Goal: Task Accomplishment & Management: Use online tool/utility

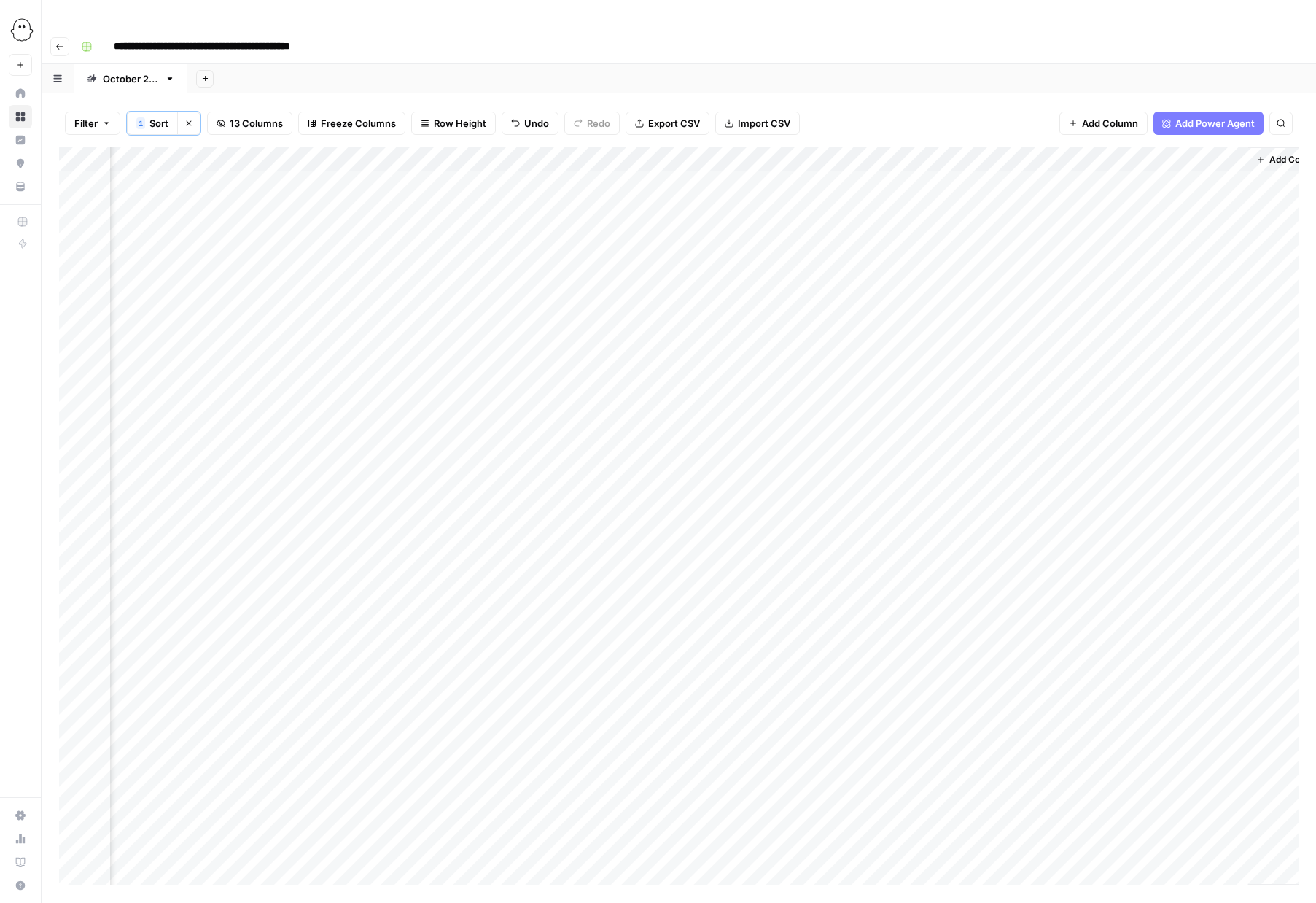
scroll to position [0, 524]
click at [873, 147] on div "Add Column" at bounding box center [679, 515] width 1240 height 738
click at [867, 256] on span "Configure Inputs" at bounding box center [868, 253] width 128 height 15
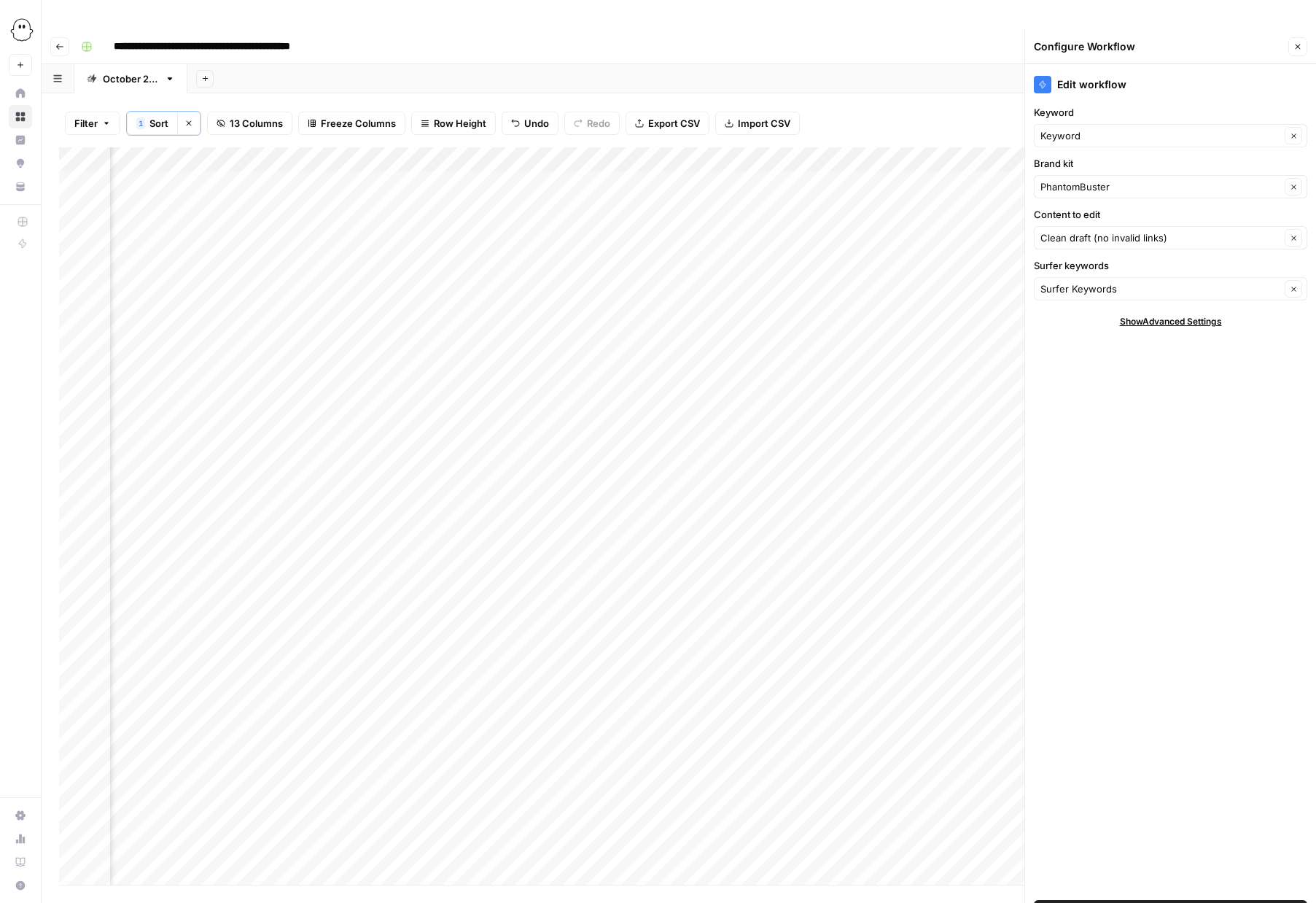
click at [1298, 45] on icon "button" at bounding box center [1298, 47] width 5 height 5
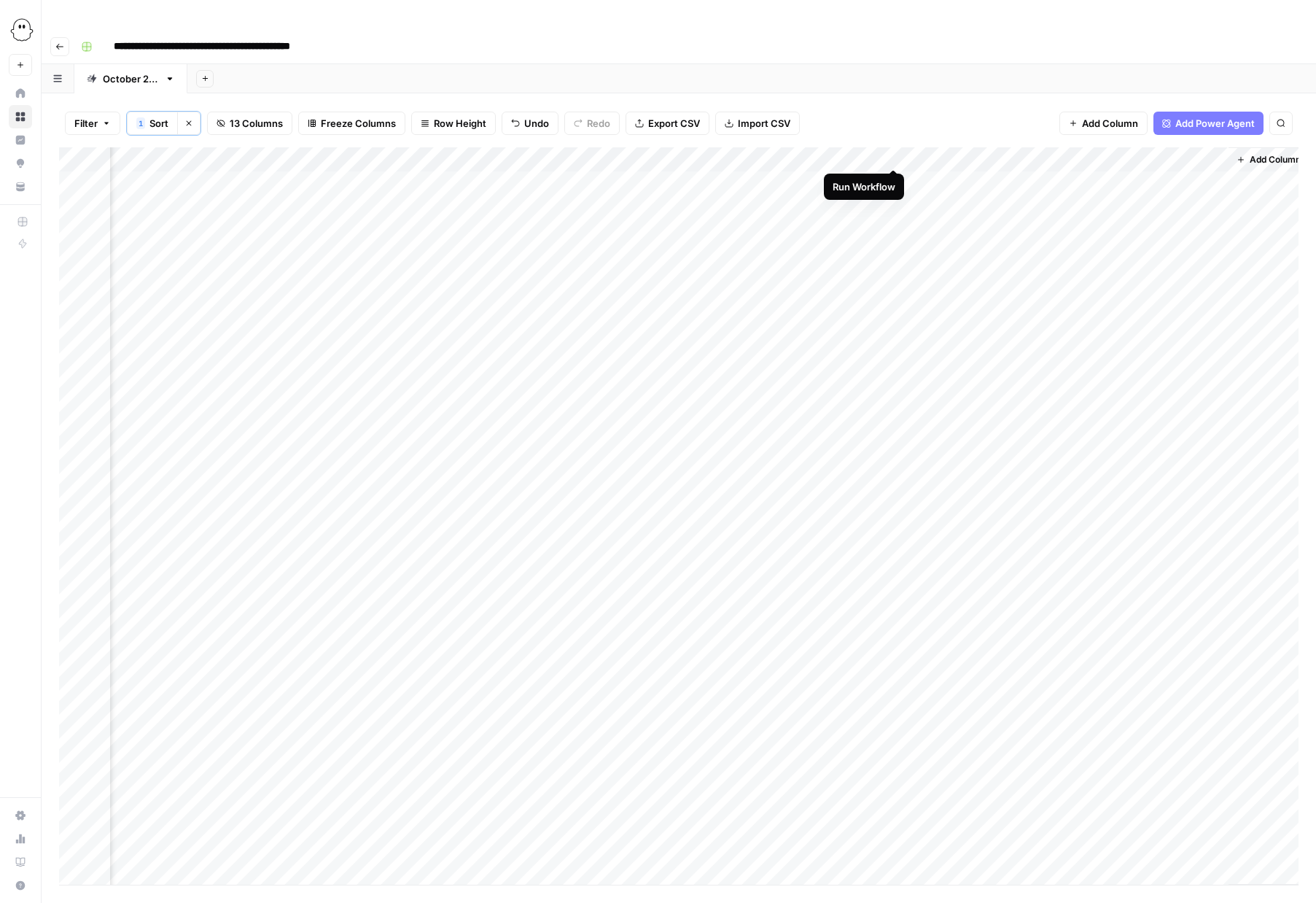
click at [896, 152] on div "Add Column" at bounding box center [679, 515] width 1240 height 738
click at [1009, 155] on div "Add Column" at bounding box center [679, 515] width 1240 height 738
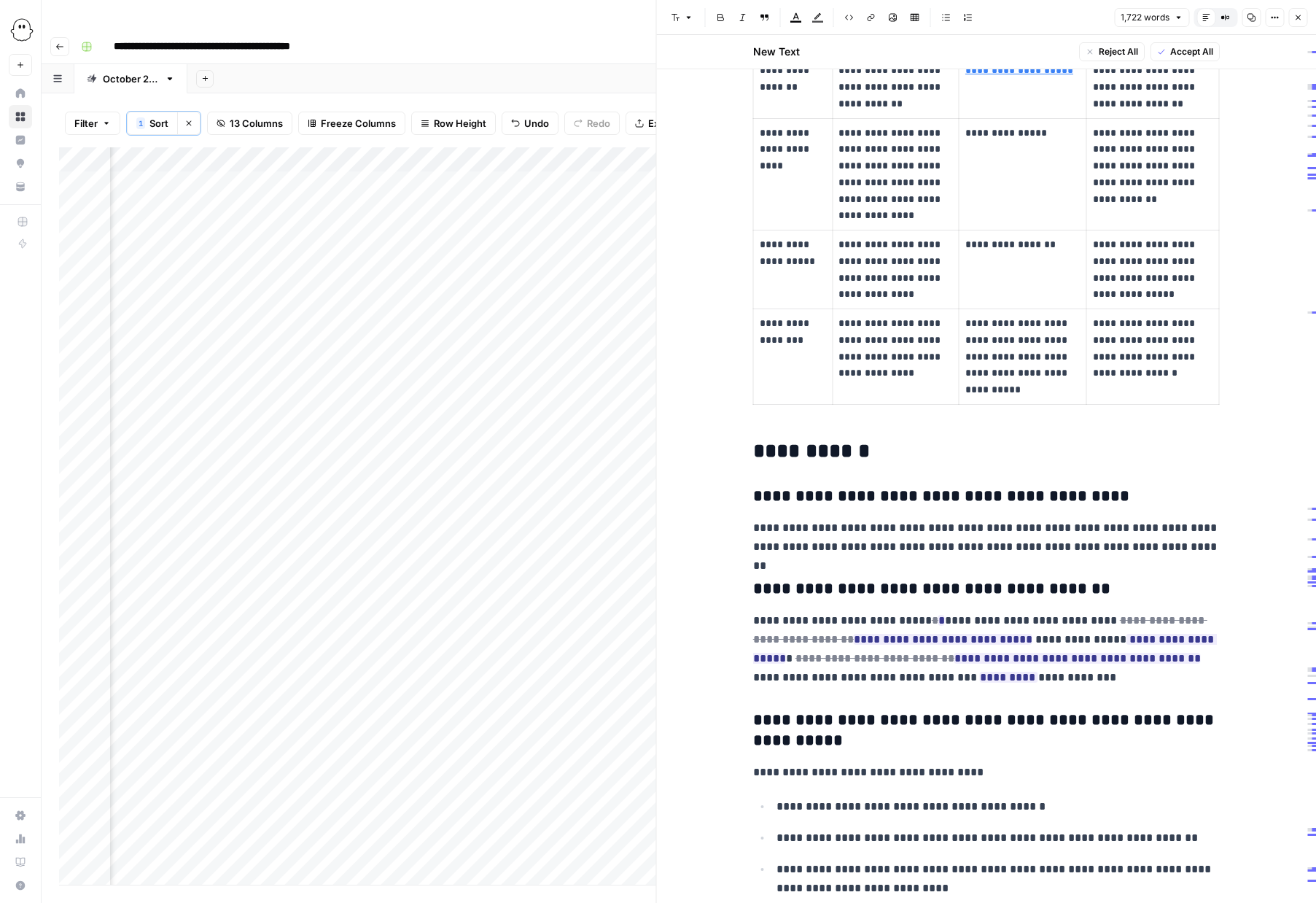
scroll to position [6994, 0]
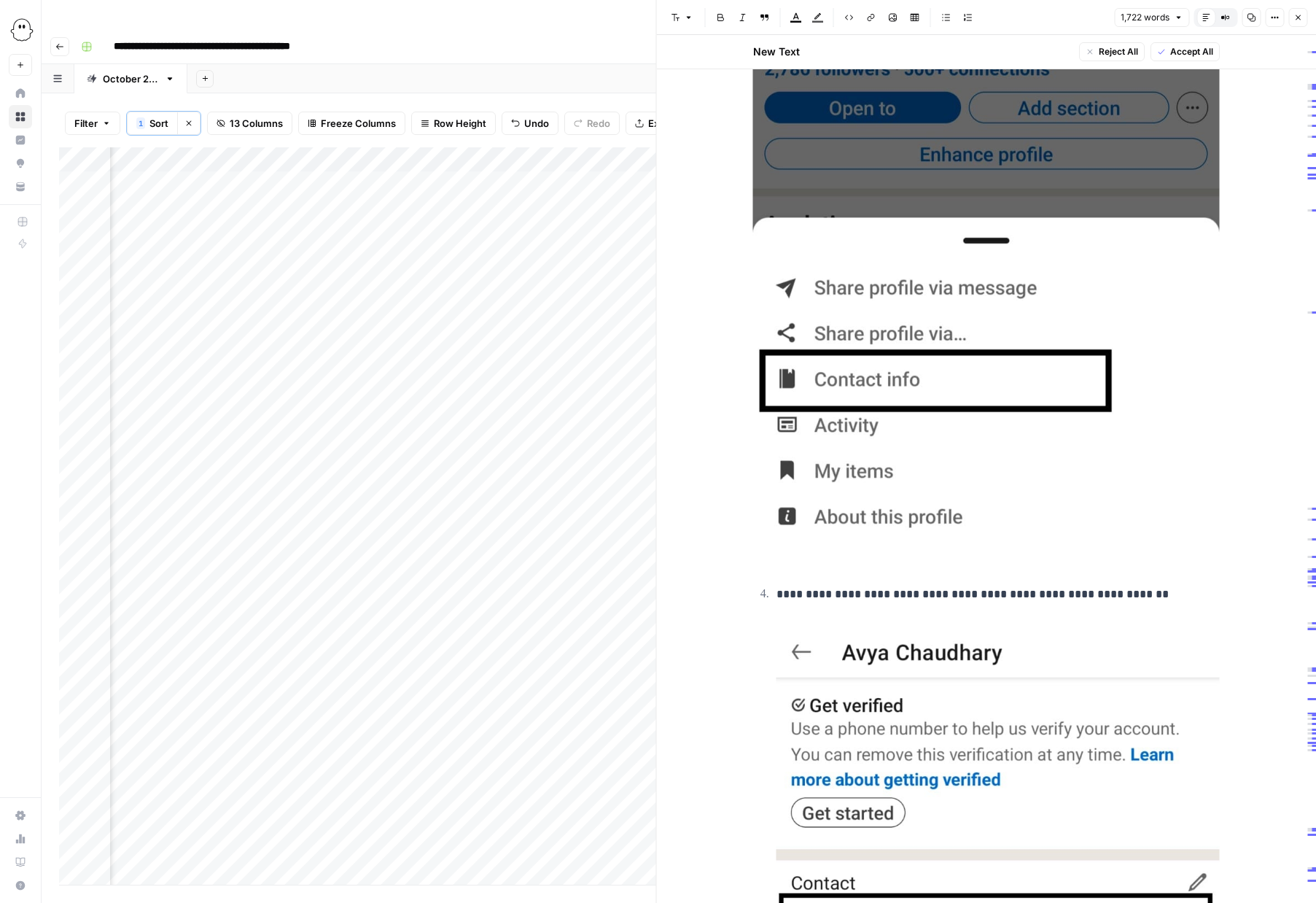
click at [1188, 51] on span "Accept All" at bounding box center [1192, 52] width 43 height 13
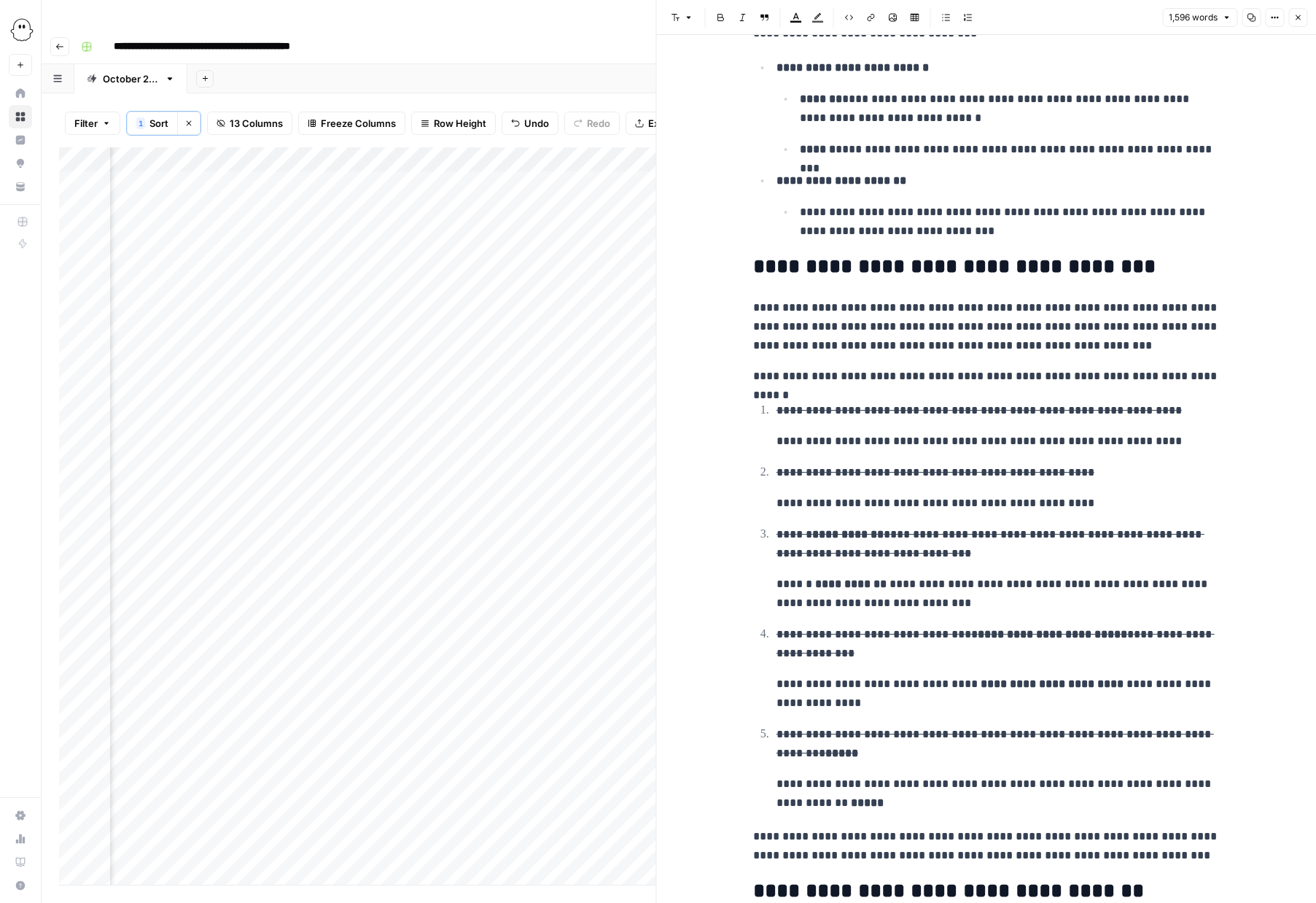
scroll to position [0, 0]
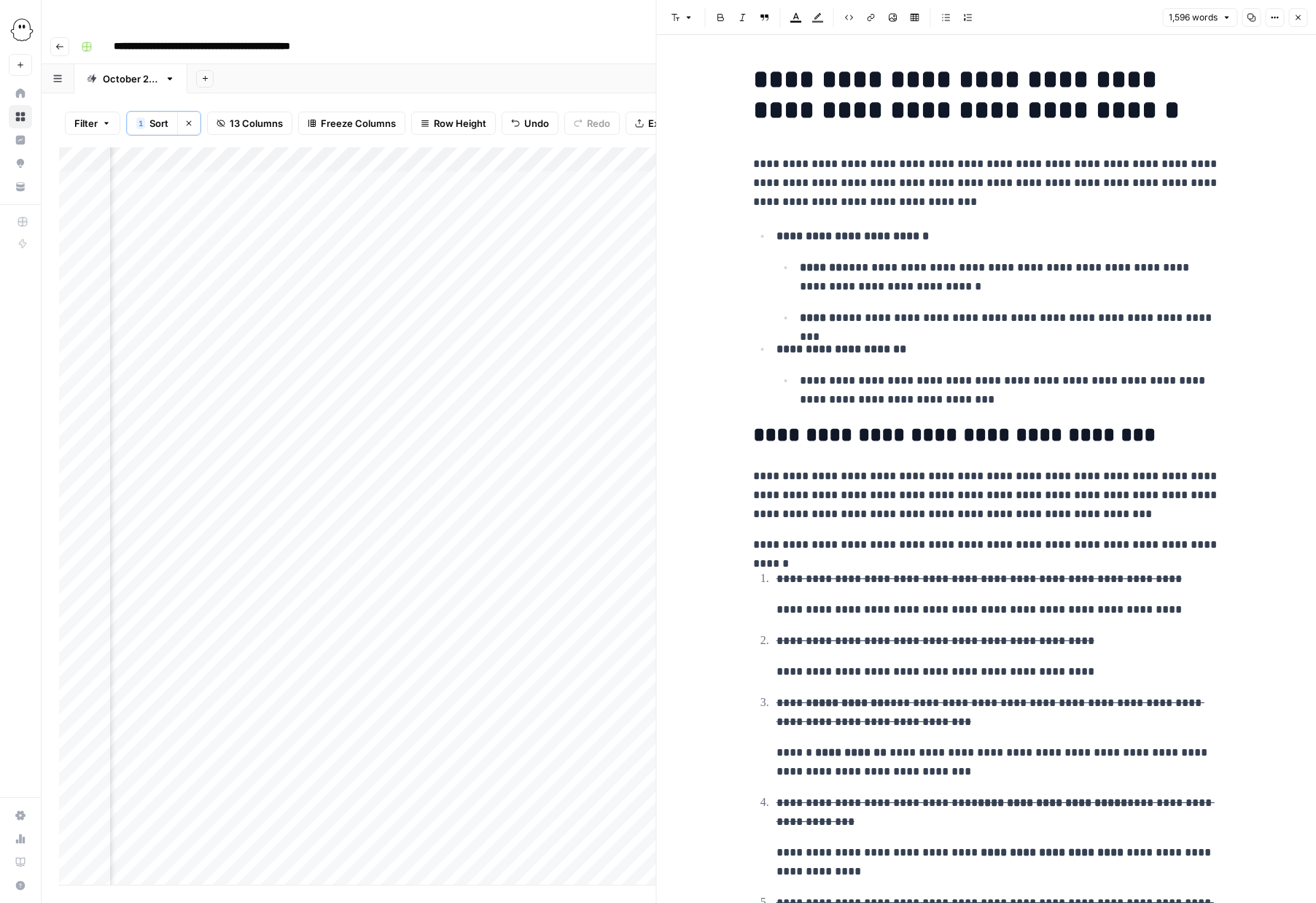
click at [881, 578] on del "**********" at bounding box center [979, 578] width 405 height 11
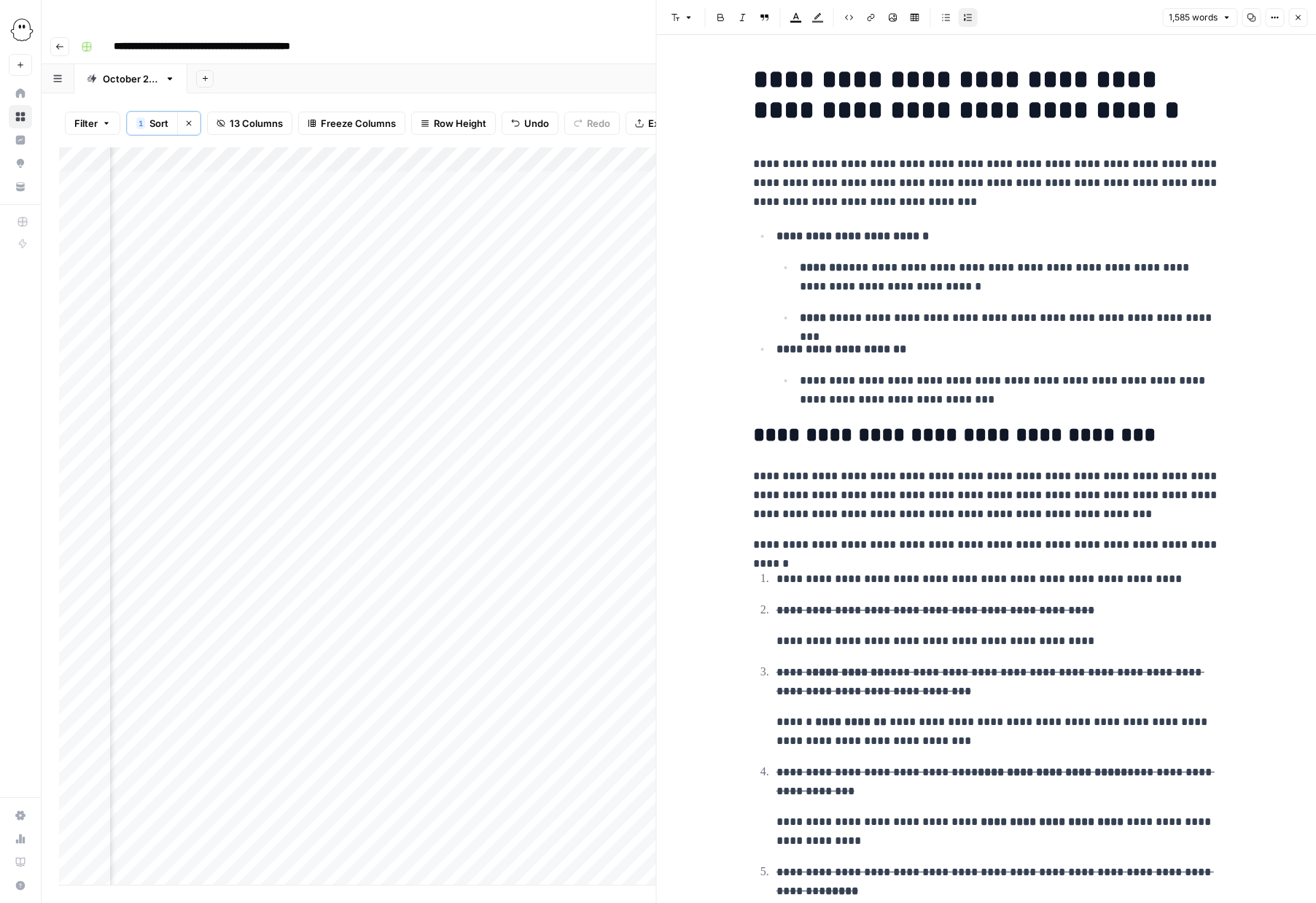
click at [899, 606] on del "**********" at bounding box center [935, 610] width 318 height 11
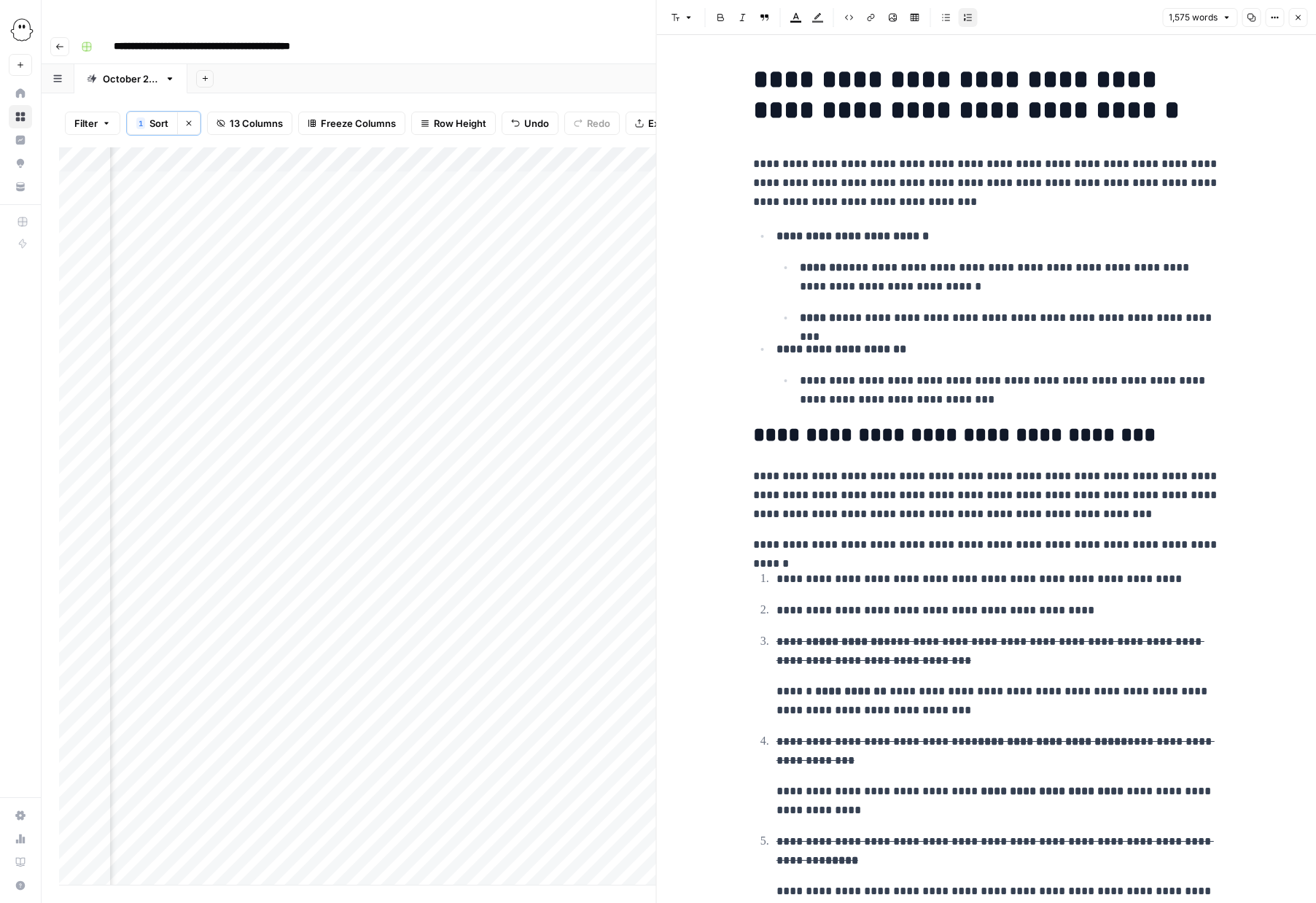
click at [890, 660] on del "**********" at bounding box center [990, 651] width 428 height 30
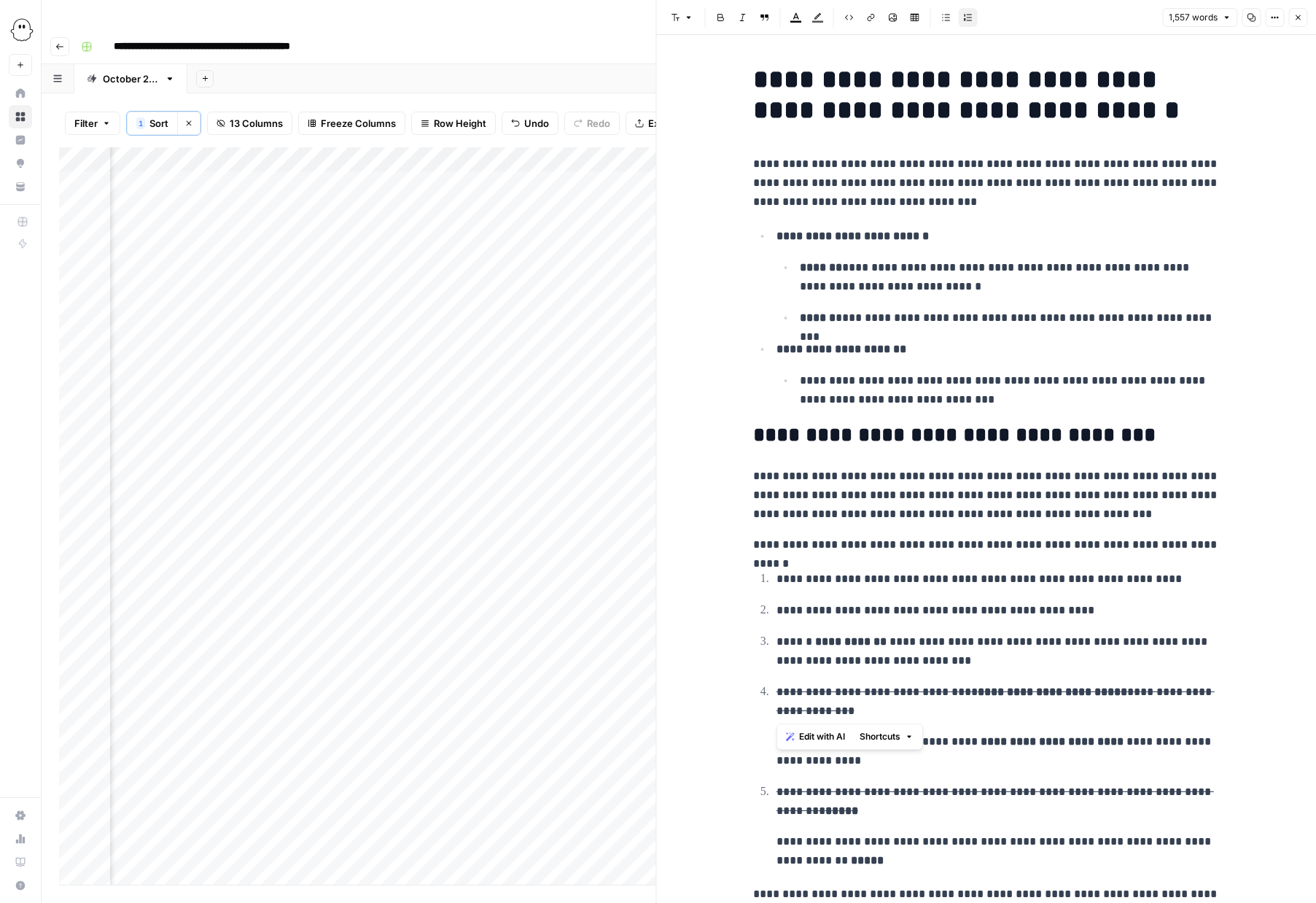
drag, startPoint x: 847, startPoint y: 712, endPoint x: 777, endPoint y: 700, distance: 71.0
click at [777, 700] on p "**********" at bounding box center [998, 701] width 444 height 38
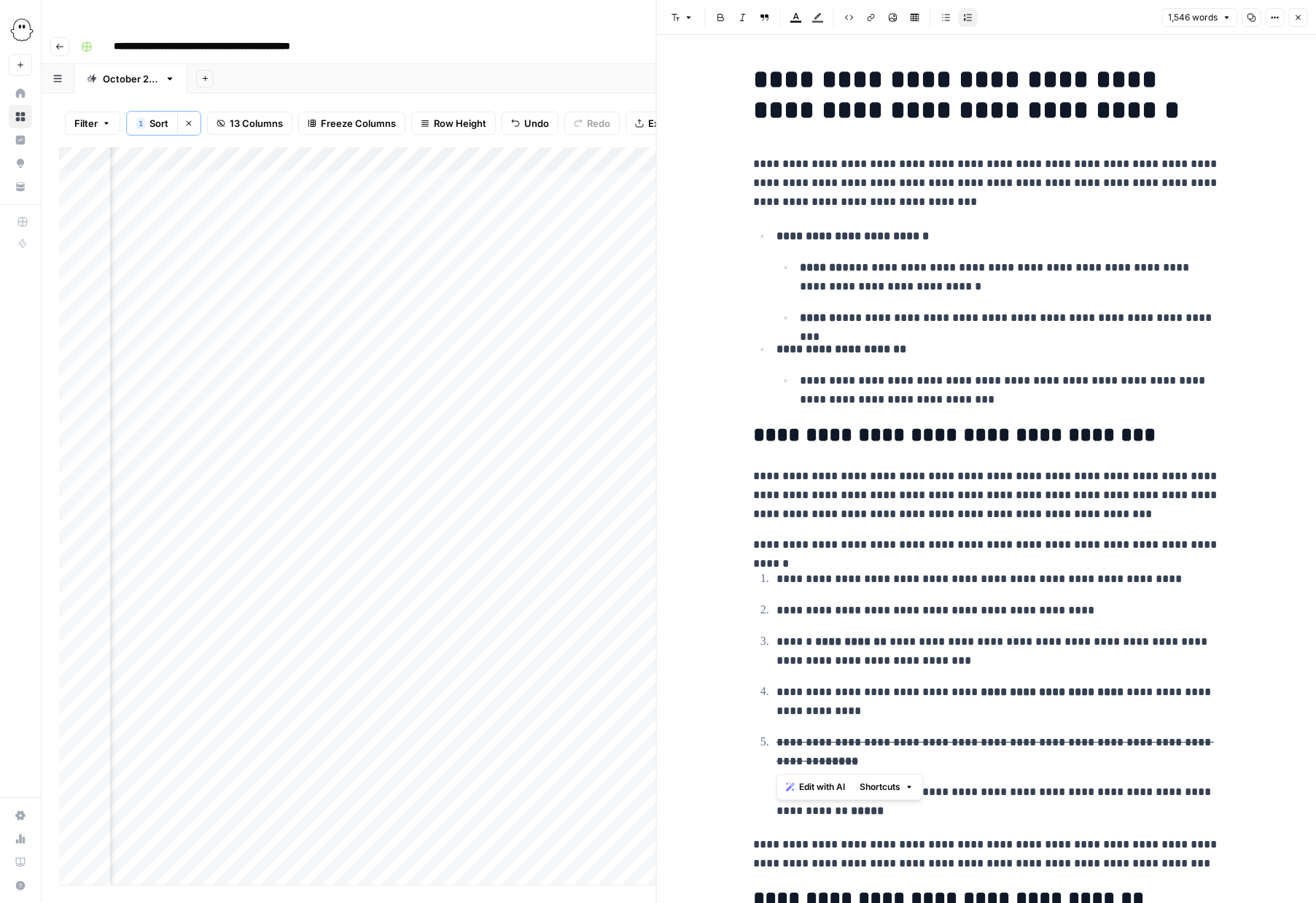
drag, startPoint x: 864, startPoint y: 760, endPoint x: 777, endPoint y: 746, distance: 88.1
click at [777, 746] on p "**********" at bounding box center [998, 752] width 444 height 38
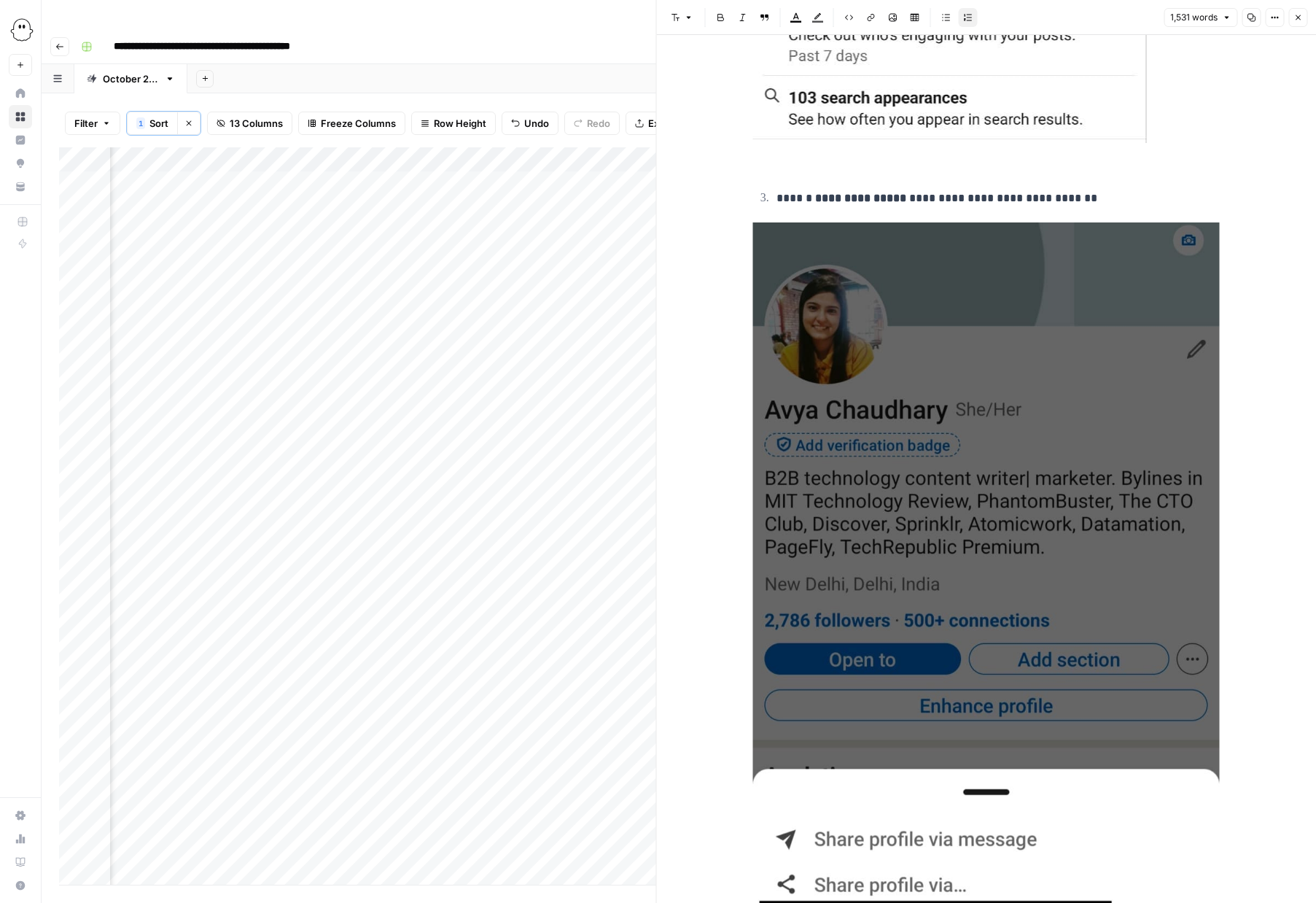
scroll to position [1699, 0]
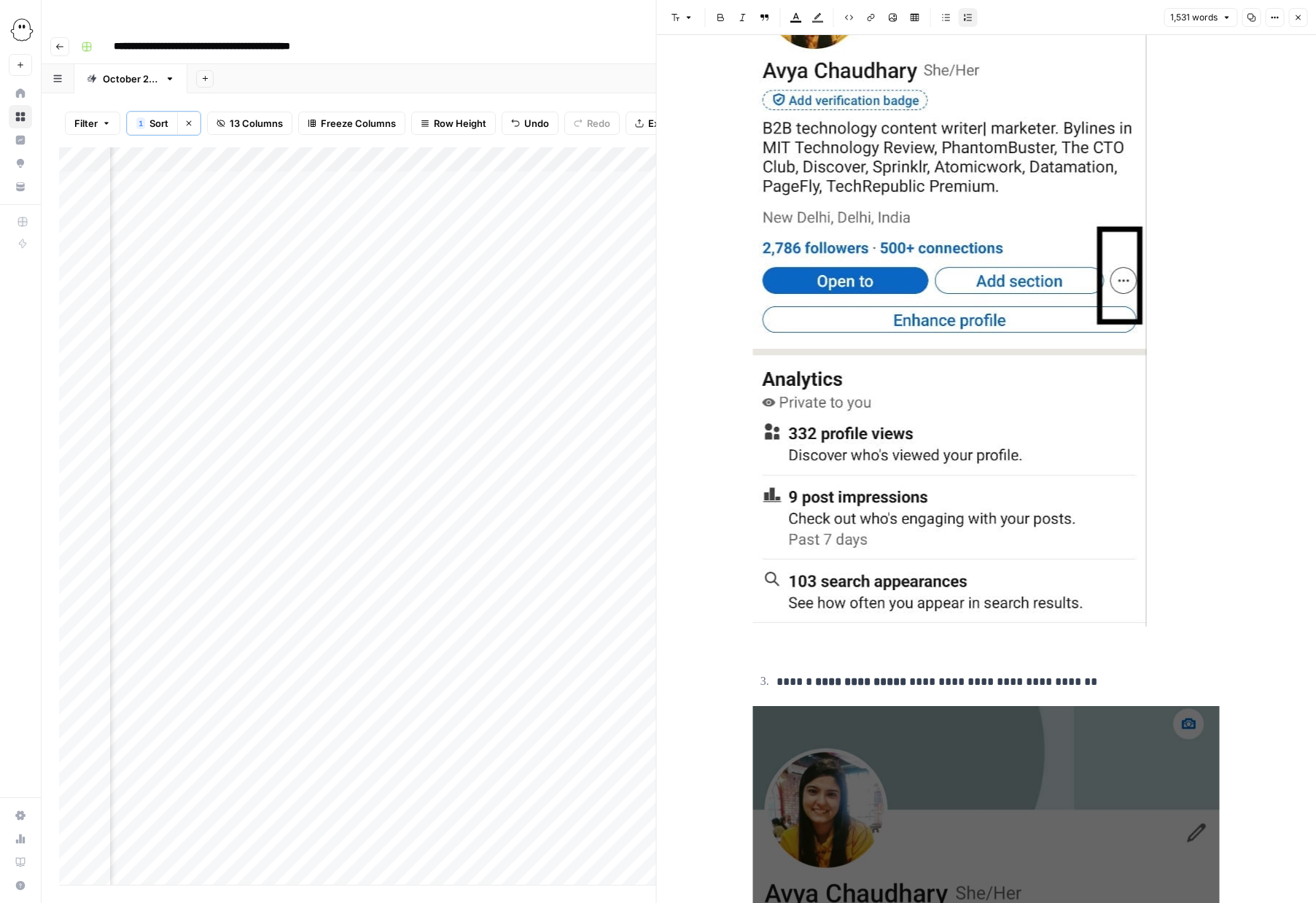
click at [1303, 18] on button "Close" at bounding box center [1298, 18] width 19 height 19
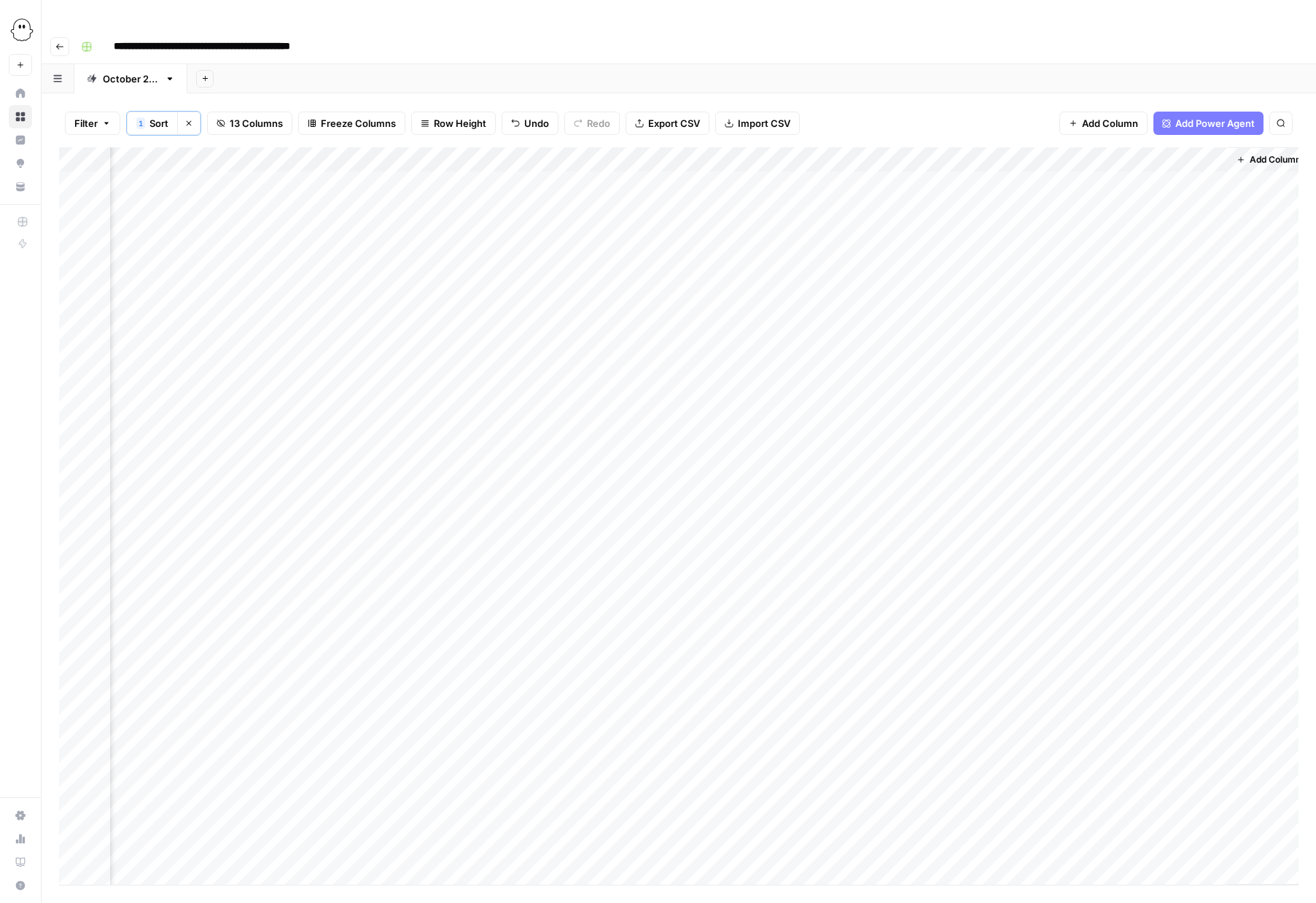
scroll to position [0, 518]
click at [1138, 151] on div "Add Column" at bounding box center [679, 515] width 1240 height 738
click at [134, 154] on div "Add Column" at bounding box center [679, 515] width 1240 height 738
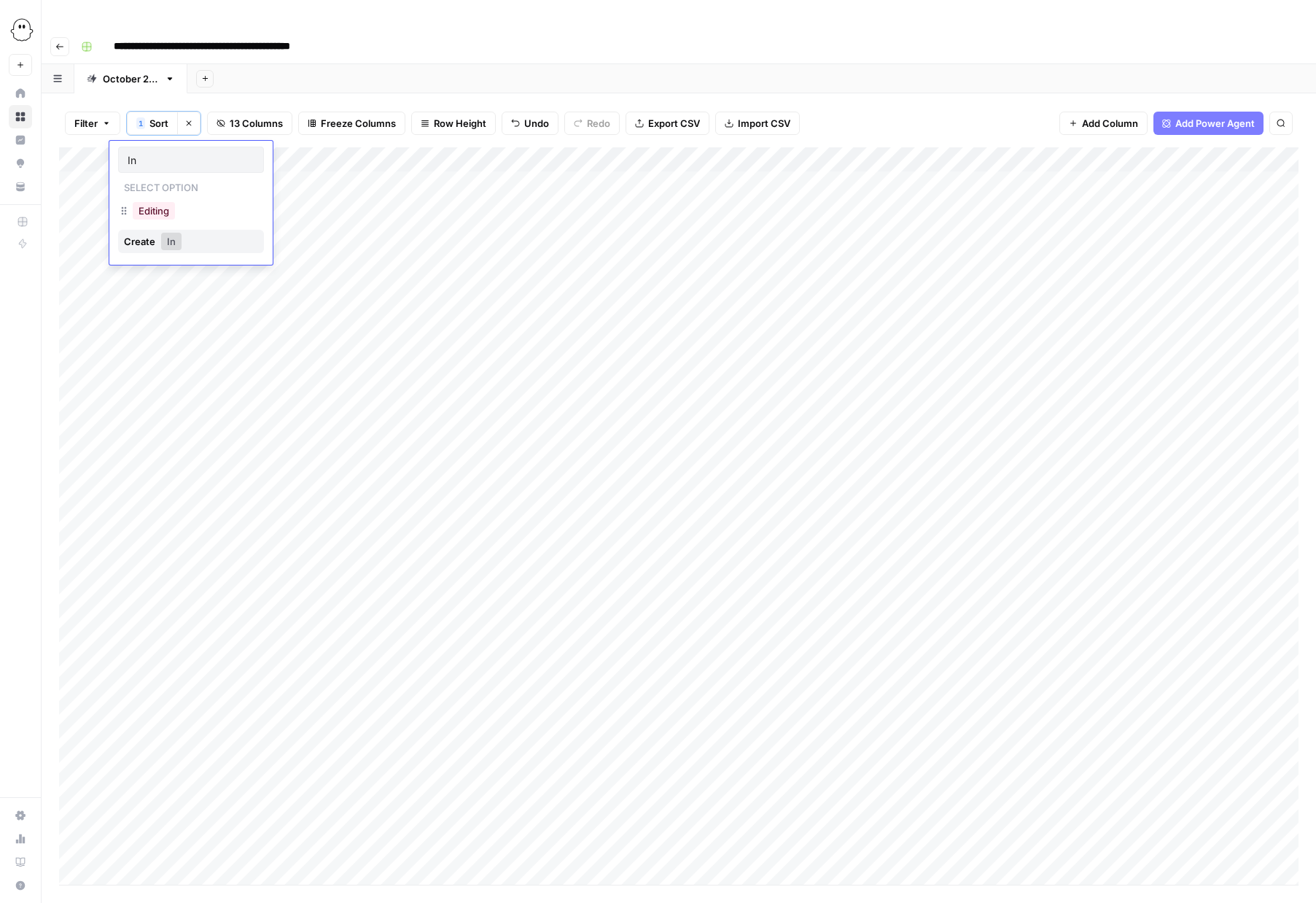
type input "I"
type input "Ready for WP"
click at [195, 206] on button "Ready for WP" at bounding box center [197, 211] width 73 height 18
click at [1181, 152] on div "Add Column" at bounding box center [679, 515] width 1240 height 738
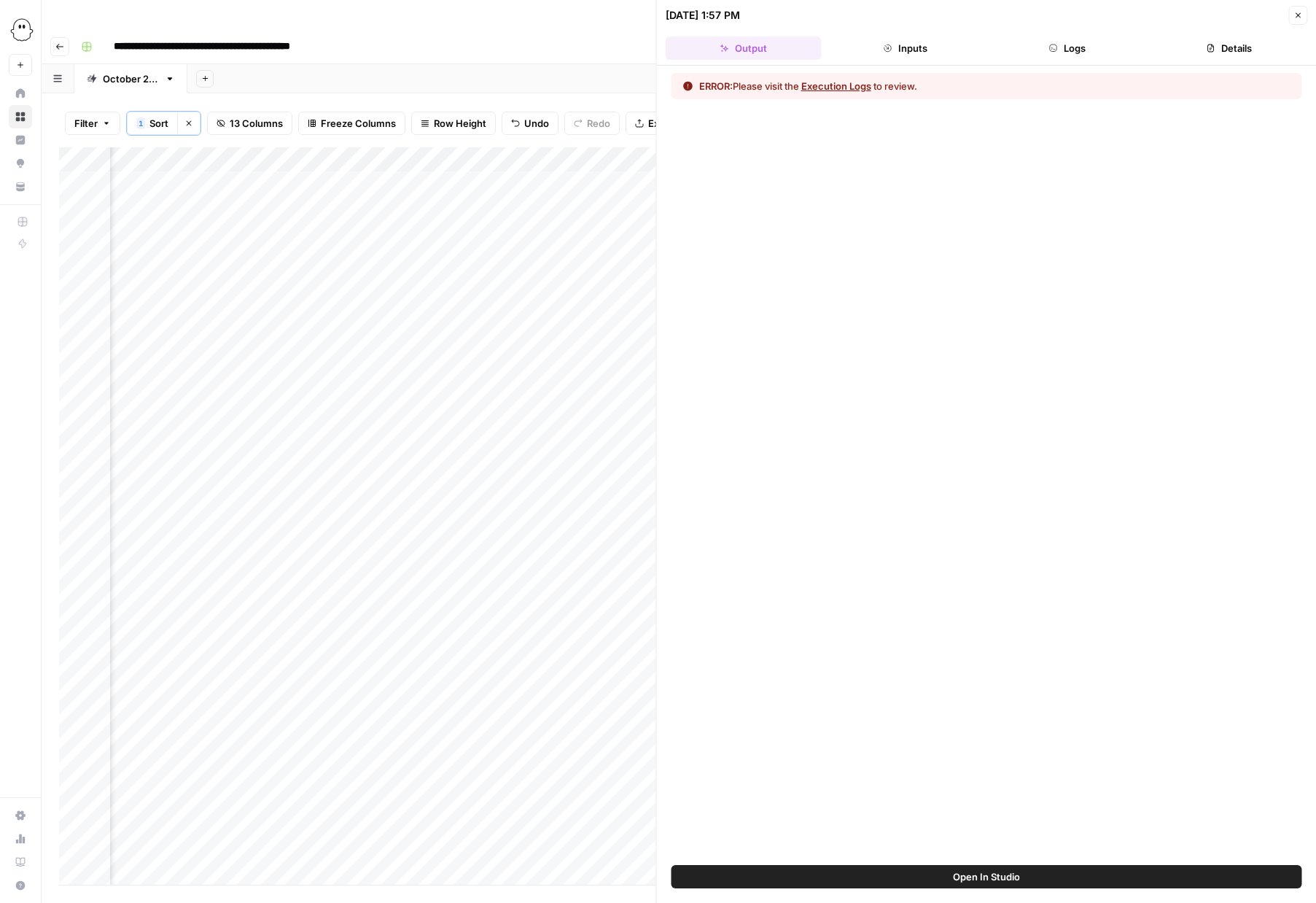
click at [1073, 46] on button "Logs" at bounding box center [1068, 48] width 156 height 24
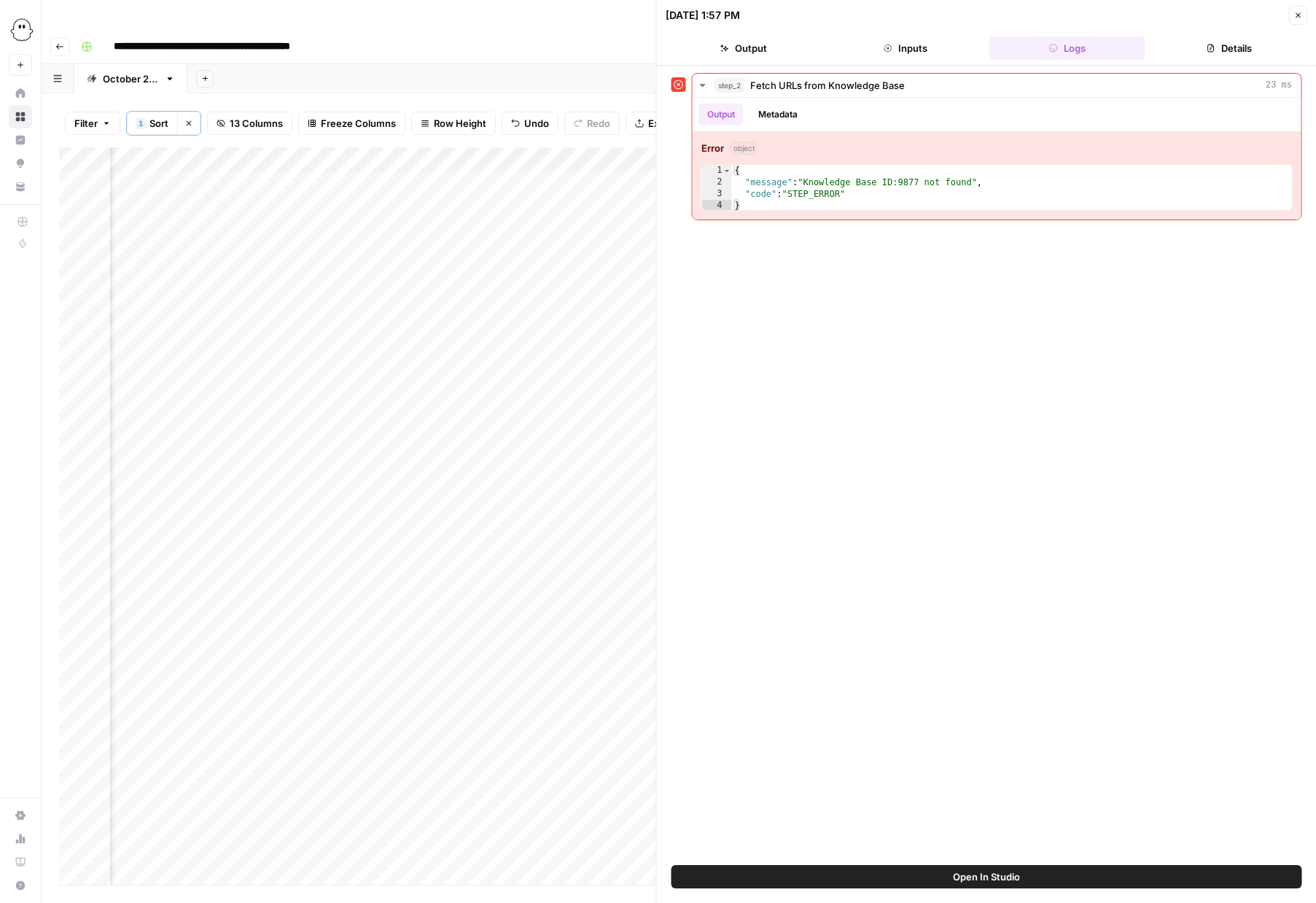
click at [1298, 20] on button "Close" at bounding box center [1298, 16] width 19 height 19
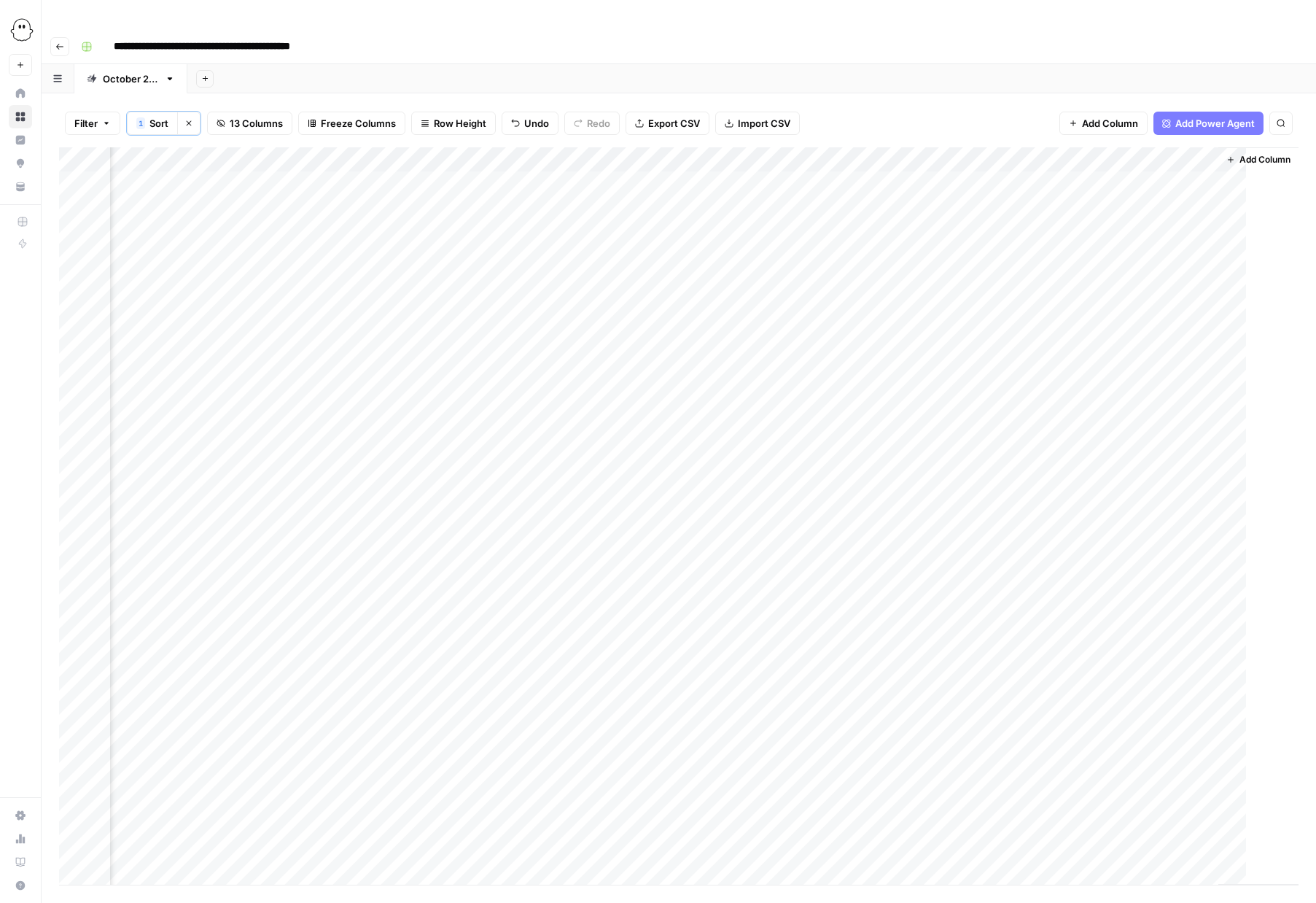
scroll to position [0, 518]
click at [1202, 147] on div "Add Column" at bounding box center [679, 515] width 1240 height 738
click at [1118, 256] on span "Configure Inputs" at bounding box center [1138, 253] width 128 height 15
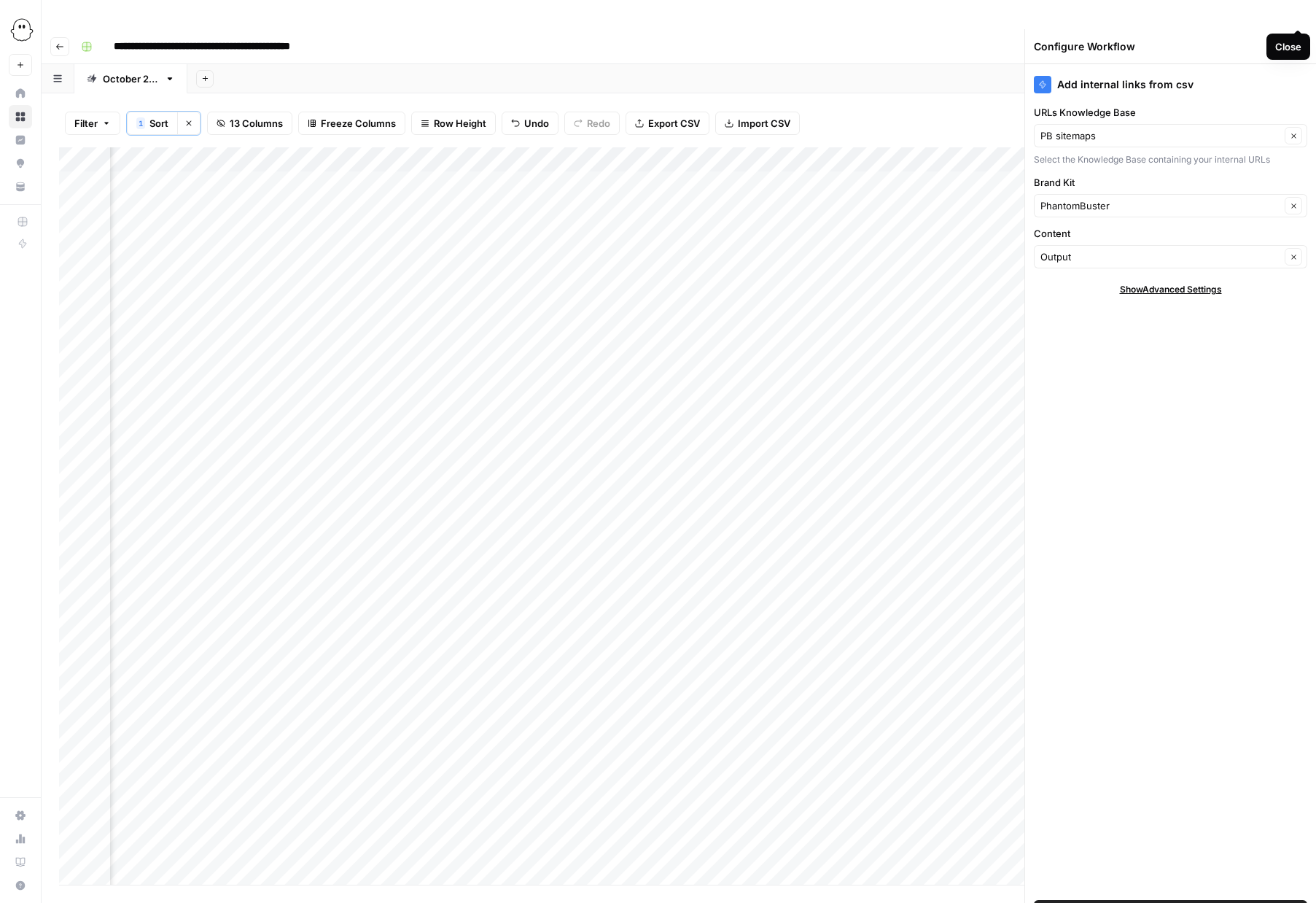
click at [1296, 45] on icon "button" at bounding box center [1298, 47] width 5 height 5
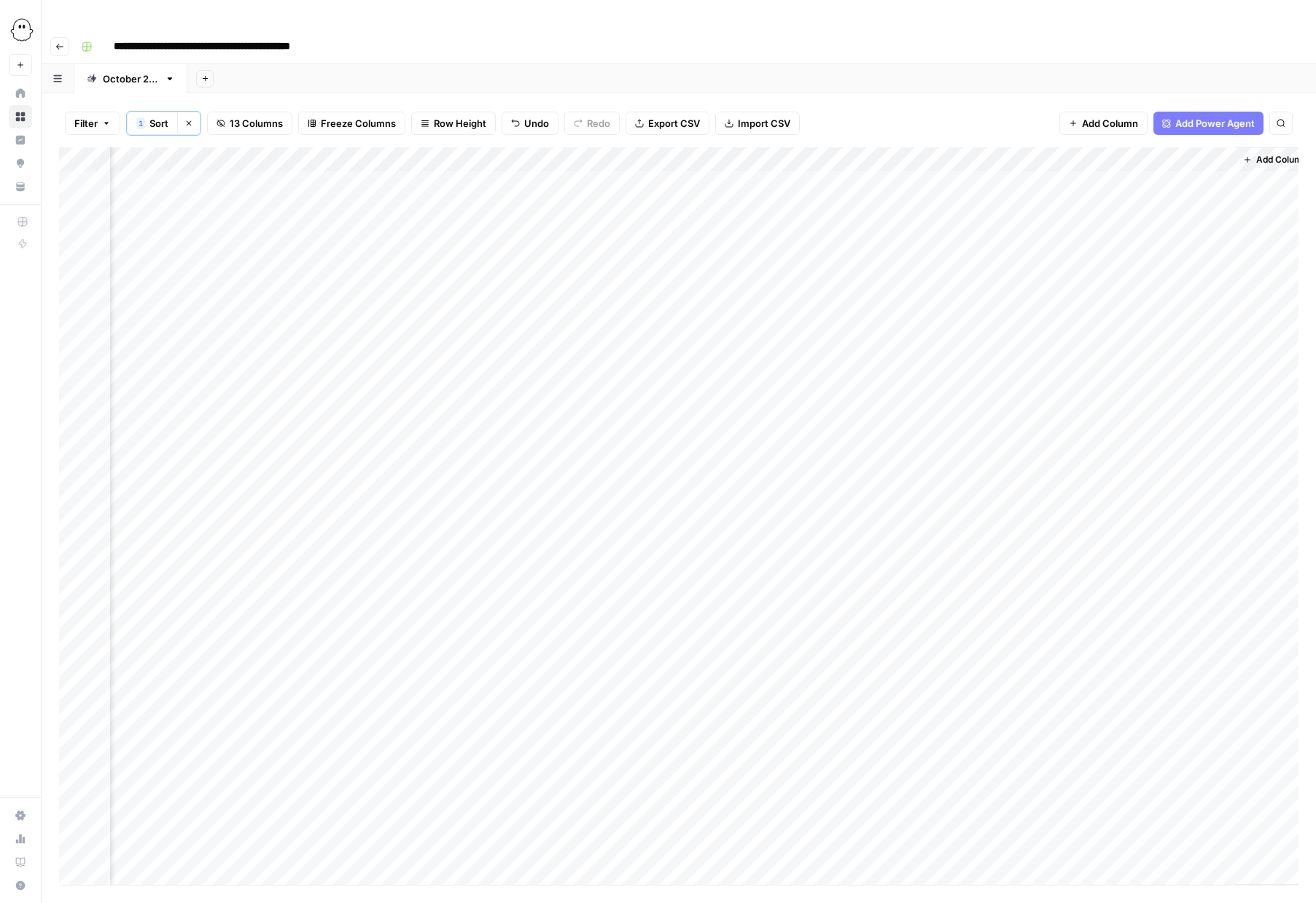
click at [1201, 147] on div "Add Column" at bounding box center [679, 515] width 1240 height 738
click at [1108, 270] on span "Edit Workflow" at bounding box center [1138, 273] width 128 height 15
click at [1218, 155] on div "Add Column" at bounding box center [679, 515] width 1240 height 738
click at [1145, 156] on div "Add Column" at bounding box center [679, 515] width 1240 height 738
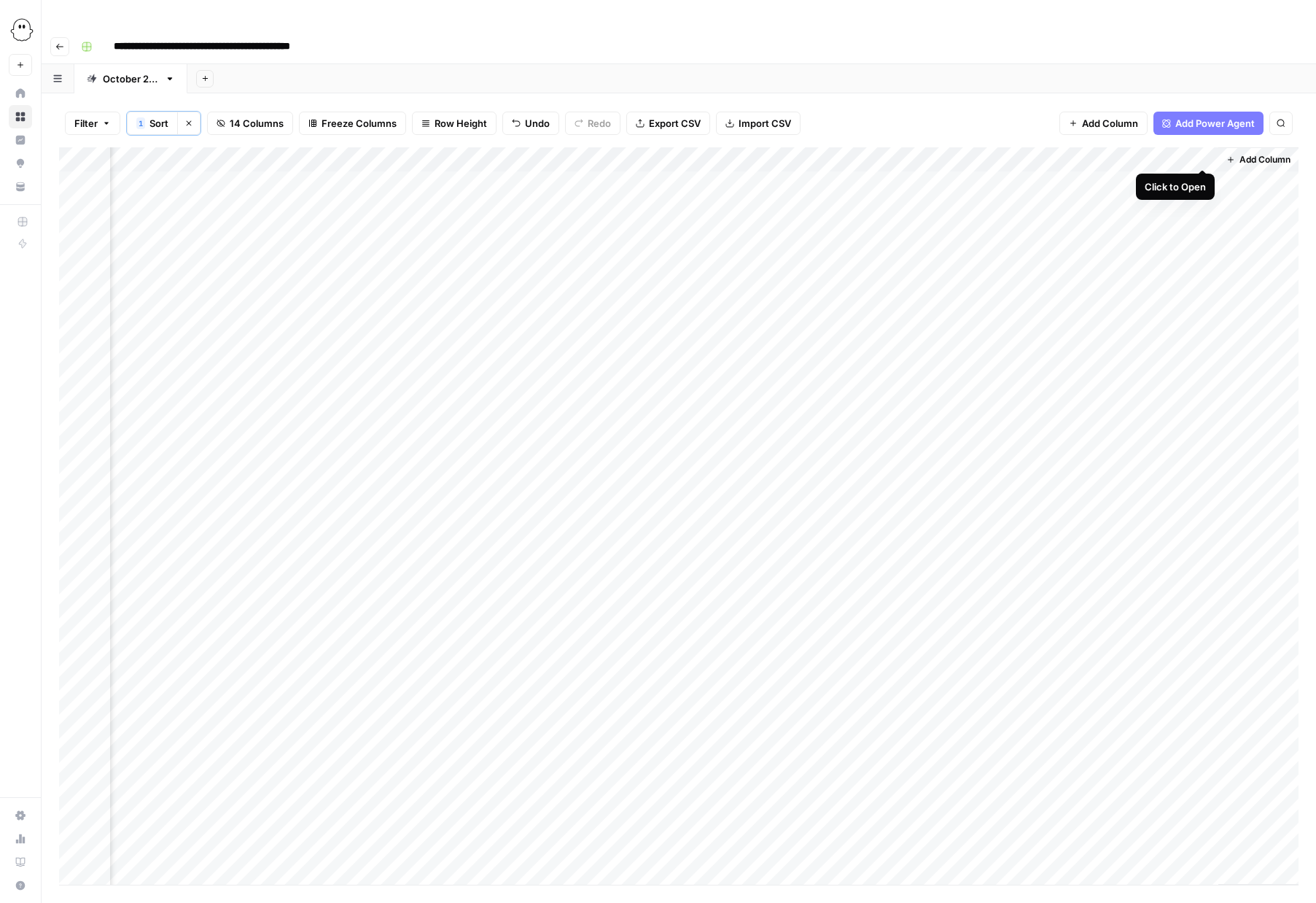
click at [1207, 150] on div "Add Column" at bounding box center [679, 515] width 1240 height 738
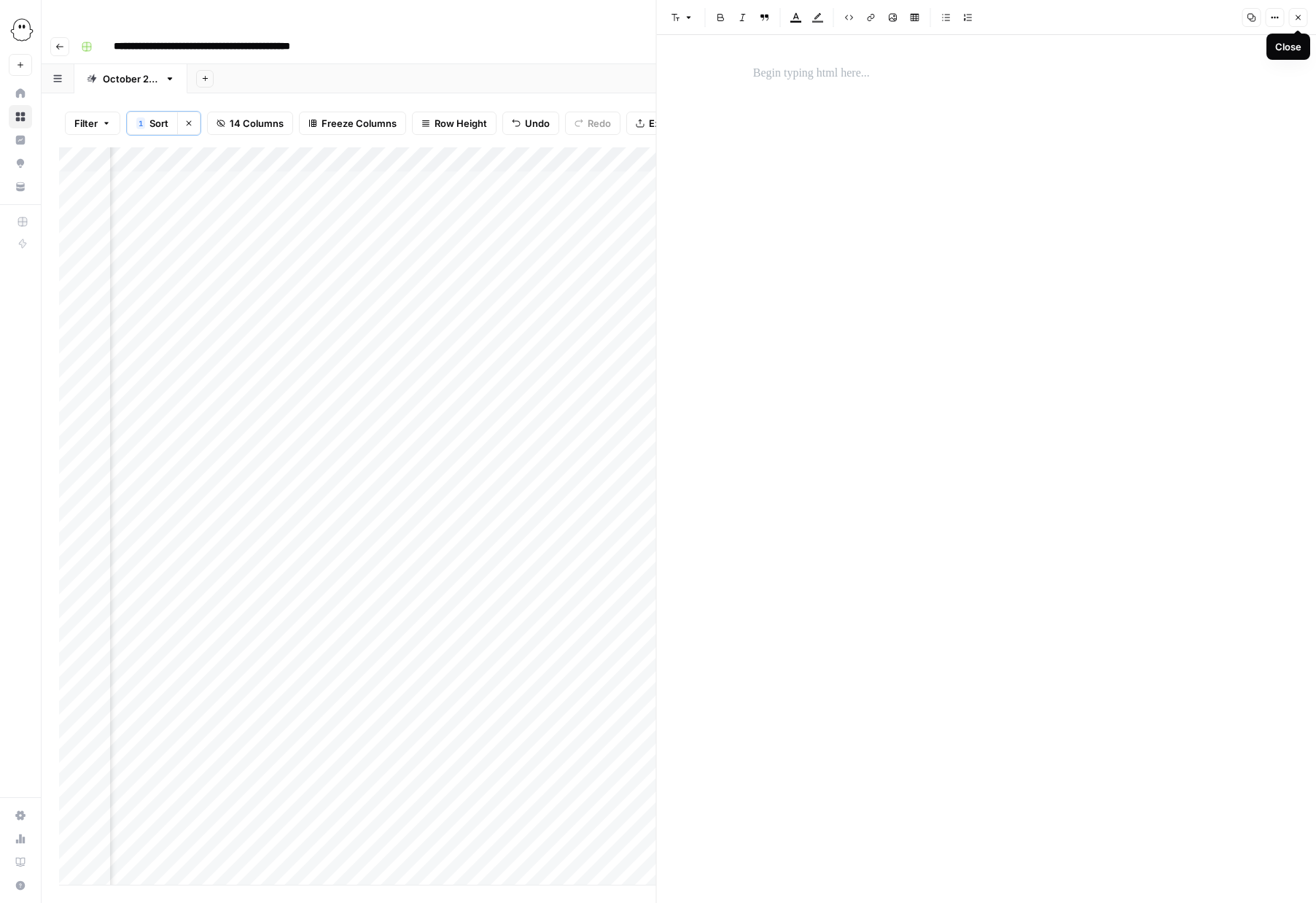
click at [1298, 12] on button "Close" at bounding box center [1298, 18] width 19 height 19
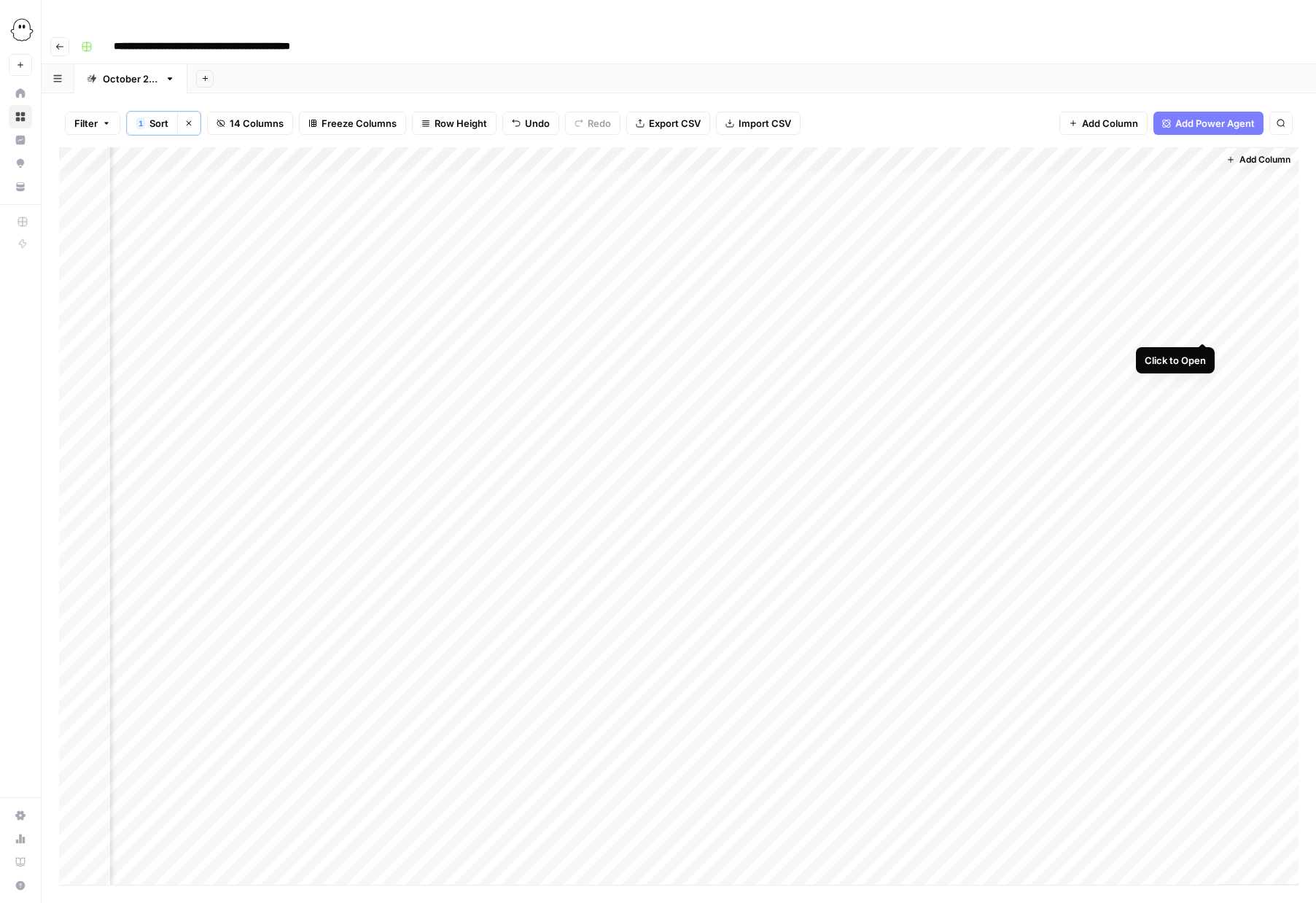
click at [1203, 327] on div "Add Column" at bounding box center [679, 515] width 1240 height 738
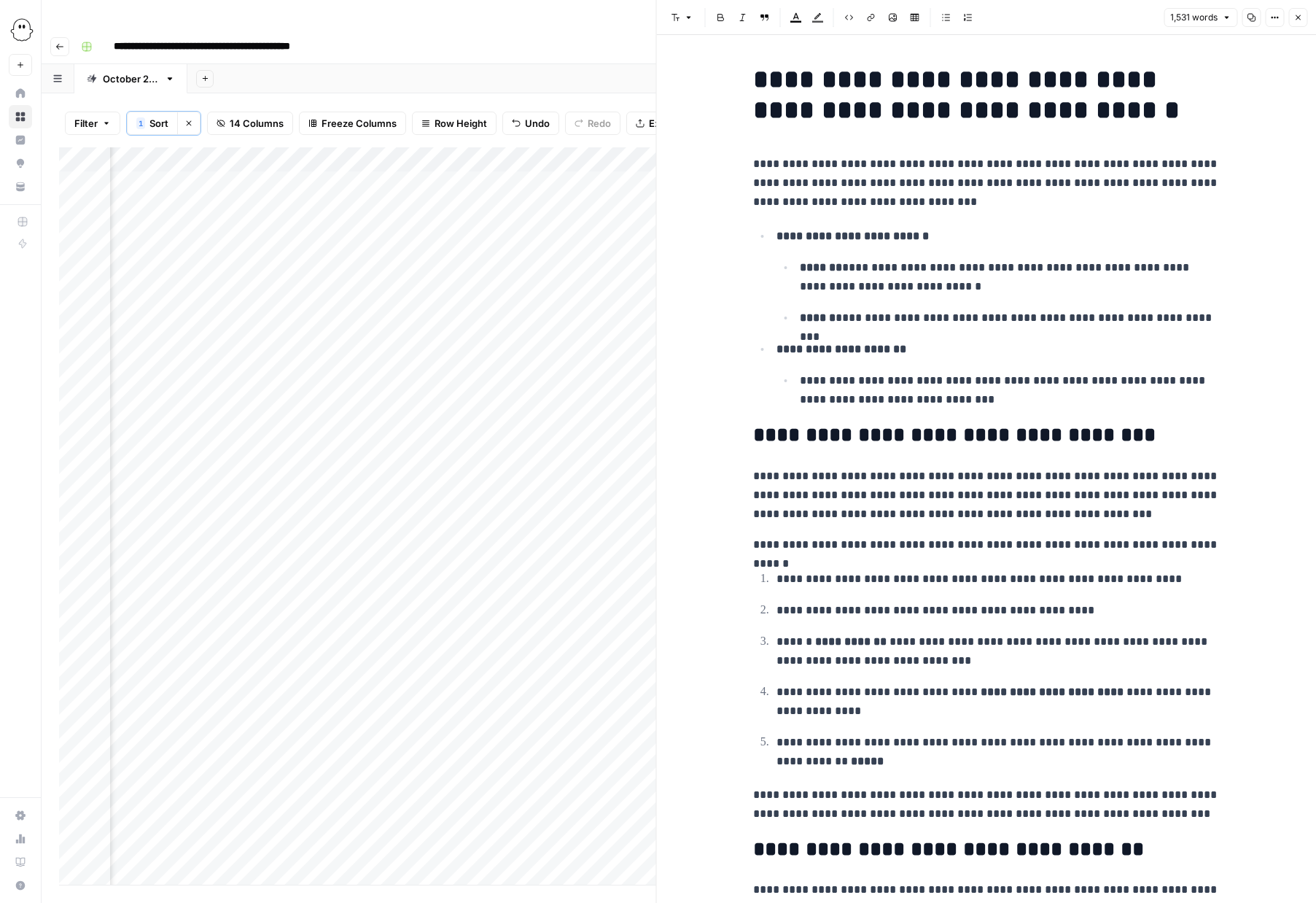
click at [1296, 20] on icon "button" at bounding box center [1298, 18] width 9 height 9
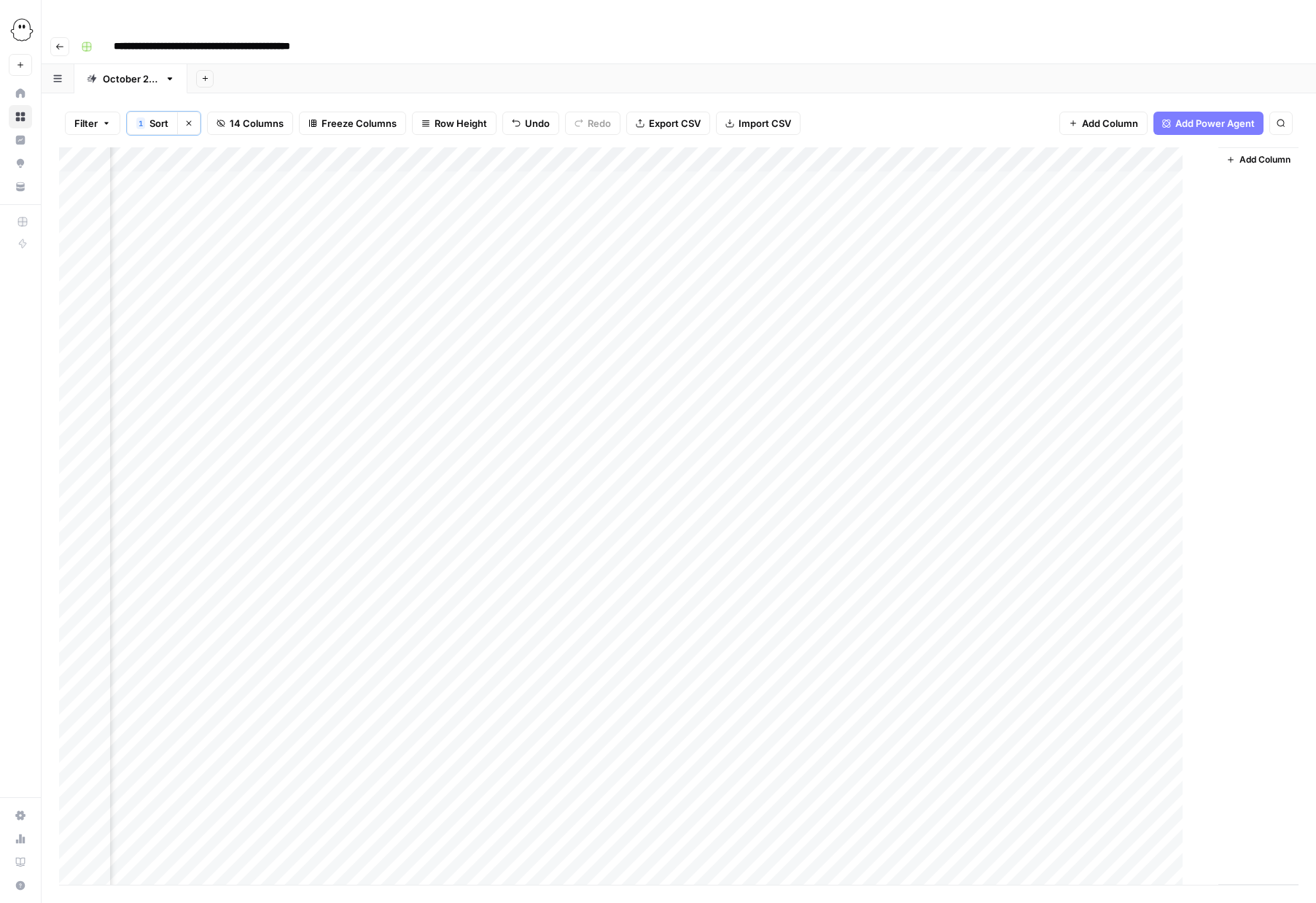
scroll to position [0, 649]
click at [882, 327] on div "Add Column" at bounding box center [679, 515] width 1240 height 738
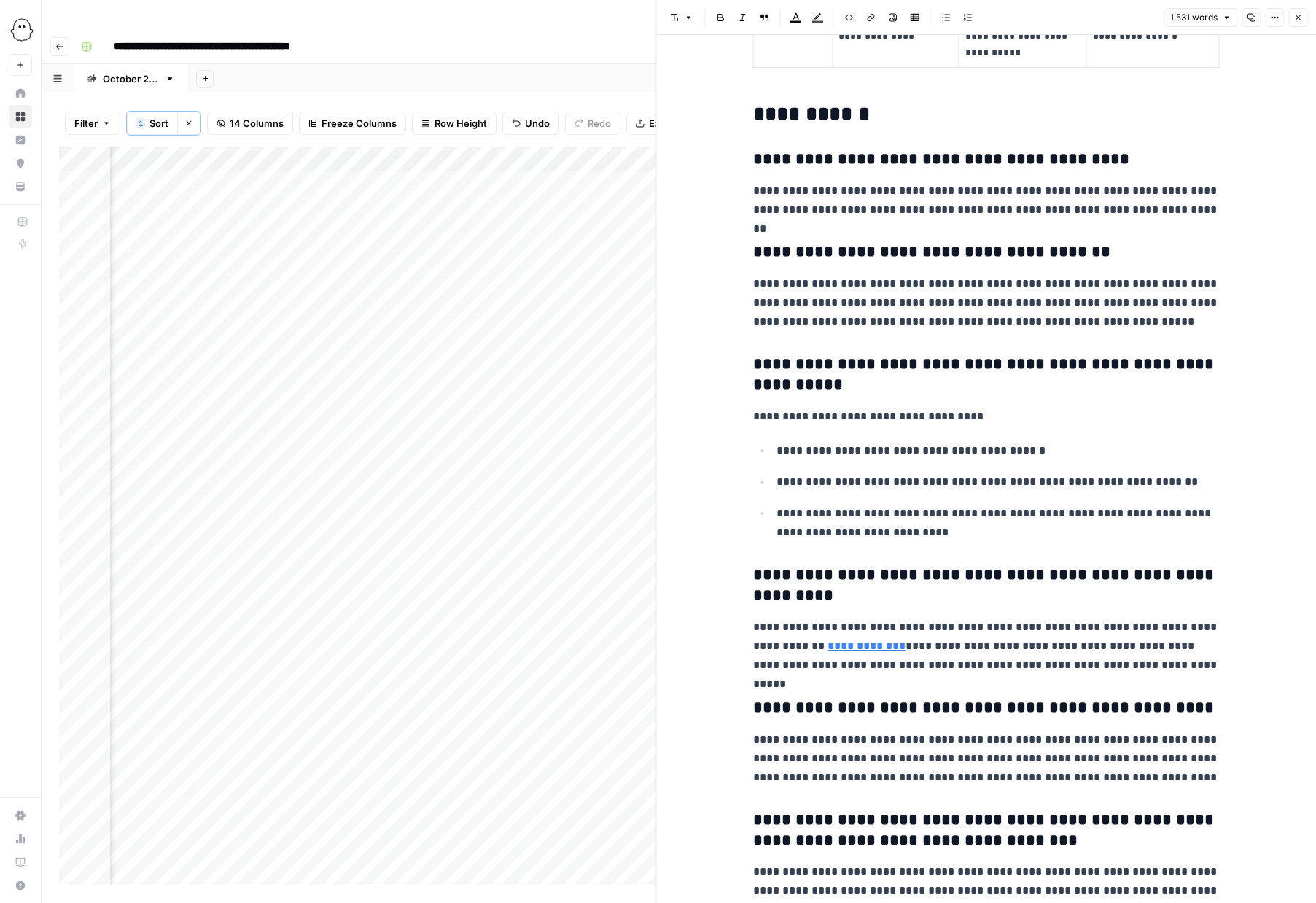
scroll to position [6888, 0]
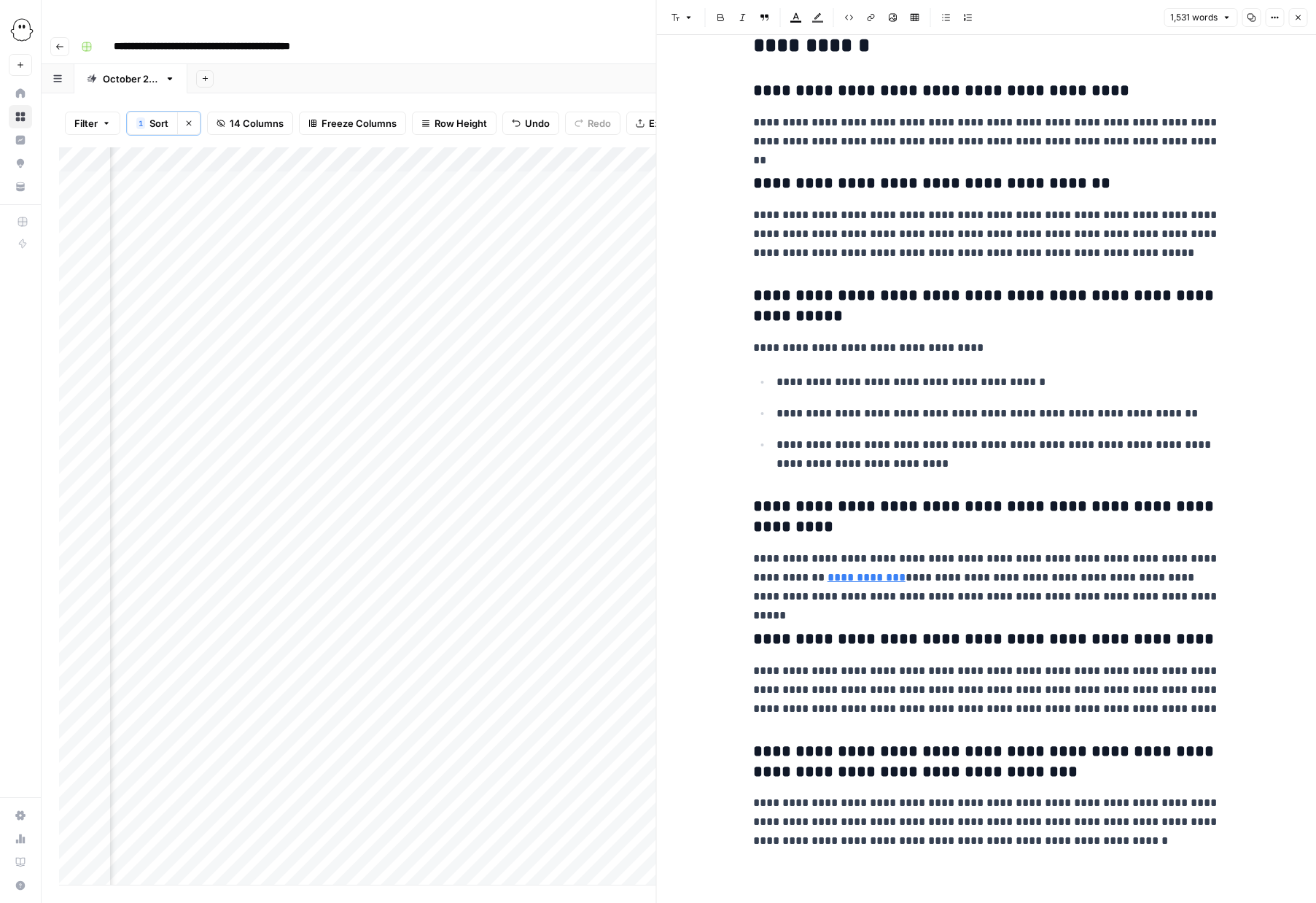
click at [1298, 20] on icon "button" at bounding box center [1298, 18] width 9 height 9
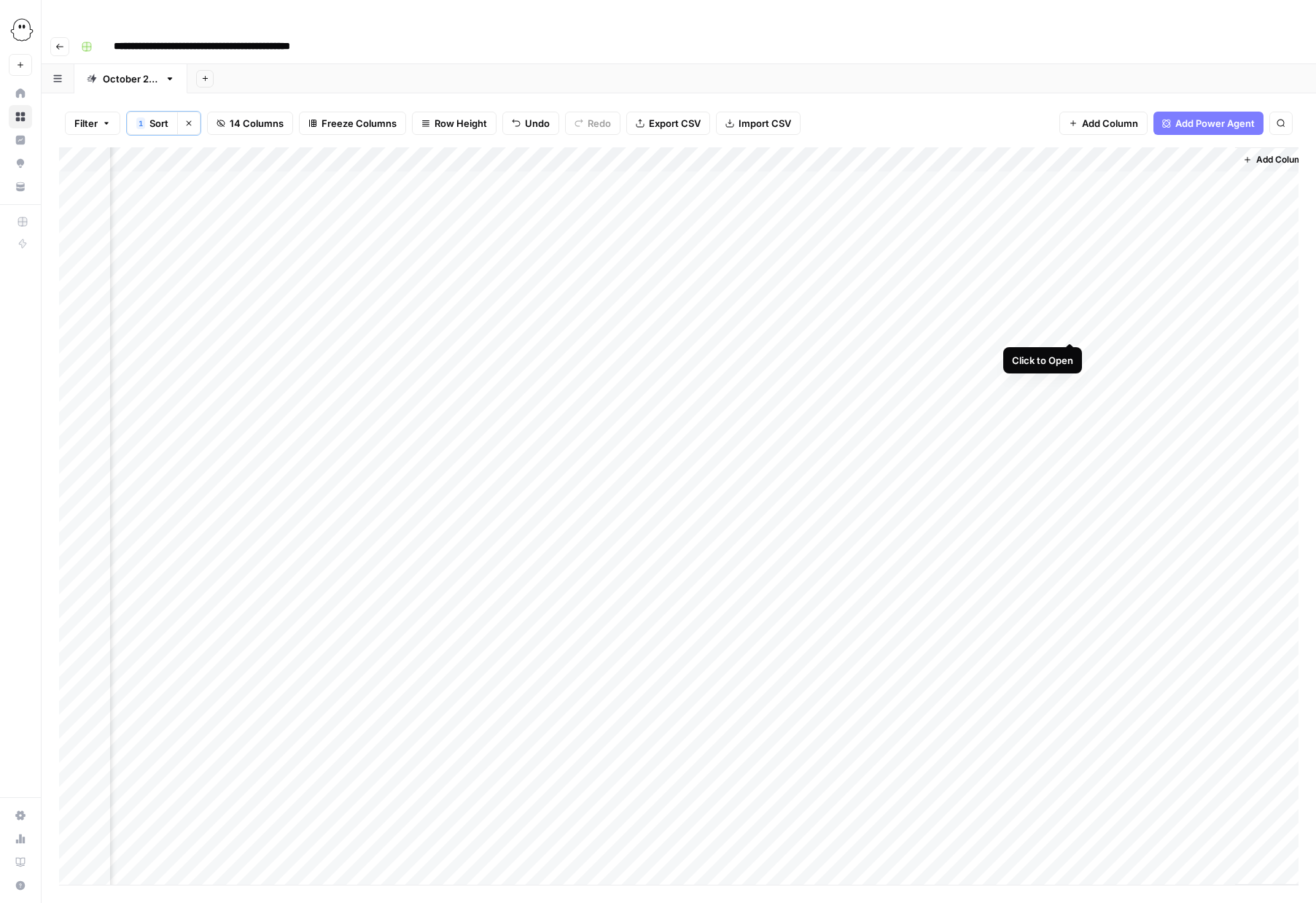
click at [1073, 327] on div "Add Column" at bounding box center [679, 515] width 1240 height 738
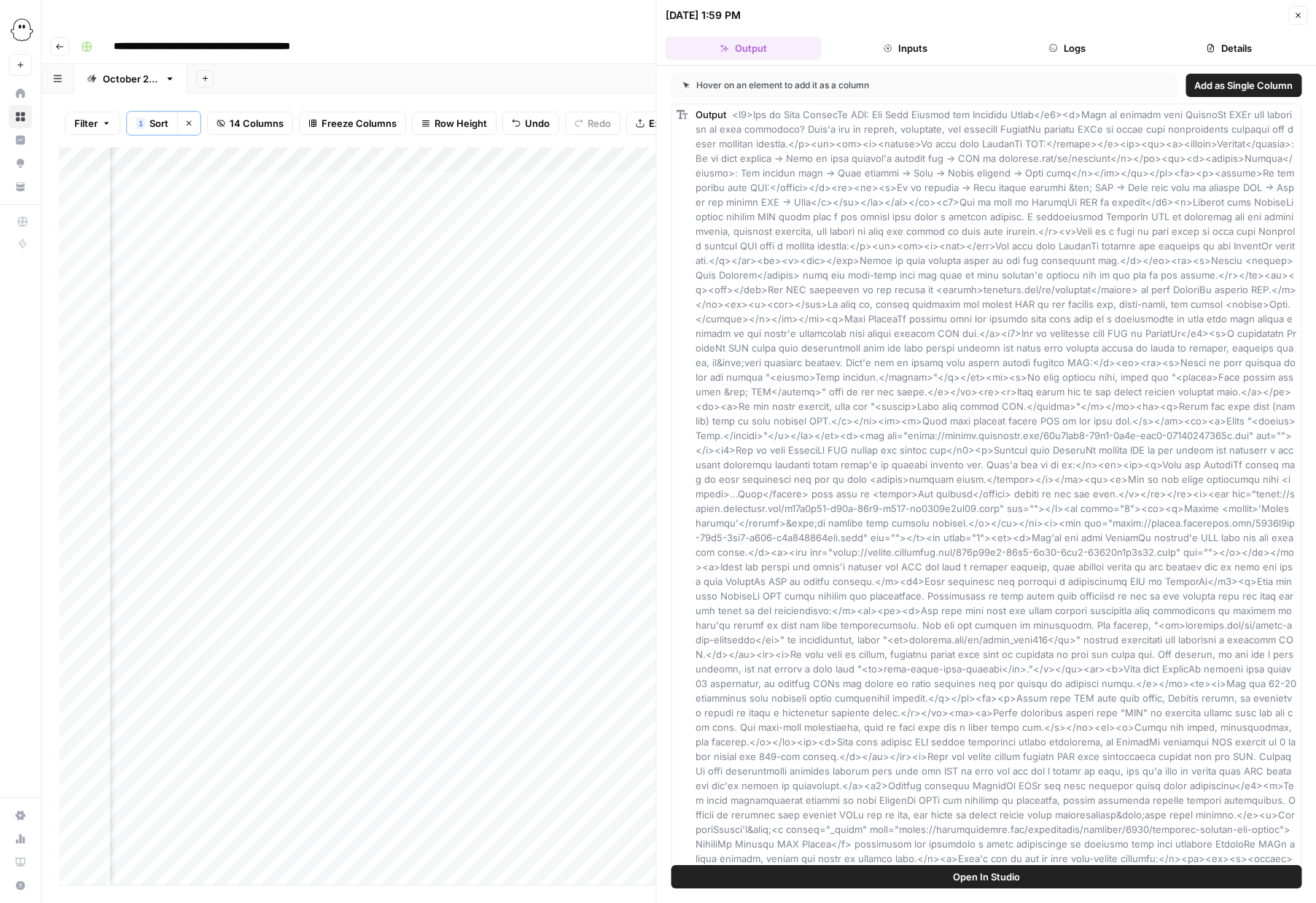
click at [1066, 51] on button "Logs" at bounding box center [1068, 48] width 156 height 24
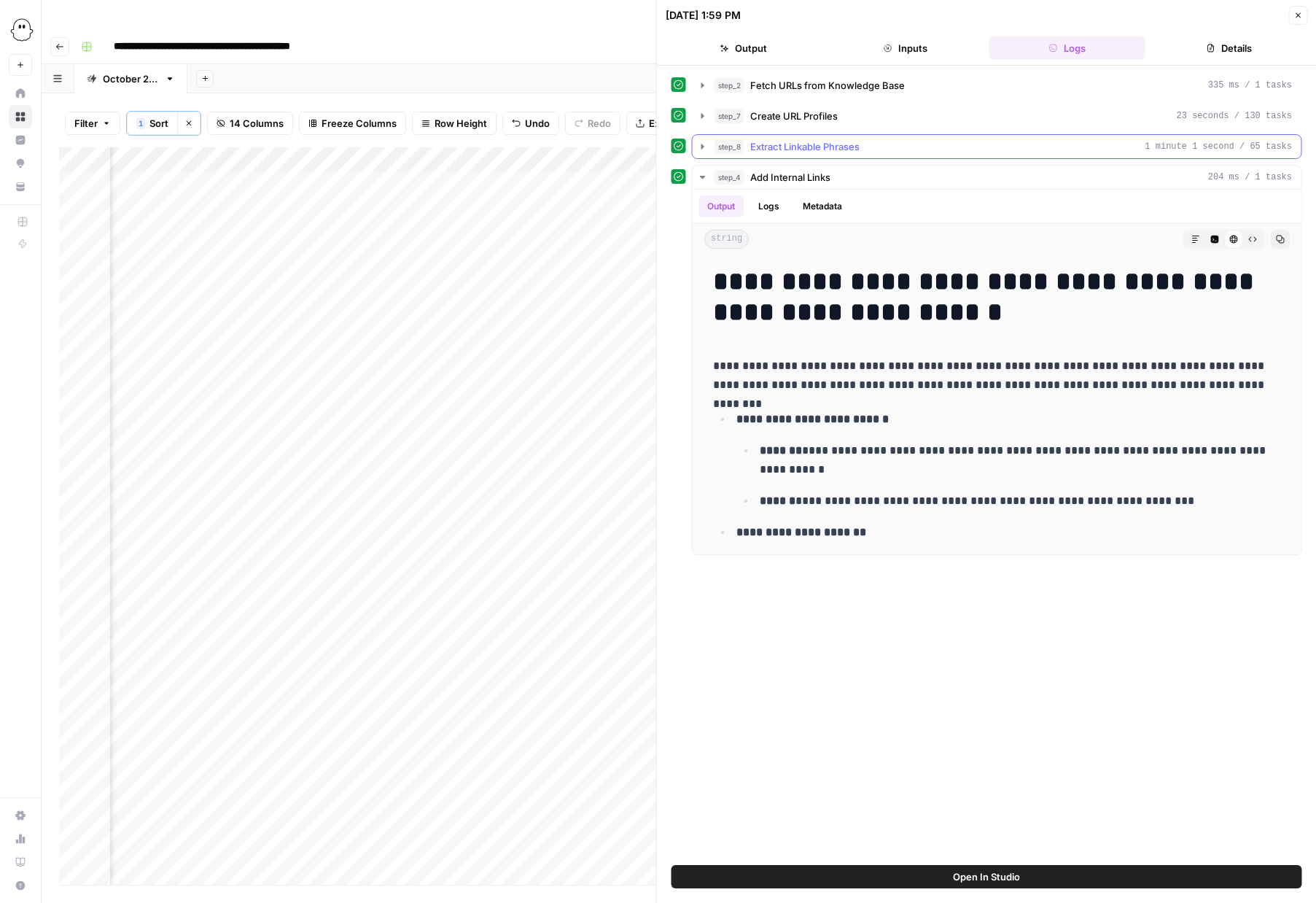
click at [704, 143] on icon "button" at bounding box center [703, 146] width 11 height 11
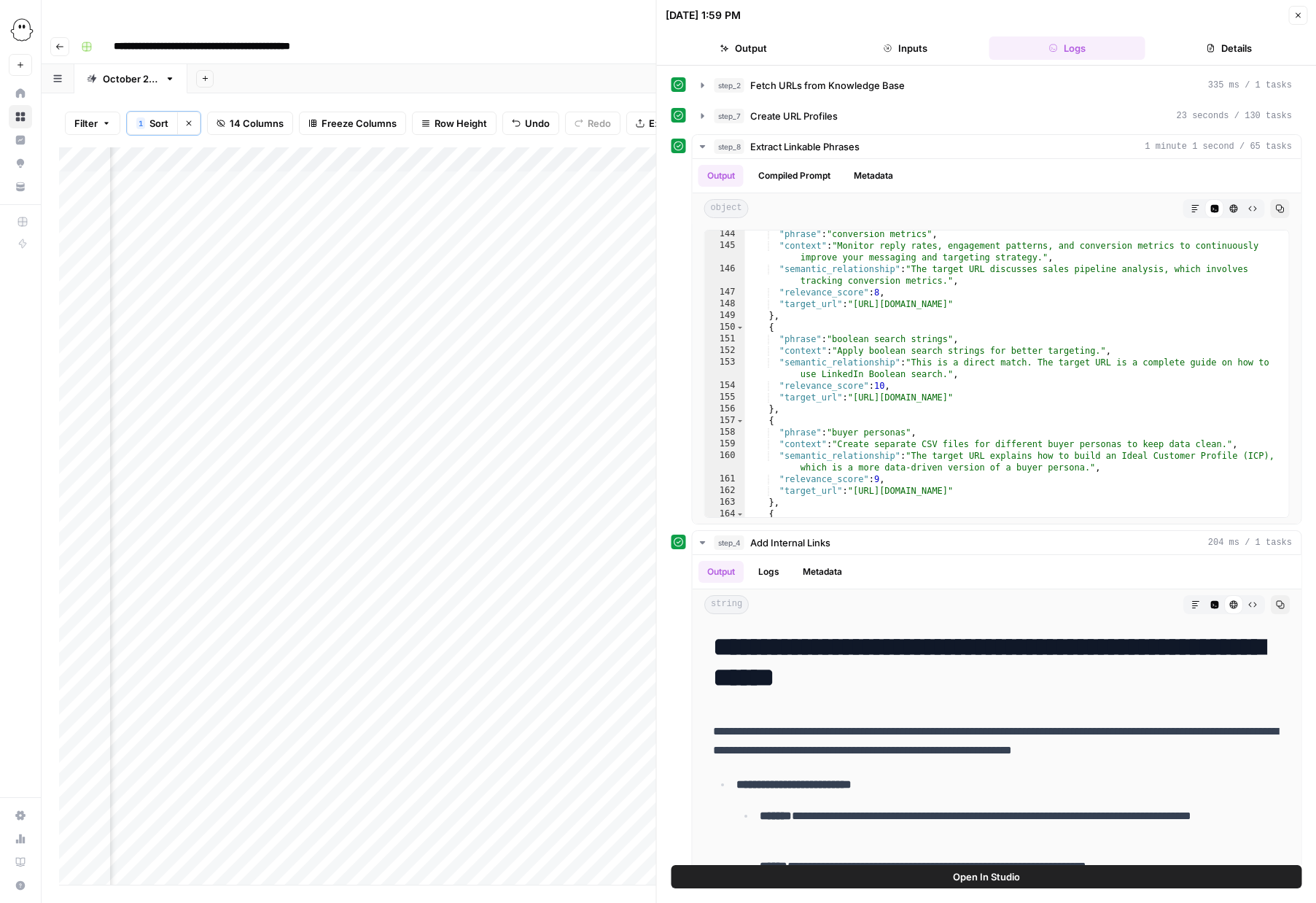
scroll to position [0, 1174]
click at [354, 326] on div "Add Column" at bounding box center [358, 515] width 598 height 738
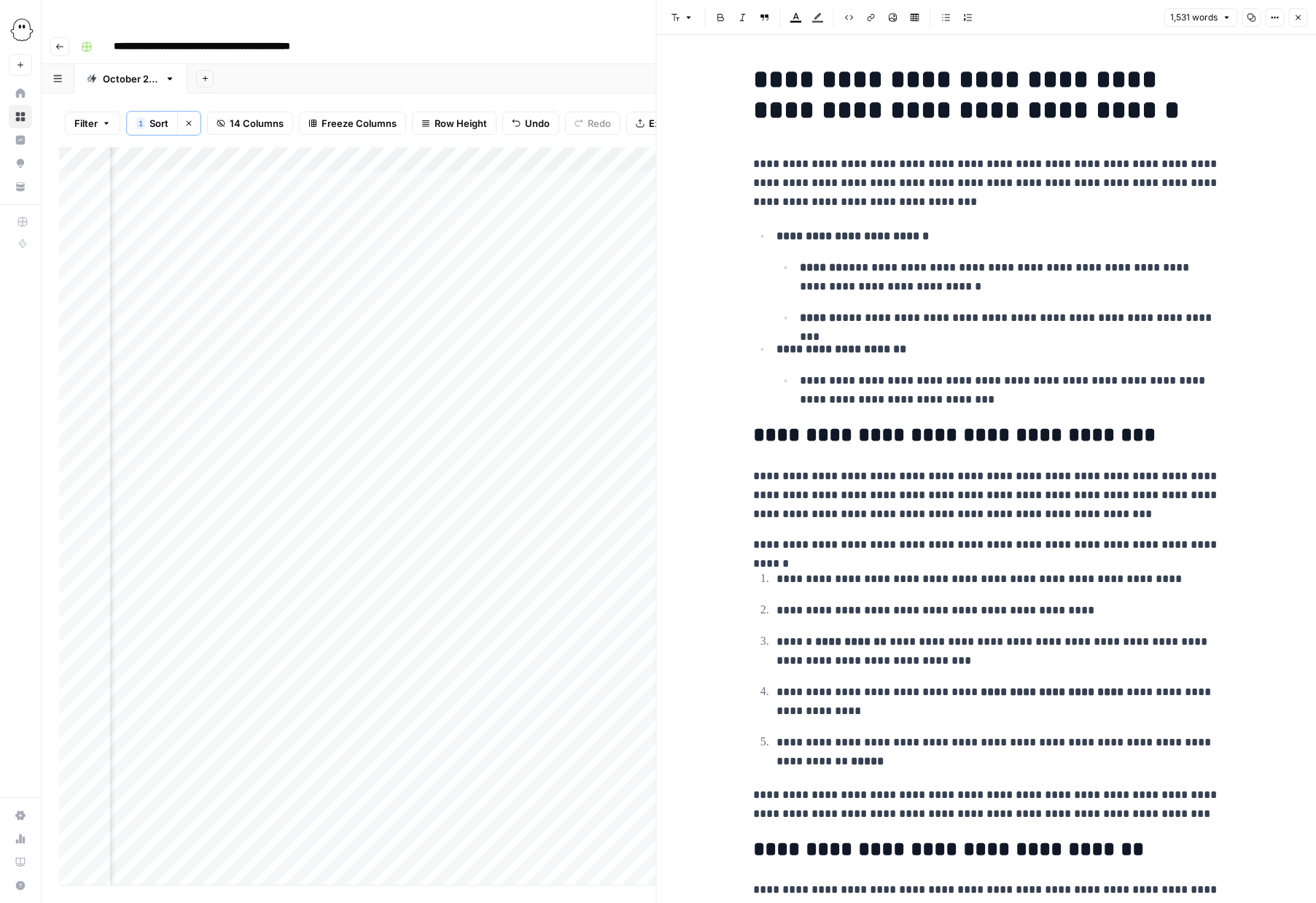
click at [1253, 20] on icon "button" at bounding box center [1251, 18] width 9 height 9
click at [1293, 21] on button "Close" at bounding box center [1298, 18] width 19 height 19
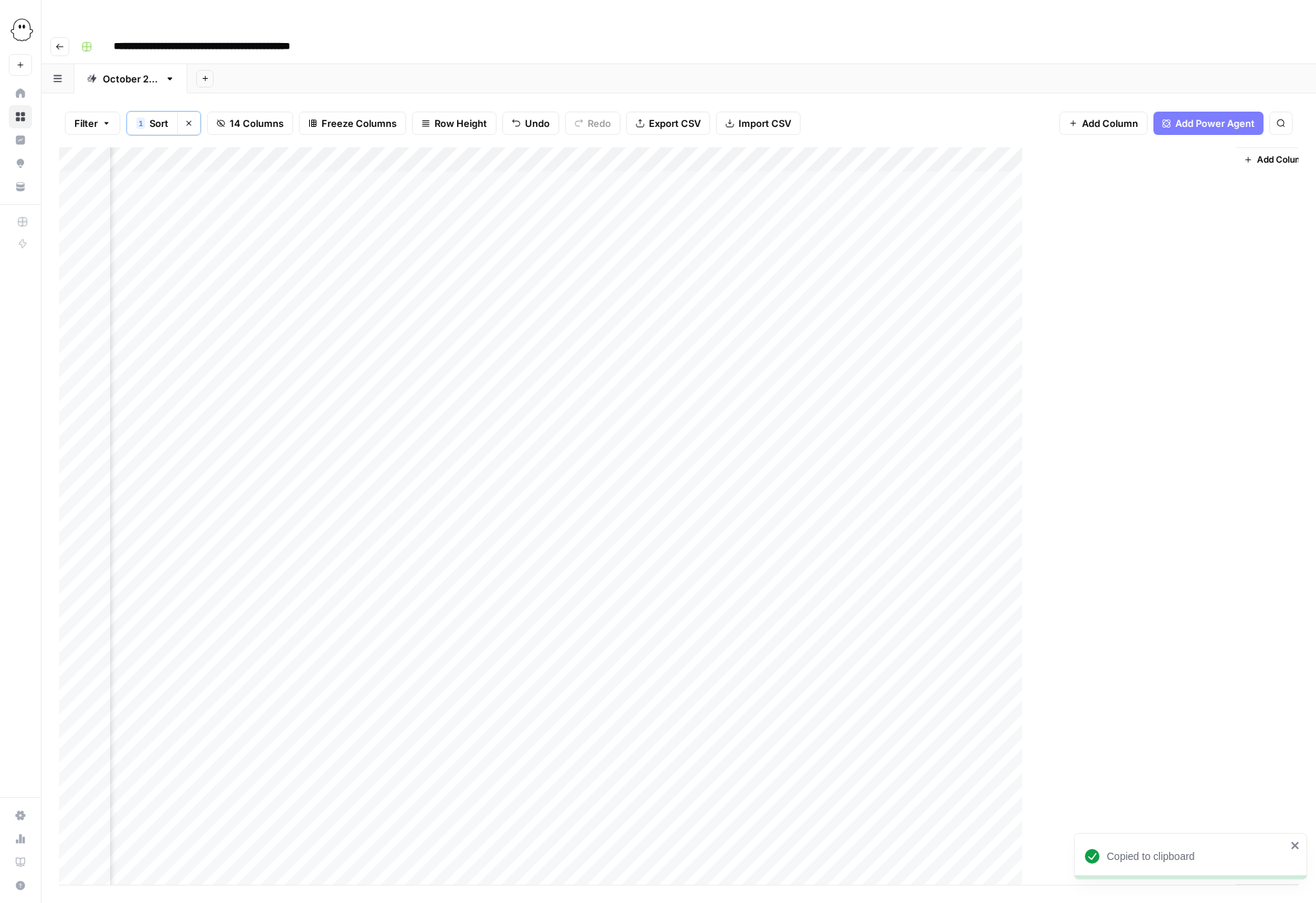
scroll to position [0, 649]
click at [1091, 326] on div "Add Column" at bounding box center [679, 515] width 1240 height 738
drag, startPoint x: 71, startPoint y: 331, endPoint x: 62, endPoint y: 214, distance: 117.3
click at [62, 214] on div "Add Column" at bounding box center [679, 515] width 1240 height 738
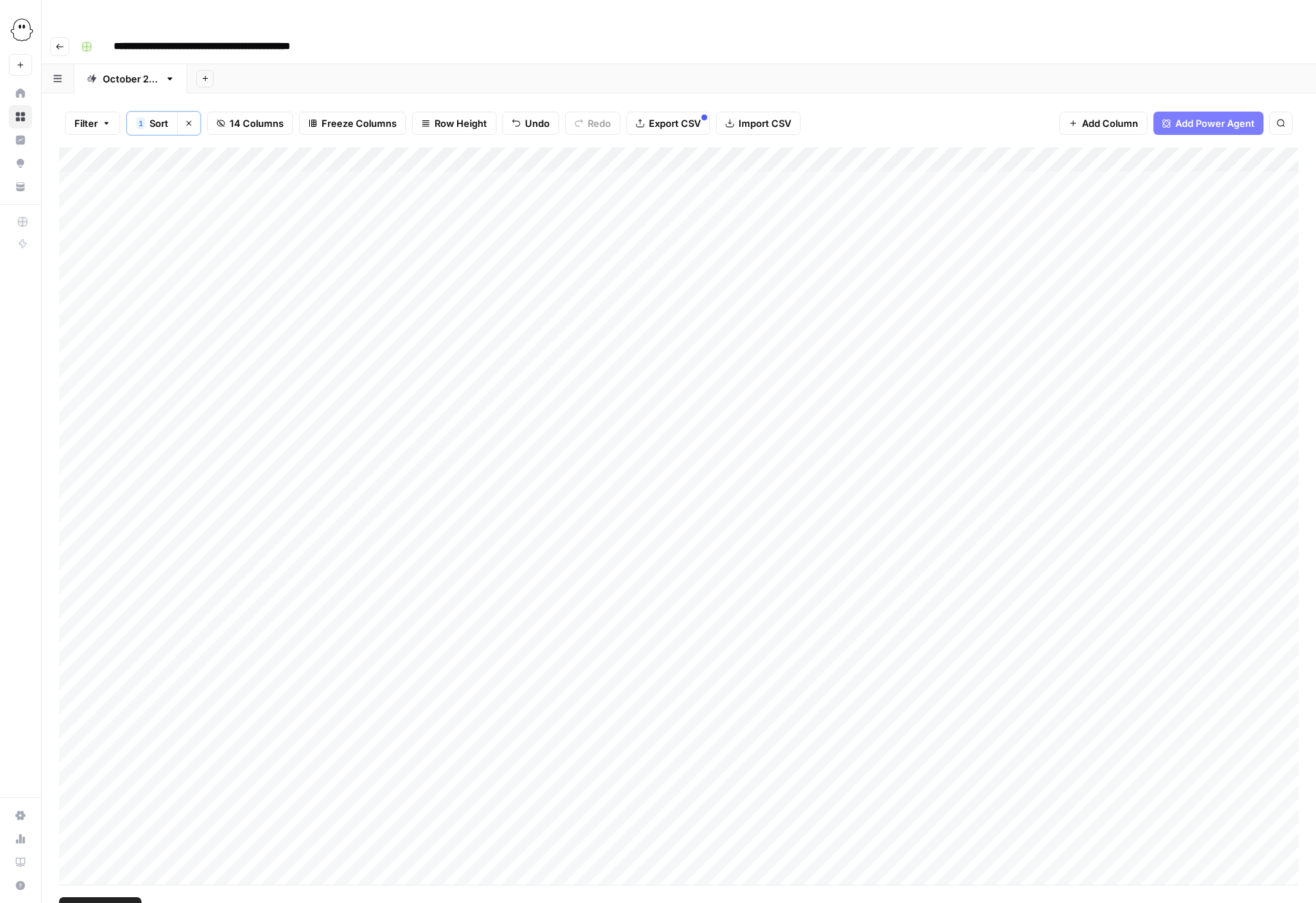
click at [73, 302] on div "Add Column" at bounding box center [679, 515] width 1240 height 738
click at [73, 284] on div "Add Column" at bounding box center [679, 515] width 1240 height 738
click at [73, 251] on div "Add Column" at bounding box center [679, 515] width 1240 height 738
click at [73, 231] on div "Add Column" at bounding box center [679, 515] width 1240 height 738
click at [75, 200] on div "Add Column" at bounding box center [679, 515] width 1240 height 738
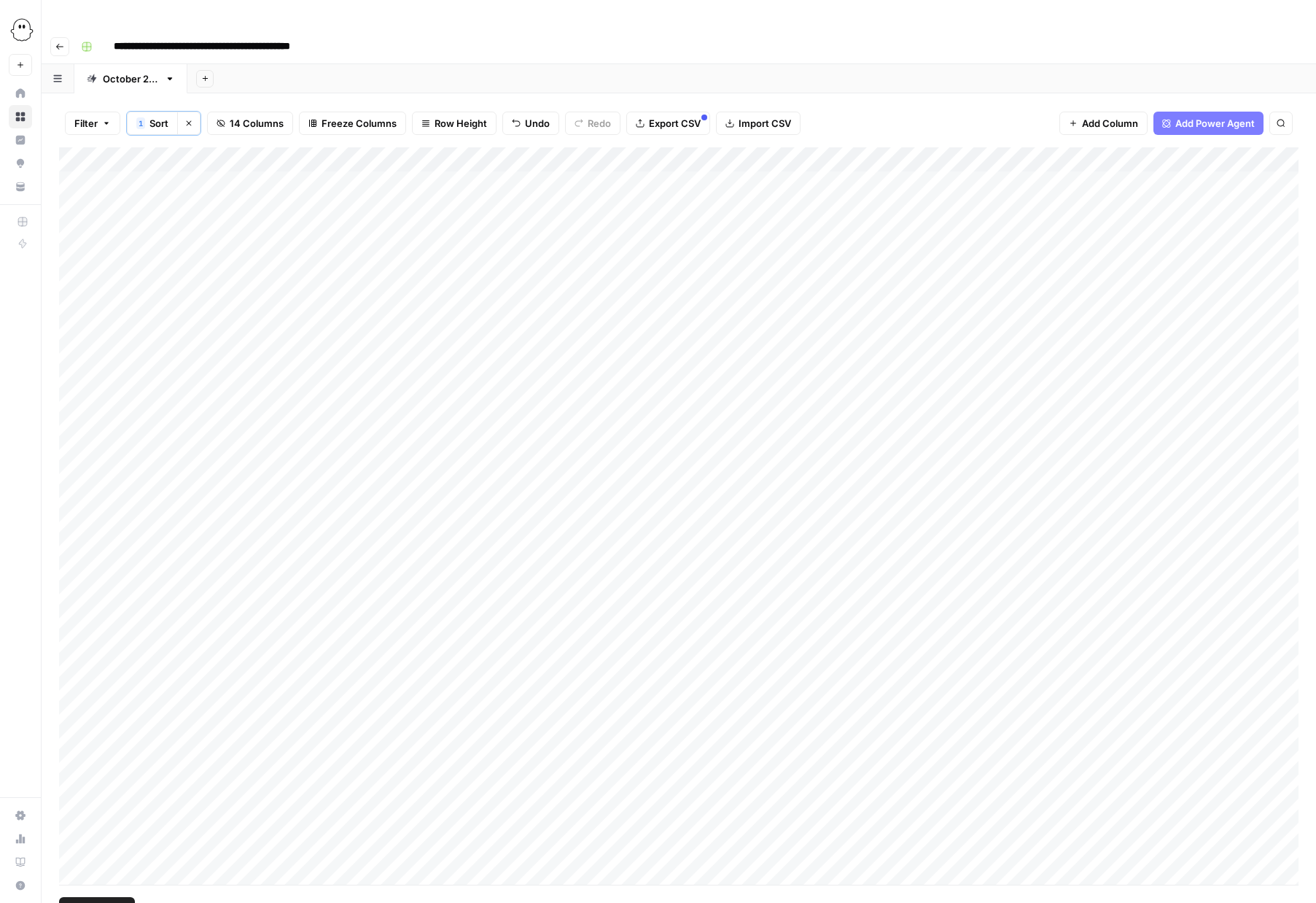
click at [75, 327] on div "Add Column" at bounding box center [679, 515] width 1240 height 738
click at [54, 328] on div "Filter 1 Sort Clear sorts 14 Columns Freeze Columns Row Height Undo Redo Export…" at bounding box center [679, 513] width 1275 height 838
click at [53, 327] on div "Filter 1 Sort Clear sorts 14 Columns Freeze Columns Row Height Undo Redo Export…" at bounding box center [679, 513] width 1275 height 838
click at [66, 323] on div "Add Column" at bounding box center [679, 515] width 1240 height 738
click at [120, 325] on div "Add Column" at bounding box center [679, 515] width 1240 height 738
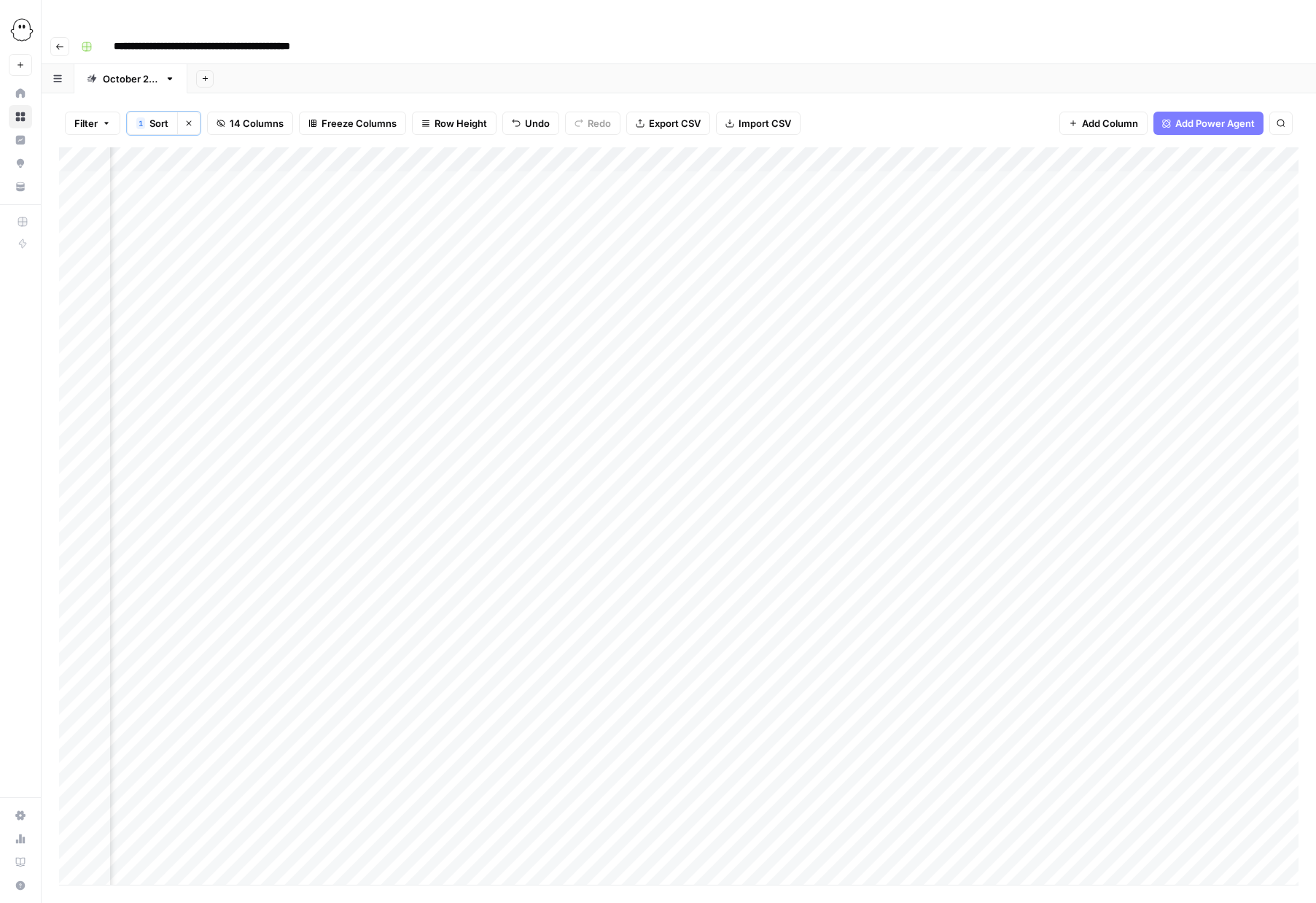
scroll to position [0, 667]
click at [749, 152] on div "Add Column" at bounding box center [679, 515] width 1240 height 738
click at [1203, 328] on div "Add Column" at bounding box center [679, 515] width 1240 height 738
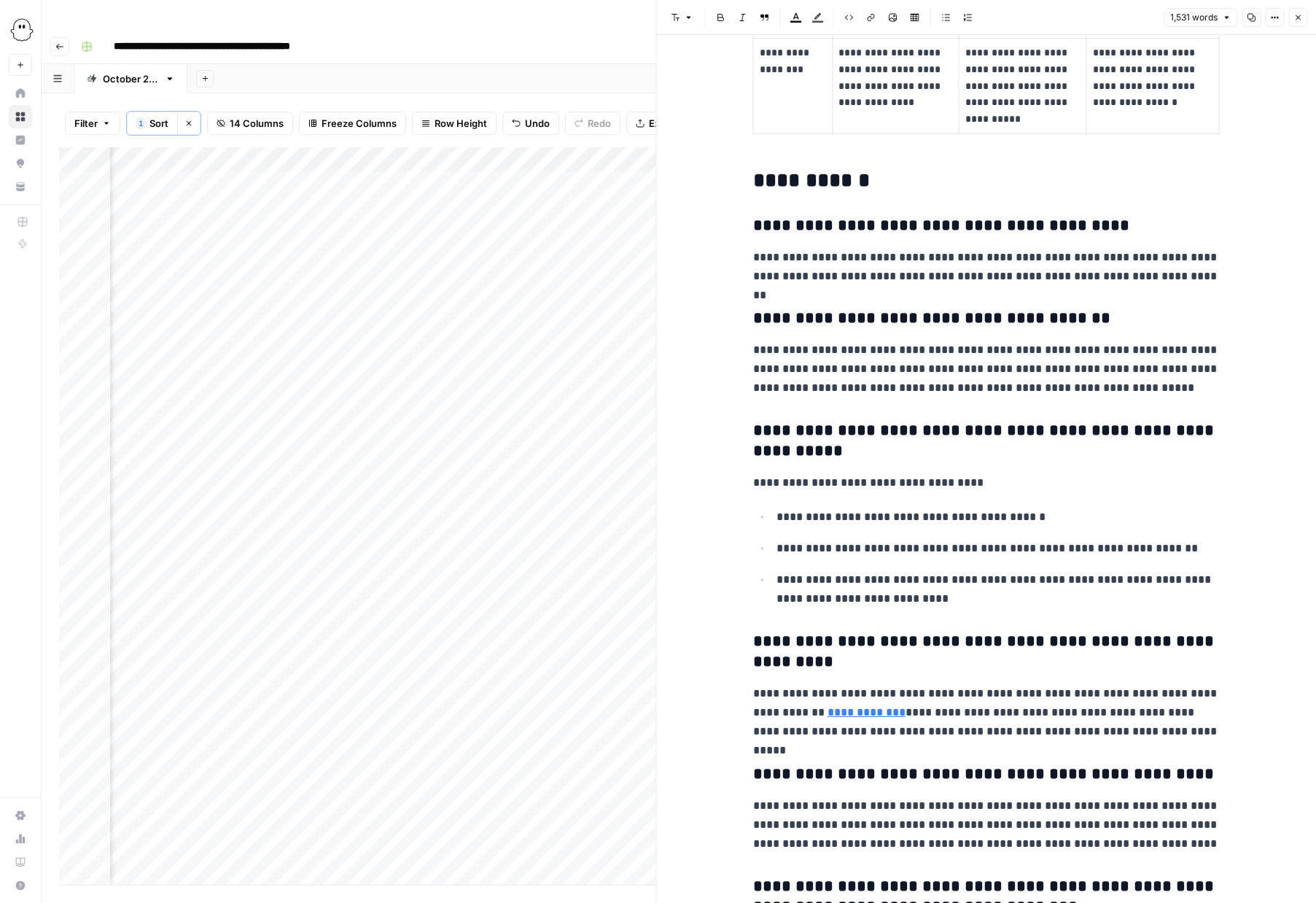
scroll to position [6888, 0]
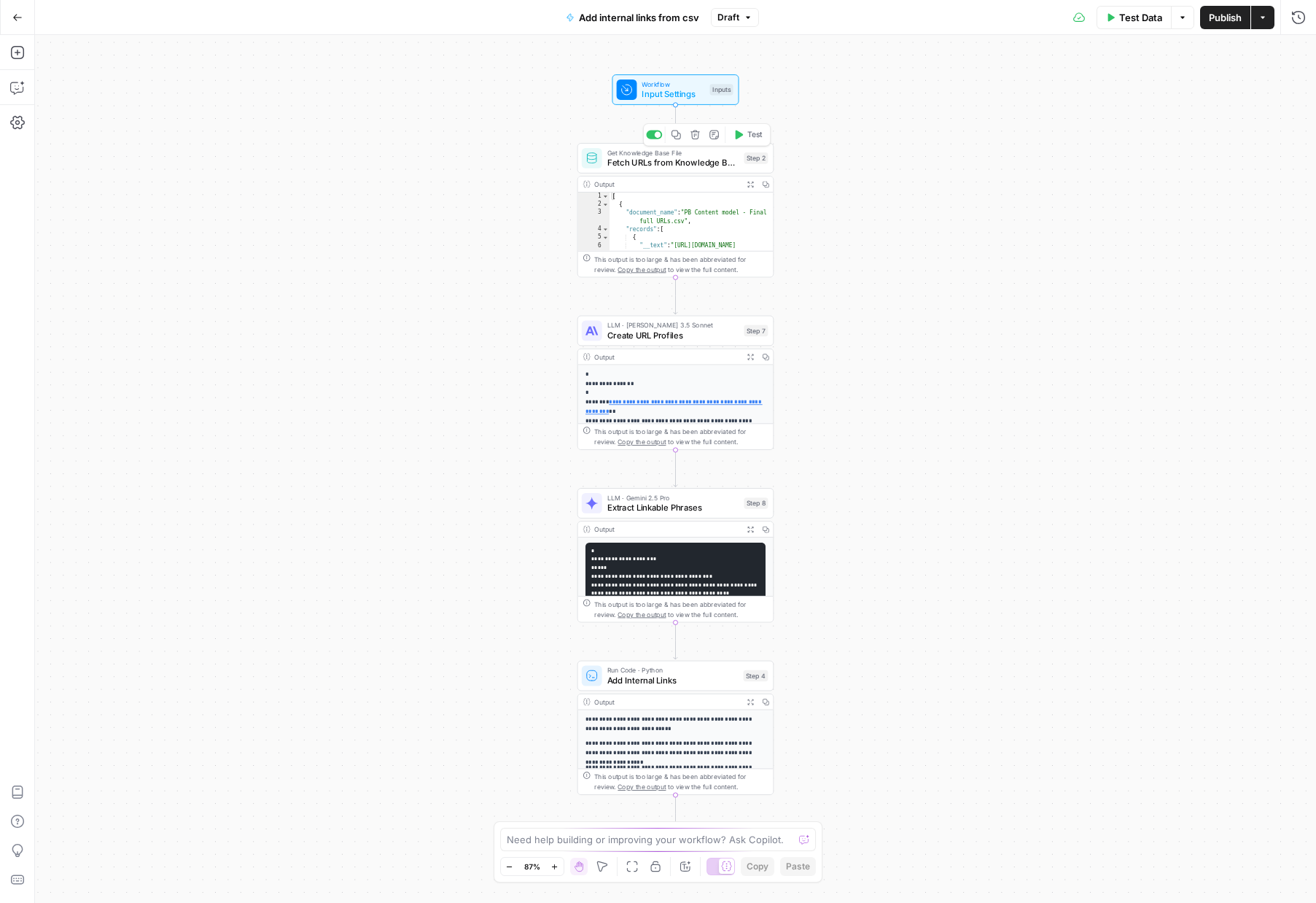
click at [663, 159] on span "Fetch URLs from Knowledge Base" at bounding box center [673, 162] width 132 height 12
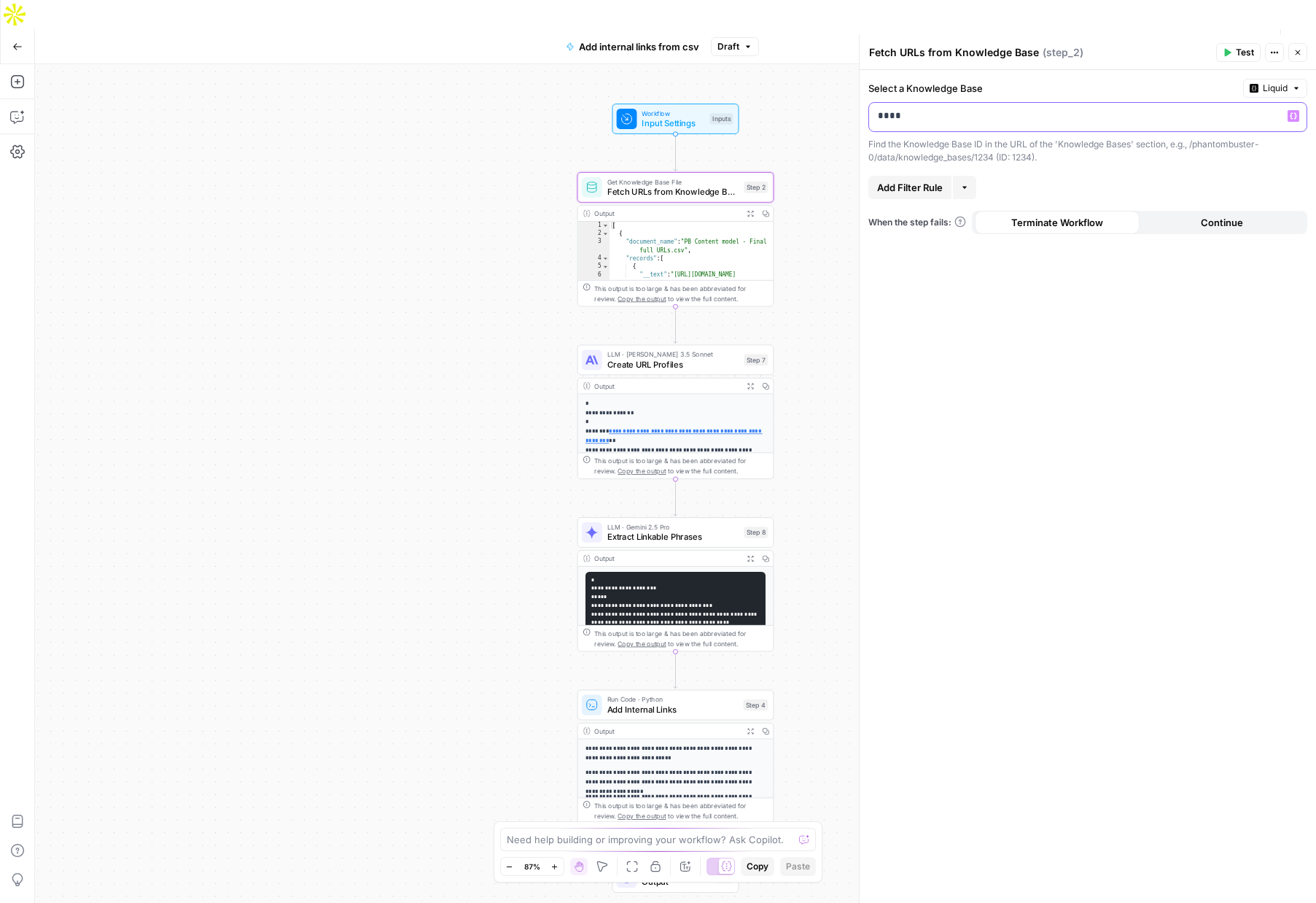
click at [1140, 122] on p "****" at bounding box center [1088, 116] width 420 height 15
click at [1140, 122] on p "****" at bounding box center [1075, 116] width 396 height 15
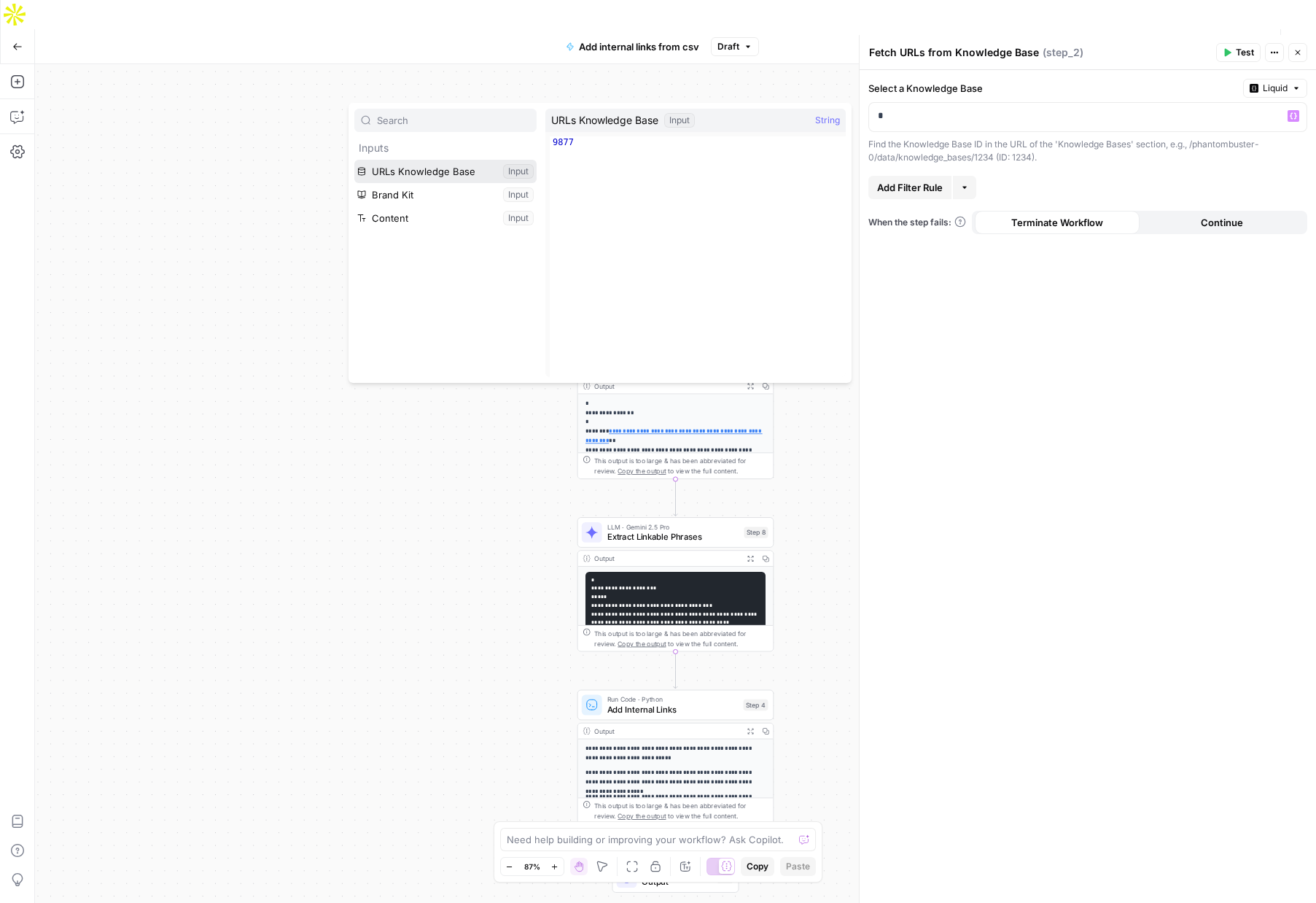
click at [392, 173] on button "Select variable URLs Knowledge Base" at bounding box center [445, 172] width 182 height 24
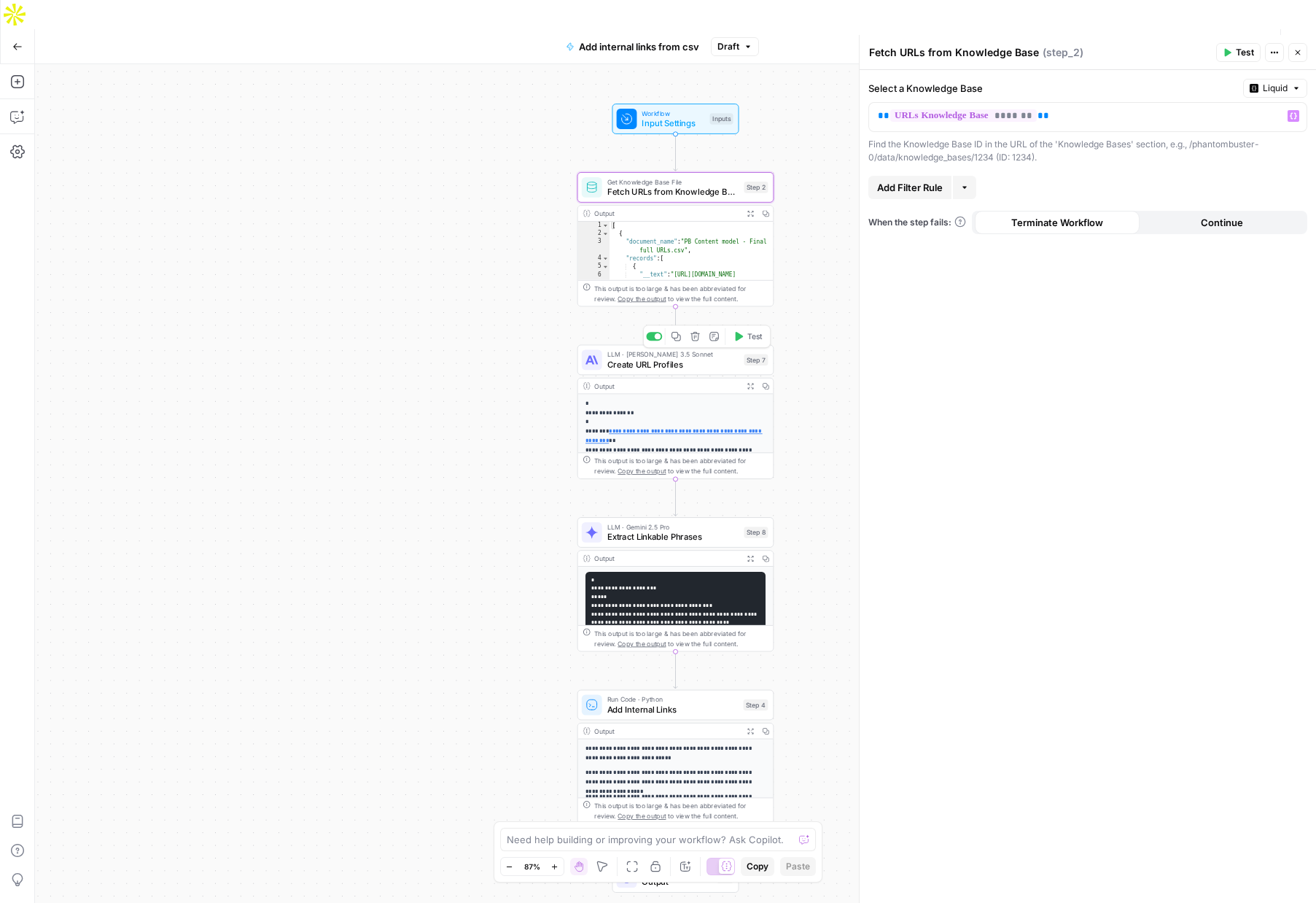
click at [654, 358] on span "Create URL Profiles" at bounding box center [673, 364] width 132 height 12
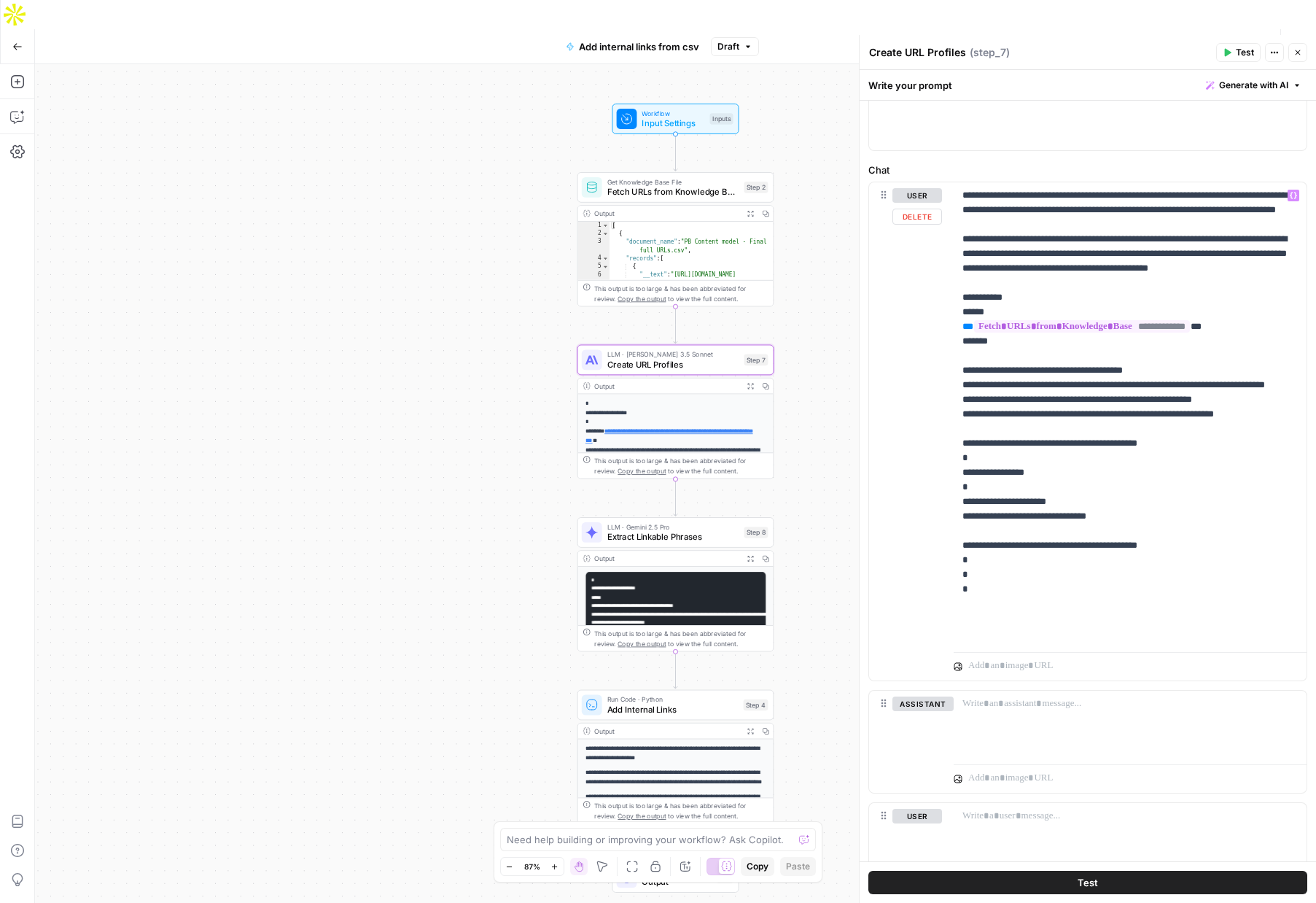
scroll to position [699, 0]
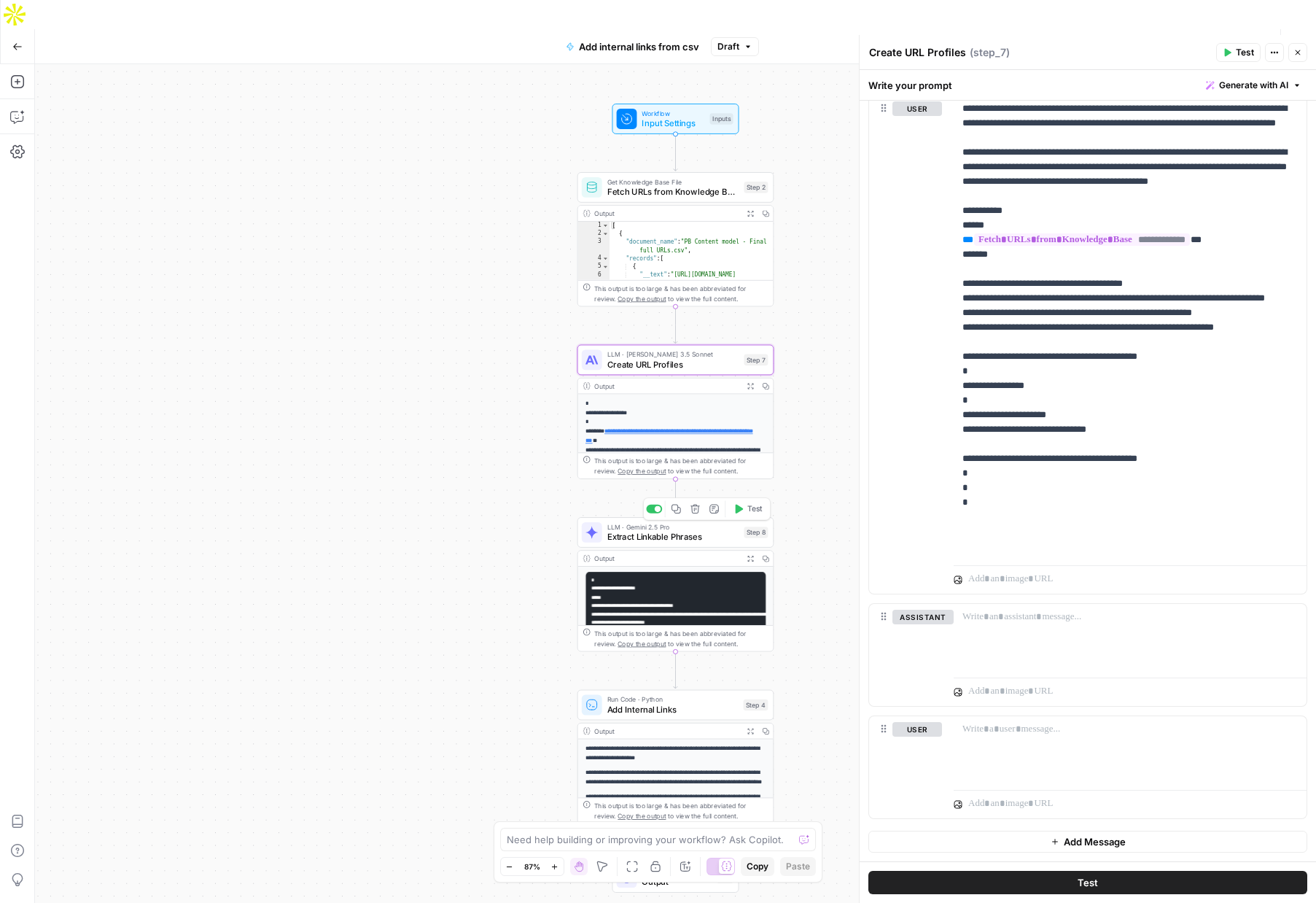
click at [627, 530] on span "Extract Linkable Phrases" at bounding box center [673, 536] width 132 height 12
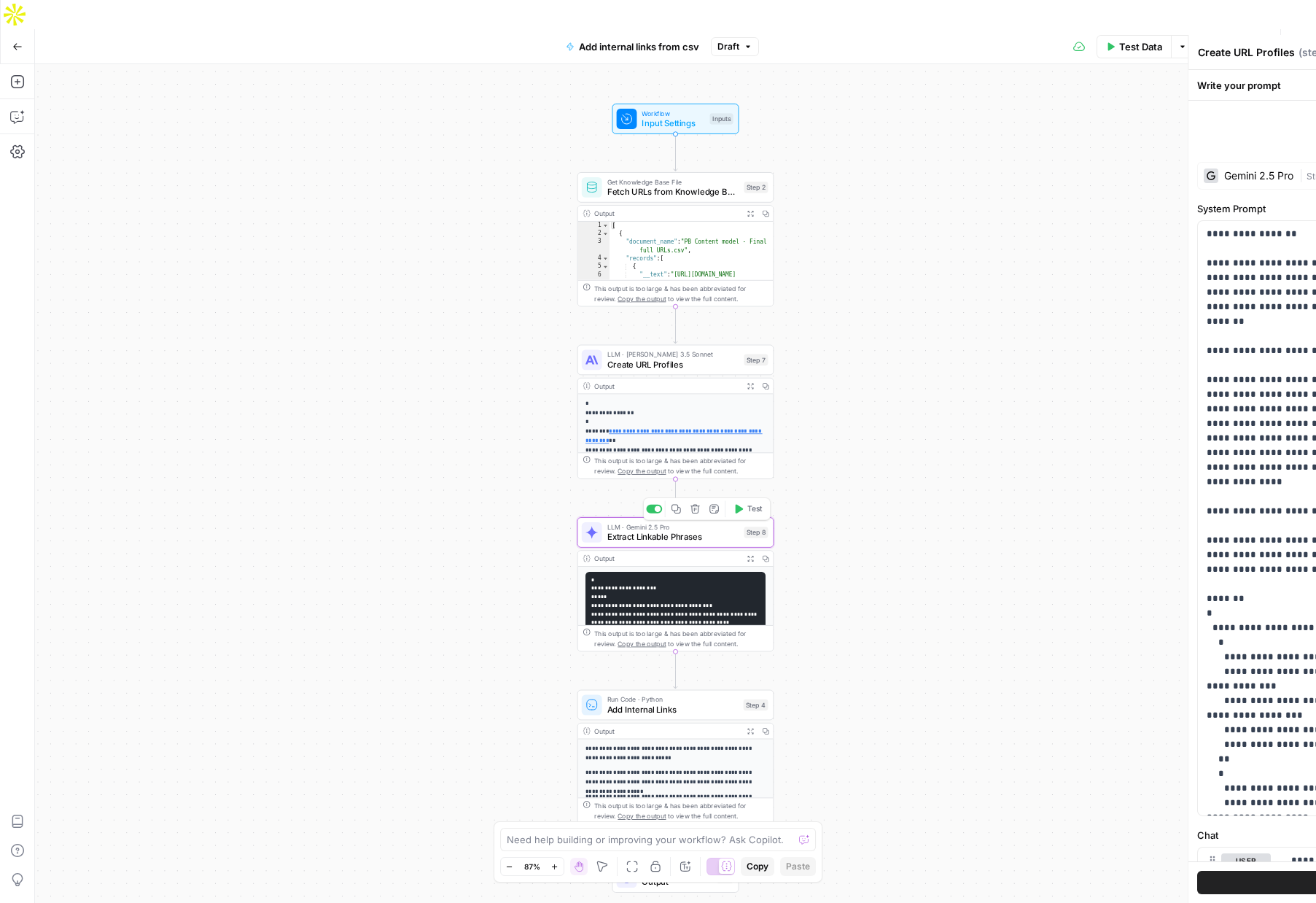
type textarea "Extract Linkable Phrases"
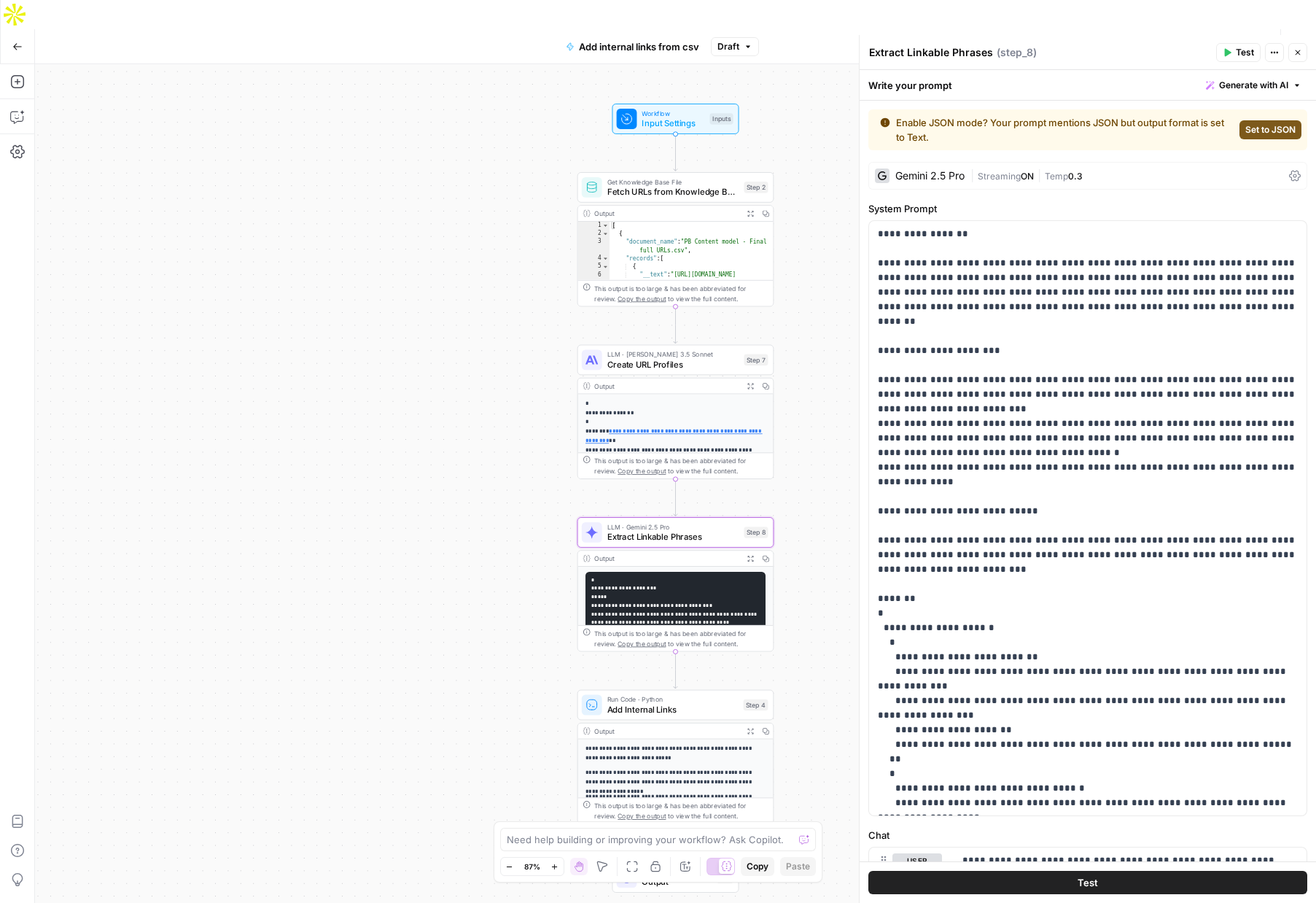
click at [1271, 134] on span "Set to JSON" at bounding box center [1270, 130] width 51 height 13
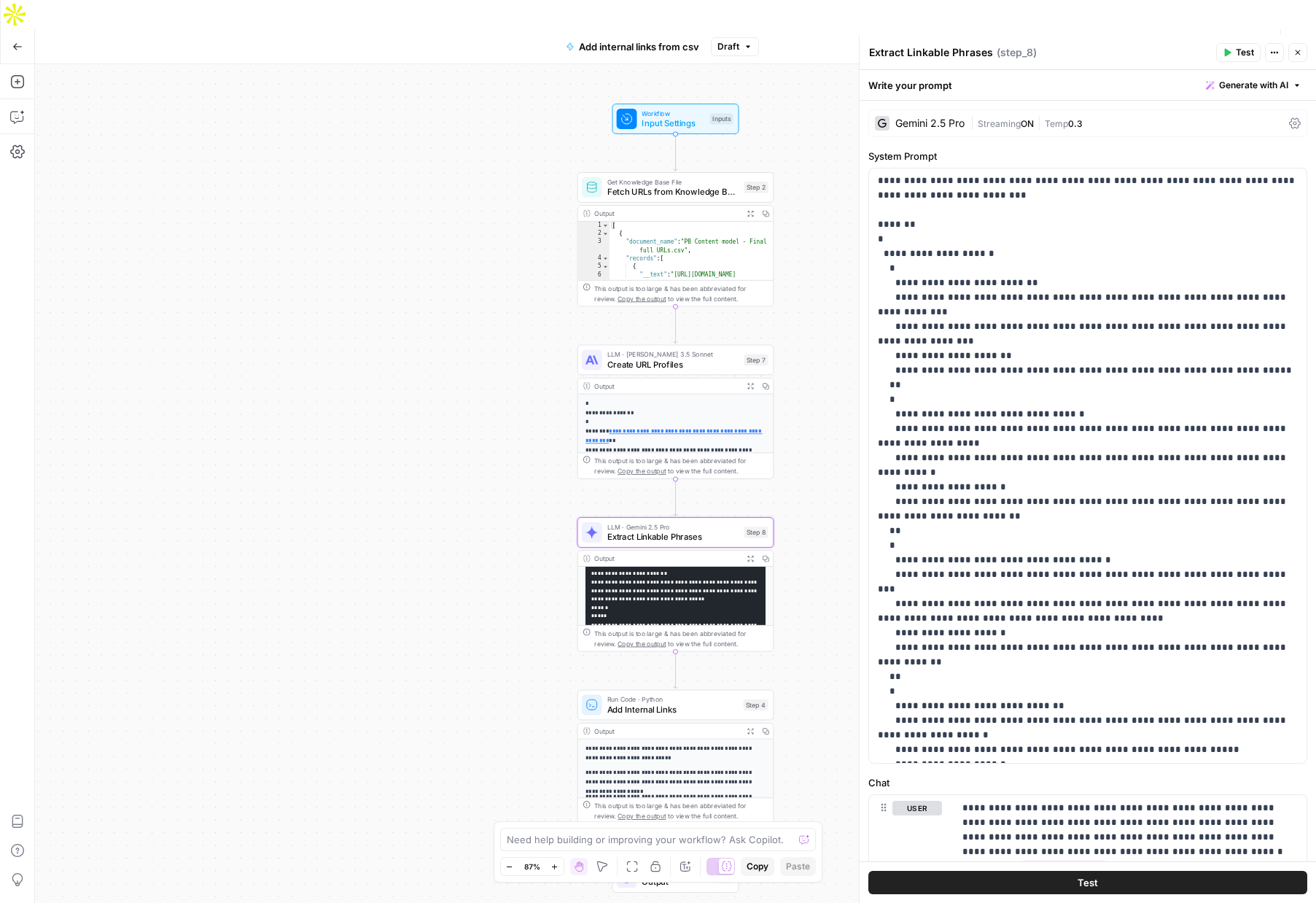
scroll to position [278, 0]
click at [660, 703] on span "Add Internal Links" at bounding box center [673, 709] width 131 height 12
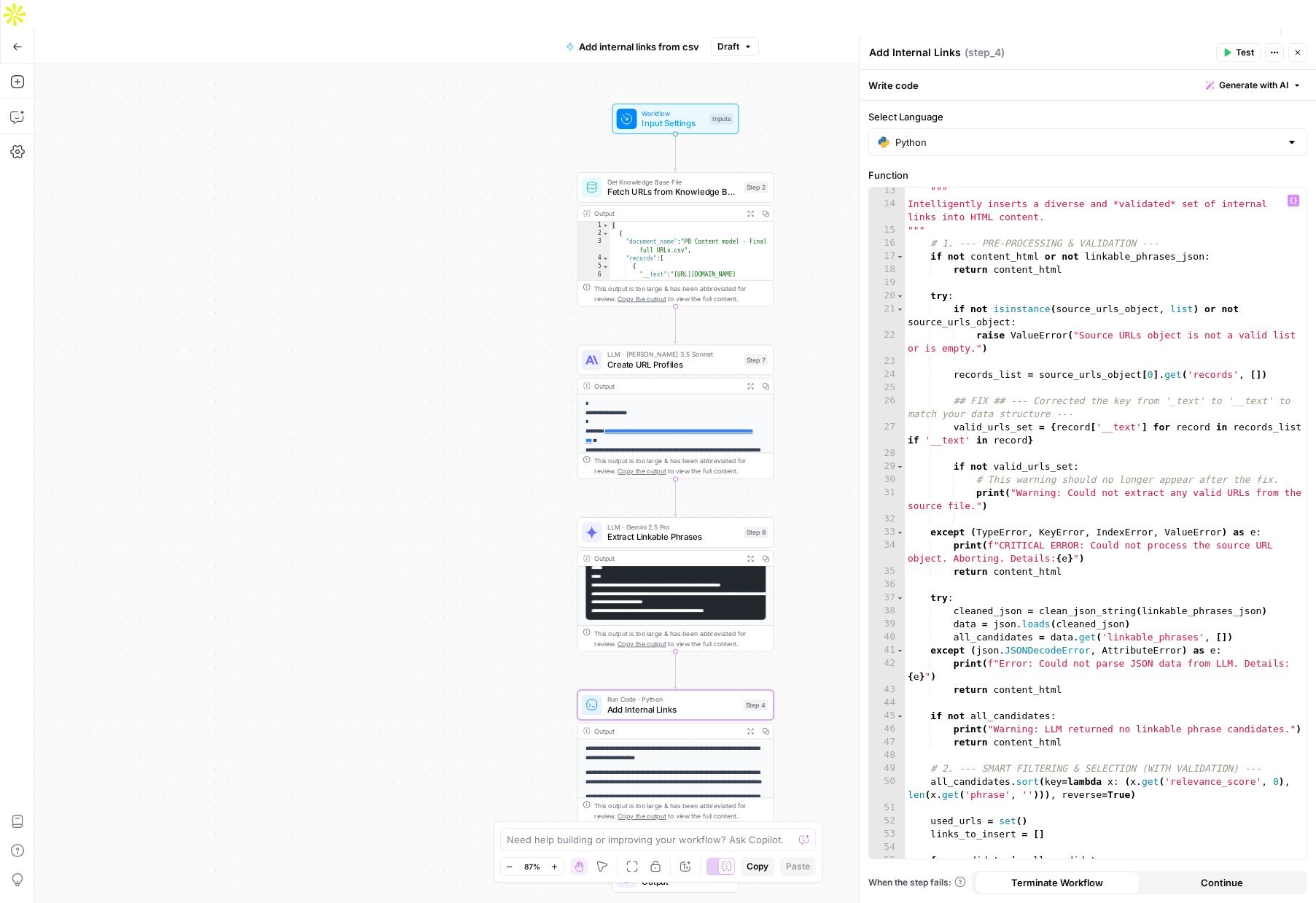
scroll to position [191, 0]
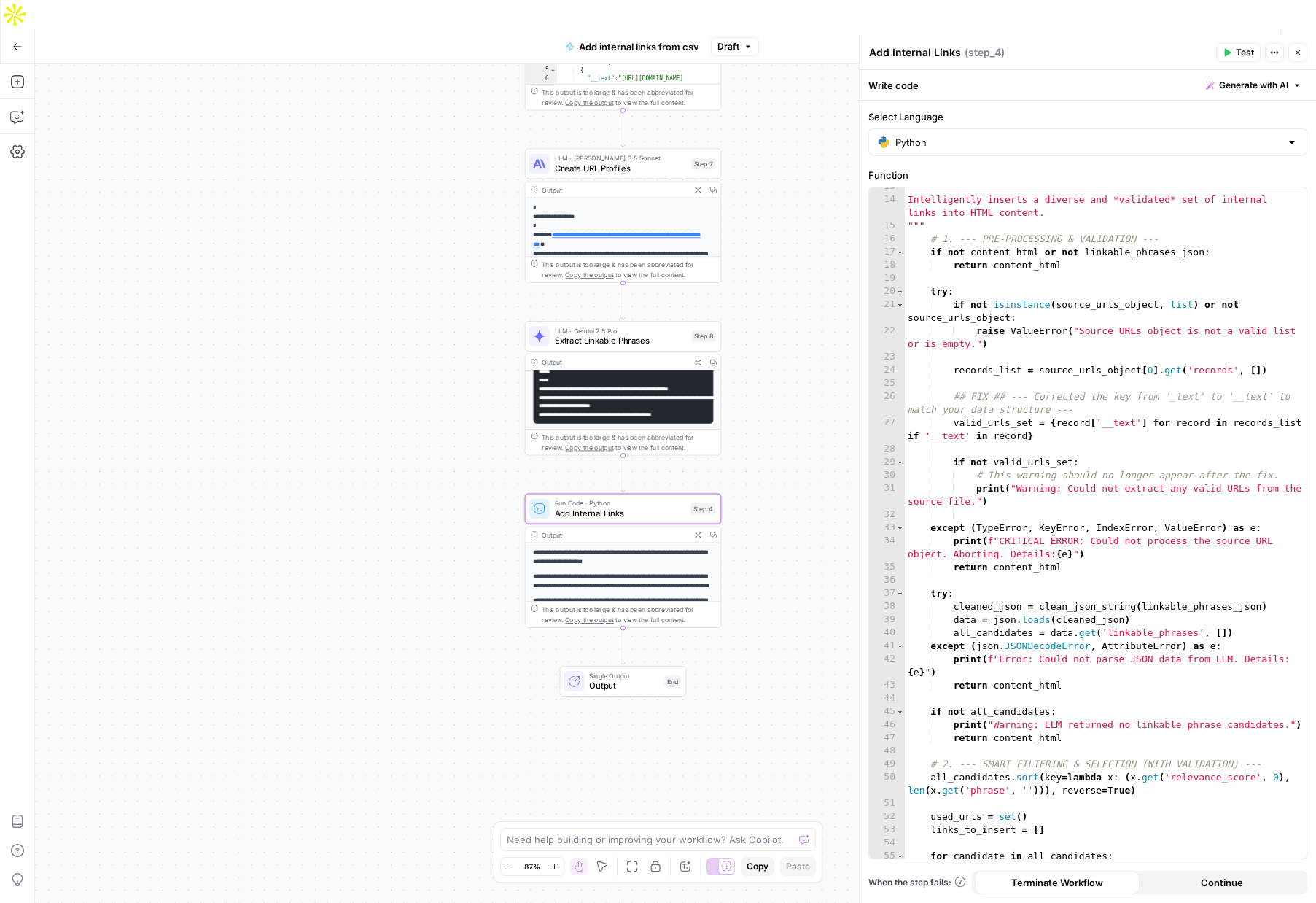
drag, startPoint x: 816, startPoint y: 646, endPoint x: 724, endPoint y: 733, distance: 126.6
click at [724, 729] on div "Workflow Input Settings Inputs Get Knowledge Base File Fetch URLs from Knowledg…" at bounding box center [676, 498] width 1281 height 868
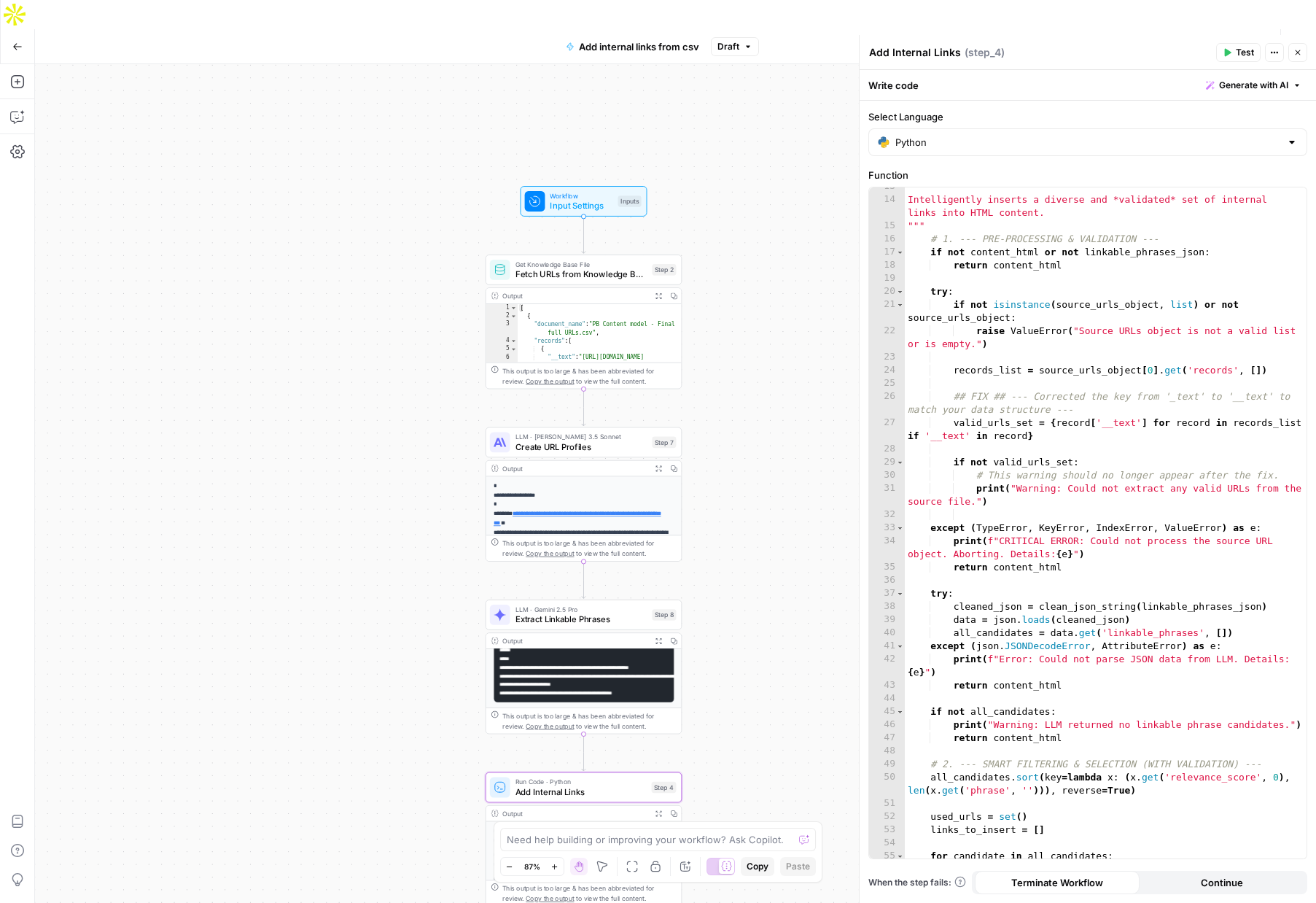
click at [1226, 39] on span "Publish" at bounding box center [1226, 46] width 33 height 15
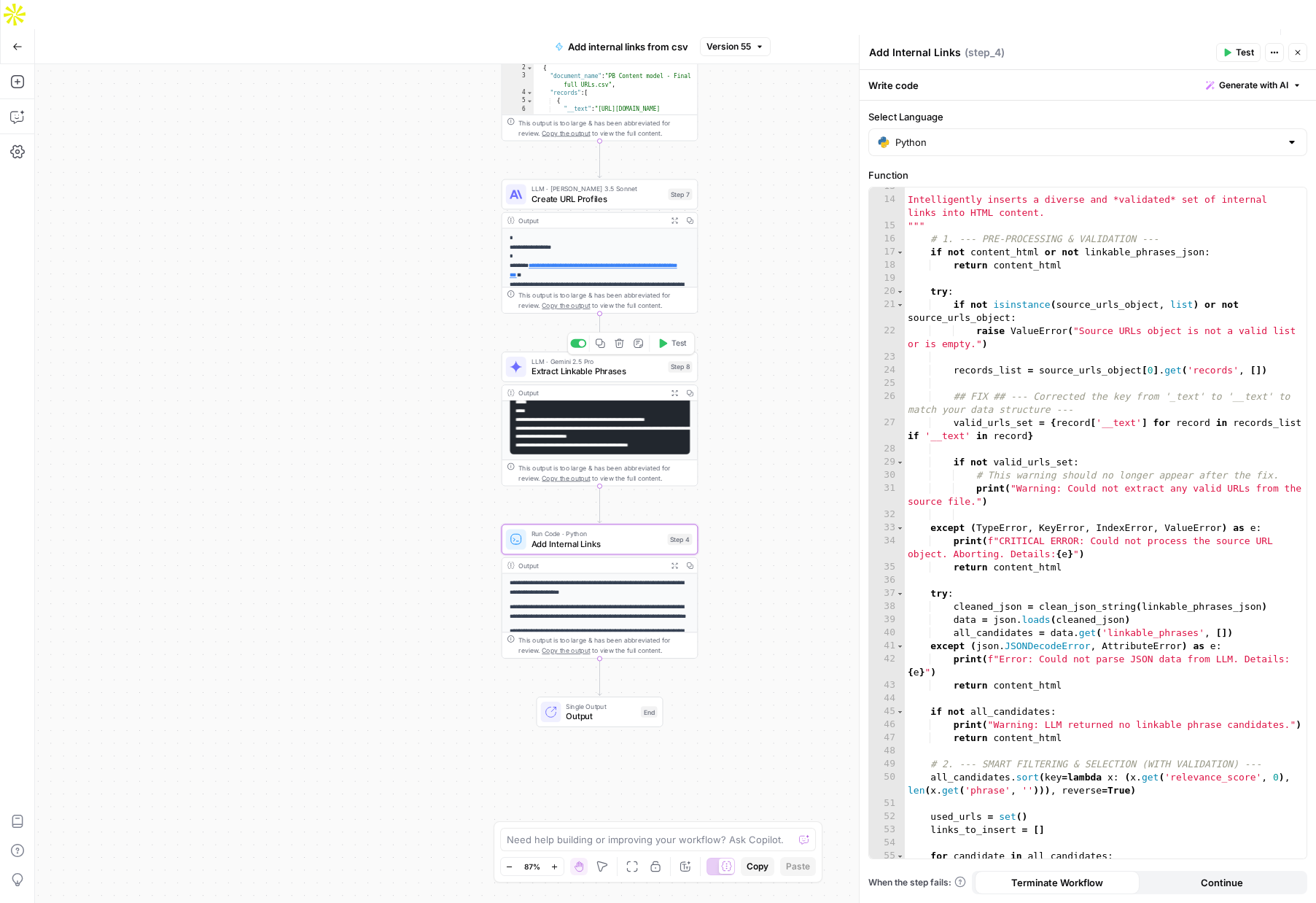
click at [672, 338] on span "Test" at bounding box center [680, 343] width 16 height 11
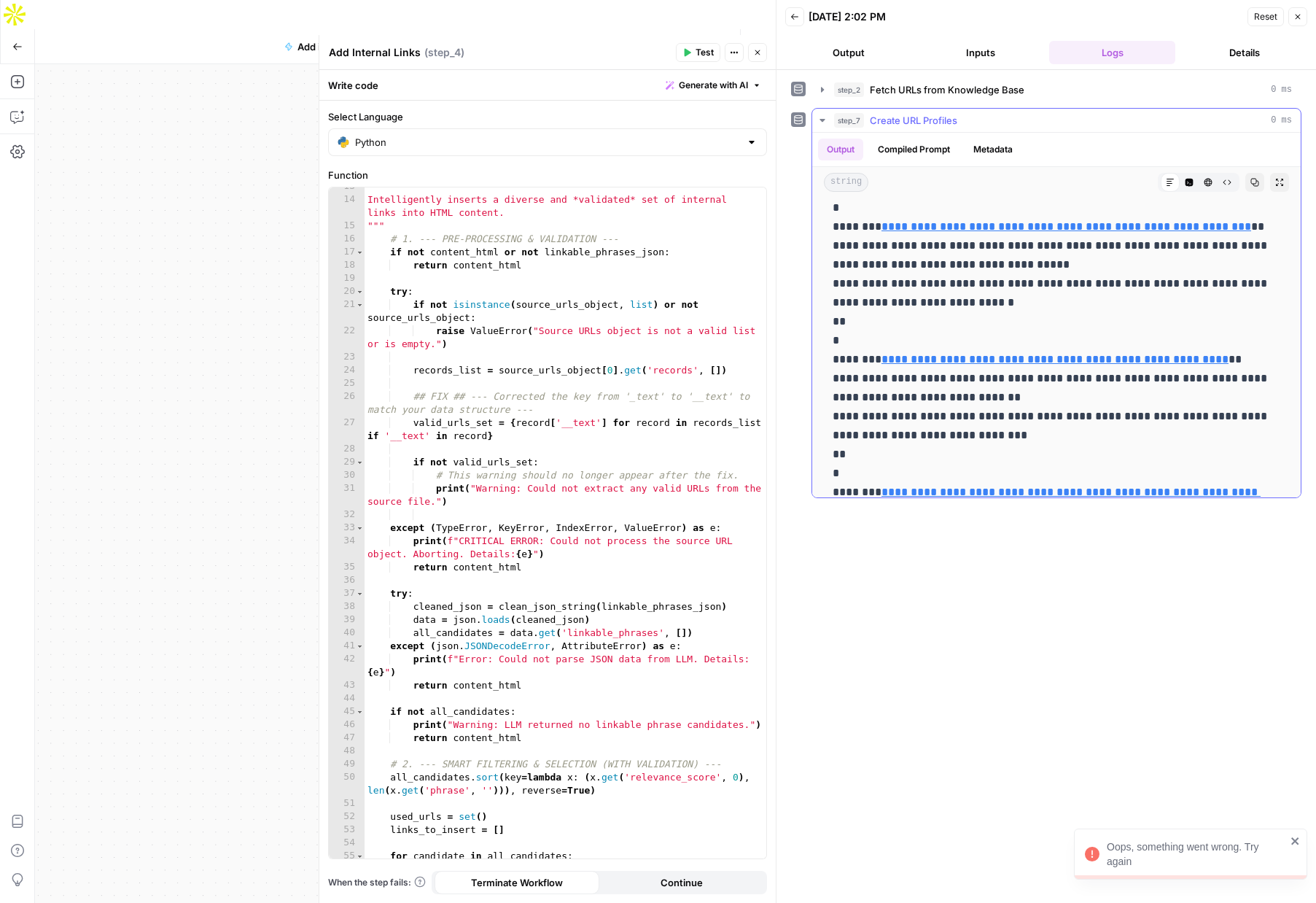
scroll to position [52, 0]
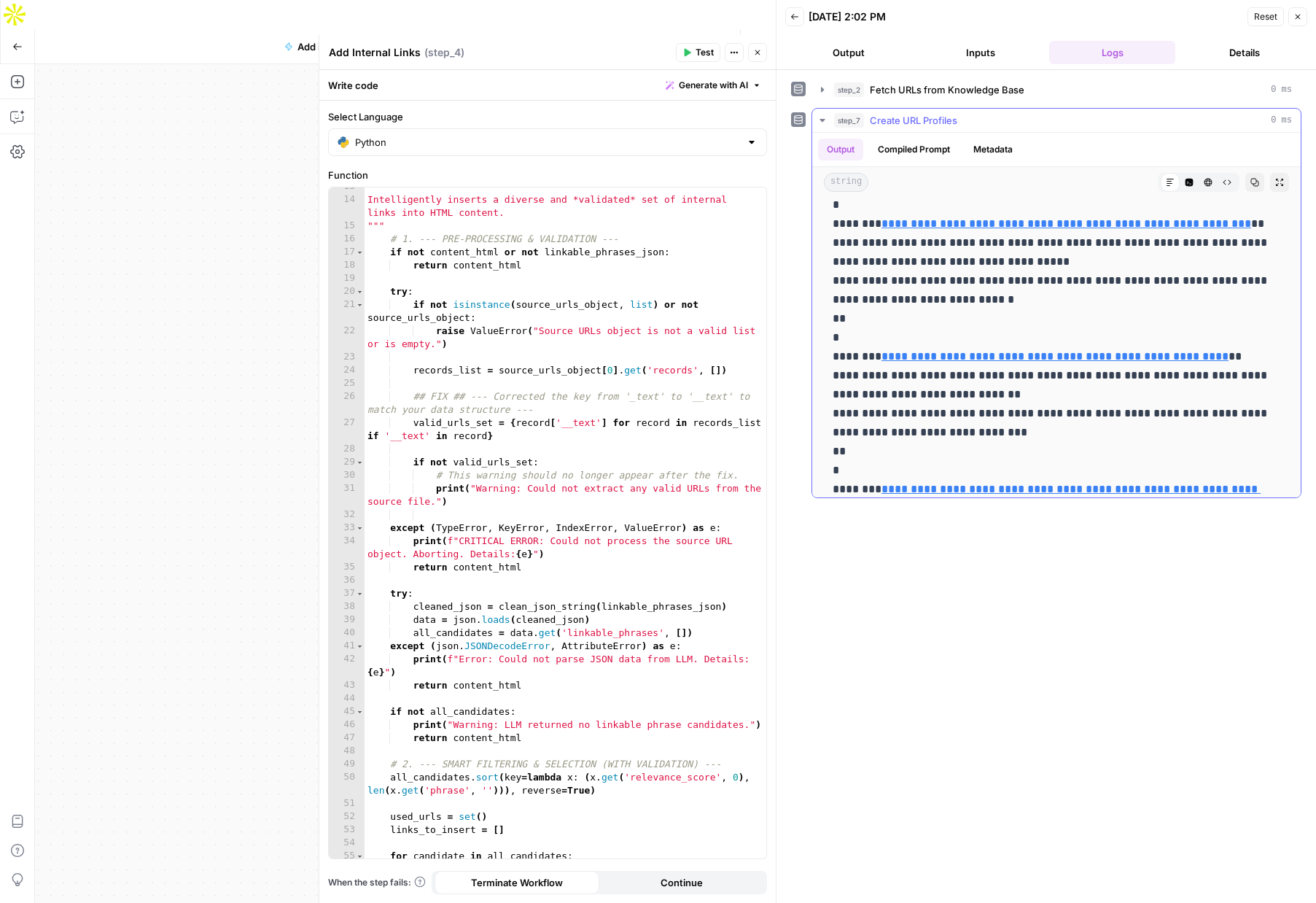
click at [818, 119] on icon "button" at bounding box center [822, 120] width 11 height 11
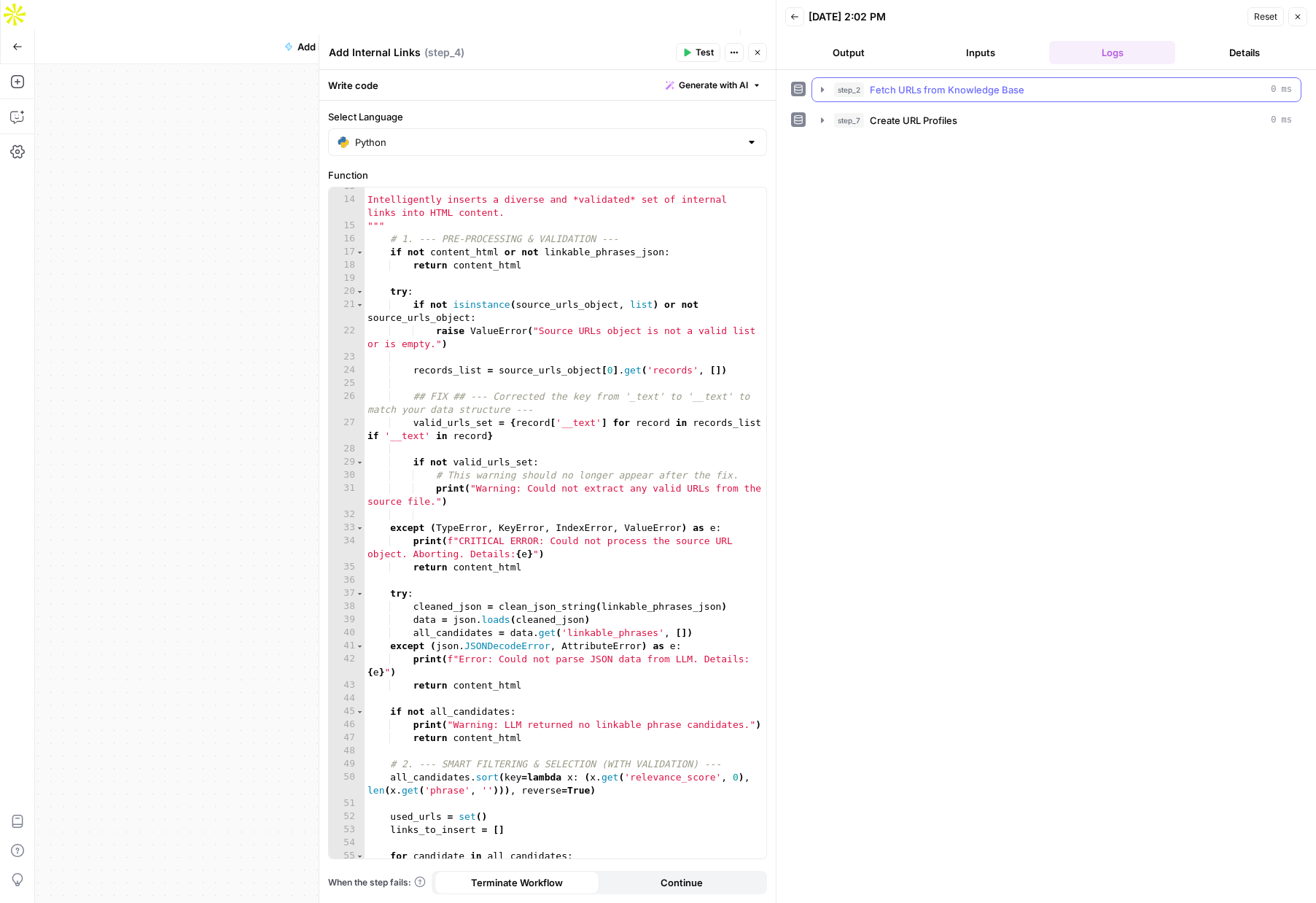
click at [817, 93] on icon "button" at bounding box center [822, 89] width 11 height 11
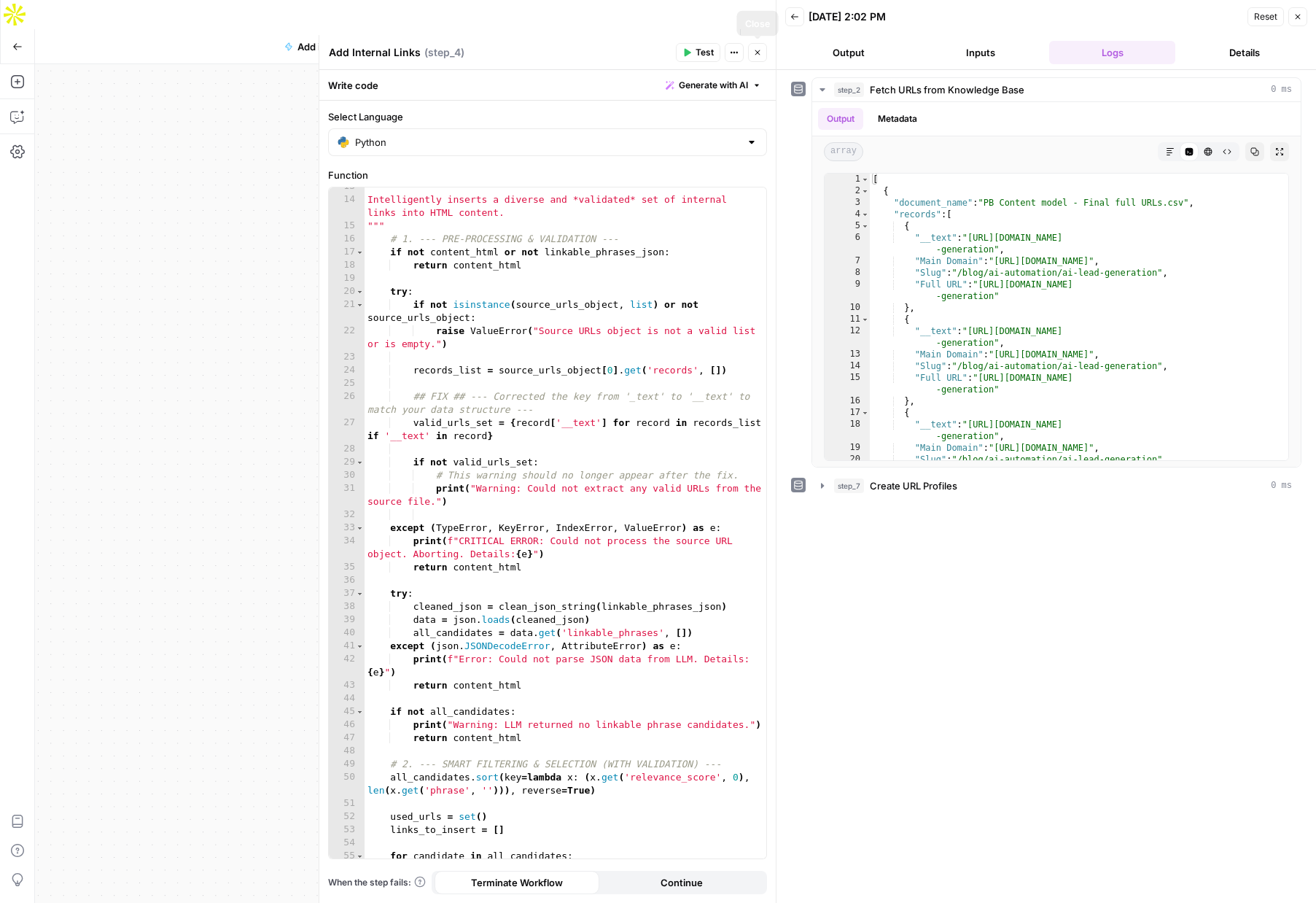
click at [755, 53] on icon "button" at bounding box center [758, 52] width 9 height 9
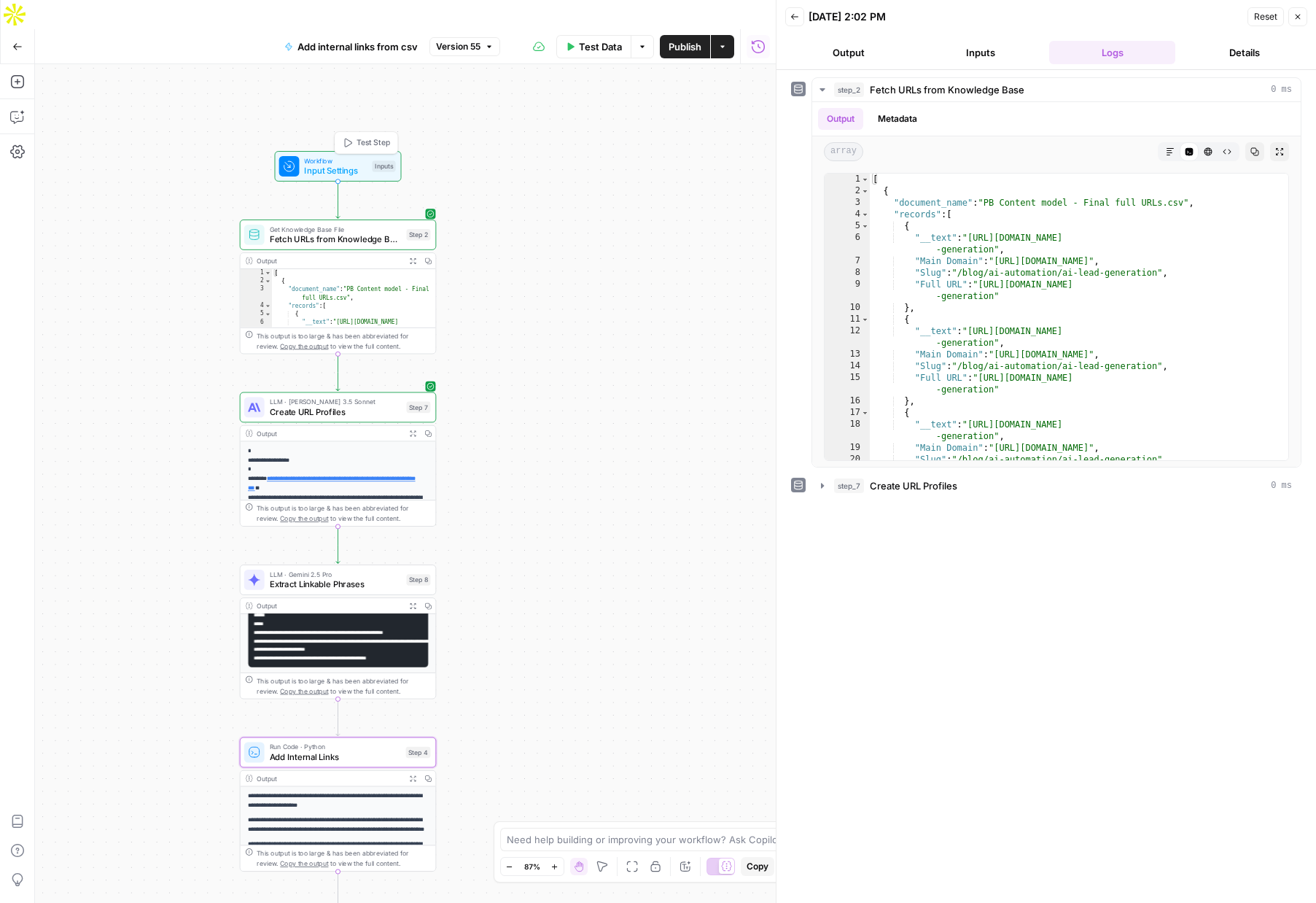
click at [357, 137] on span "Test Step" at bounding box center [374, 143] width 33 height 11
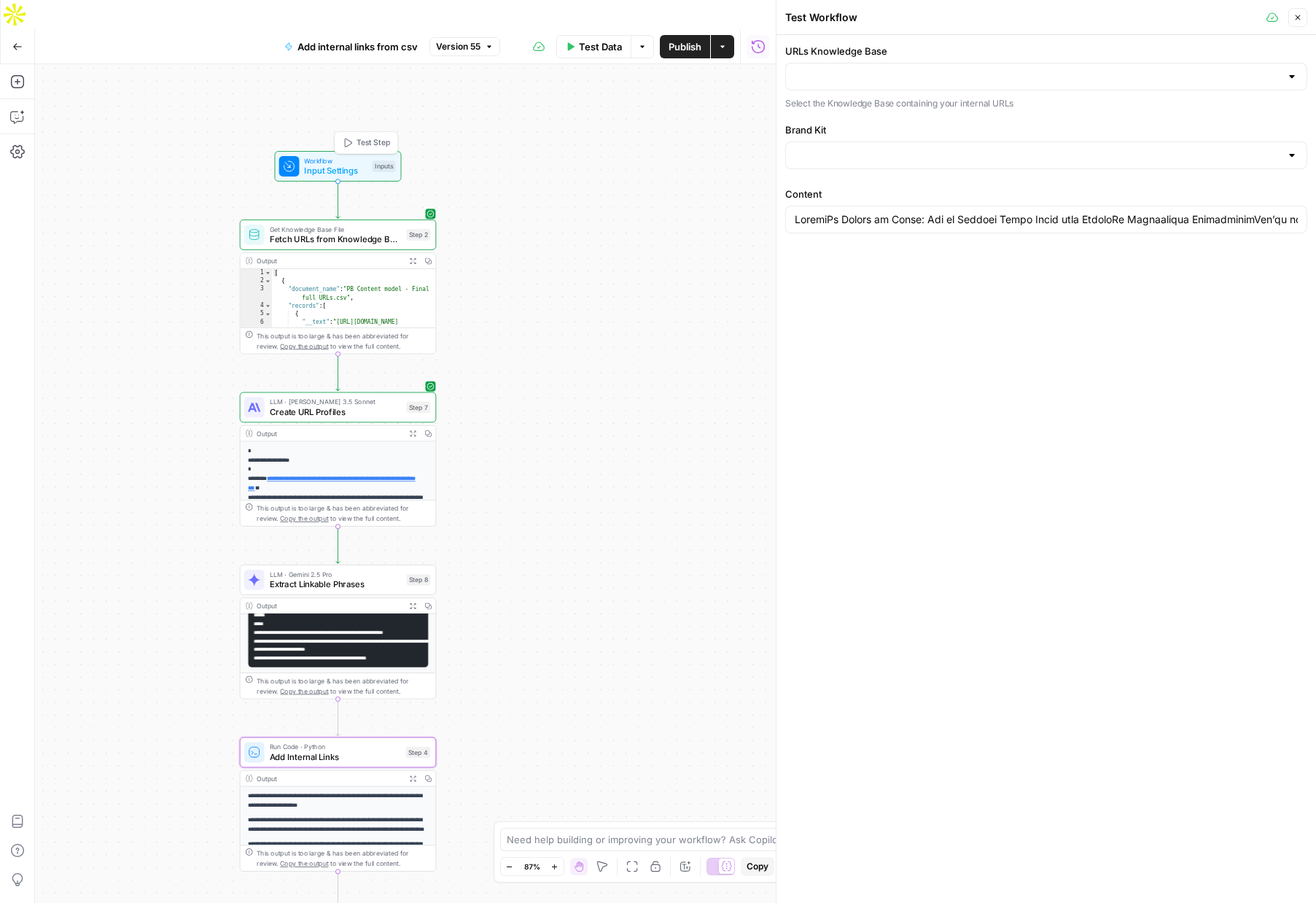
type input "PhantomBuster"
type input "LinkedIn Search by Email: How to Convert Email Lists into LinkedIn Connections …"
click at [1074, 86] on div at bounding box center [1046, 77] width 522 height 28
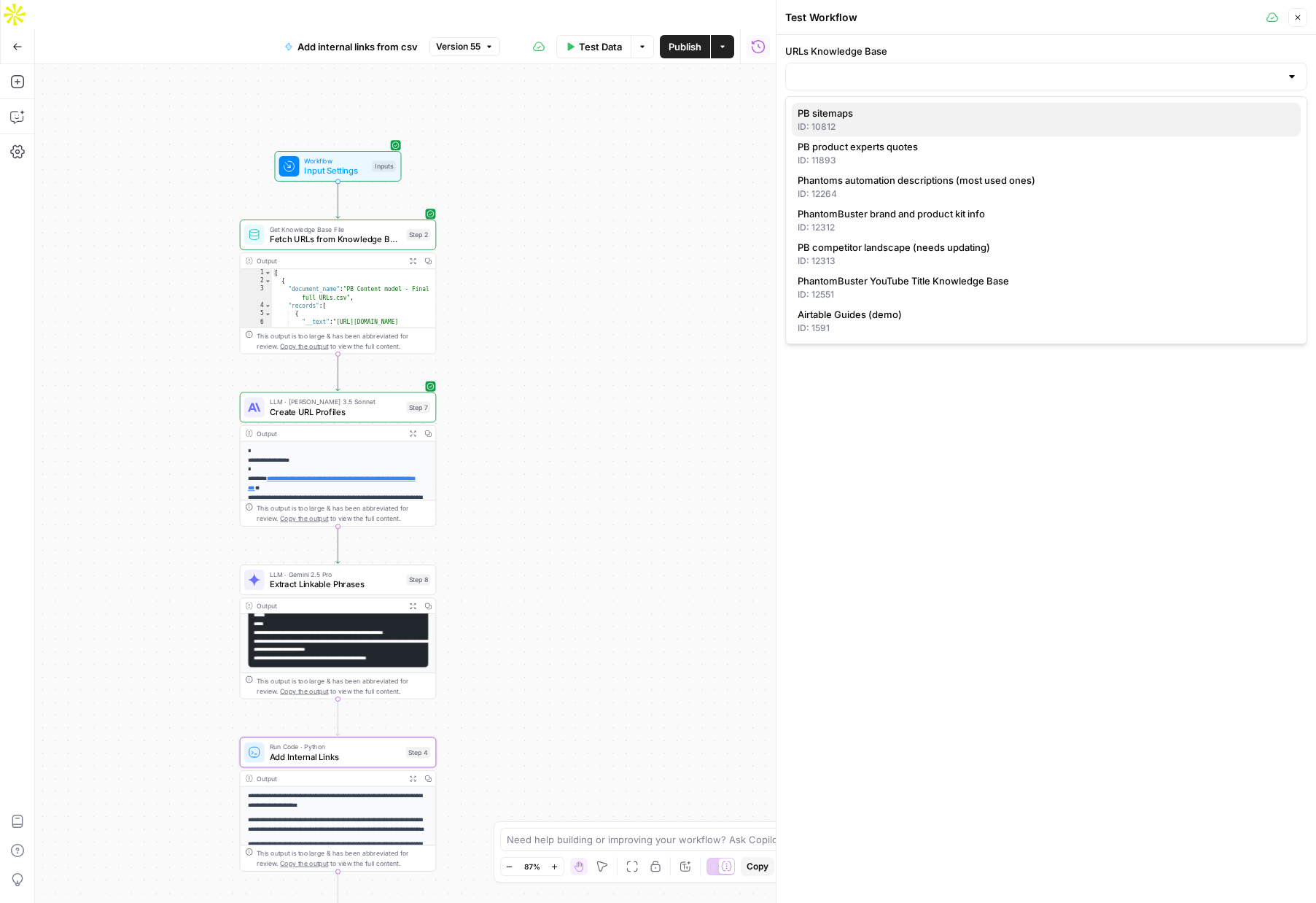
click at [836, 114] on span "PB sitemaps" at bounding box center [1044, 113] width 492 height 15
type input "PB sitemaps"
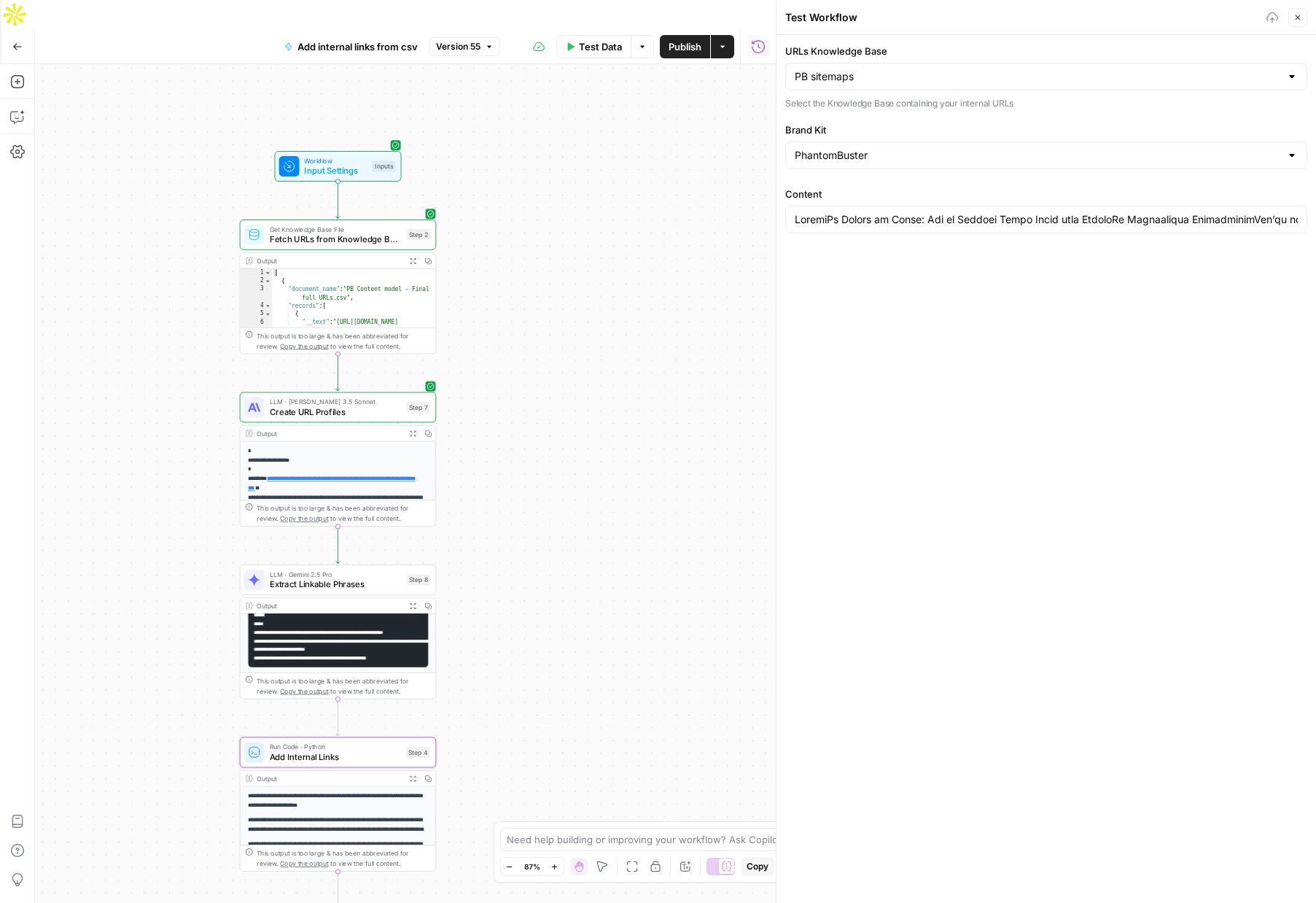
type input "LinkedIn Search by Email: How to Convert Email Lists into LinkedIn Connections …"
click at [900, 221] on input "Content" at bounding box center [1046, 220] width 503 height 15
paste input "How to Find LinkedIn URL: For Your Profile and Prospect Lists Need to quickly f…"
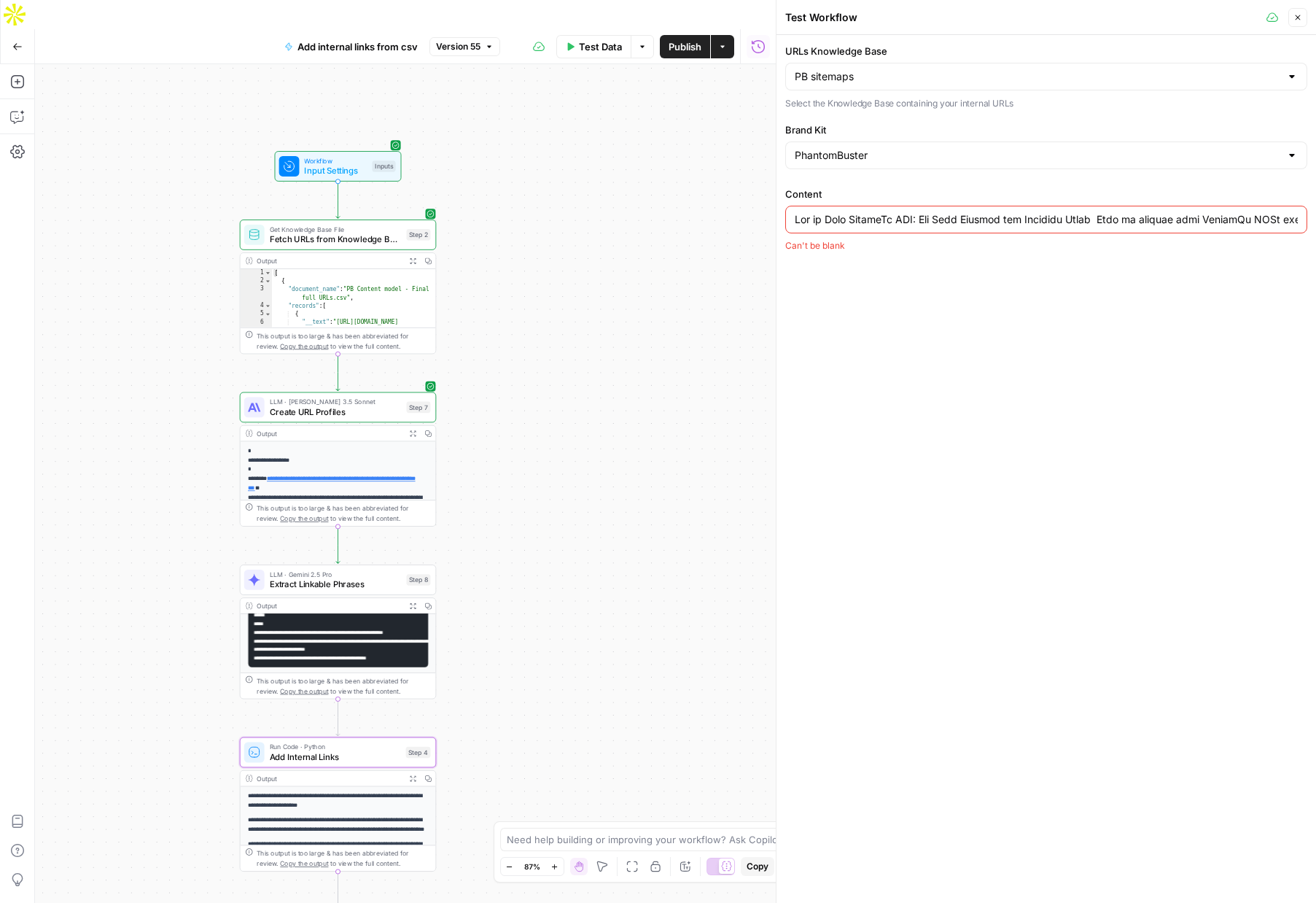
scroll to position [0, 47218]
type input "How to Find LinkedIn URL: For Your Profile and Prospect Lists Need to quickly f…"
click at [407, 203] on button "Test" at bounding box center [410, 211] width 39 height 17
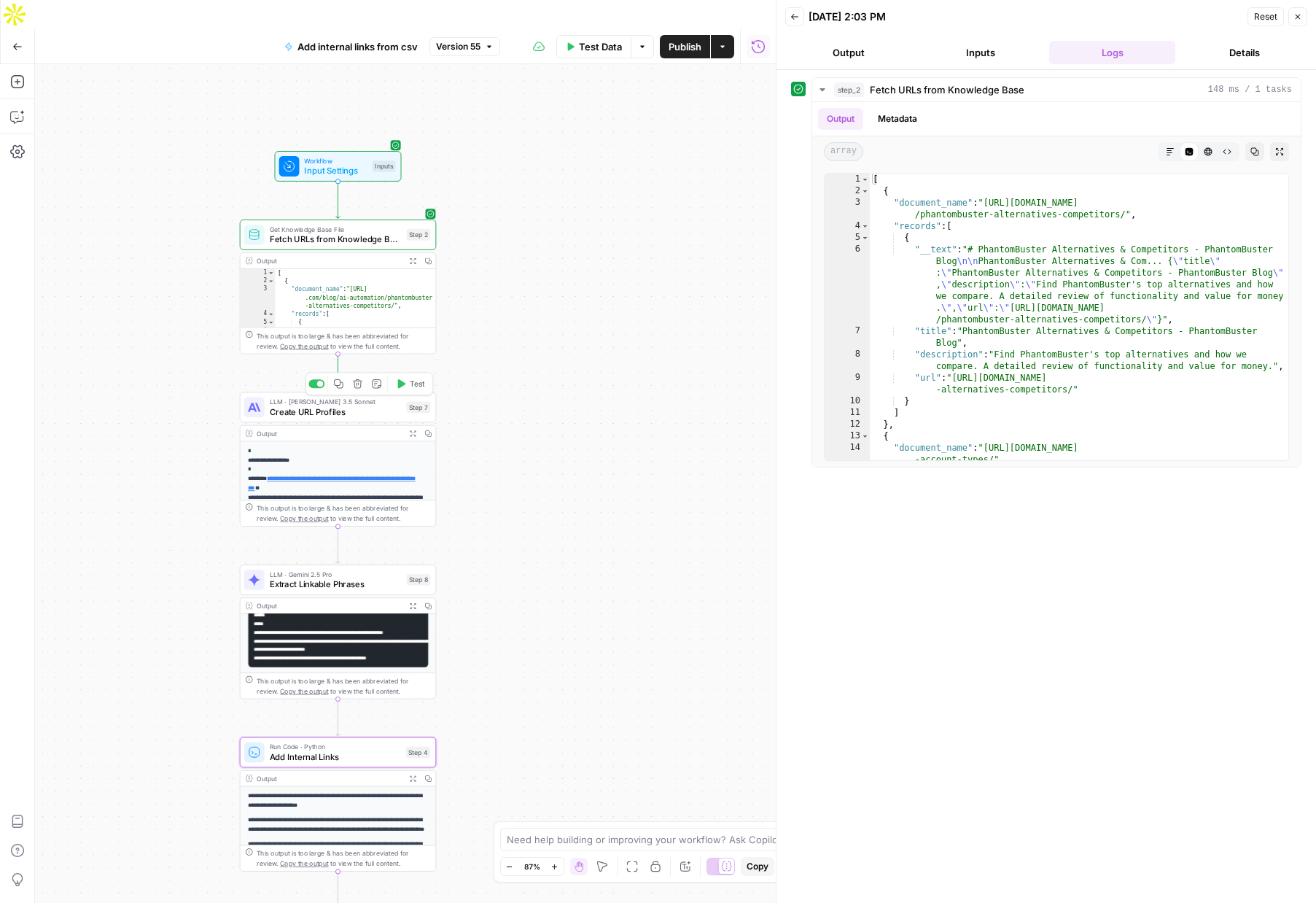
click at [412, 378] on span "Test" at bounding box center [417, 383] width 16 height 11
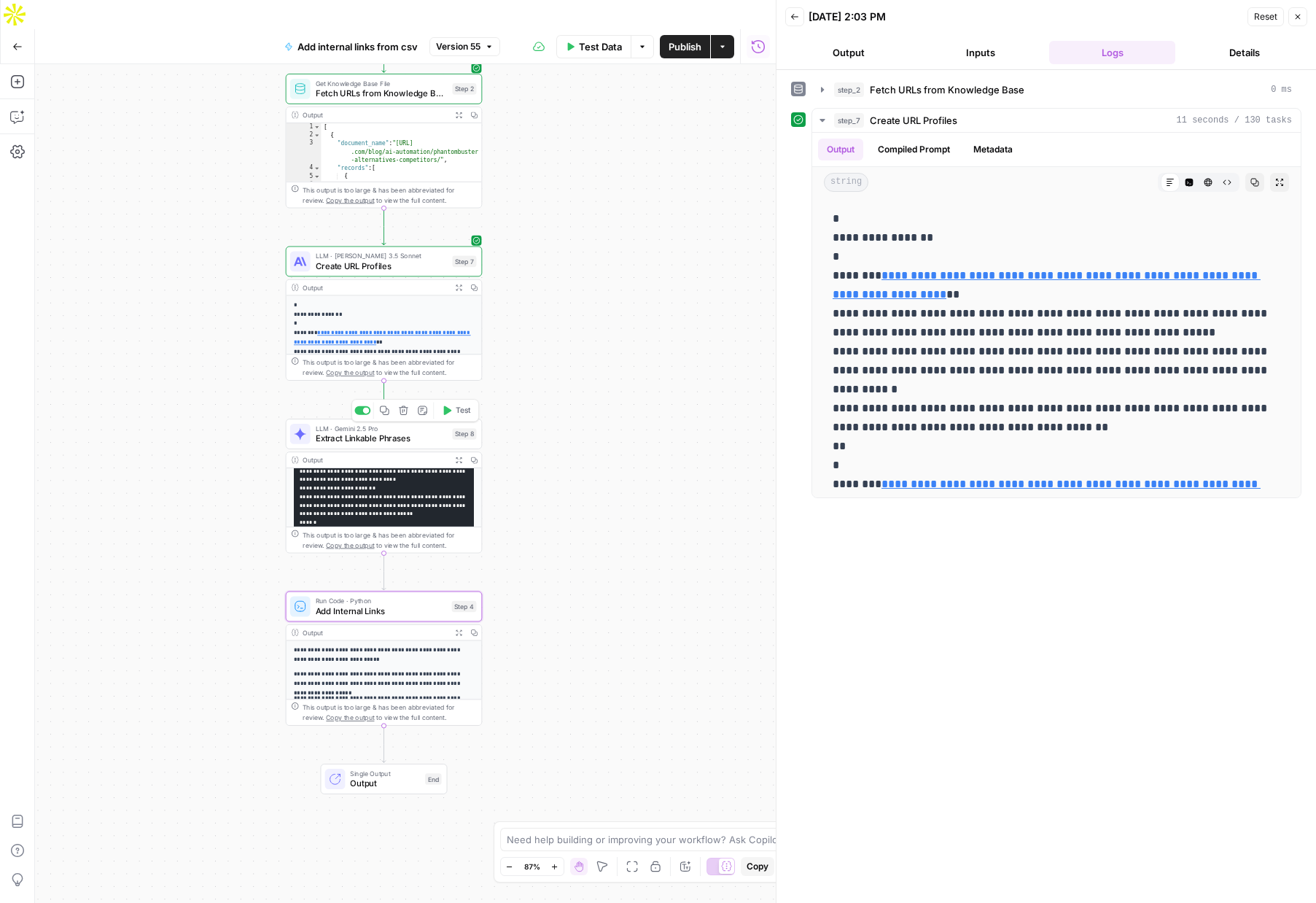
click at [456, 405] on span "Test" at bounding box center [464, 410] width 16 height 11
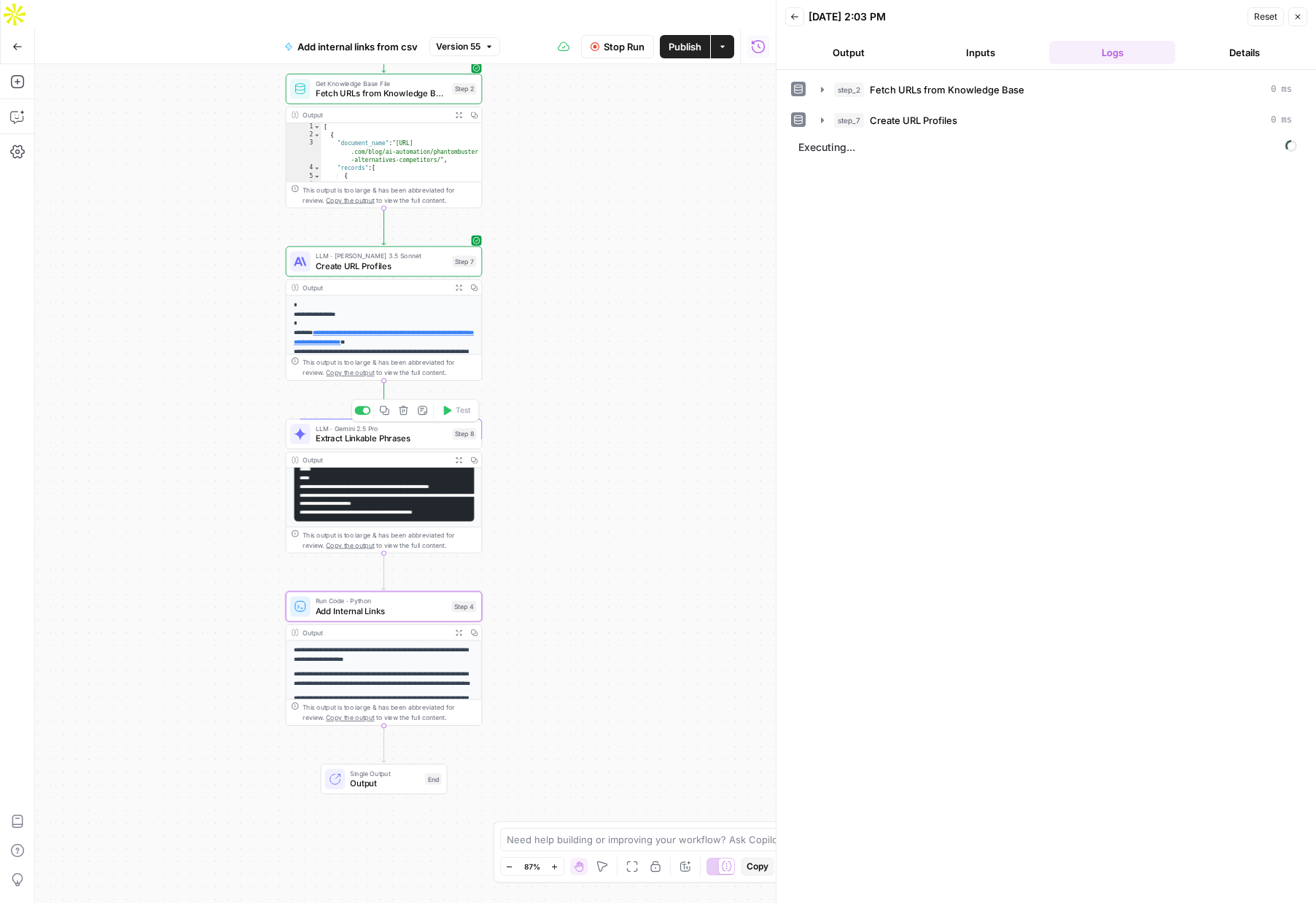
click at [406, 431] on span "Extract Linkable Phrases" at bounding box center [382, 438] width 132 height 12
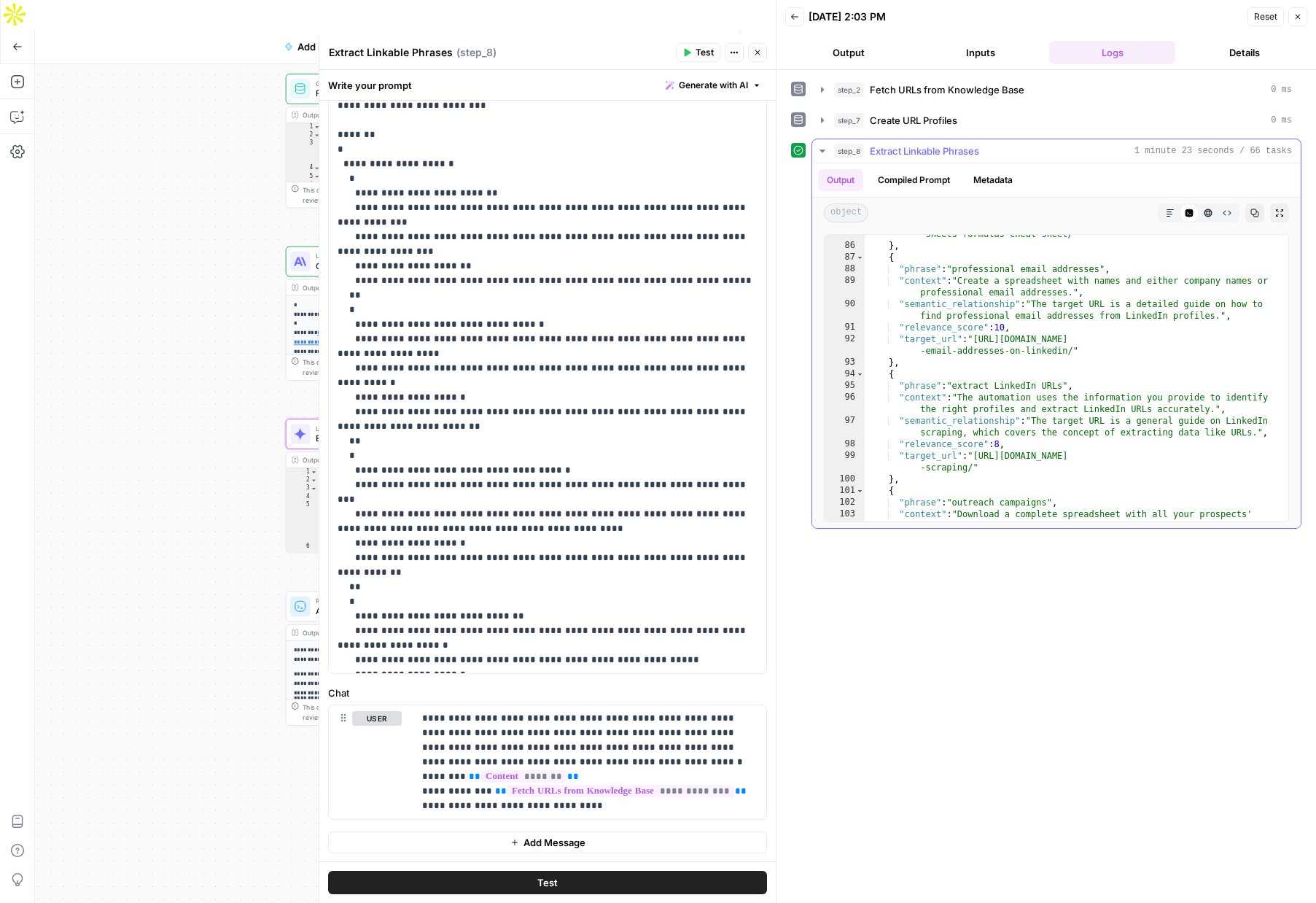
scroll to position [1648, 0]
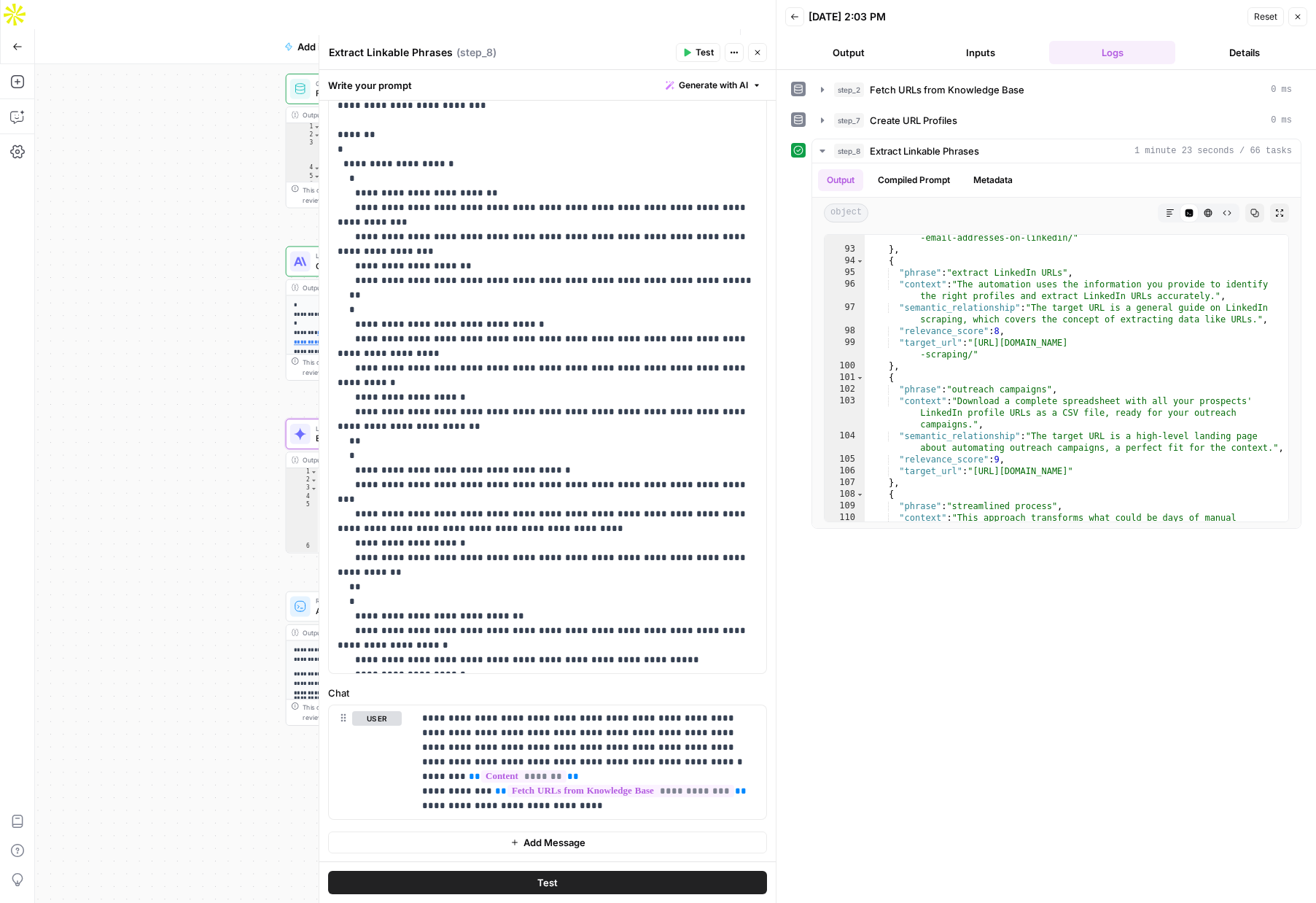
click at [761, 56] on icon "button" at bounding box center [758, 52] width 9 height 9
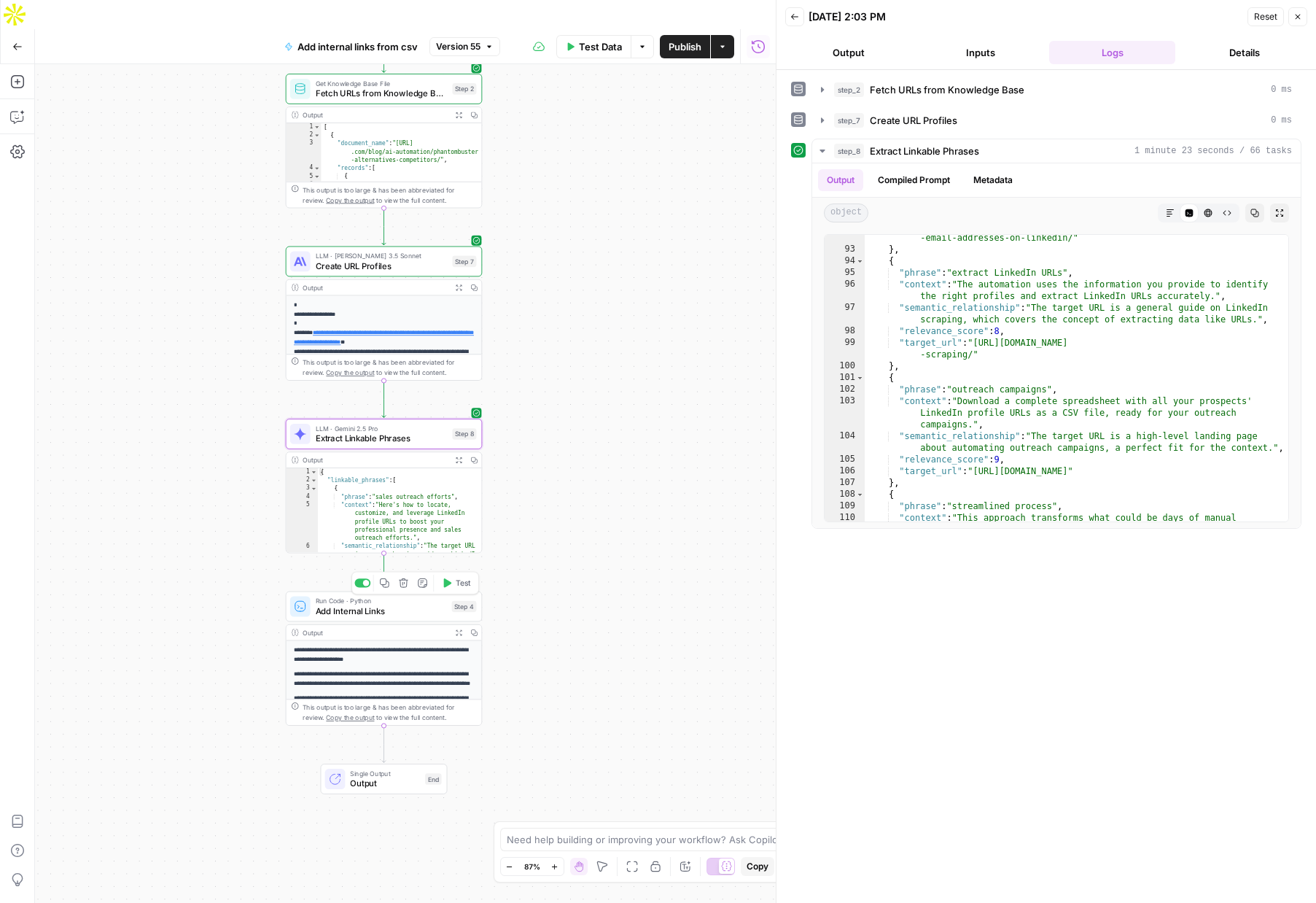
click at [451, 575] on button "Test" at bounding box center [456, 583] width 39 height 17
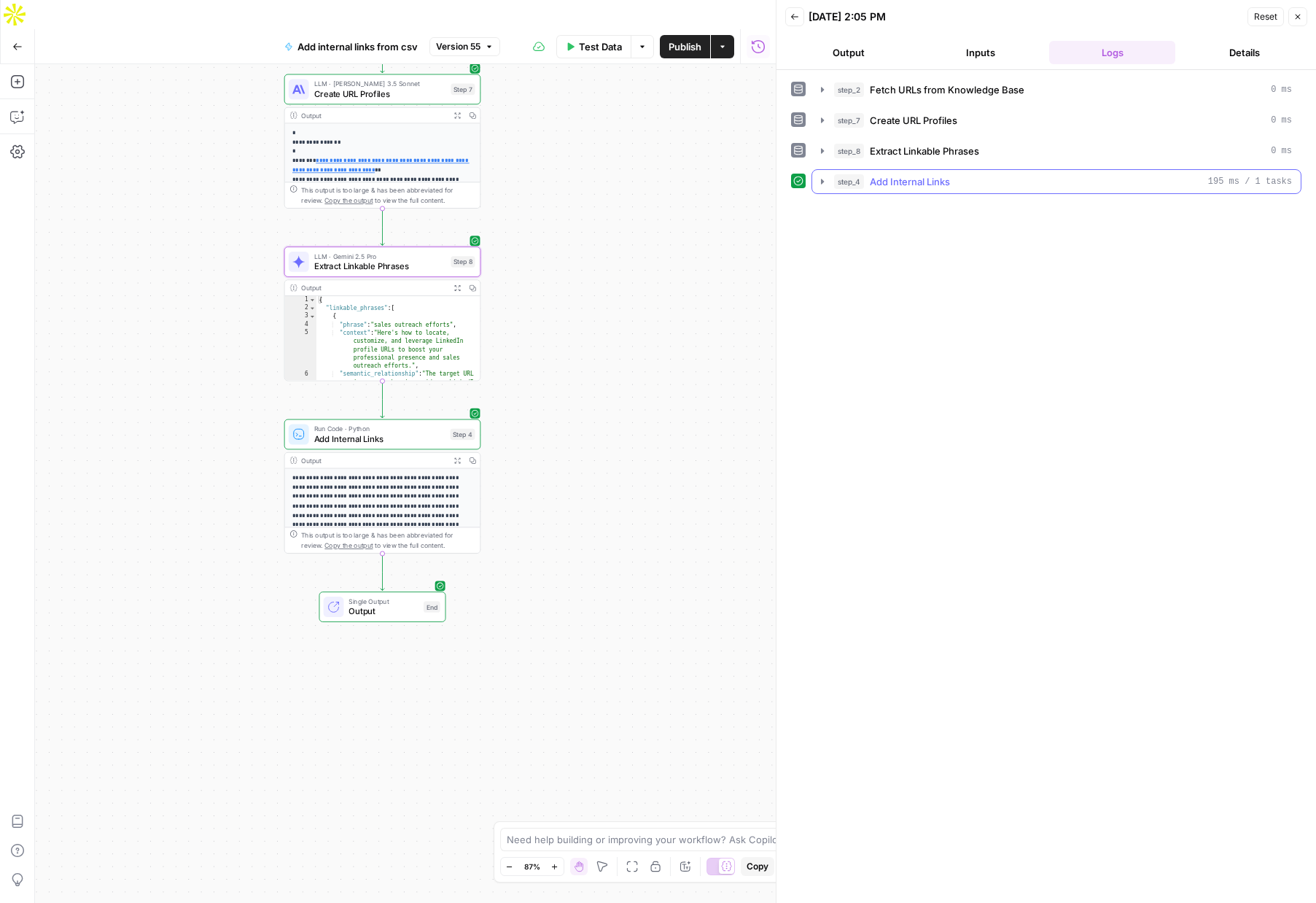
click at [818, 182] on icon "button" at bounding box center [822, 181] width 11 height 11
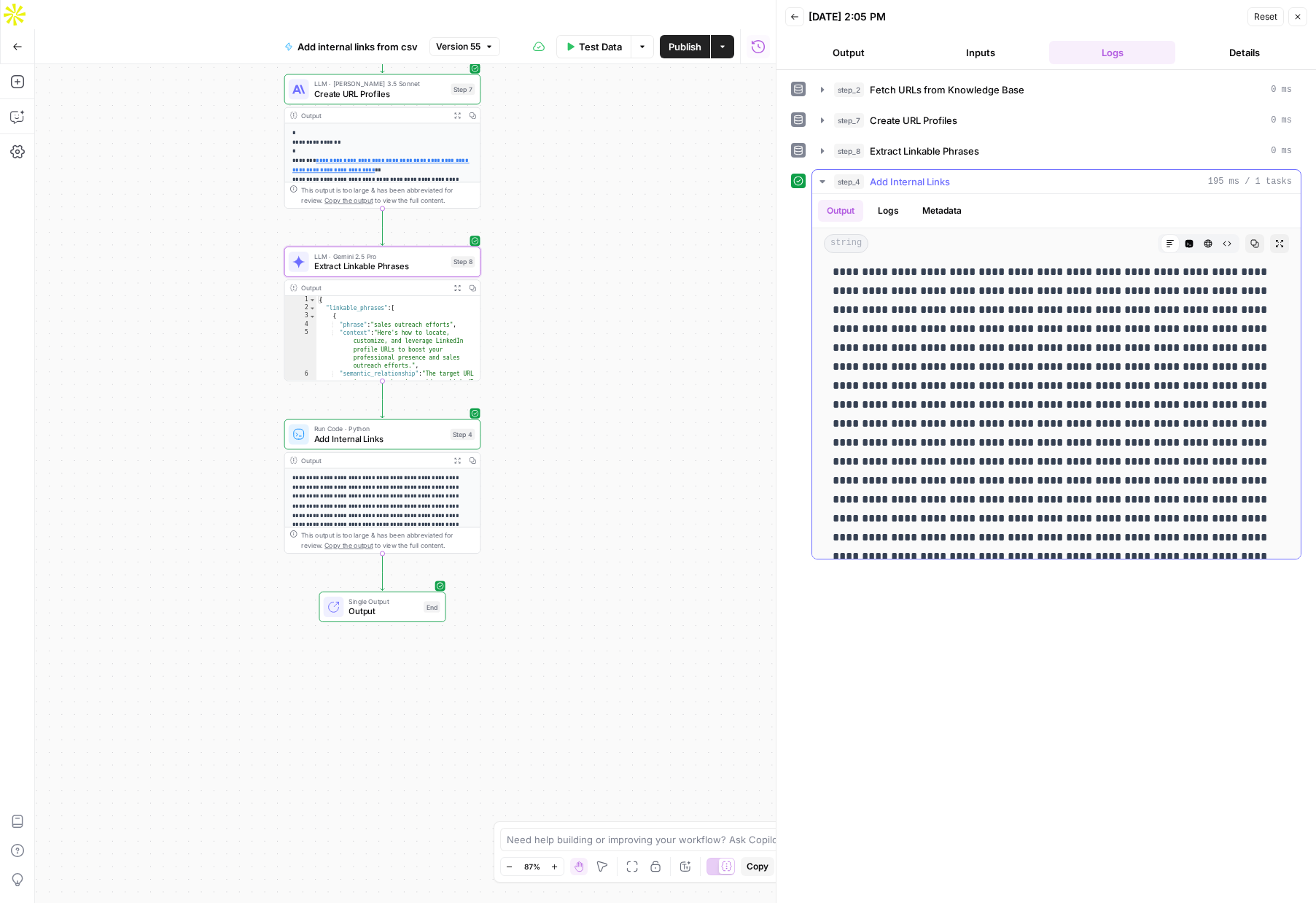
scroll to position [1414, 0]
click at [1215, 246] on button "HTML Viewer" at bounding box center [1208, 244] width 19 height 19
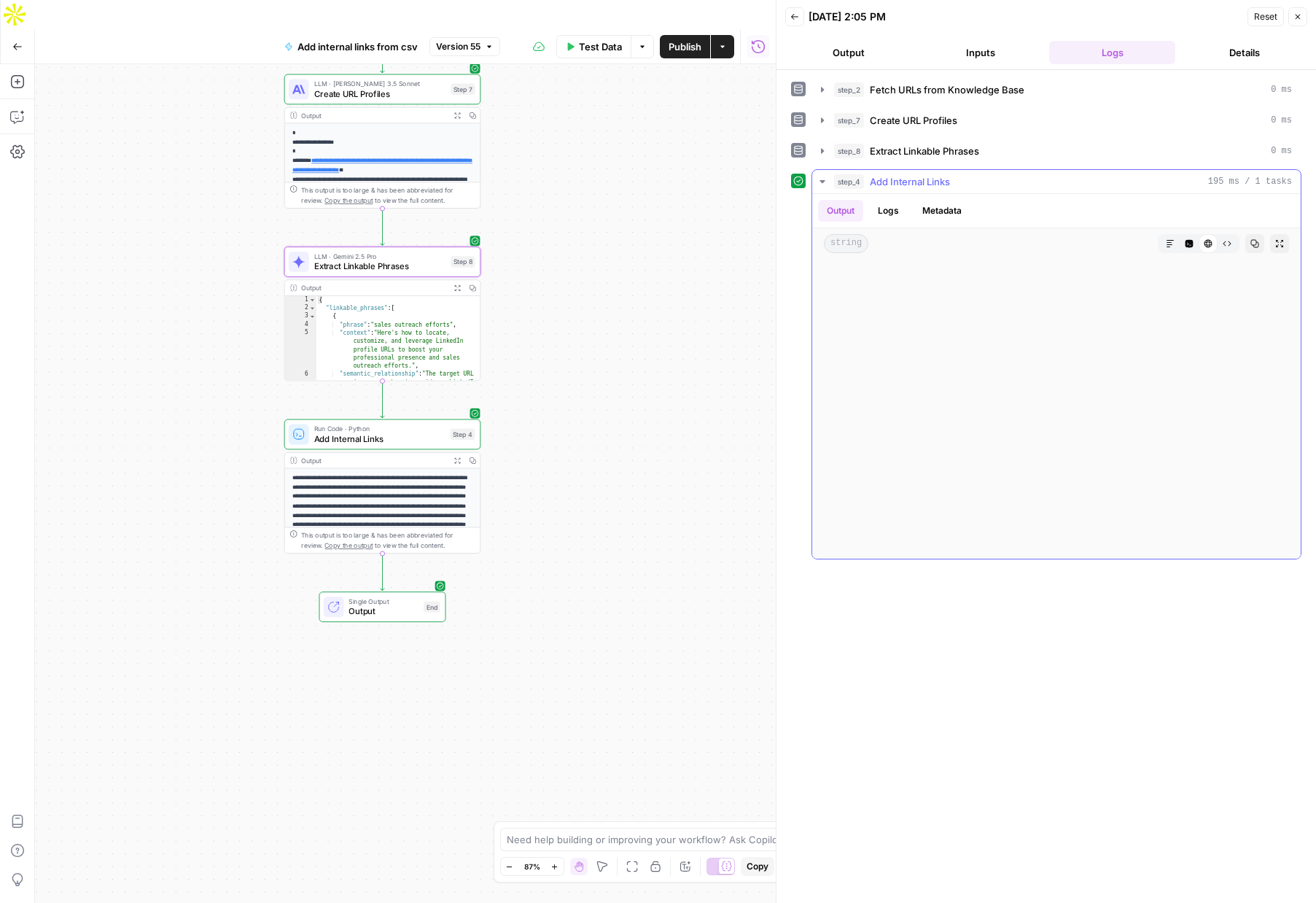
scroll to position [1998, 0]
click at [403, 432] on span "Add Internal Links" at bounding box center [380, 438] width 131 height 12
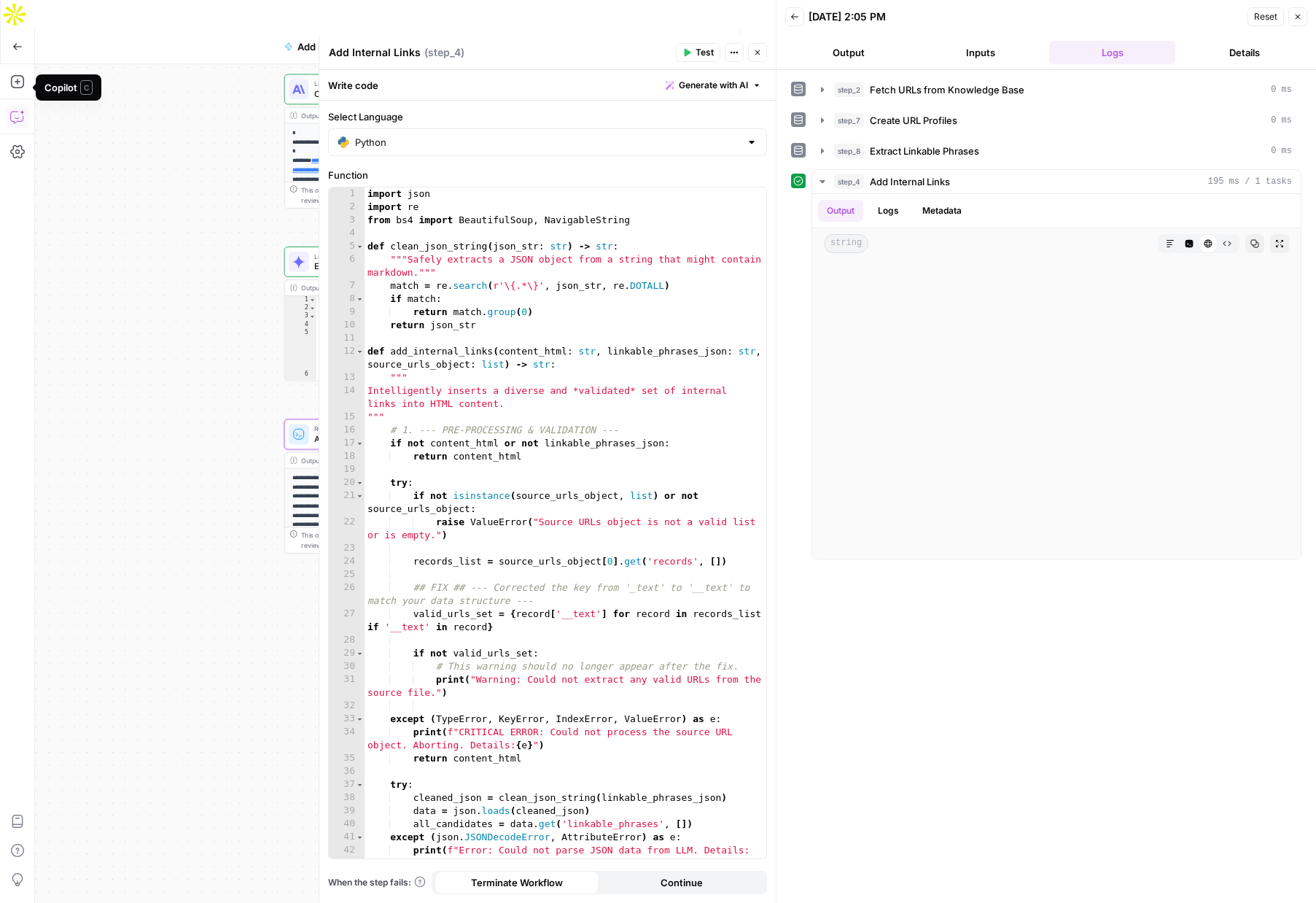
click at [21, 109] on icon "button" at bounding box center [18, 116] width 15 height 15
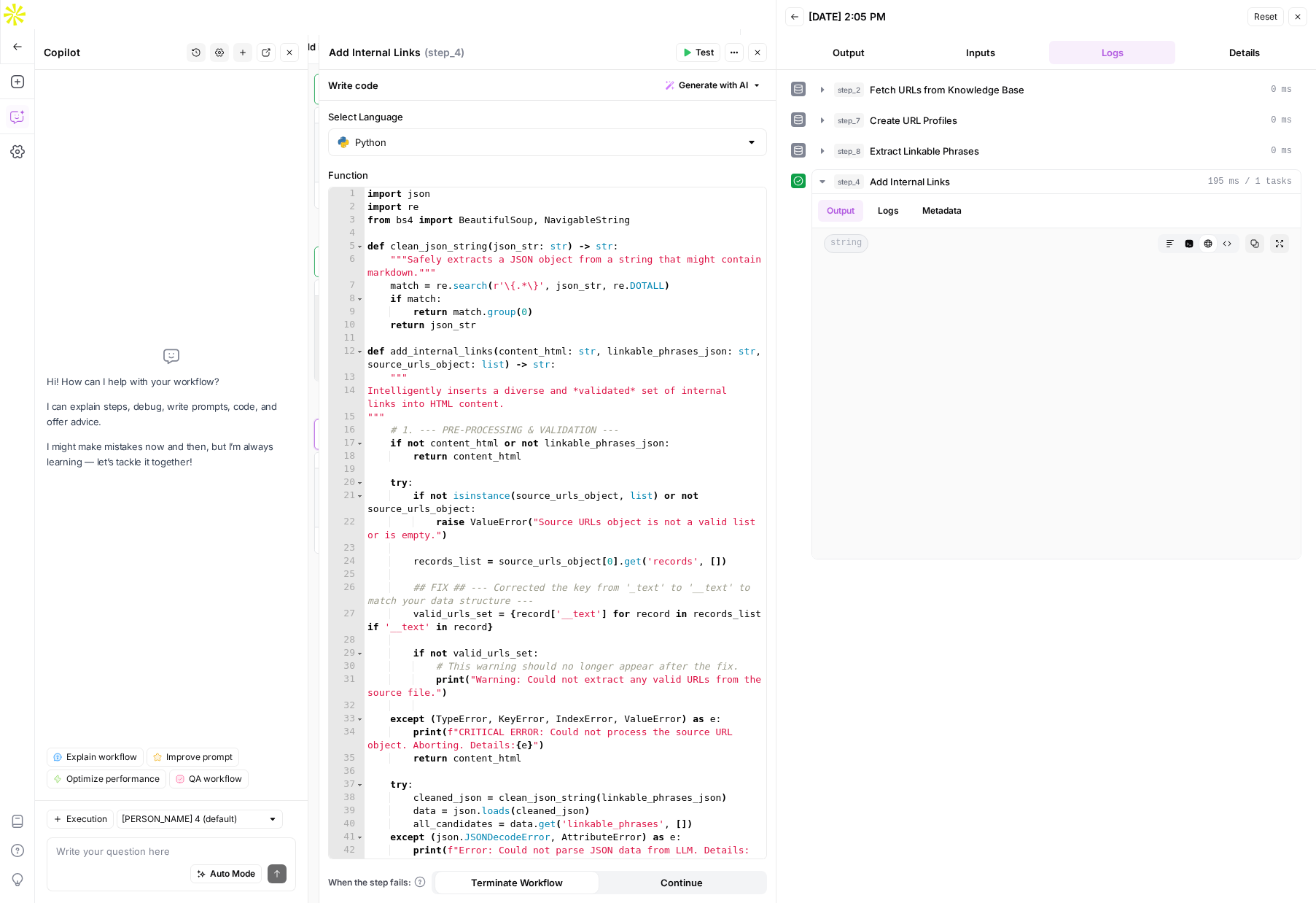
click at [132, 858] on div "Auto Mode Send" at bounding box center [171, 874] width 230 height 32
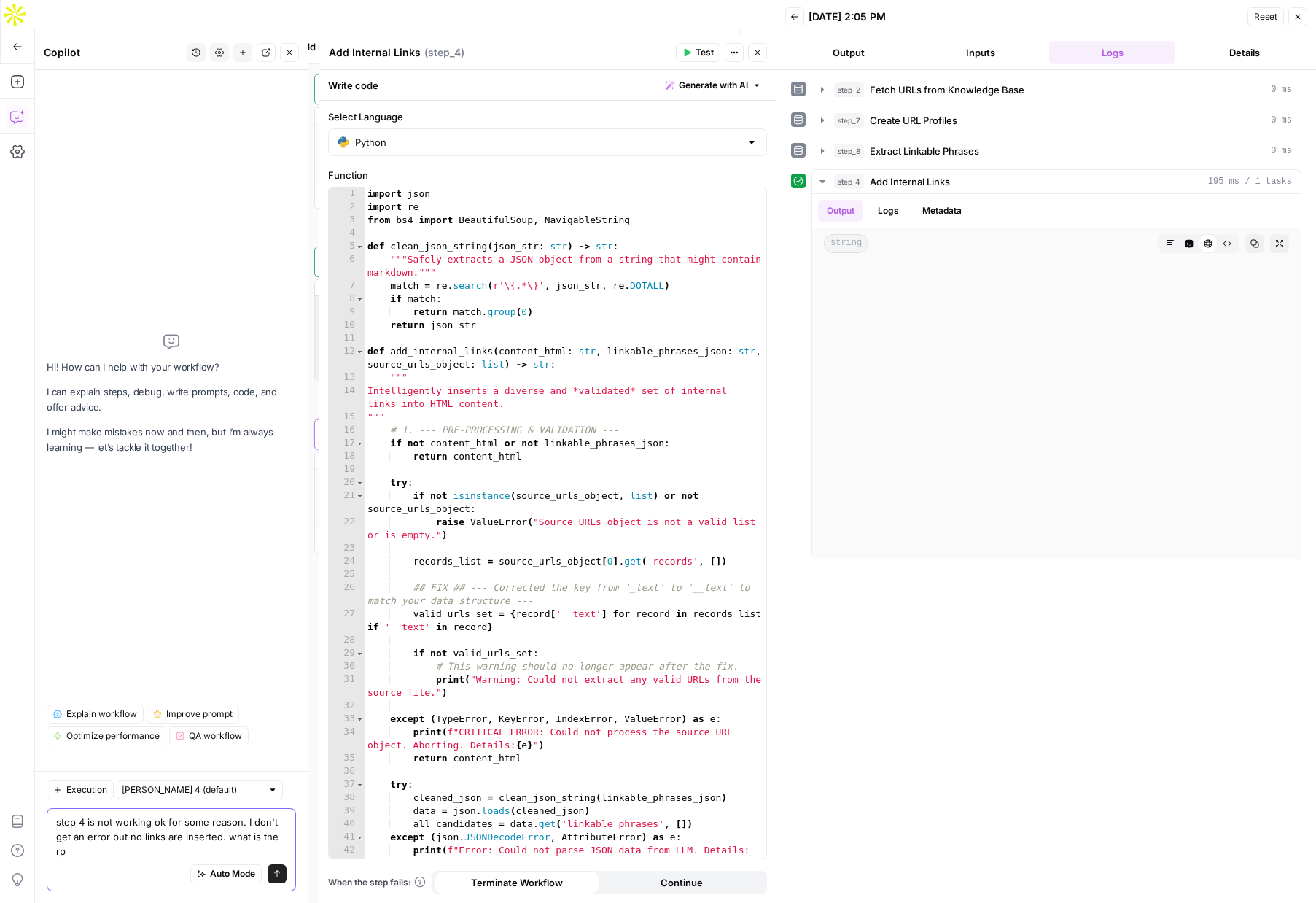
scroll to position [0, 0]
type textarea "step 4 is not working ok for some reason. I don't get an error but no links are…"
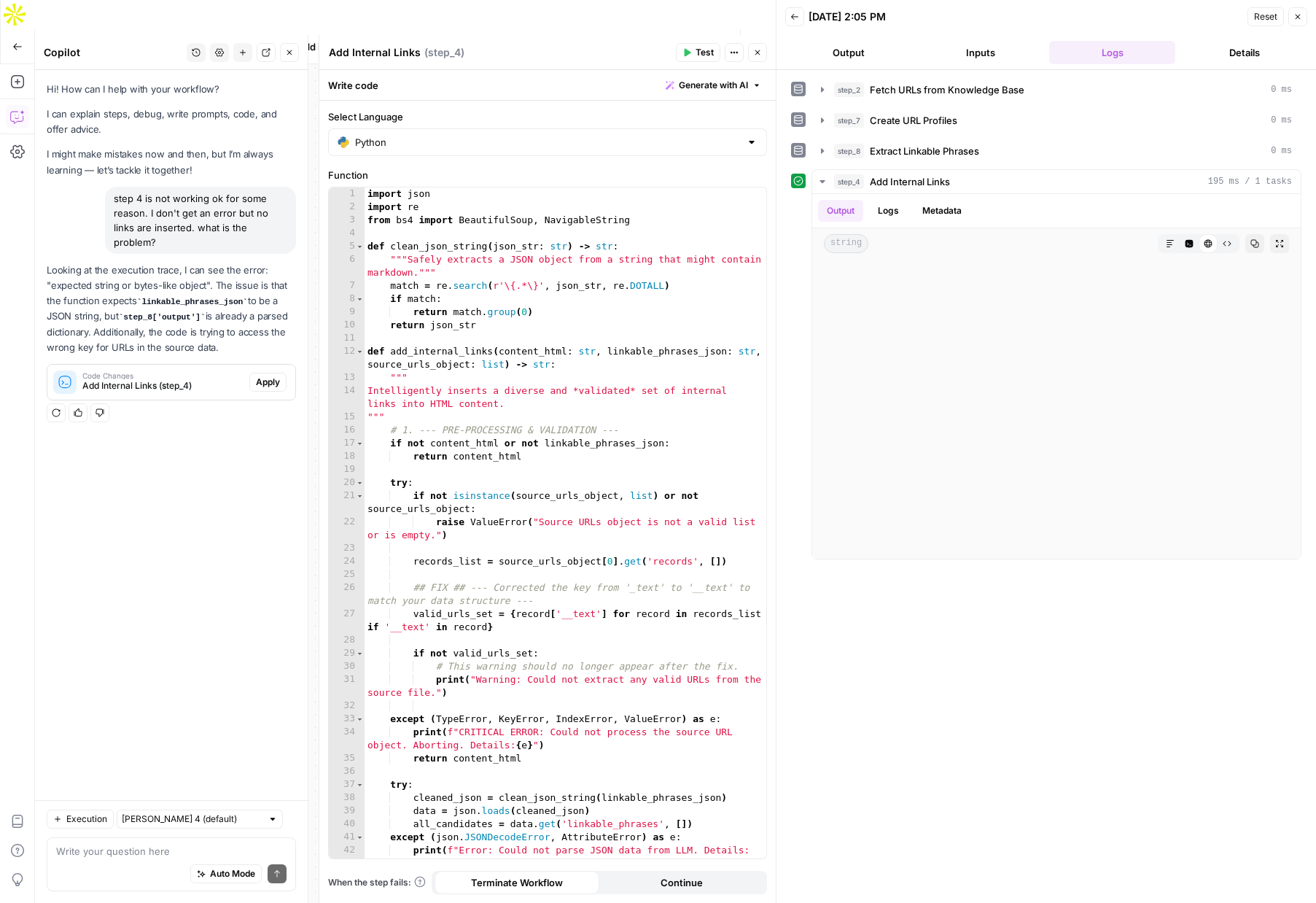
click at [266, 380] on span "Apply" at bounding box center [269, 382] width 24 height 13
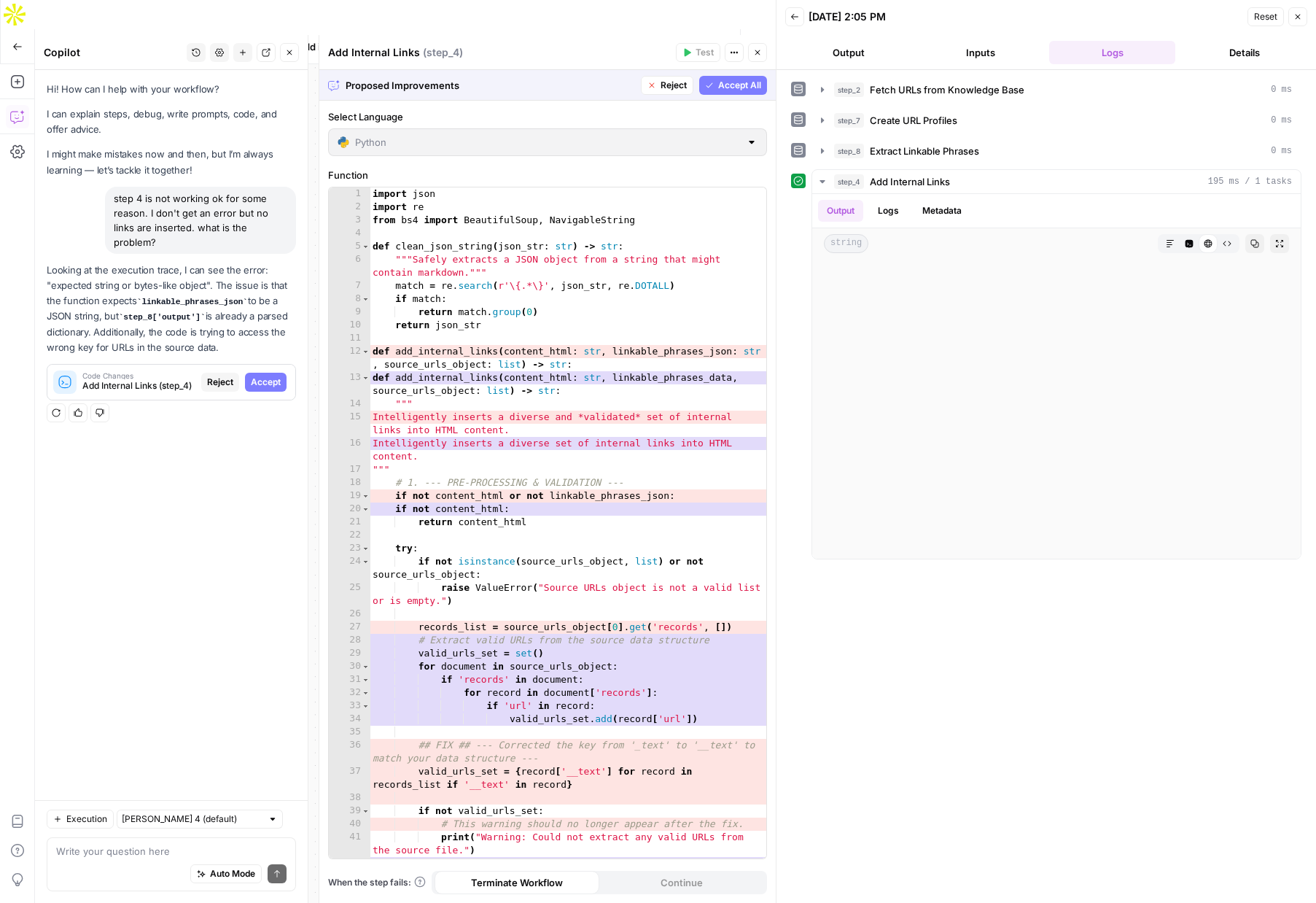
click at [718, 86] on span "Accept All" at bounding box center [739, 85] width 43 height 13
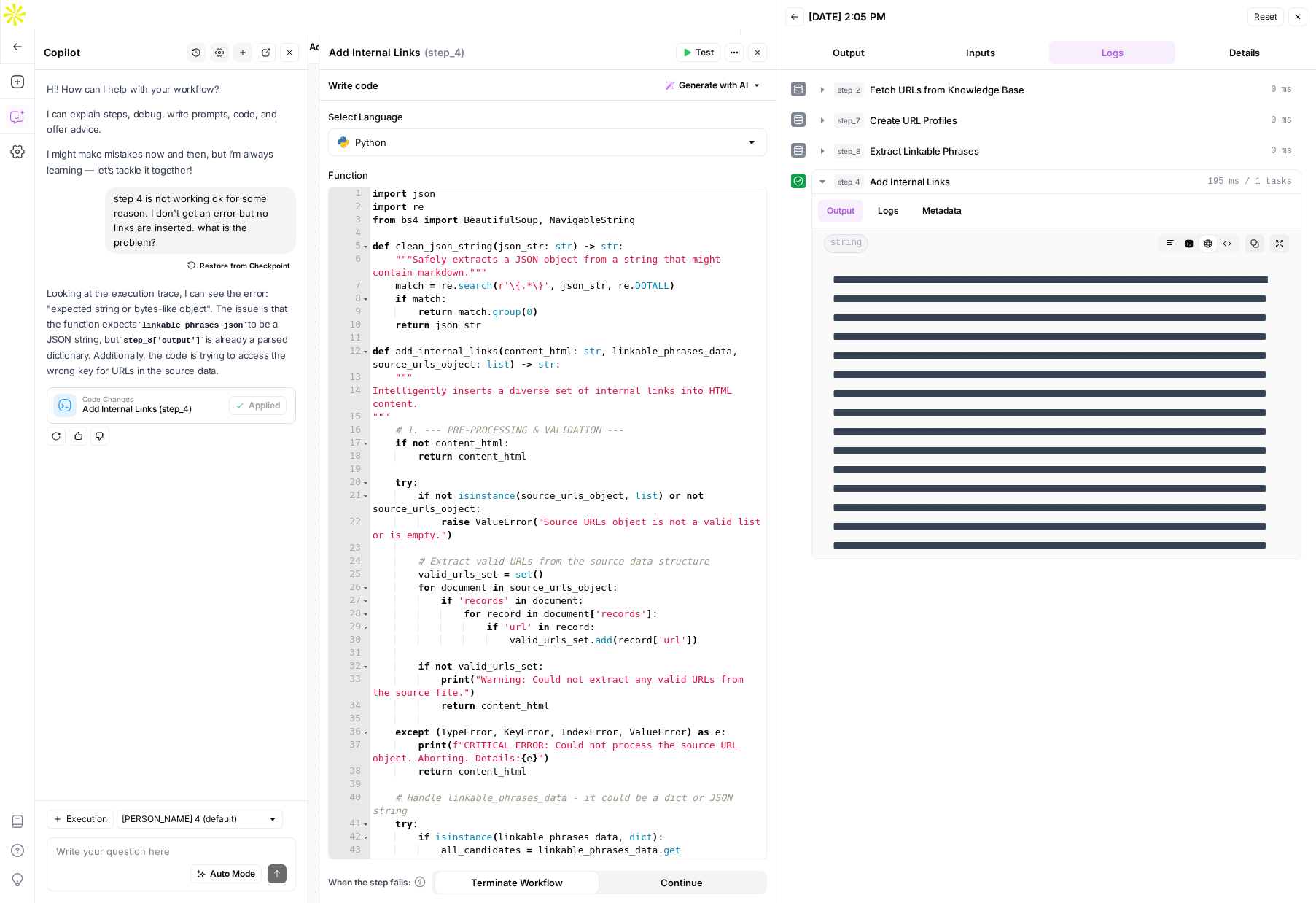
click at [703, 55] on span "Test" at bounding box center [704, 52] width 18 height 13
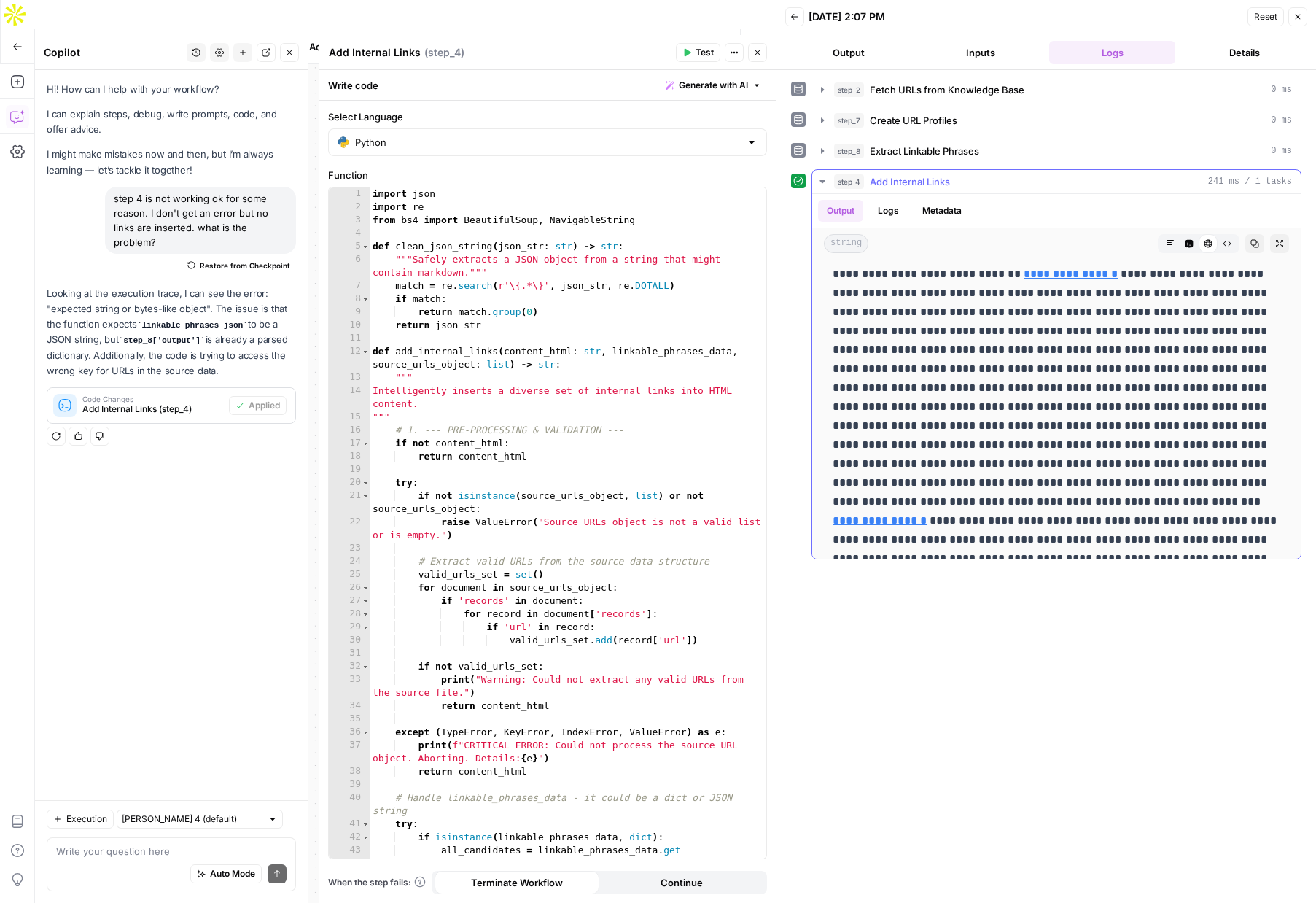
scroll to position [2018, 0]
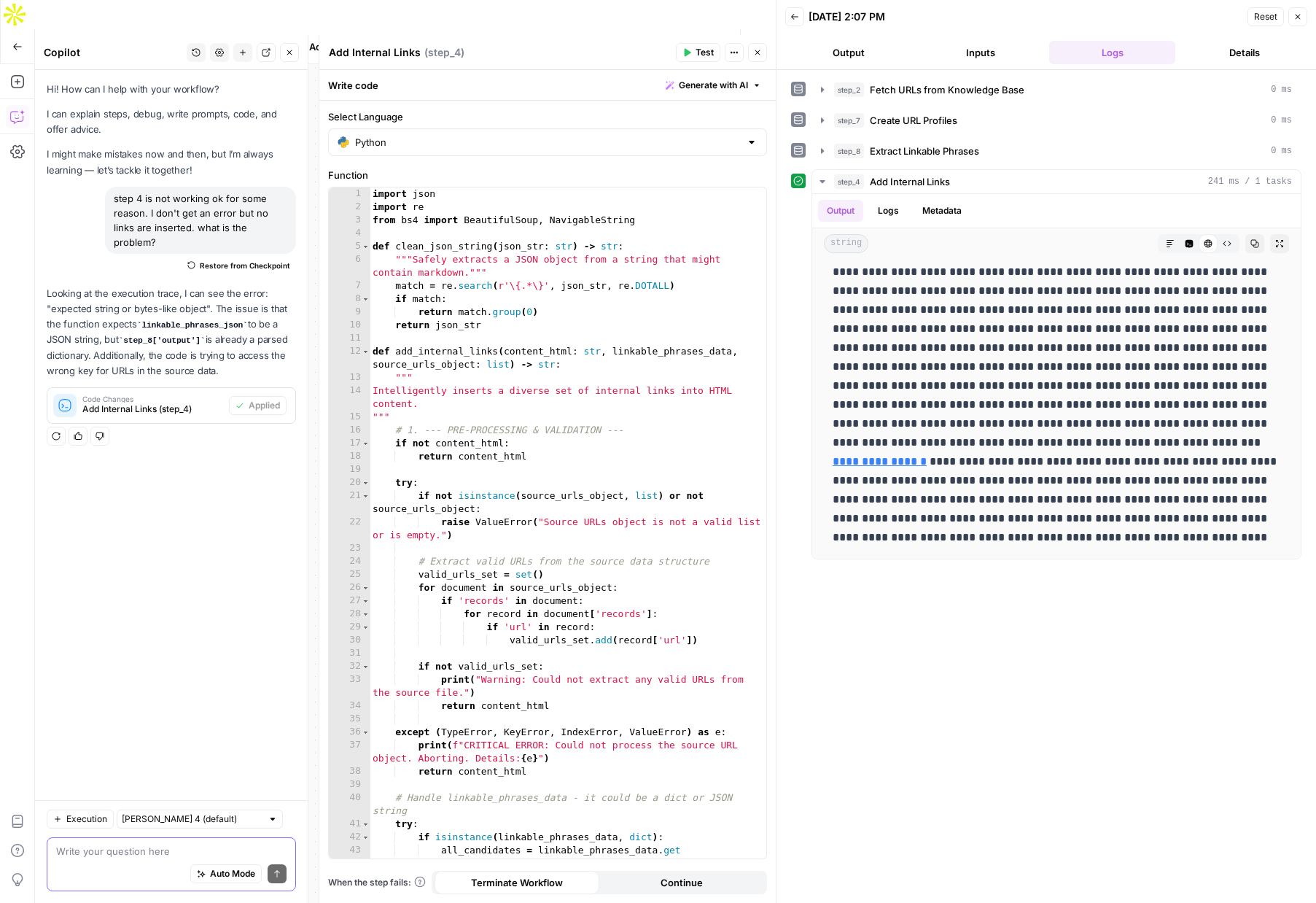
click at [113, 857] on textarea at bounding box center [171, 850] width 230 height 15
type textarea "ok, now we need to make sure it doesn't insert links on headings. is the conten…"
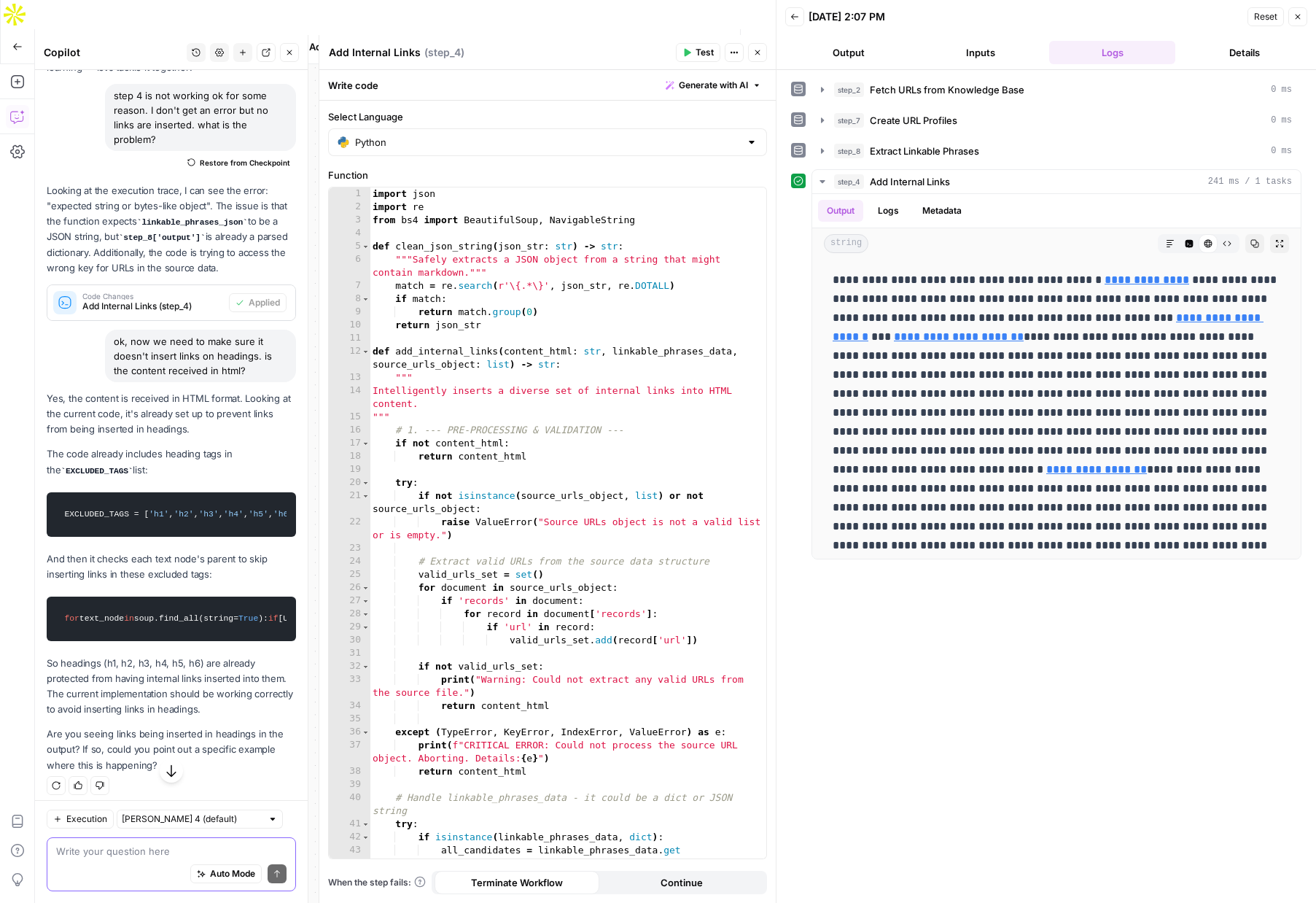
scroll to position [138, 0]
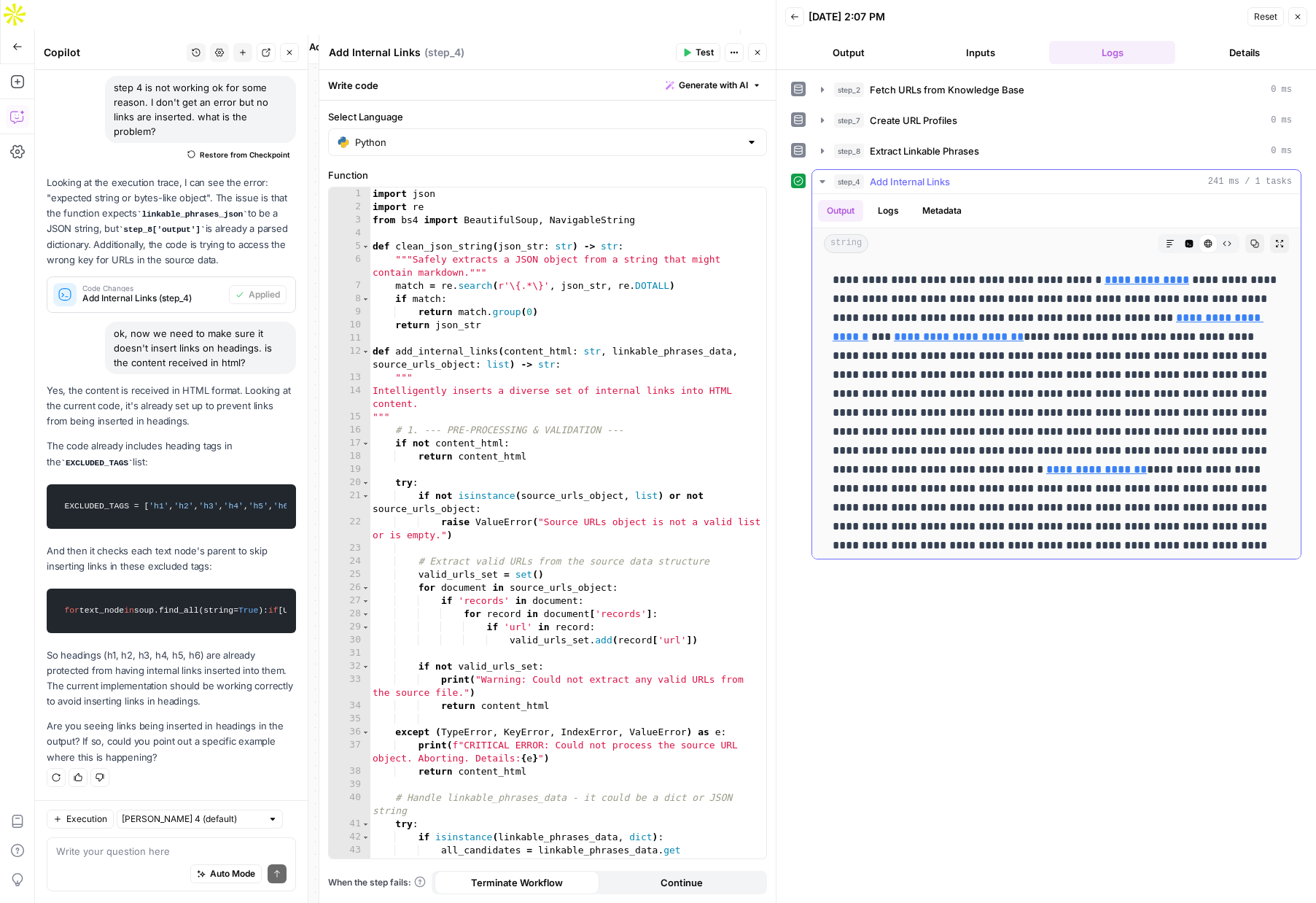
click at [1170, 242] on icon "button" at bounding box center [1170, 243] width 7 height 7
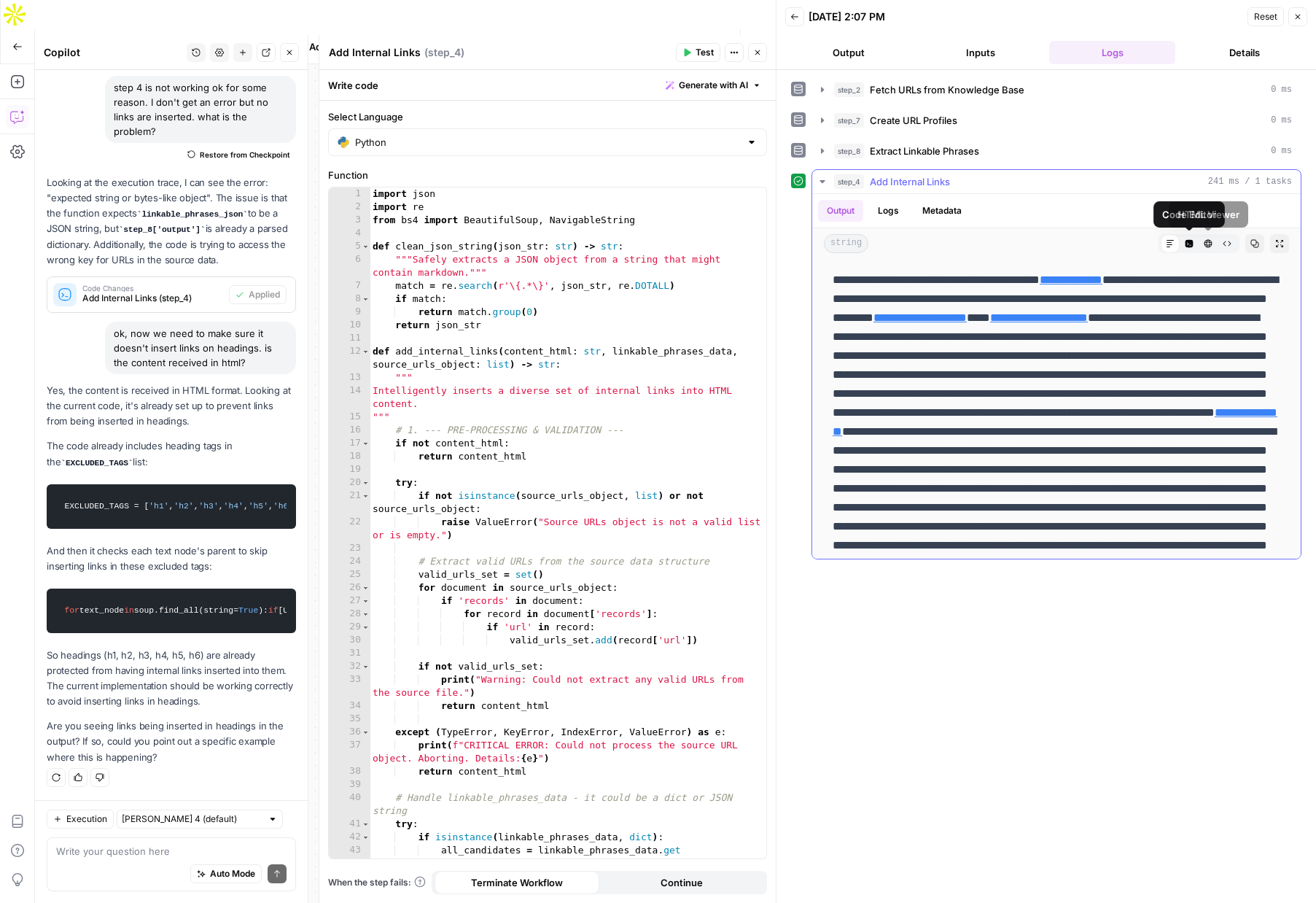
click at [1188, 242] on icon "button" at bounding box center [1189, 243] width 8 height 8
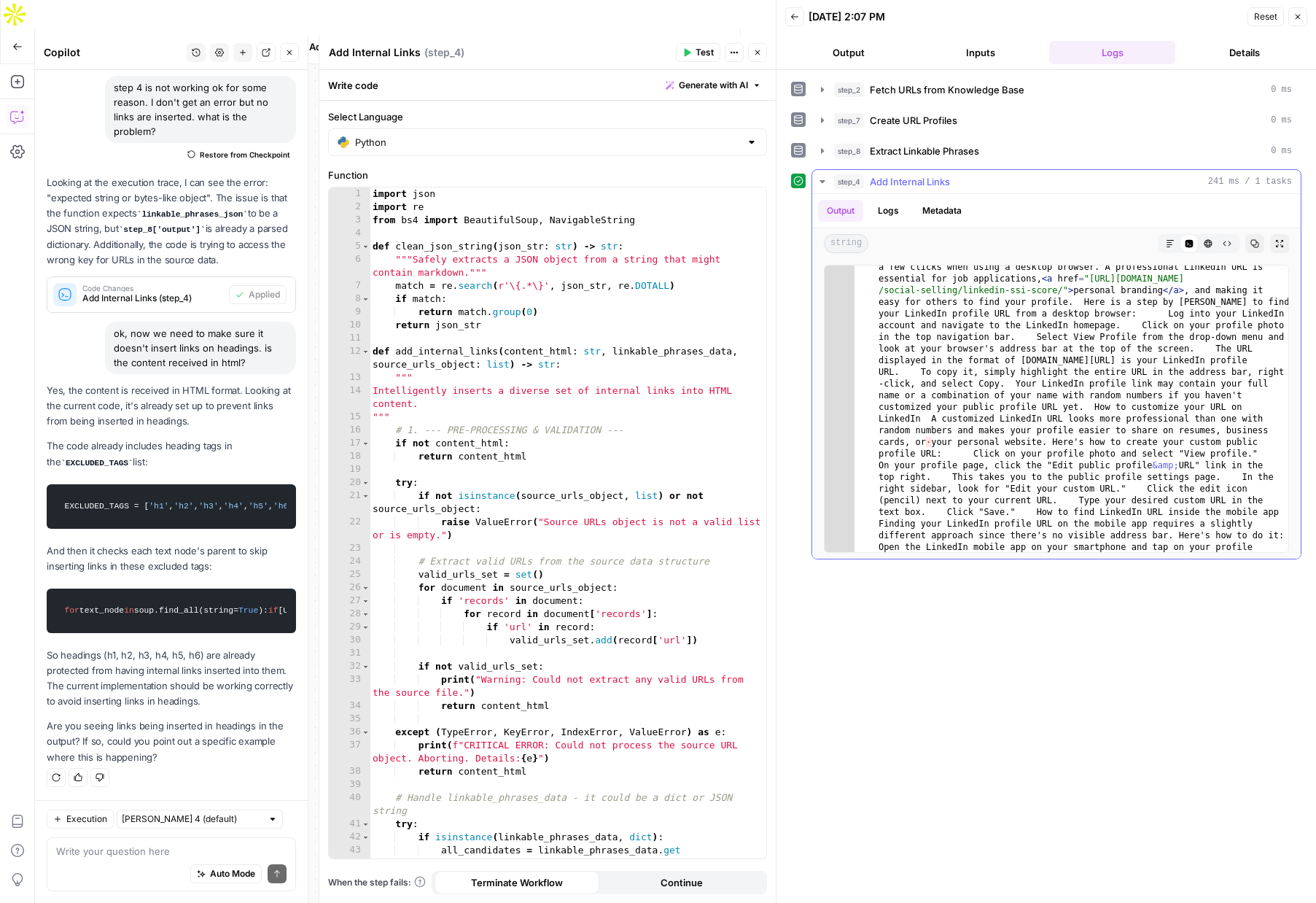
scroll to position [164, 0]
click at [676, 39] on span "Publish" at bounding box center [685, 46] width 33 height 15
click at [128, 856] on textarea at bounding box center [171, 850] width 230 height 15
type textarea "c"
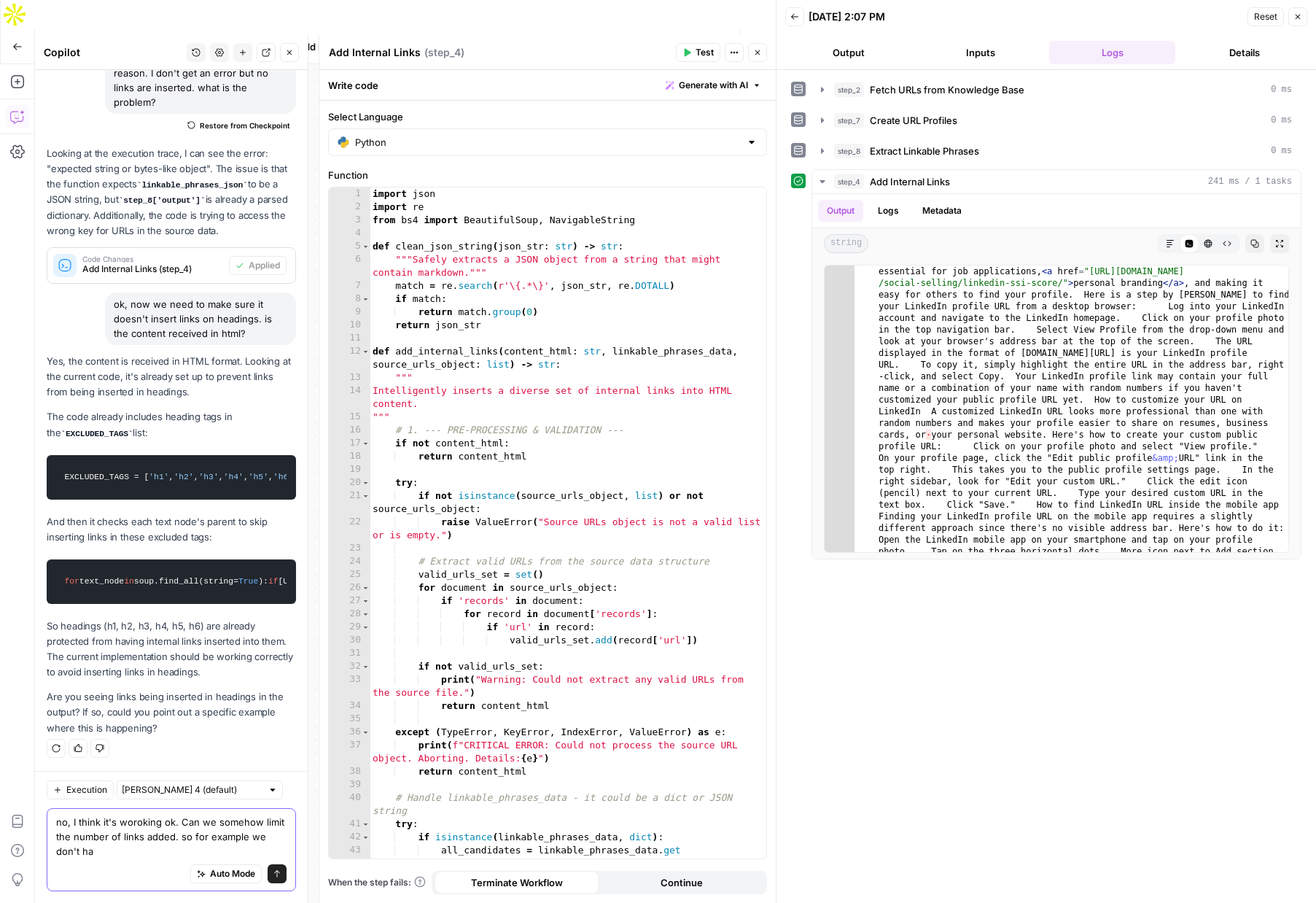
scroll to position [167, 0]
type textarea "no, I think it's woroking ok. Can we somehow limit the number of links added. s…"
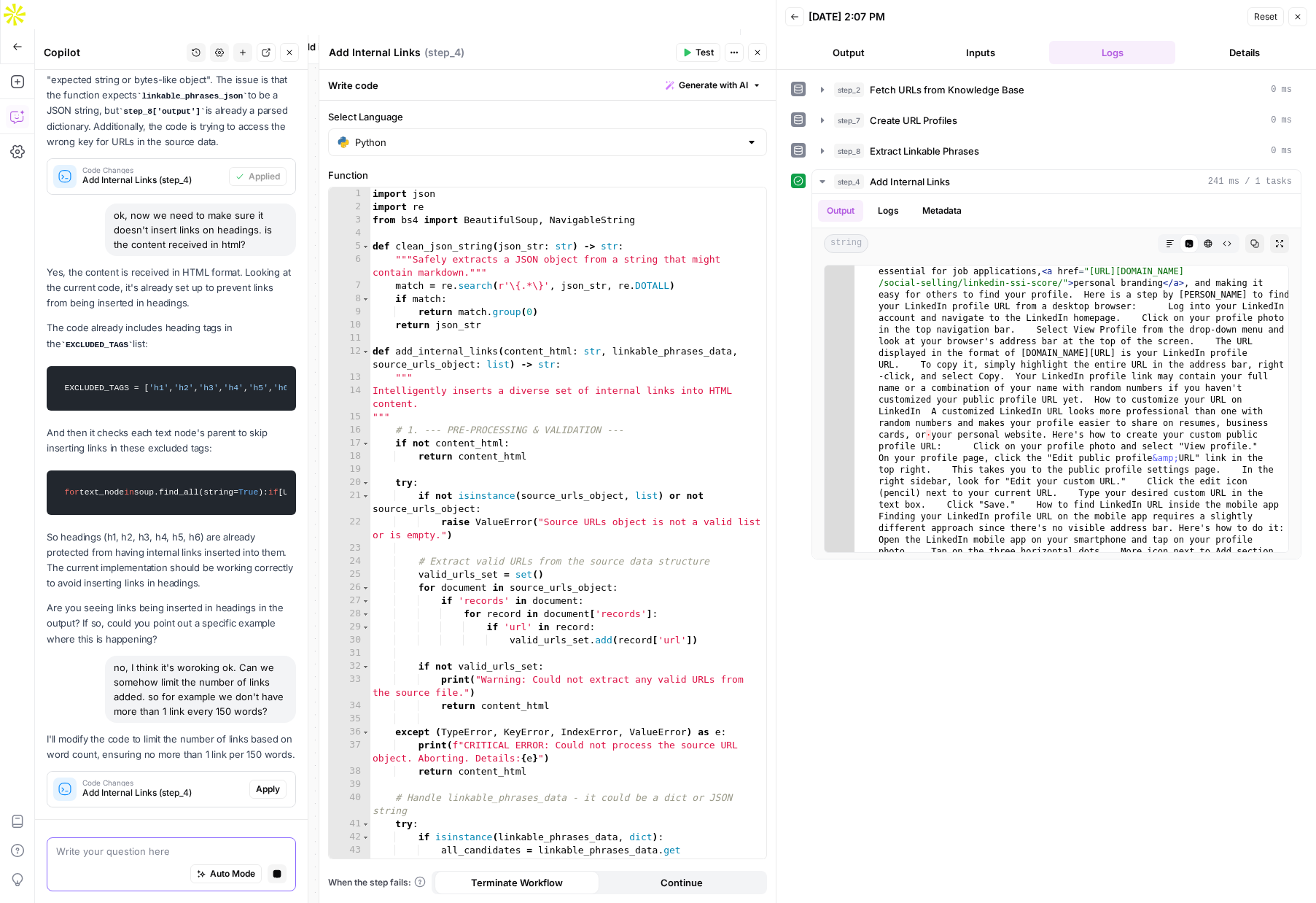
scroll to position [299, 0]
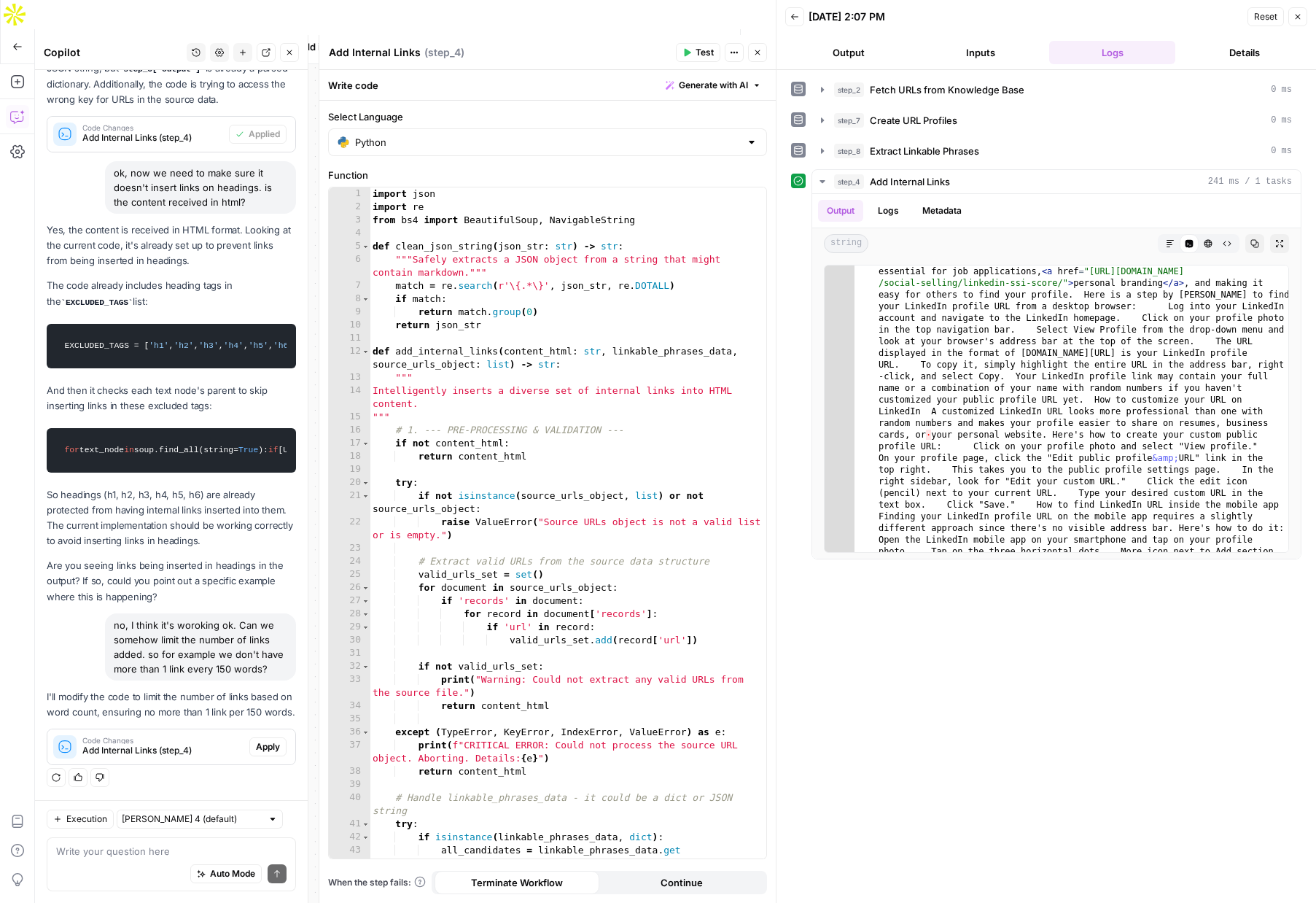
click at [272, 749] on span "Apply" at bounding box center [269, 746] width 24 height 13
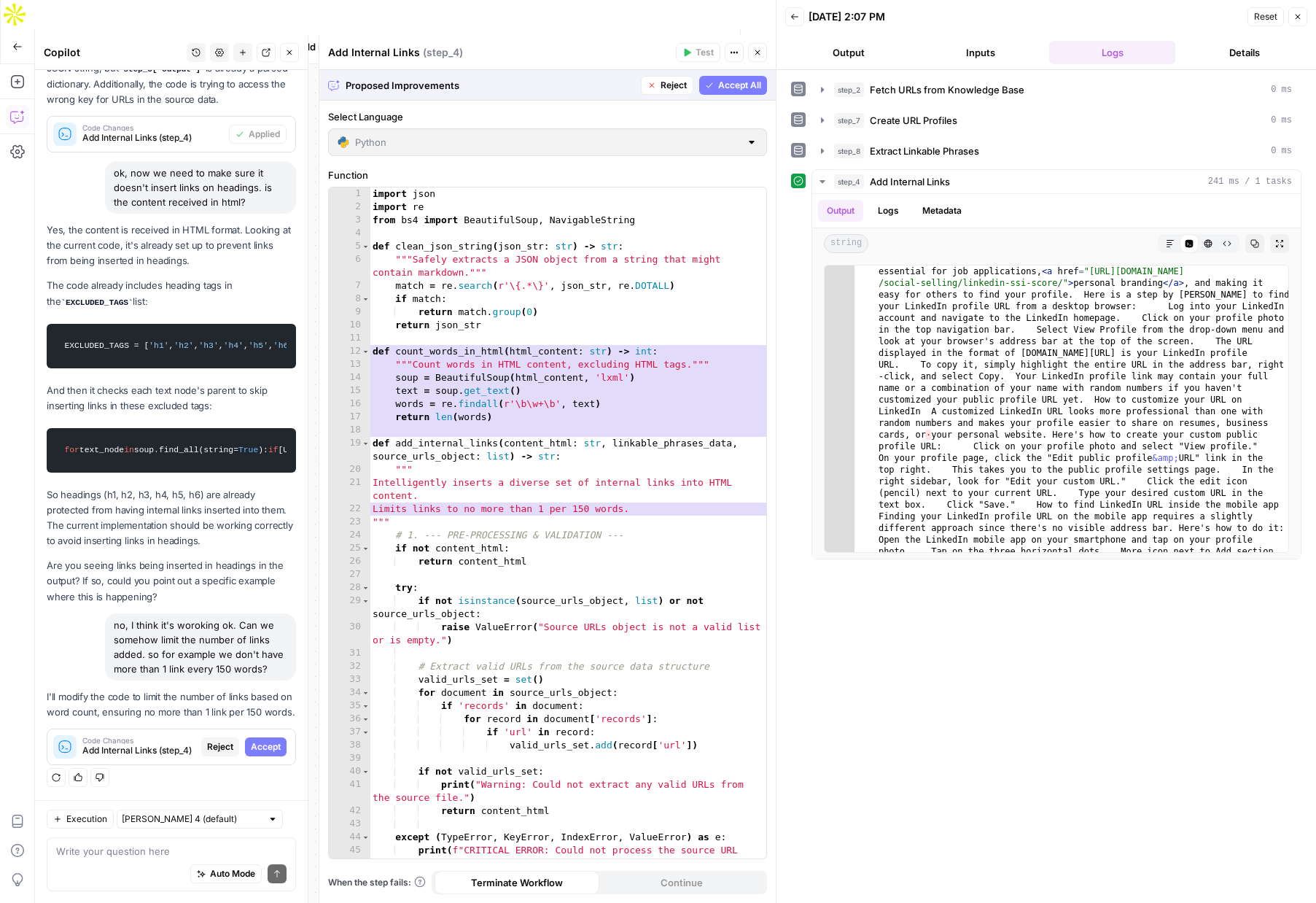
click at [734, 88] on span "Accept All" at bounding box center [739, 85] width 43 height 13
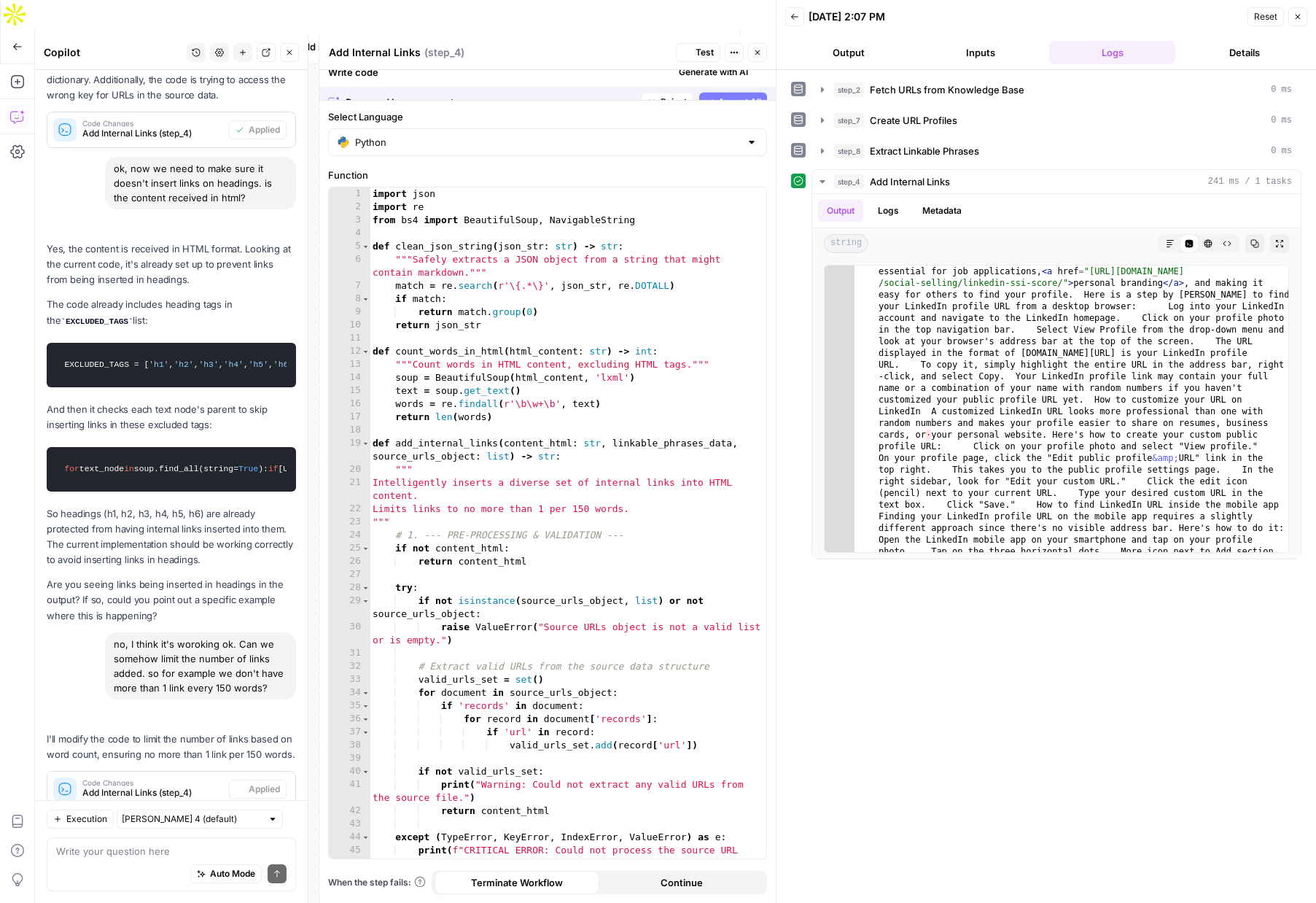
scroll to position [346, 0]
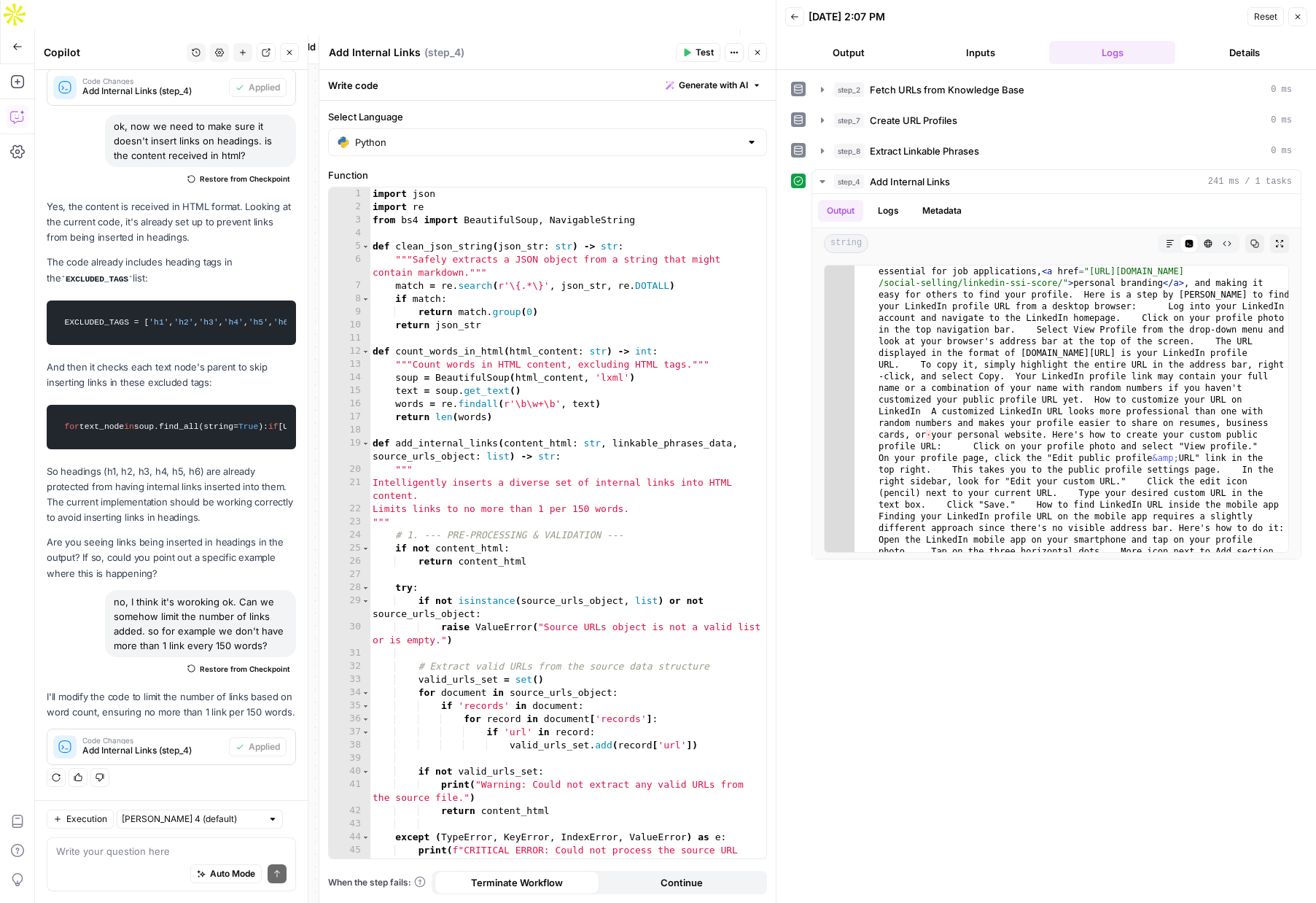
click at [700, 56] on span "Test" at bounding box center [704, 52] width 18 height 13
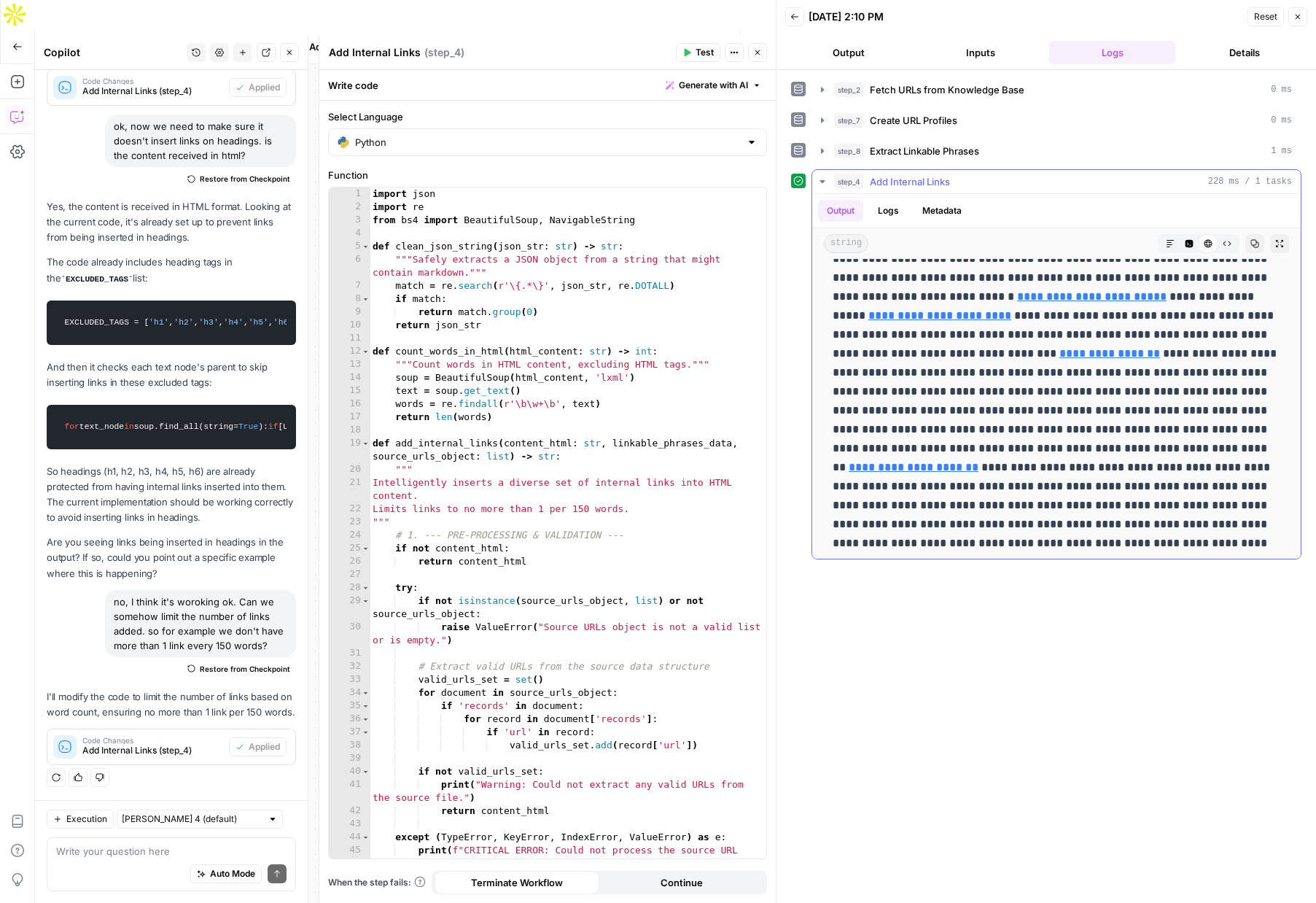
scroll to position [1603, 0]
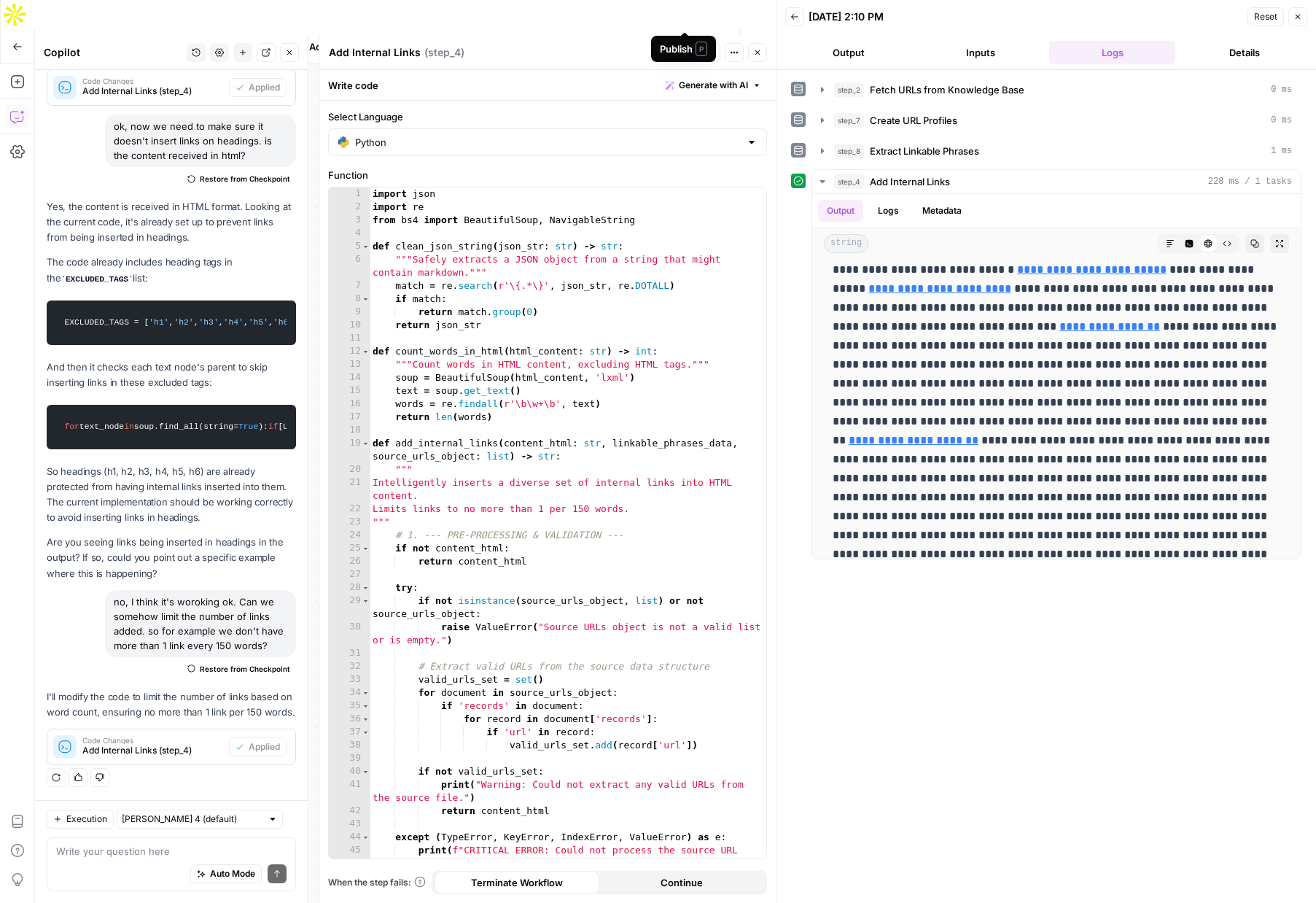
click at [684, 39] on span "Publish" at bounding box center [685, 46] width 33 height 15
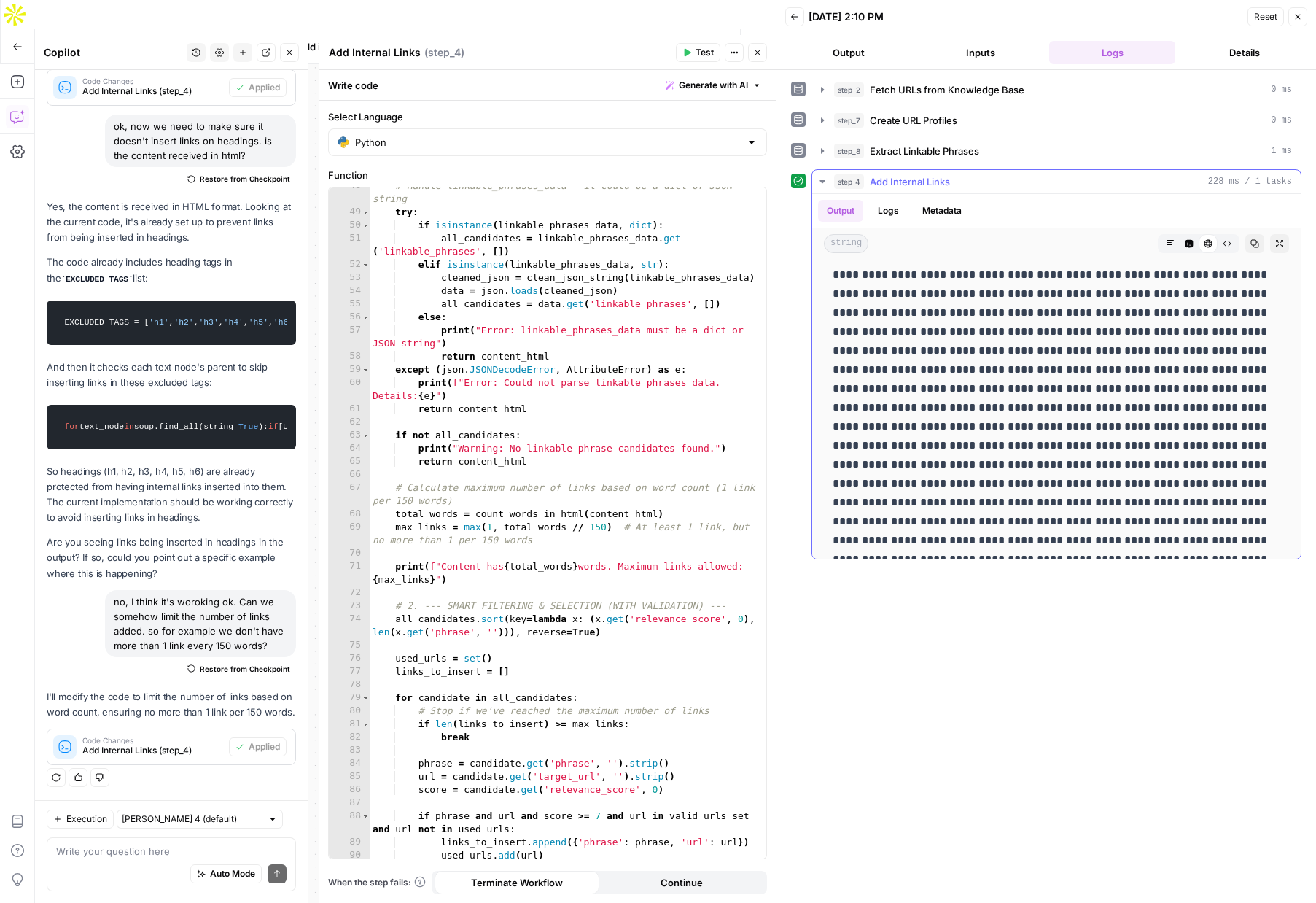
scroll to position [2018, 0]
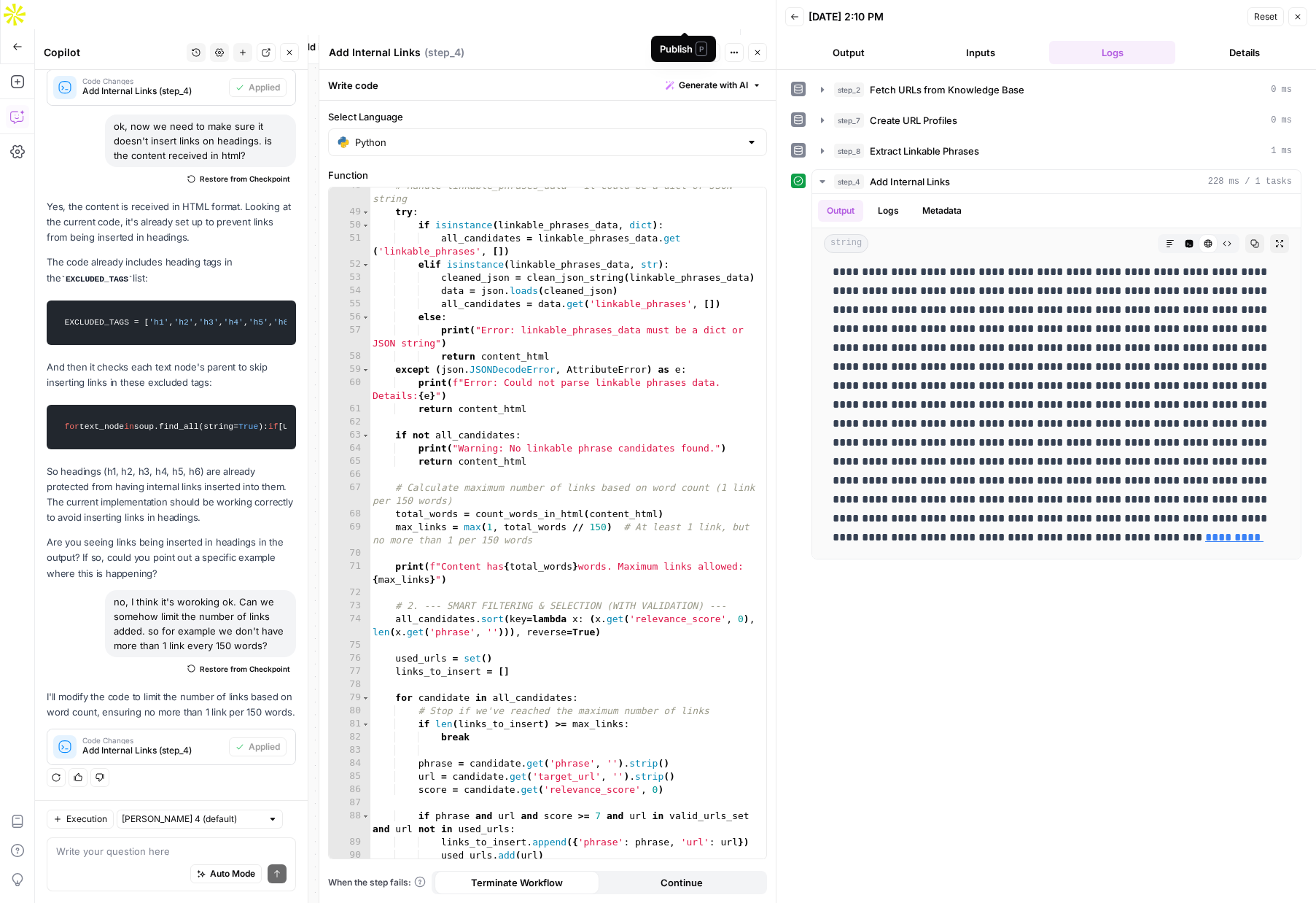
click at [681, 39] on span "Publish" at bounding box center [685, 46] width 33 height 15
click at [758, 39] on icon "button" at bounding box center [758, 46] width 15 height 15
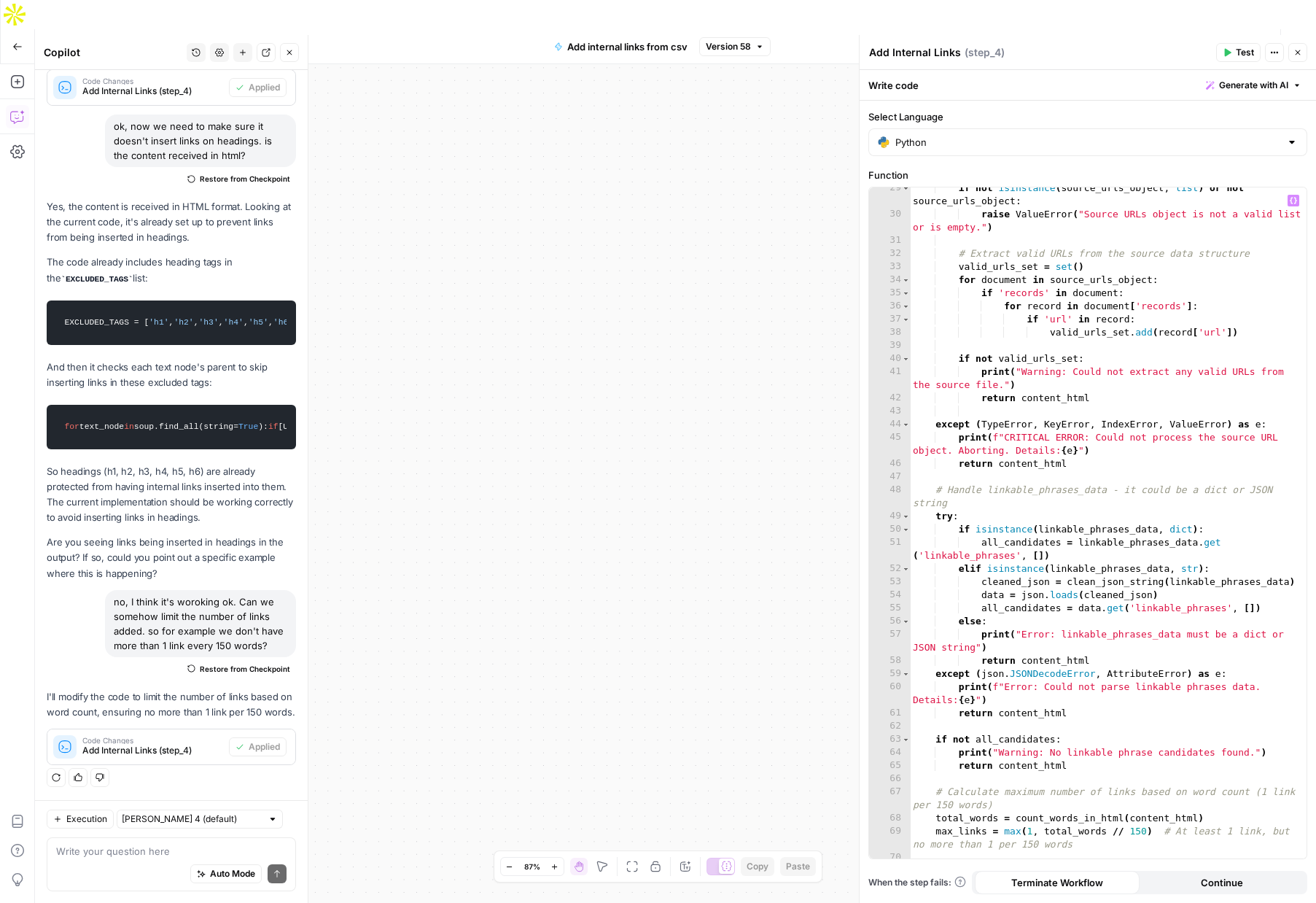
scroll to position [357, 0]
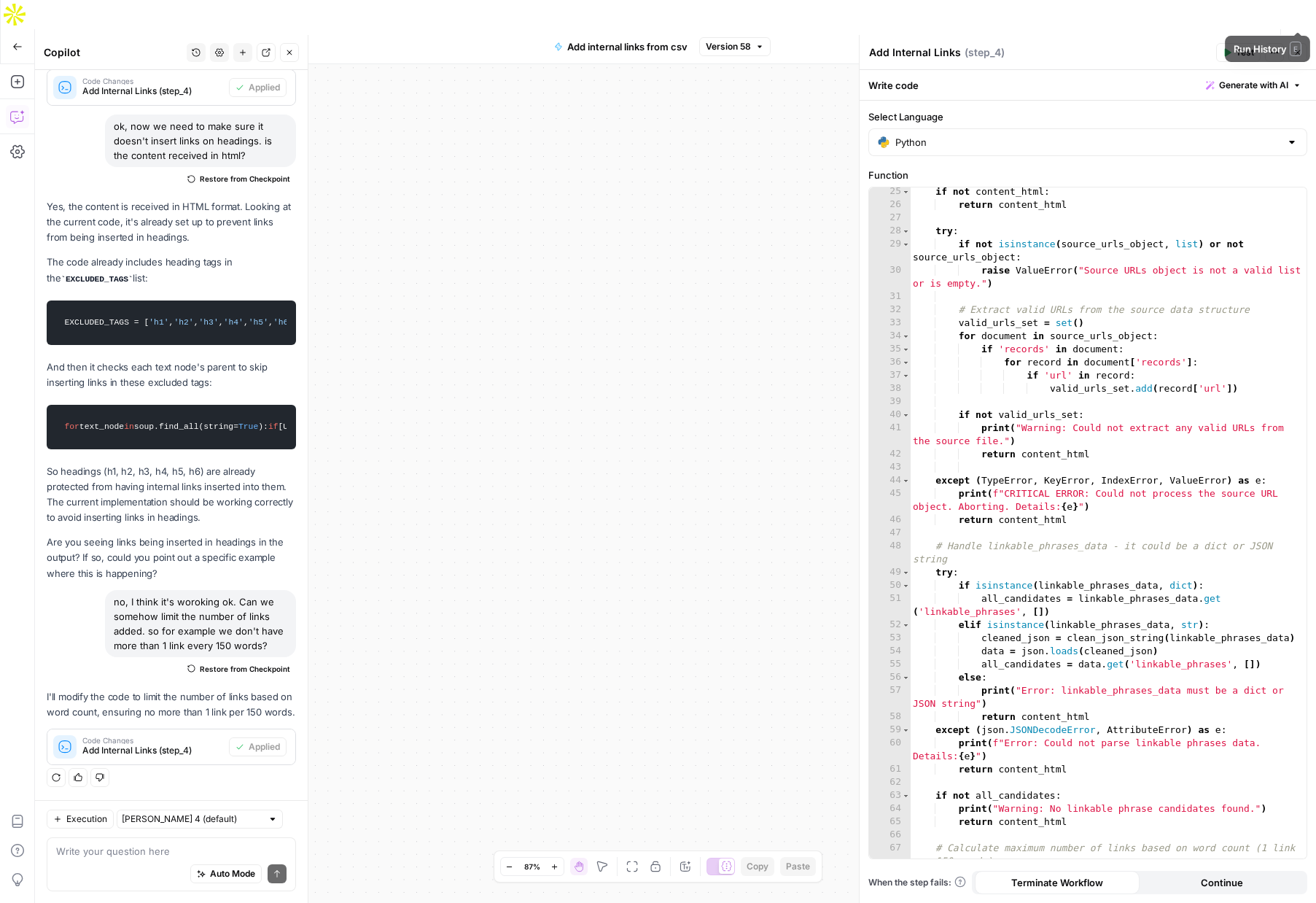
click at [1300, 39] on icon "button" at bounding box center [1298, 46] width 15 height 15
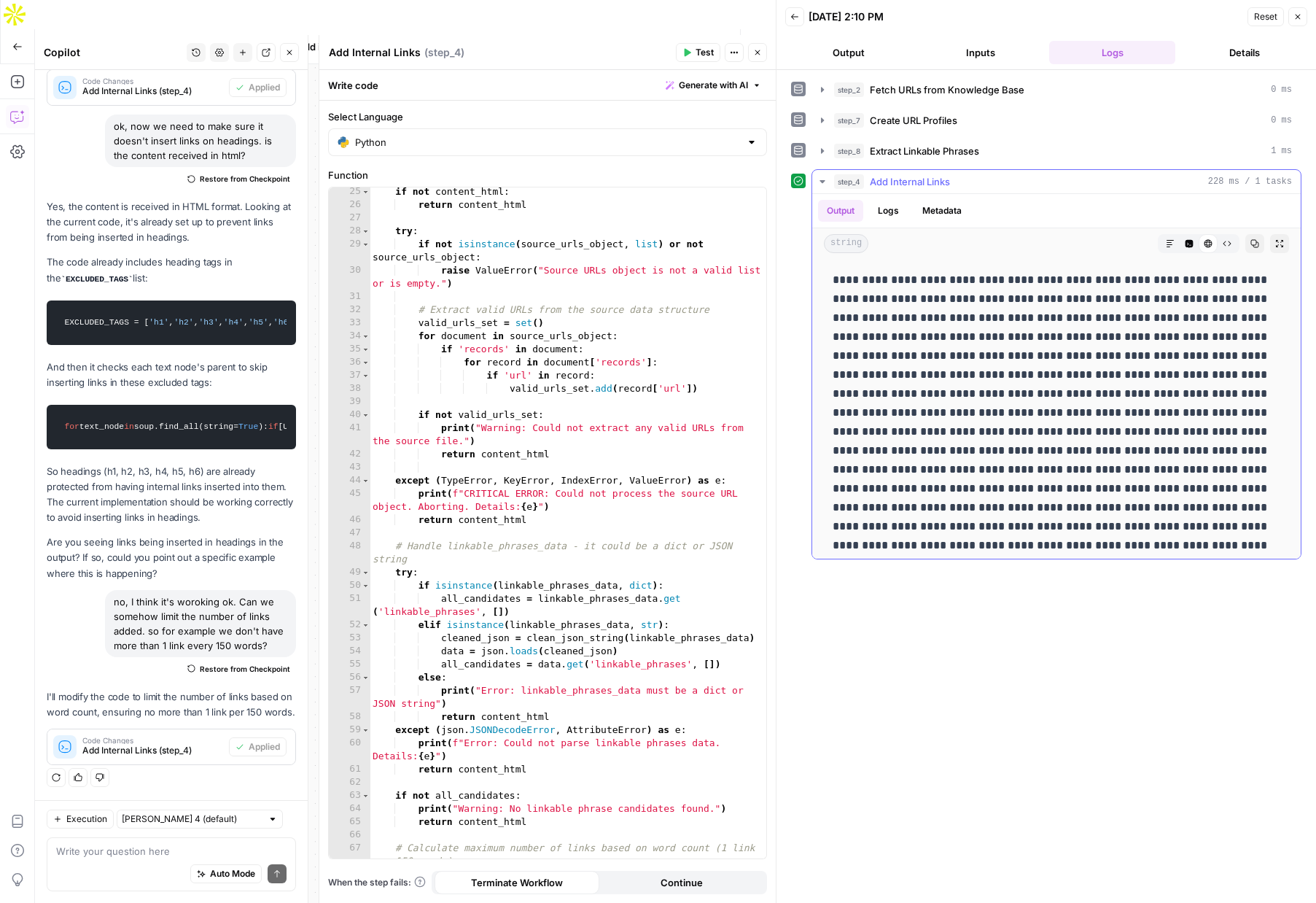
click at [820, 185] on icon "button" at bounding box center [822, 181] width 11 height 11
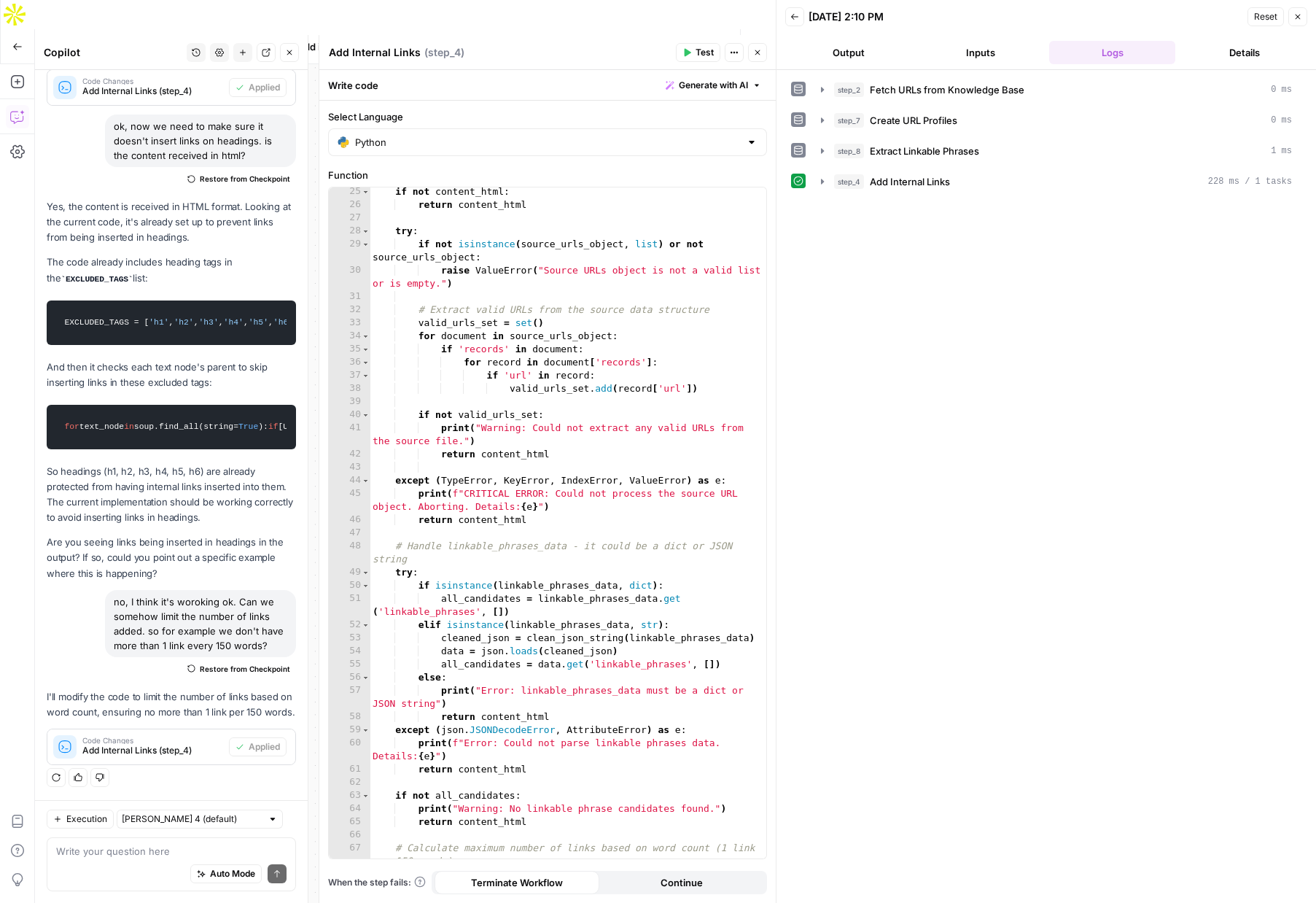
click at [764, 52] on button "Close" at bounding box center [758, 52] width 19 height 19
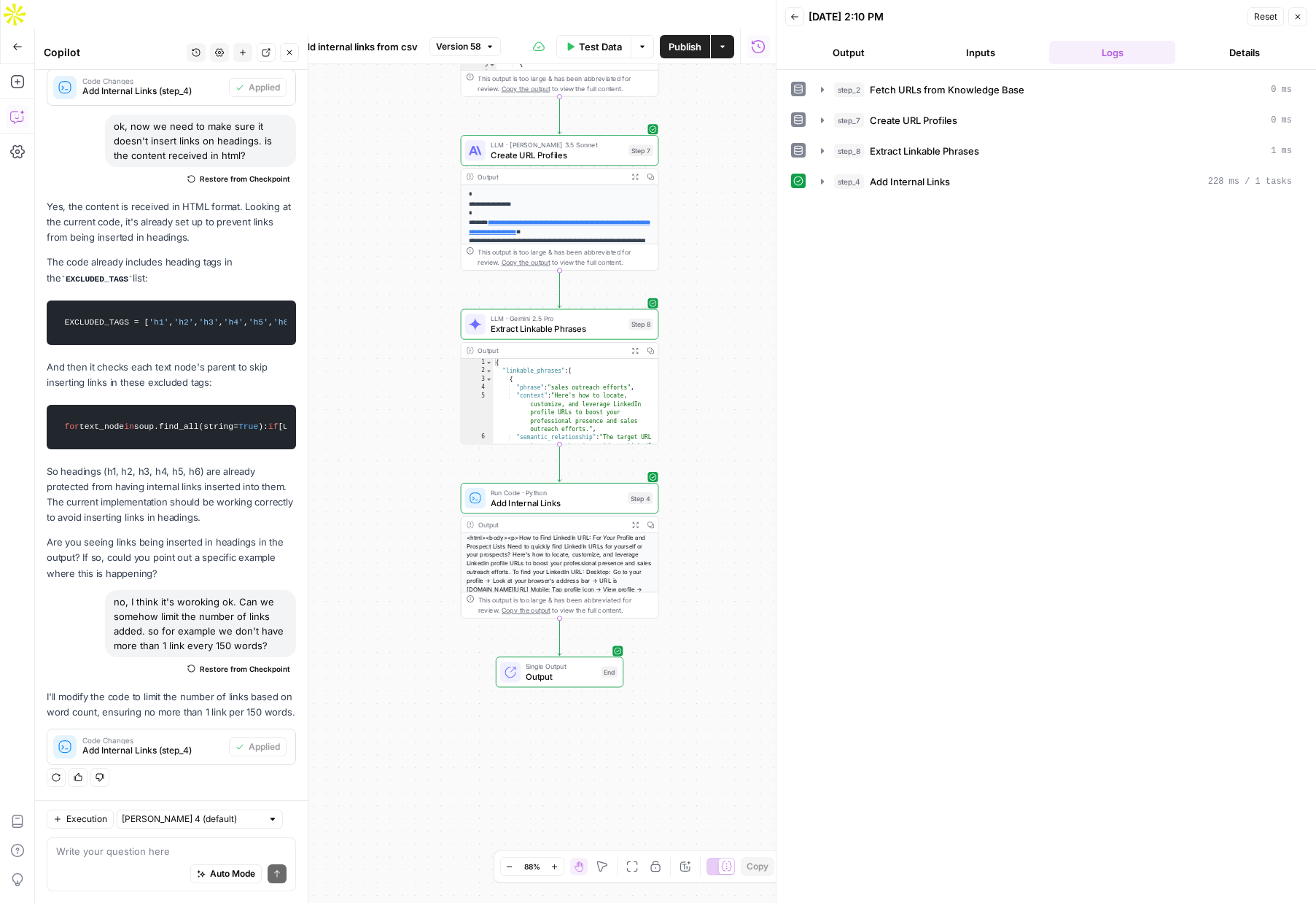
click at [679, 39] on span "Publish" at bounding box center [685, 46] width 33 height 15
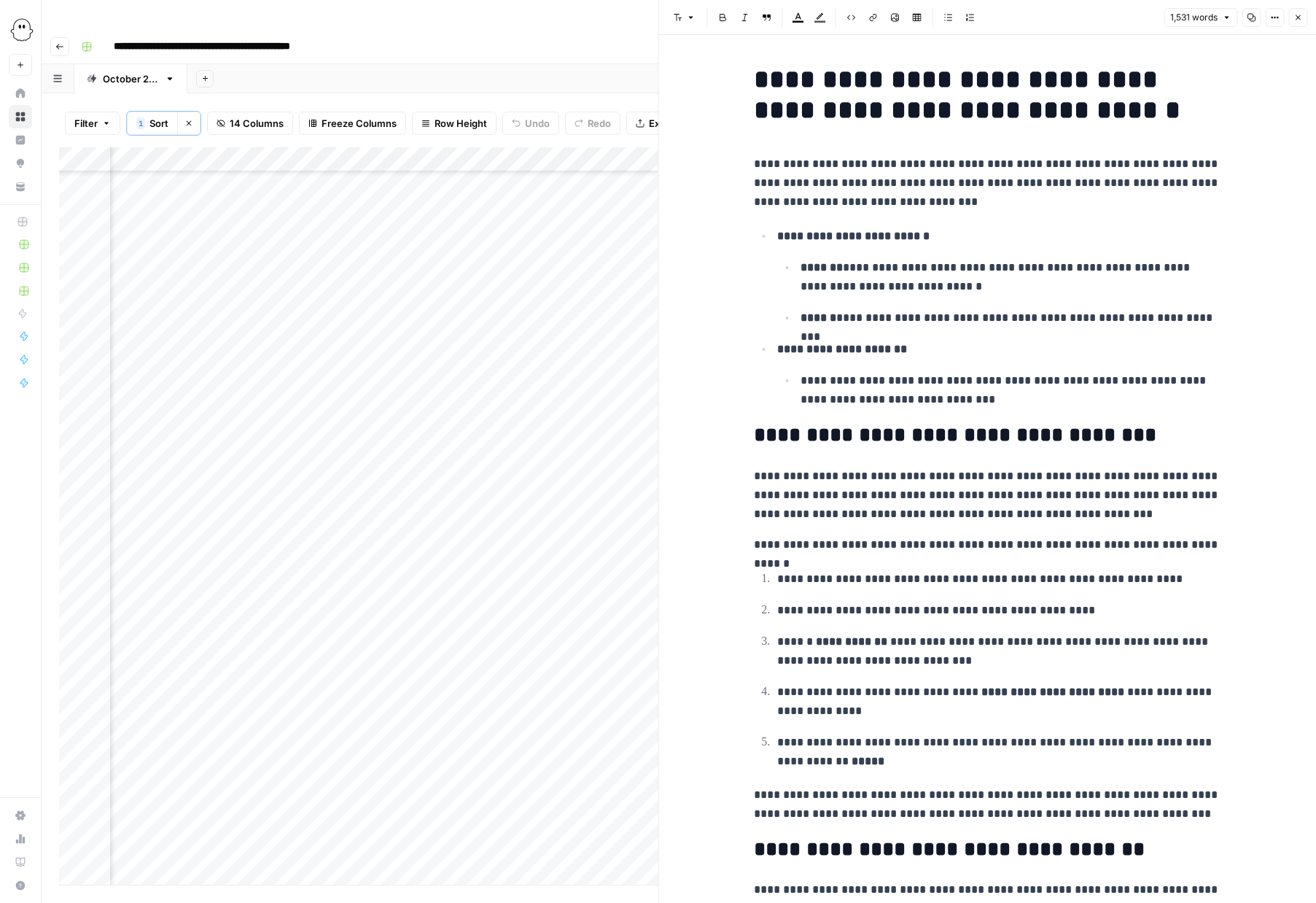
click at [1298, 18] on icon "button" at bounding box center [1298, 18] width 9 height 9
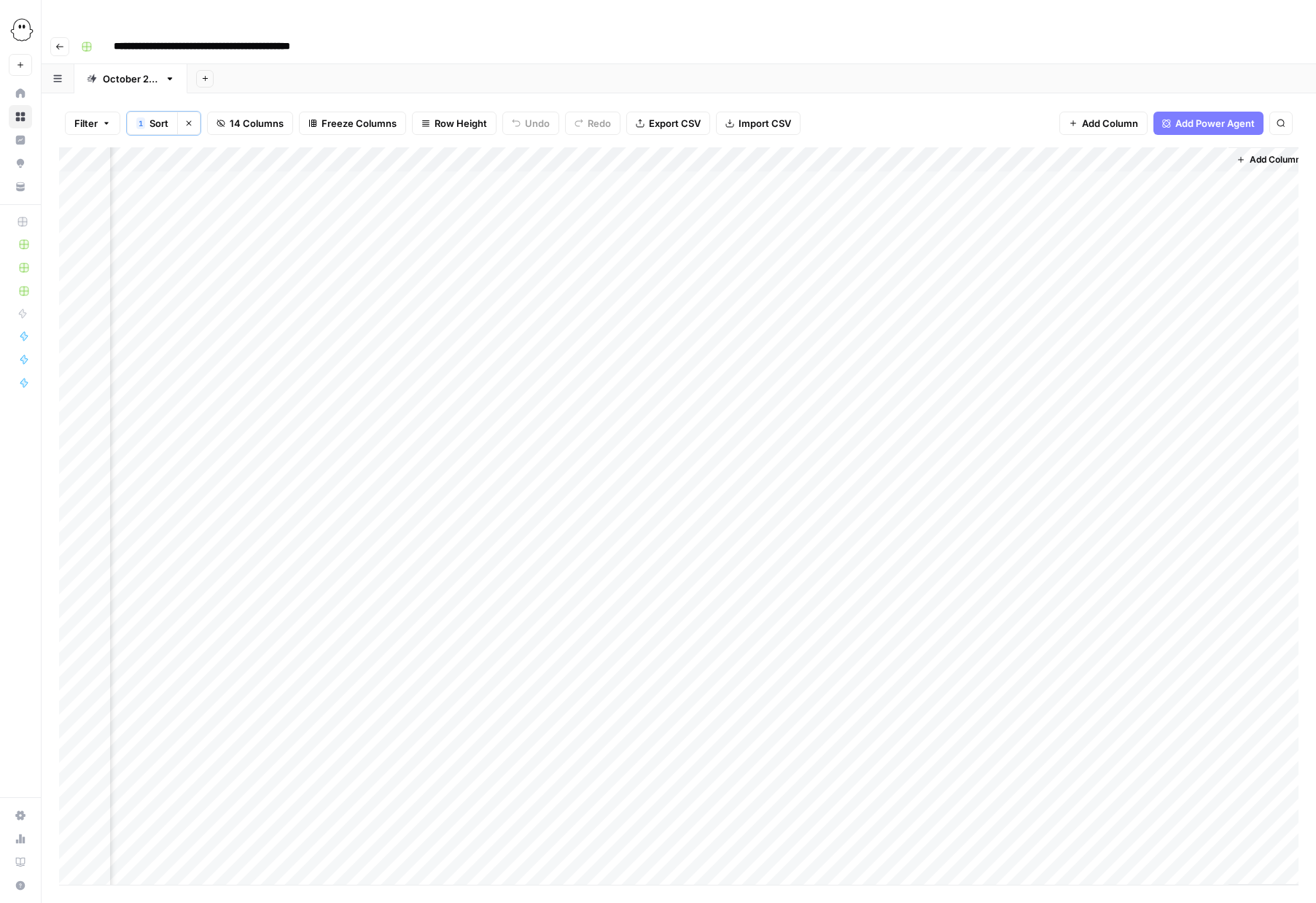
scroll to position [0, 667]
click at [863, 153] on div "Add Column" at bounding box center [679, 515] width 1240 height 738
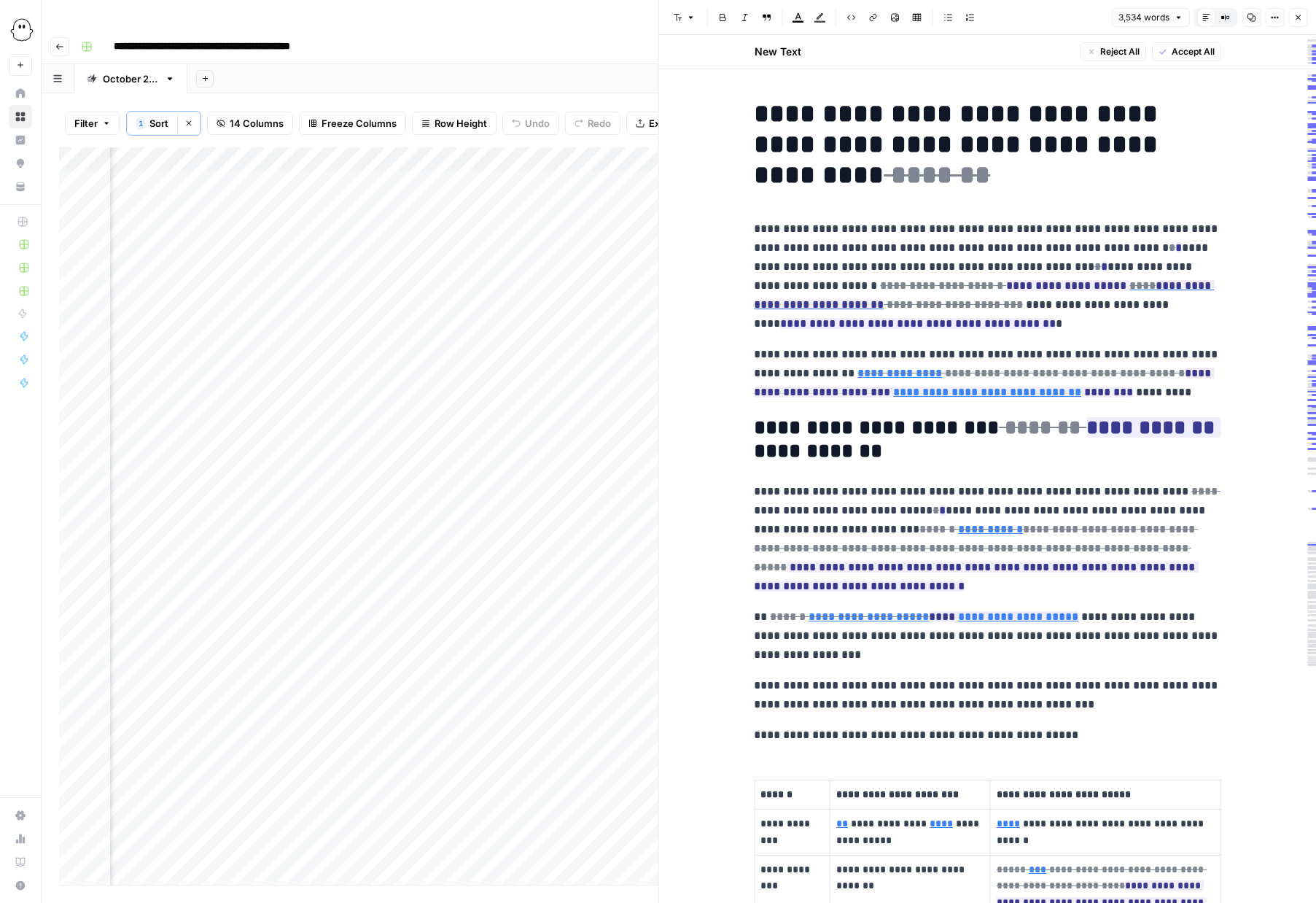
click at [1183, 48] on span "Accept All" at bounding box center [1192, 52] width 43 height 13
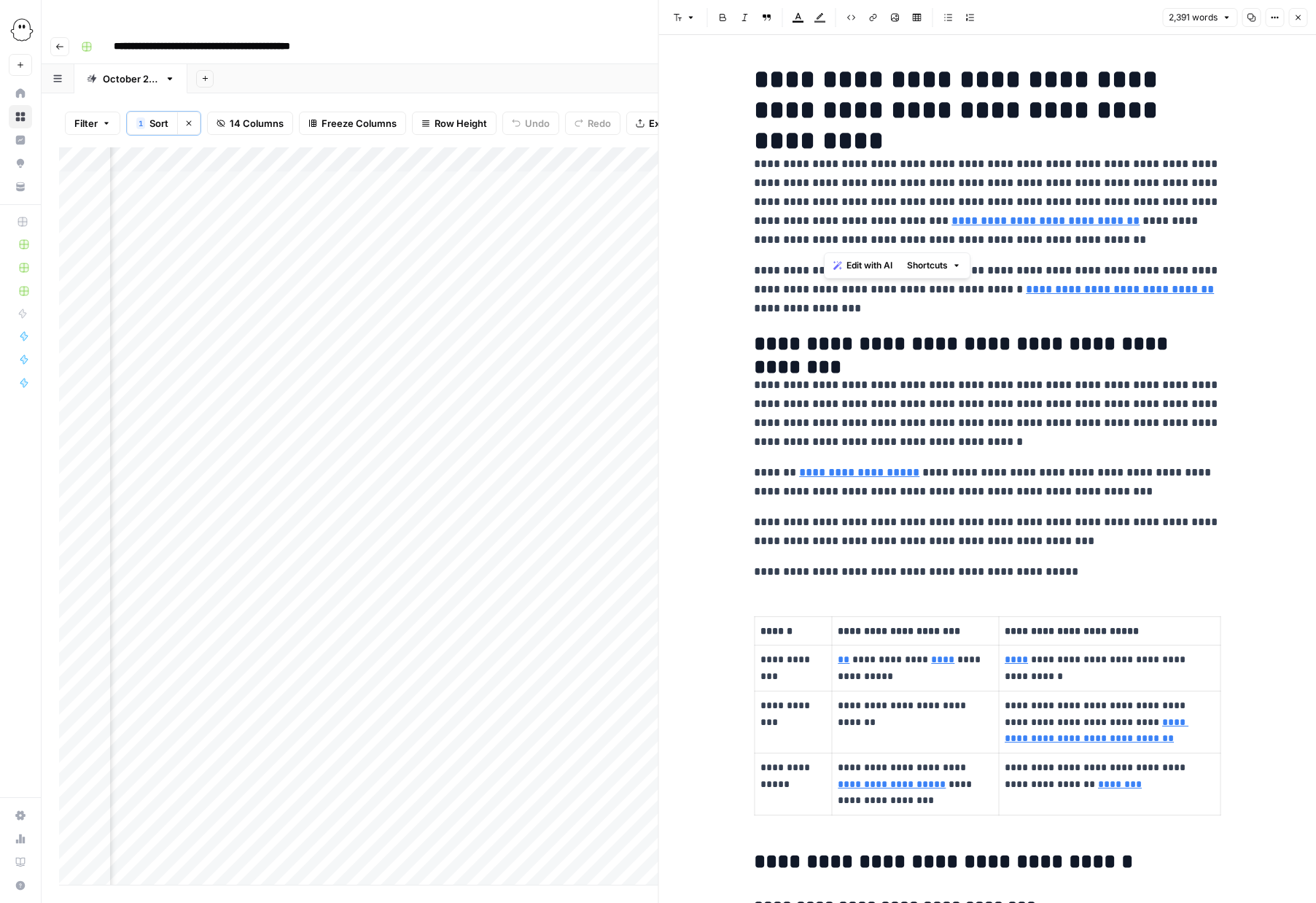
drag, startPoint x: 1096, startPoint y: 239, endPoint x: 825, endPoint y: 244, distance: 271.0
click at [825, 244] on p "**********" at bounding box center [987, 202] width 466 height 94
type input "[URL][DOMAIN_NAME]"
click at [893, 472] on link "**********" at bounding box center [859, 472] width 121 height 11
click at [862, 477] on link "**********" at bounding box center [859, 472] width 121 height 11
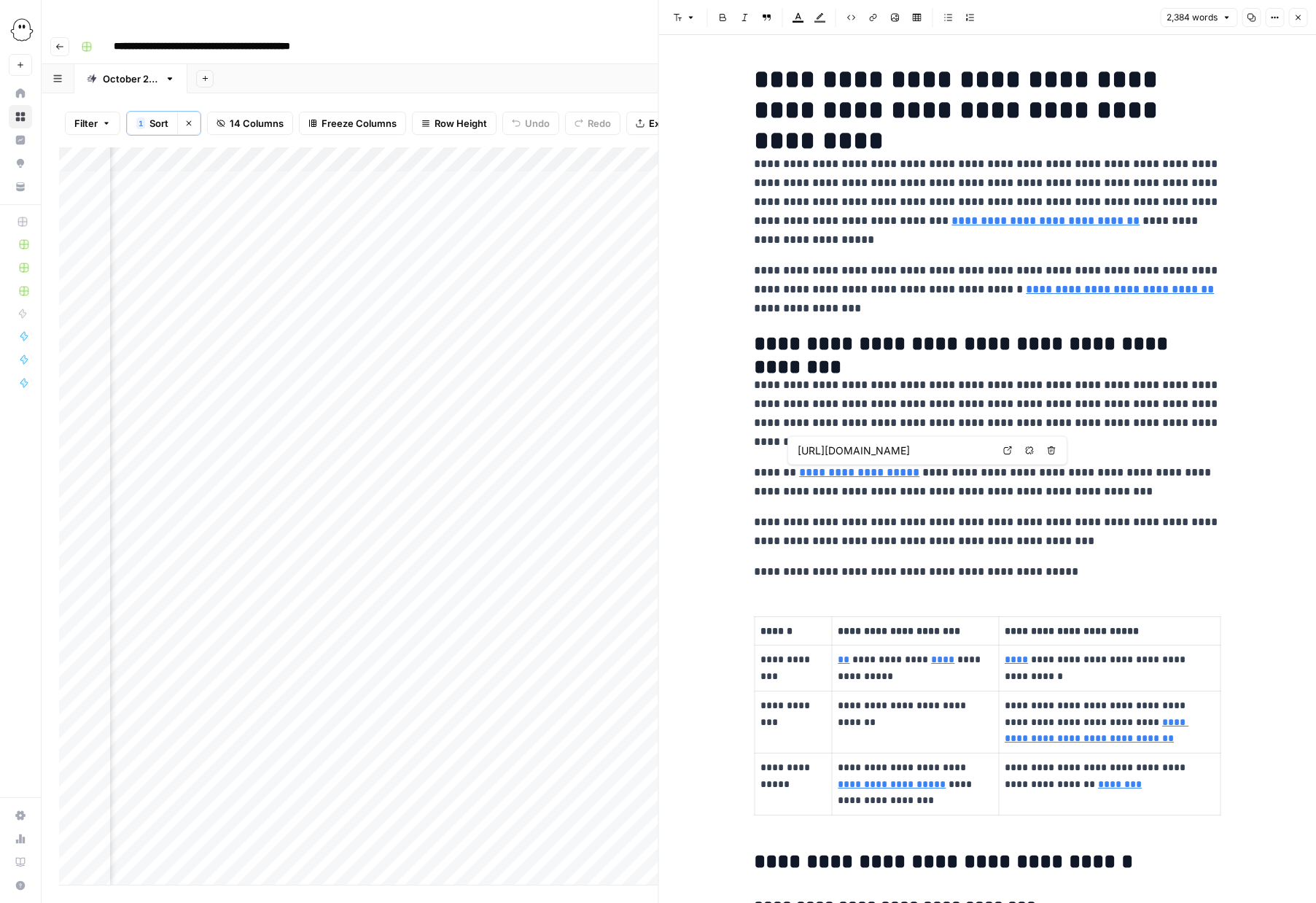
scroll to position [0, 172]
click at [1293, 16] on button "Close" at bounding box center [1298, 18] width 19 height 19
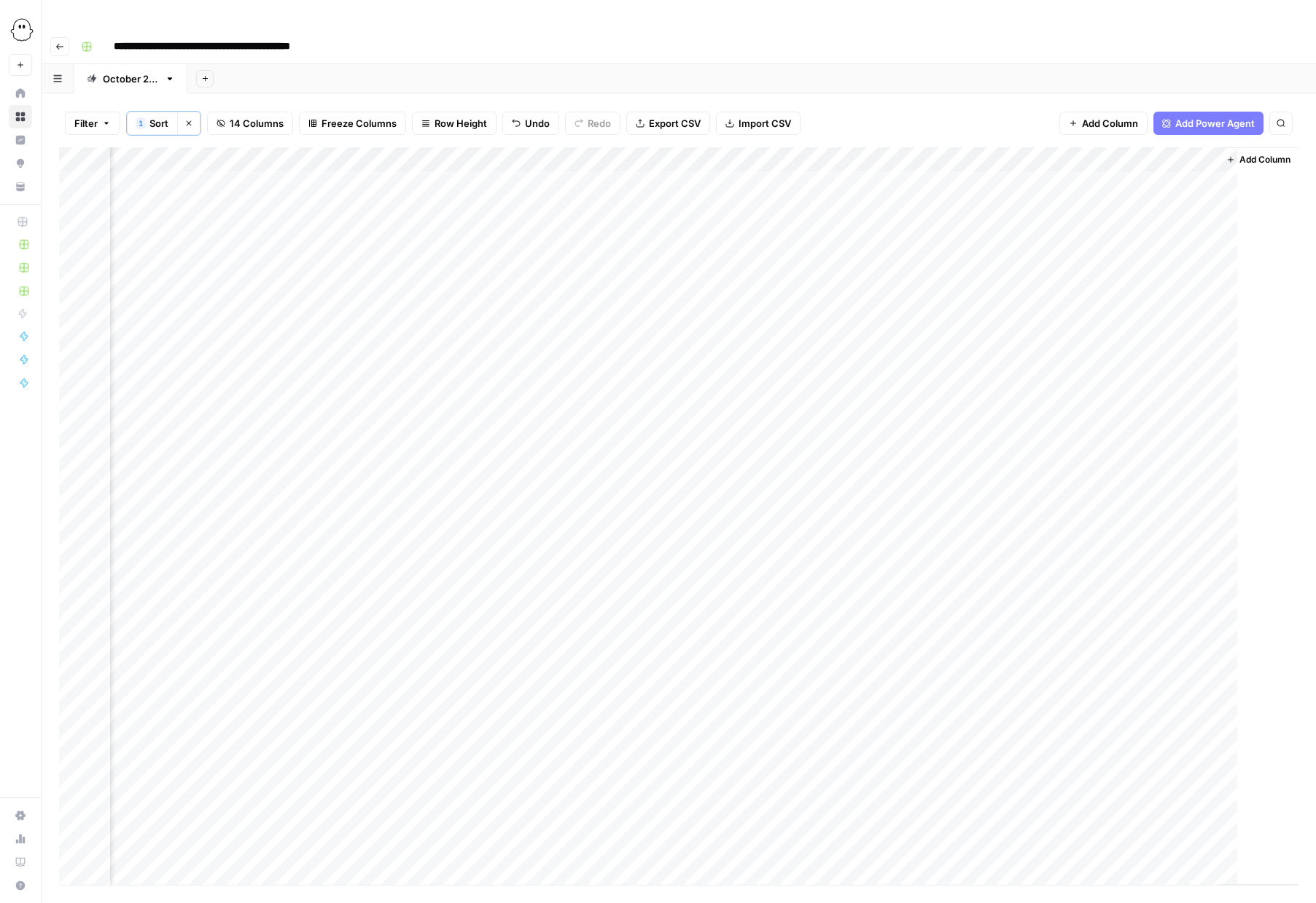
scroll to position [0, 649]
click at [634, 153] on div "Add Column" at bounding box center [679, 515] width 1240 height 738
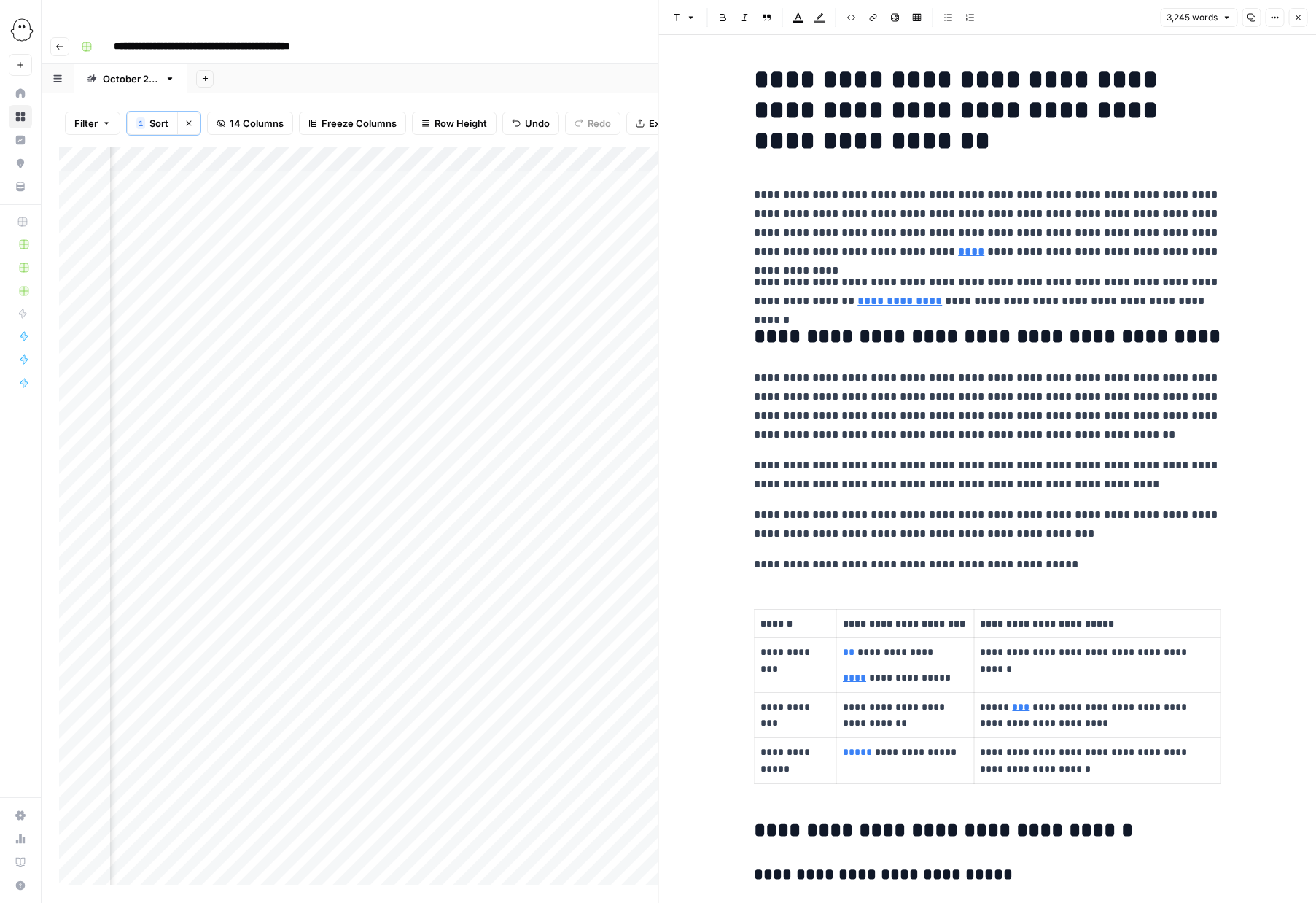
click at [1293, 18] on button "Close" at bounding box center [1298, 18] width 19 height 19
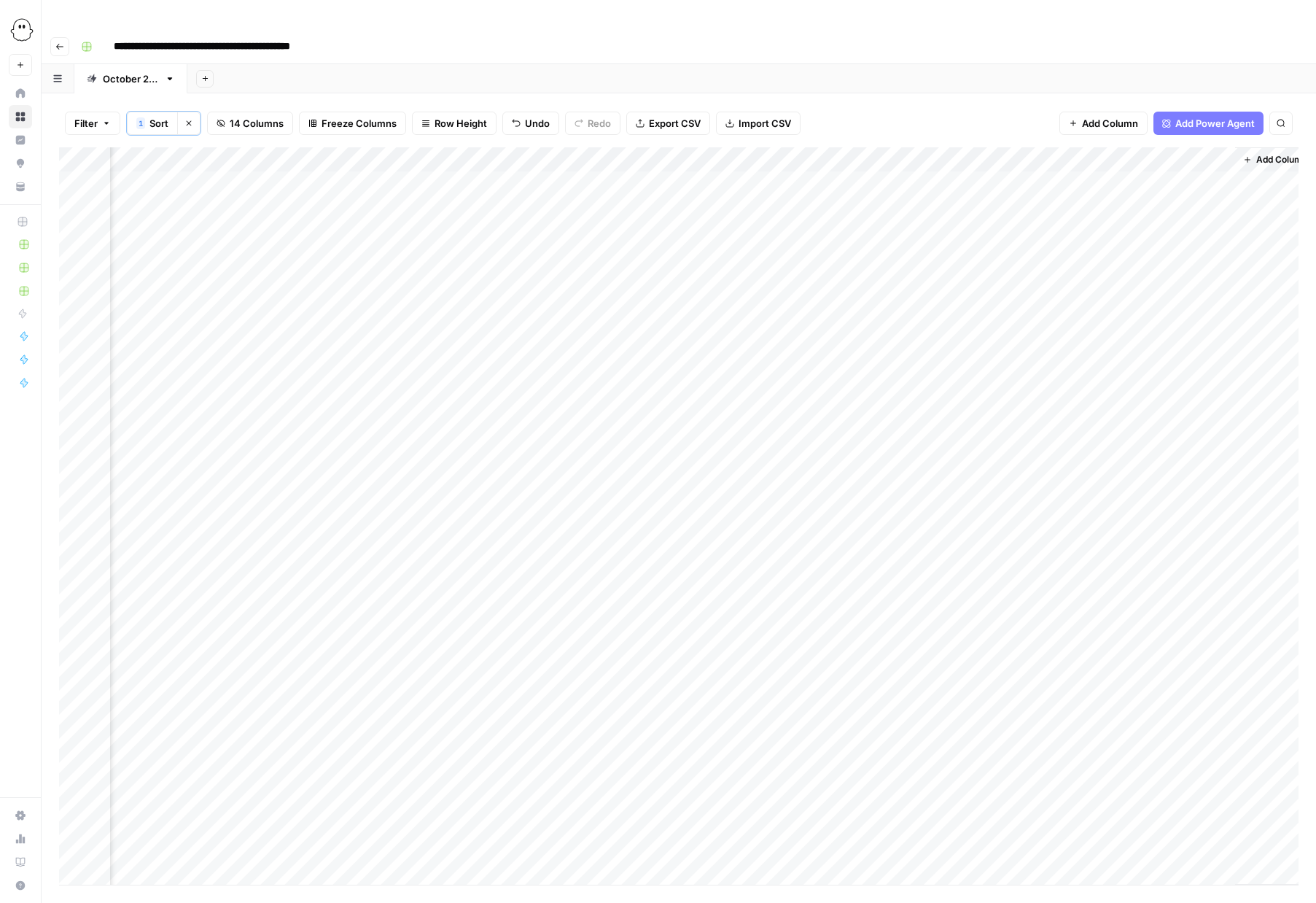
click at [753, 147] on div "Add Column" at bounding box center [679, 515] width 1240 height 738
click at [722, 253] on span "Configure Inputs" at bounding box center [744, 253] width 128 height 15
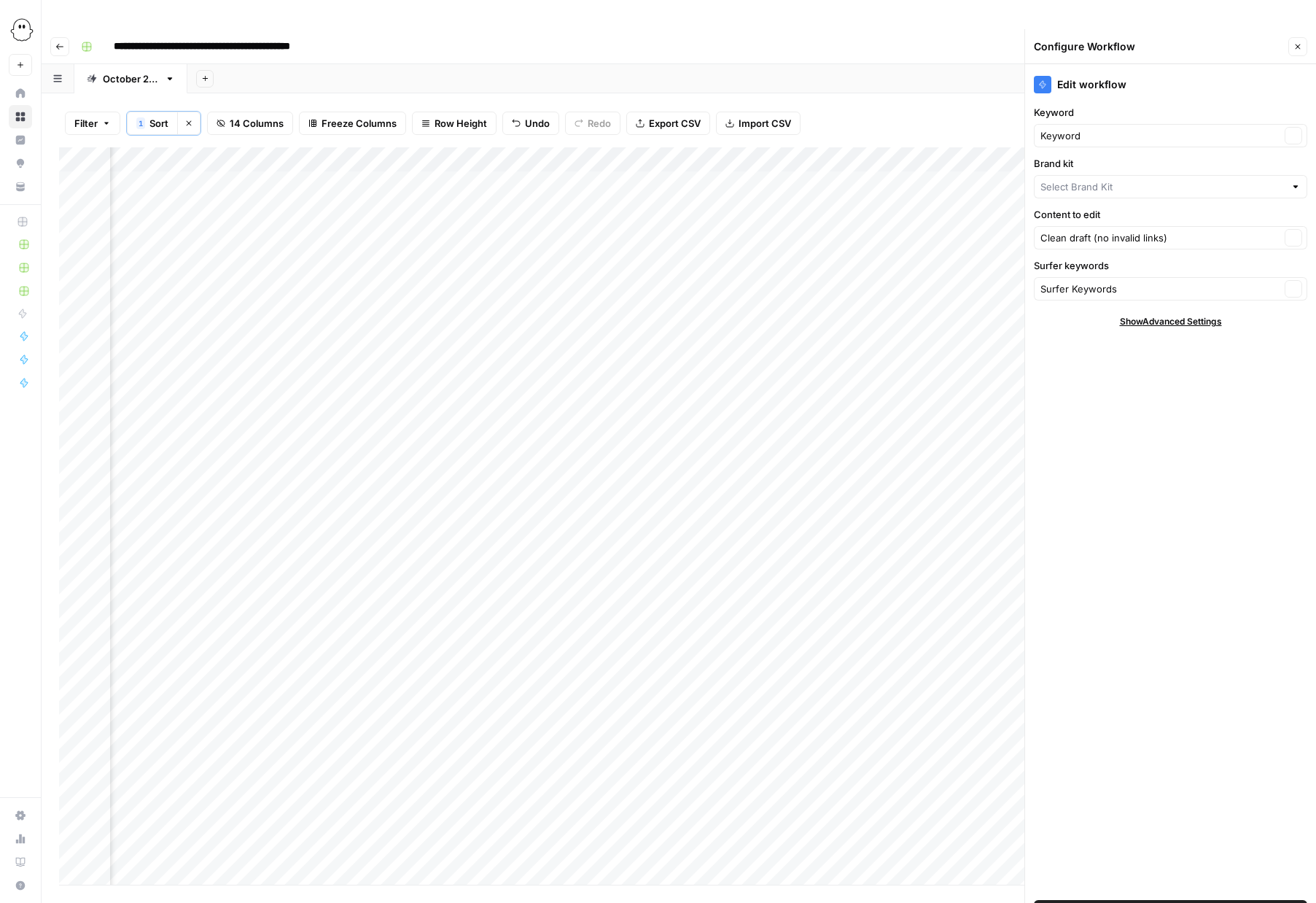
type input "PhantomBuster"
click at [1297, 42] on icon "button" at bounding box center [1298, 46] width 9 height 9
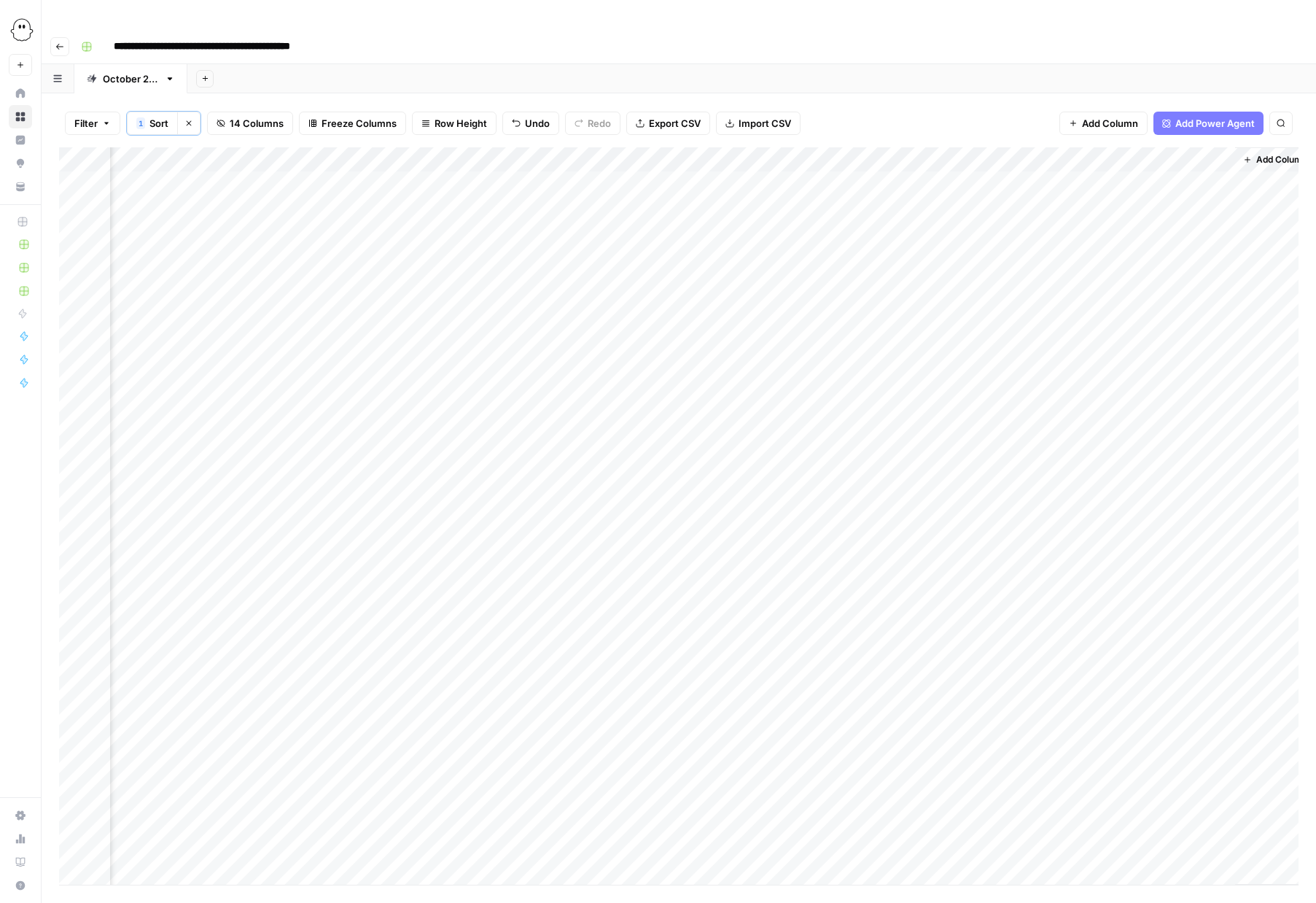
click at [442, 176] on div "Add Column" at bounding box center [679, 515] width 1240 height 738
click at [768, 202] on div "Add Column" at bounding box center [679, 515] width 1240 height 738
click at [878, 151] on div "Add Column" at bounding box center [679, 515] width 1240 height 738
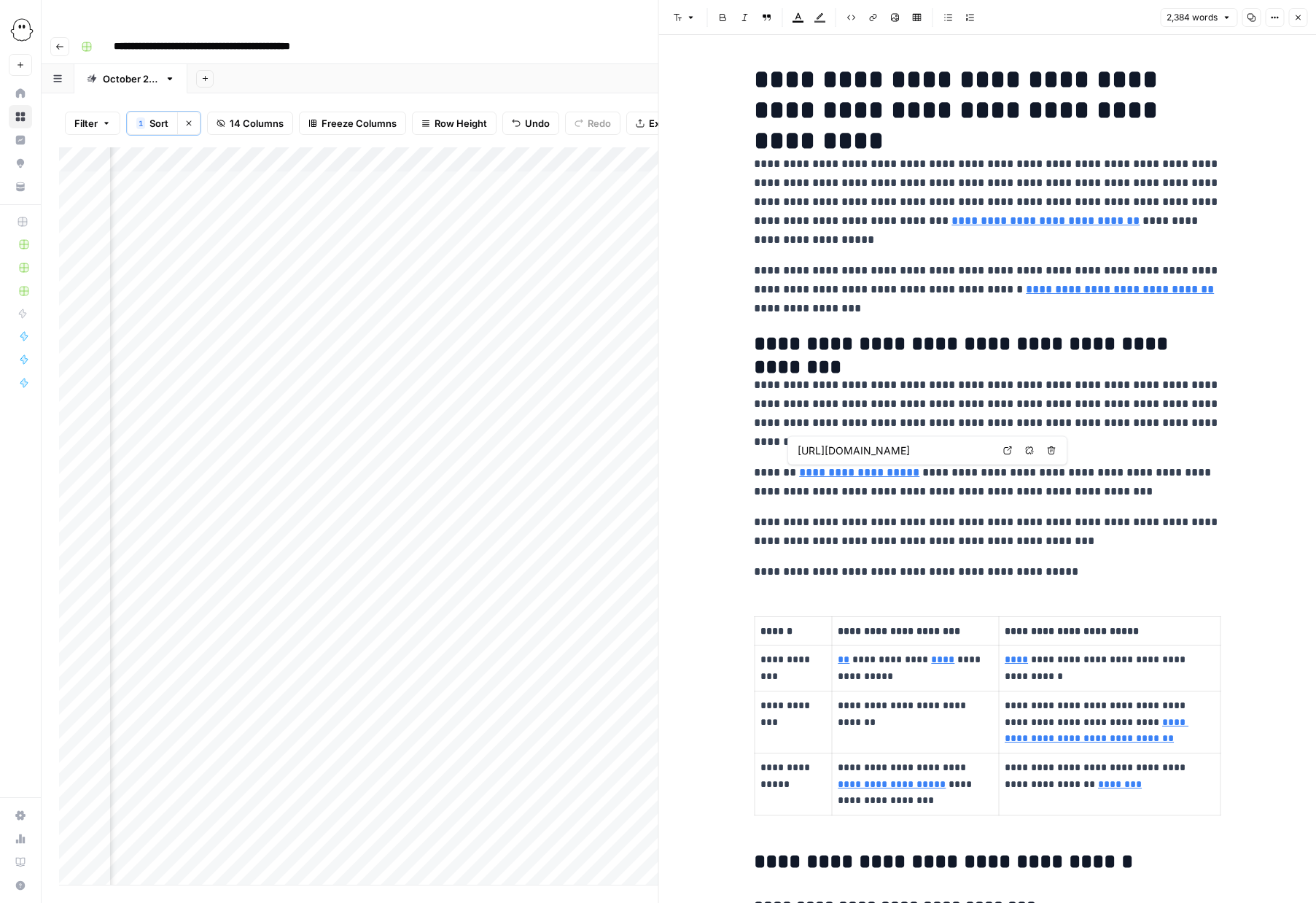
scroll to position [0, 266]
click at [1053, 396] on p "**********" at bounding box center [987, 413] width 466 height 76
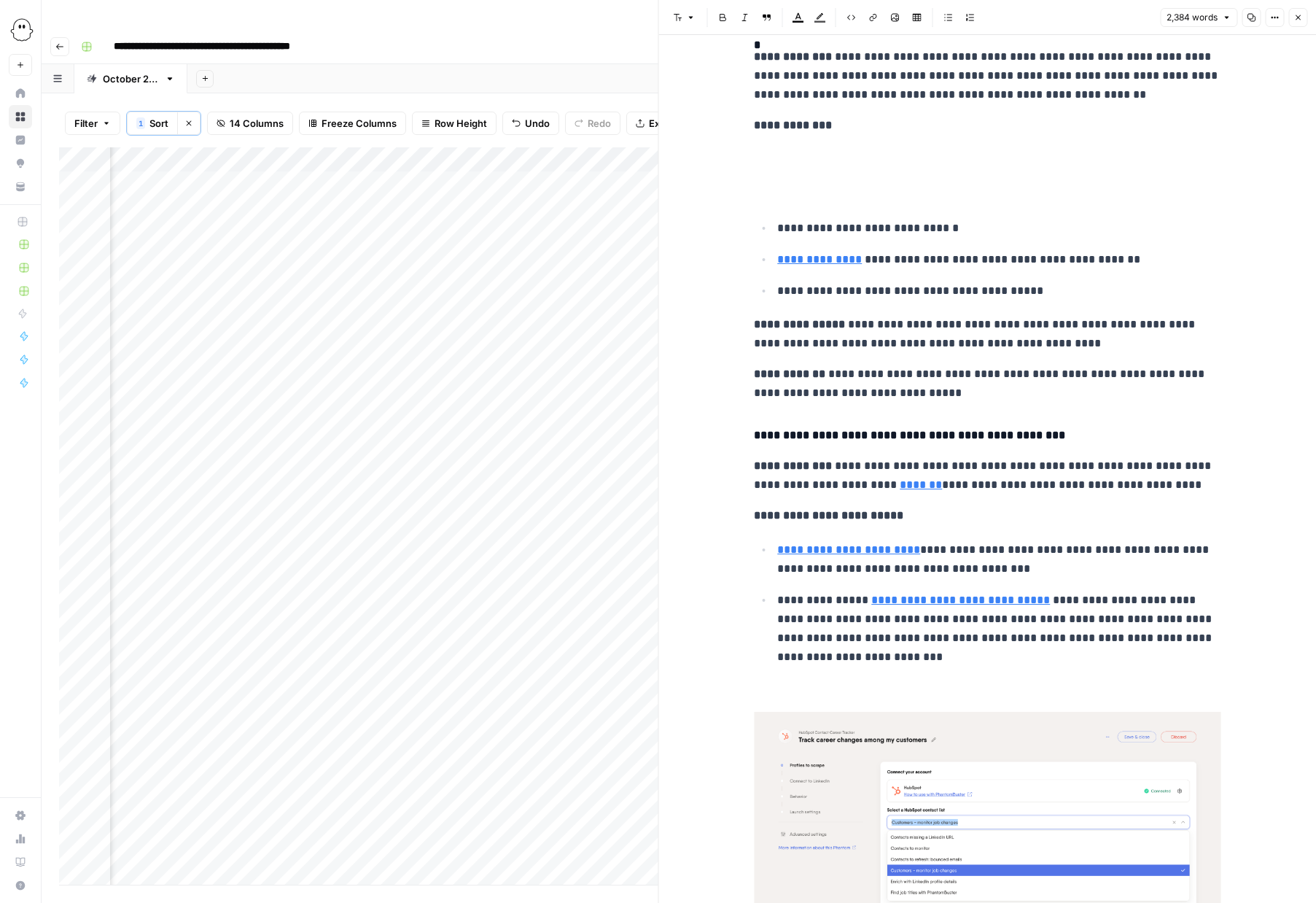
scroll to position [1543, 0]
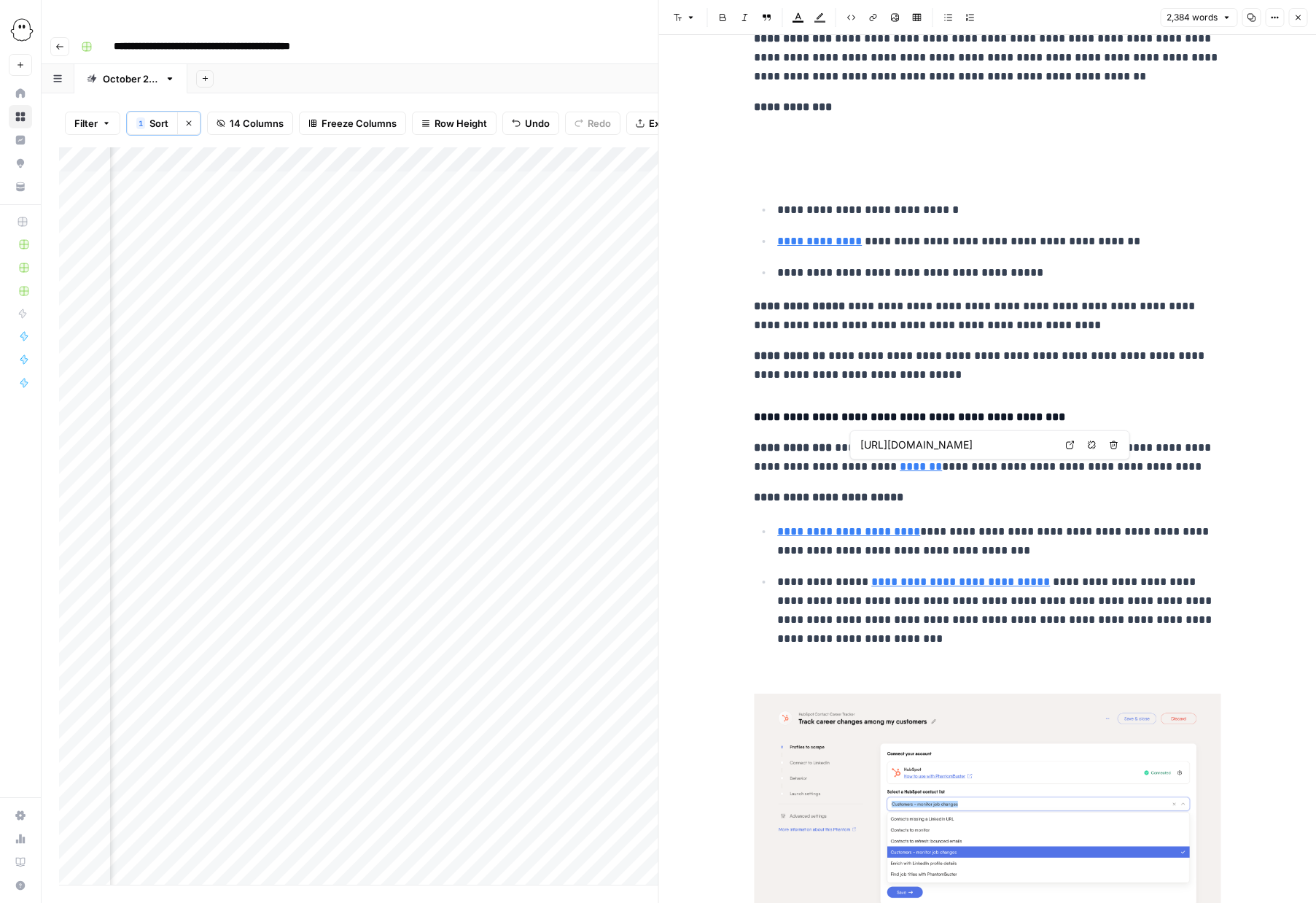
type input "https://phantombuster.com/blog/automation/linkedin-boolean-search-1lLboND5E5Jht…"
click at [1296, 16] on icon "button" at bounding box center [1298, 18] width 9 height 9
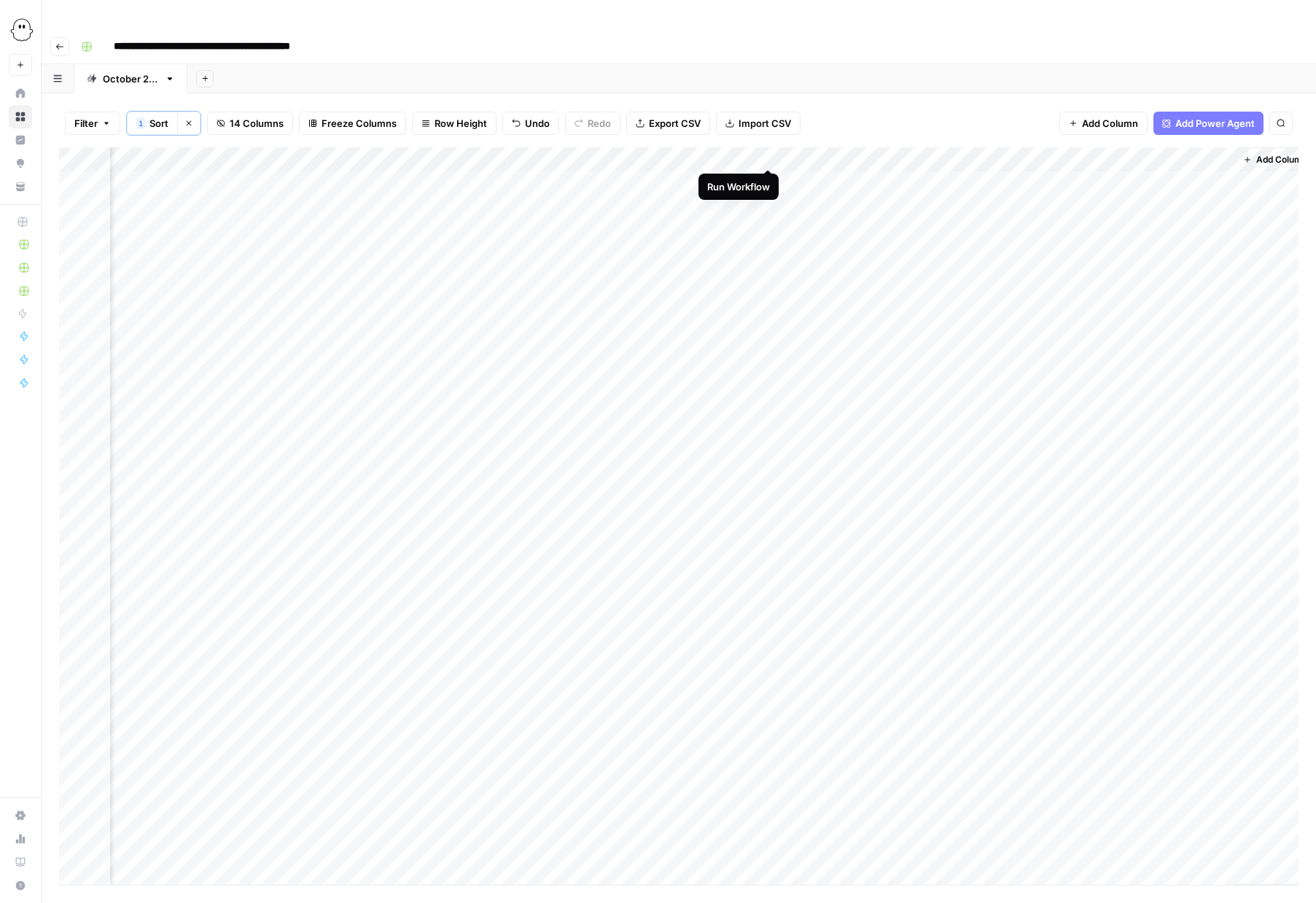
click at [769, 151] on div "Add Column" at bounding box center [679, 515] width 1240 height 738
click at [718, 177] on div "Add Column" at bounding box center [679, 515] width 1240 height 738
click at [881, 278] on div "Add Column" at bounding box center [679, 515] width 1240 height 738
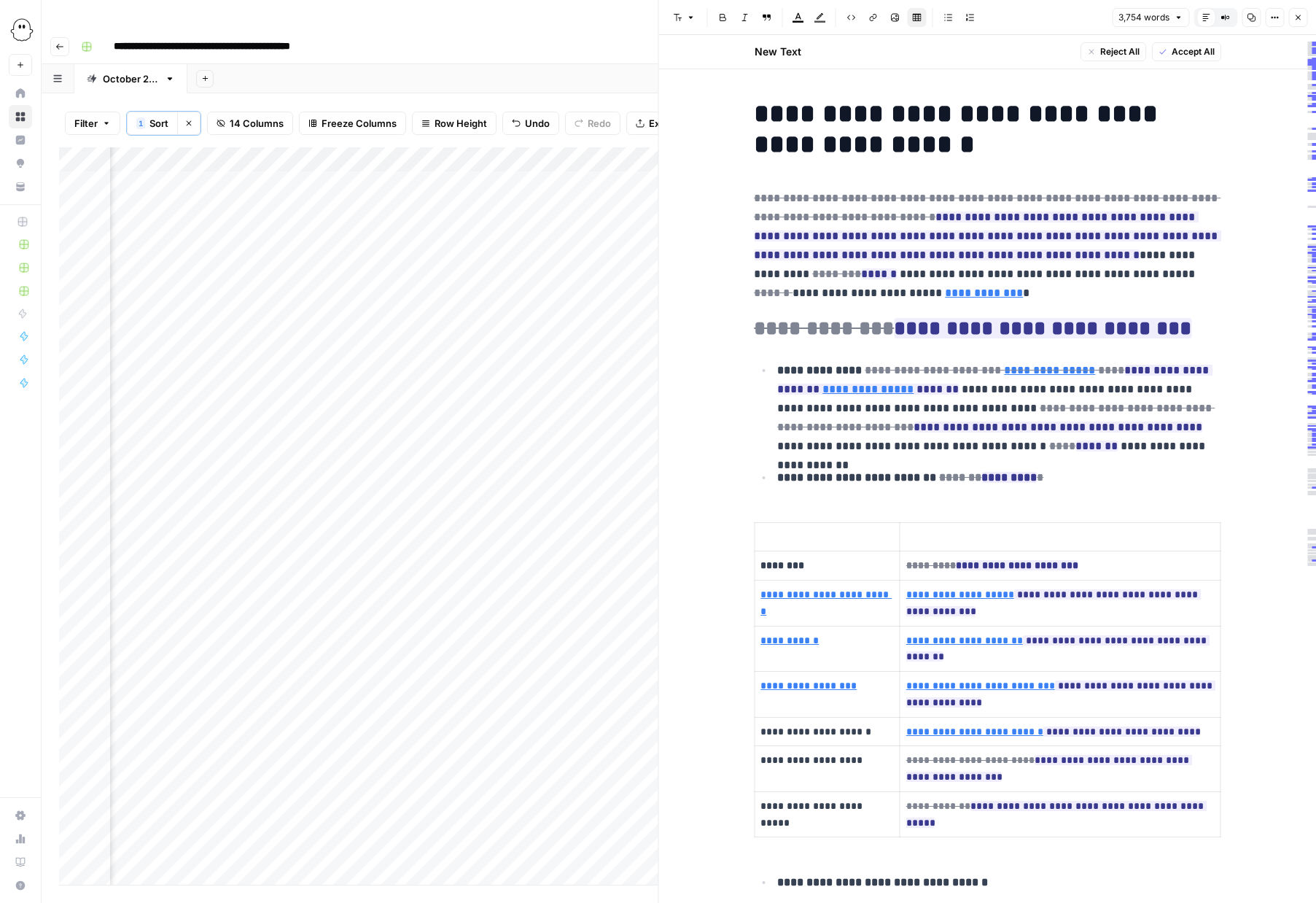
click at [1298, 21] on icon "button" at bounding box center [1298, 18] width 9 height 9
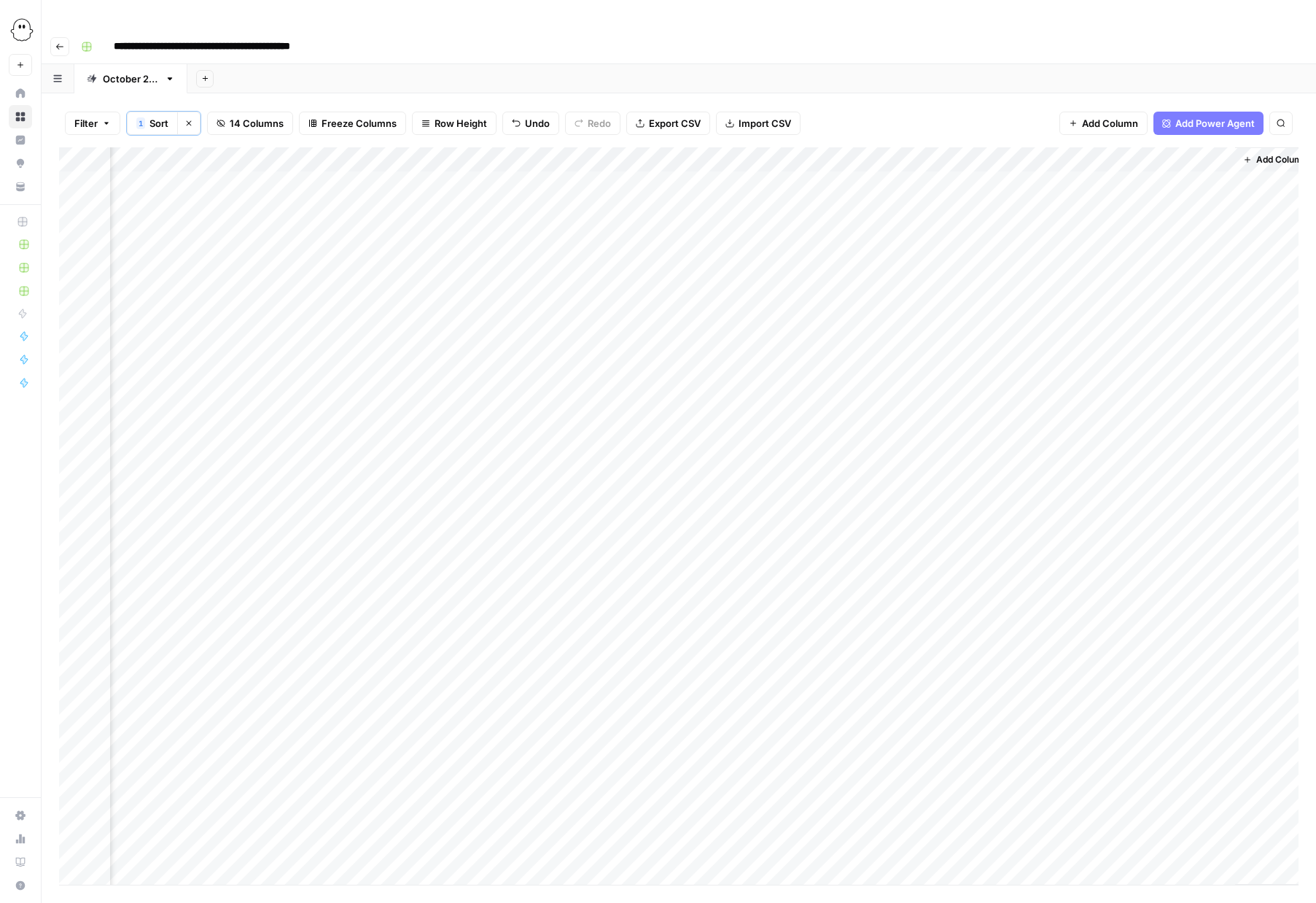
click at [446, 300] on div "Add Column" at bounding box center [679, 515] width 1240 height 738
click at [489, 147] on div "Add Column" at bounding box center [679, 515] width 1240 height 738
type input "Validate and remove links"
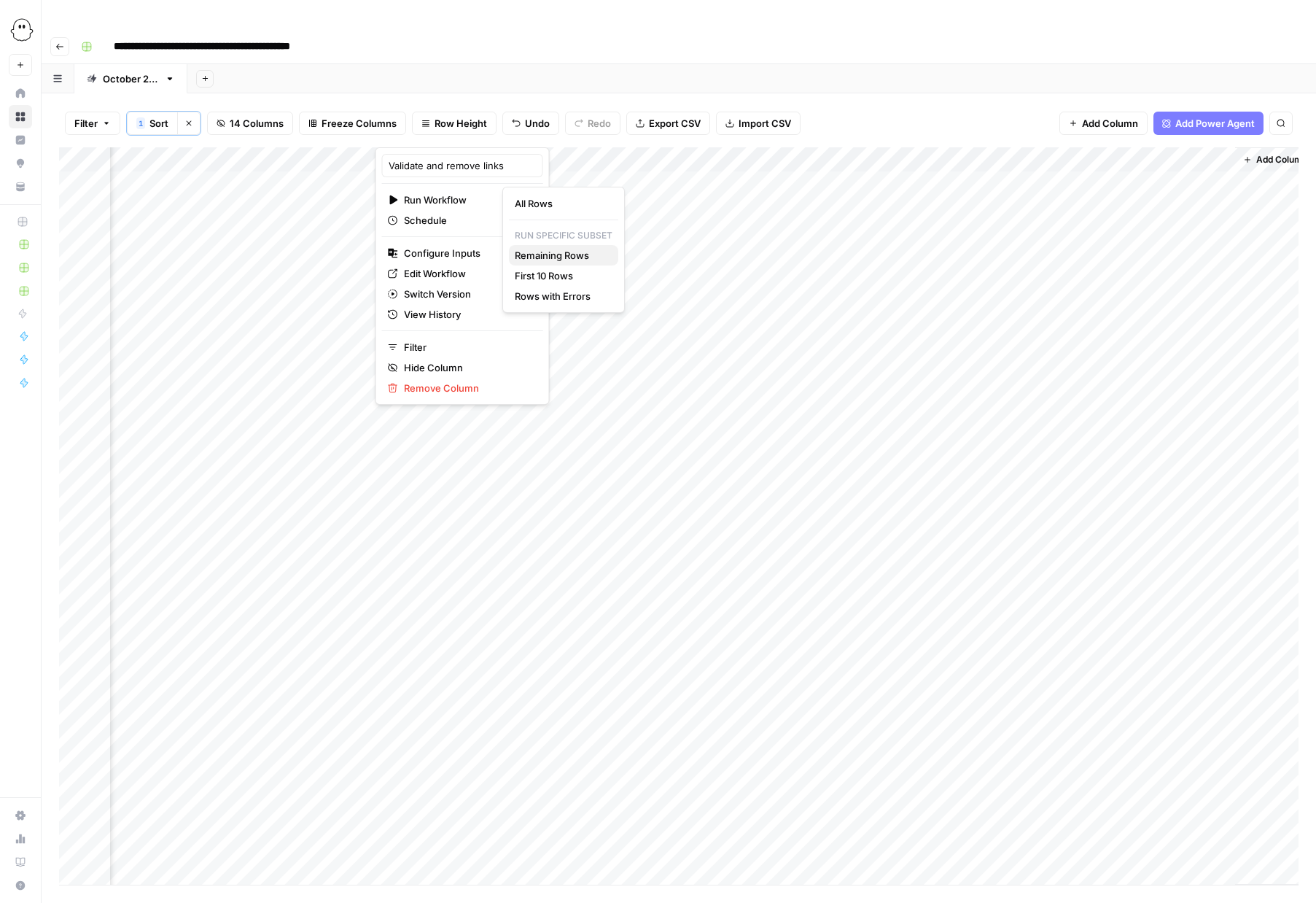
click at [541, 253] on span "Remaining Rows" at bounding box center [560, 255] width 92 height 15
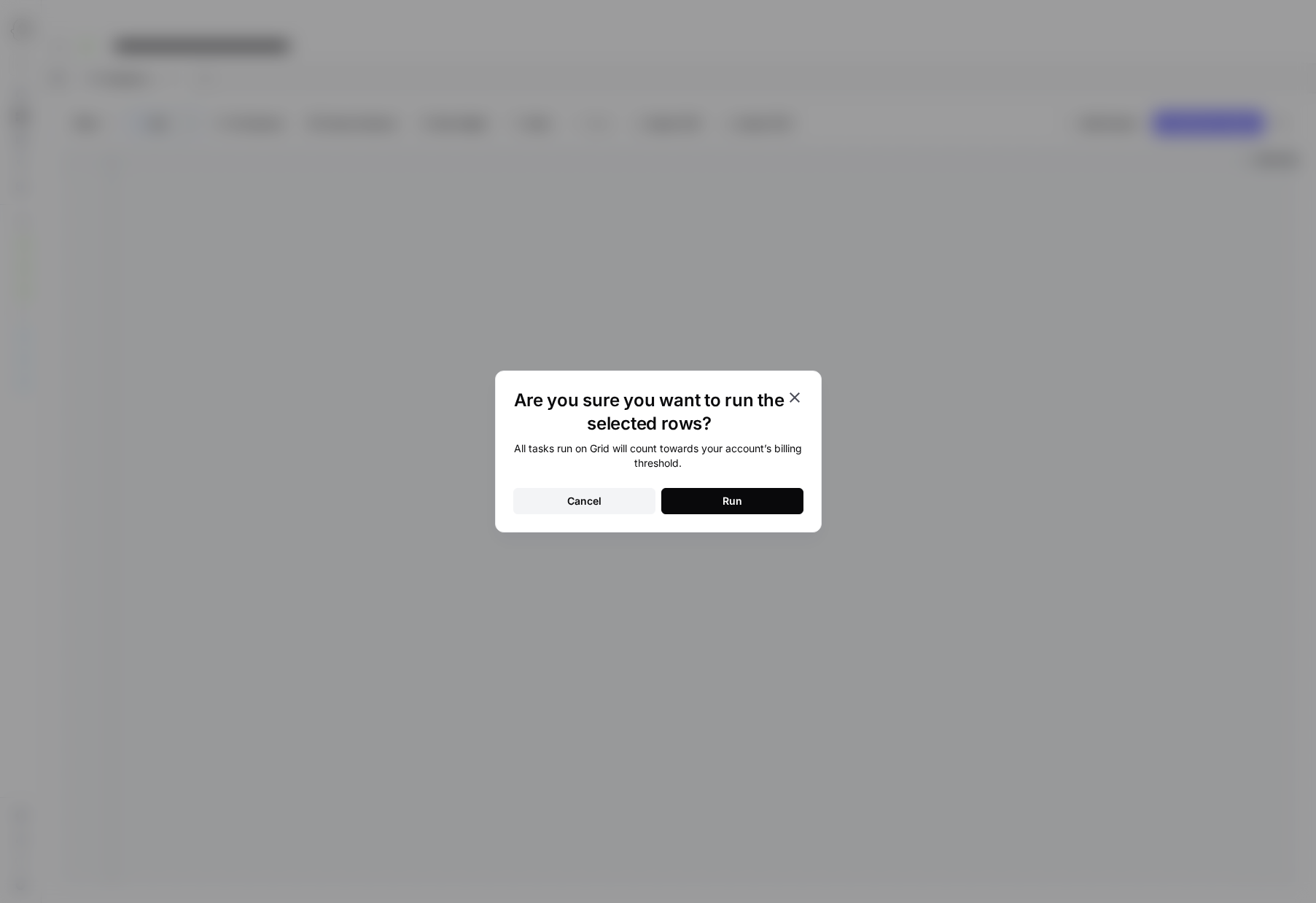
click at [720, 505] on button "Run" at bounding box center [732, 501] width 143 height 26
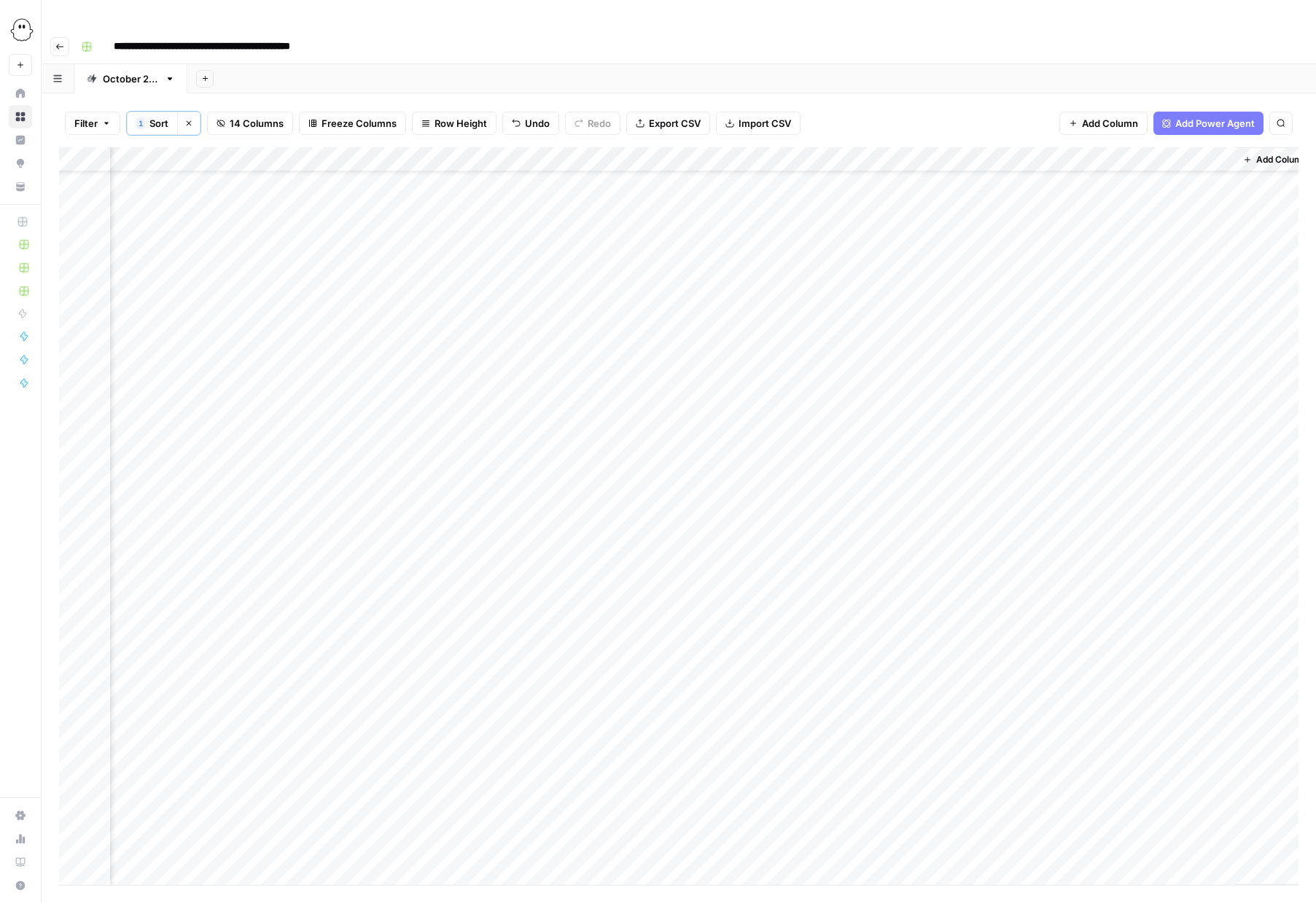
scroll to position [0, 649]
click at [488, 153] on div "Add Column" at bounding box center [679, 515] width 1240 height 738
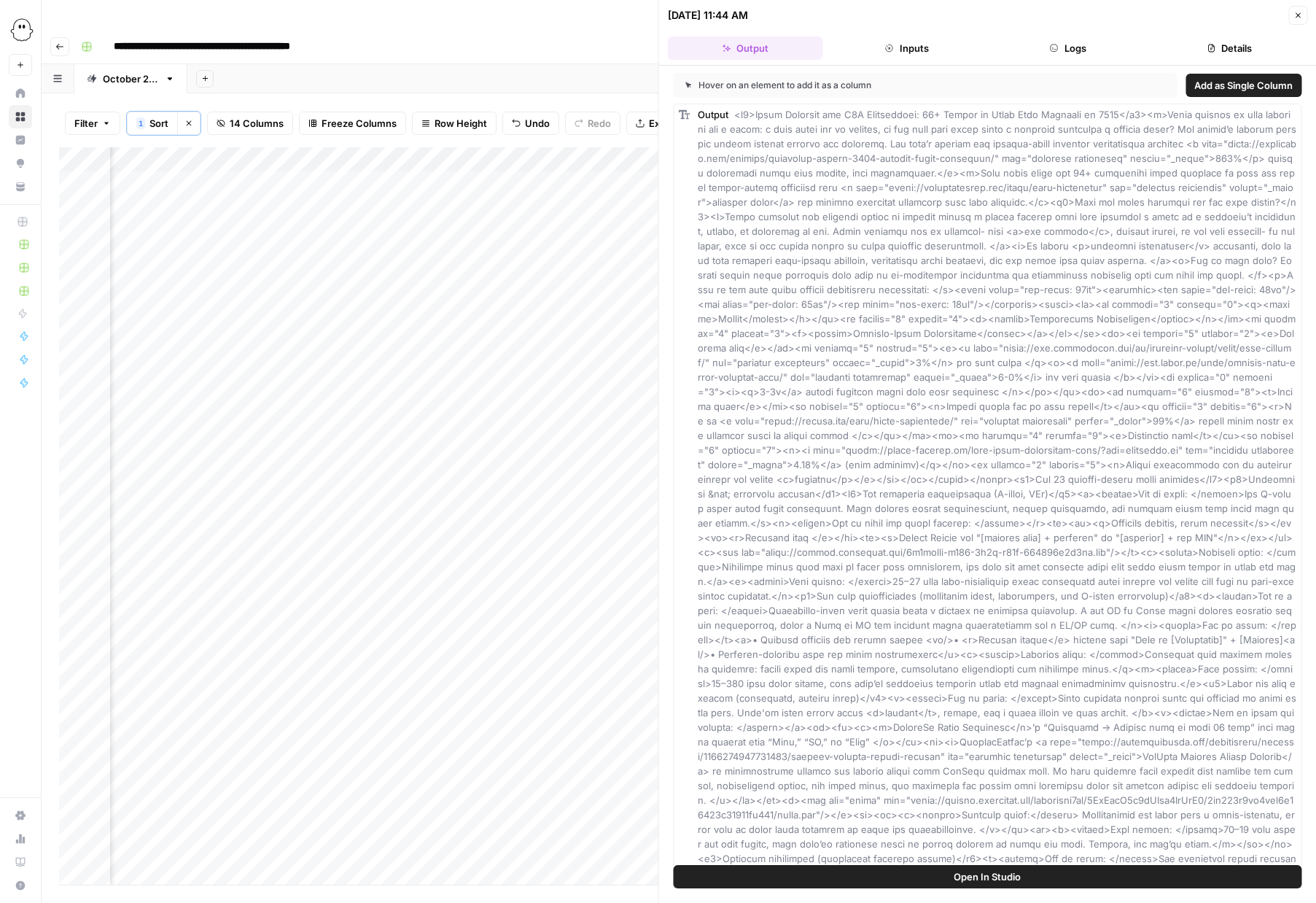
click at [1081, 49] on button "Logs" at bounding box center [1068, 48] width 156 height 24
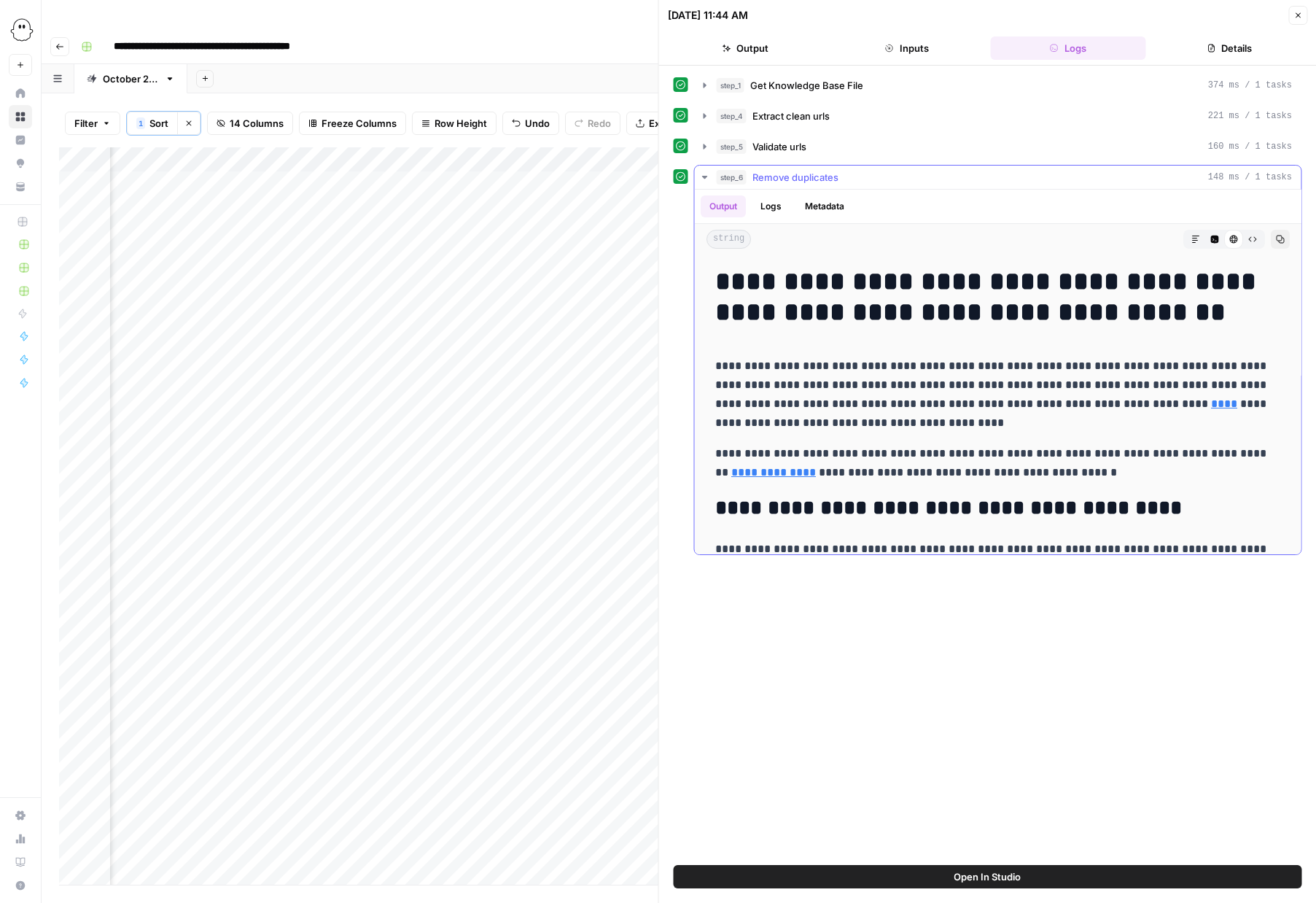
click at [703, 177] on icon "button" at bounding box center [705, 177] width 5 height 3
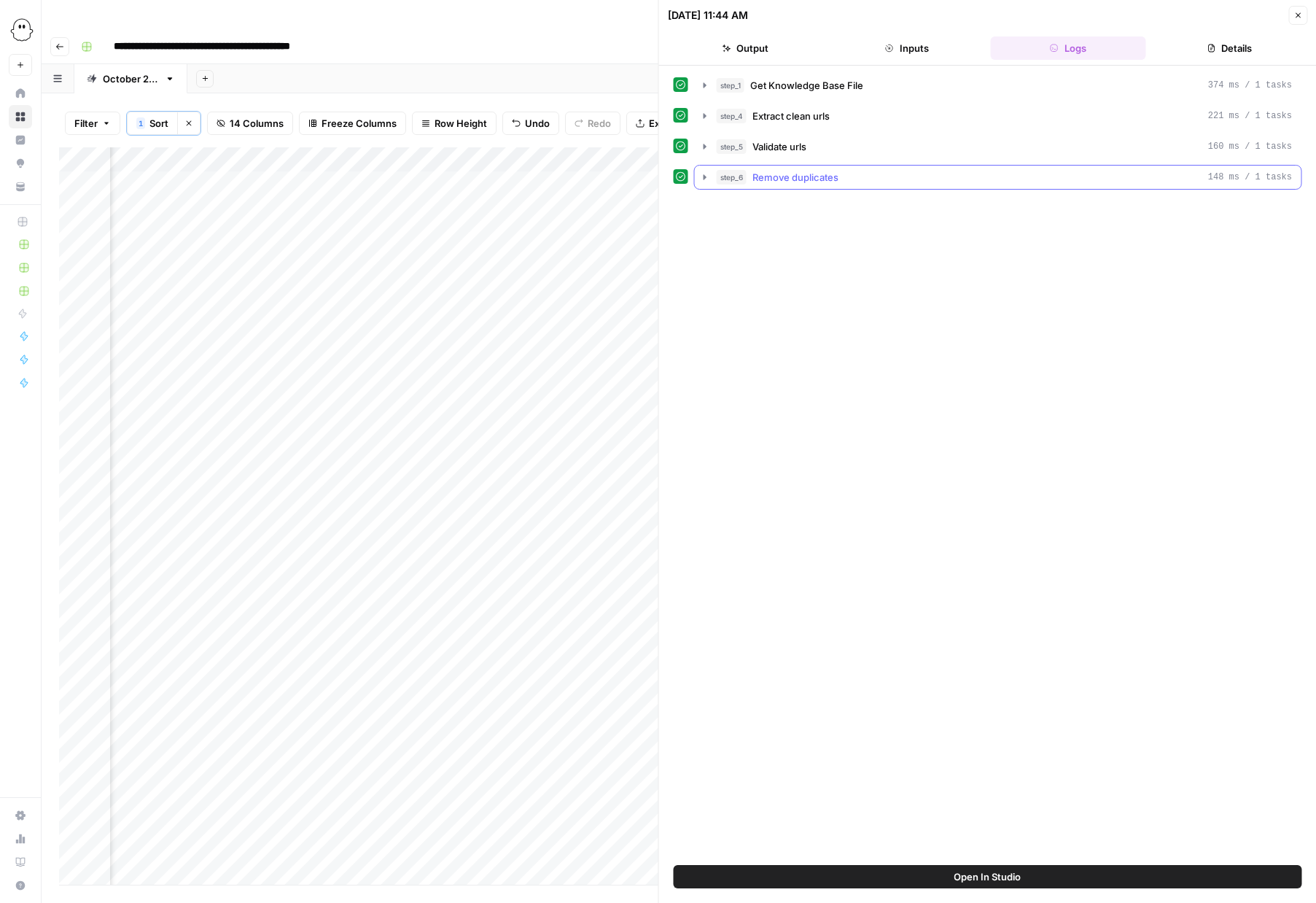
click at [704, 176] on icon "button" at bounding box center [704, 177] width 3 height 5
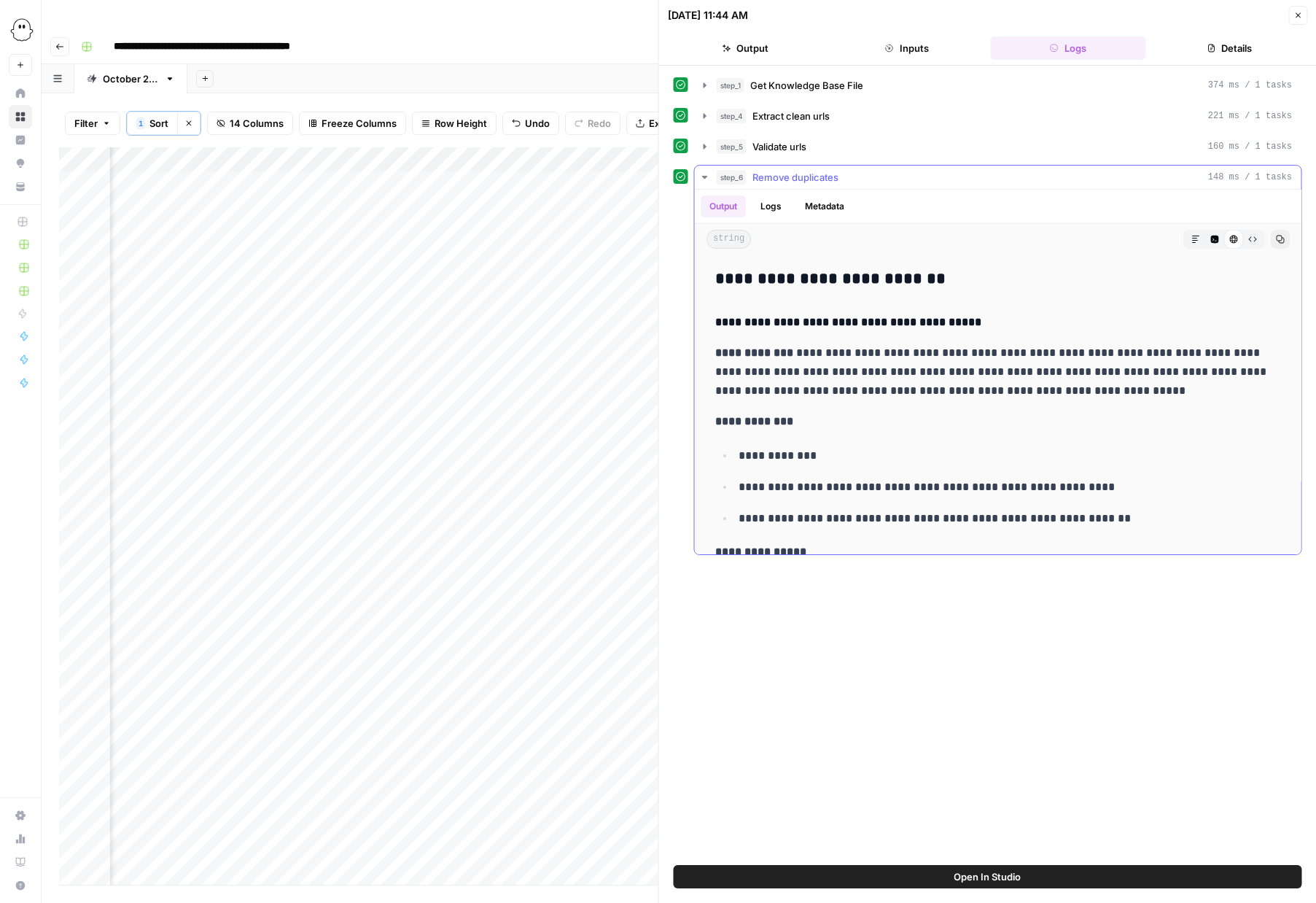
scroll to position [2766, 0]
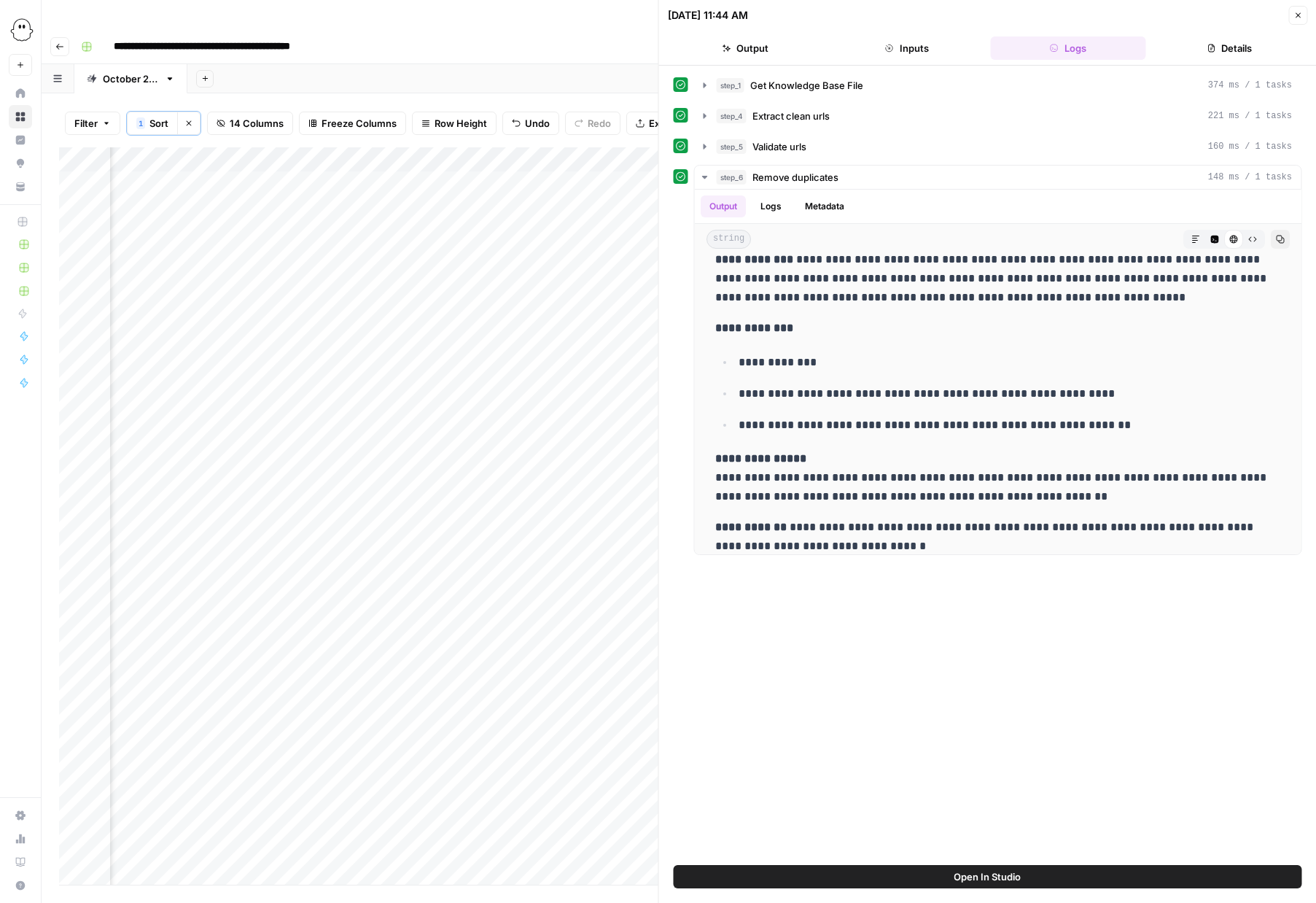
click at [1296, 15] on icon "button" at bounding box center [1298, 16] width 9 height 9
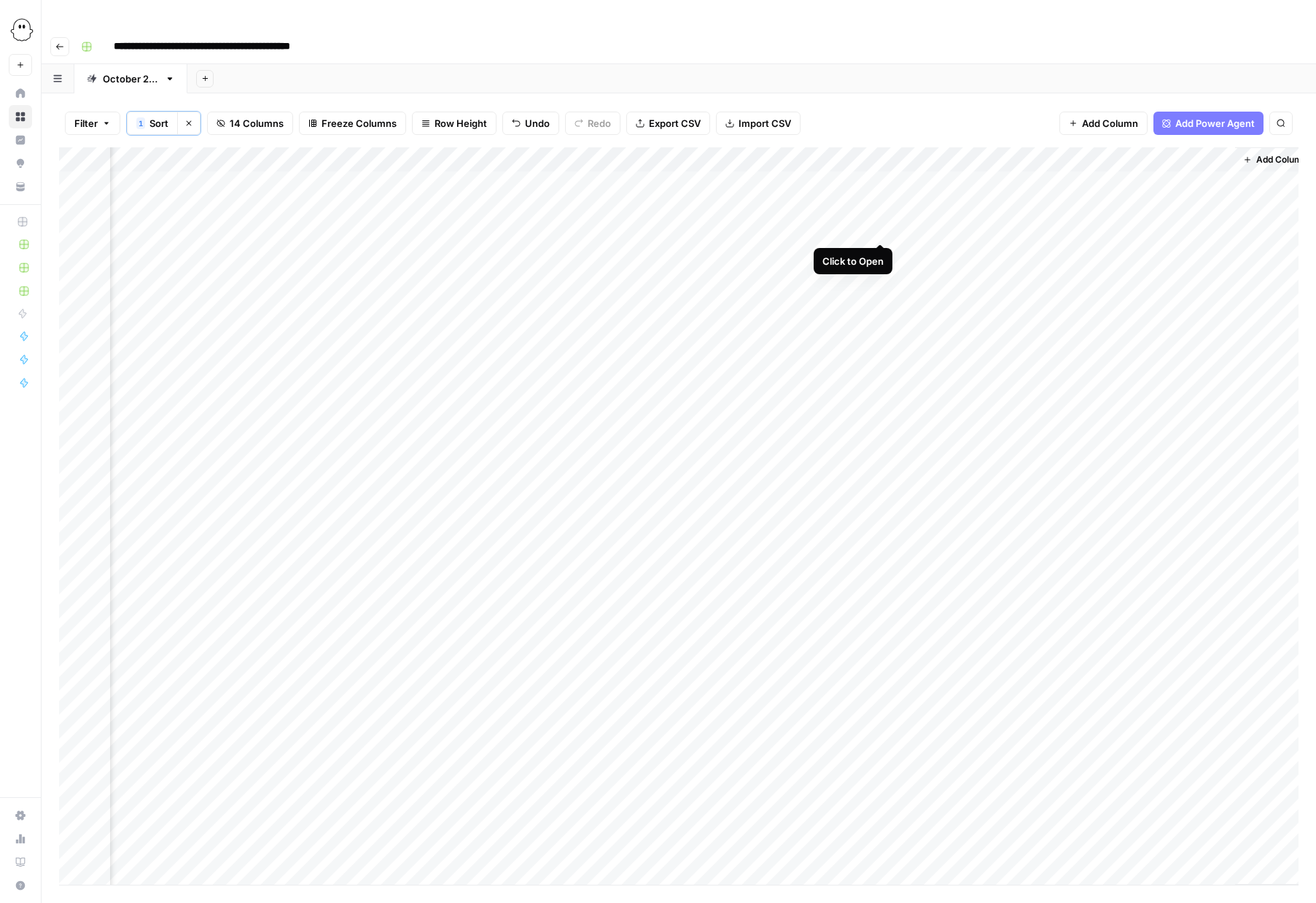
click at [882, 230] on div "Add Column" at bounding box center [679, 515] width 1240 height 738
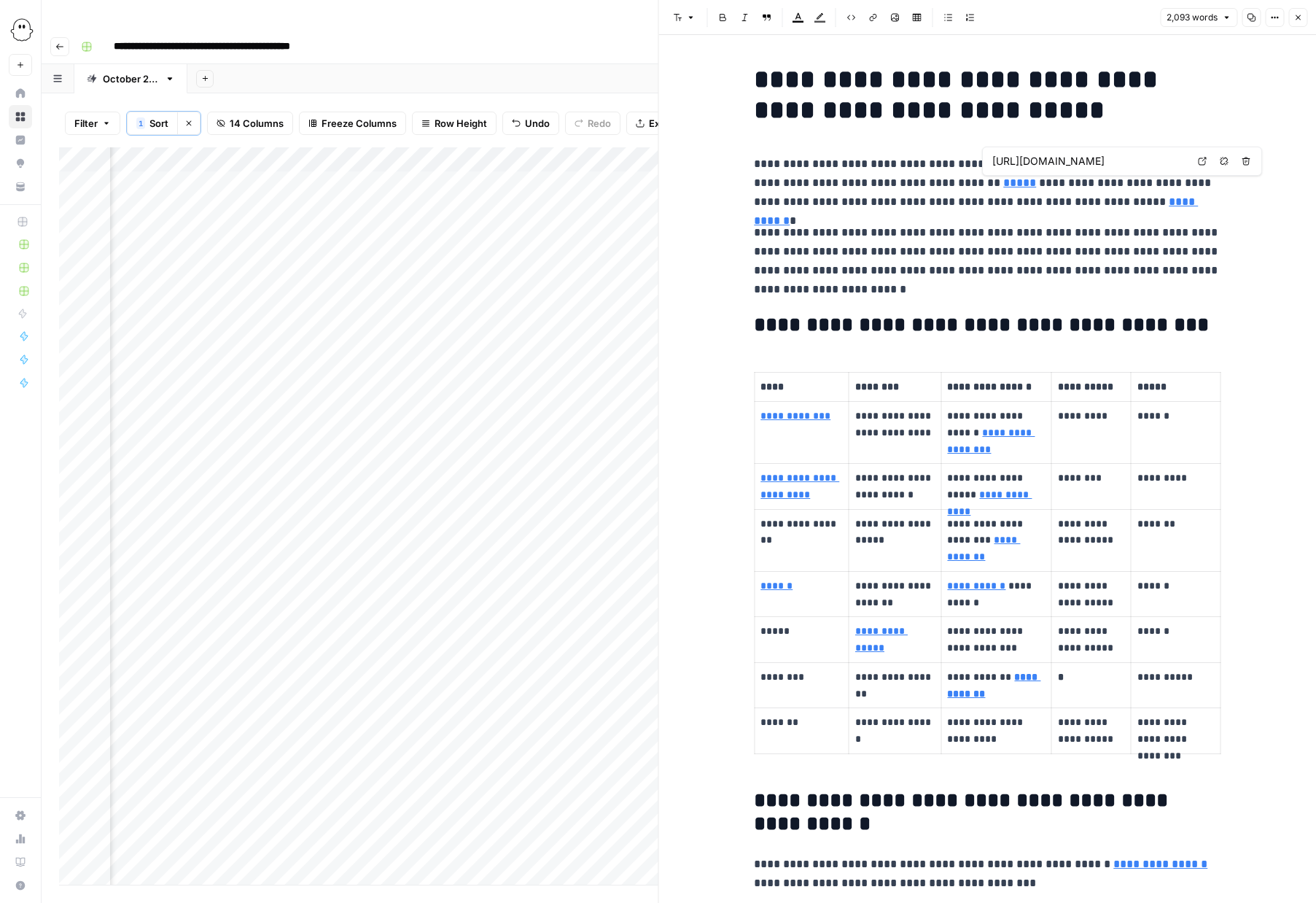
scroll to position [0, 237]
click at [1298, 19] on icon "button" at bounding box center [1298, 18] width 9 height 9
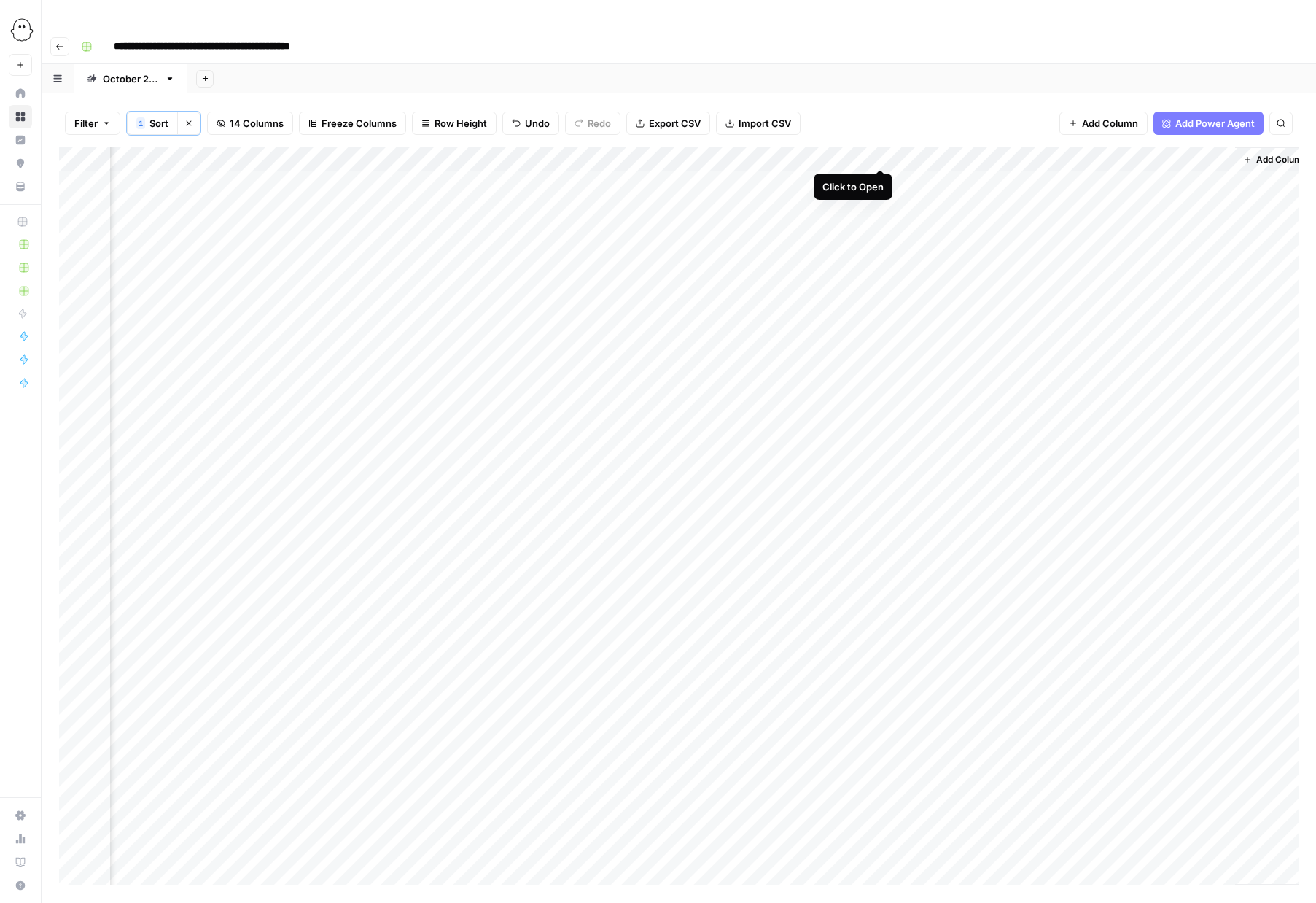
click at [882, 152] on div "Add Column" at bounding box center [679, 515] width 1240 height 738
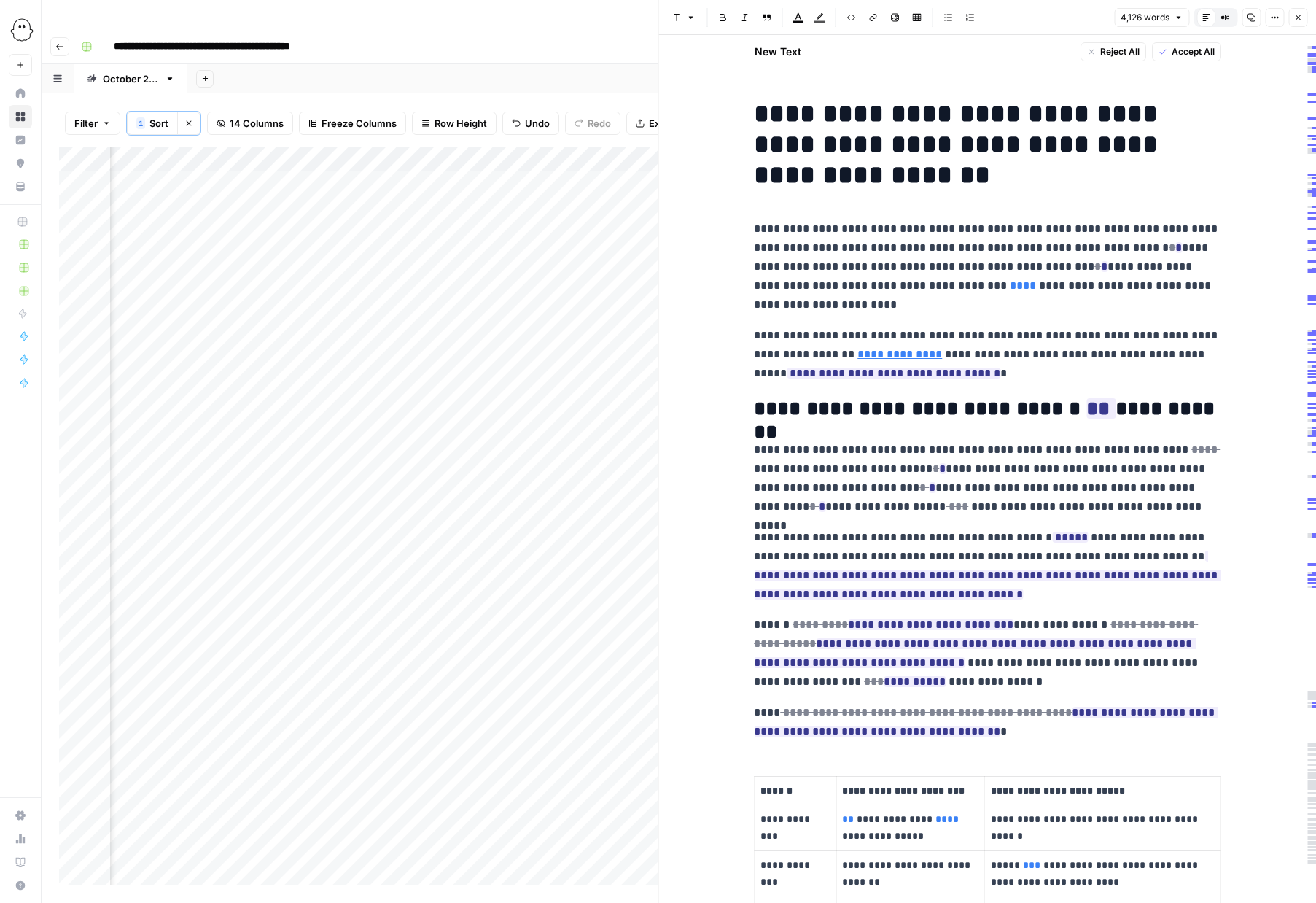
click at [1179, 55] on span "Accept All" at bounding box center [1192, 52] width 43 height 13
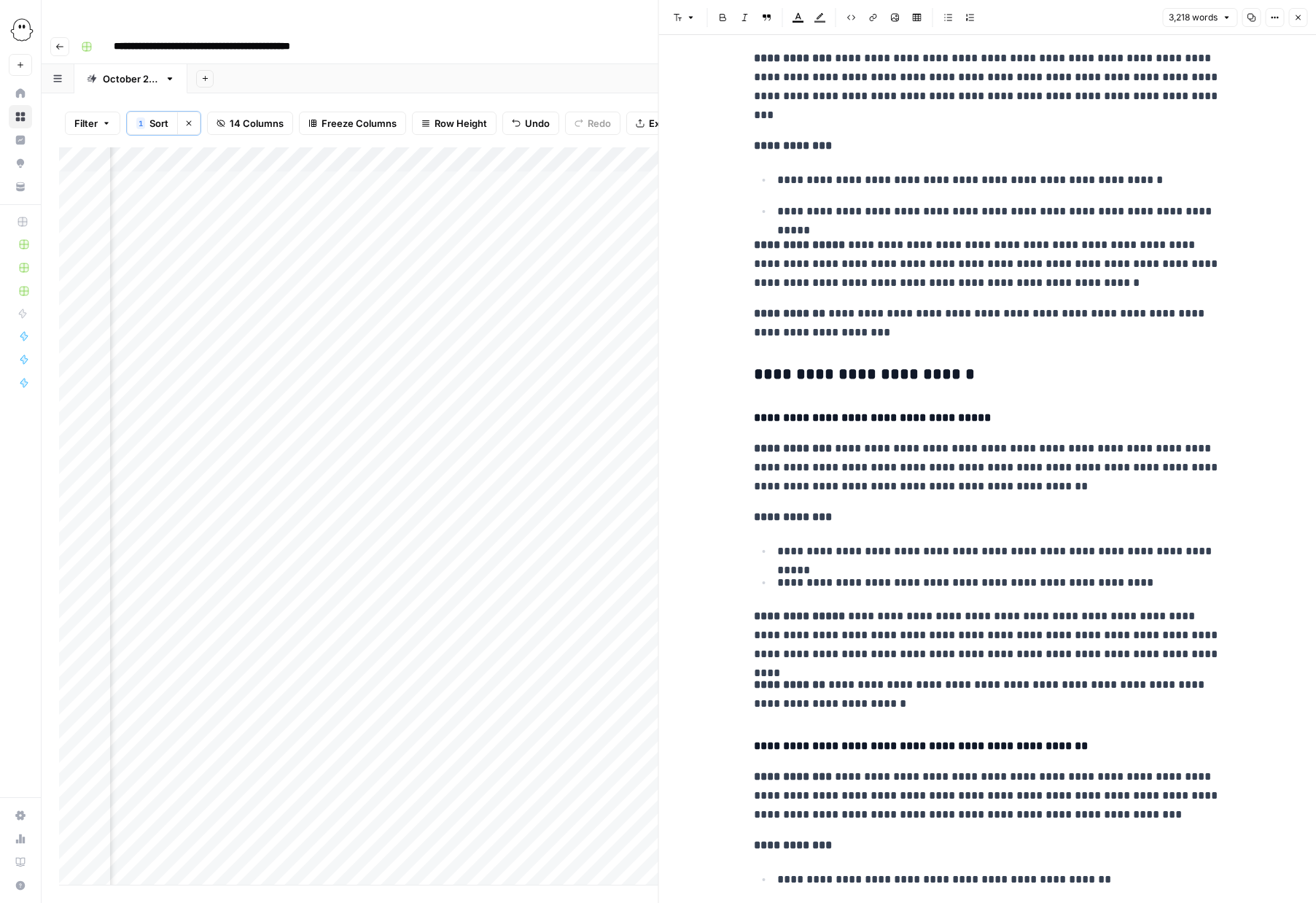
scroll to position [6220, 0]
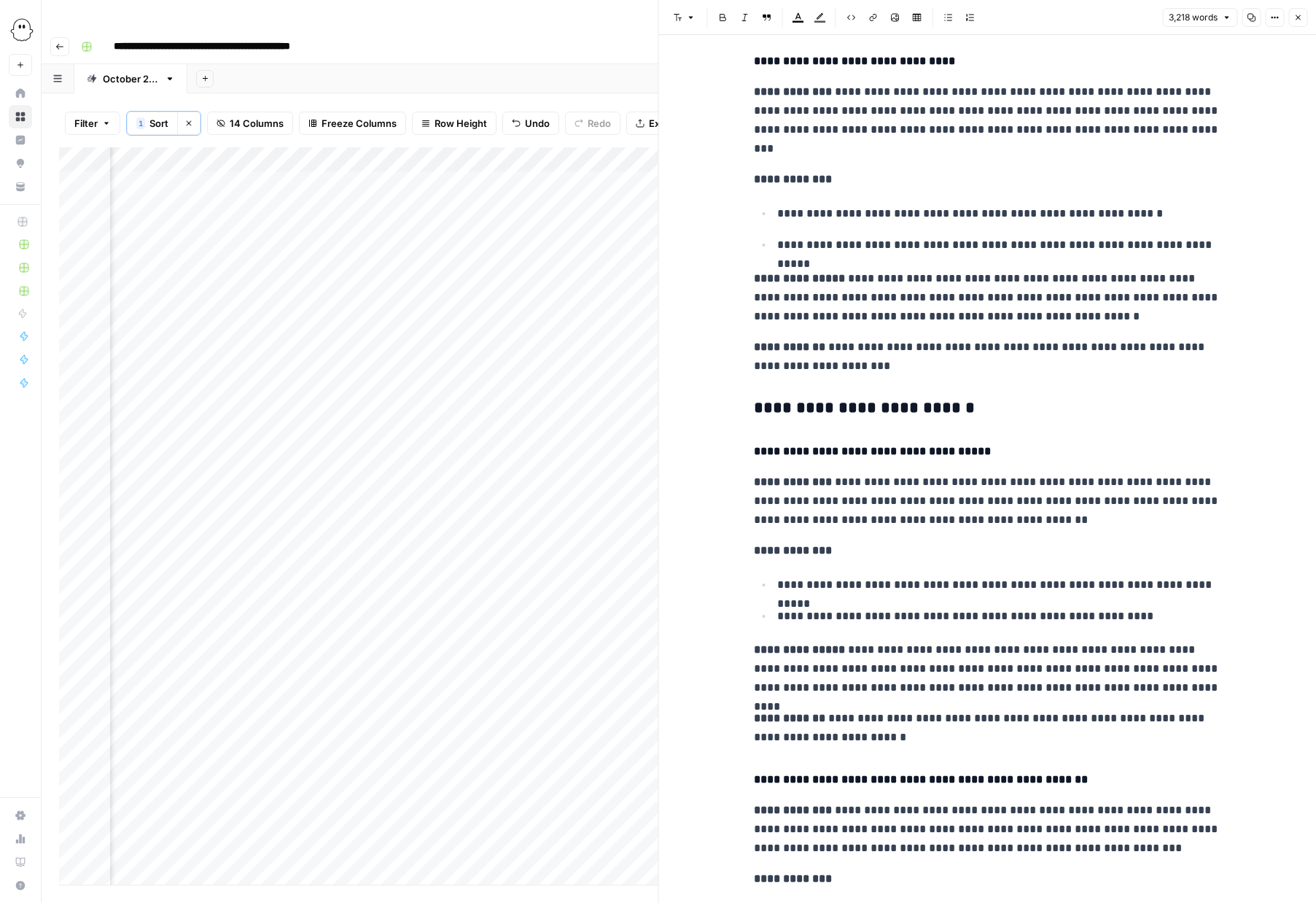
click at [908, 454] on h4 "**********" at bounding box center [987, 452] width 466 height 19
click at [913, 454] on h4 "**********" at bounding box center [987, 452] width 466 height 19
click at [908, 407] on h3 "**********" at bounding box center [987, 408] width 466 height 20
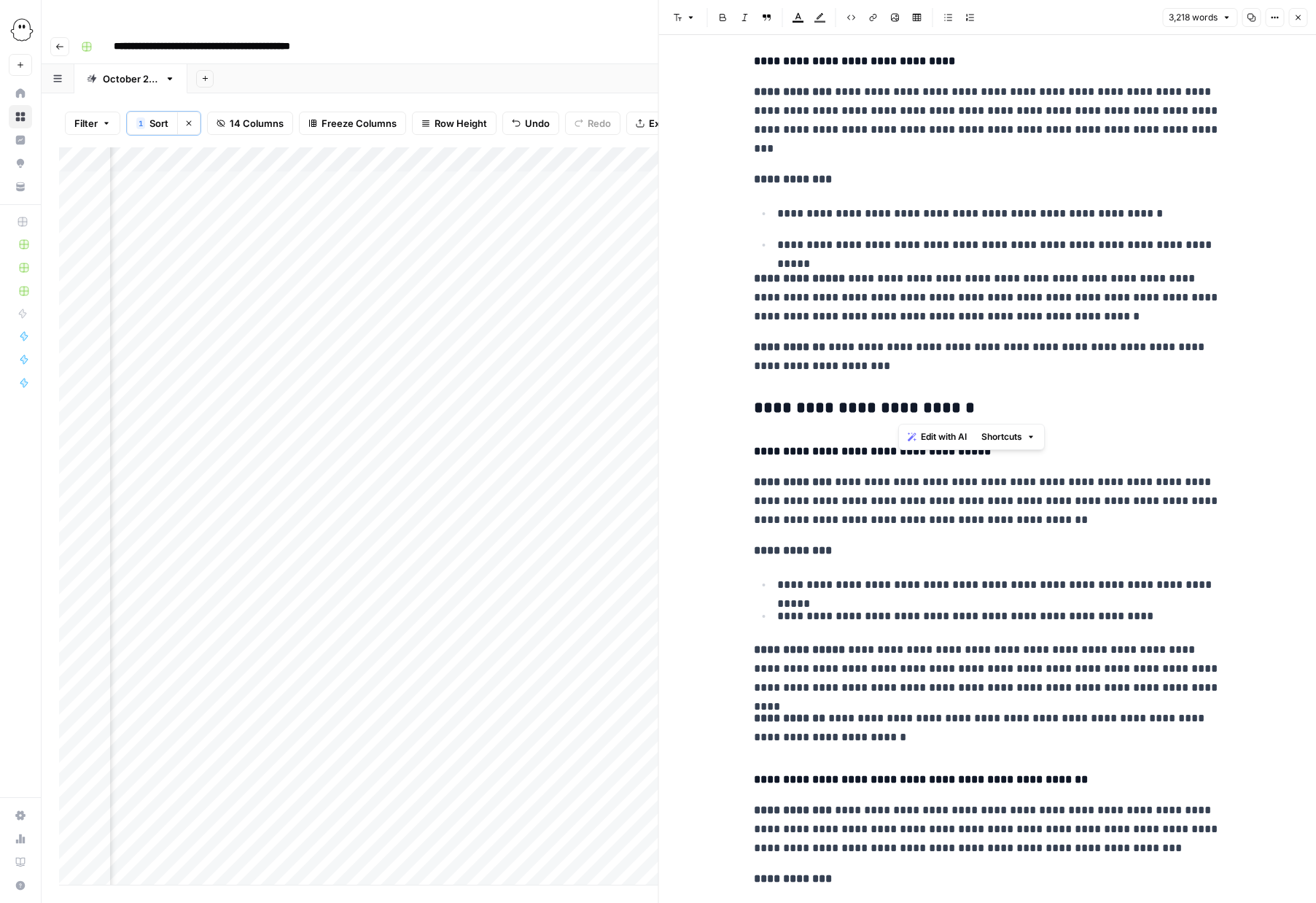
click at [908, 407] on h3 "**********" at bounding box center [987, 408] width 466 height 20
click at [697, 11] on button "Font style" at bounding box center [684, 18] width 33 height 19
click at [920, 332] on div "**********" at bounding box center [987, 217] width 484 height 12756
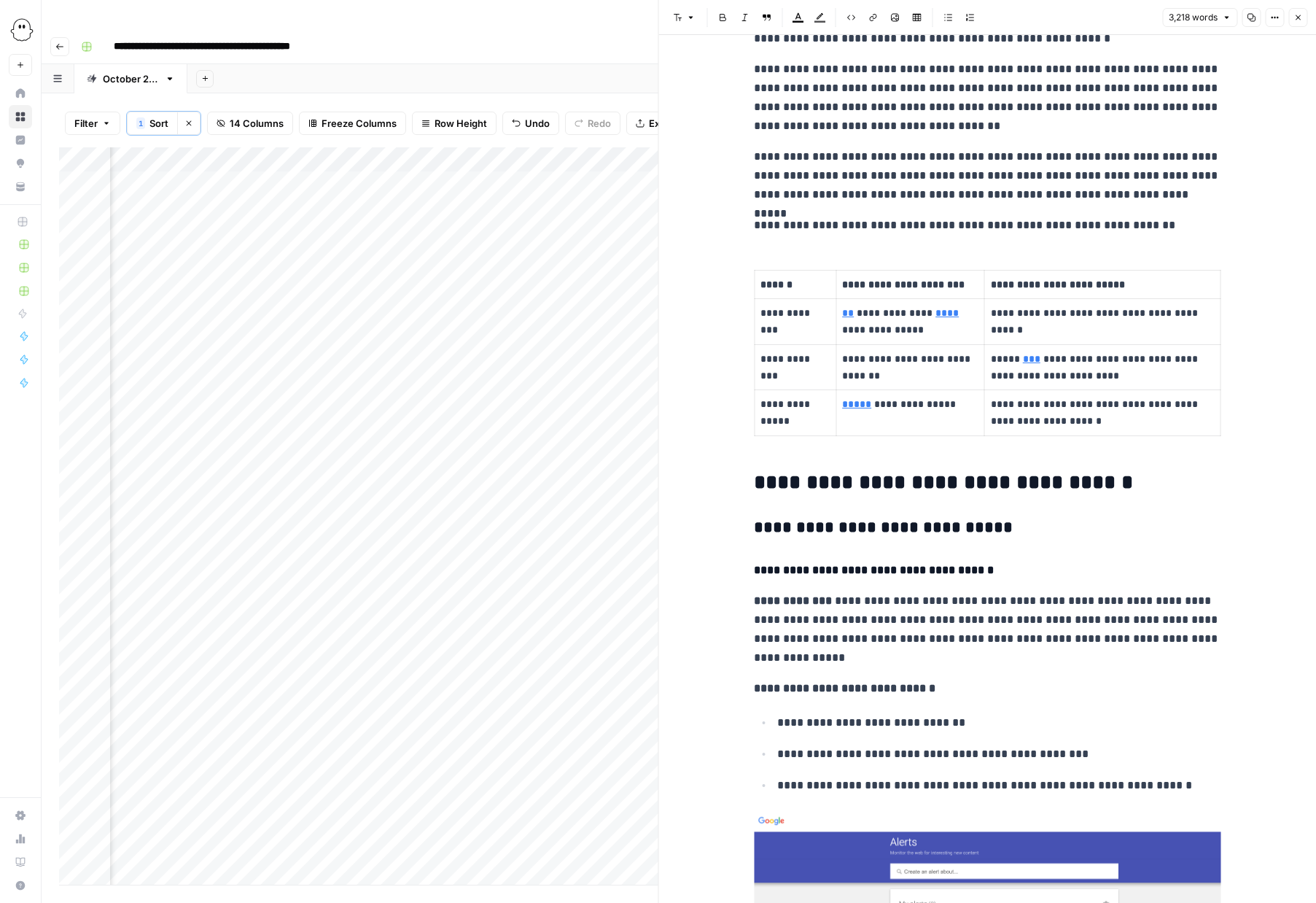
scroll to position [442, 0]
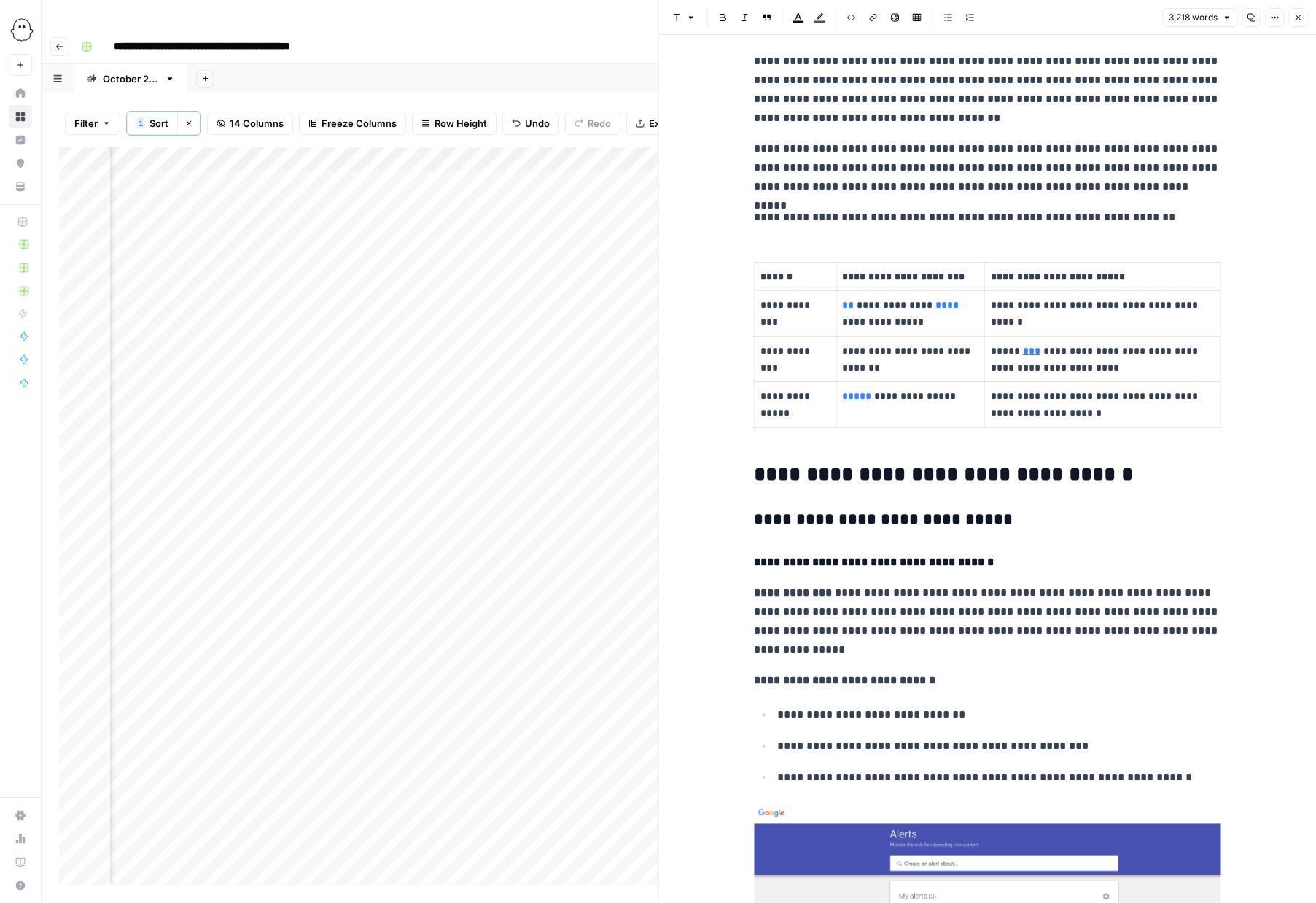
click at [906, 560] on h4 "**********" at bounding box center [987, 563] width 466 height 19
click at [692, 15] on icon "button" at bounding box center [691, 18] width 9 height 9
click at [702, 137] on span "heading 4" at bounding box center [724, 136] width 57 height 15
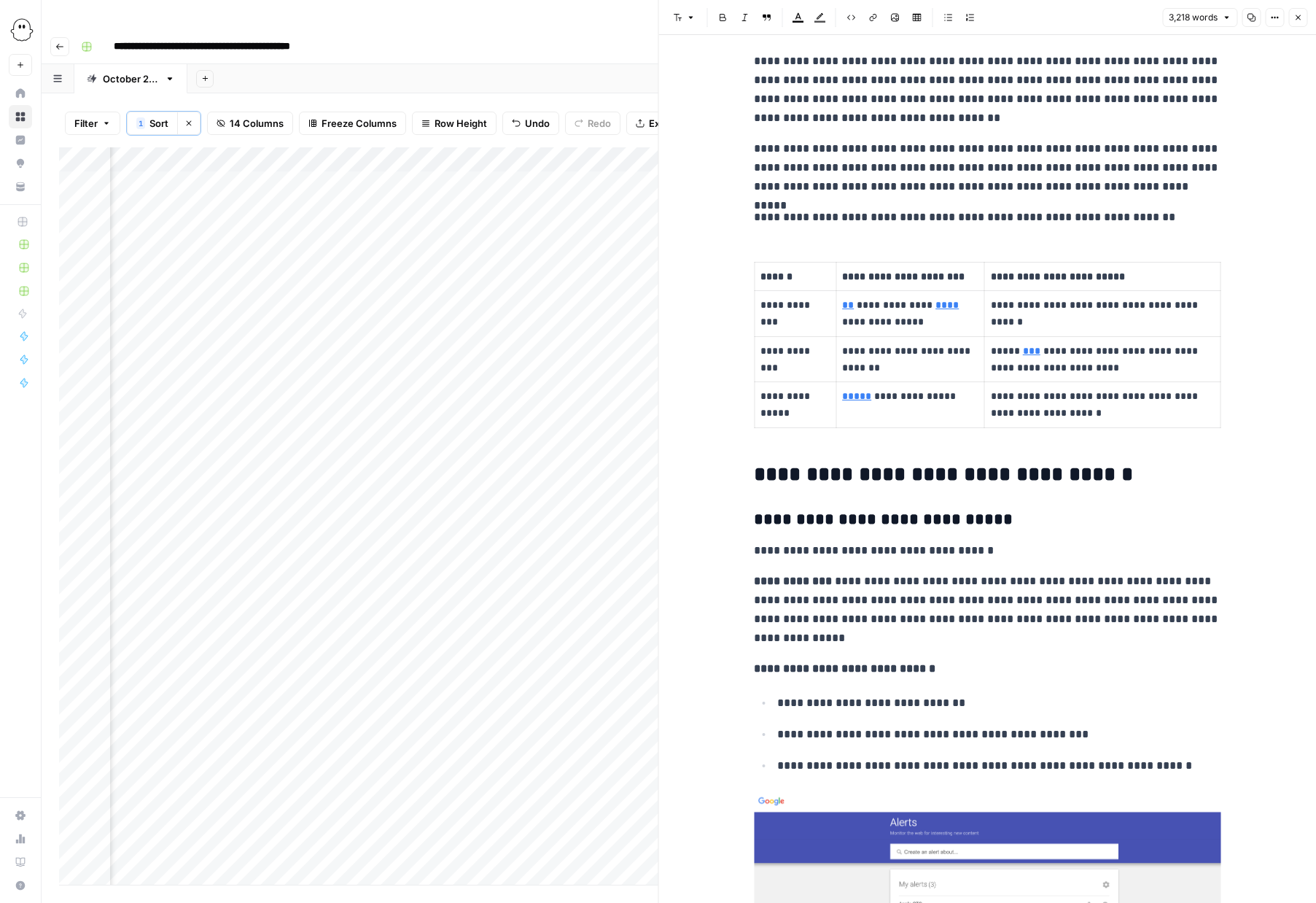
click at [988, 702] on p "**********" at bounding box center [998, 704] width 444 height 19
click at [910, 555] on p "**********" at bounding box center [987, 550] width 466 height 19
click at [676, 13] on icon "button" at bounding box center [678, 18] width 9 height 9
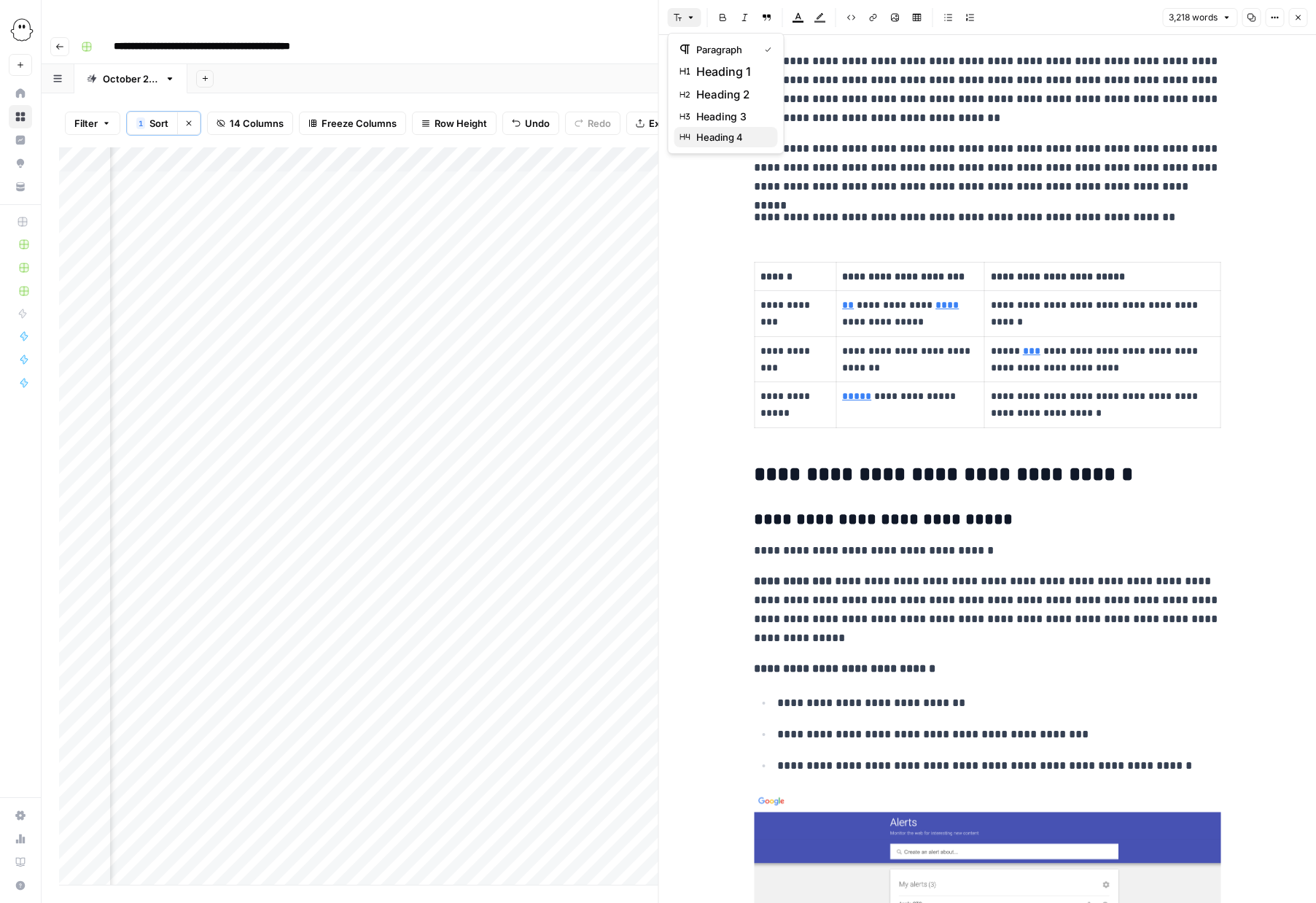
click at [684, 138] on icon "button" at bounding box center [686, 137] width 10 height 10
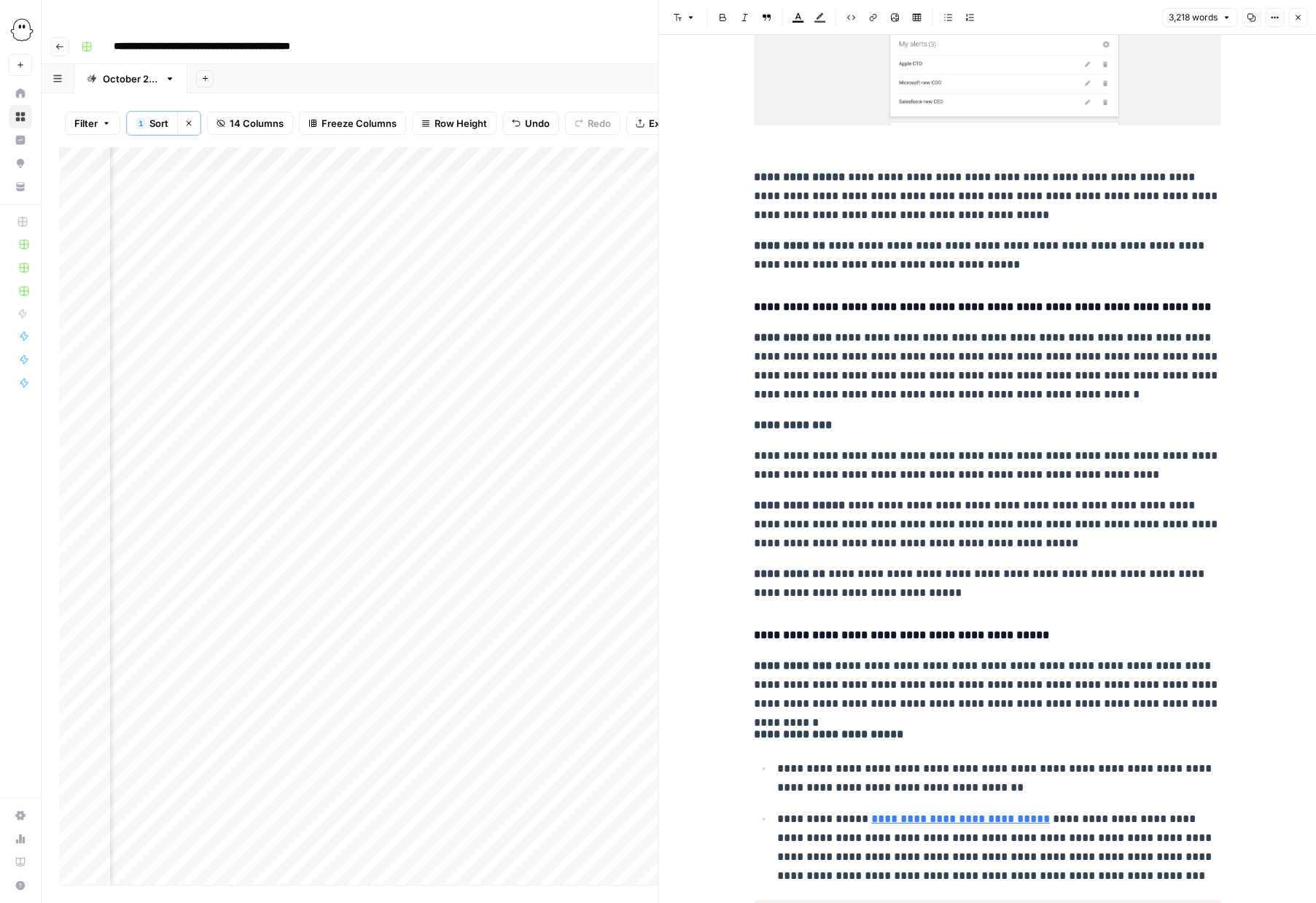
scroll to position [1313, 0]
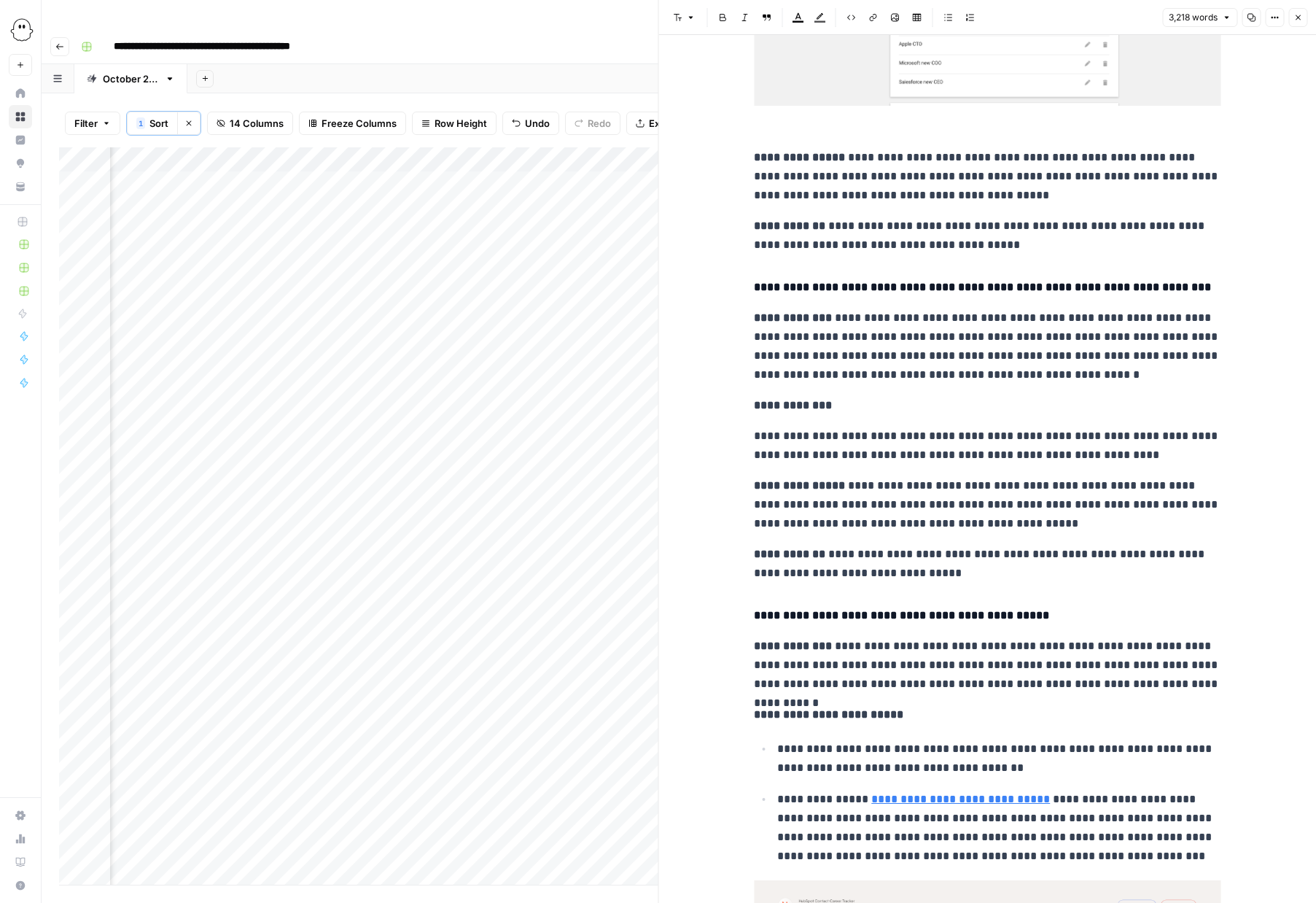
click at [1297, 18] on icon "button" at bounding box center [1298, 18] width 5 height 5
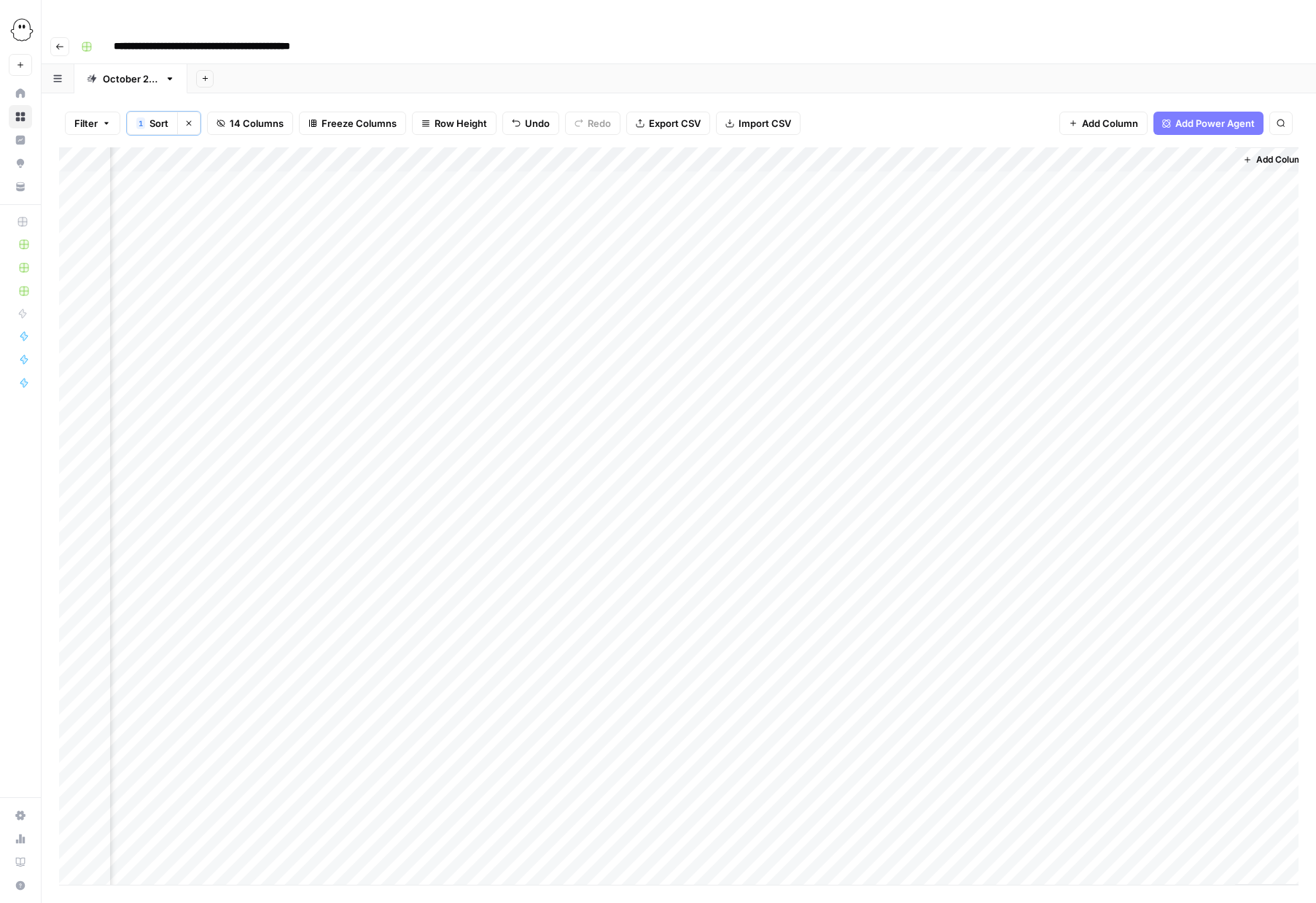
click at [1005, 153] on div "Add Column" at bounding box center [679, 515] width 1240 height 738
click at [1222, 150] on div "Add Column" at bounding box center [679, 515] width 1240 height 738
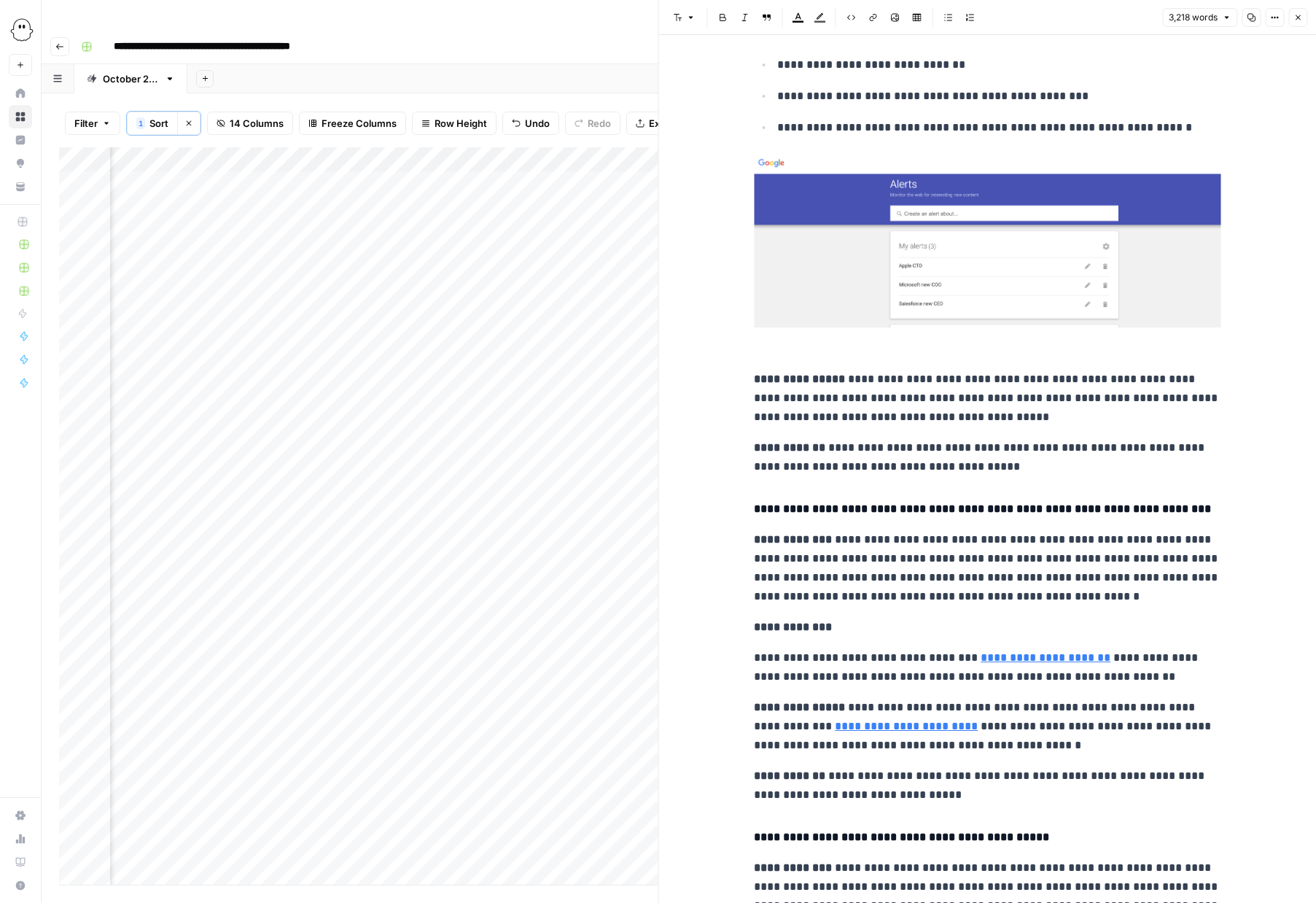
scroll to position [1184, 0]
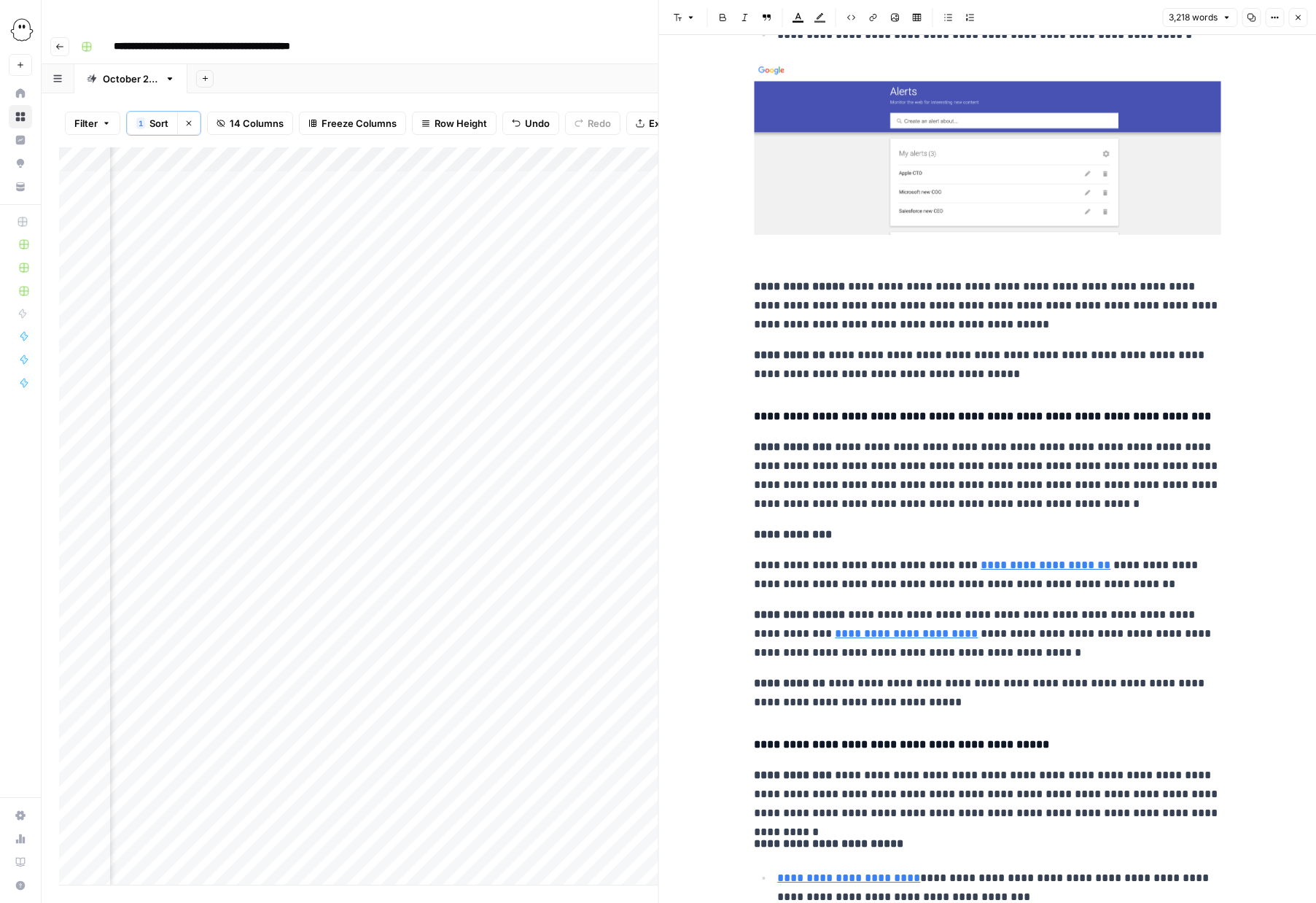
click at [973, 567] on p "**********" at bounding box center [987, 574] width 466 height 38
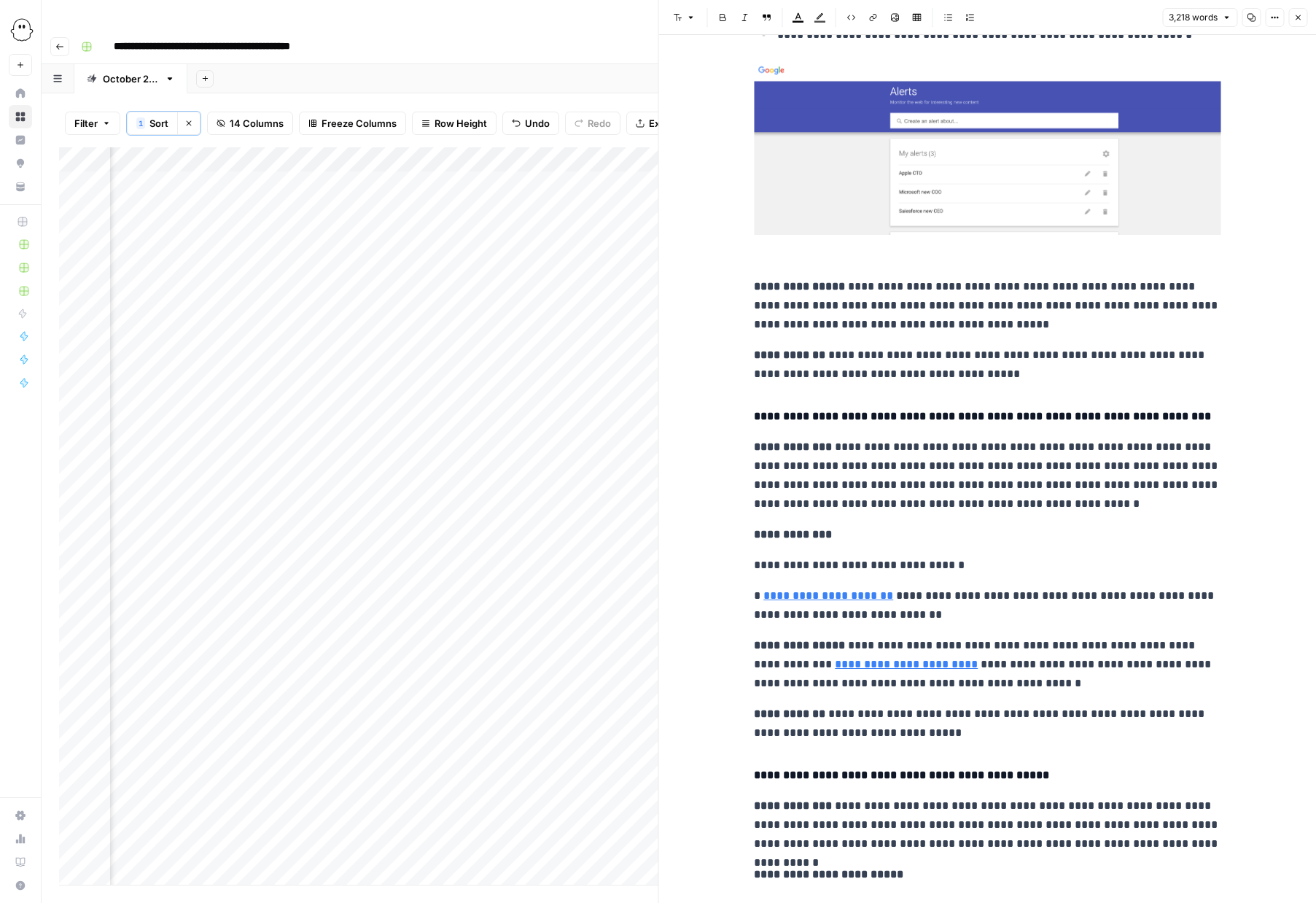
click at [1118, 600] on p "**********" at bounding box center [987, 605] width 466 height 38
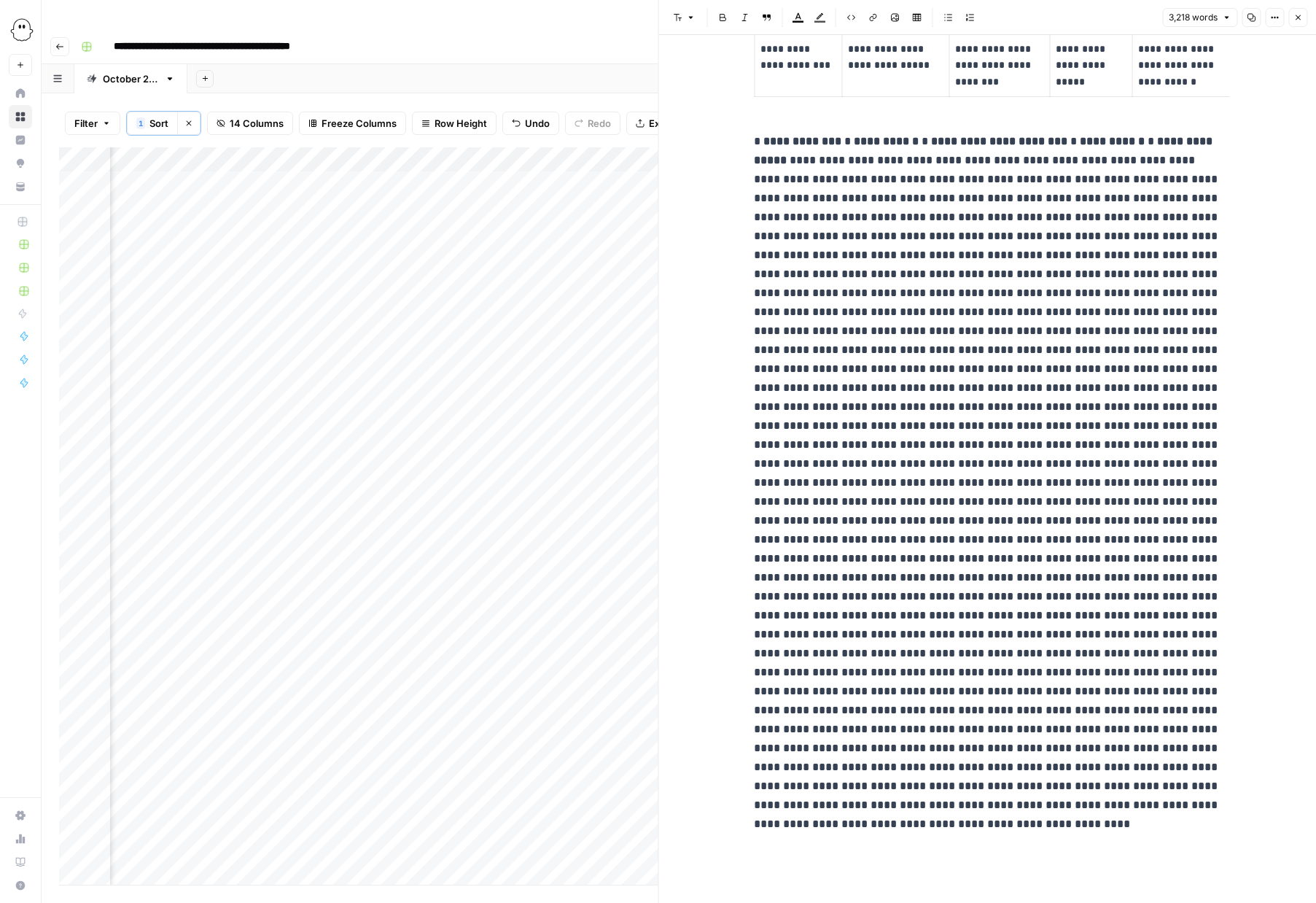
scroll to position [12001, 0]
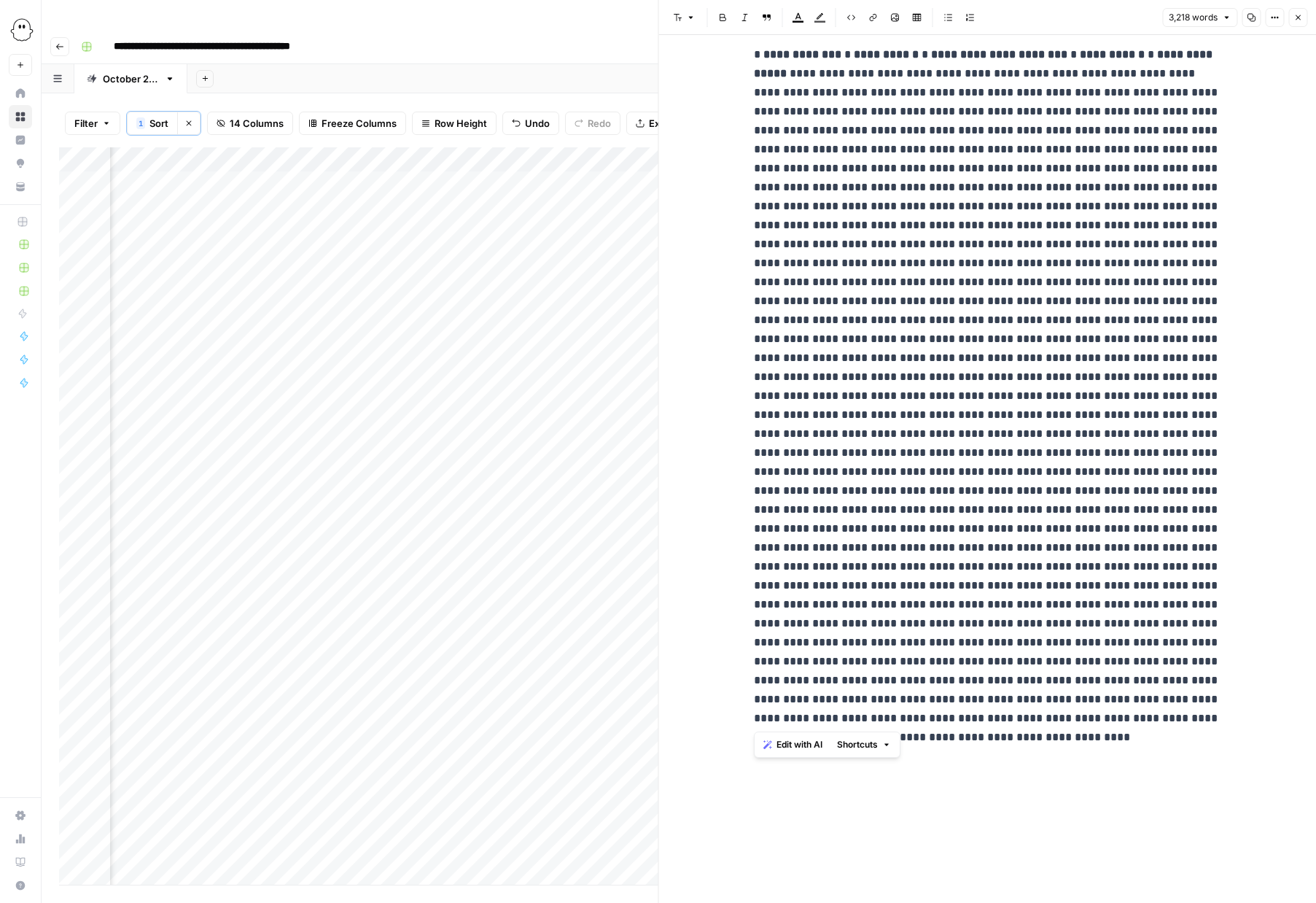
drag, startPoint x: 888, startPoint y: 722, endPoint x: 750, endPoint y: 60, distance: 676.2
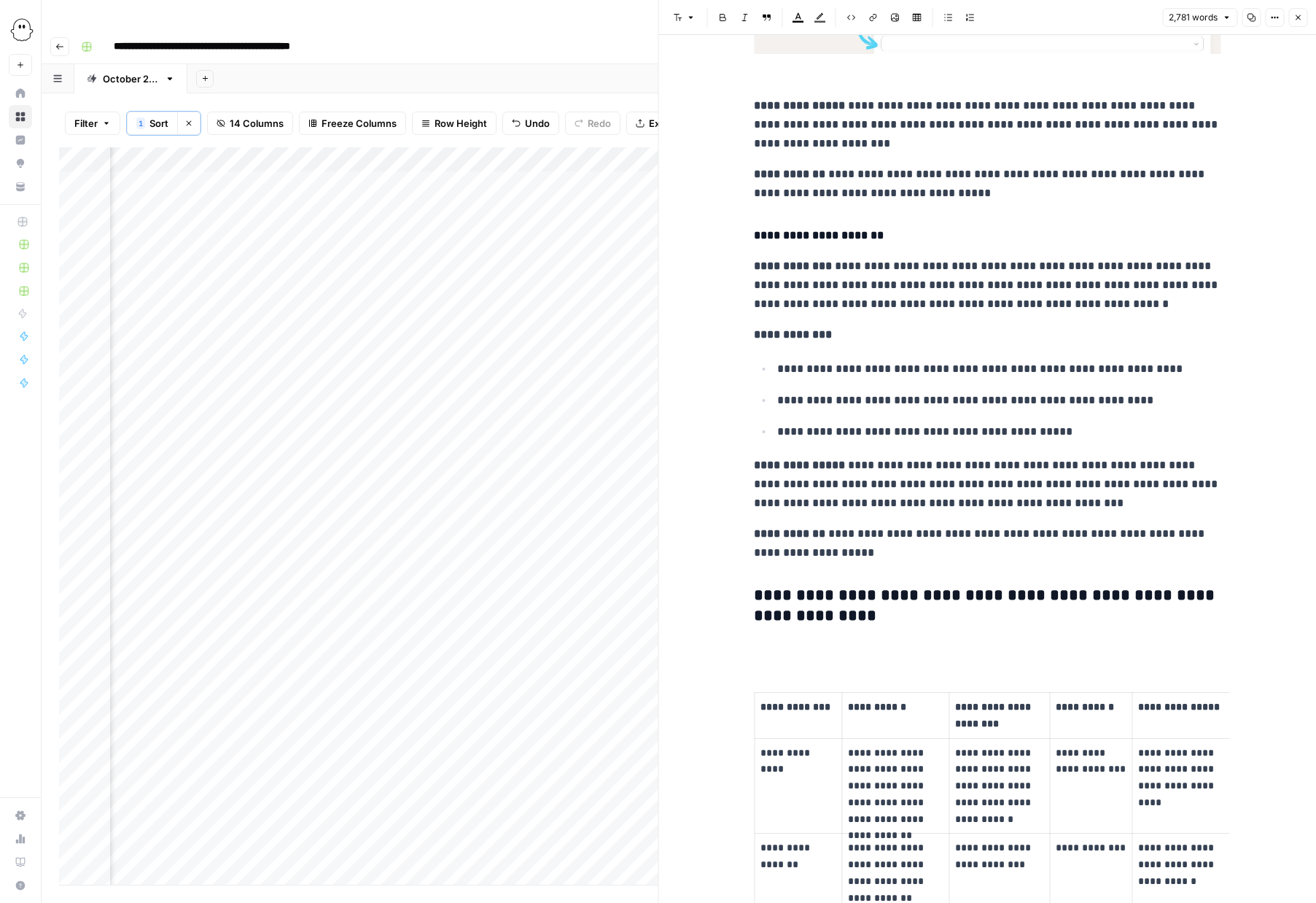
scroll to position [9491, 0]
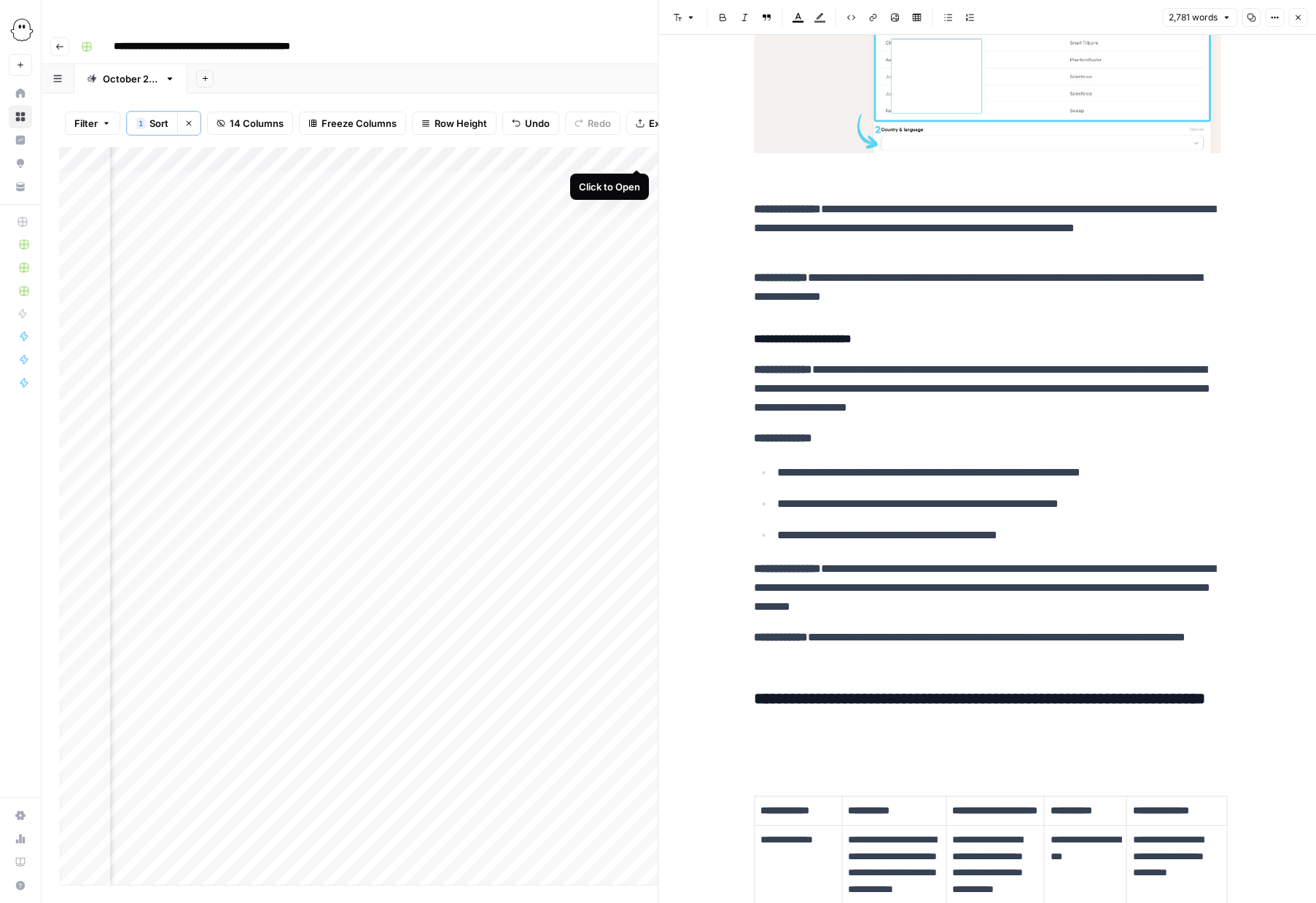
click at [633, 153] on div "Add Column" at bounding box center [359, 515] width 599 height 738
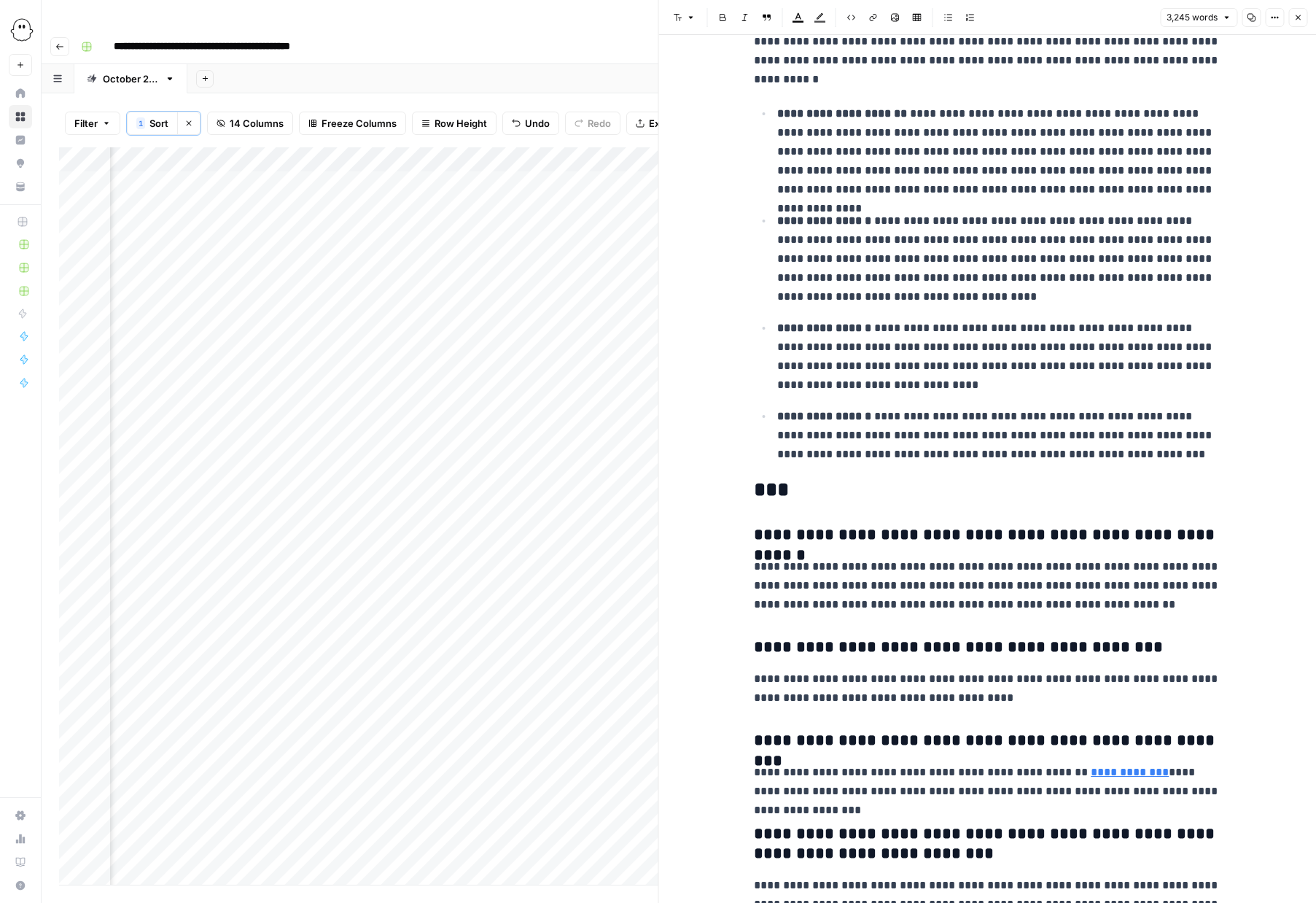
scroll to position [13321, 0]
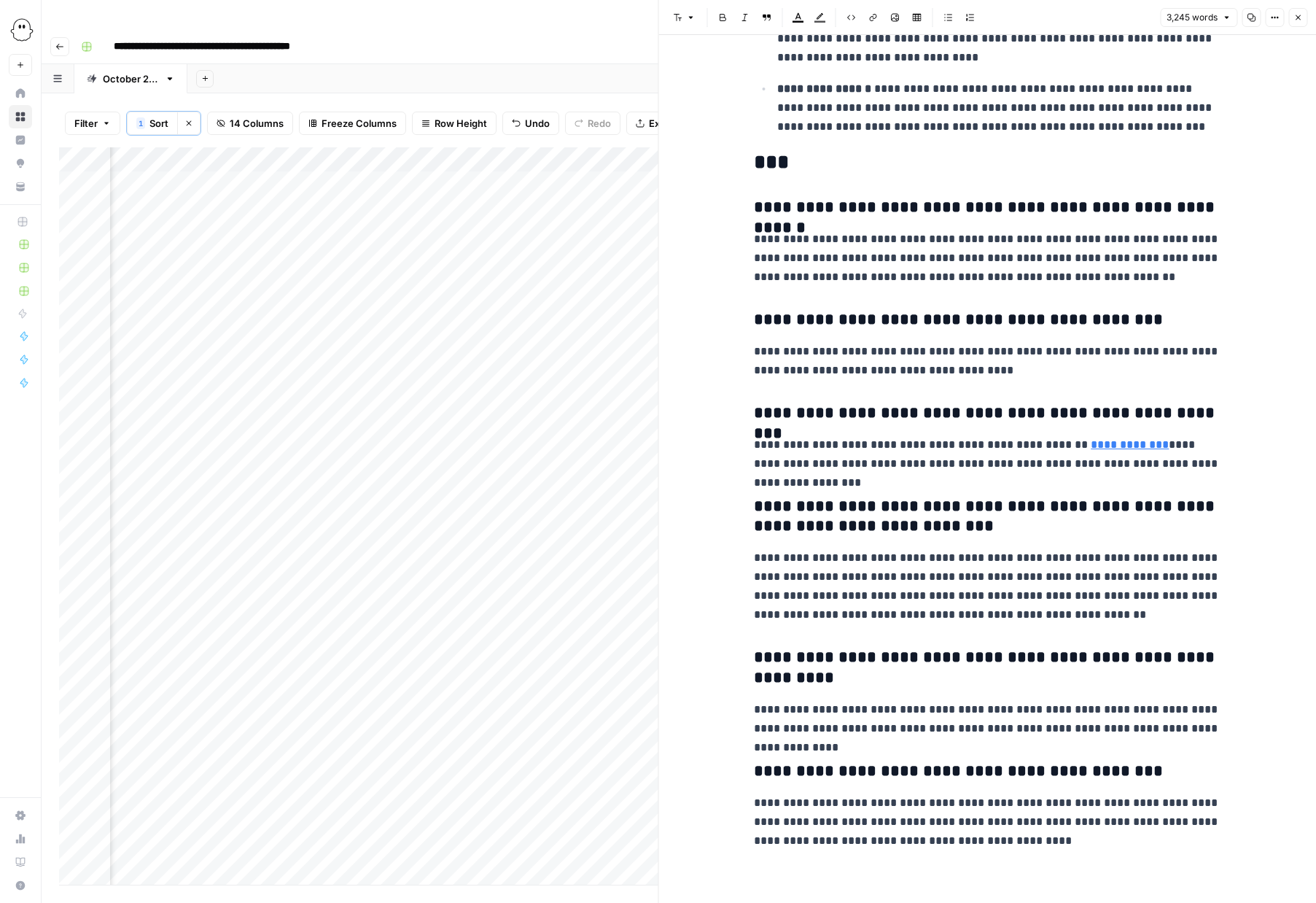
click at [1293, 16] on button "Close" at bounding box center [1298, 18] width 19 height 19
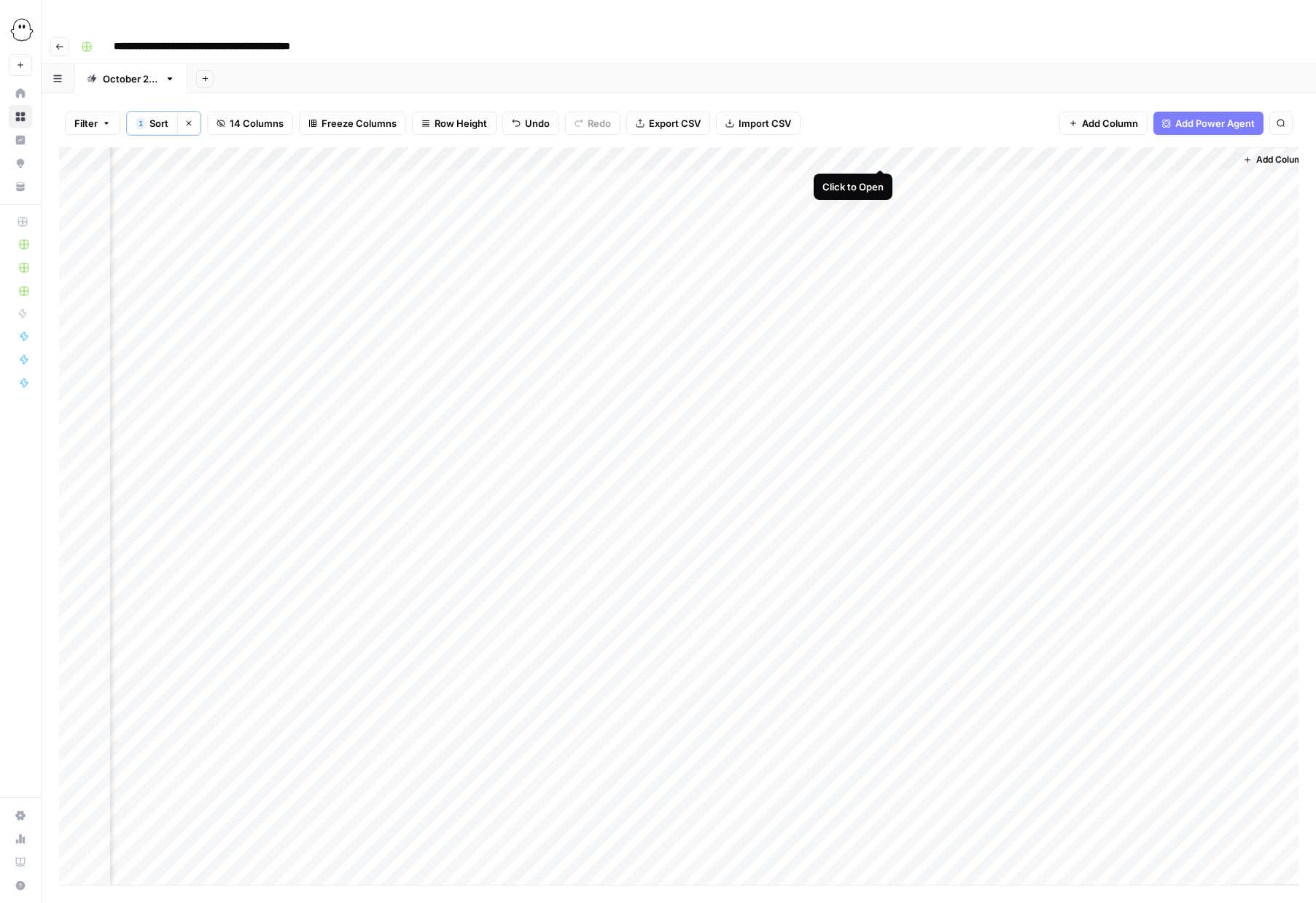
click at [882, 152] on div "Add Column" at bounding box center [679, 515] width 1240 height 738
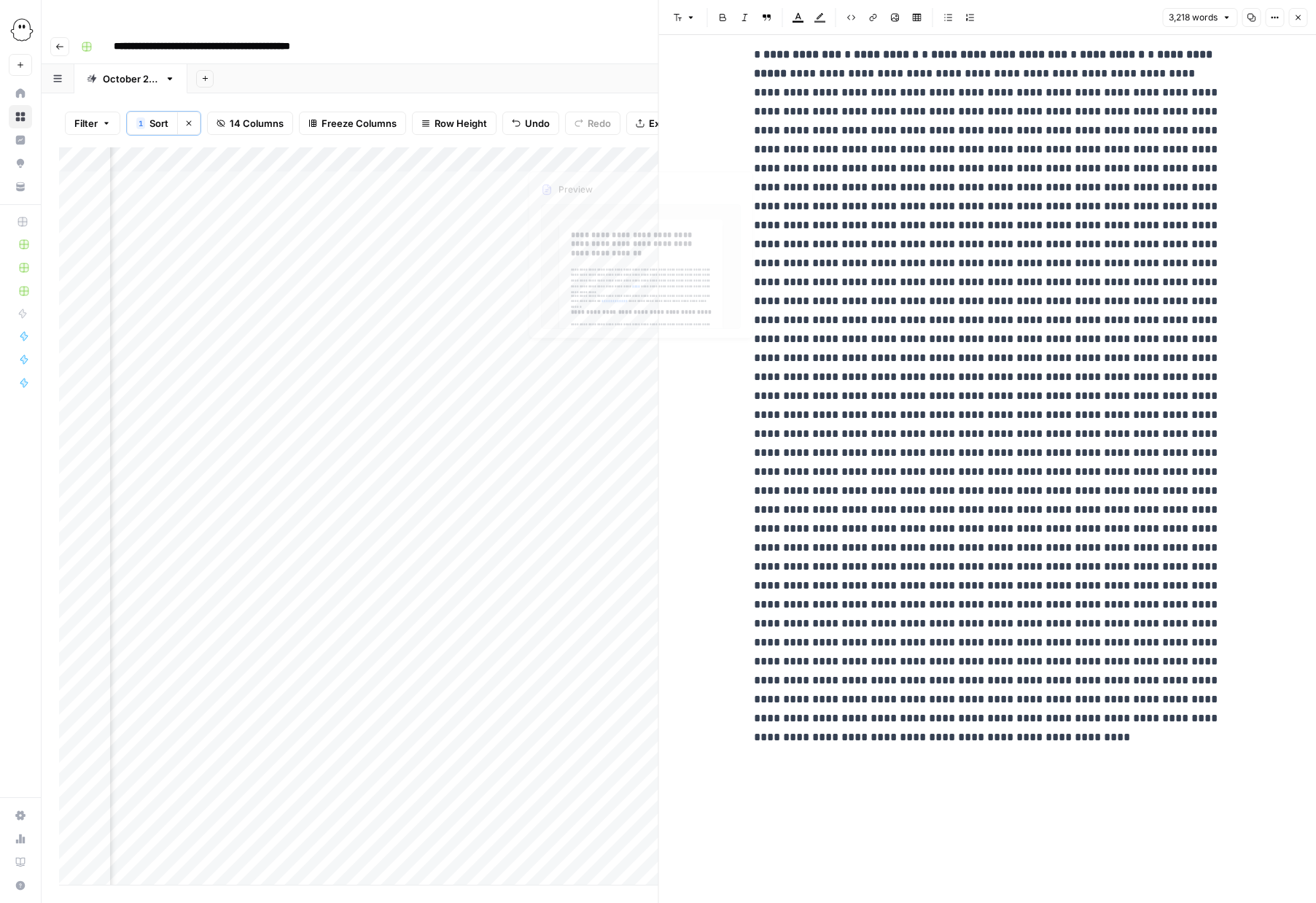
scroll to position [11953, 0]
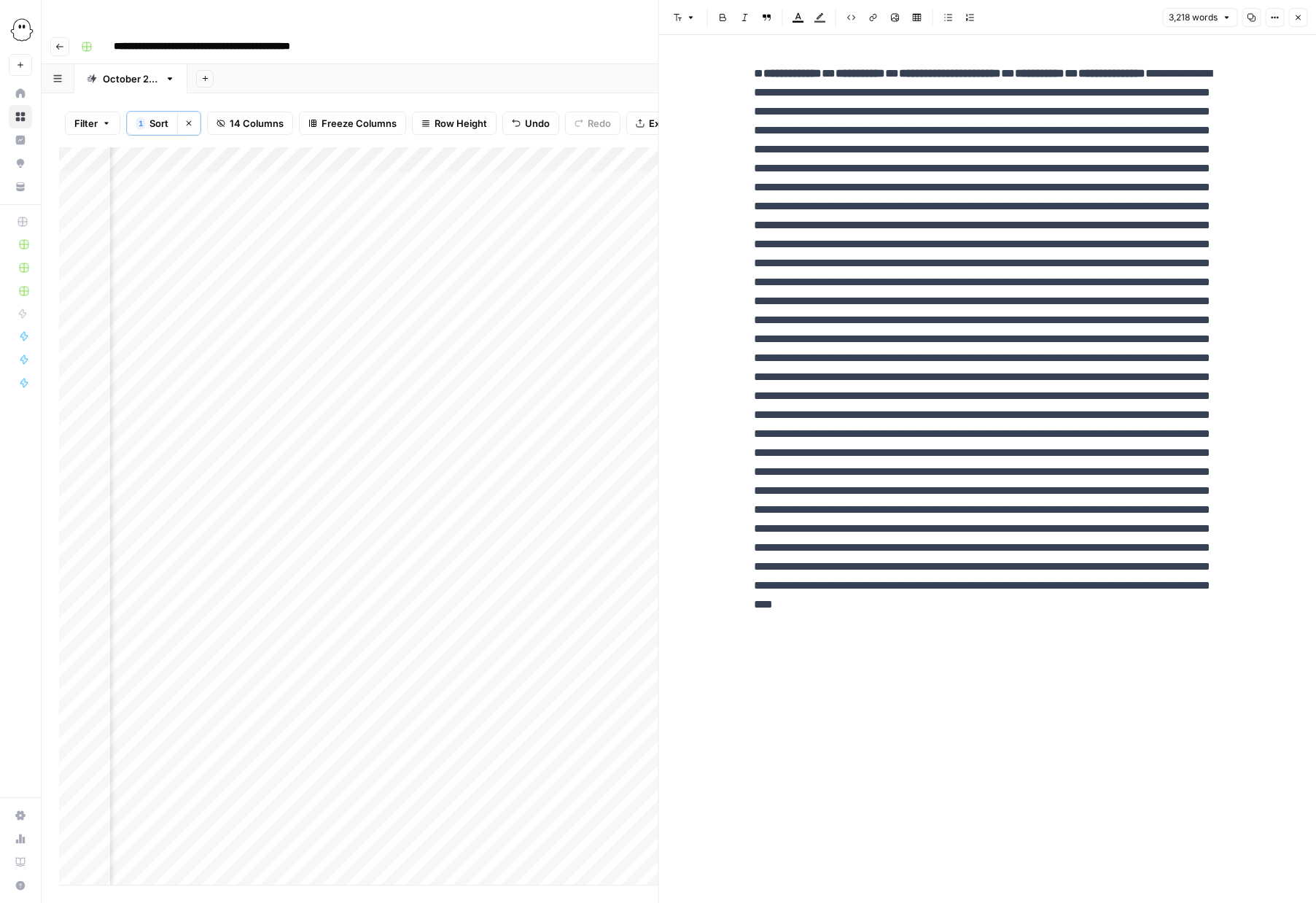
click at [1296, 19] on icon "button" at bounding box center [1298, 18] width 9 height 9
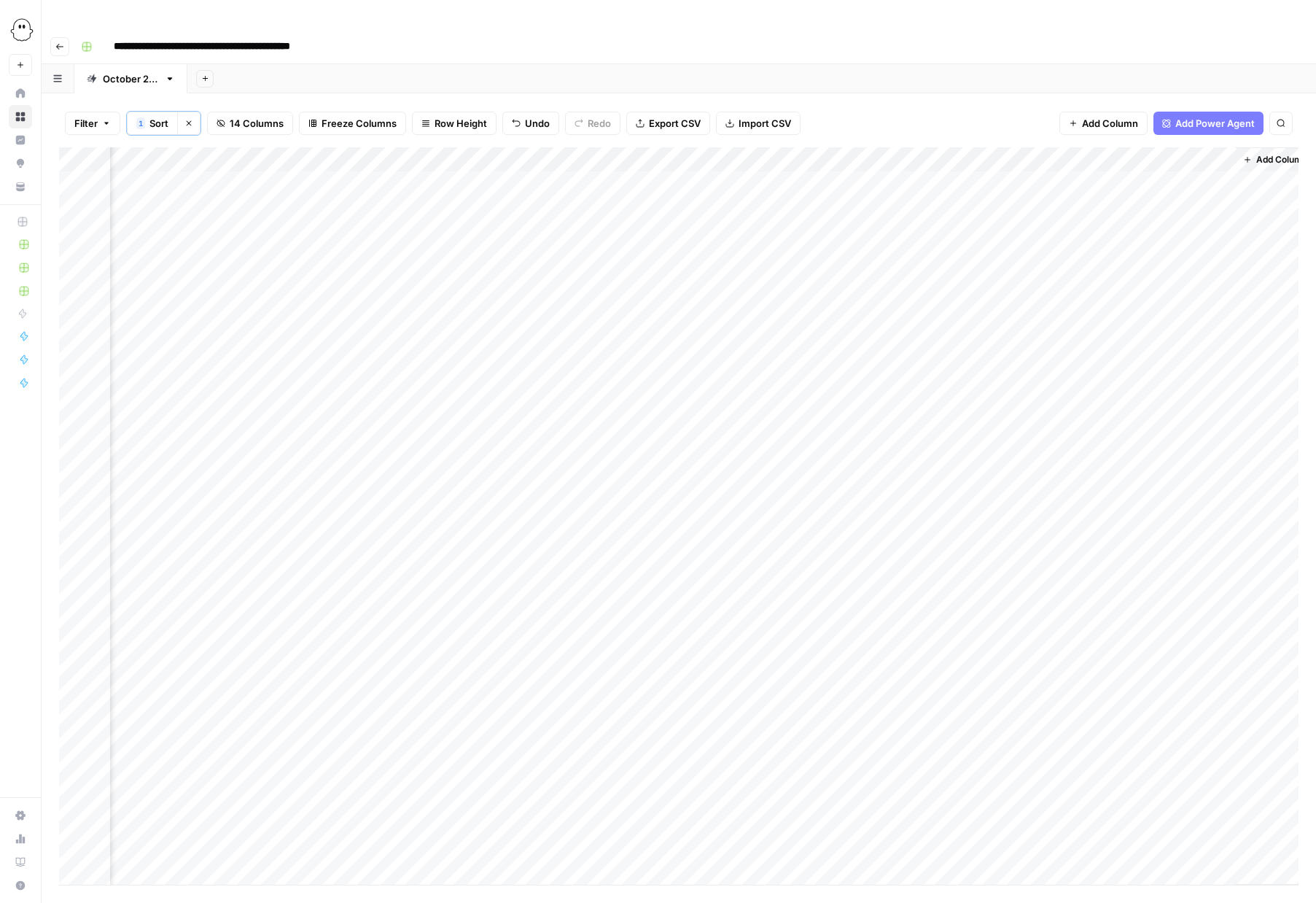
click at [882, 177] on div "Add Column" at bounding box center [679, 515] width 1240 height 738
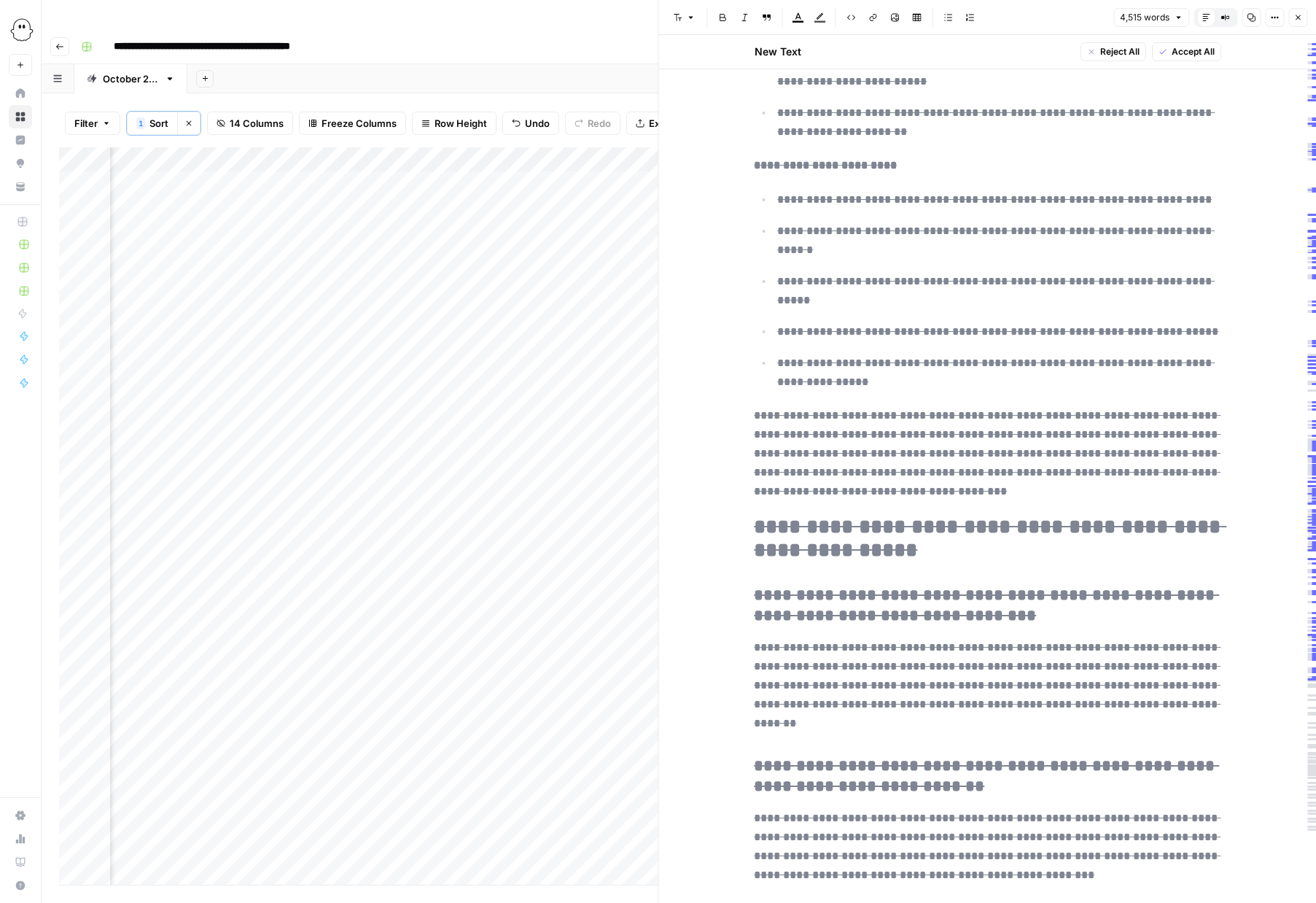
scroll to position [15600, 0]
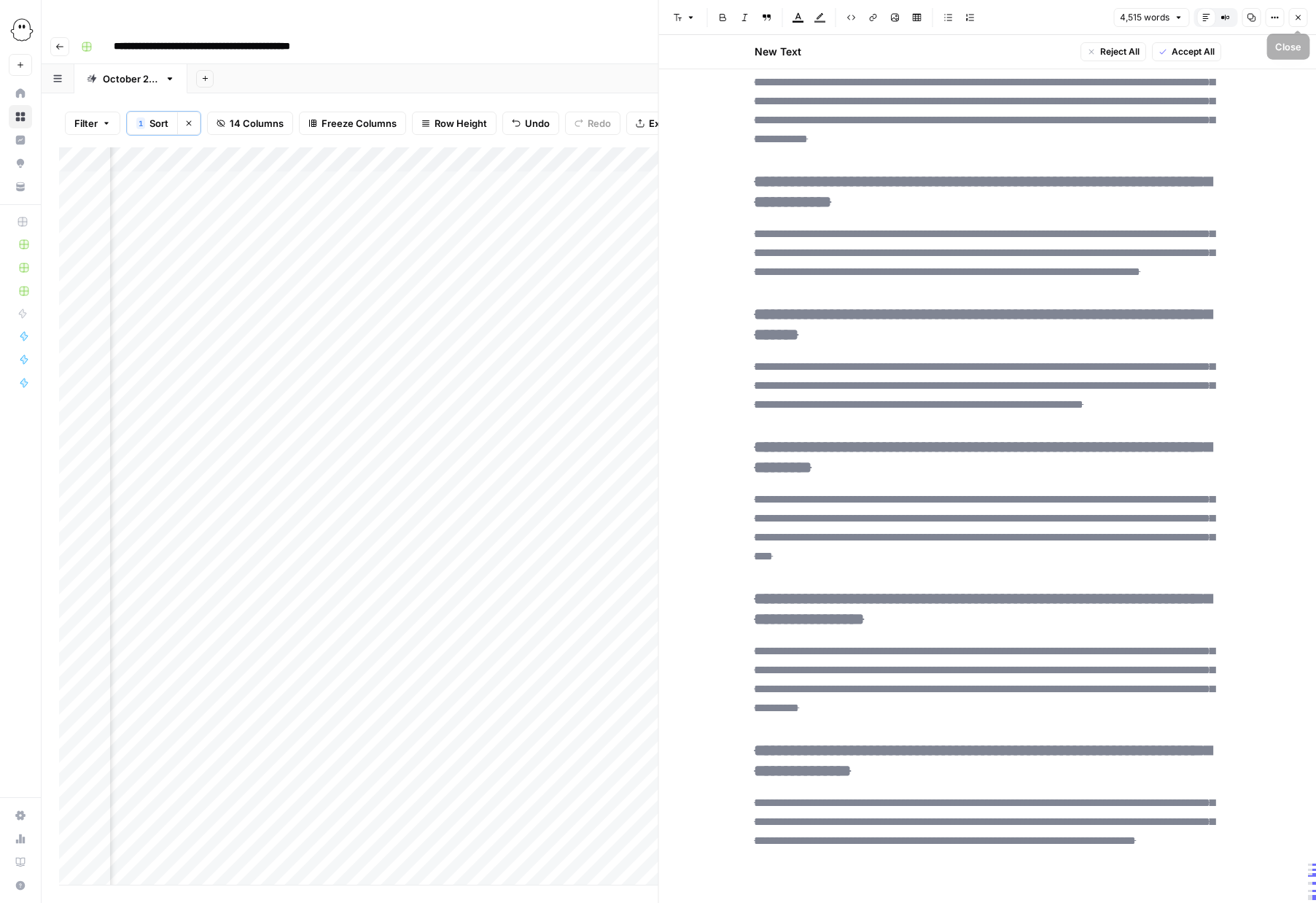
click at [1302, 18] on span "Close" at bounding box center [1302, 18] width 1 height 1
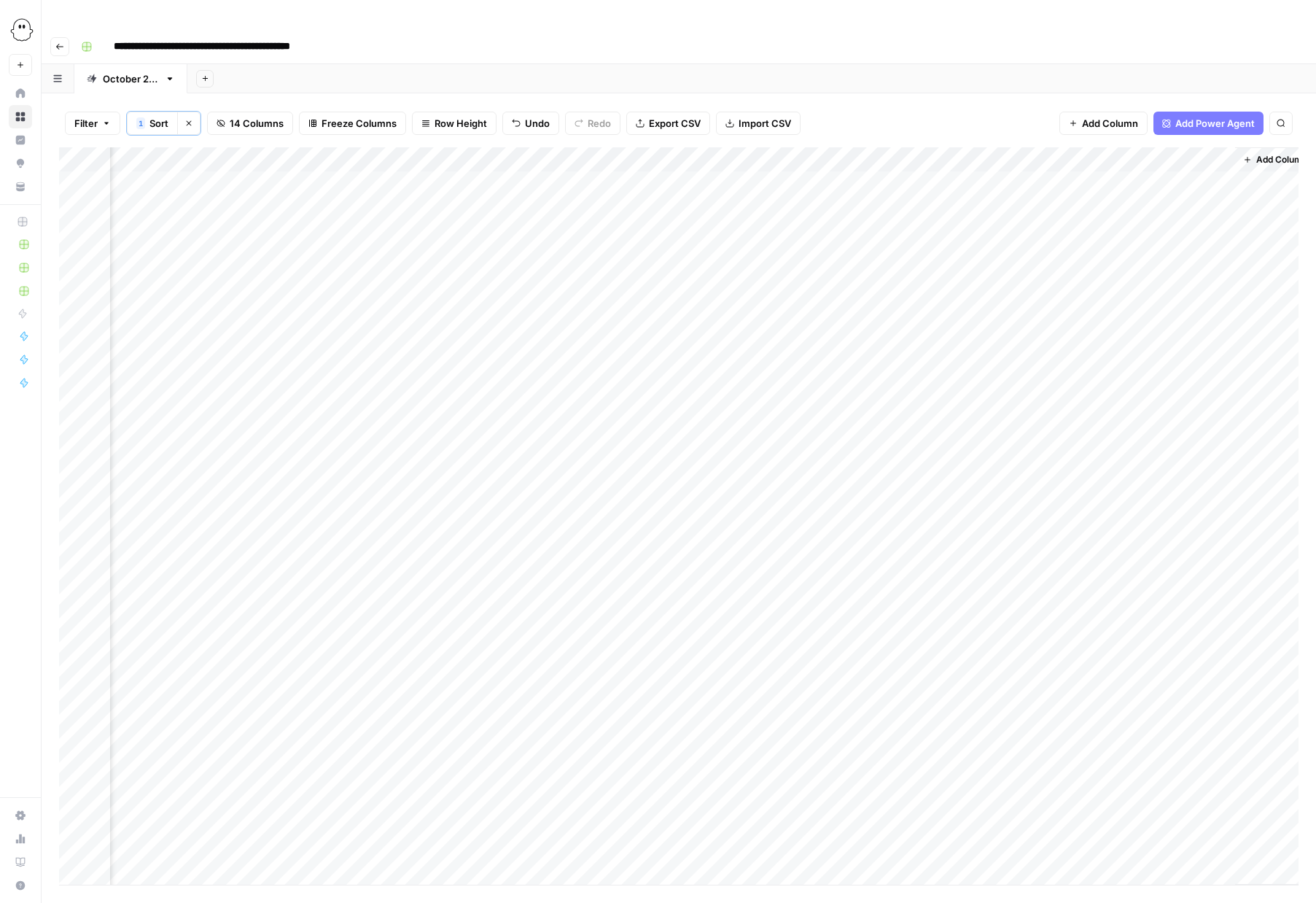
click at [752, 147] on div "Add Column" at bounding box center [679, 515] width 1240 height 738
click at [716, 274] on span "Edit Workflow" at bounding box center [744, 273] width 128 height 15
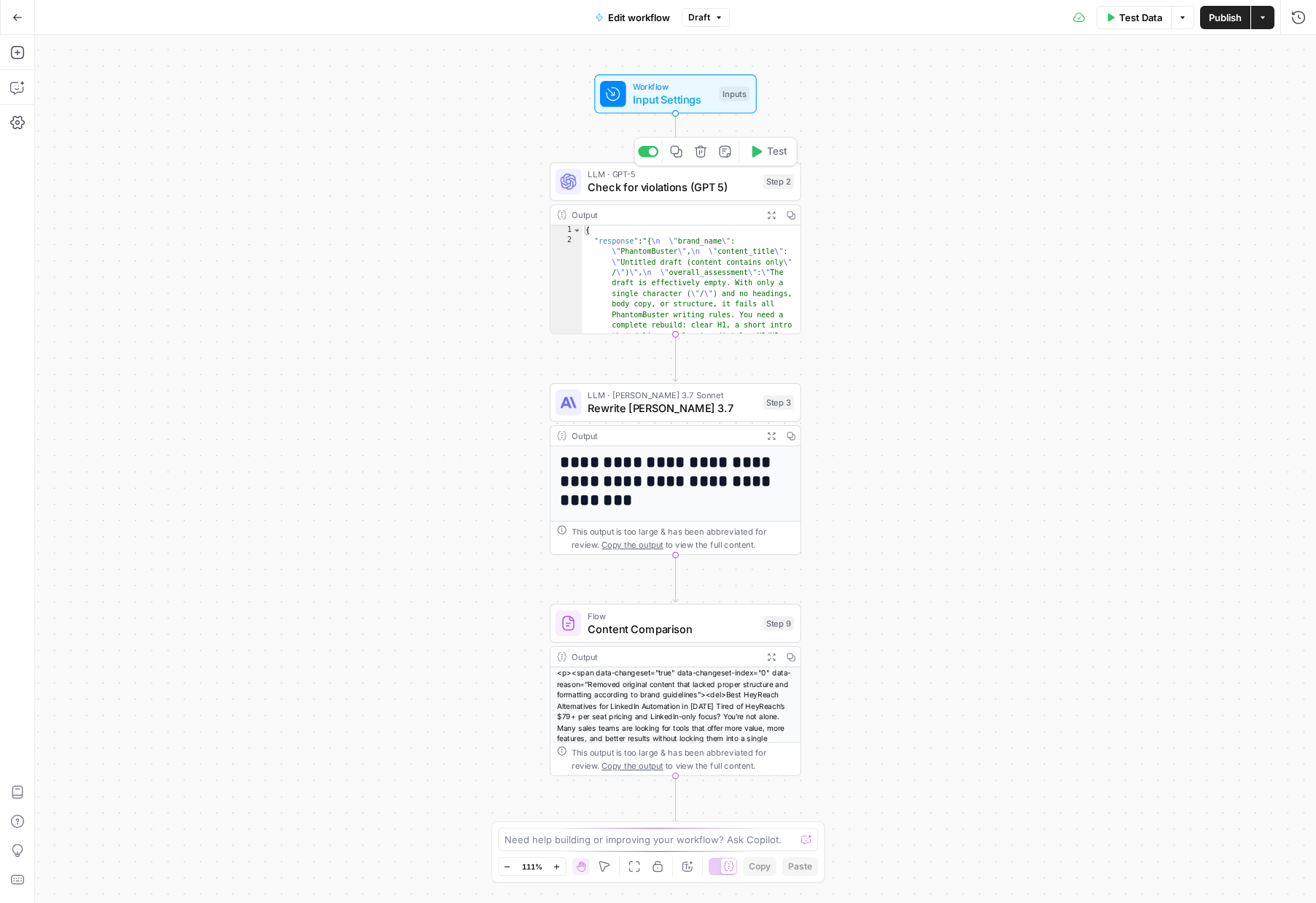
click at [675, 185] on span "Check for violations (GPT 5)" at bounding box center [672, 187] width 169 height 16
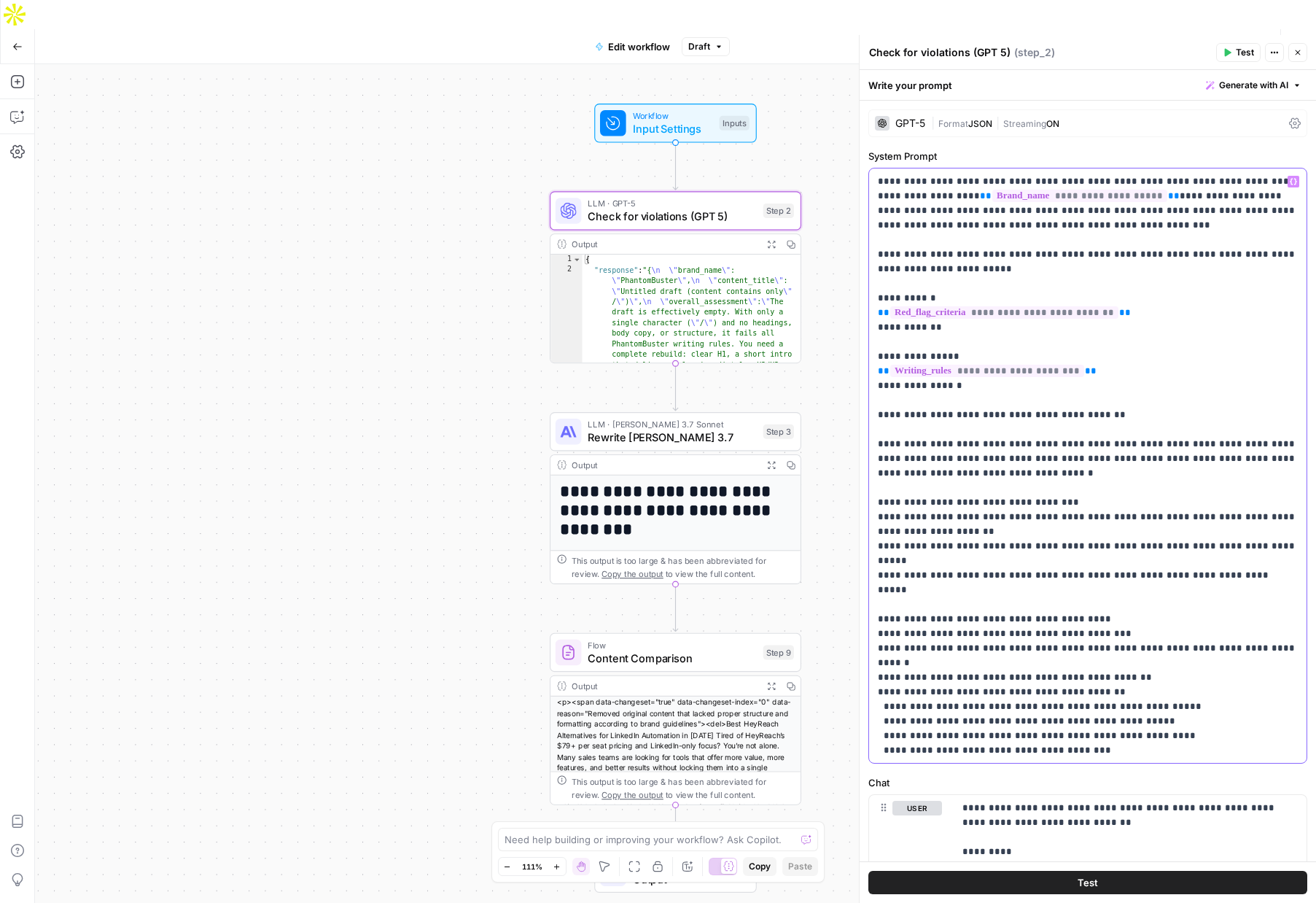
click at [999, 477] on p "**********" at bounding box center [1088, 575] width 420 height 802
drag, startPoint x: 1101, startPoint y: 474, endPoint x: 978, endPoint y: 475, distance: 123.0
click at [978, 475] on p "**********" at bounding box center [1088, 575] width 420 height 802
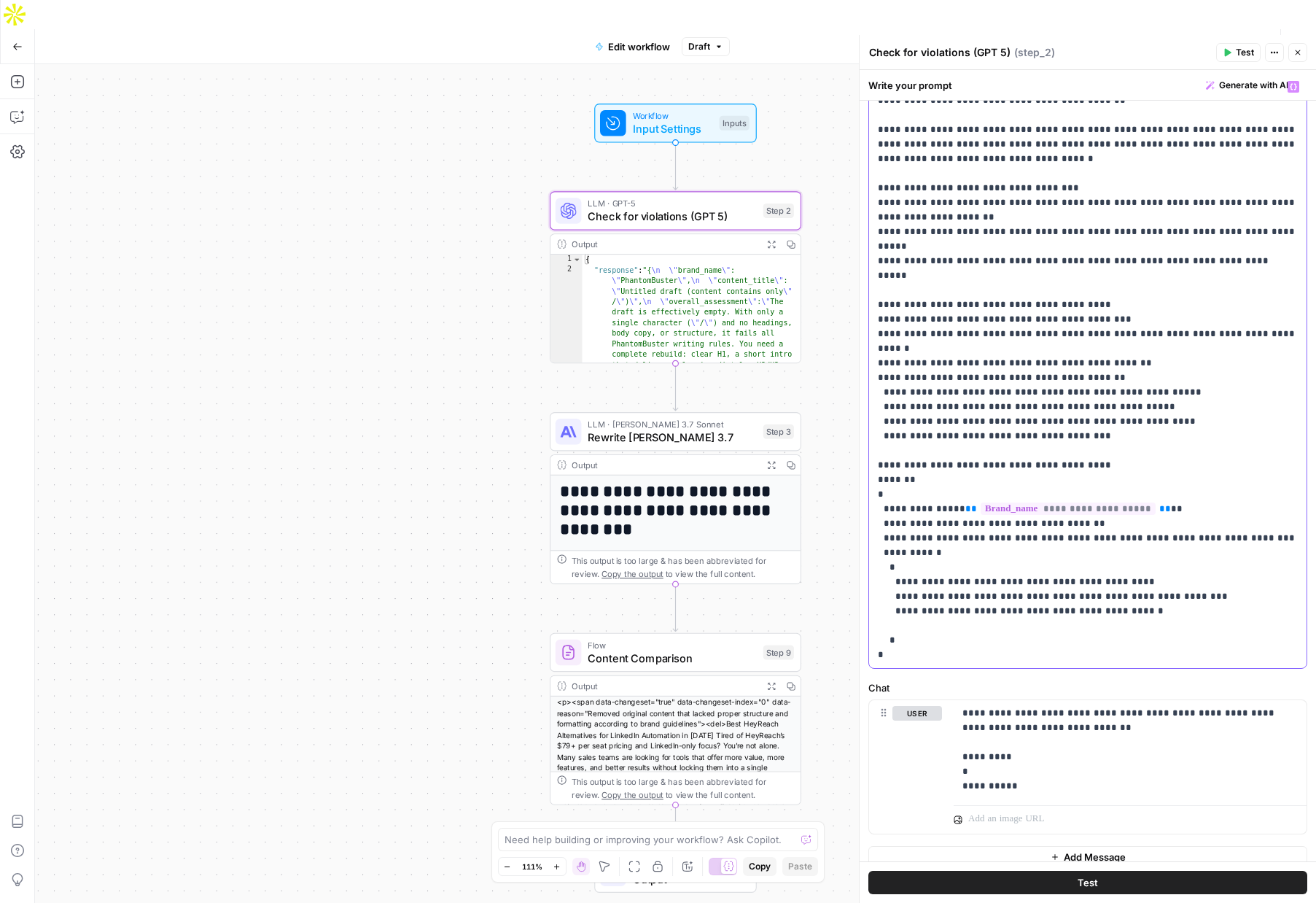
scroll to position [110, 0]
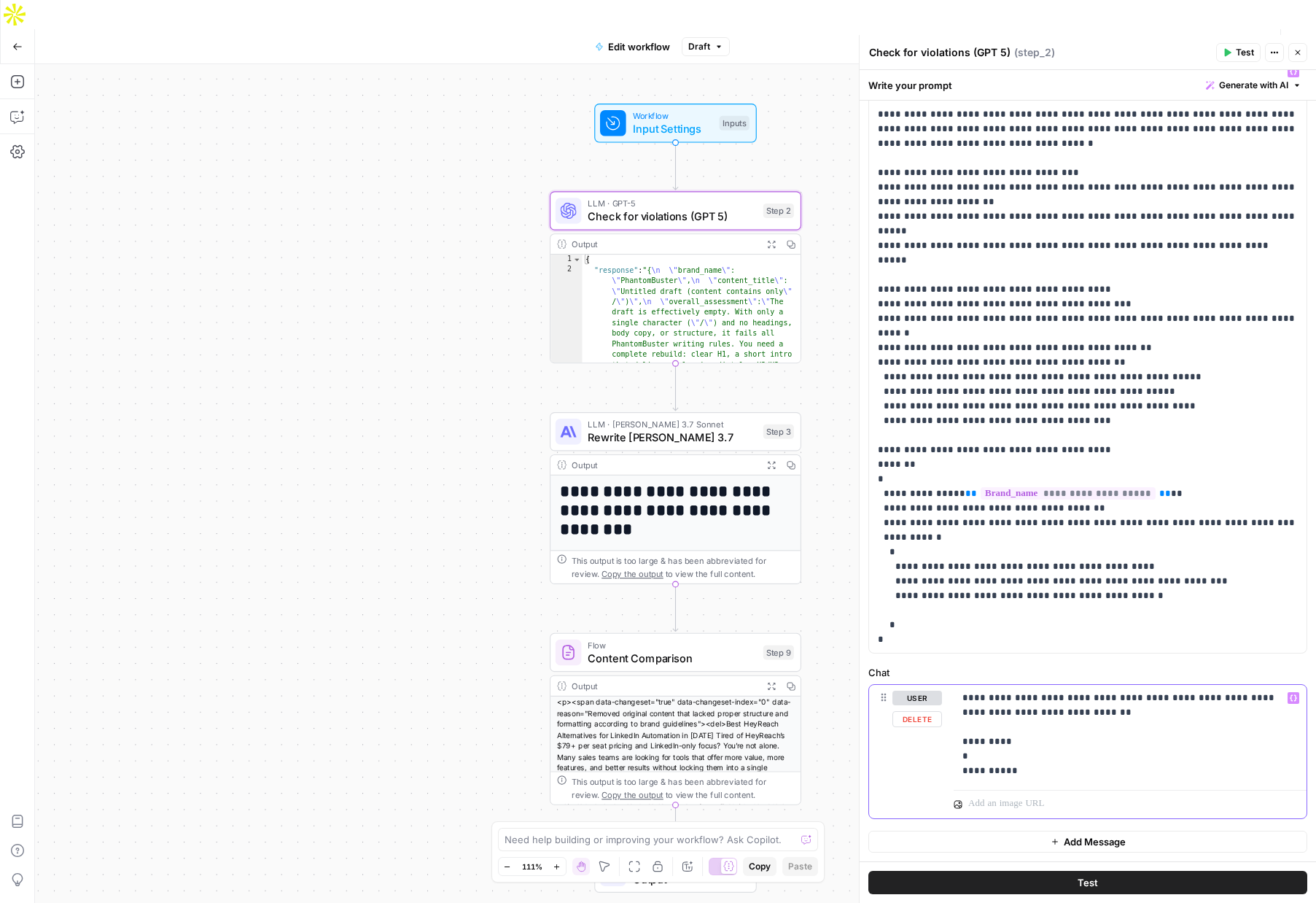
click at [992, 755] on p "**********" at bounding box center [1130, 734] width 335 height 88
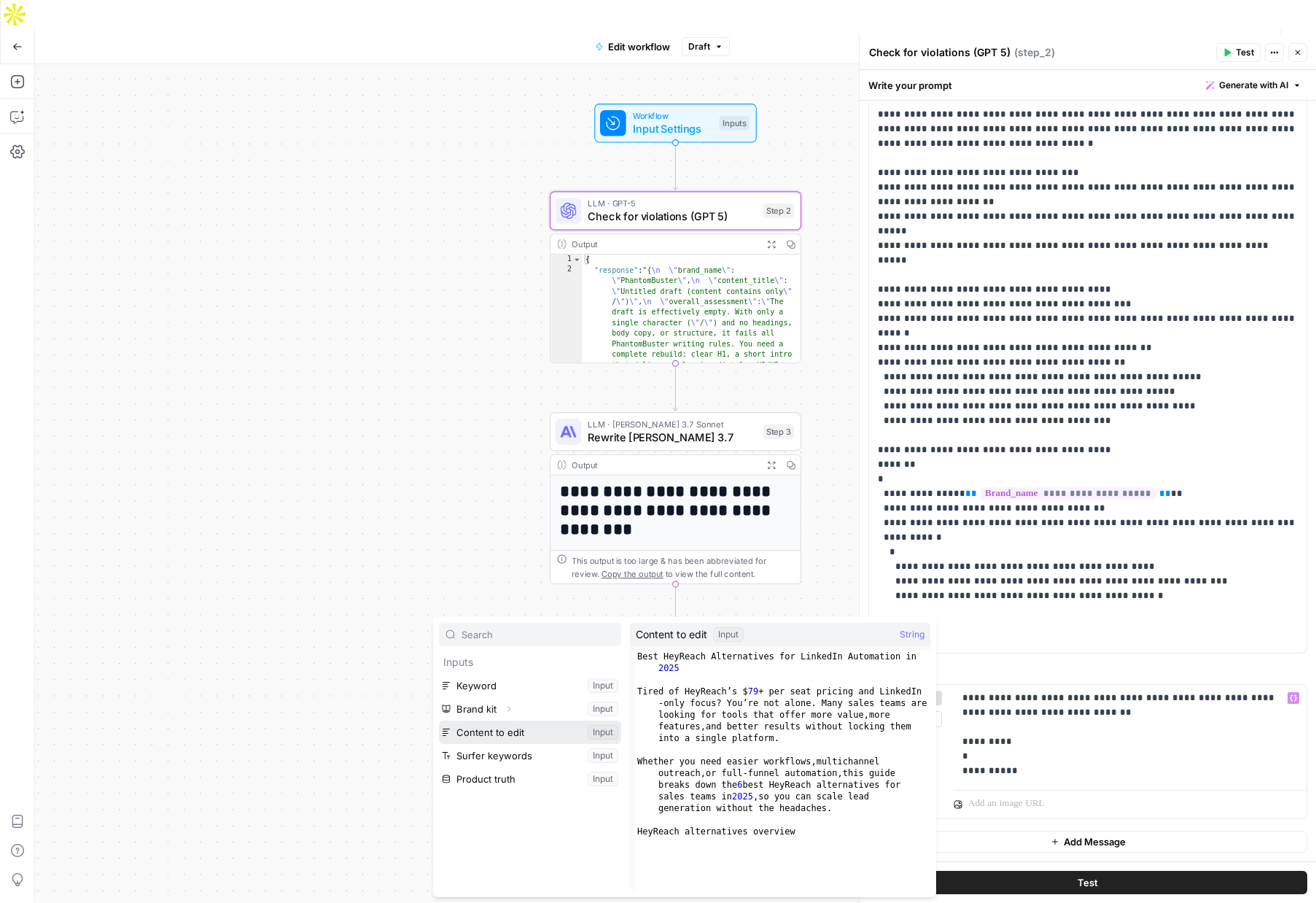
click at [506, 733] on button "Select variable Content to edit" at bounding box center [530, 732] width 182 height 24
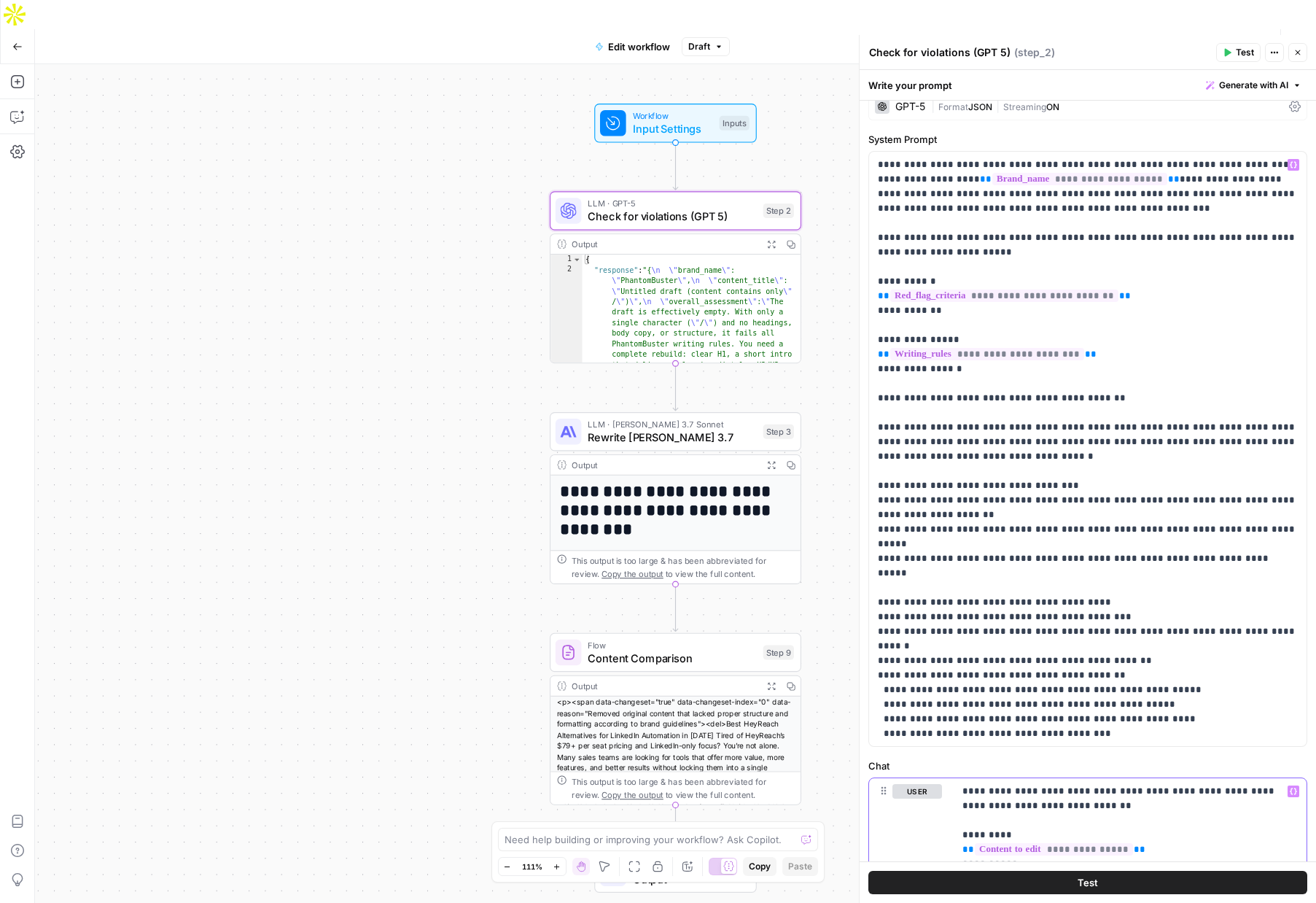
scroll to position [0, 0]
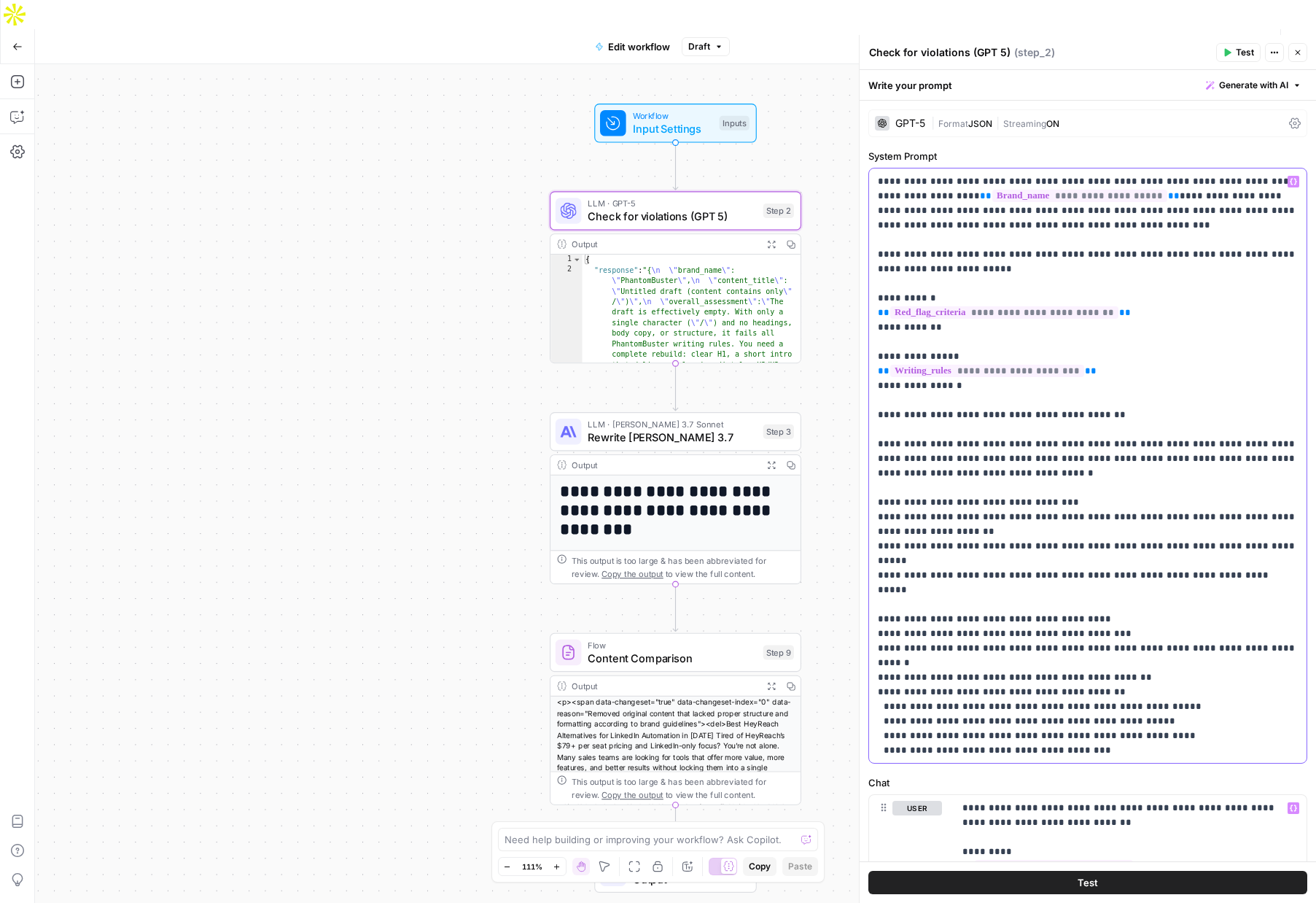
click at [998, 417] on p "**********" at bounding box center [1088, 575] width 420 height 802
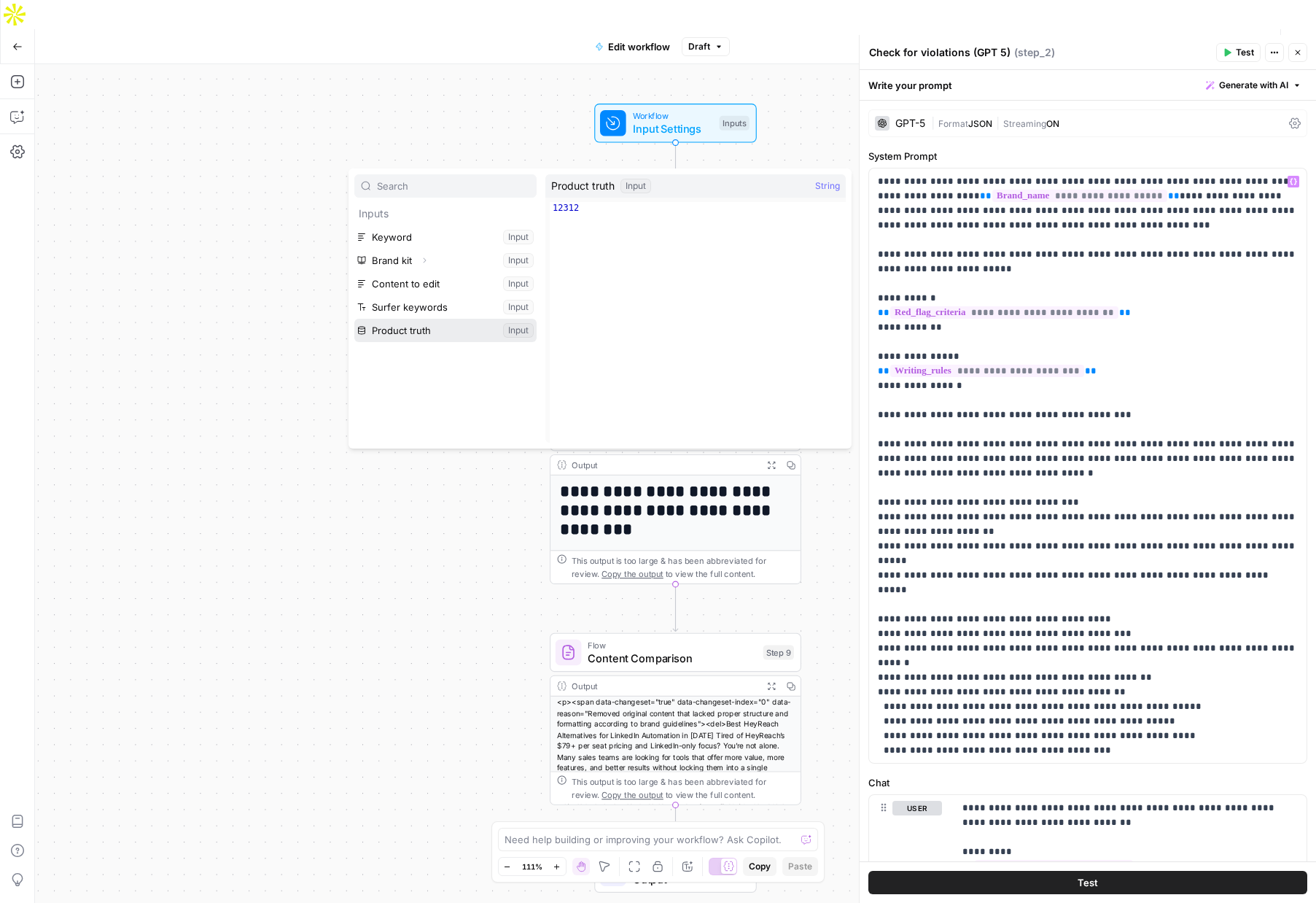
click at [404, 331] on button "Select variable Product truth" at bounding box center [445, 330] width 182 height 24
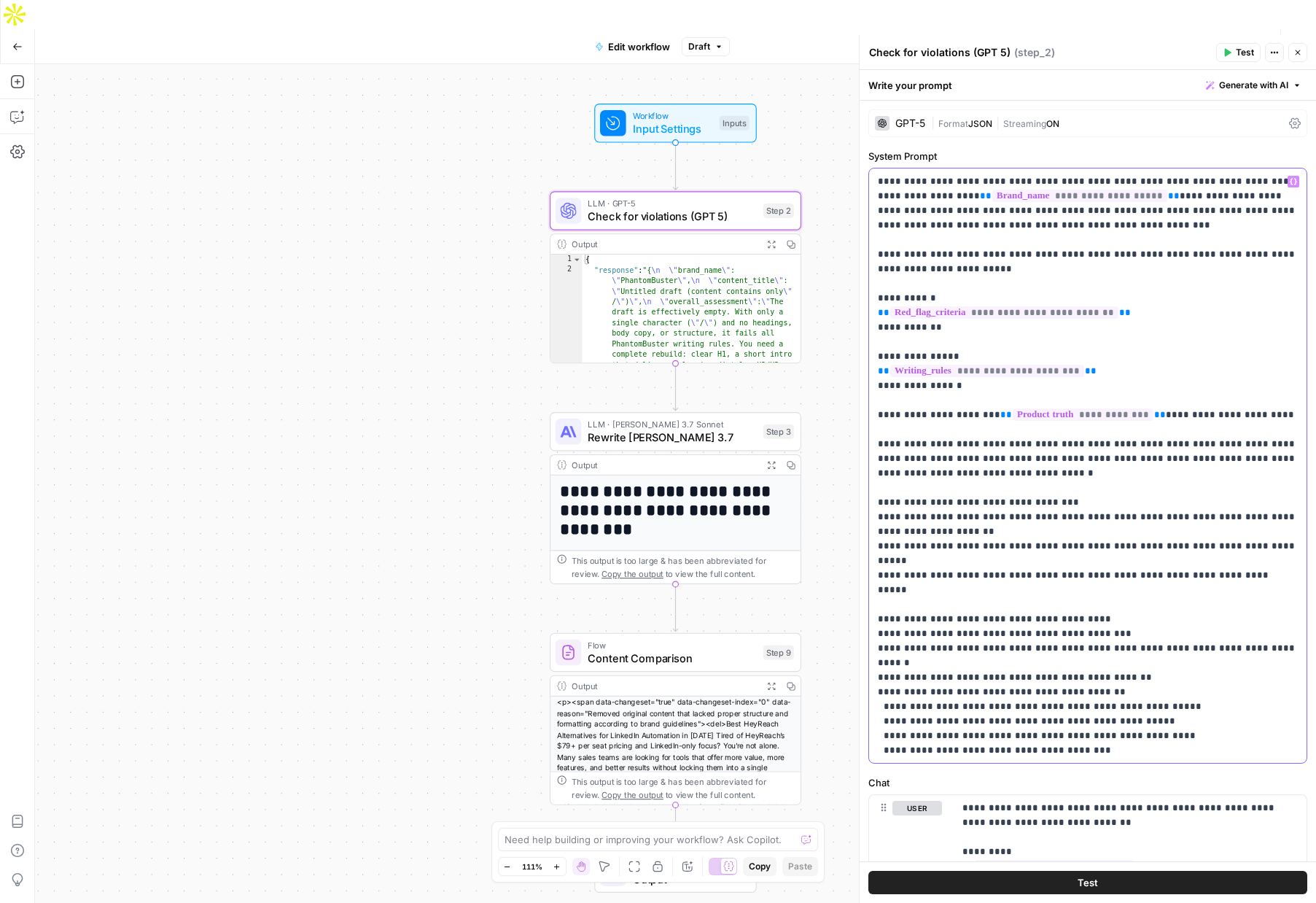
click at [1004, 471] on p "**********" at bounding box center [1088, 575] width 420 height 802
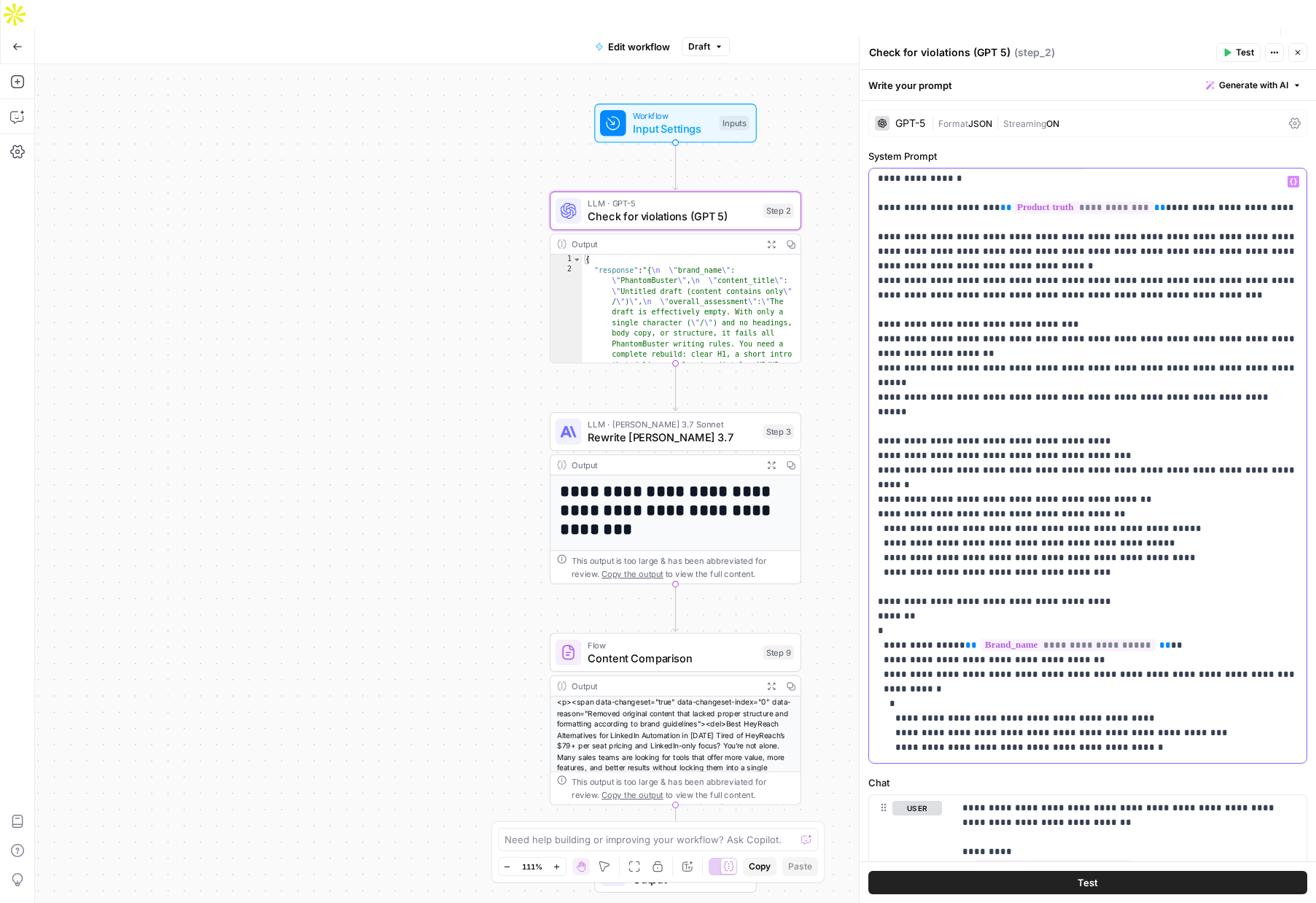
scroll to position [248, 0]
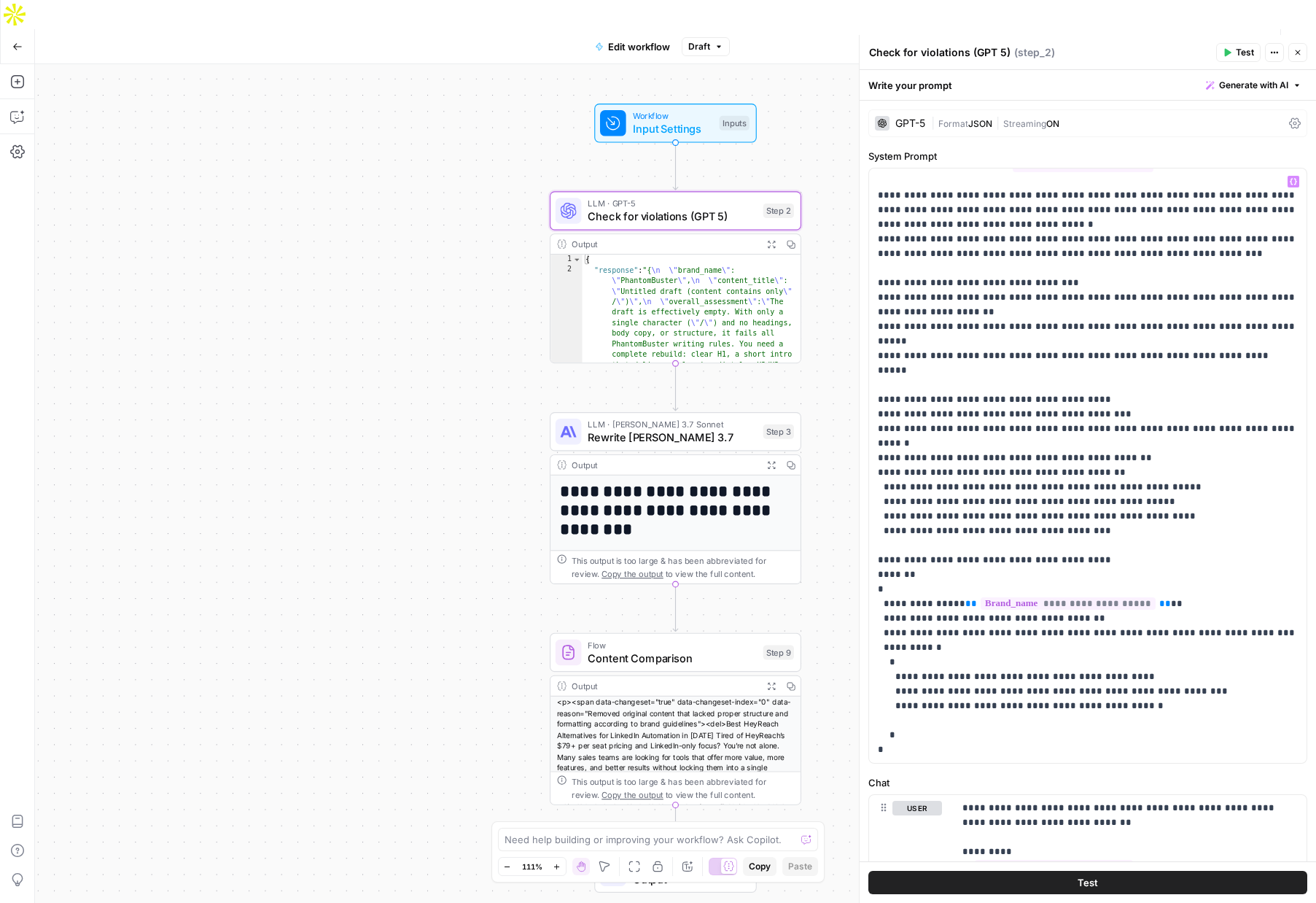
click at [1228, 39] on span "Publish" at bounding box center [1226, 46] width 33 height 15
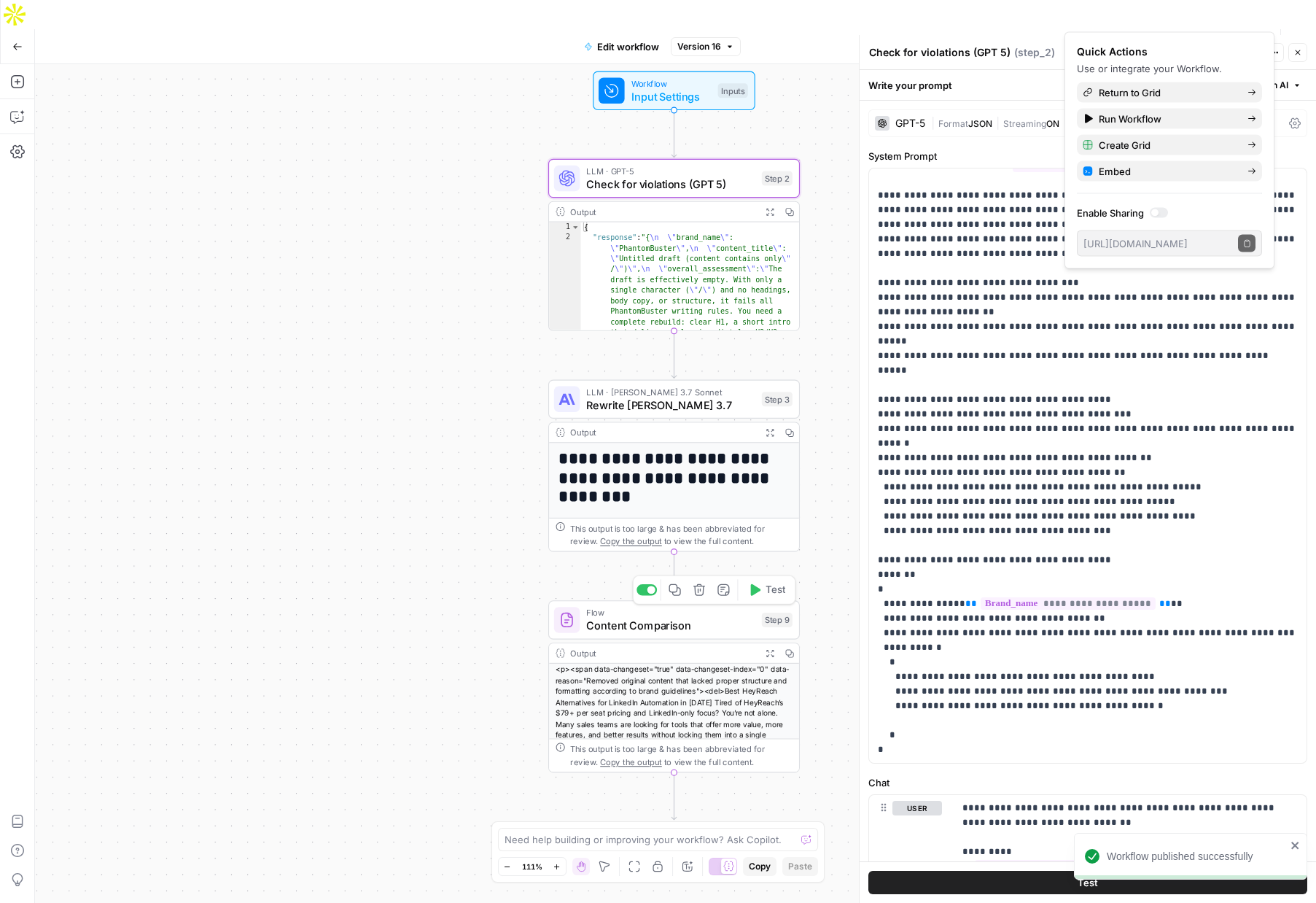
scroll to position [89, 0]
click at [677, 396] on span "Rewrite Claude Sonet 3.7" at bounding box center [670, 404] width 169 height 16
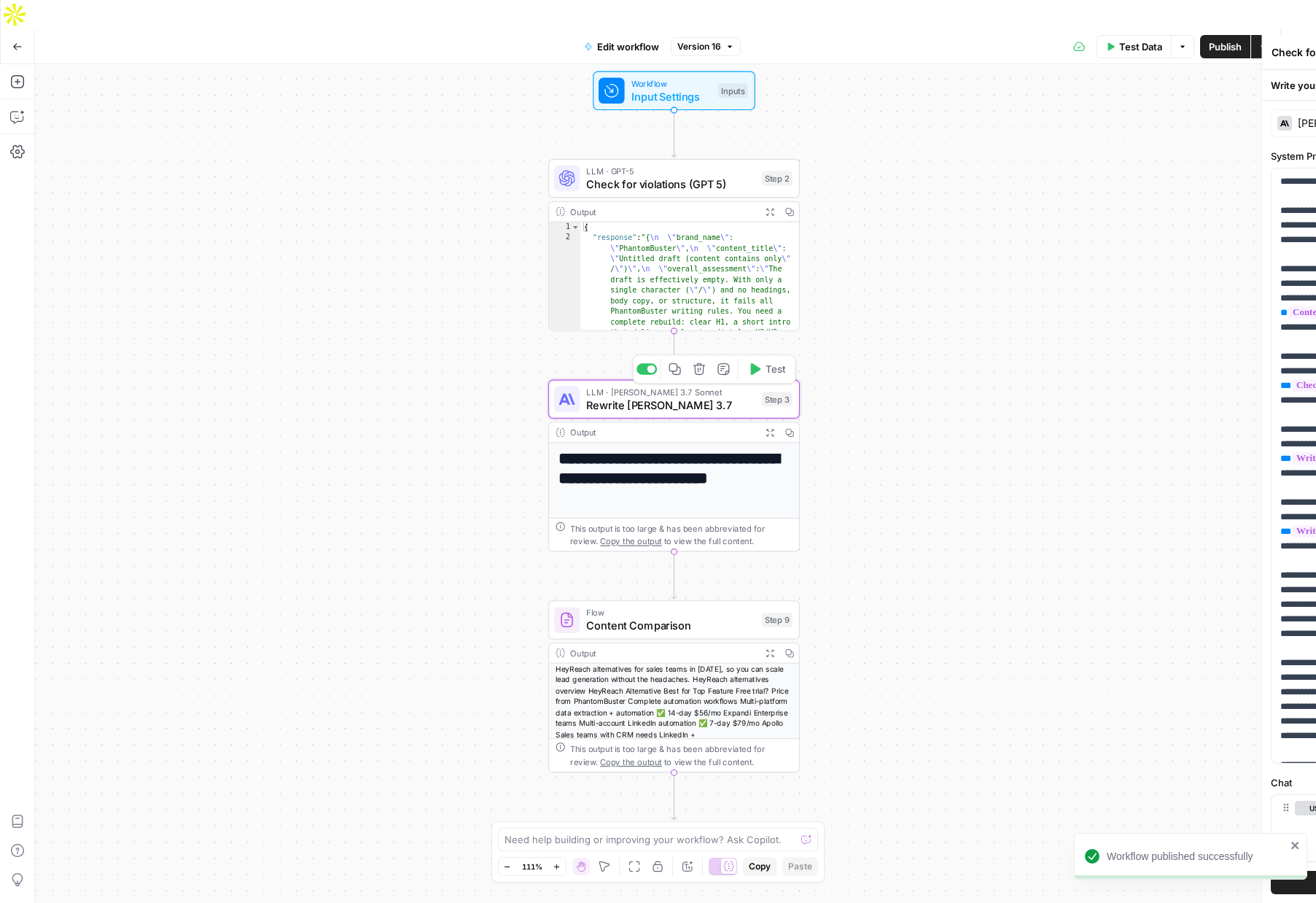
type textarea "Rewrite Claude Sonet 3.7"
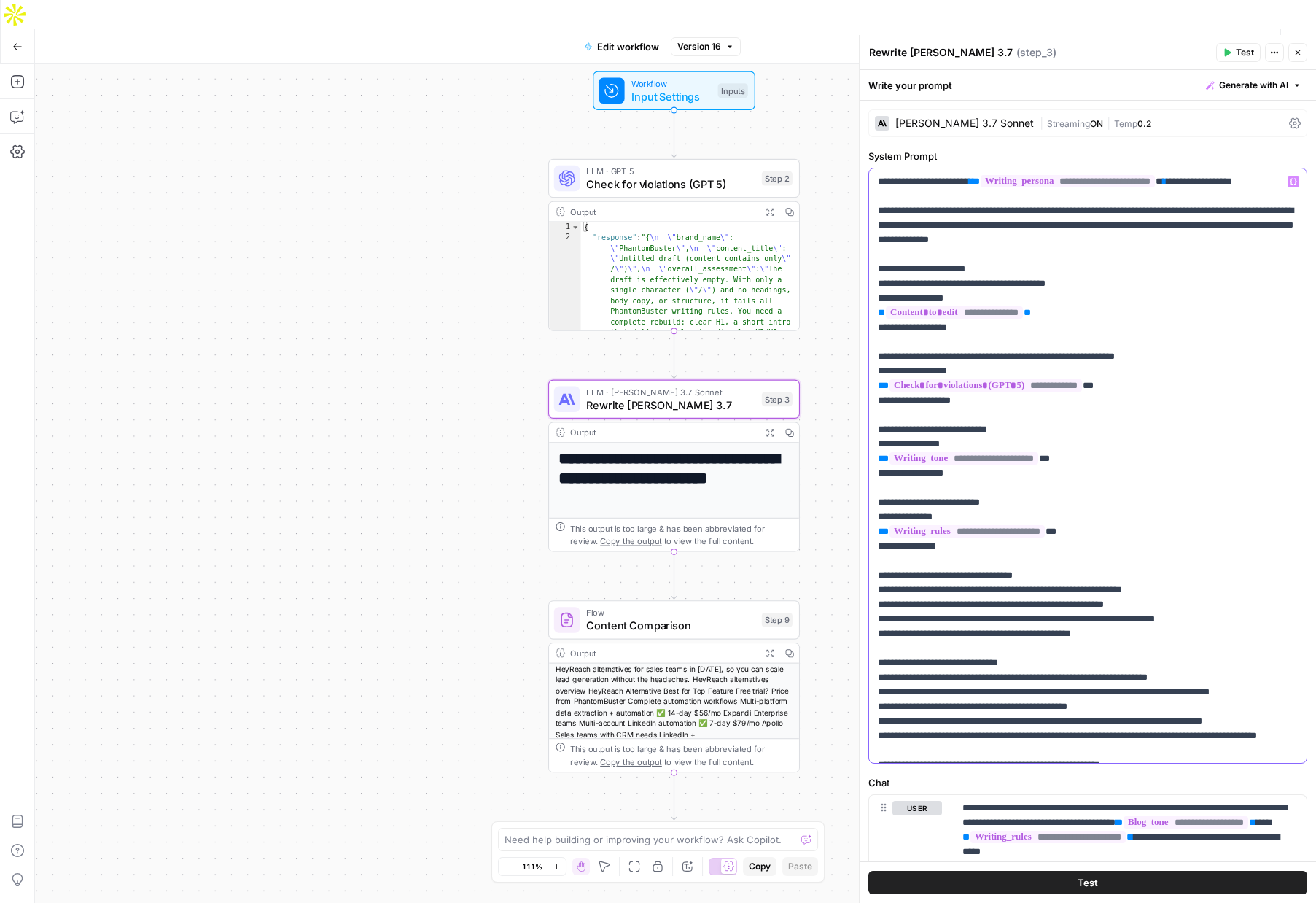
click at [1023, 257] on p "**********" at bounding box center [1088, 837] width 420 height 1327
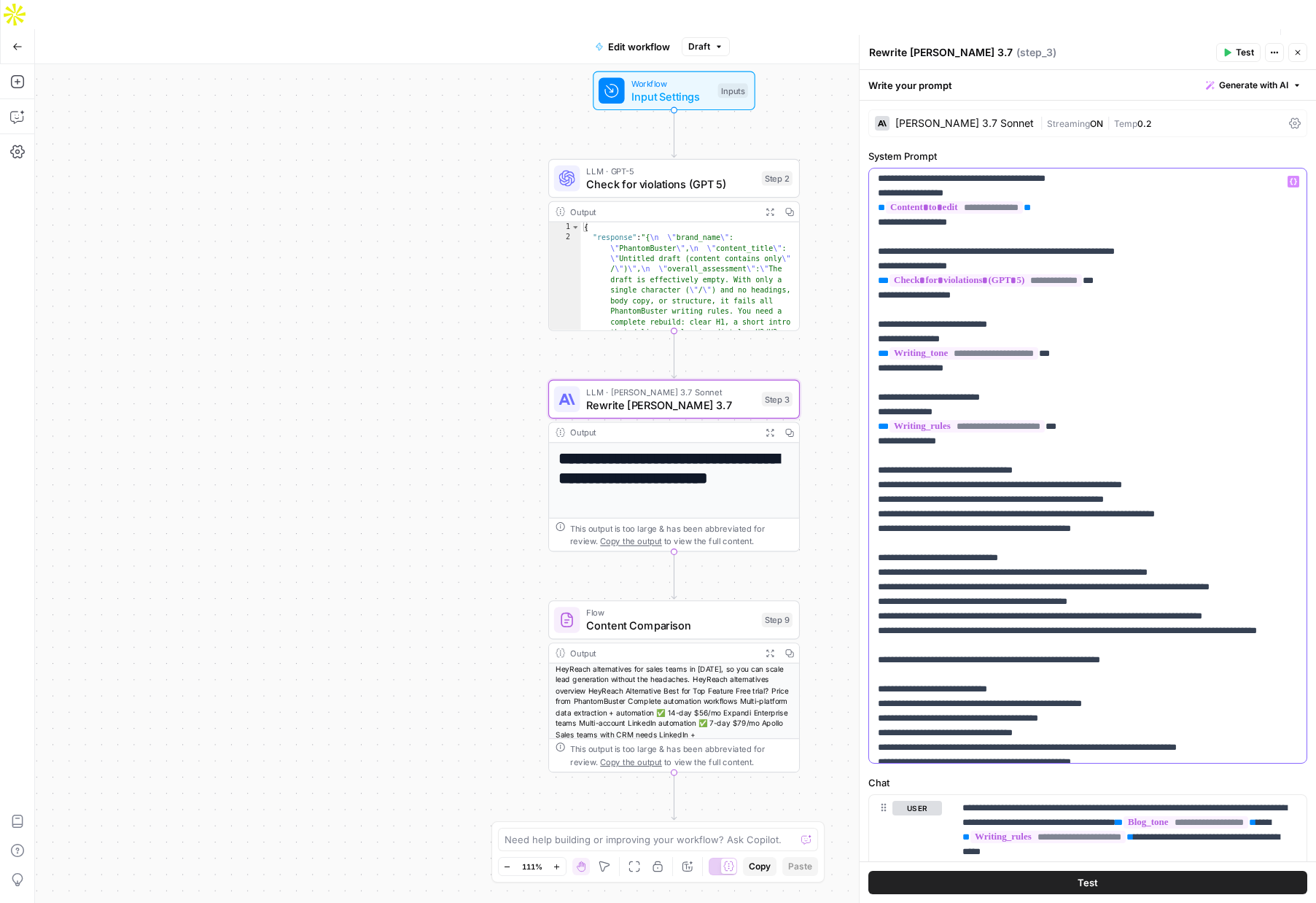
scroll to position [108, 0]
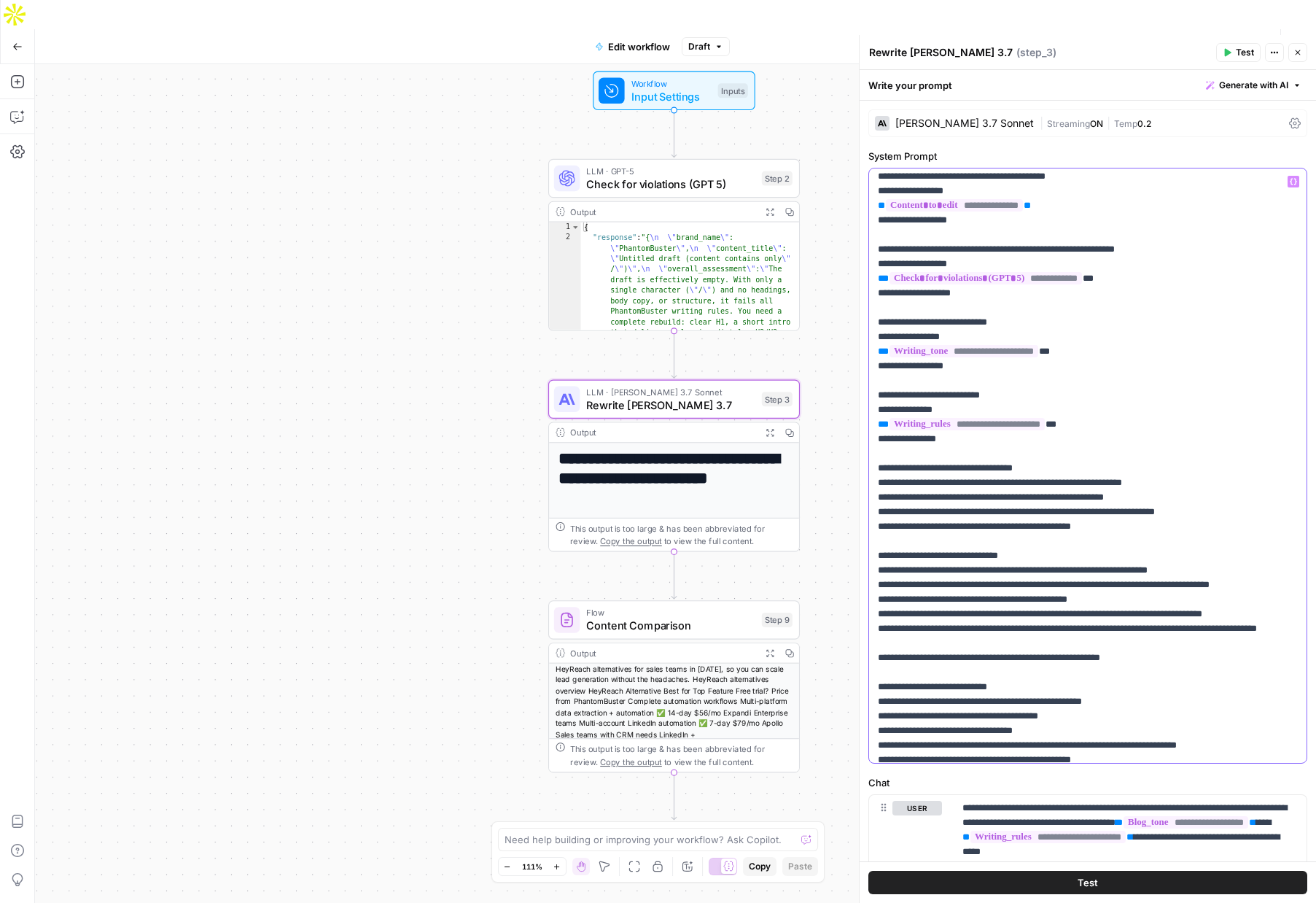
click at [967, 456] on p "**********" at bounding box center [1088, 731] width 420 height 1327
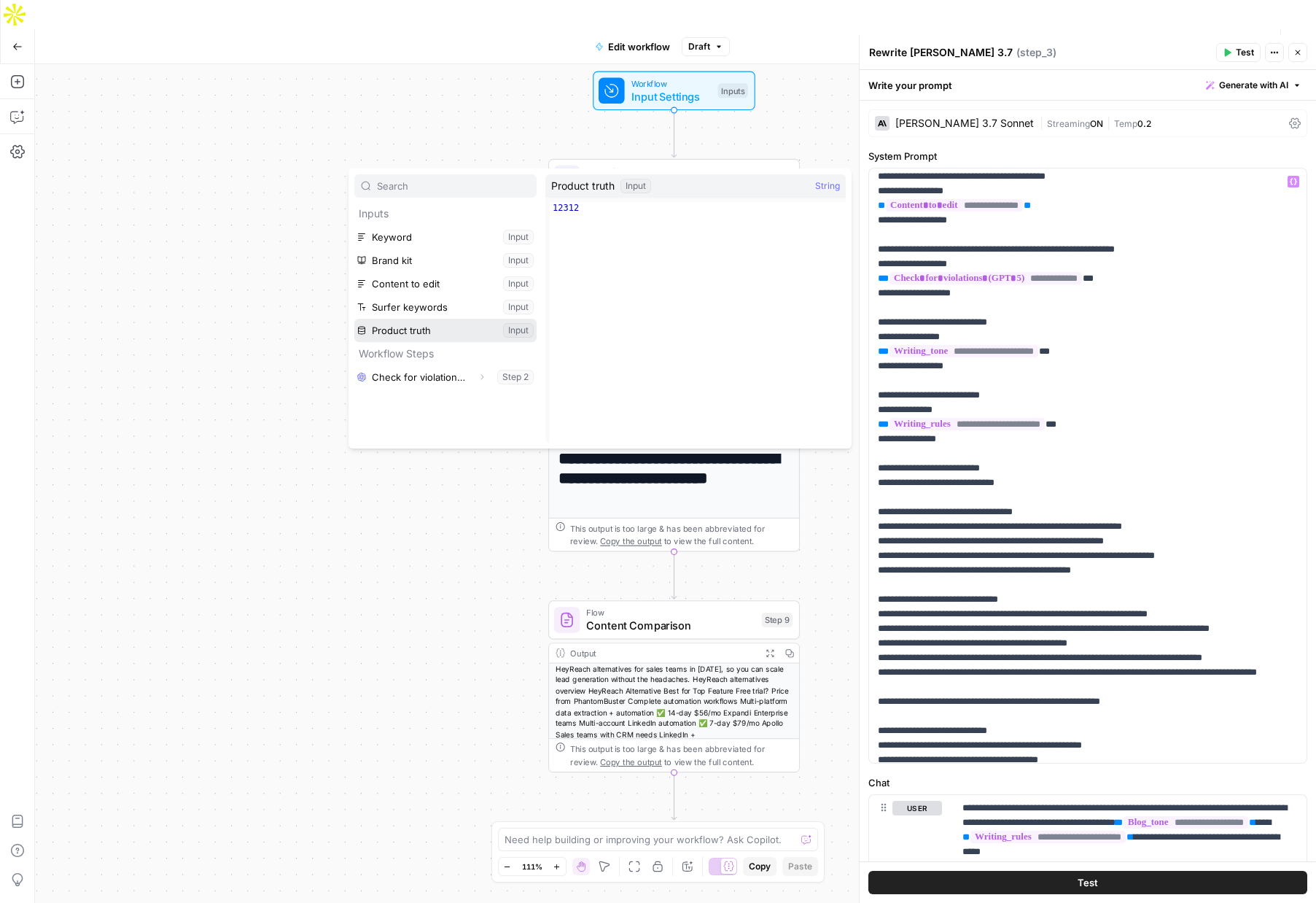
click at [396, 327] on button "Select variable Product truth" at bounding box center [445, 330] width 182 height 24
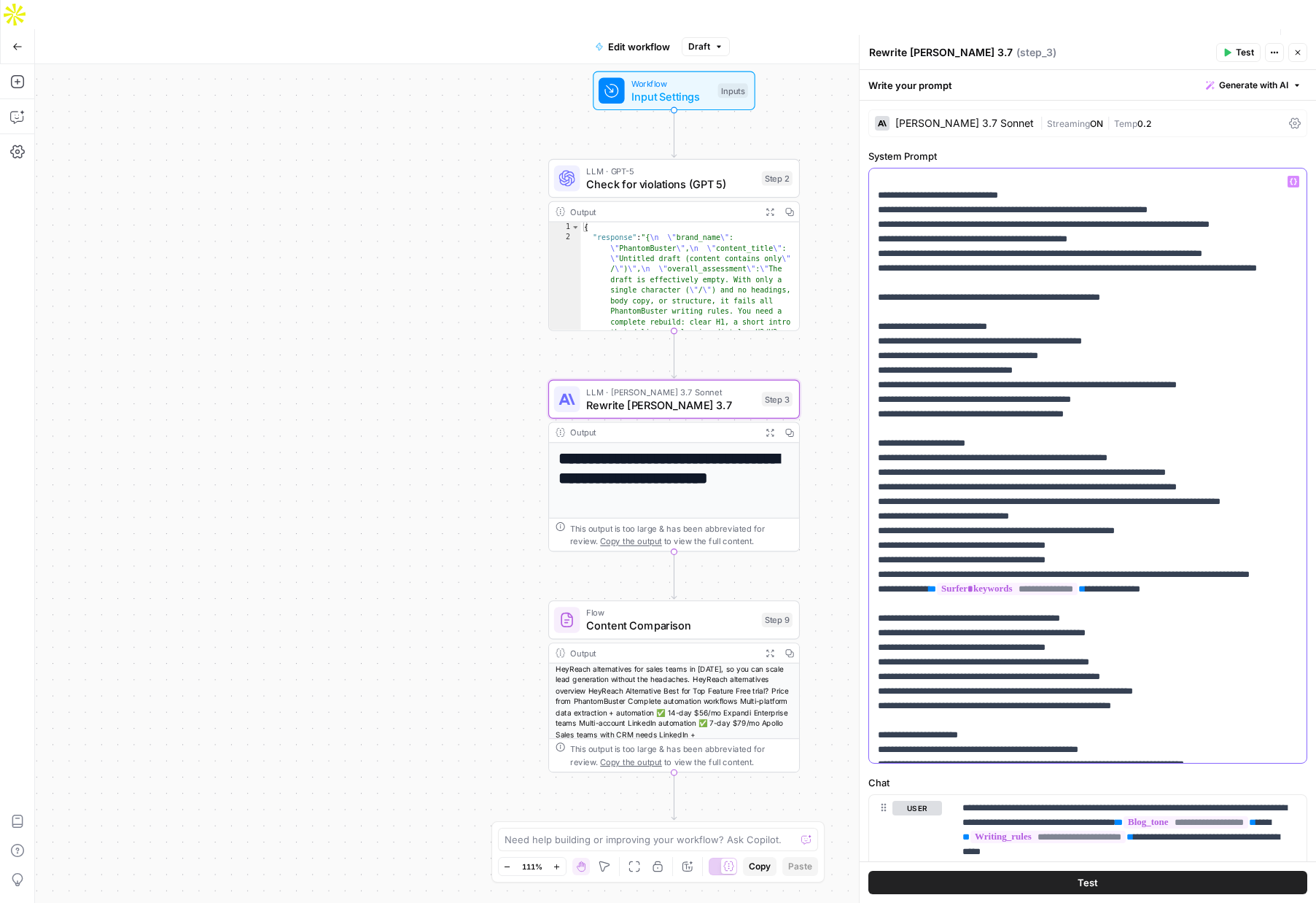
scroll to position [513, 0]
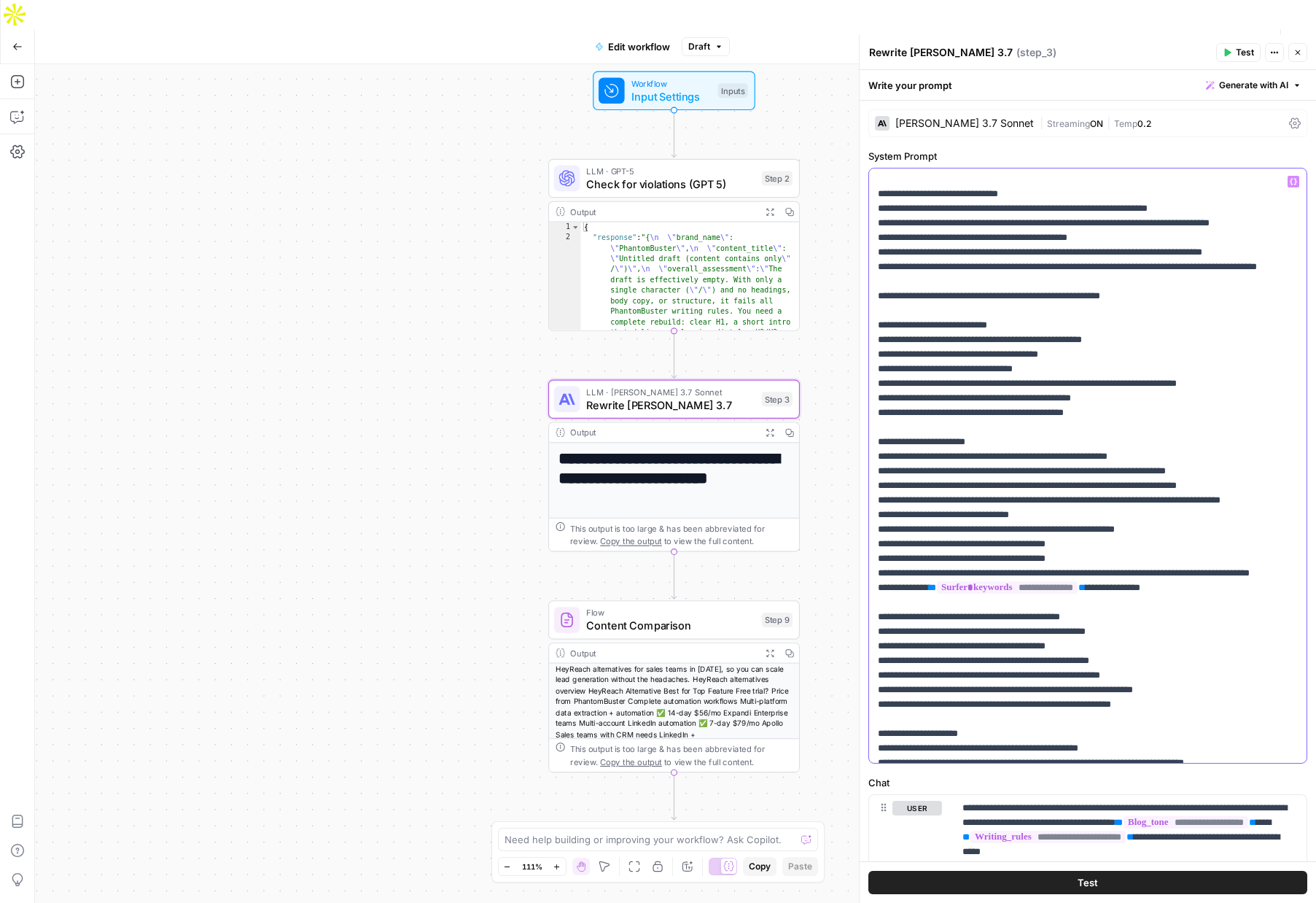
click at [1061, 398] on p "**********" at bounding box center [1088, 346] width 420 height 1371
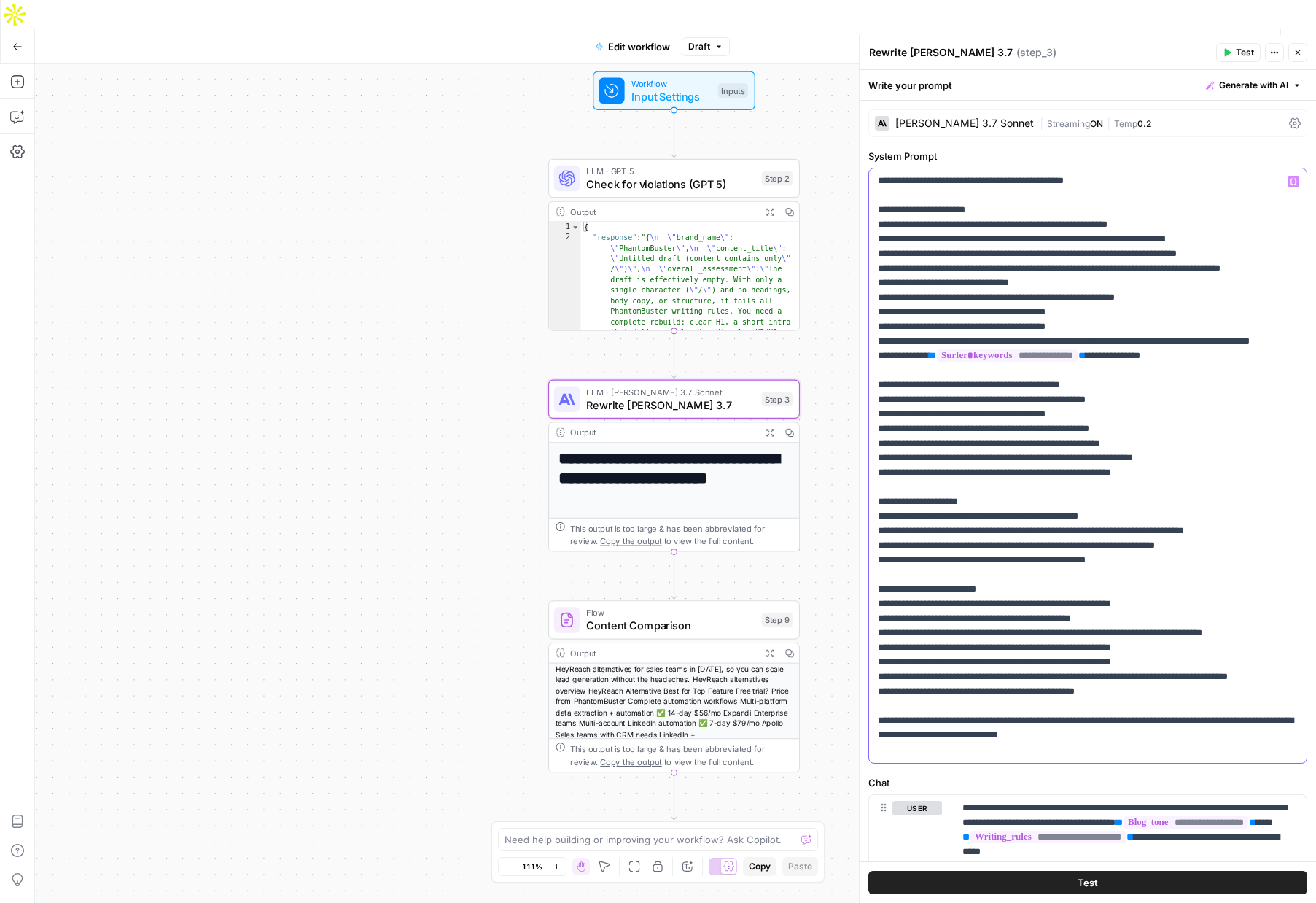
scroll to position [817, 0]
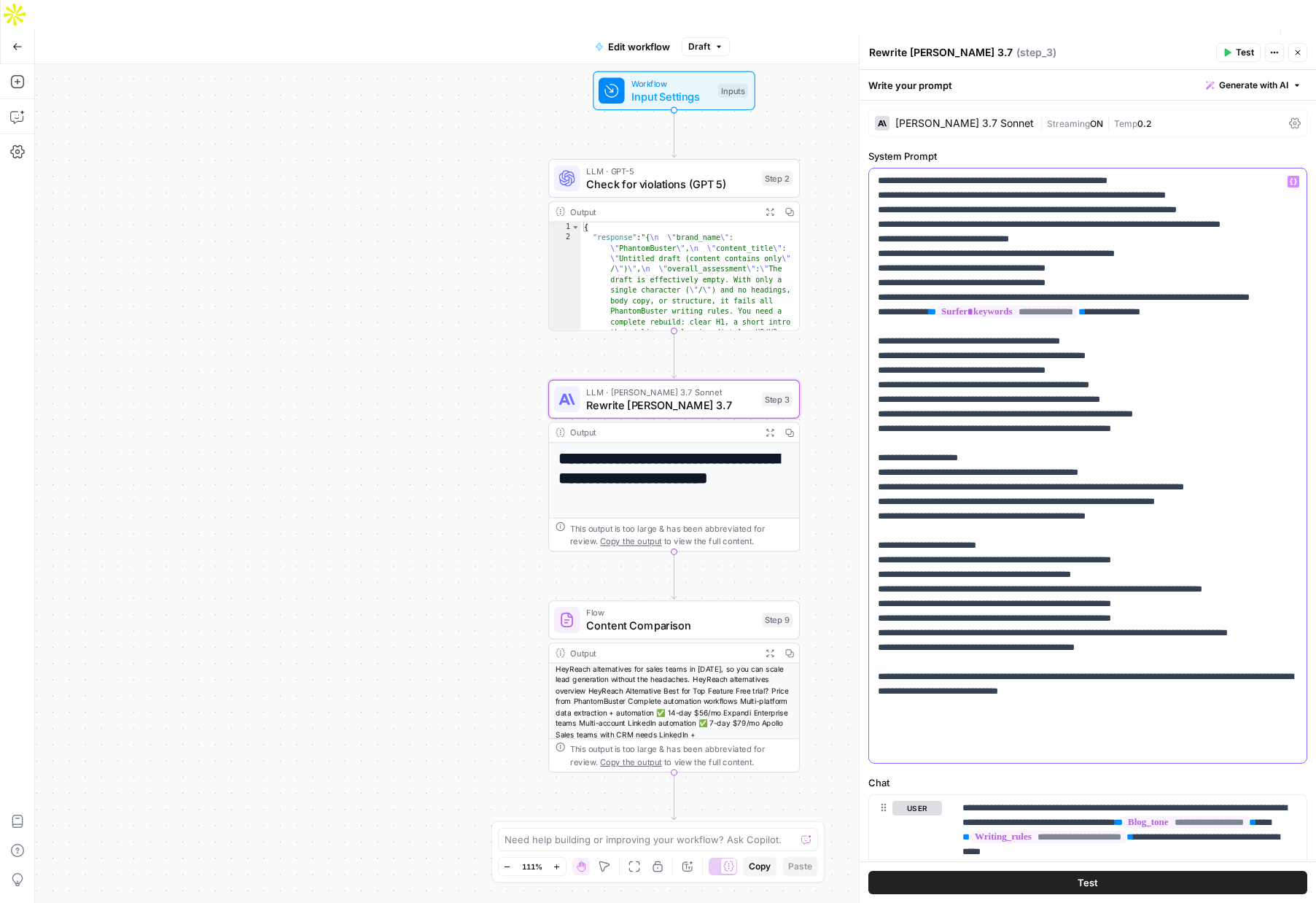
click at [1244, 547] on p "**********" at bounding box center [1088, 57] width 420 height 1400
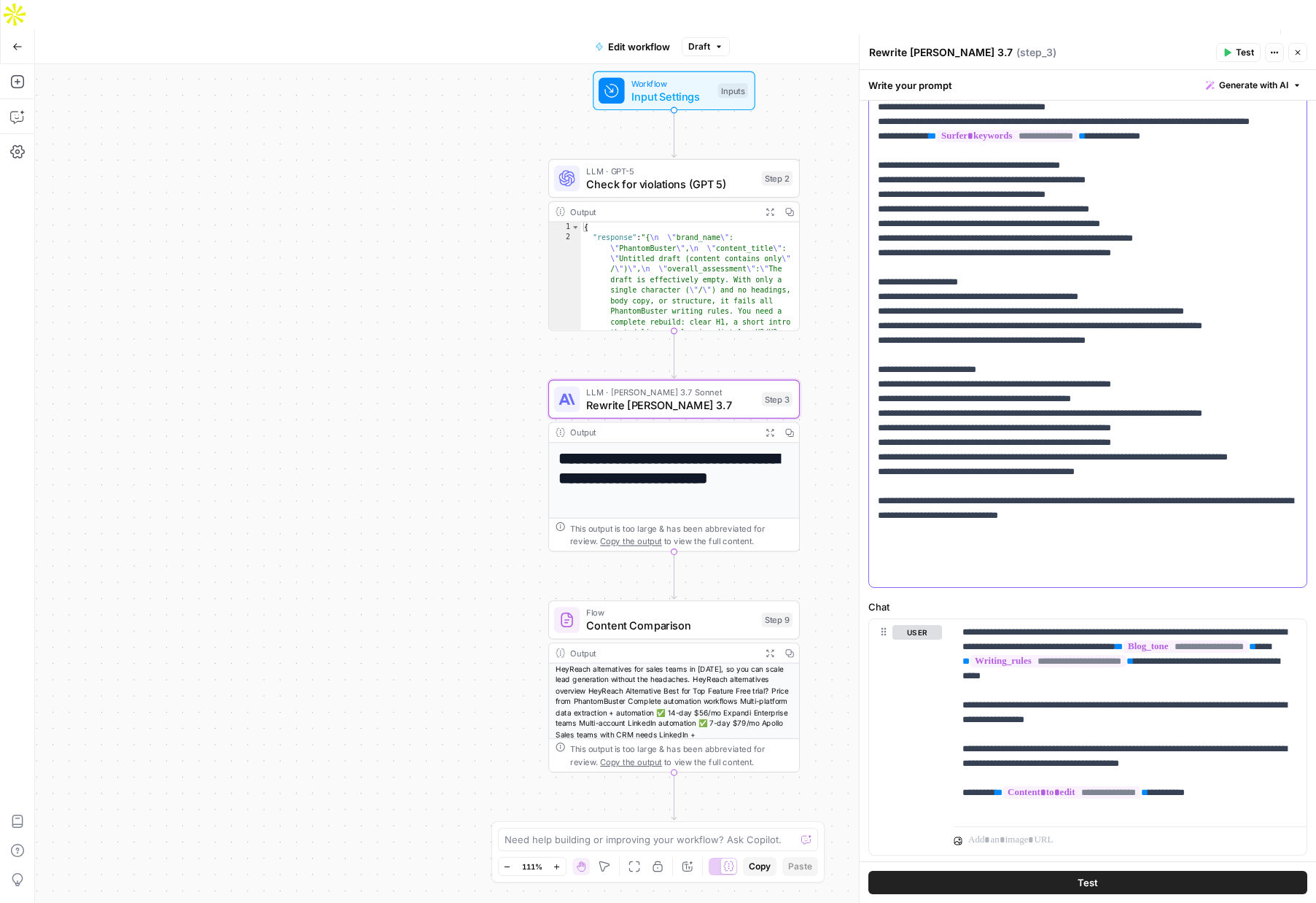
scroll to position [213, 0]
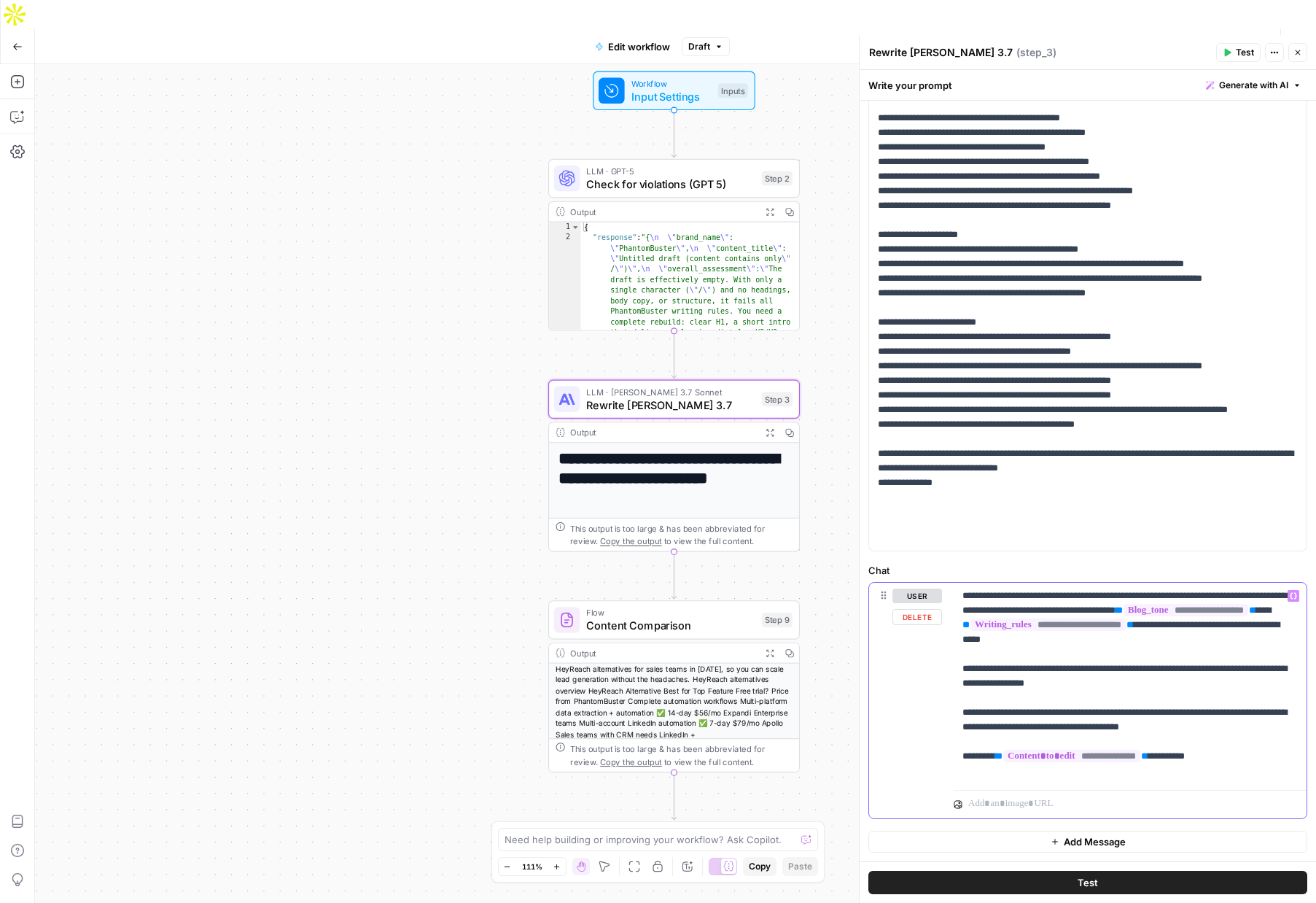
drag, startPoint x: 1135, startPoint y: 624, endPoint x: 1135, endPoint y: 643, distance: 19.0
click at [1135, 626] on p "**********" at bounding box center [1130, 683] width 335 height 190
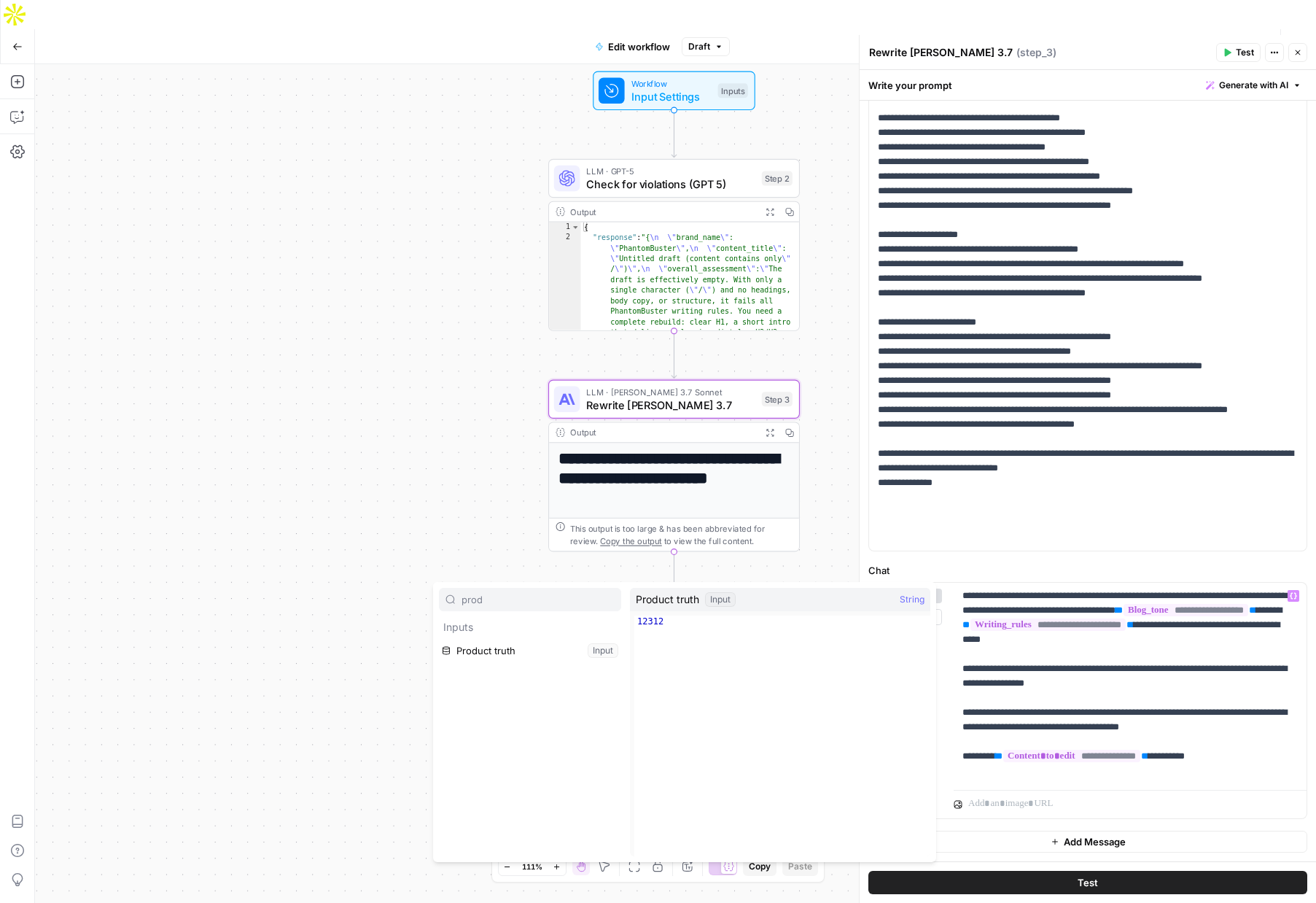
type input "prod"
click at [486, 652] on button "Select variable Product truth" at bounding box center [530, 650] width 182 height 24
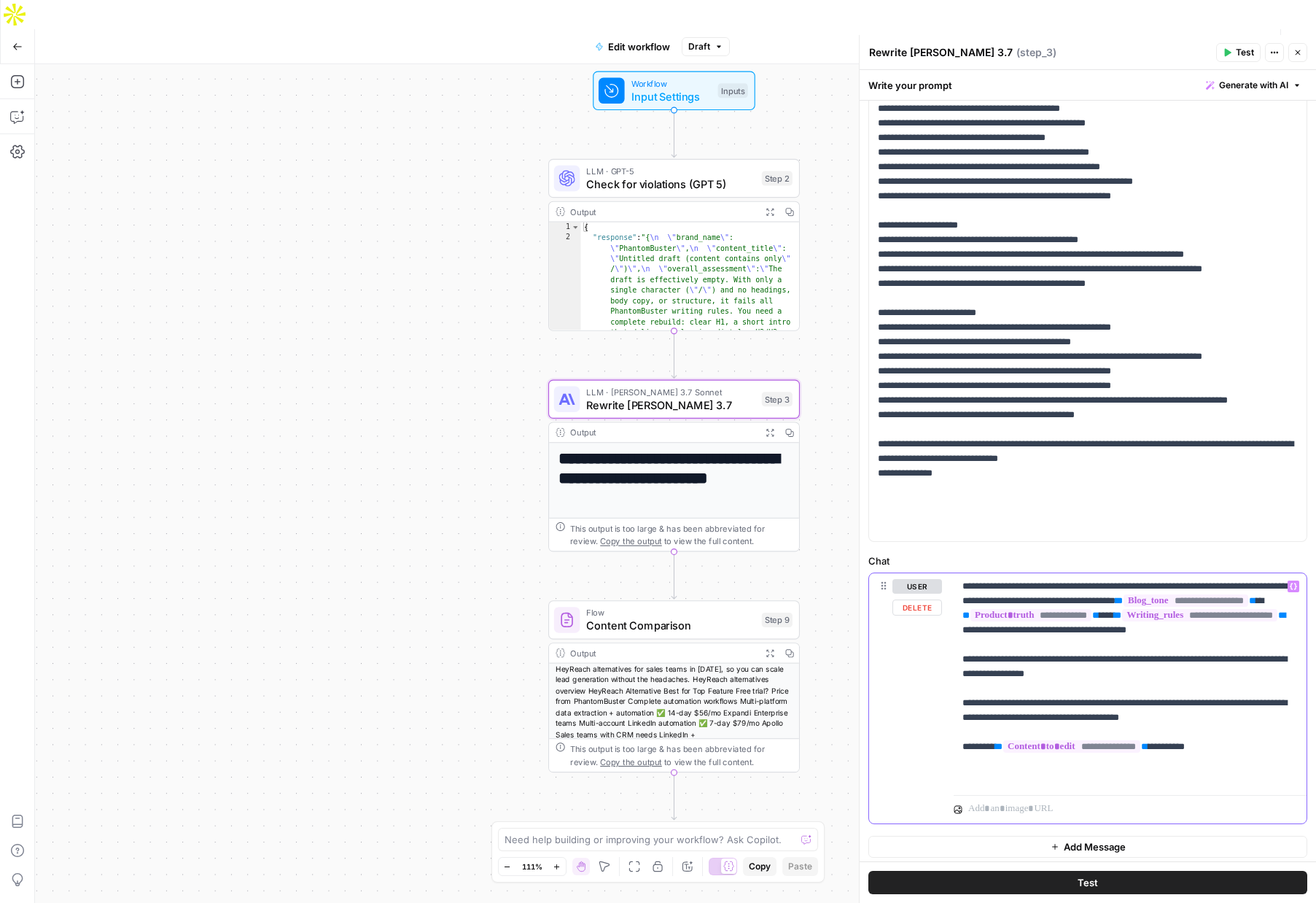
scroll to position [227, 0]
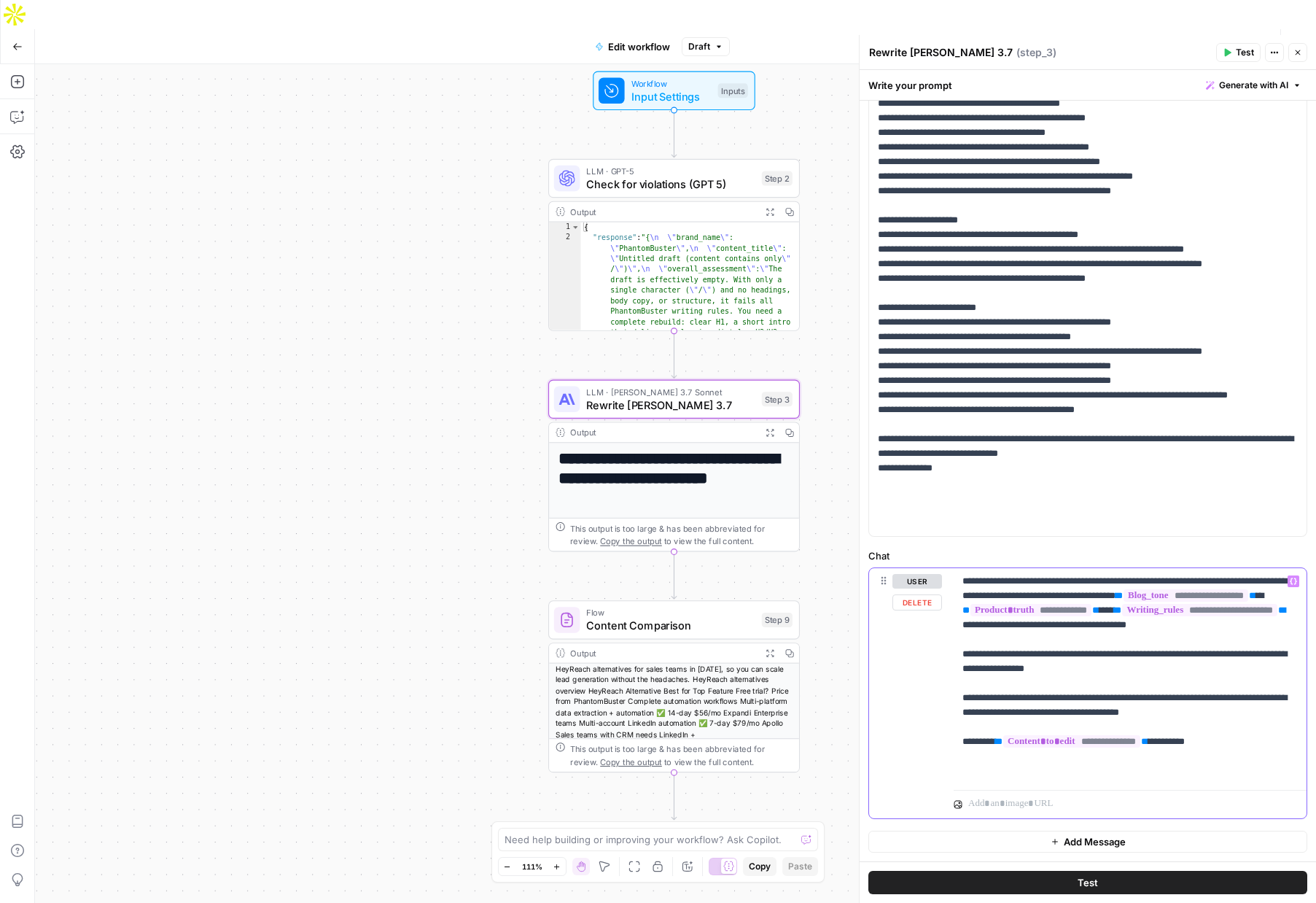
click at [1012, 682] on p "**********" at bounding box center [1130, 676] width 335 height 204
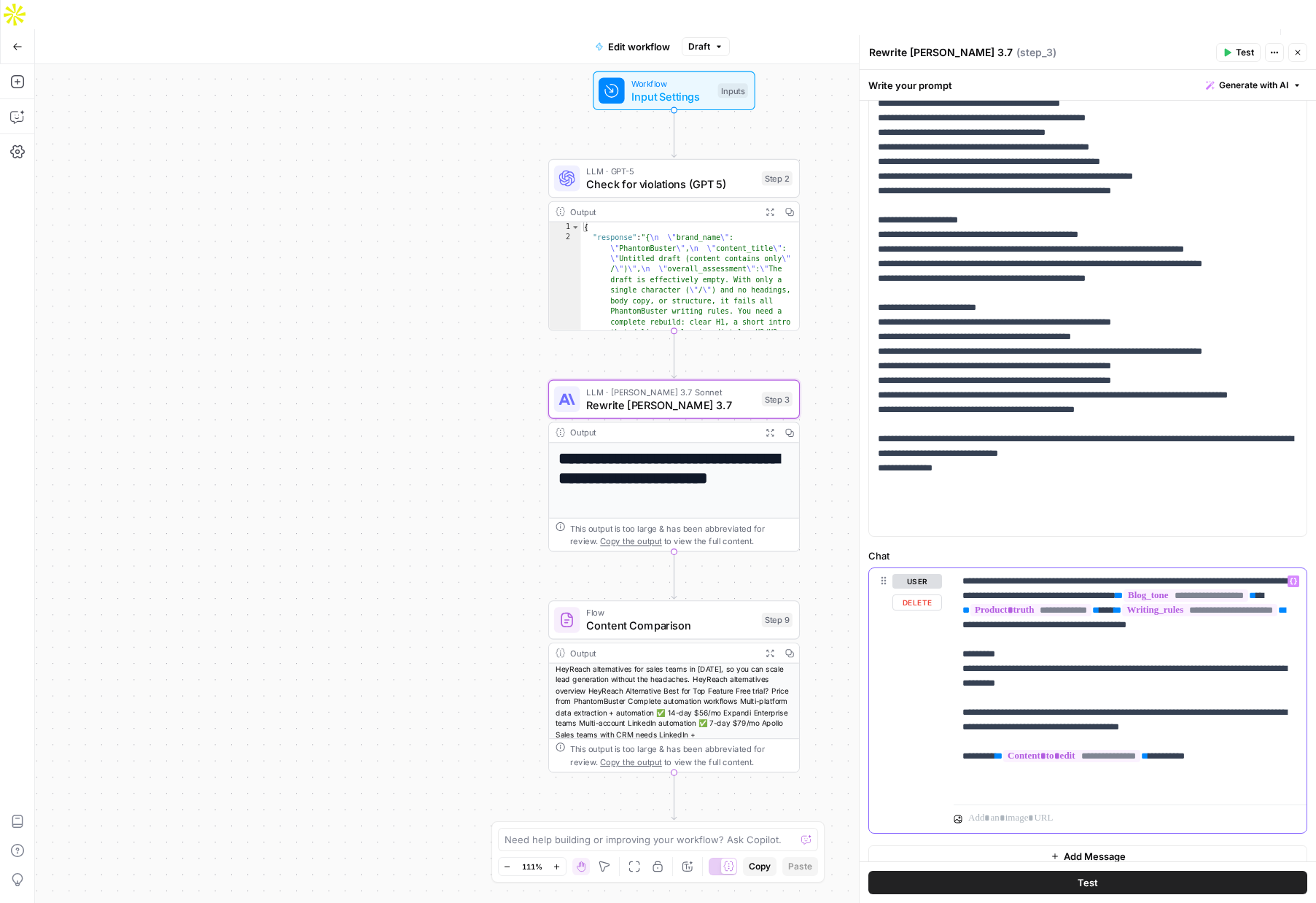
click at [1056, 711] on p "**********" at bounding box center [1130, 683] width 335 height 219
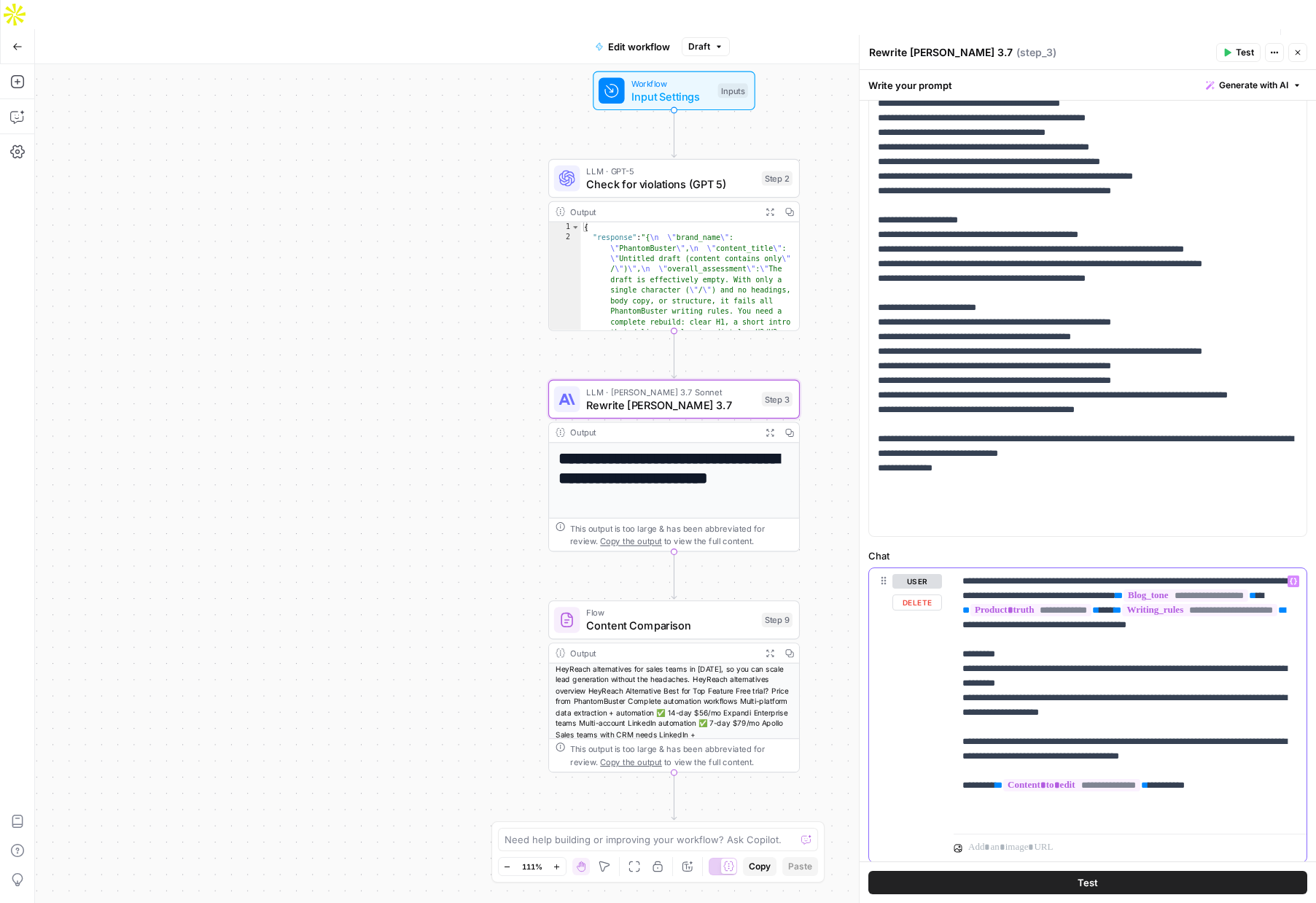
scroll to position [270, 0]
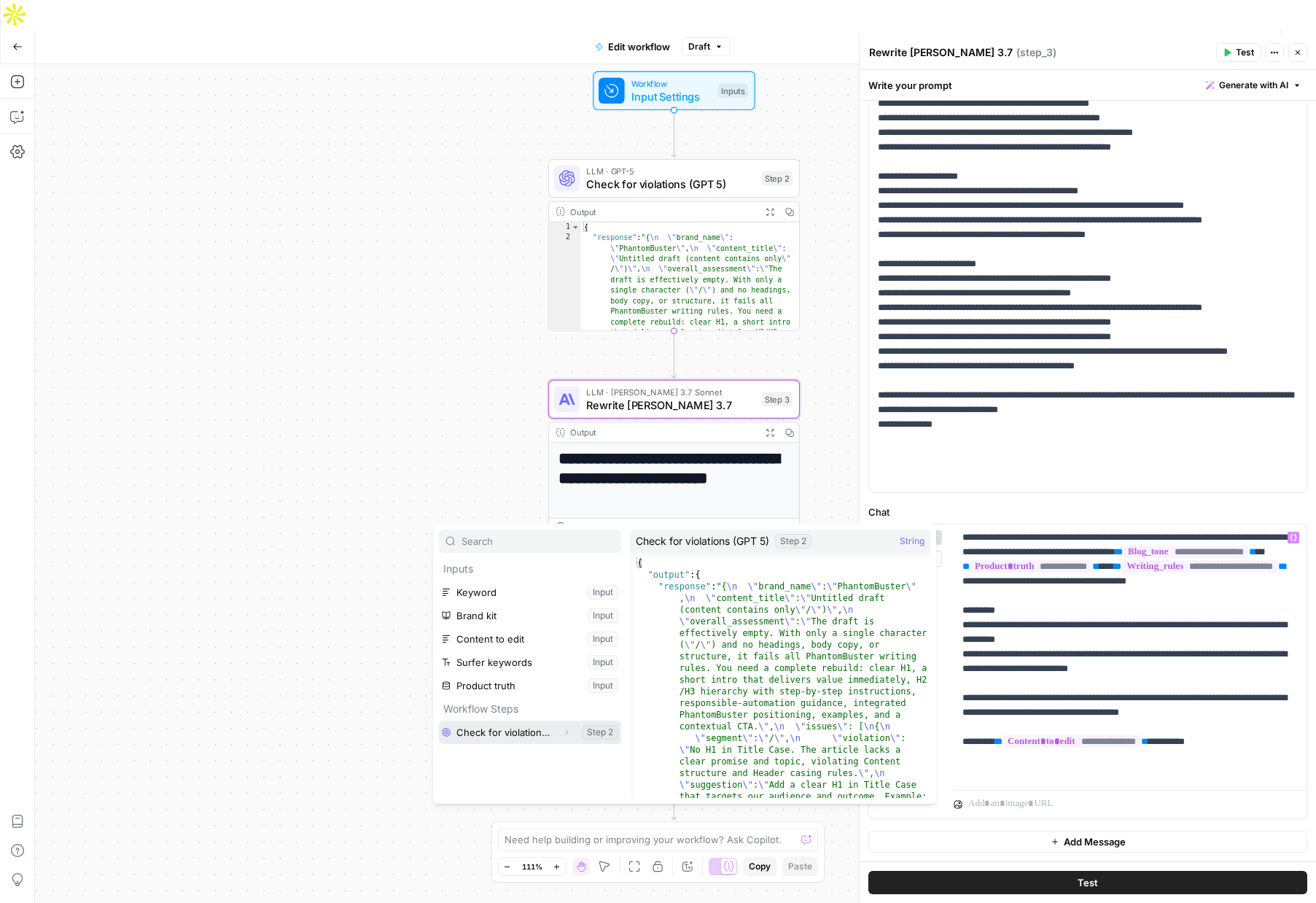
click at [570, 732] on span "Expand" at bounding box center [570, 732] width 1 height 1
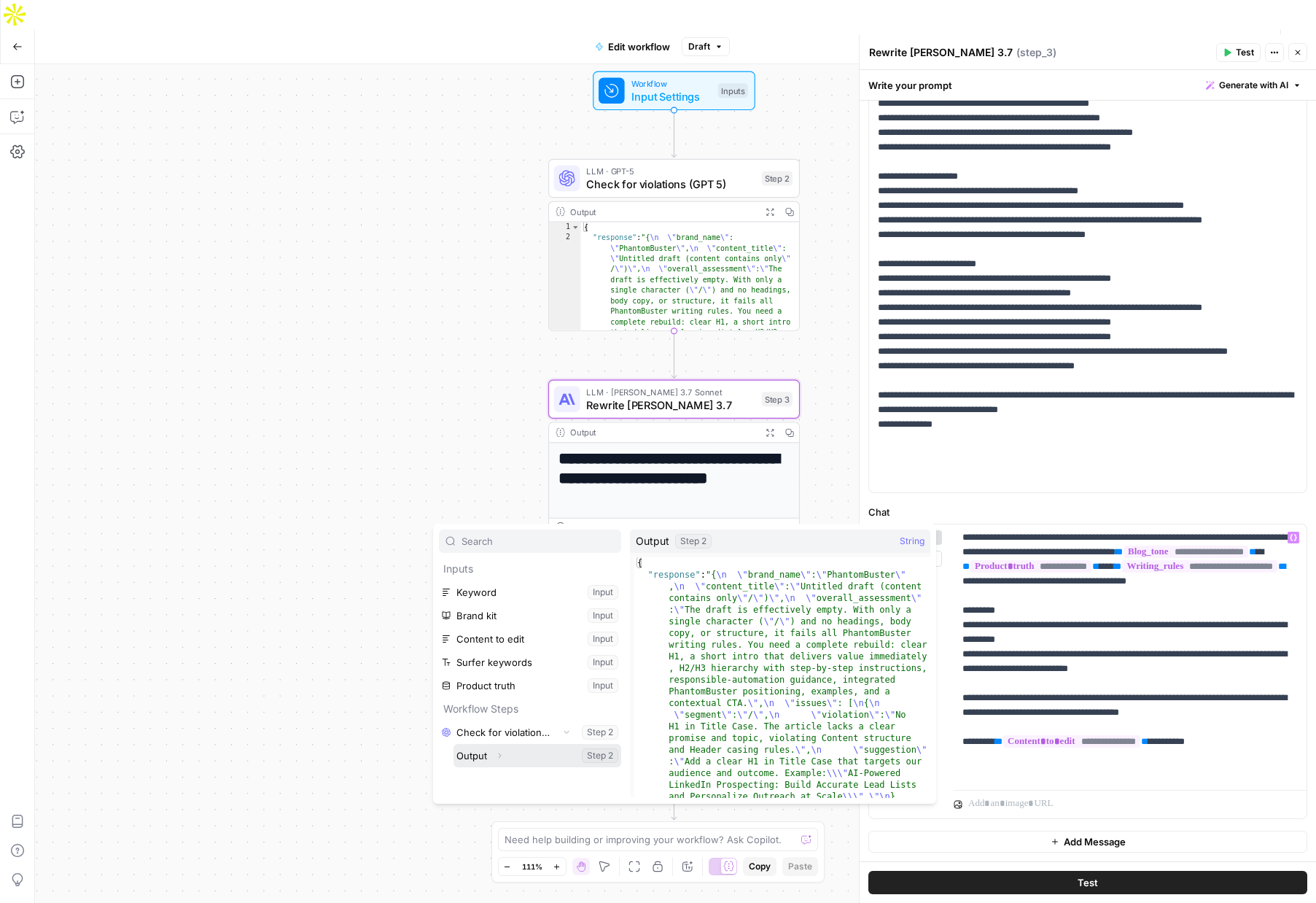
click at [496, 754] on icon "button" at bounding box center [500, 755] width 9 height 9
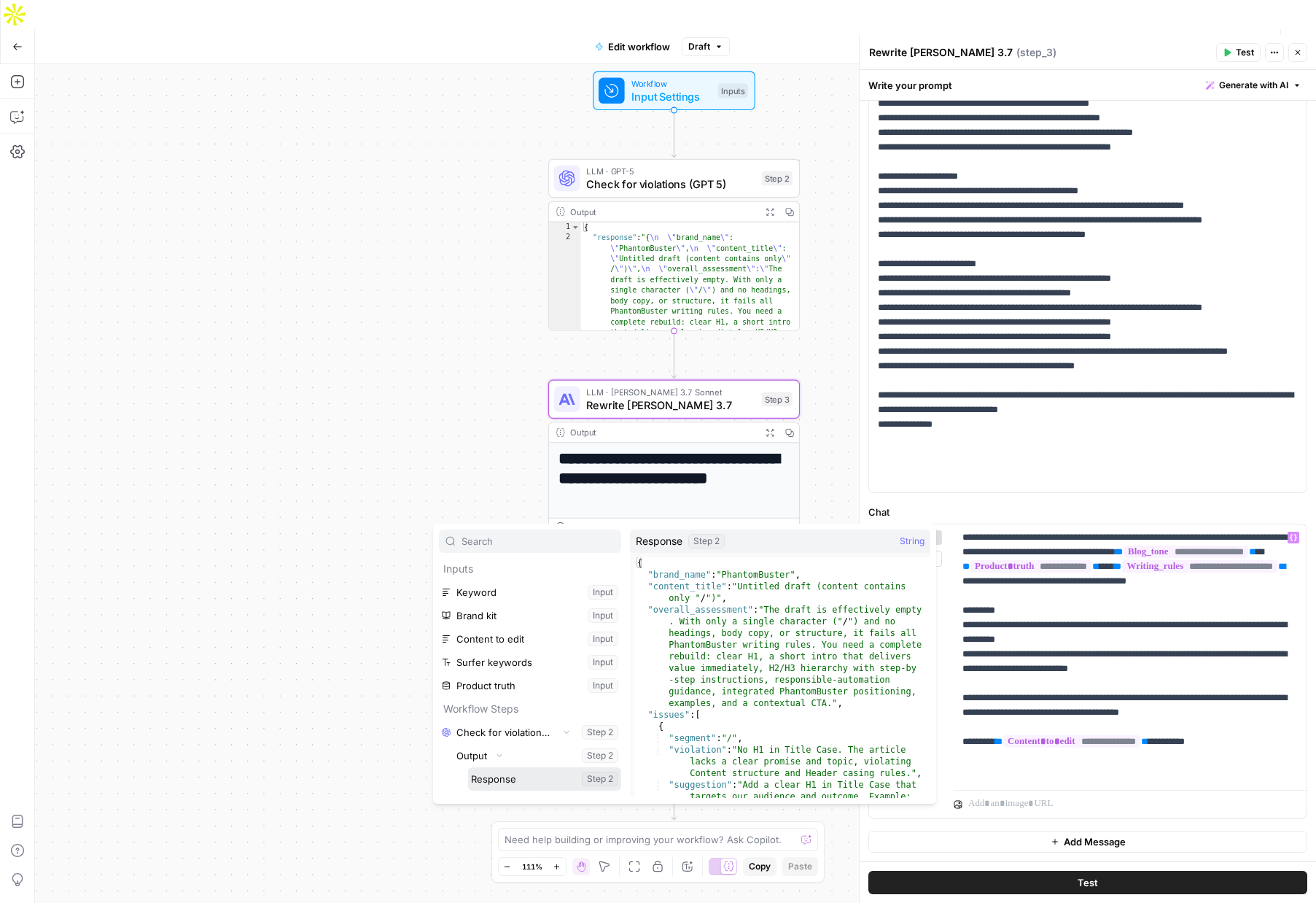
click at [497, 774] on button "Select variable Response" at bounding box center [544, 779] width 153 height 24
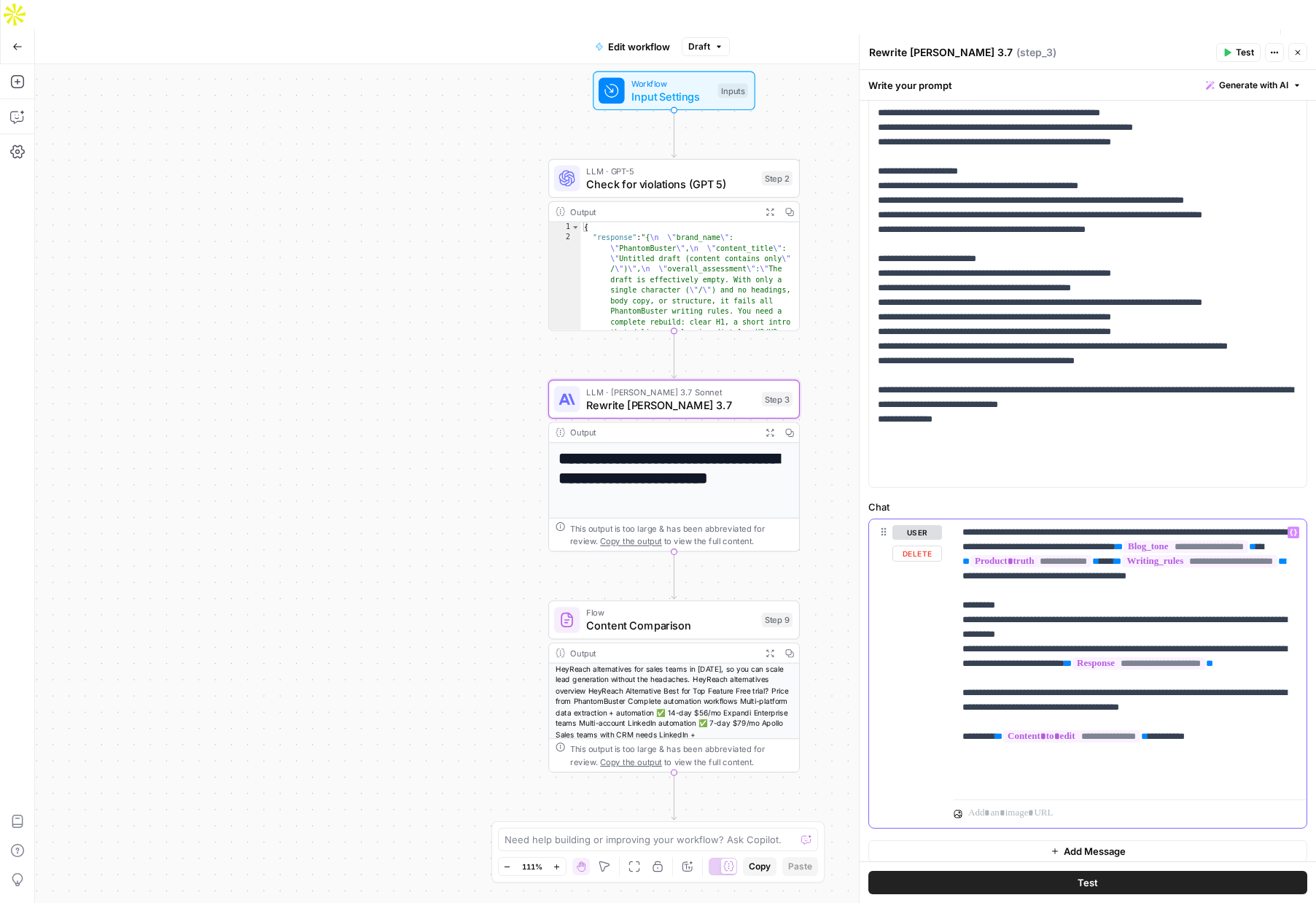
scroll to position [285, 0]
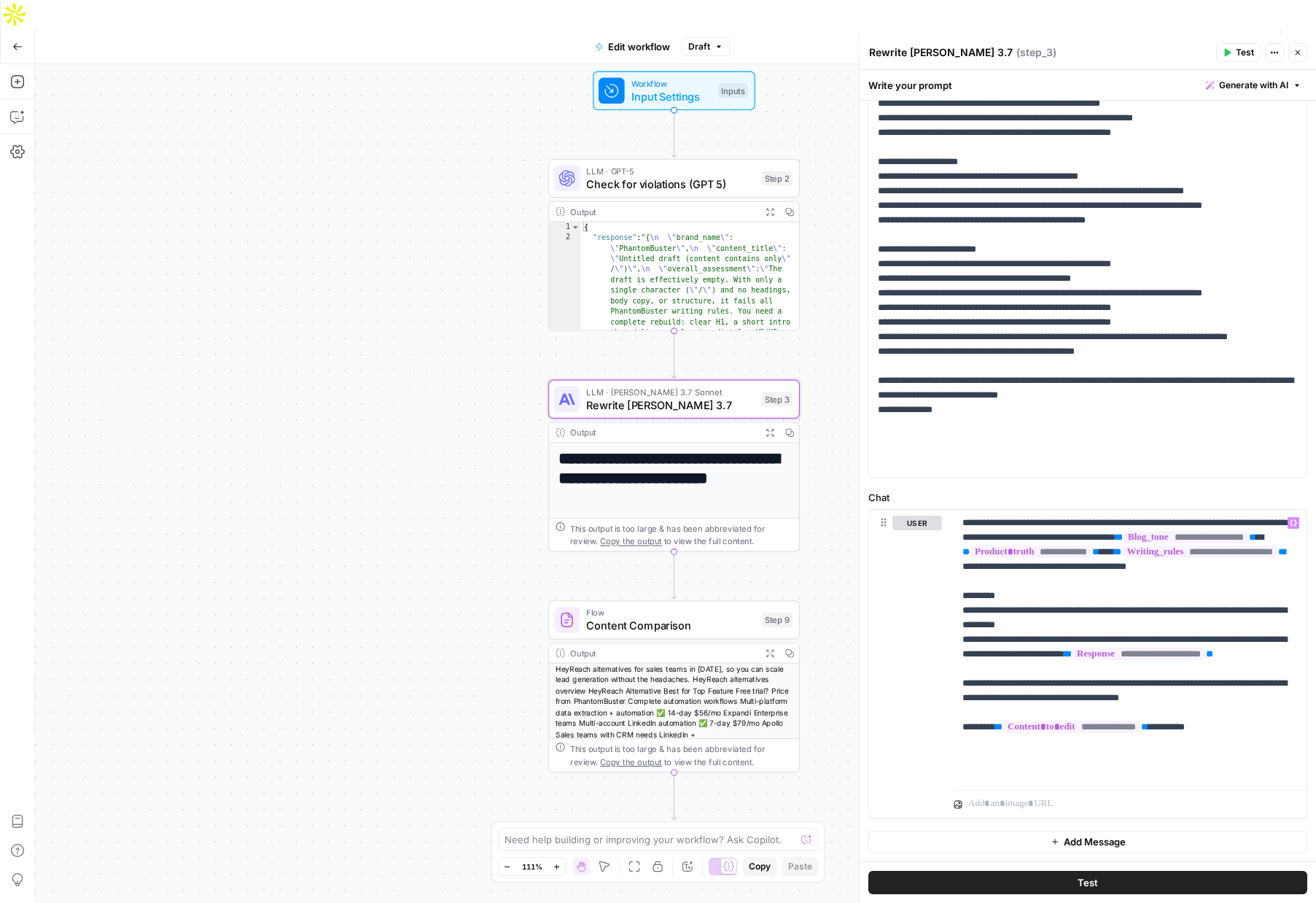
click at [1216, 39] on span "Publish" at bounding box center [1226, 46] width 33 height 15
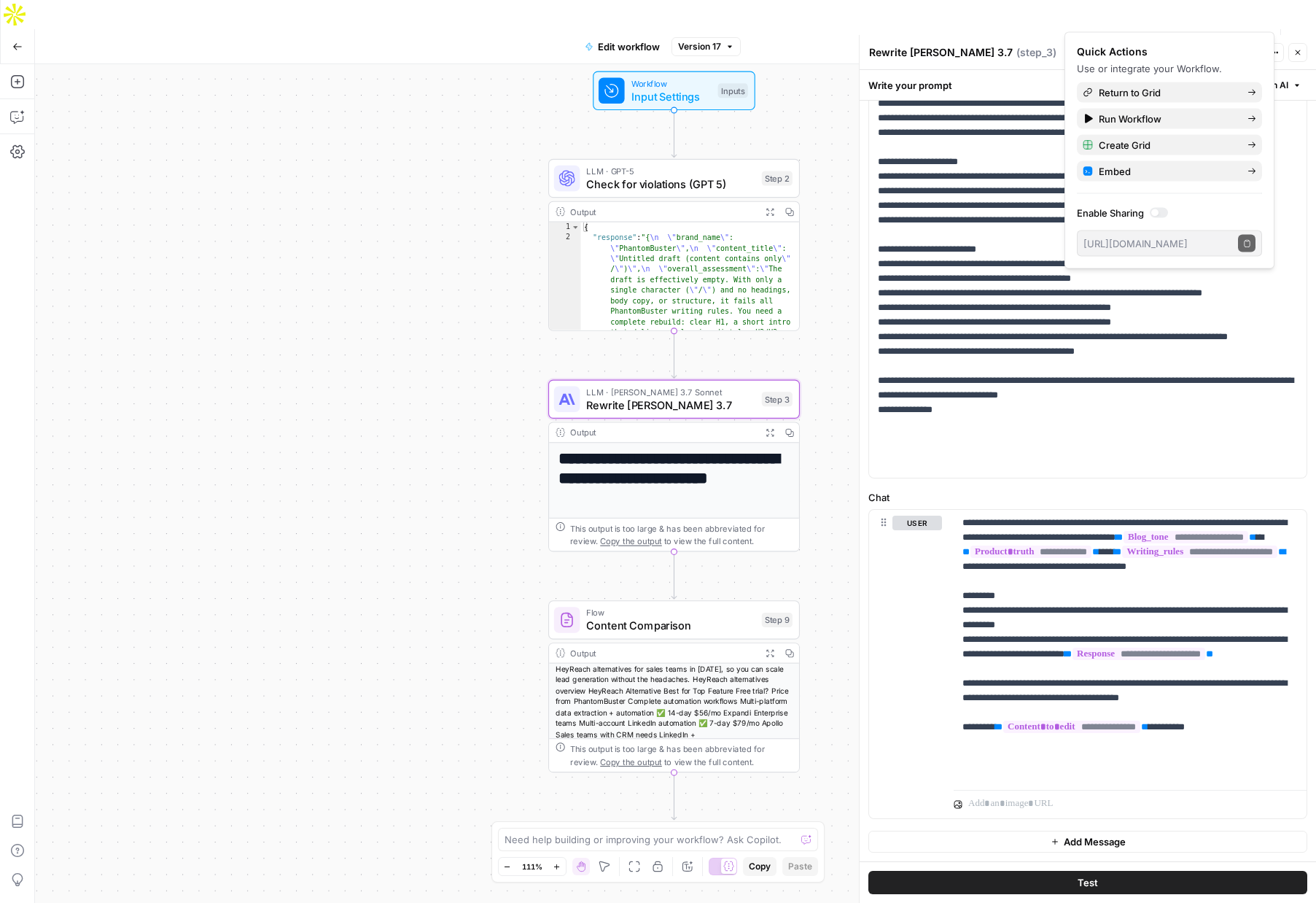
click at [966, 29] on div "Test Data Options Publish Actions Run History" at bounding box center [1029, 46] width 576 height 34
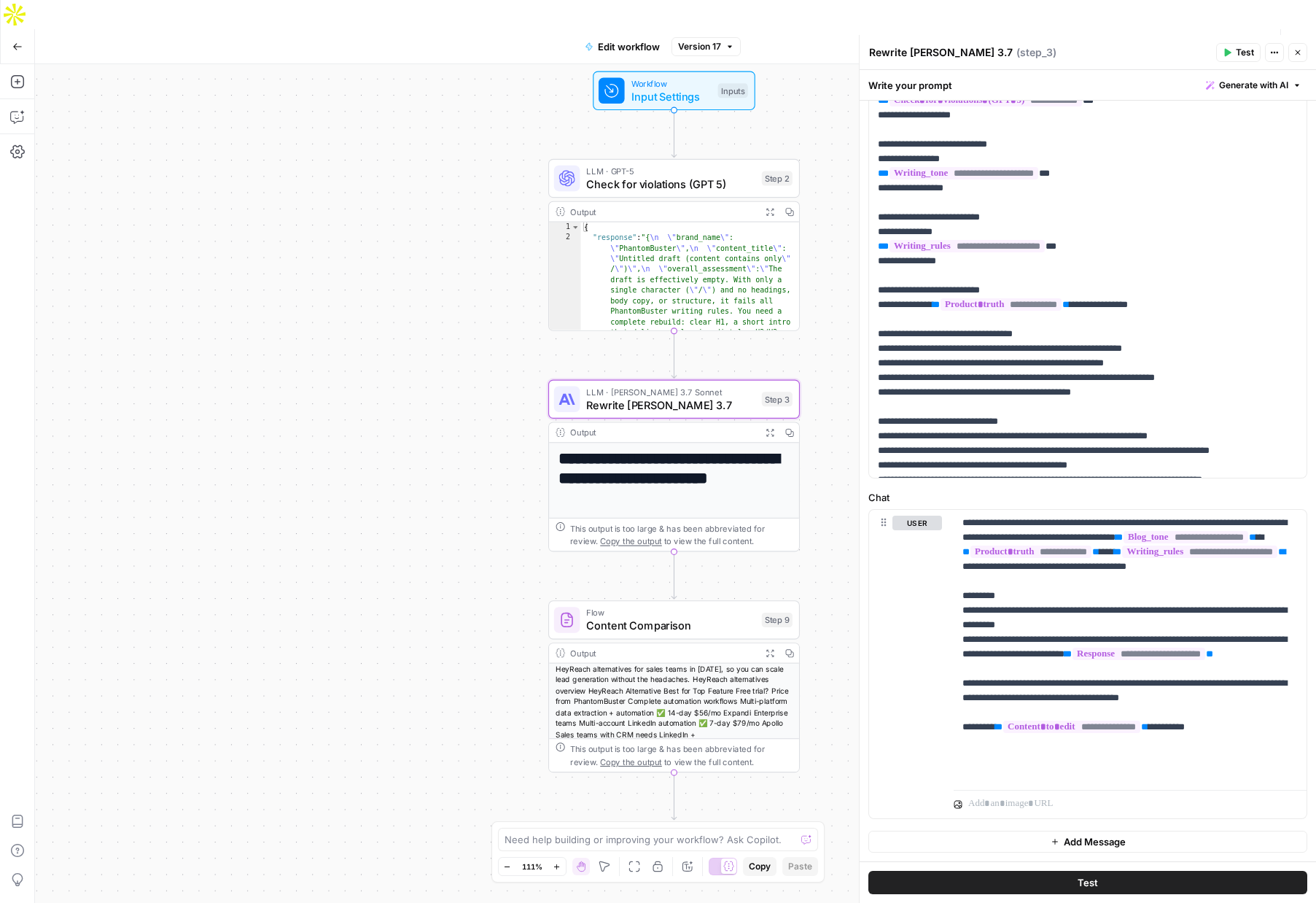
scroll to position [0, 0]
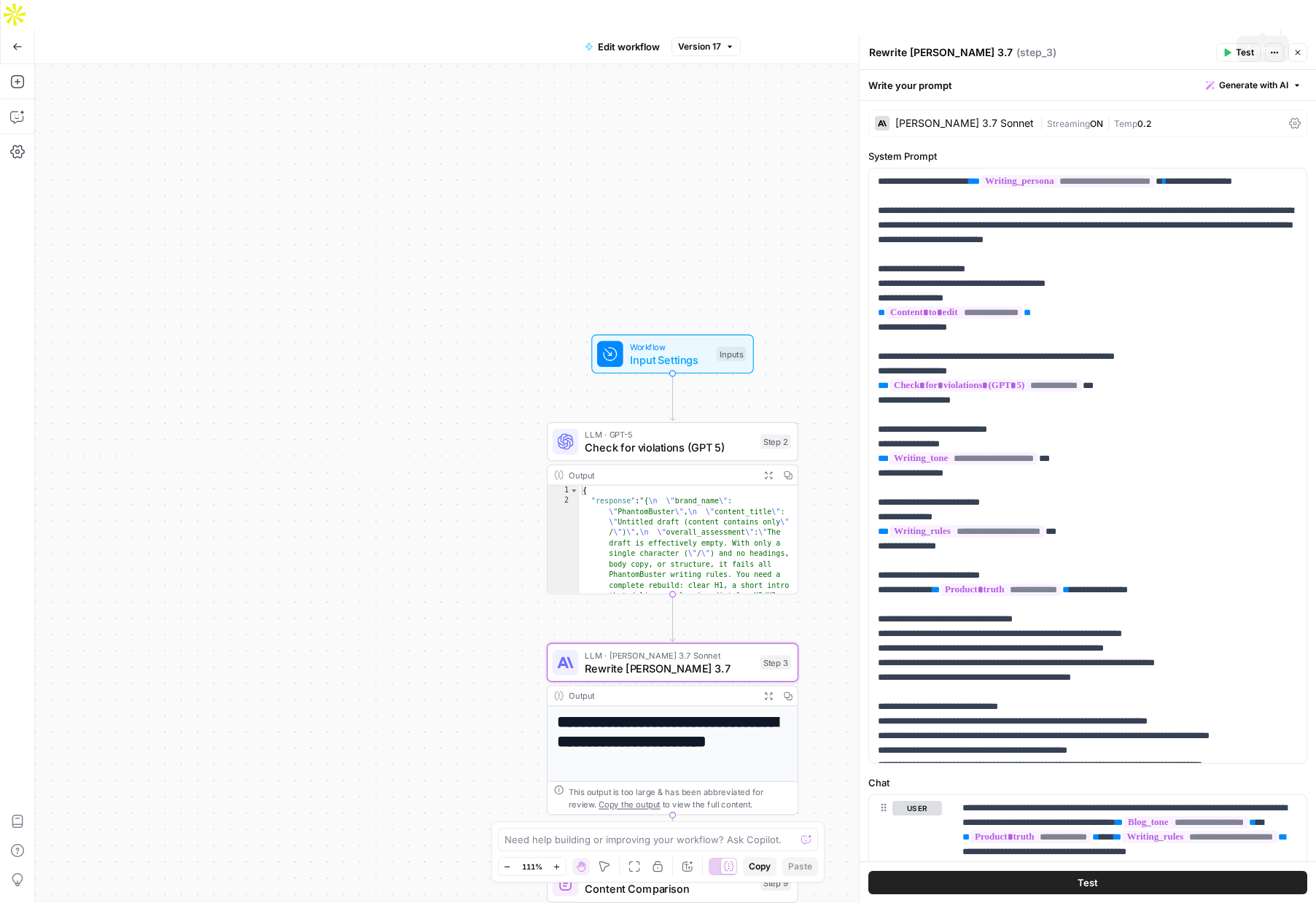
click at [1219, 39] on span "Publish" at bounding box center [1226, 46] width 33 height 15
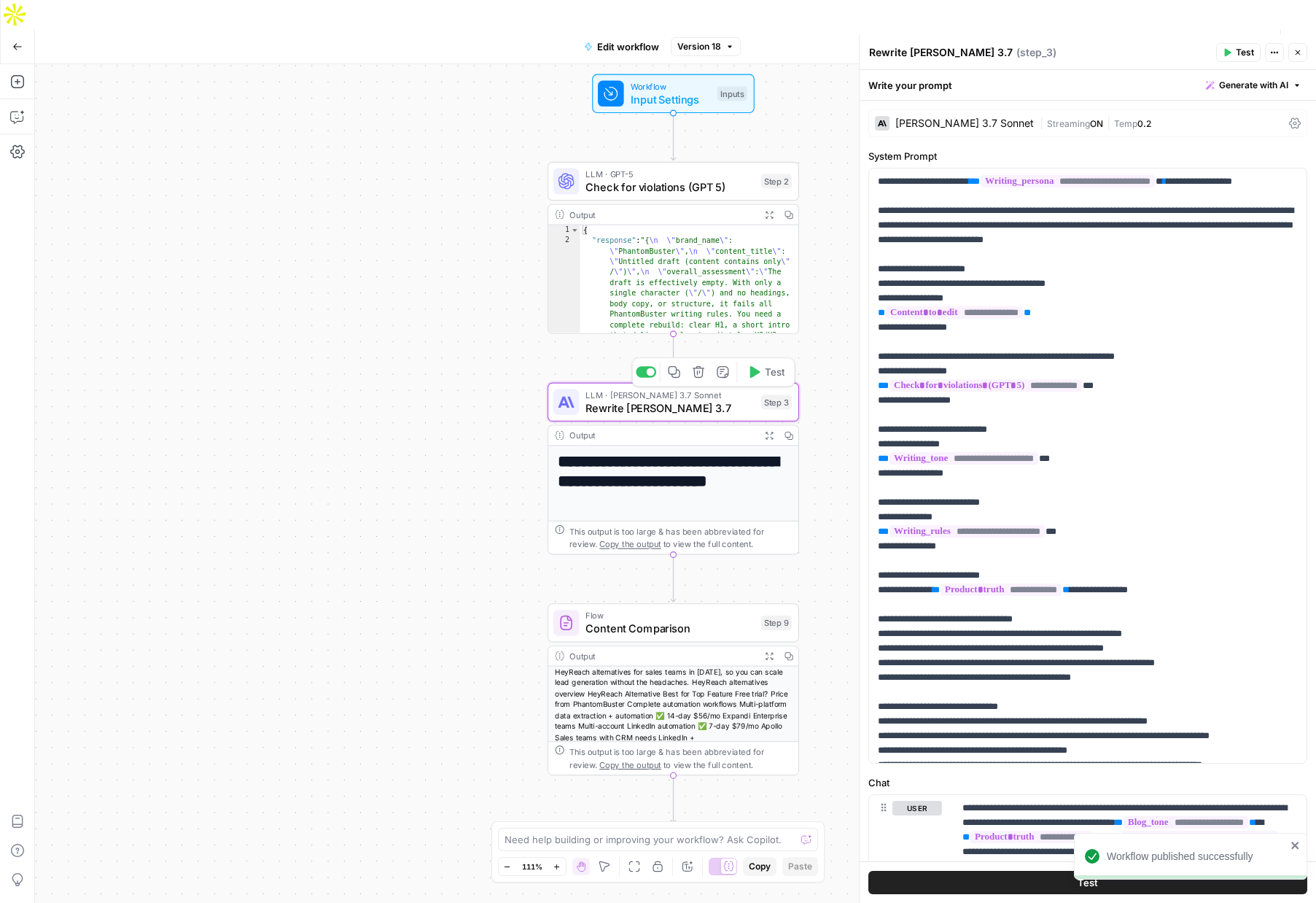
click at [666, 400] on span "Rewrite [PERSON_NAME] 3.7" at bounding box center [669, 408] width 169 height 16
click at [648, 400] on span "Rewrite [PERSON_NAME] 3.7" at bounding box center [669, 408] width 169 height 16
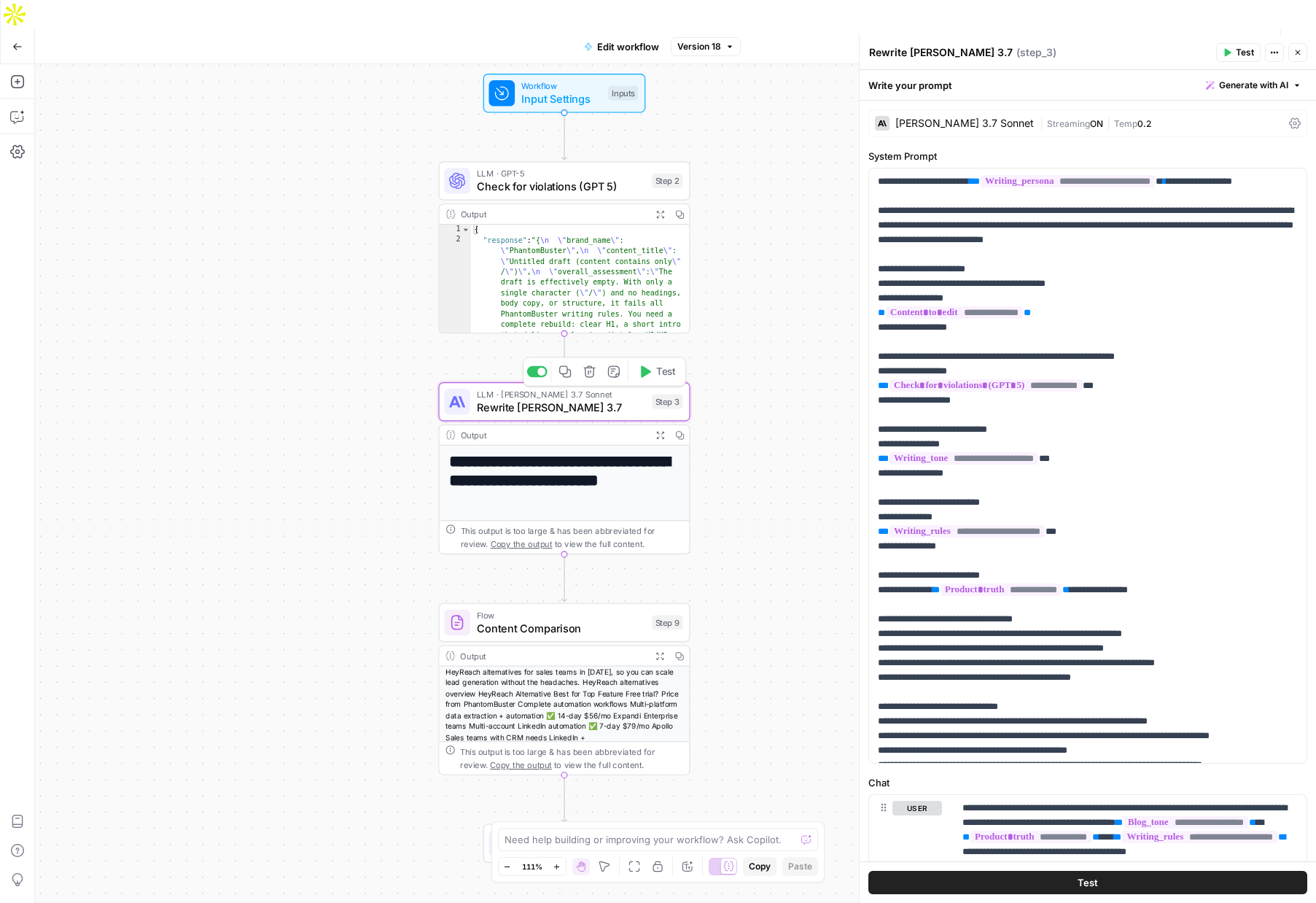
click at [553, 399] on span "Rewrite [PERSON_NAME] 3.7" at bounding box center [561, 407] width 169 height 16
click at [562, 399] on span "Rewrite [PERSON_NAME] 3.7" at bounding box center [561, 407] width 169 height 16
drag, startPoint x: 1131, startPoint y: 837, endPoint x: 978, endPoint y: 835, distance: 153.0
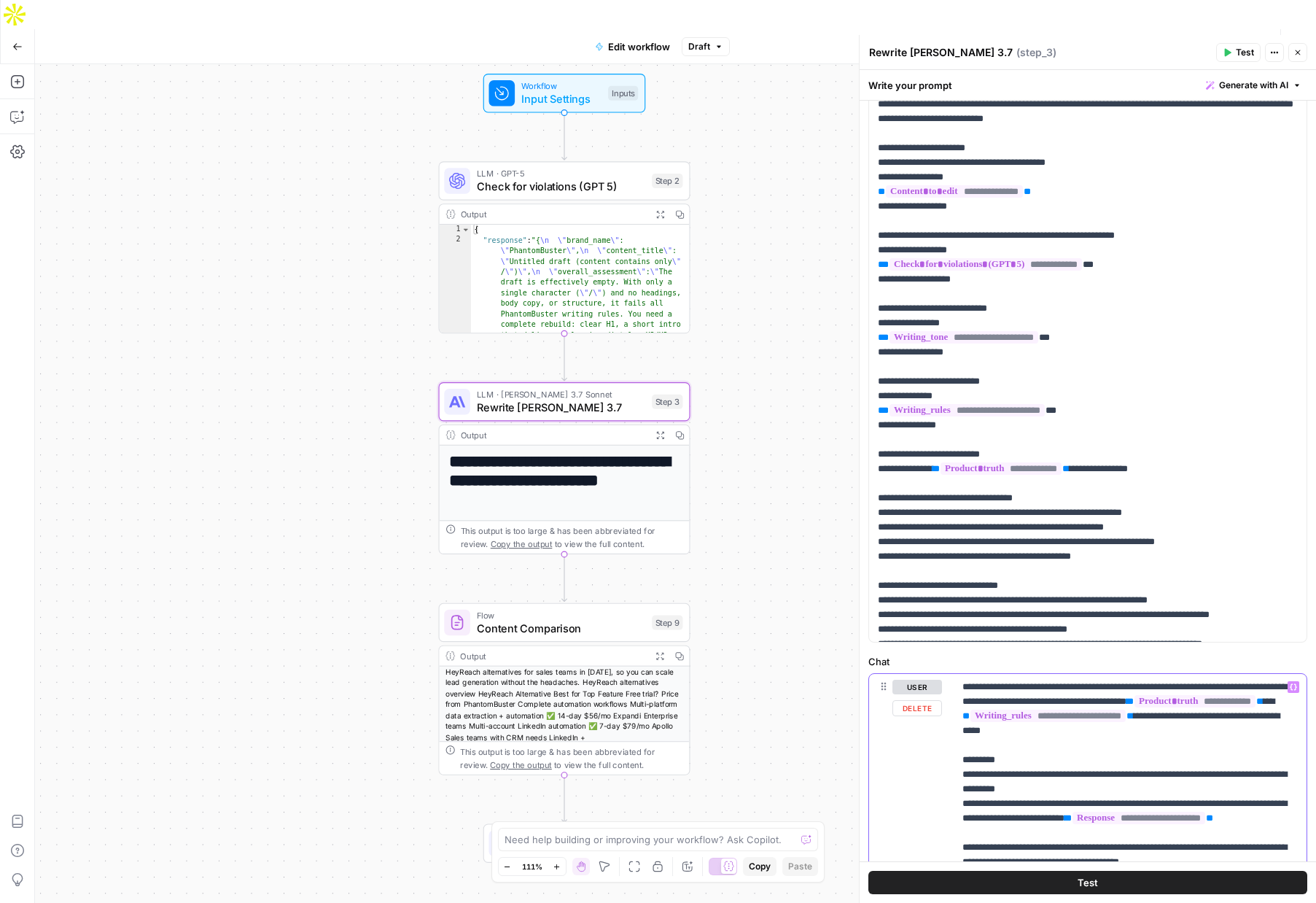
scroll to position [123, 0]
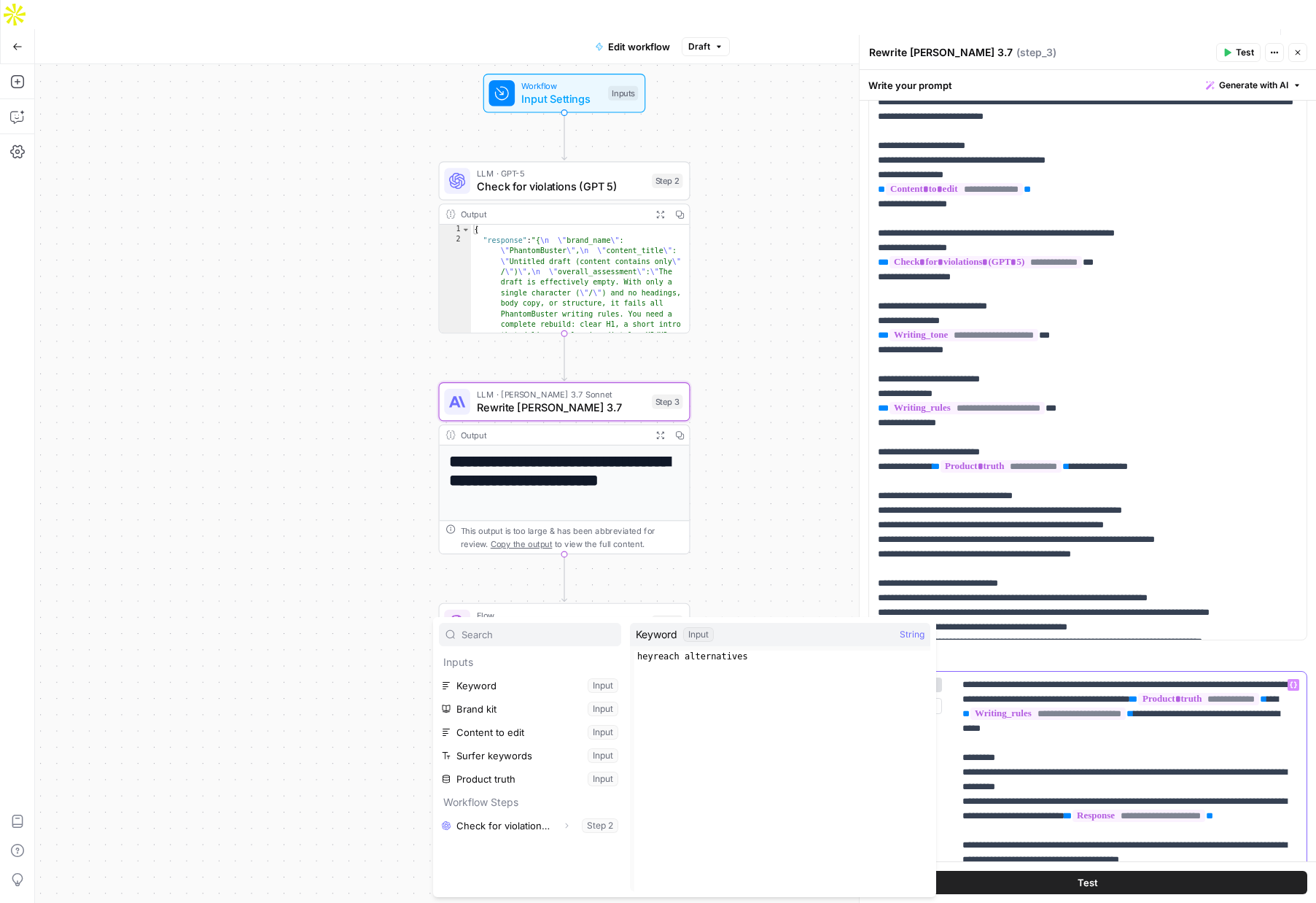
click at [1228, 703] on p "**********" at bounding box center [1130, 801] width 335 height 248
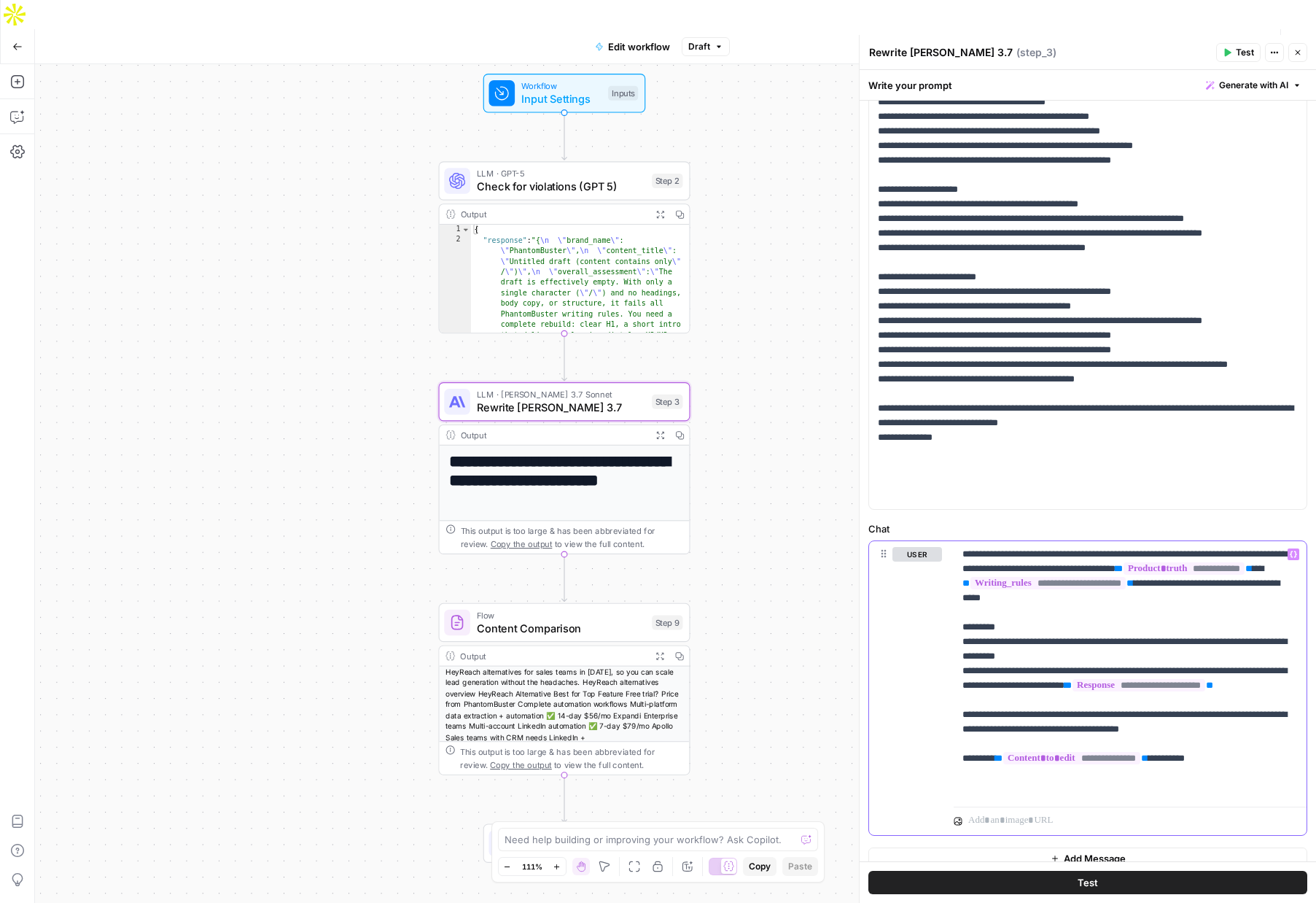
scroll to position [270, 0]
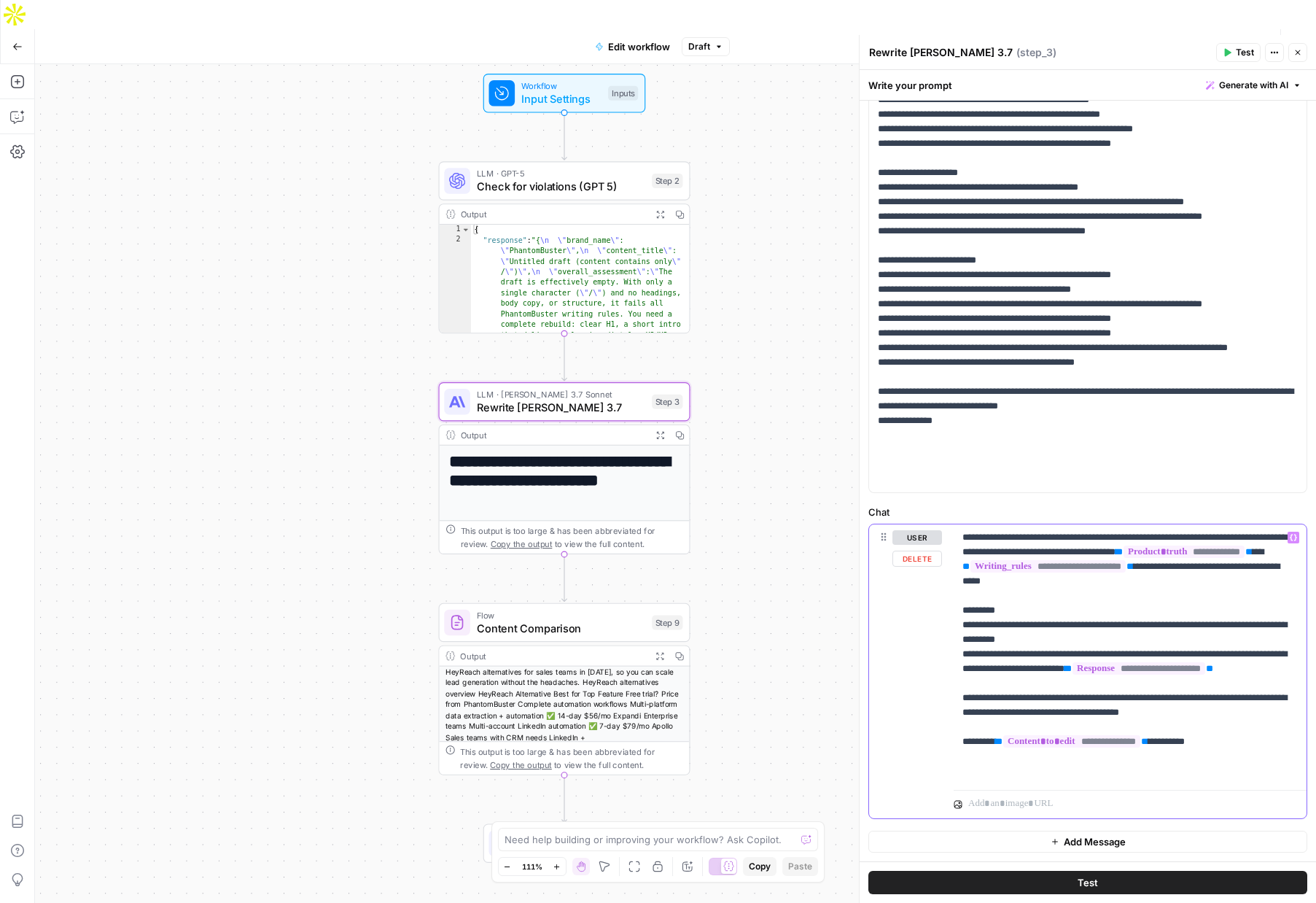
click at [1200, 701] on p "**********" at bounding box center [1130, 654] width 335 height 248
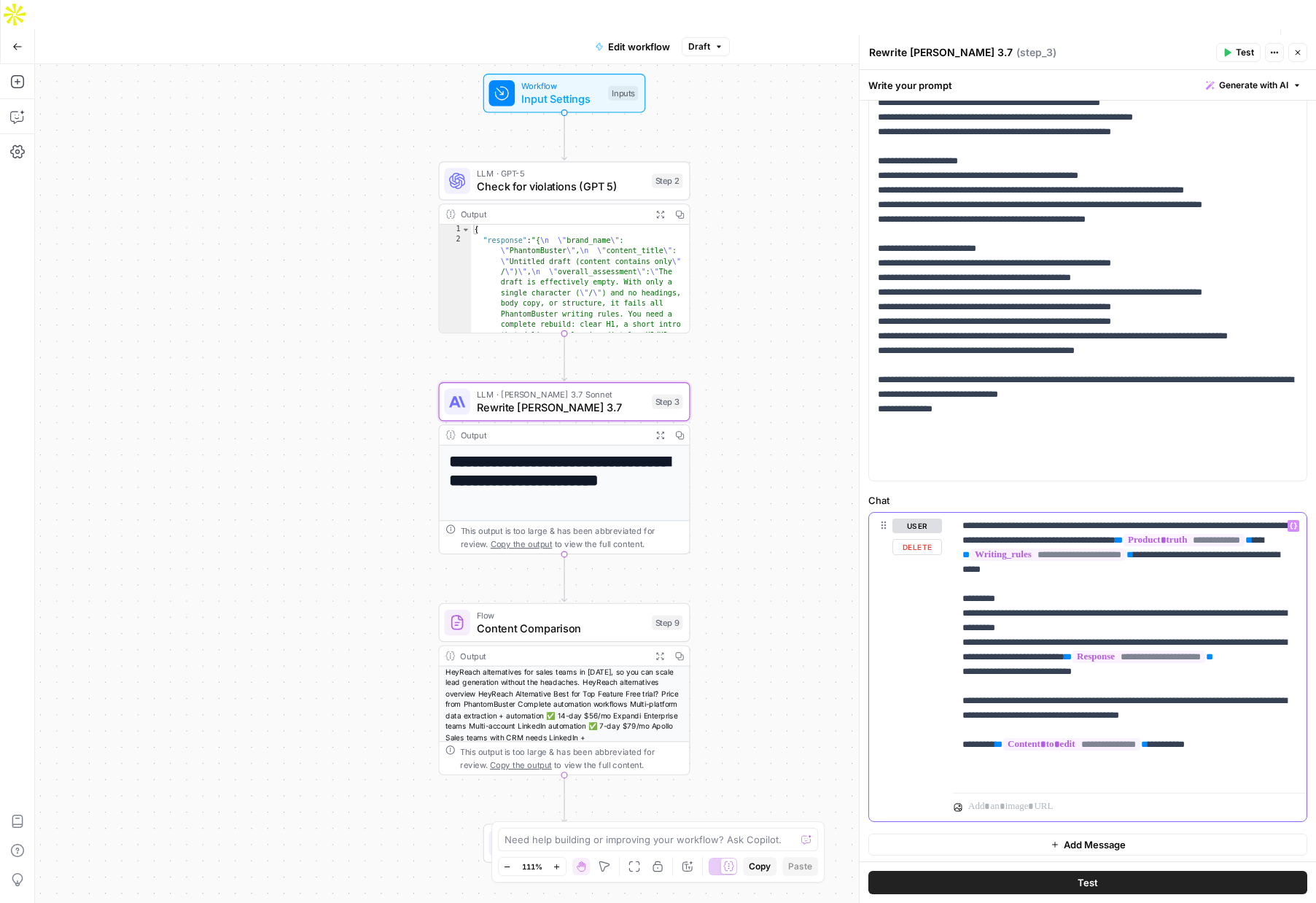
scroll to position [285, 0]
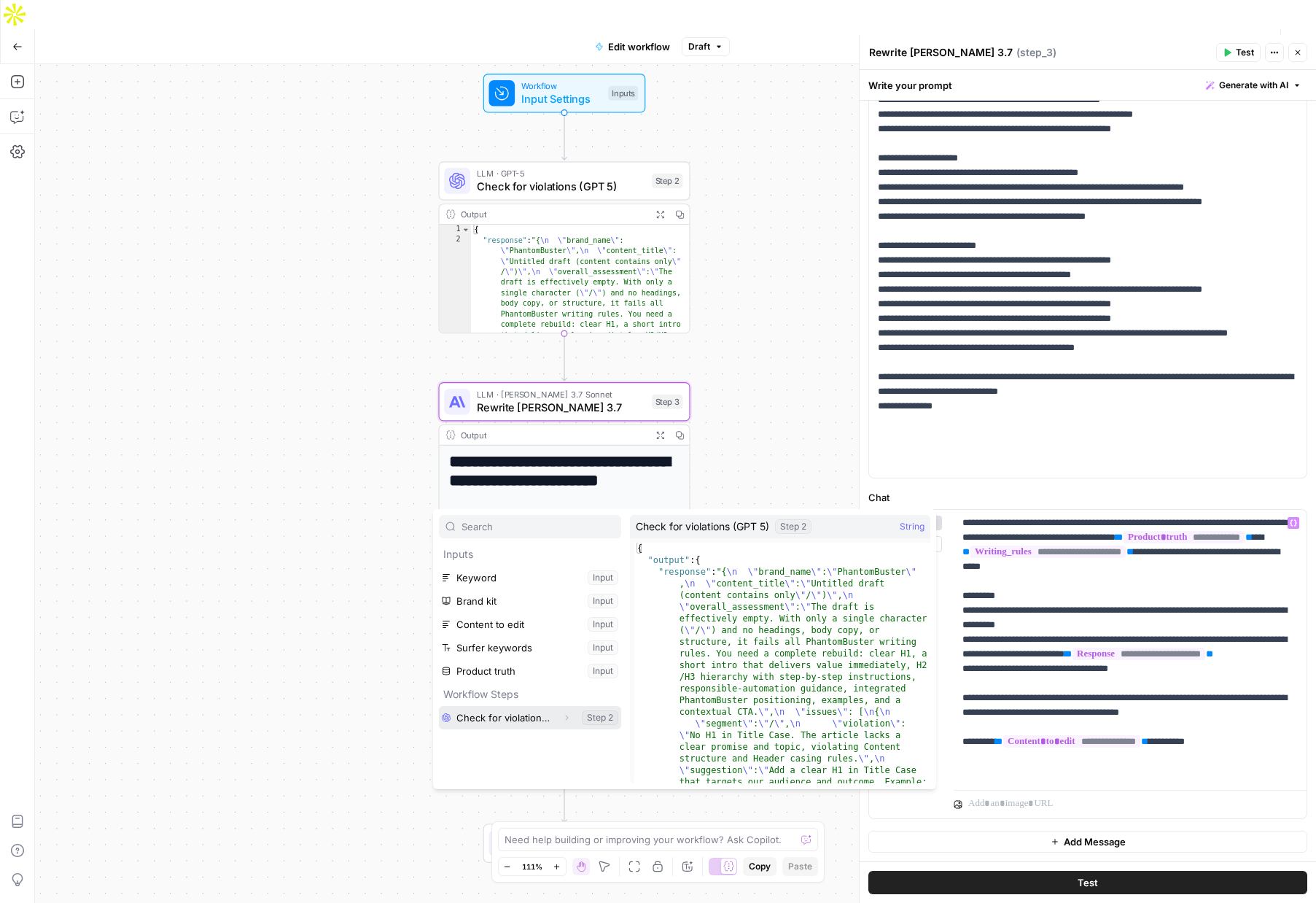
click at [566, 716] on icon "button" at bounding box center [567, 718] width 9 height 9
click at [497, 738] on icon "button" at bounding box center [500, 741] width 9 height 9
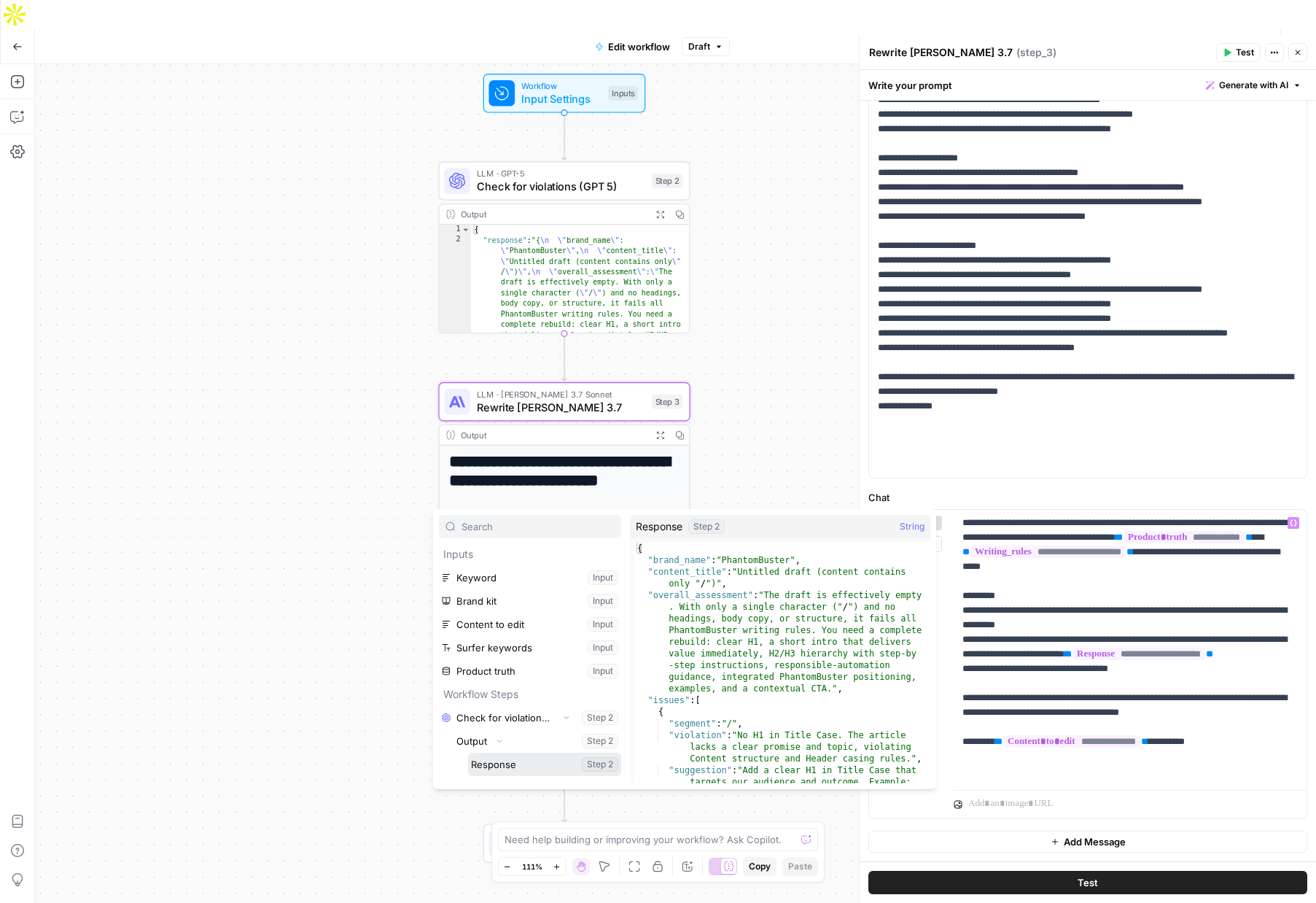
click at [496, 760] on button "Select variable Response" at bounding box center [544, 764] width 153 height 24
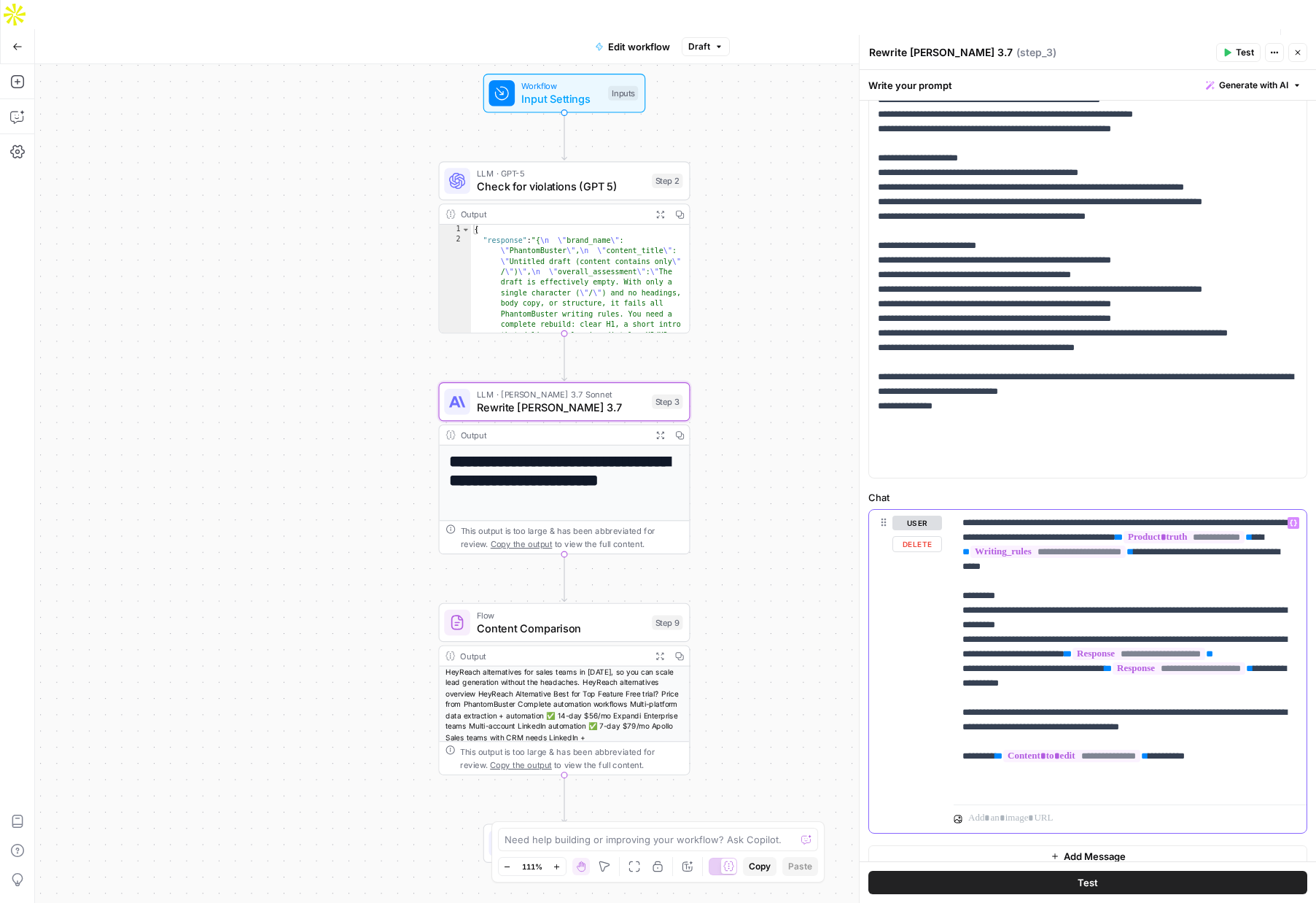
scroll to position [300, 0]
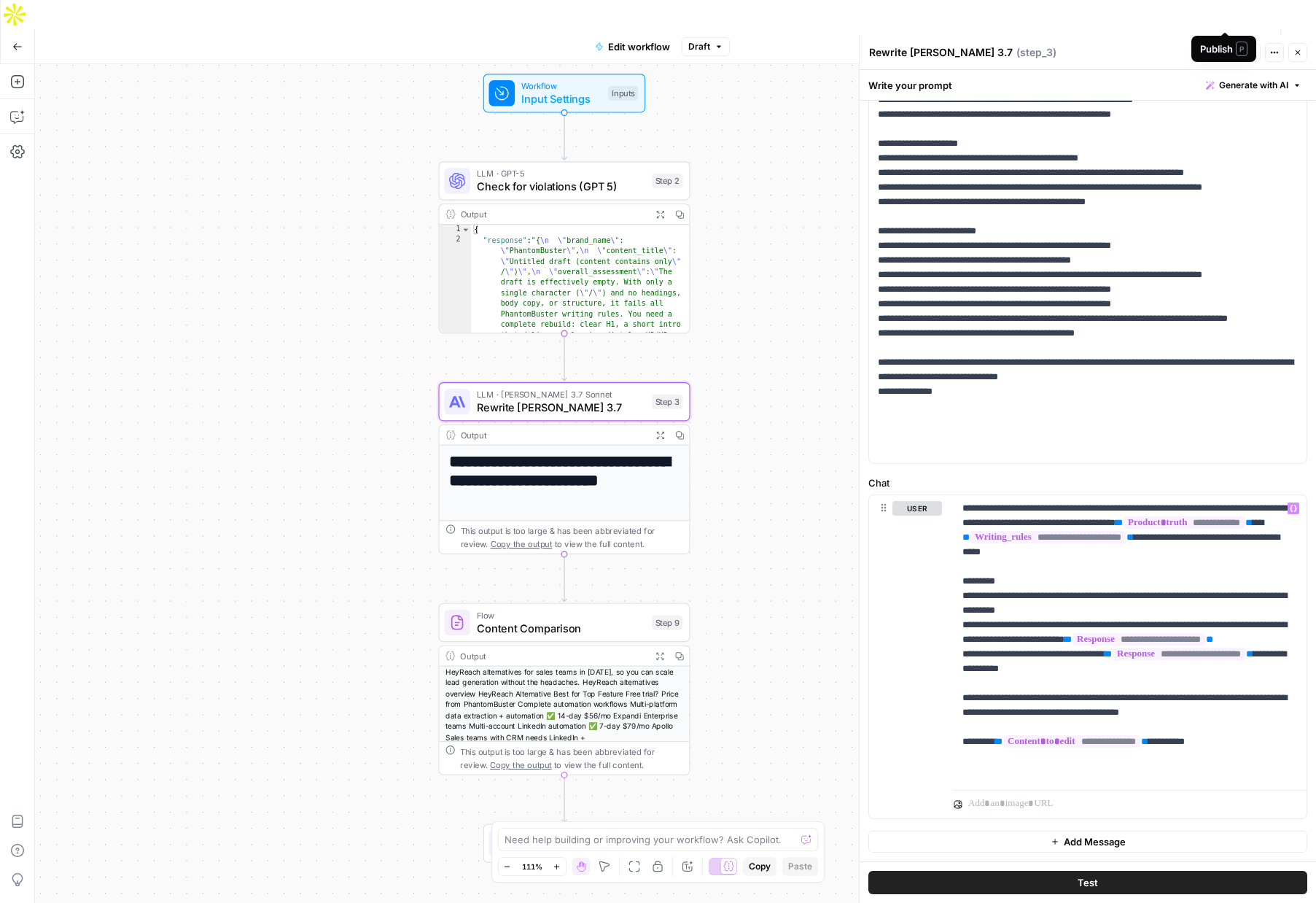
click at [1227, 39] on span "Publish" at bounding box center [1226, 46] width 33 height 15
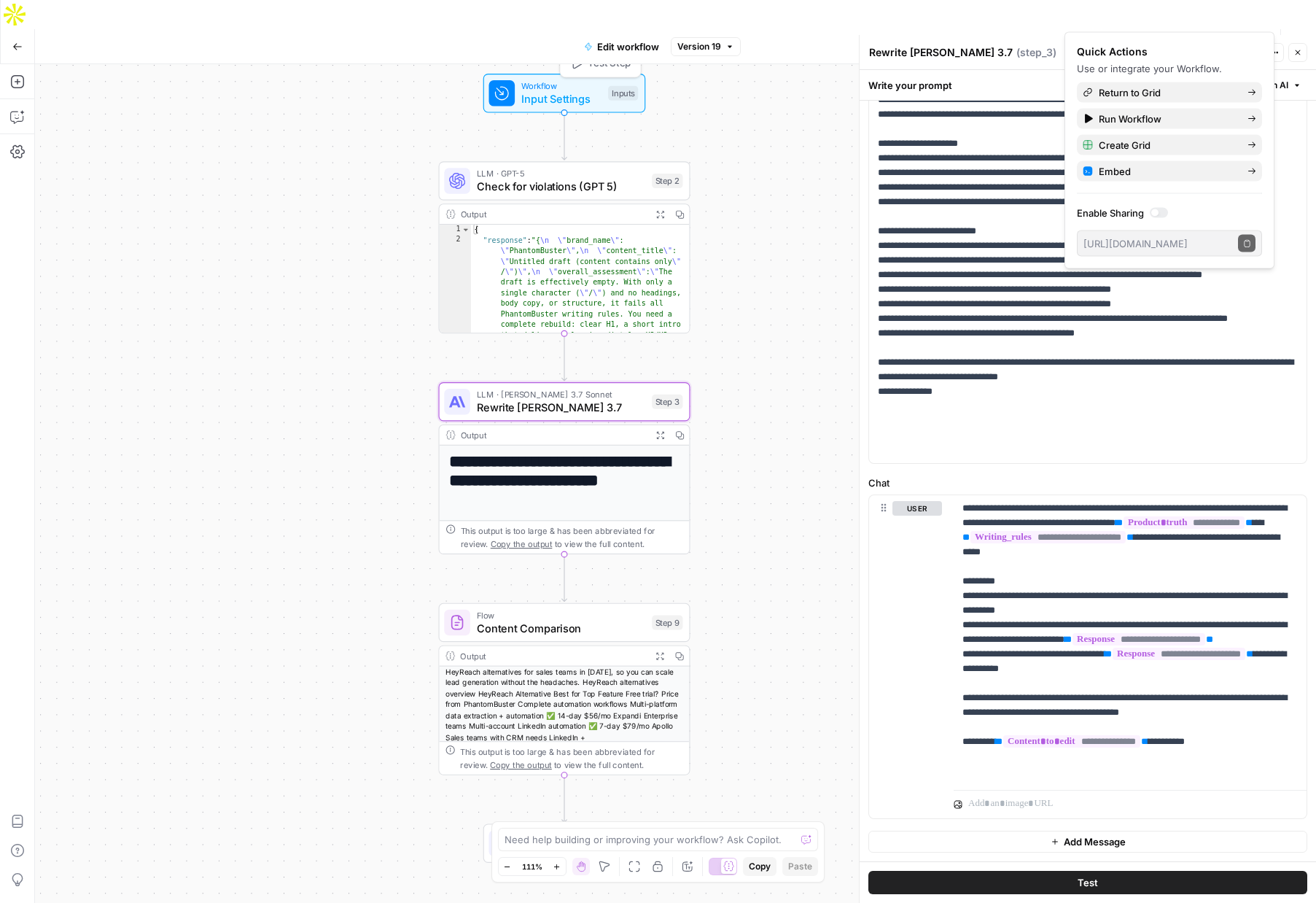
click at [606, 56] on span "Test Step" at bounding box center [609, 63] width 43 height 15
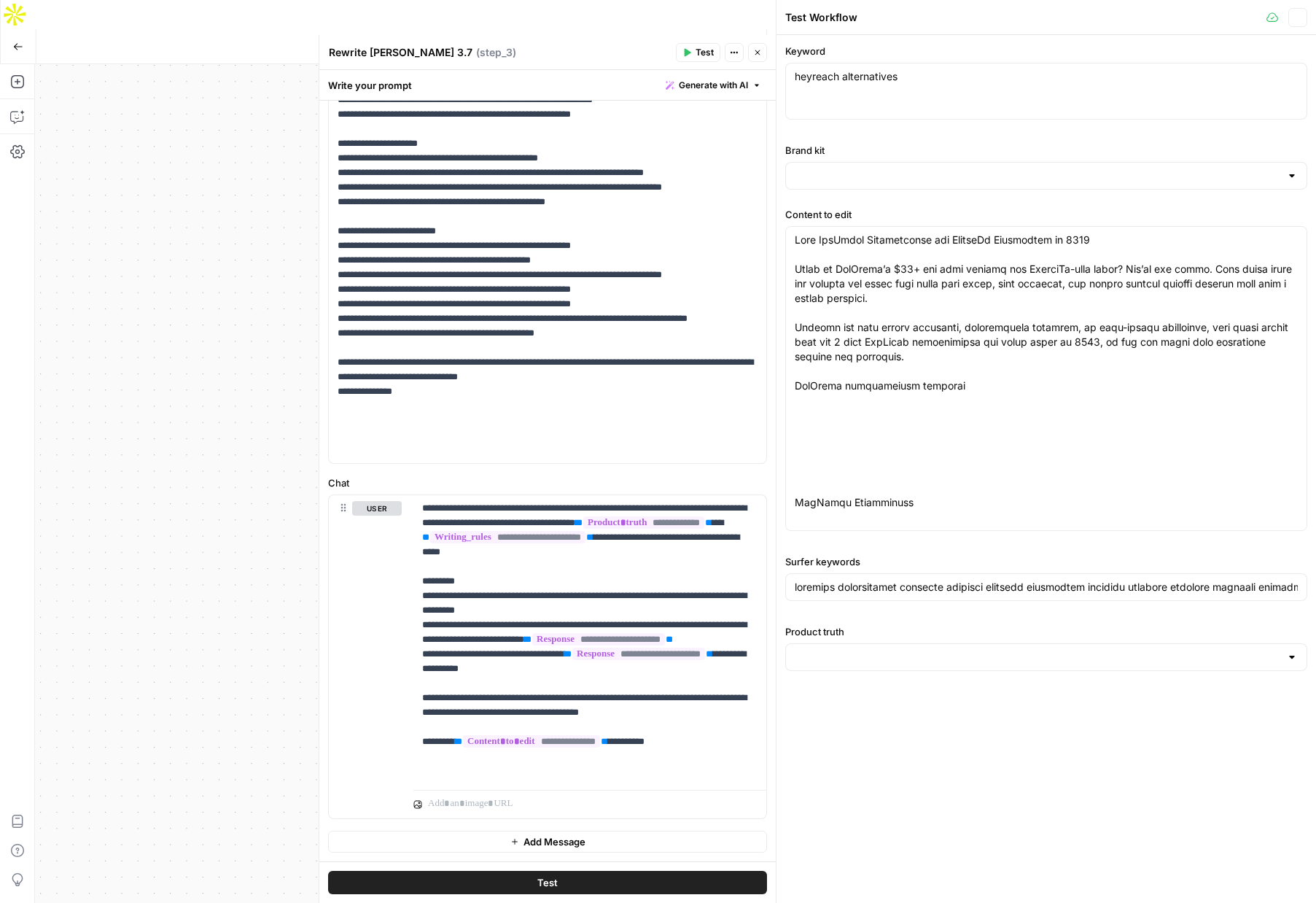
type input "PhantomBuster brand and product kit info"
type input "PhantomBuster"
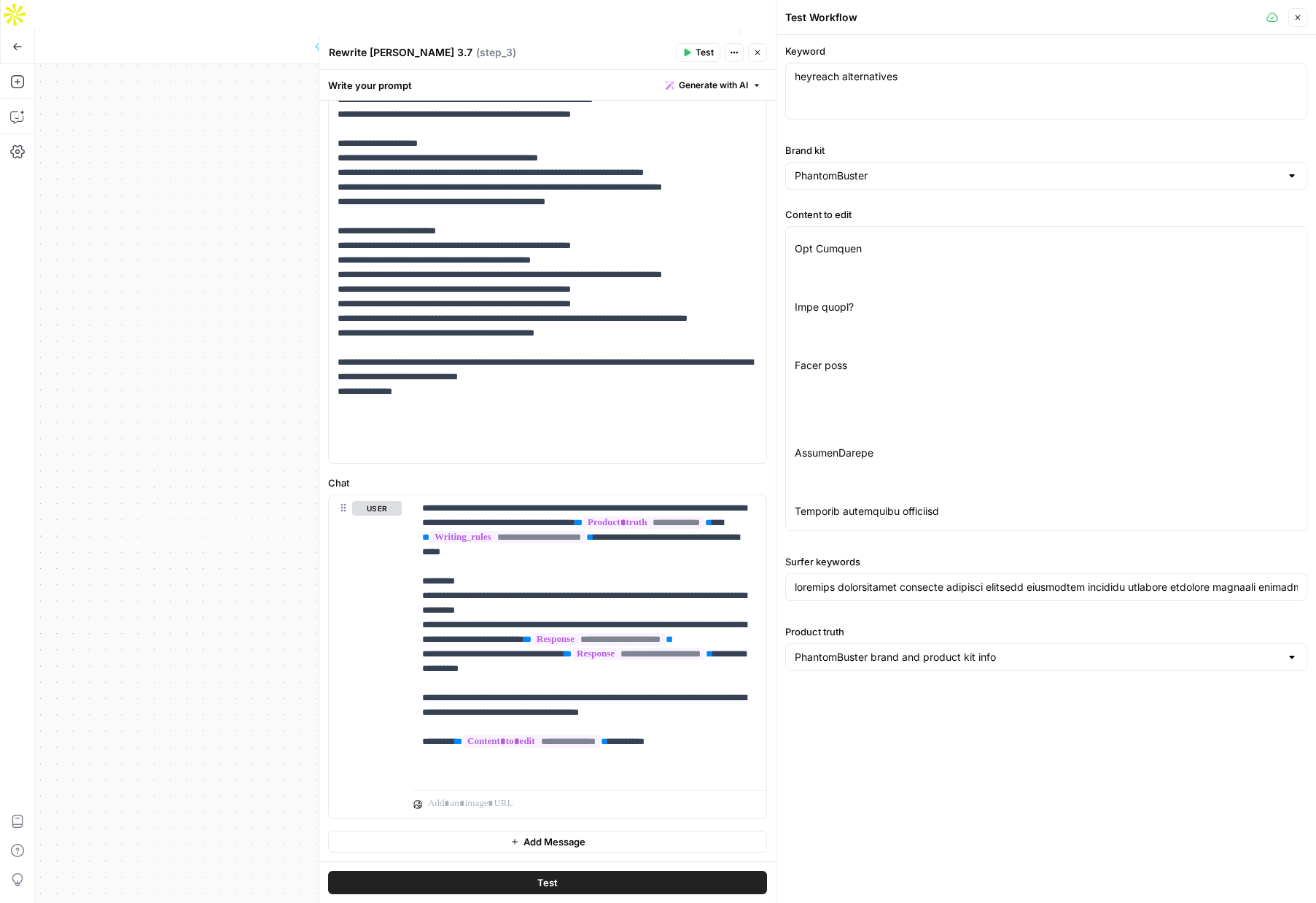
scroll to position [423, 0]
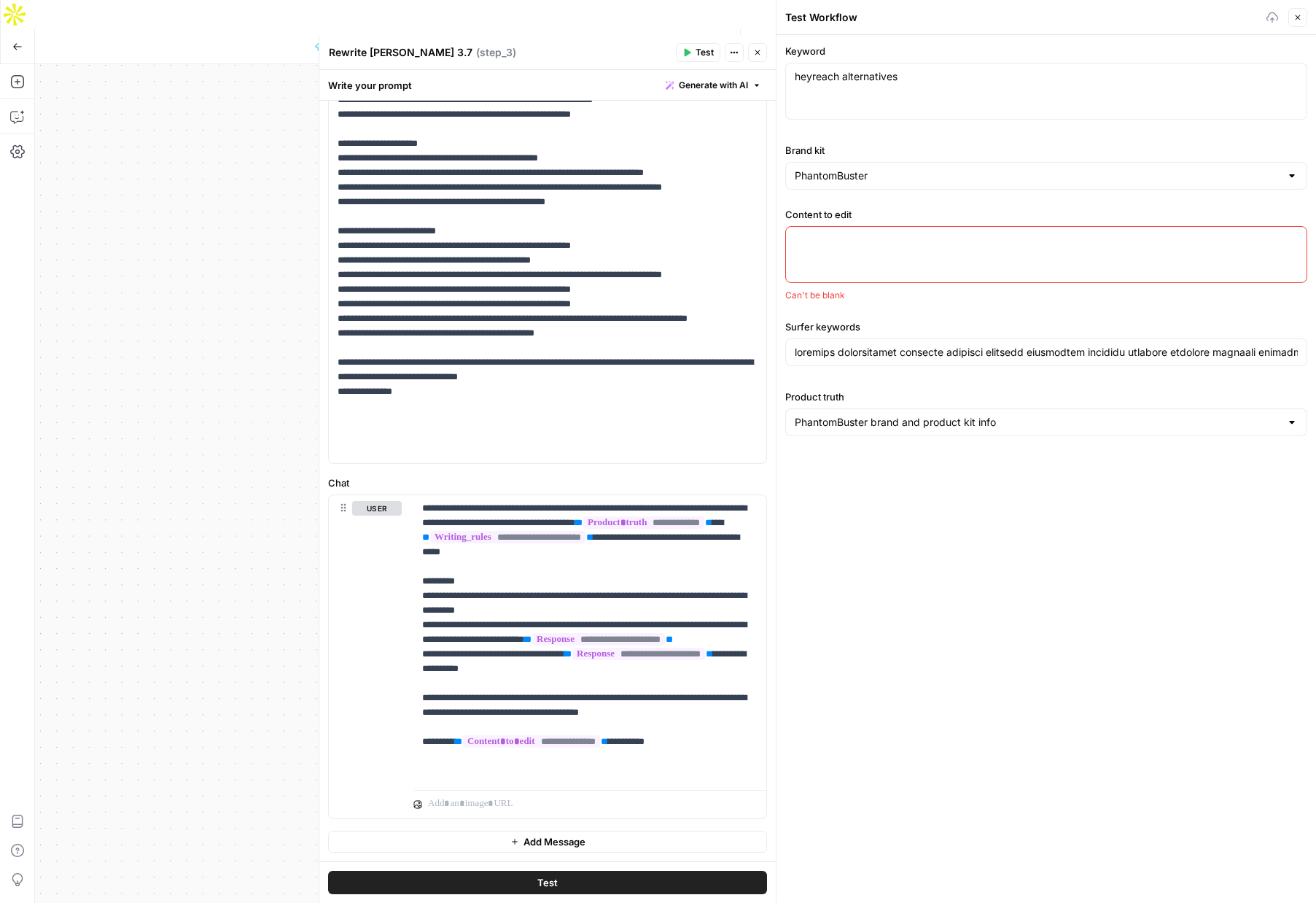
paste textarea "Sales Triggers for B2B Prospecting: 35+ Events to Boost Your Pipeline in 2025 W…"
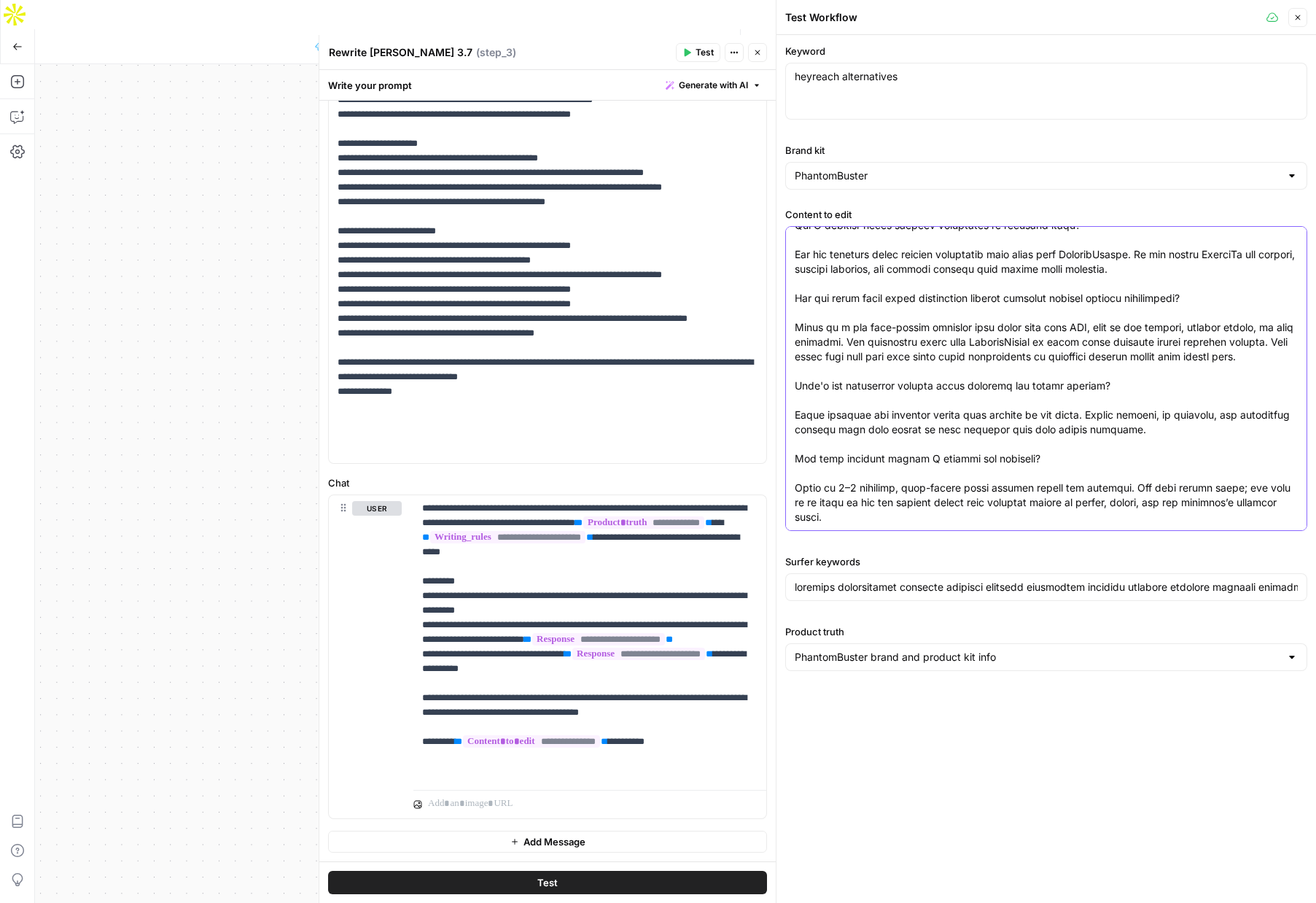
type textarea "Sales Triggers for B2B Prospecting: 35+ Events to Boost Your Pipeline in 2025 W…"
click at [852, 586] on input "Surfer keywords" at bounding box center [1046, 587] width 503 height 15
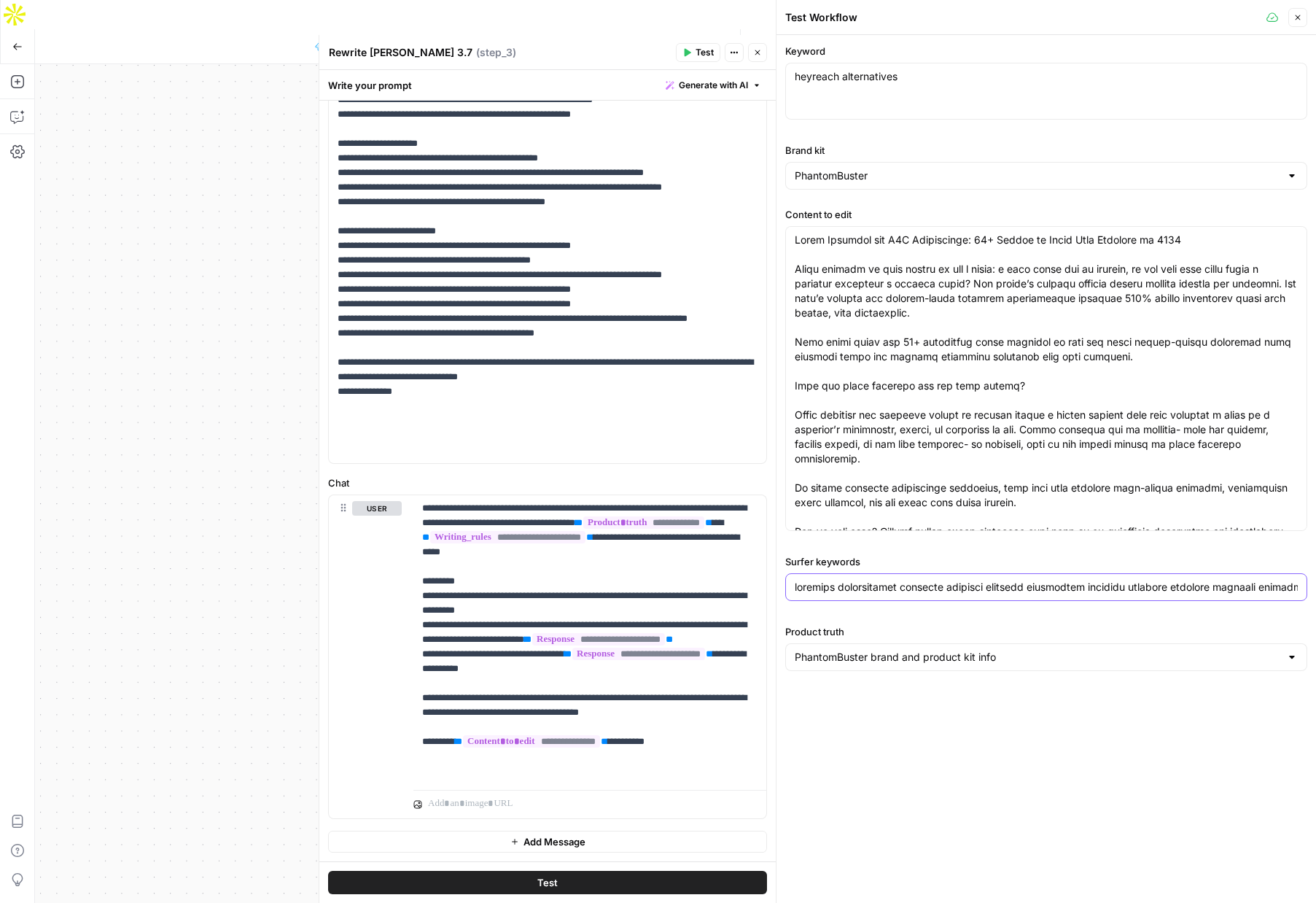
click at [852, 586] on input "Surfer keywords" at bounding box center [1046, 587] width 503 height 15
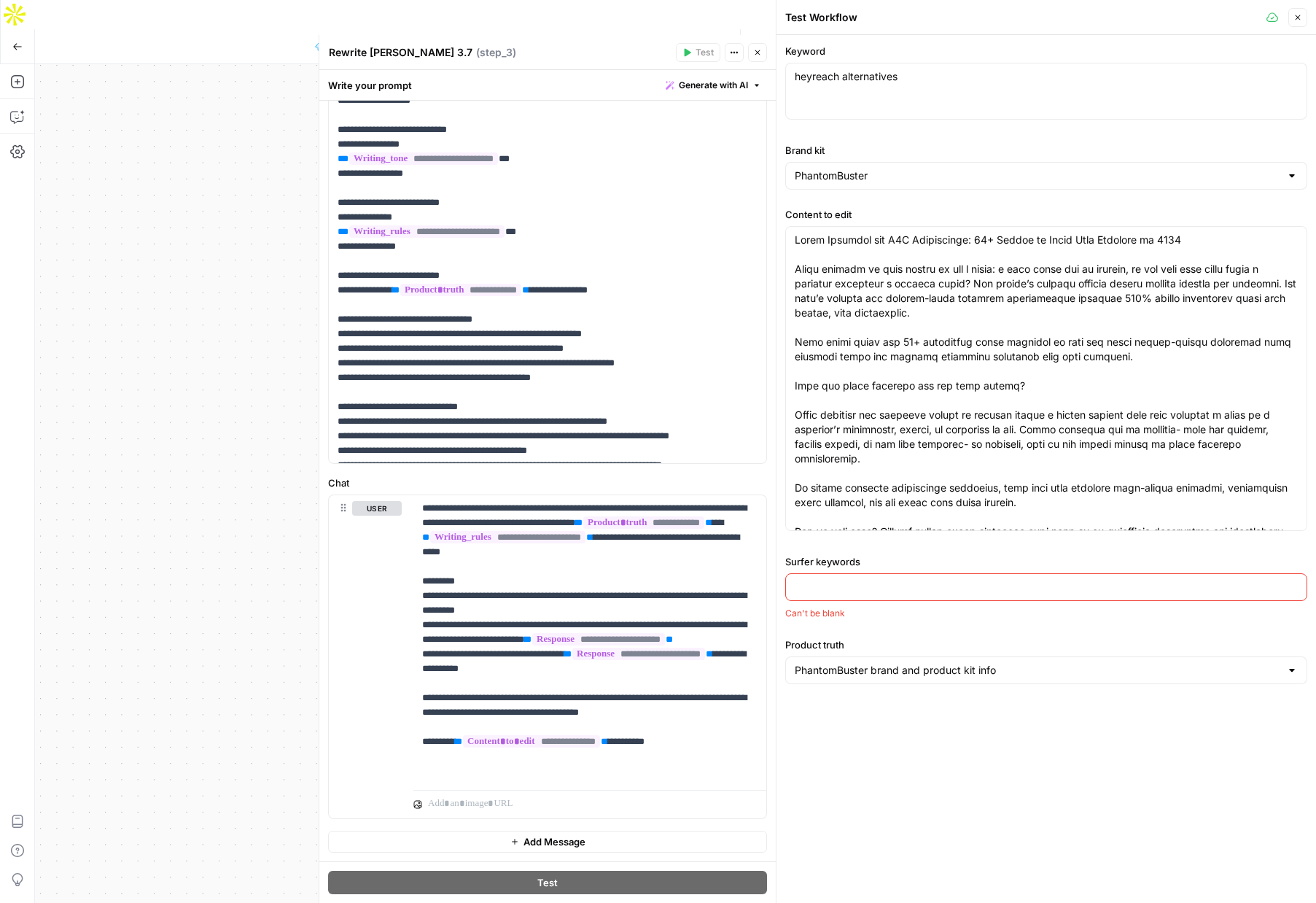
scroll to position [832, 0]
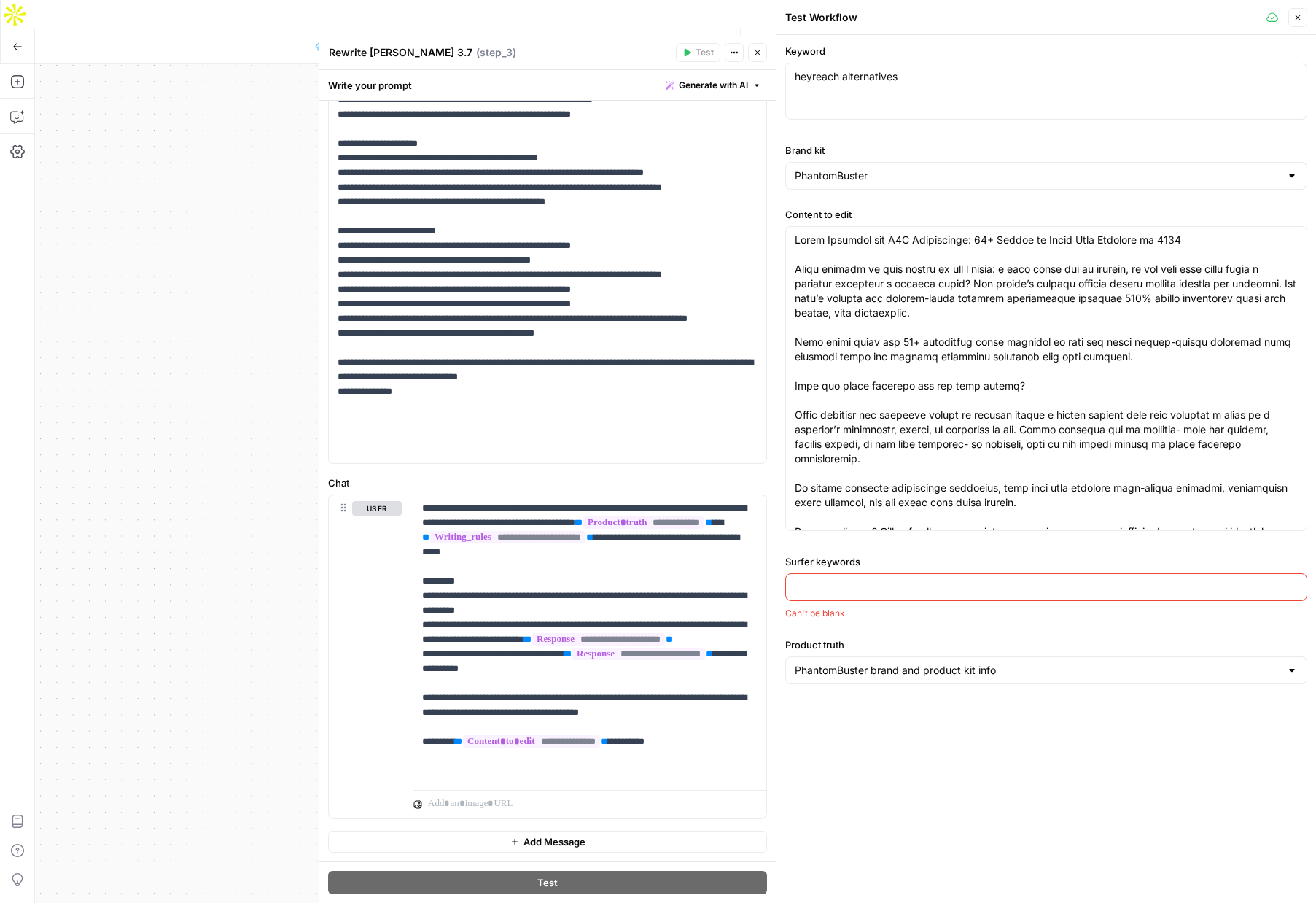
click at [824, 594] on div at bounding box center [1046, 587] width 522 height 28
paste input "sales triggers trigger event sales trigger events industry news press releases …"
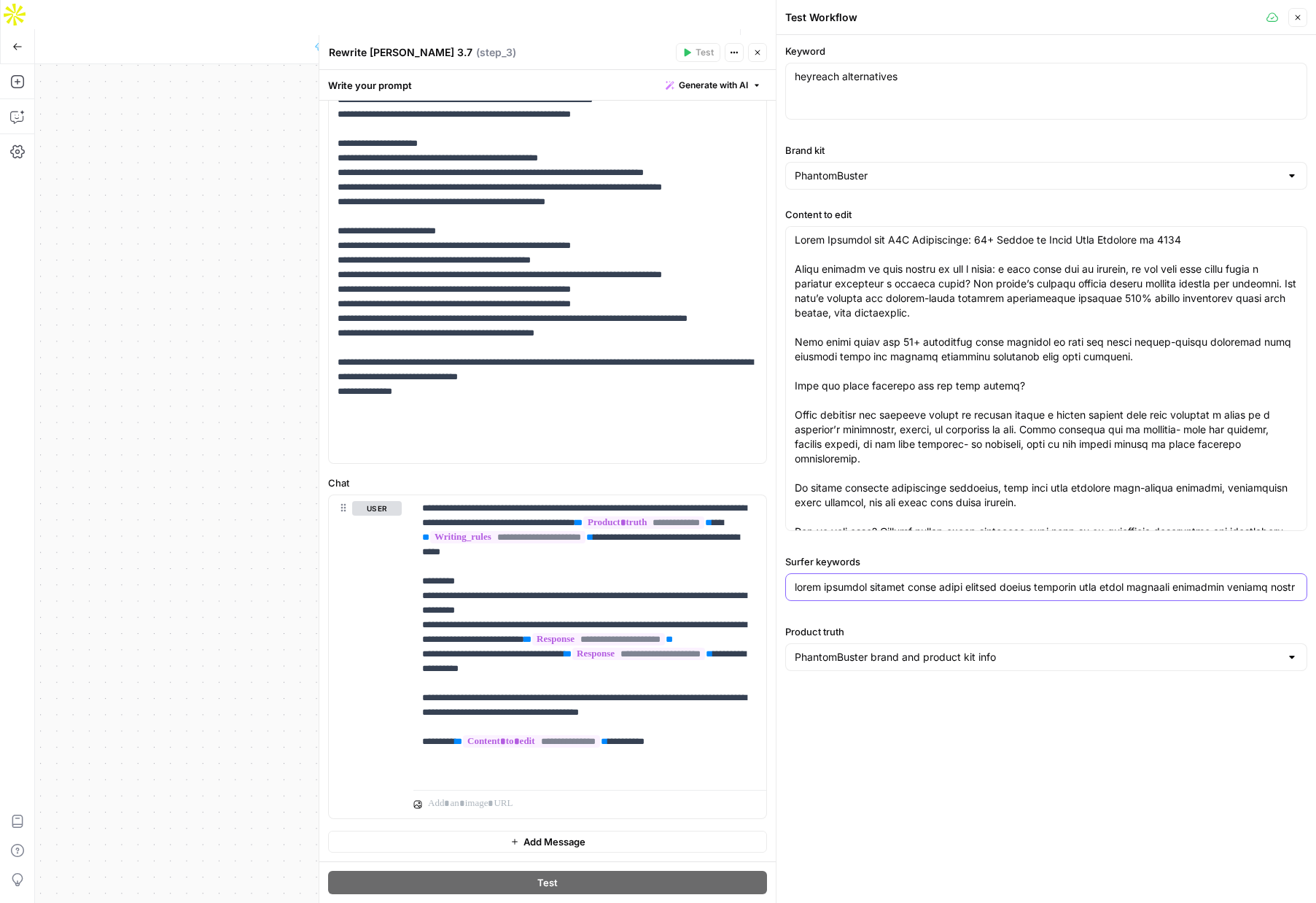
scroll to position [0, 6133]
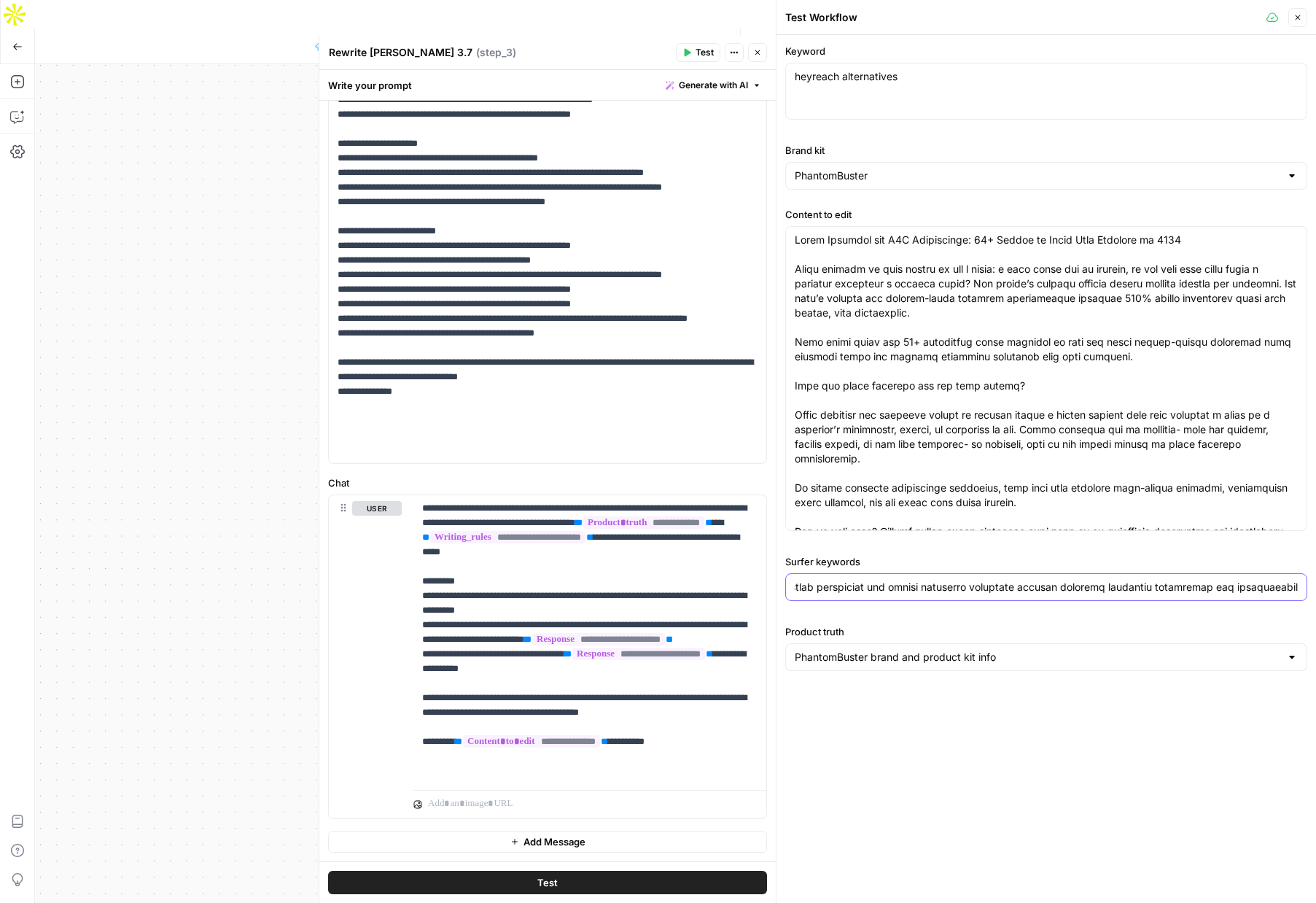
type input "sales triggers trigger event sales trigger events industry news press releases …"
click at [762, 53] on button "Close" at bounding box center [758, 52] width 19 height 19
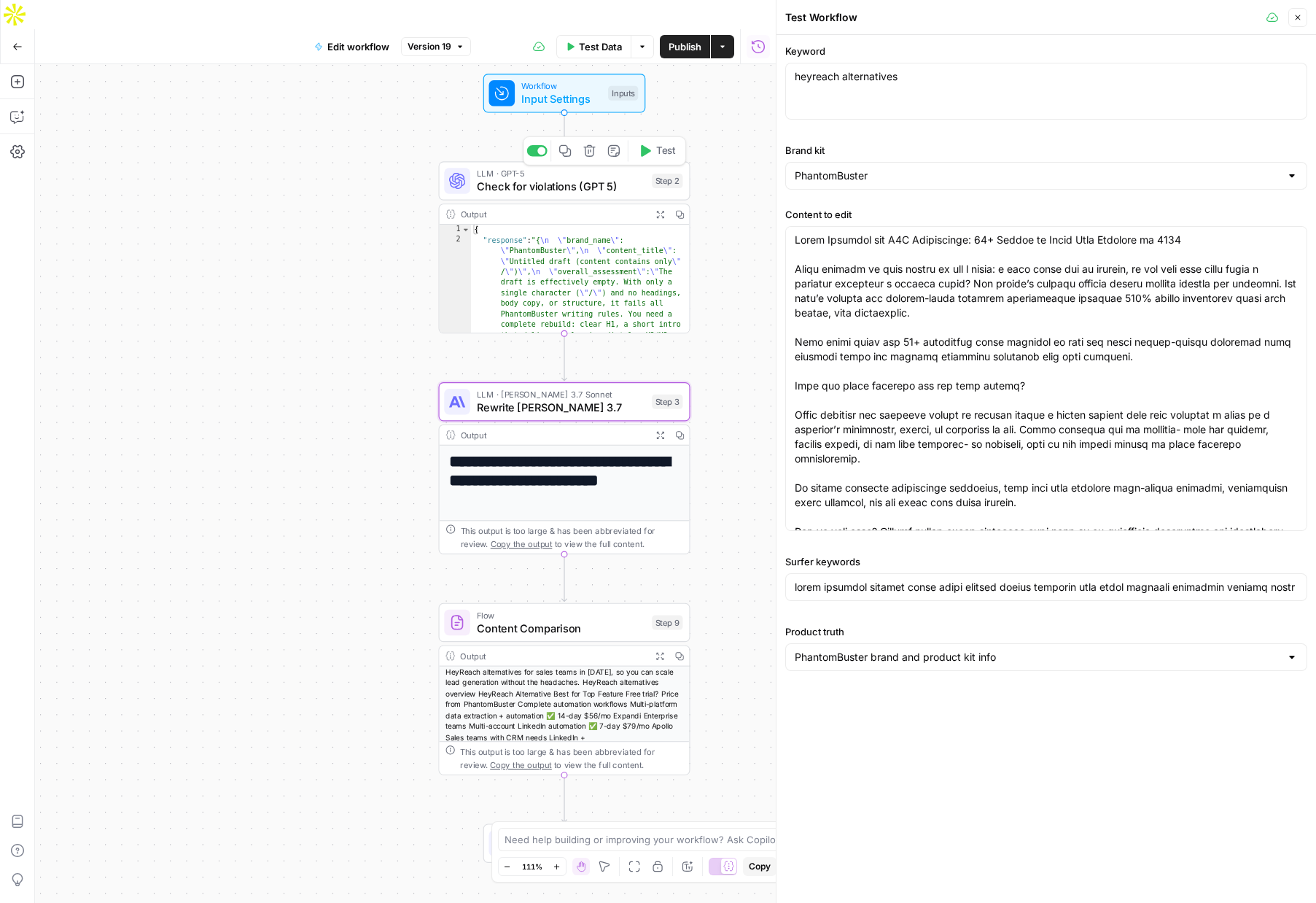
click at [652, 140] on button "Test" at bounding box center [657, 150] width 51 height 21
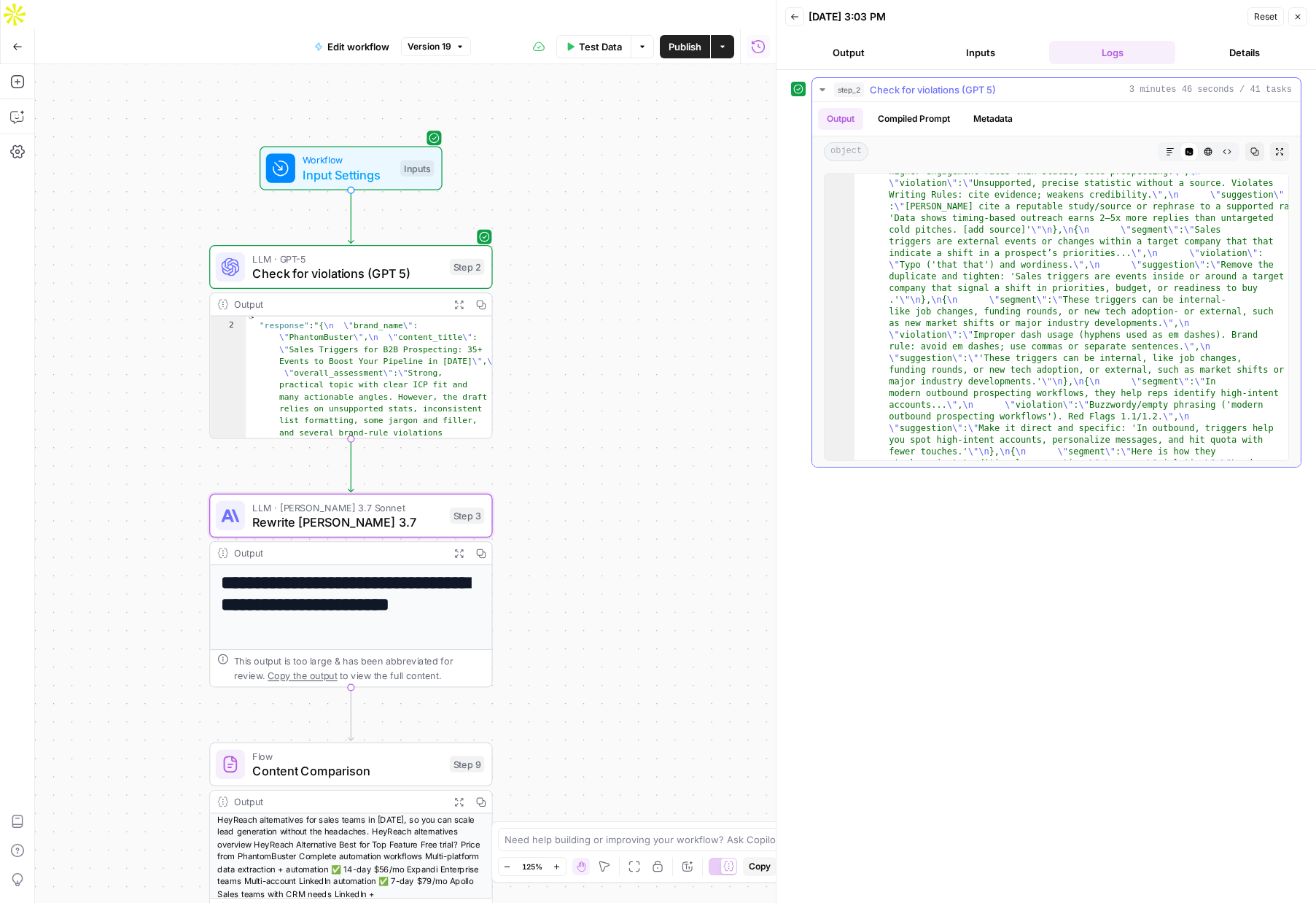
scroll to position [153, 0]
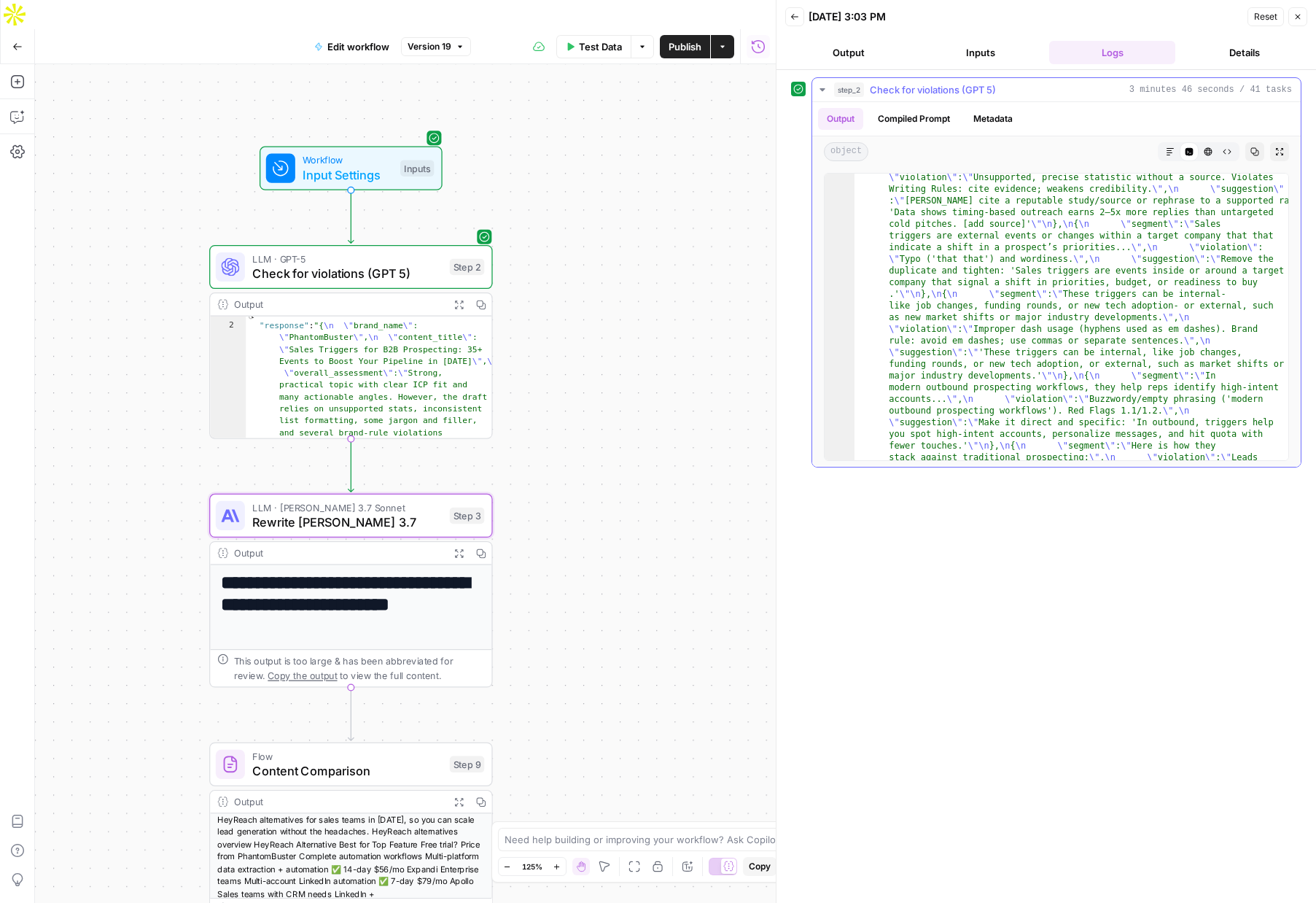
click at [825, 88] on icon "button" at bounding box center [822, 89] width 11 height 11
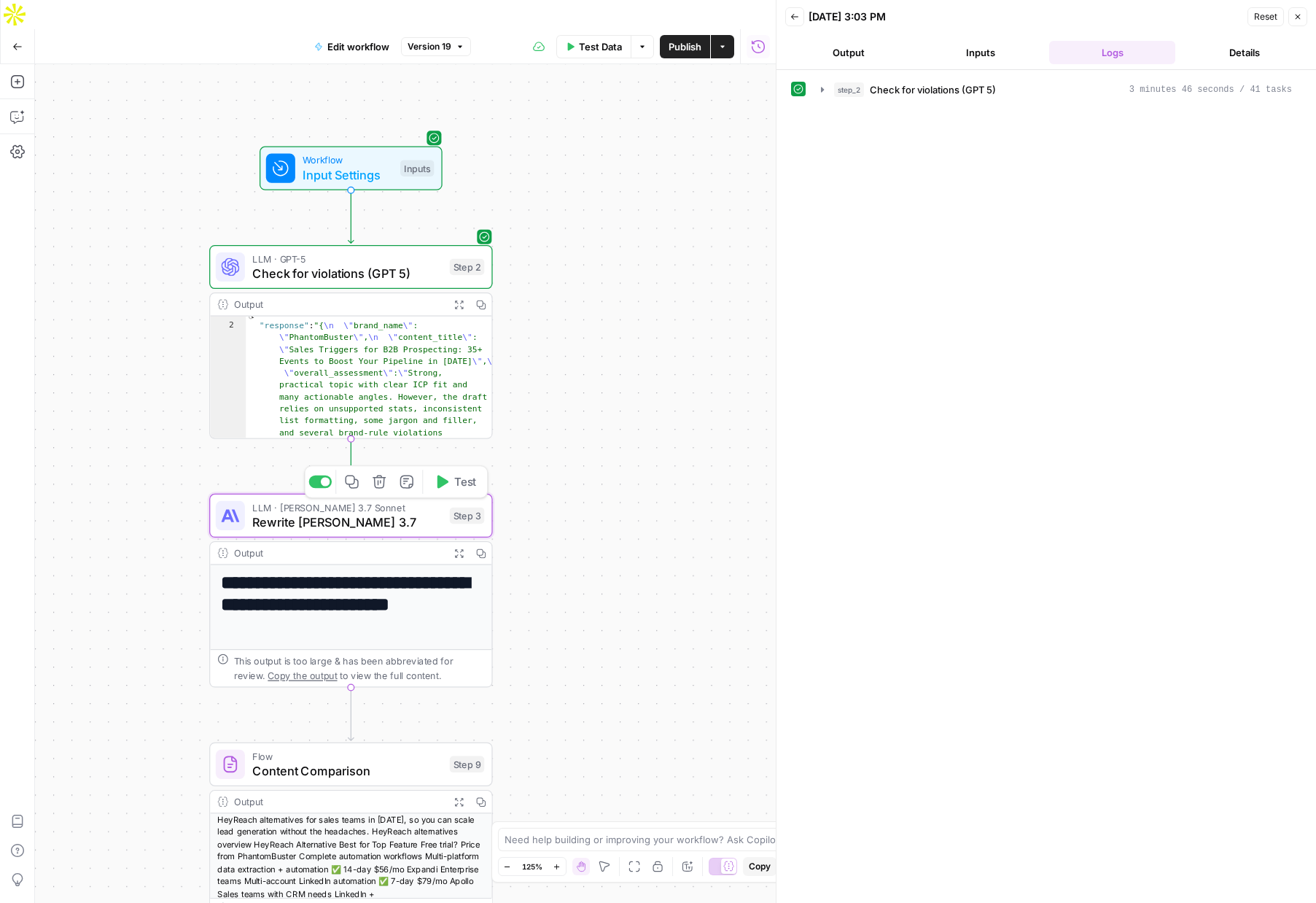
click at [462, 473] on span "Test" at bounding box center [465, 481] width 22 height 17
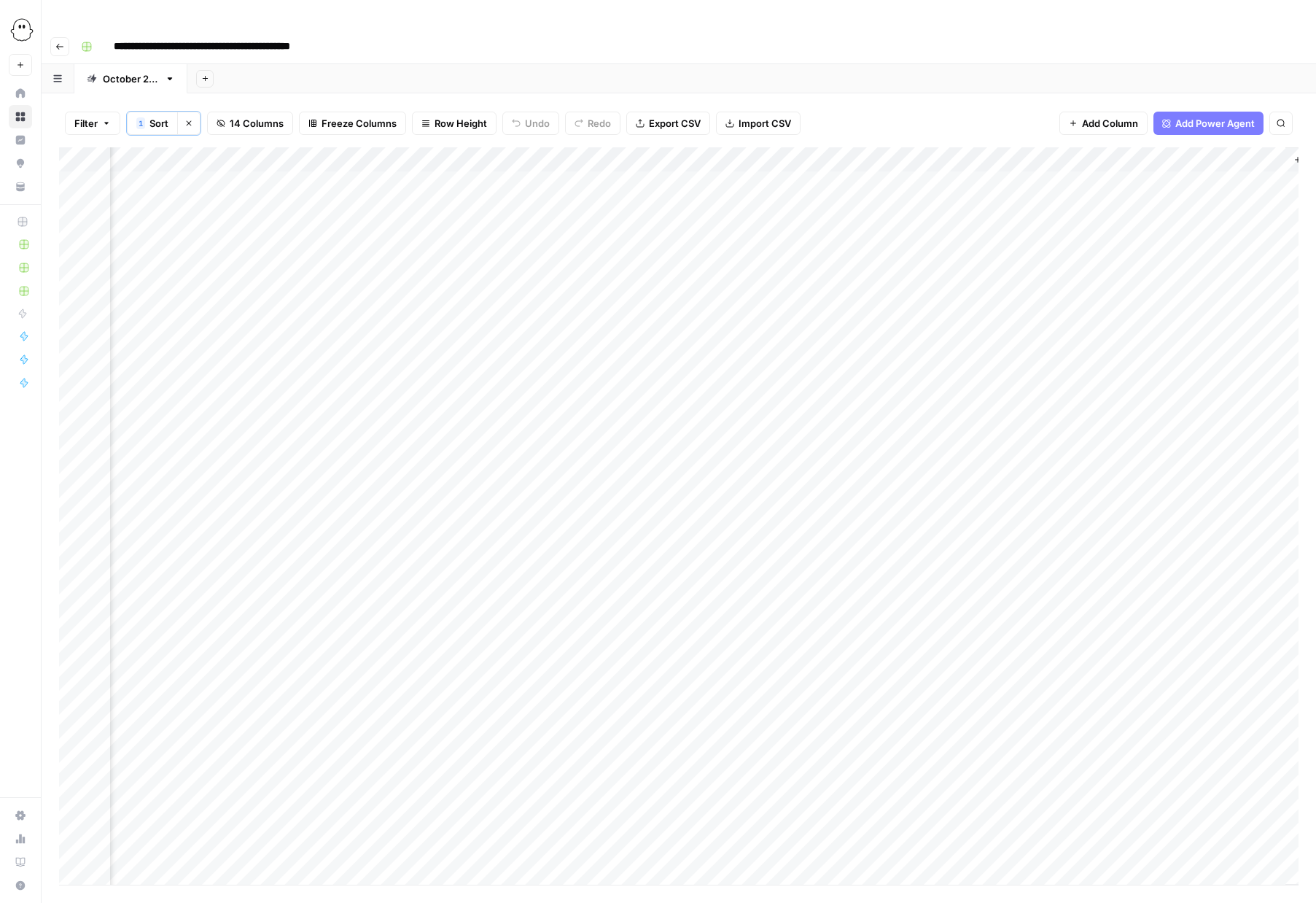
scroll to position [0, 602]
click at [926, 151] on div "Add Column" at bounding box center [679, 515] width 1240 height 738
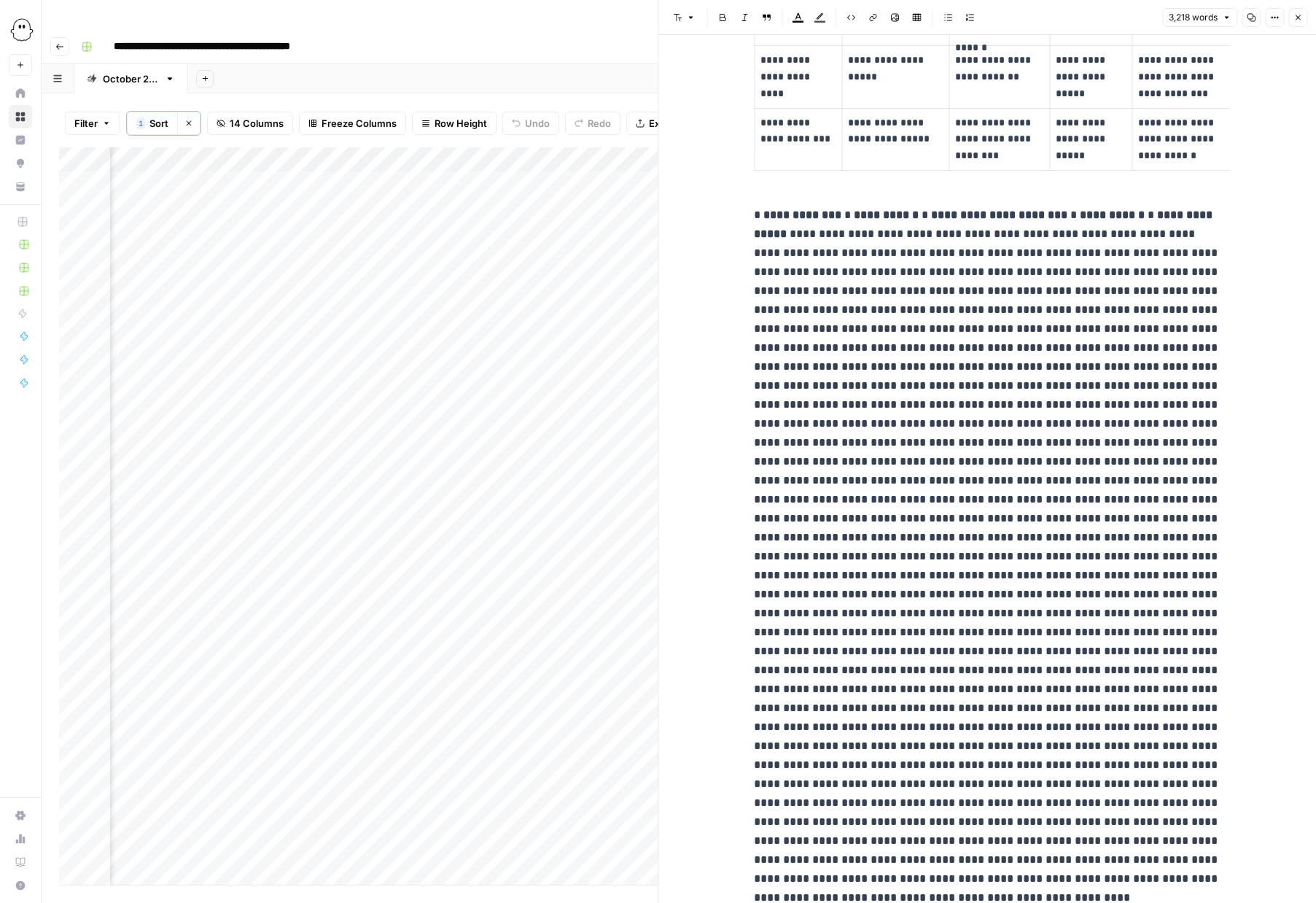
scroll to position [11959, 0]
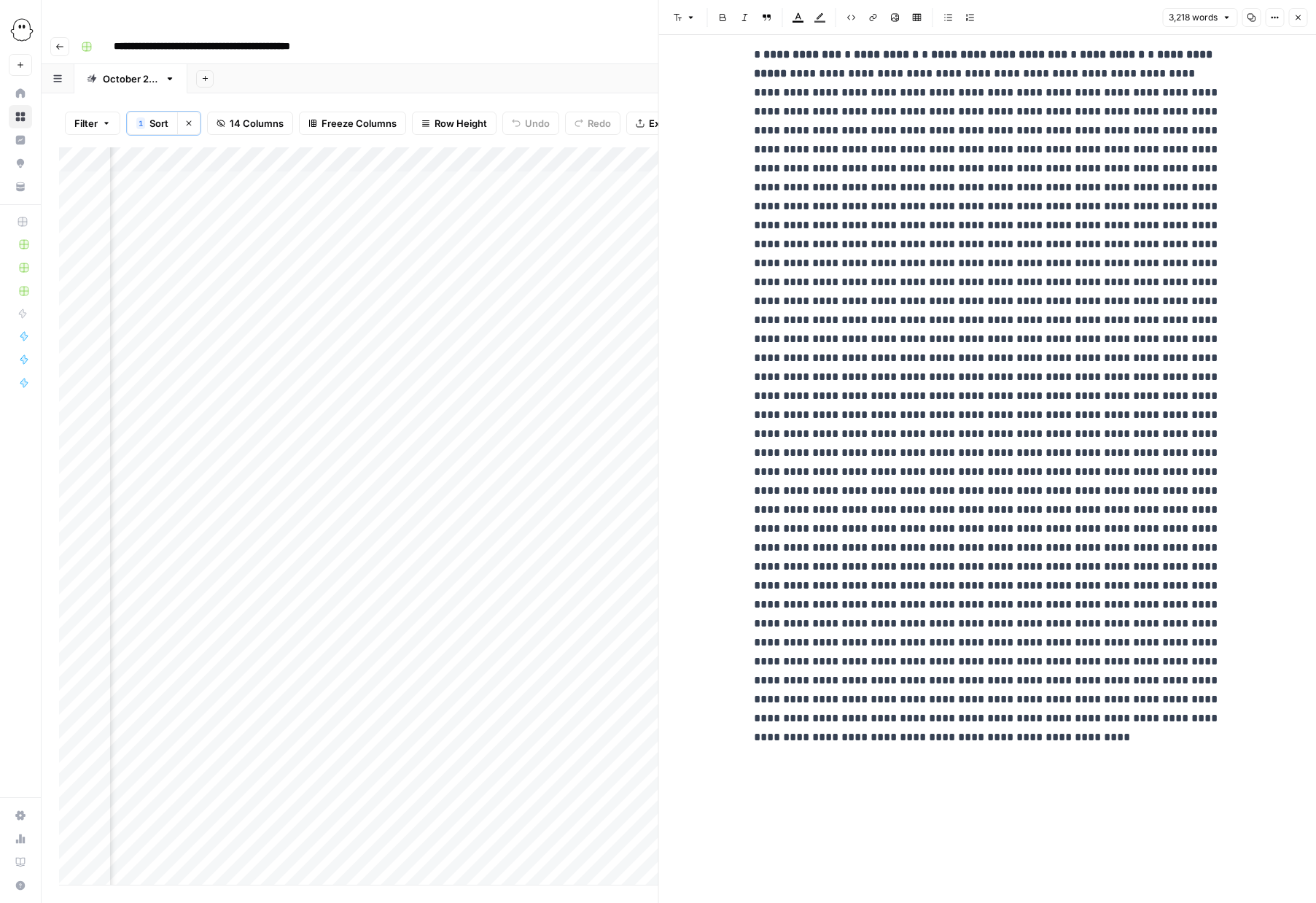
click at [1293, 14] on icon "button" at bounding box center [1298, 18] width 9 height 9
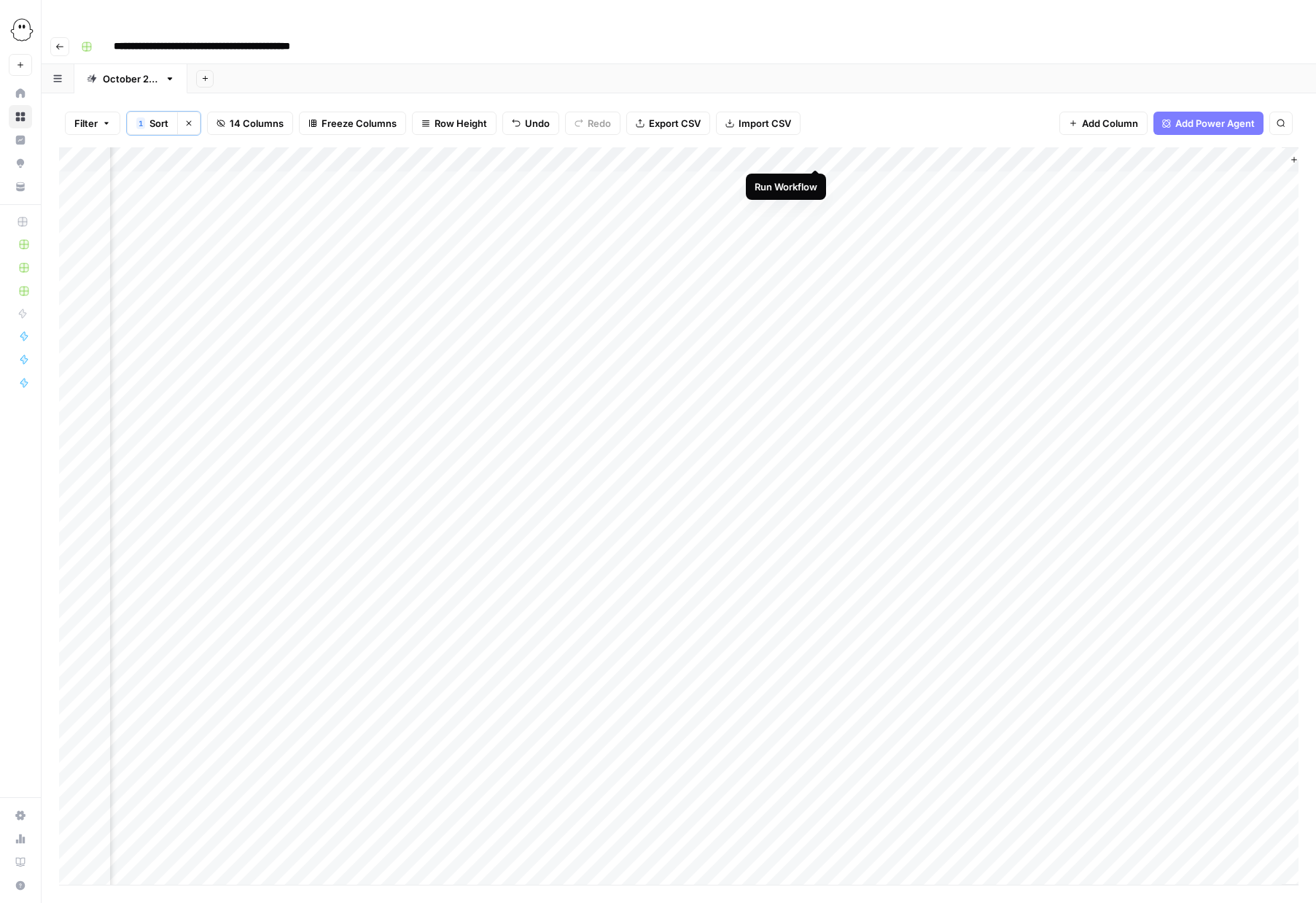
click at [816, 153] on div "Add Column" at bounding box center [679, 515] width 1240 height 738
click at [799, 147] on div "Add Column" at bounding box center [679, 515] width 1240 height 738
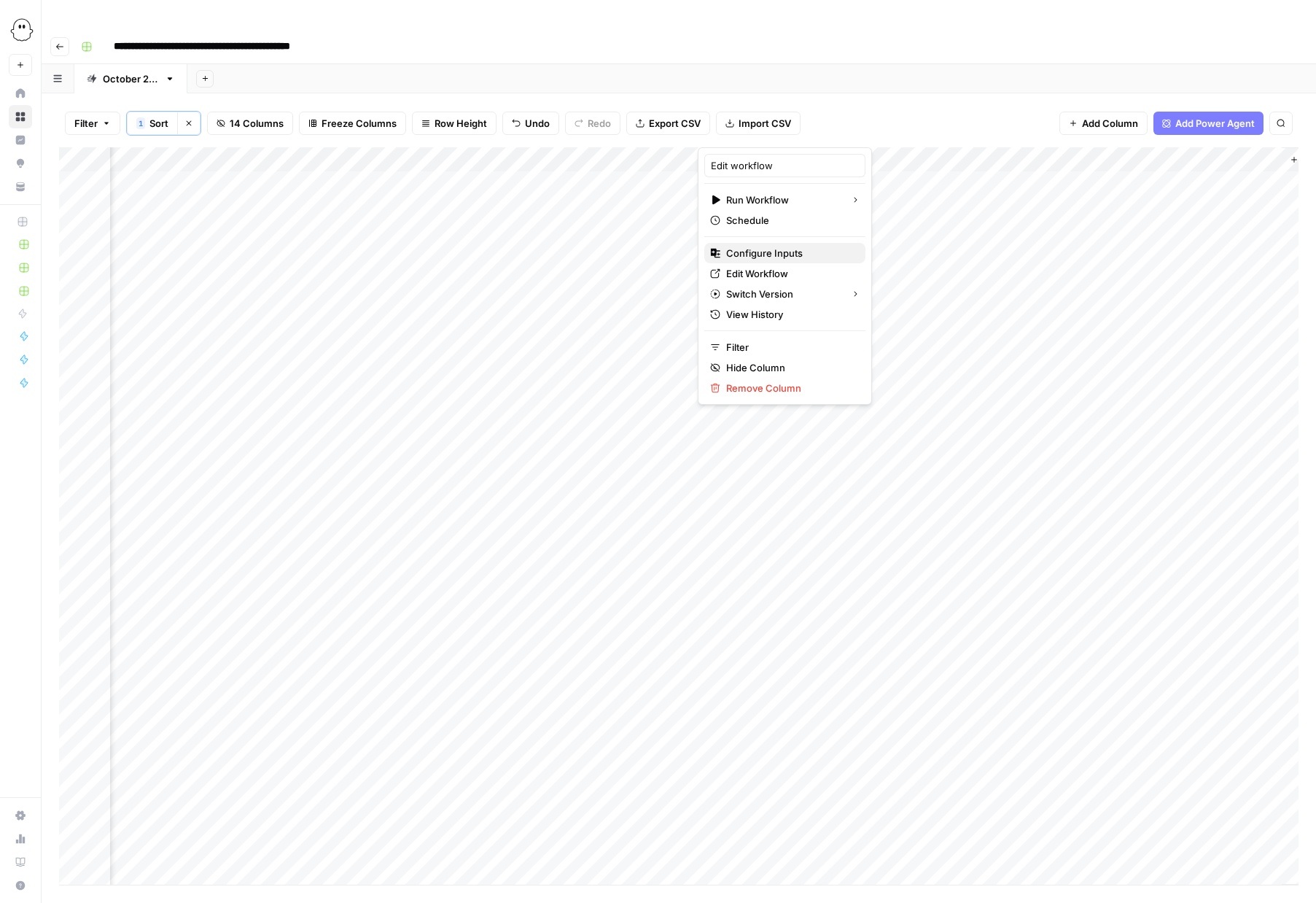
click at [766, 257] on span "Configure Inputs" at bounding box center [790, 253] width 128 height 15
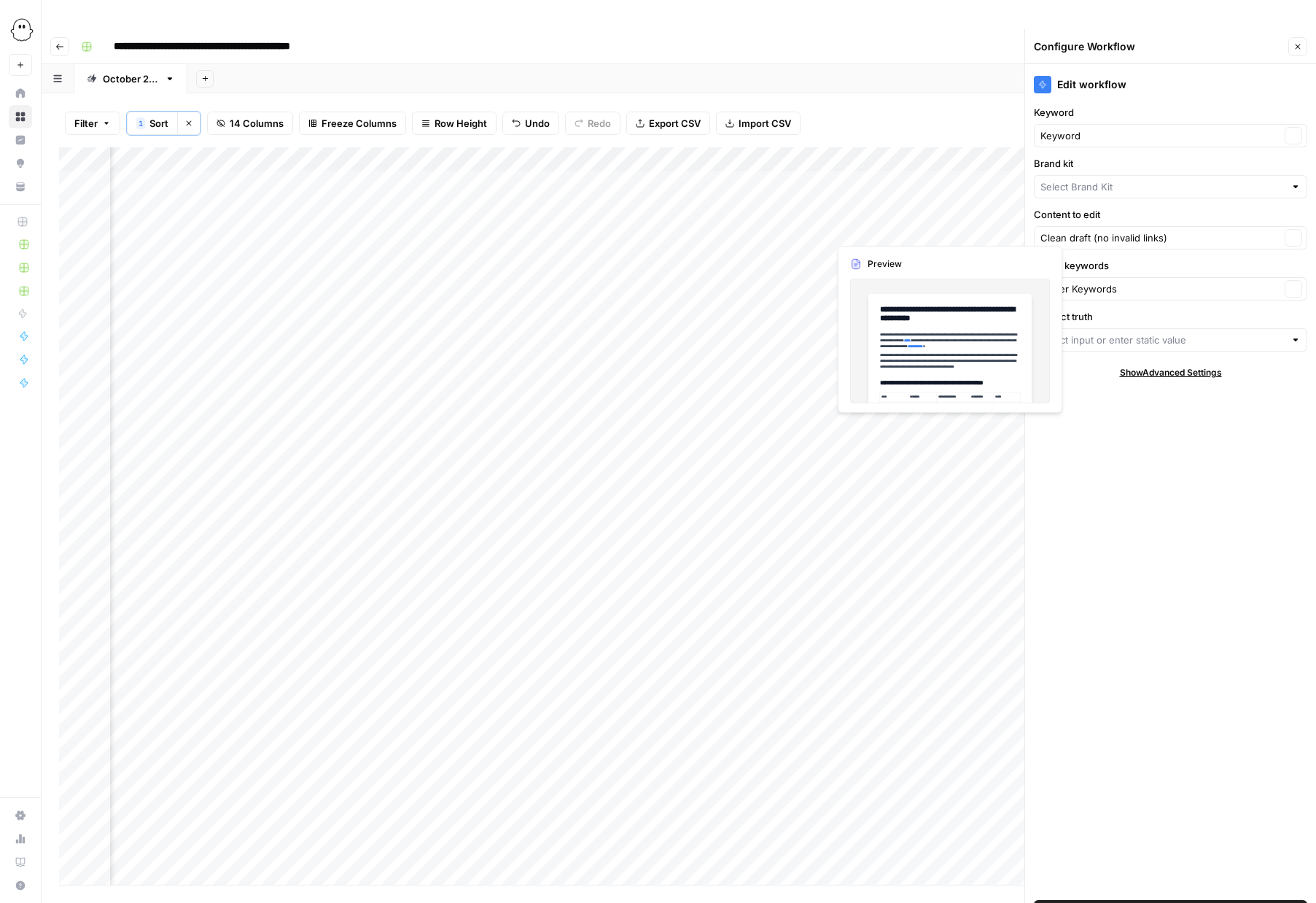
type input "PhantomBuster"
click at [1113, 332] on input "Product truth" at bounding box center [1162, 340] width 244 height 15
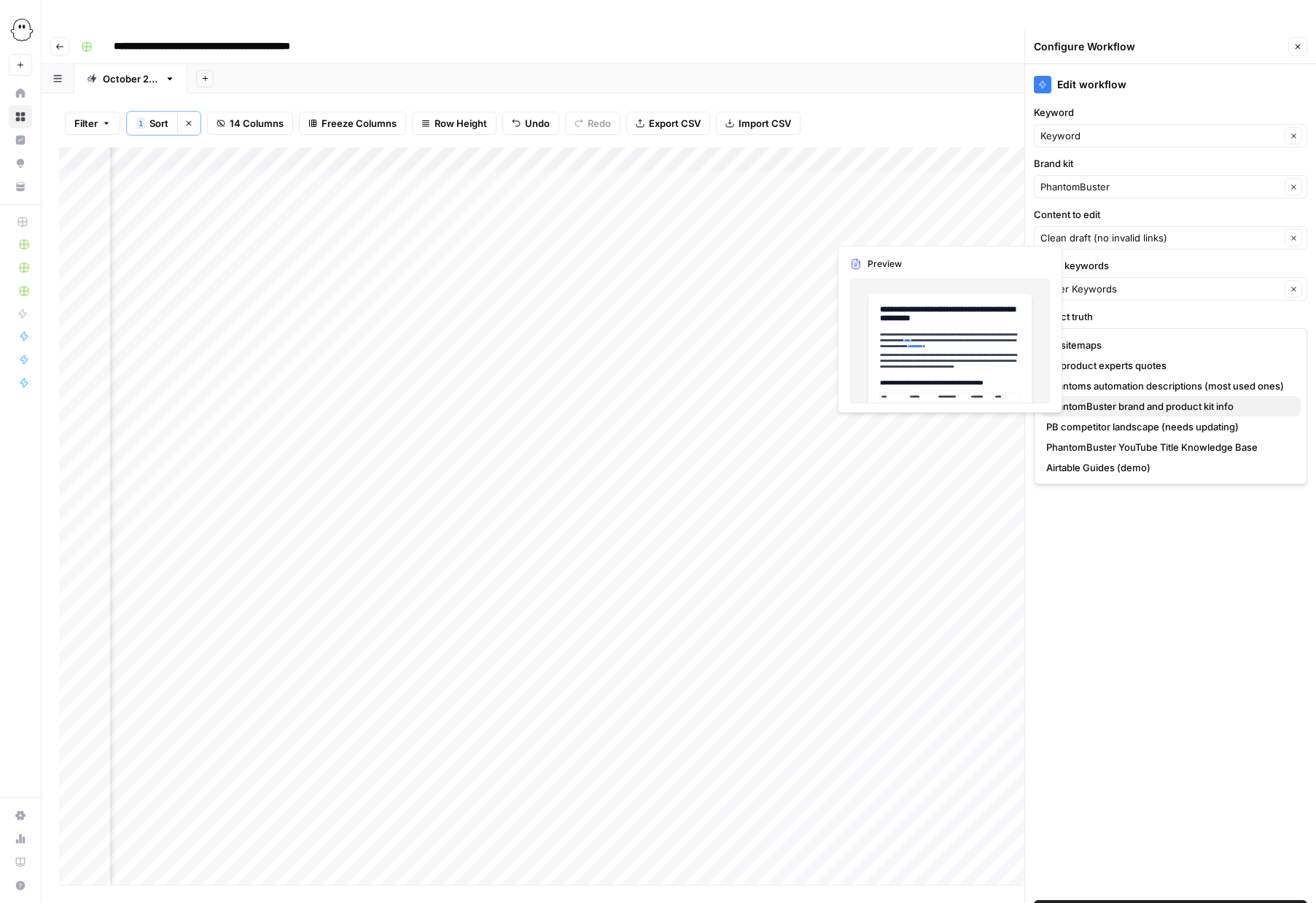
click at [1132, 401] on span "PhantomBuster brand and product kit info" at bounding box center [1168, 406] width 243 height 15
type input "PhantomBuster brand and product kit info"
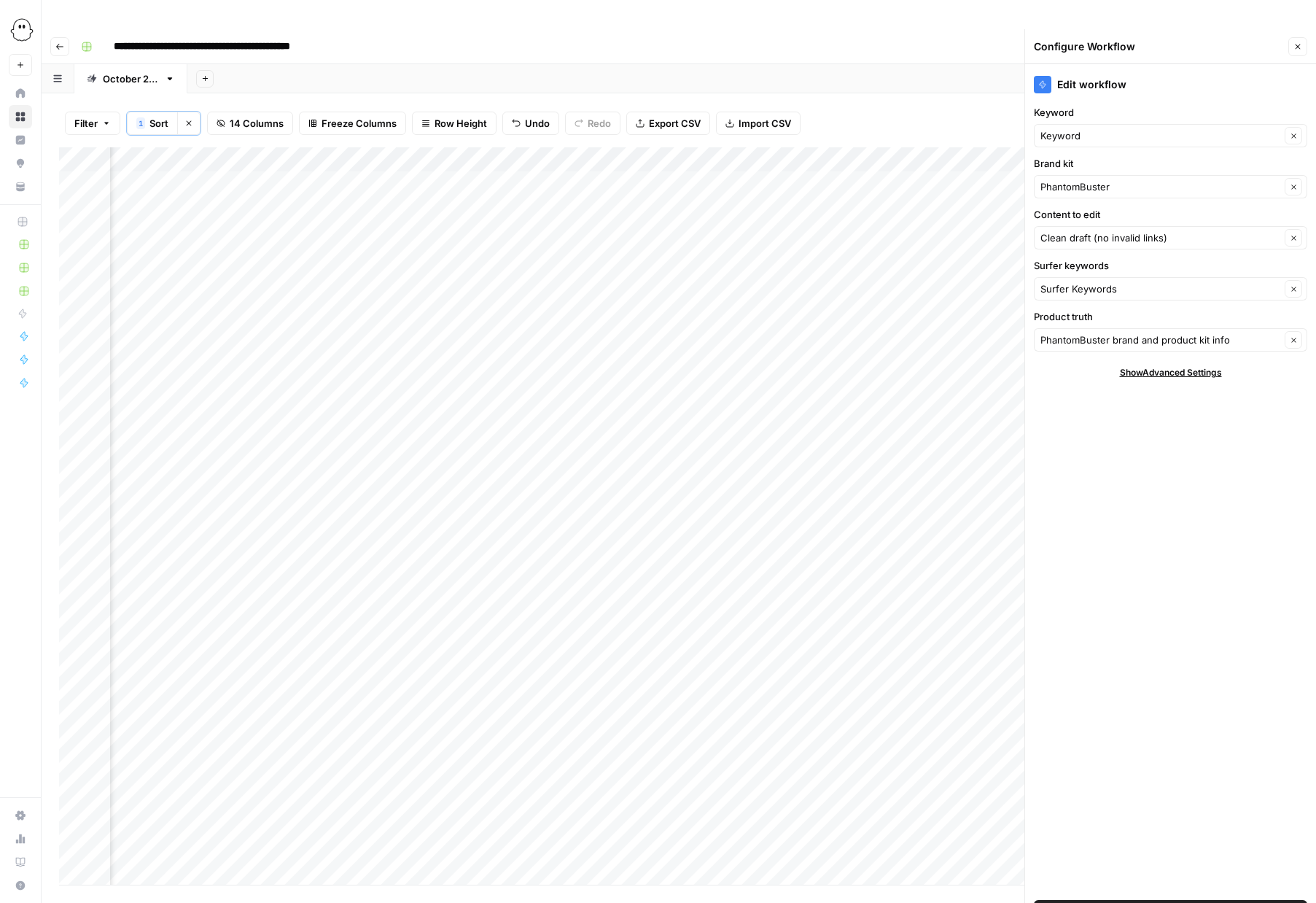
click at [1175, 902] on span "Save Workflow" at bounding box center [1171, 911] width 68 height 15
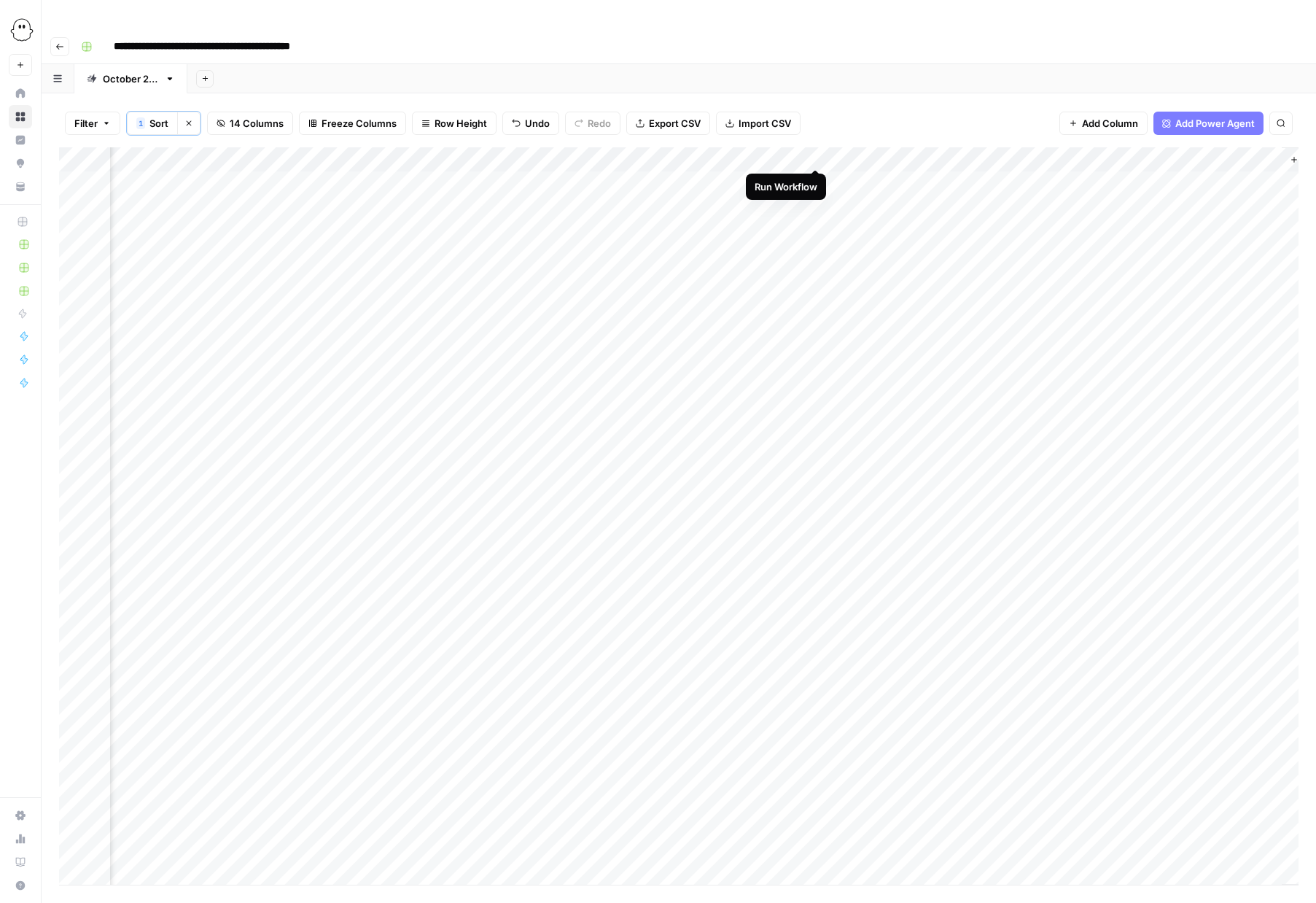
click at [816, 154] on div "Add Column" at bounding box center [679, 515] width 1240 height 738
drag, startPoint x: 903, startPoint y: 567, endPoint x: 886, endPoint y: 178, distance: 389.4
click at [886, 178] on div "Add Column" at bounding box center [679, 515] width 1240 height 738
click at [1119, 147] on div "Add Column" at bounding box center [679, 515] width 1240 height 738
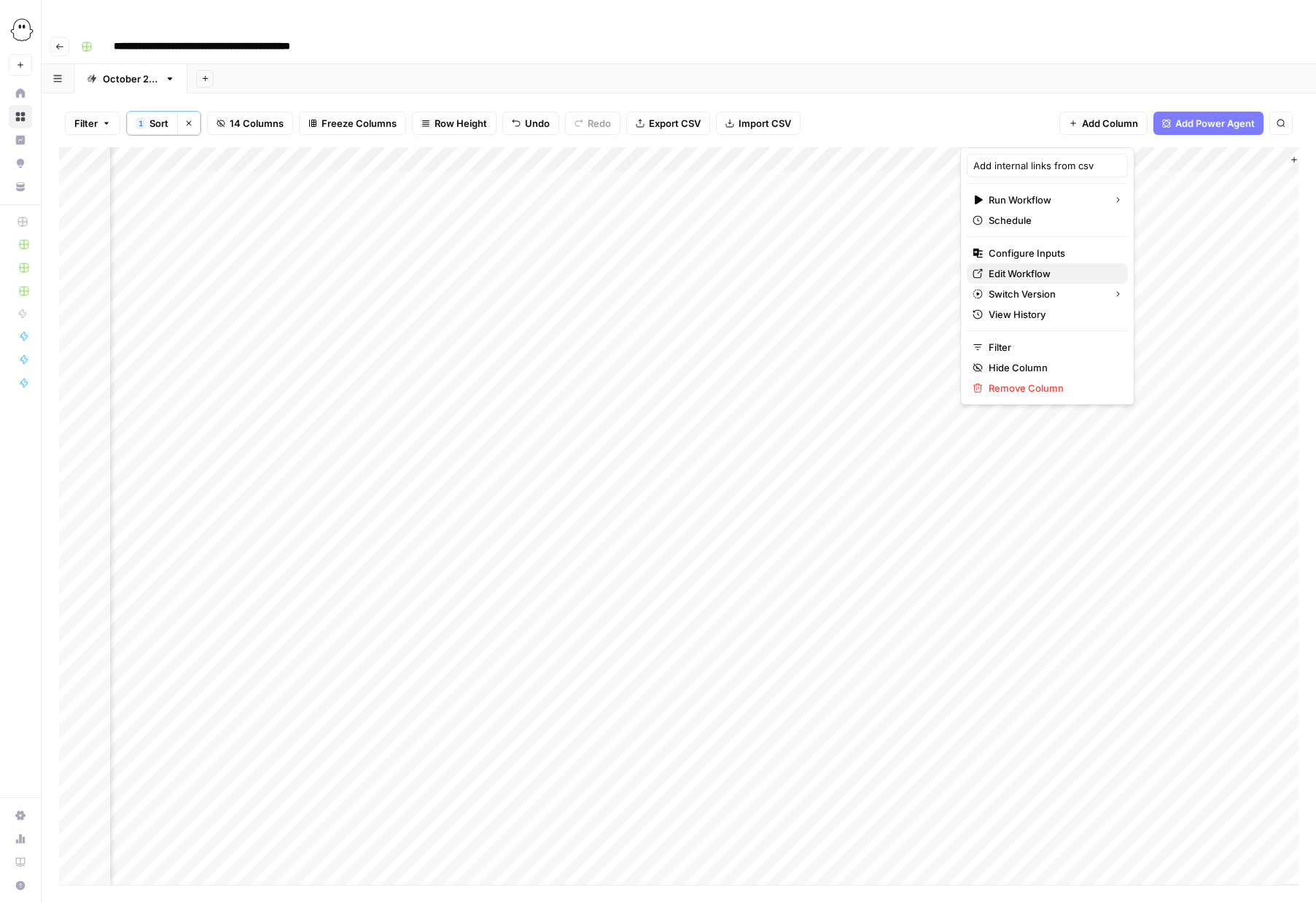
click at [1032, 277] on span "Edit Workflow" at bounding box center [1053, 273] width 128 height 15
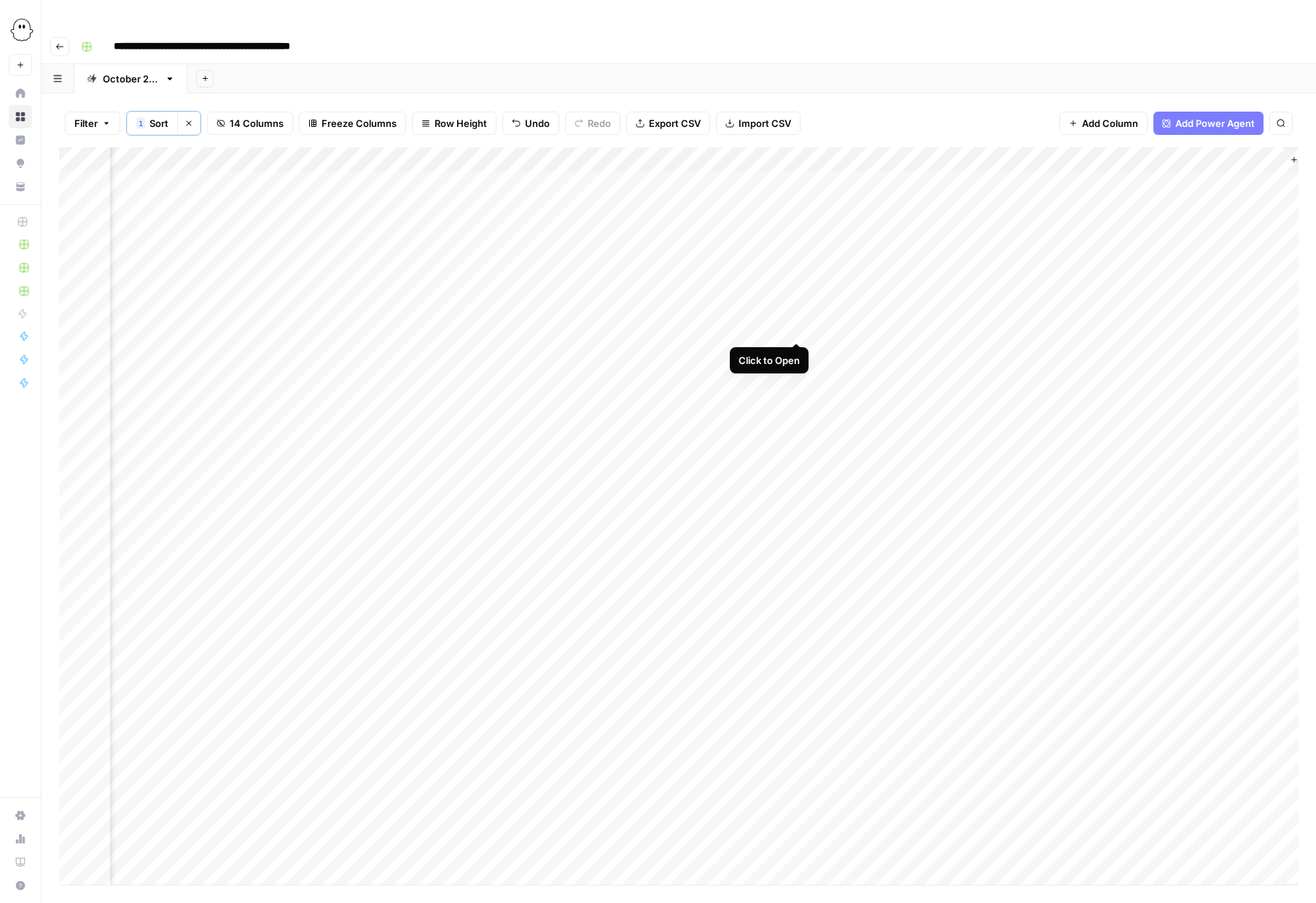
click at [794, 329] on div "Add Column" at bounding box center [679, 515] width 1240 height 738
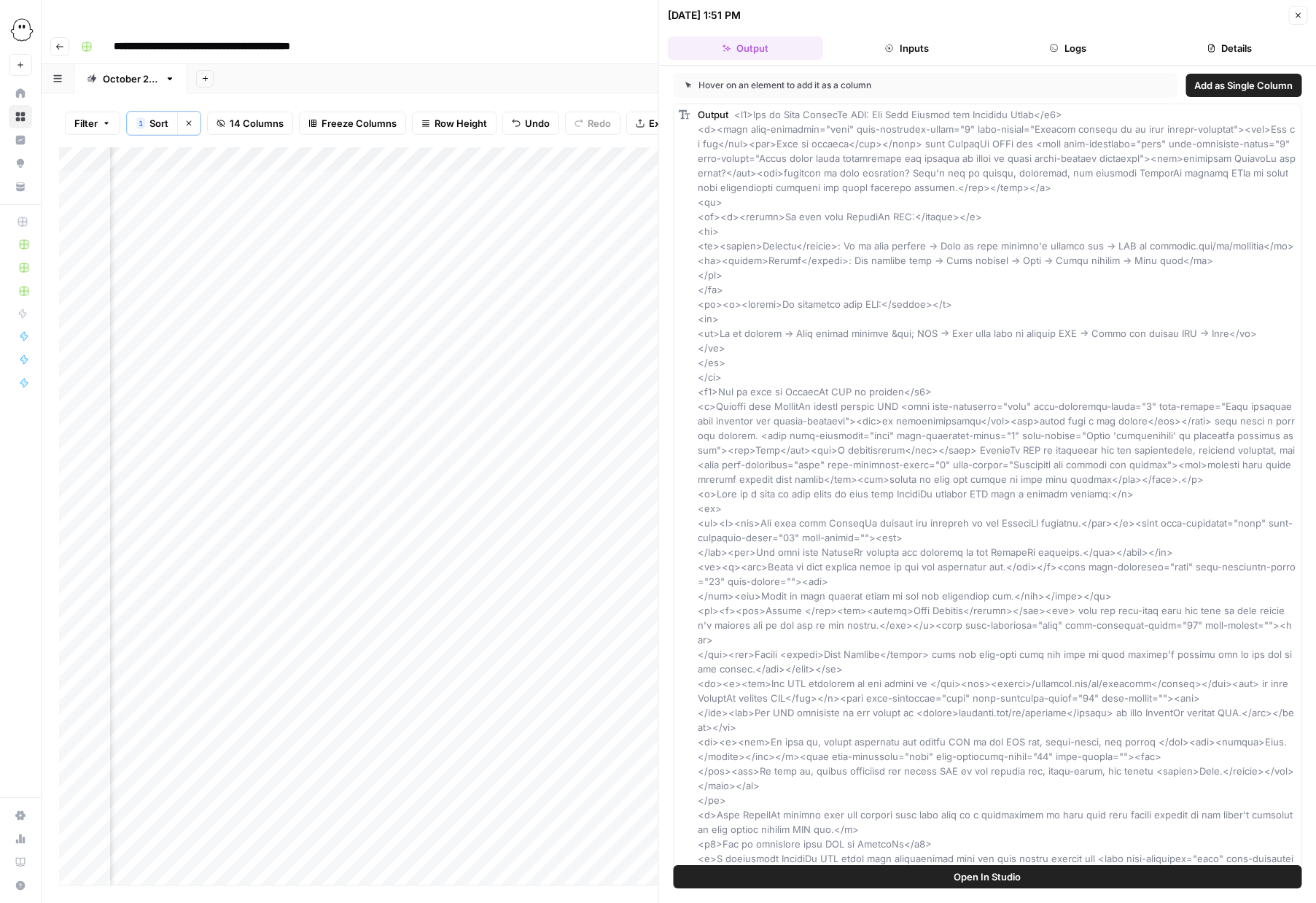
click at [1092, 51] on button "Logs" at bounding box center [1068, 48] width 156 height 24
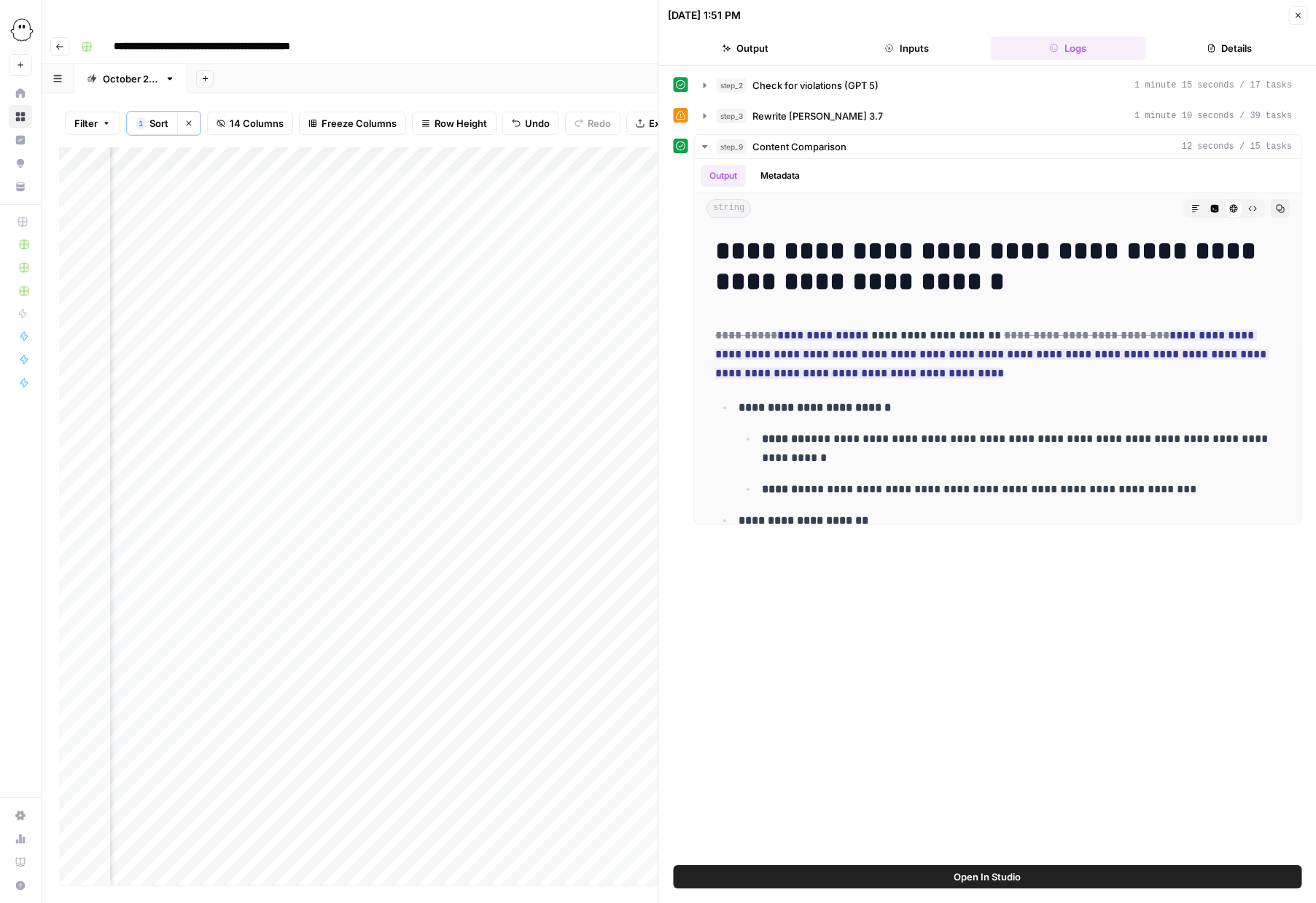
click at [1223, 50] on button "Details" at bounding box center [1230, 48] width 156 height 24
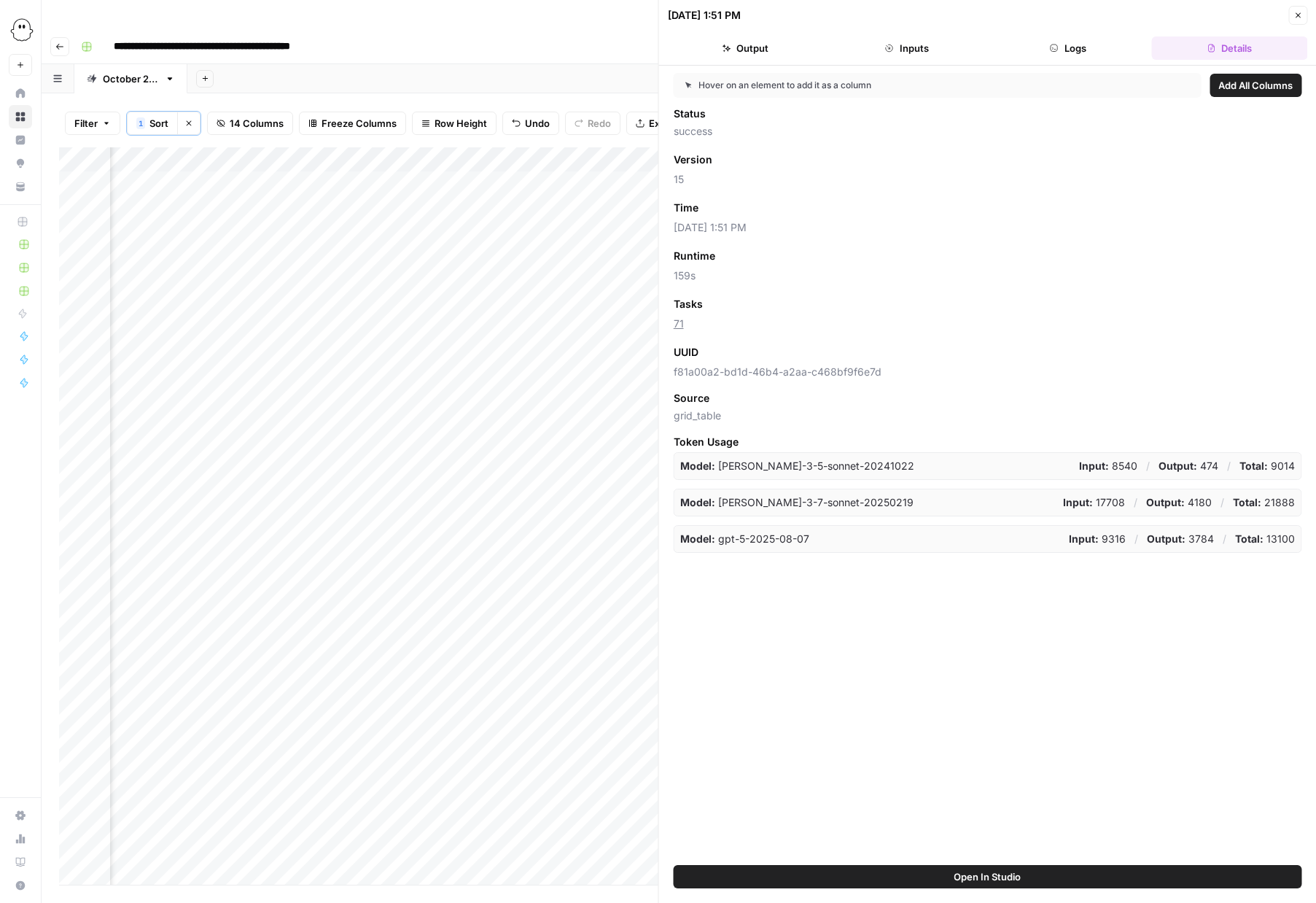
click at [756, 52] on button "Output" at bounding box center [746, 48] width 156 height 24
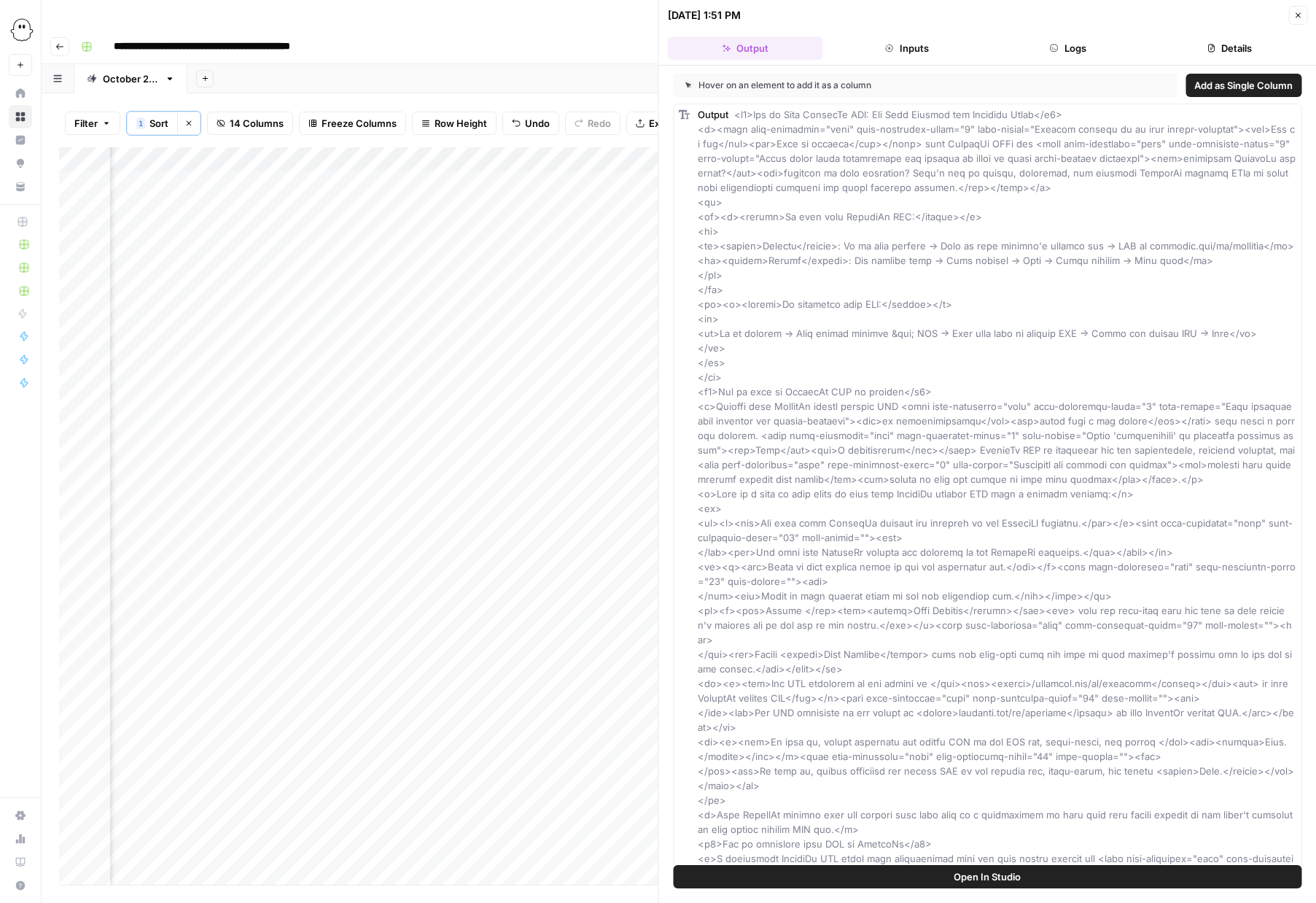
click at [1245, 85] on span "Add as Single Column" at bounding box center [1243, 85] width 99 height 15
click at [1296, 16] on icon "button" at bounding box center [1298, 16] width 9 height 9
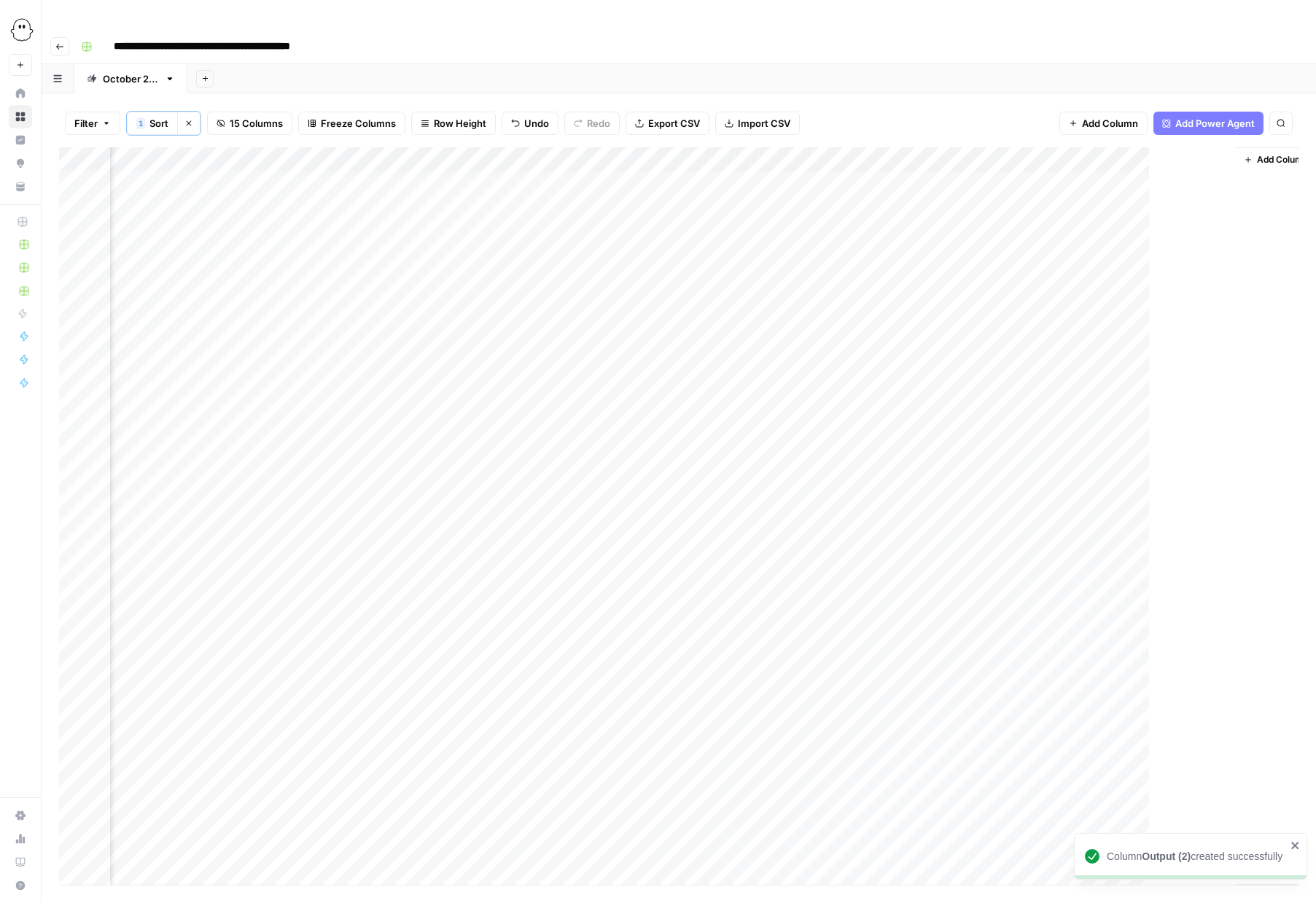
scroll to position [0, 780]
click at [771, 147] on div "Add Column" at bounding box center [679, 515] width 1240 height 738
click at [728, 278] on span "Remove Column" at bounding box center [744, 273] width 128 height 15
click at [606, 150] on span "Delete" at bounding box center [606, 150] width 32 height 15
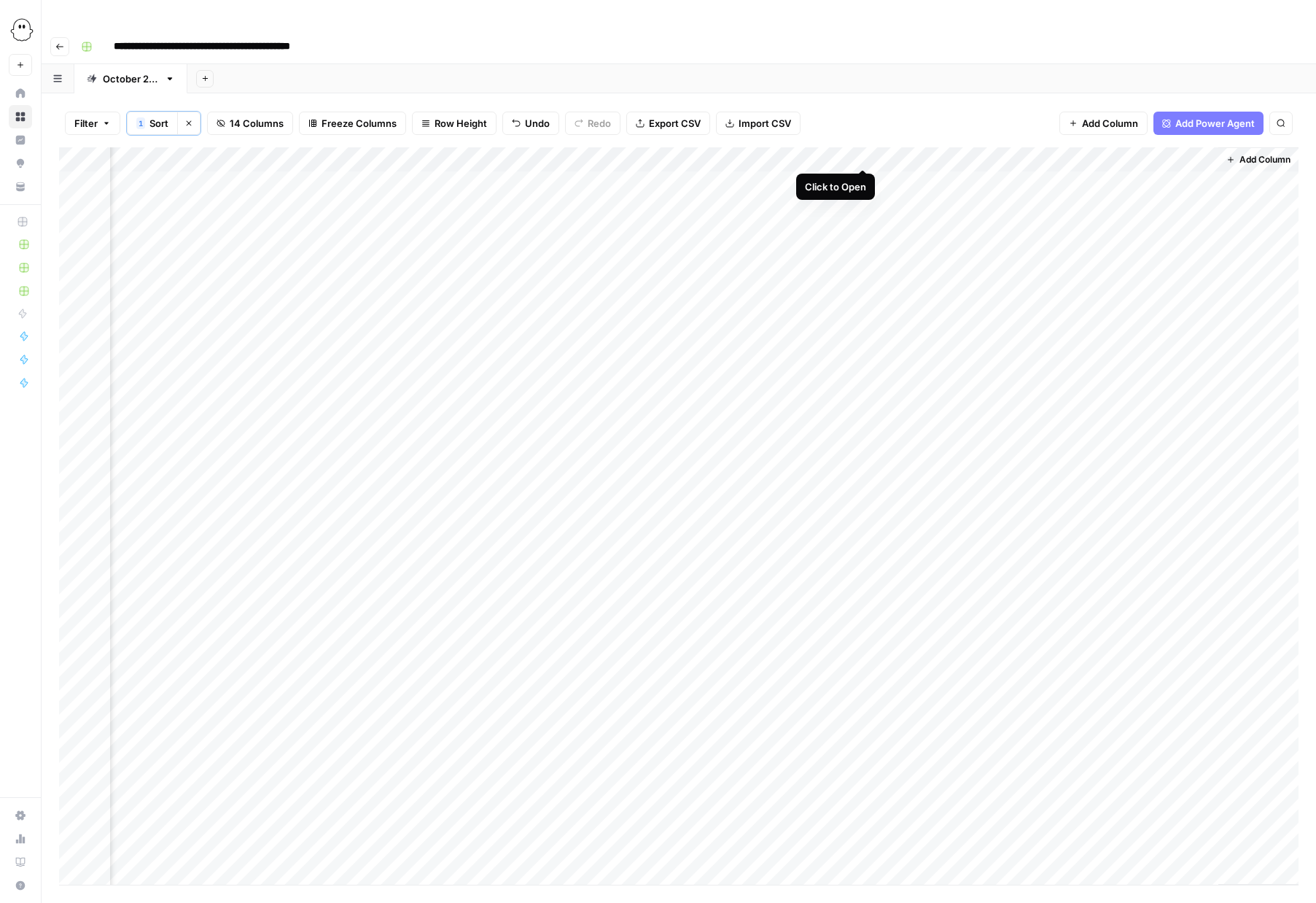
click at [860, 156] on div "Add Column" at bounding box center [679, 515] width 1240 height 738
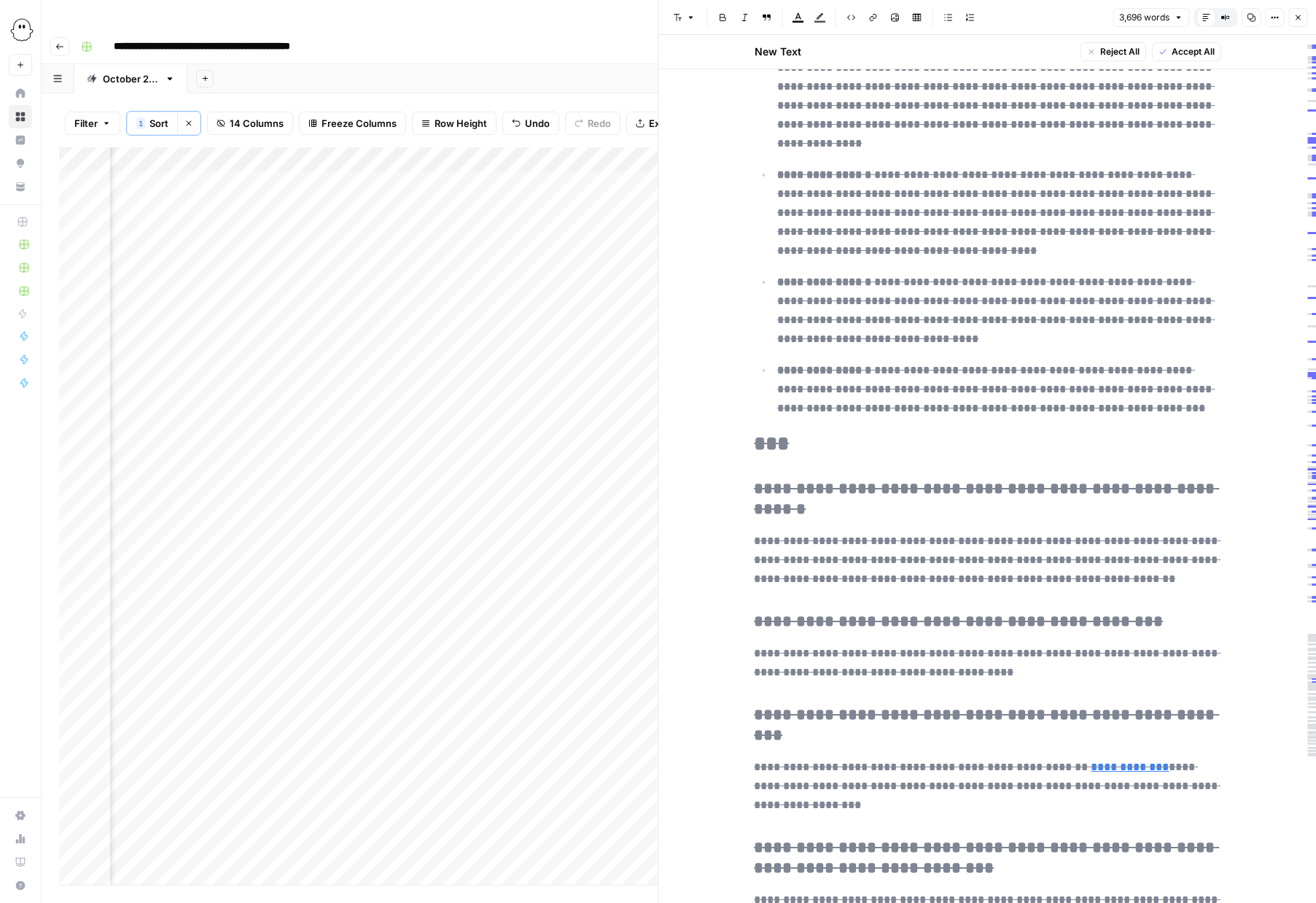
scroll to position [17420, 0]
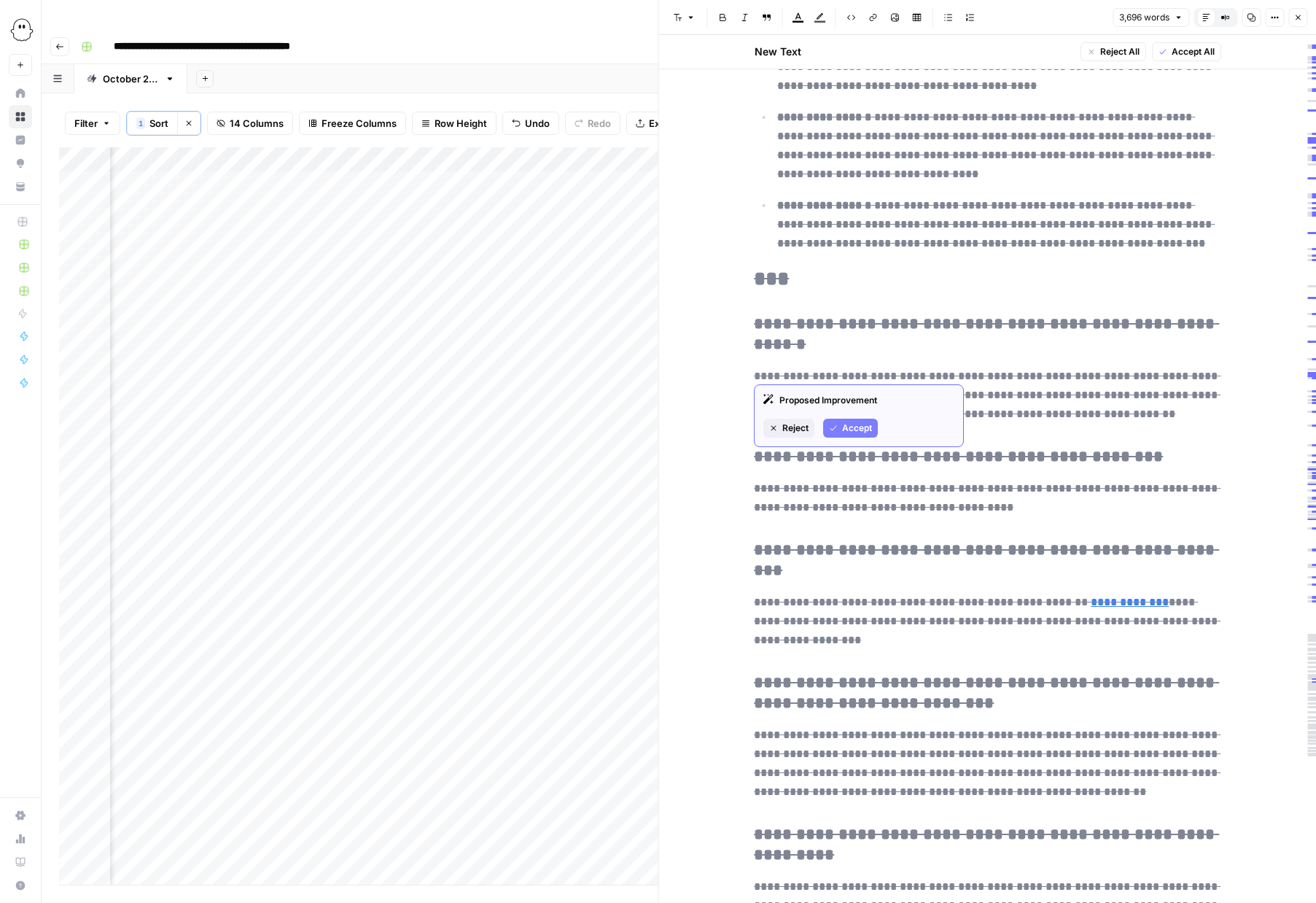
click at [802, 430] on span "Reject" at bounding box center [795, 428] width 26 height 13
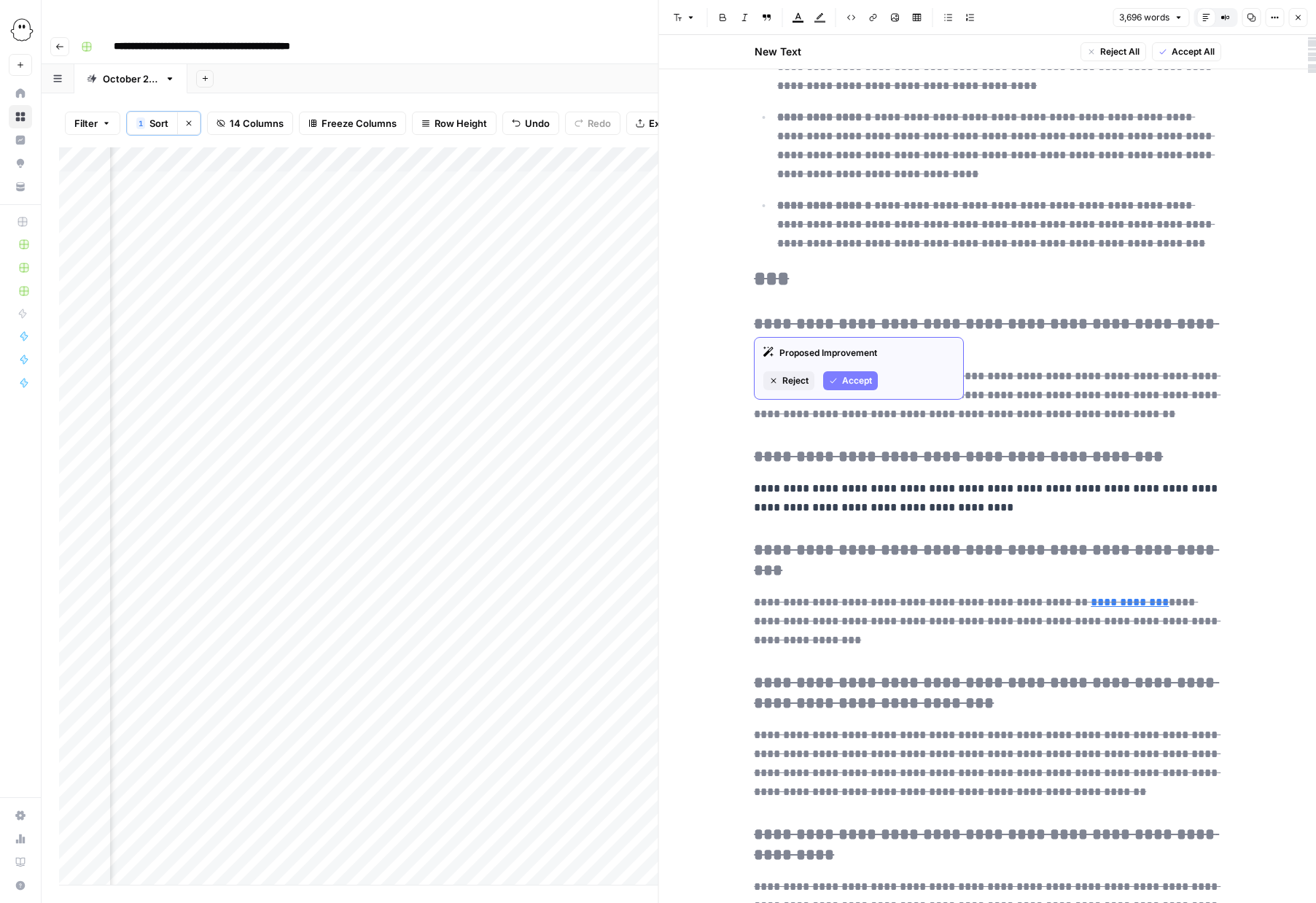
click at [799, 380] on span "Reject" at bounding box center [795, 381] width 26 height 13
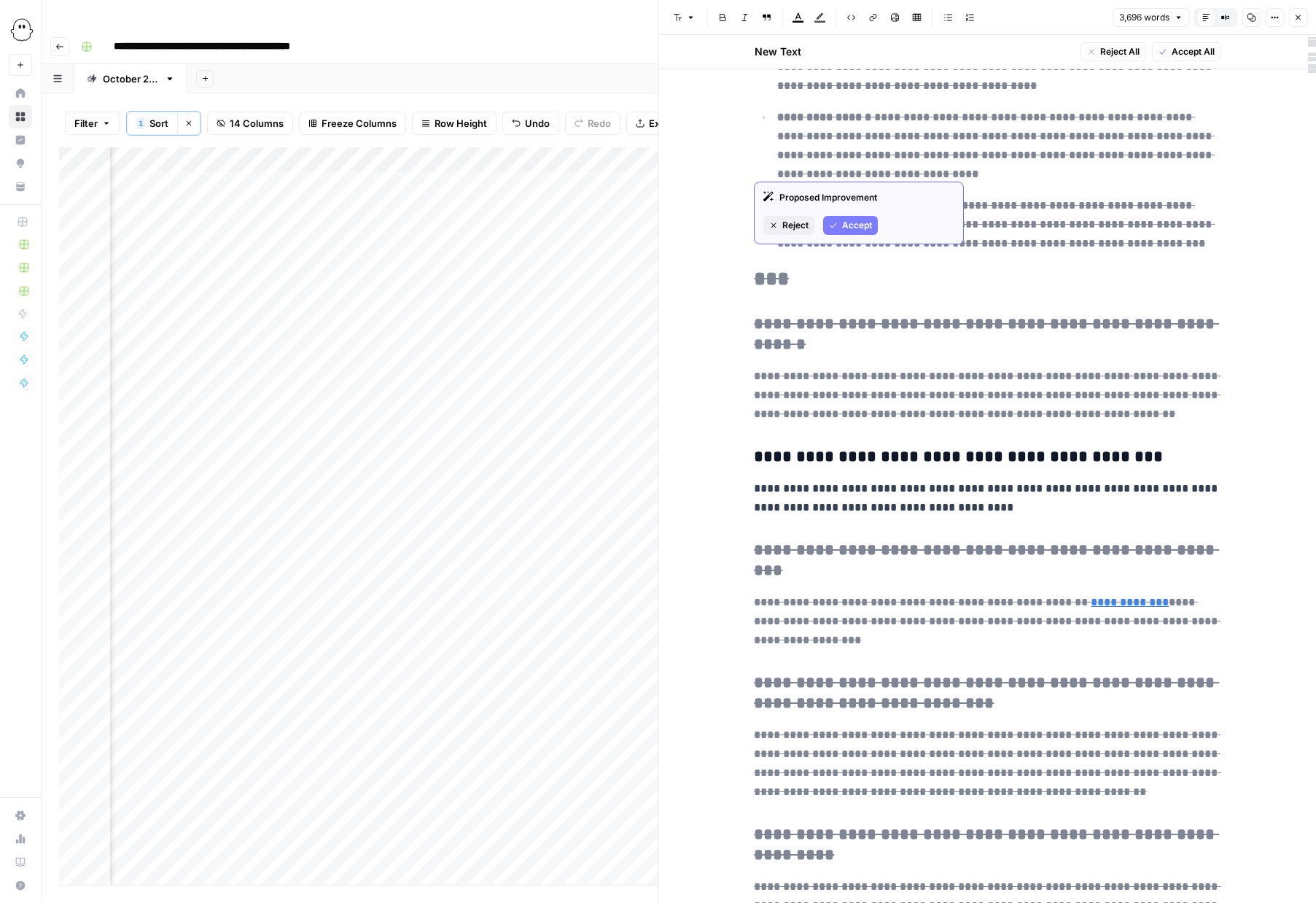
click at [781, 226] on button "Reject" at bounding box center [789, 226] width 51 height 19
click at [787, 256] on div "Proposed Improvement Reject Accept" at bounding box center [859, 256] width 210 height 63
click at [787, 275] on button "Reject" at bounding box center [789, 269] width 51 height 19
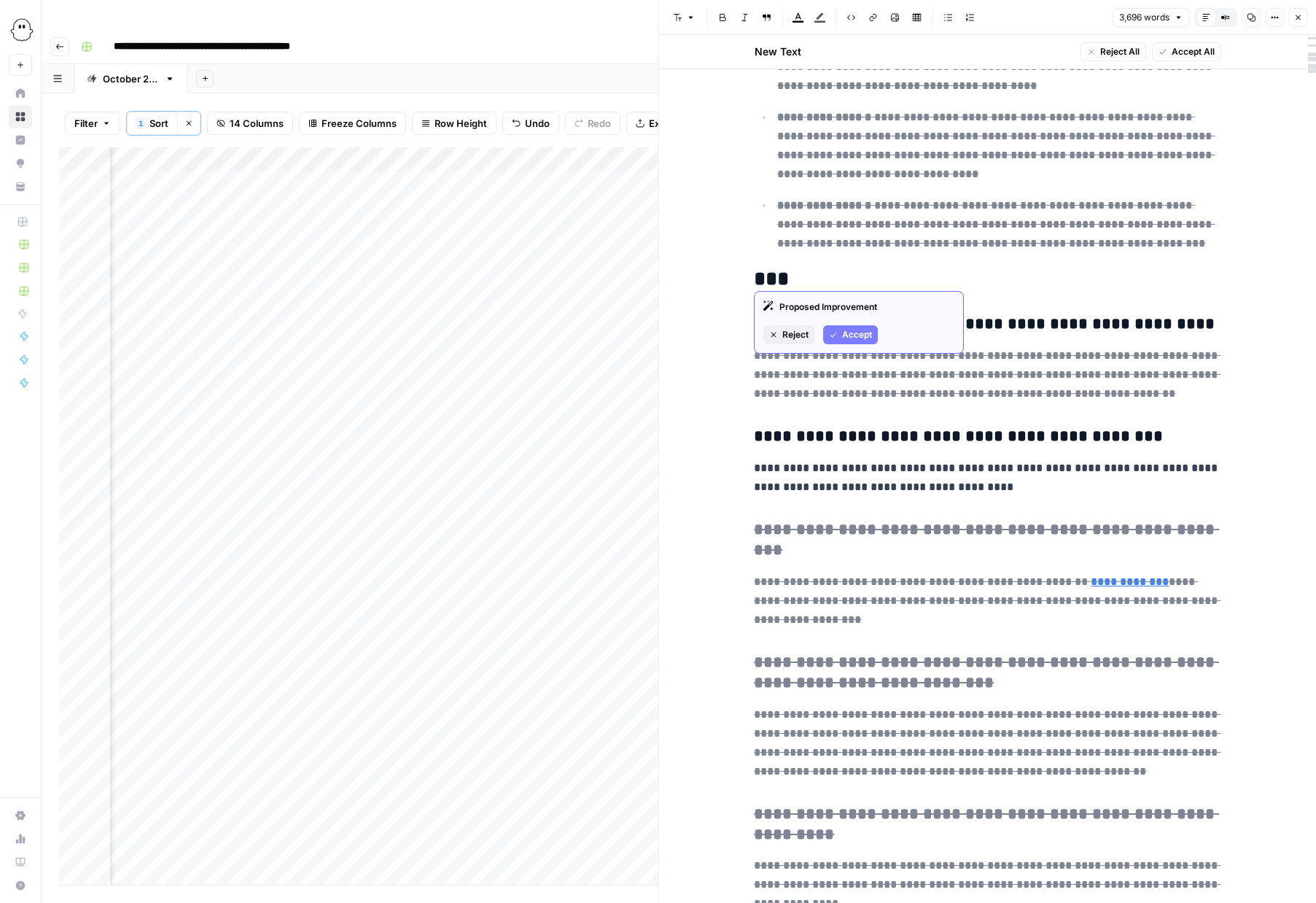
click at [790, 326] on button "Reject" at bounding box center [789, 335] width 51 height 19
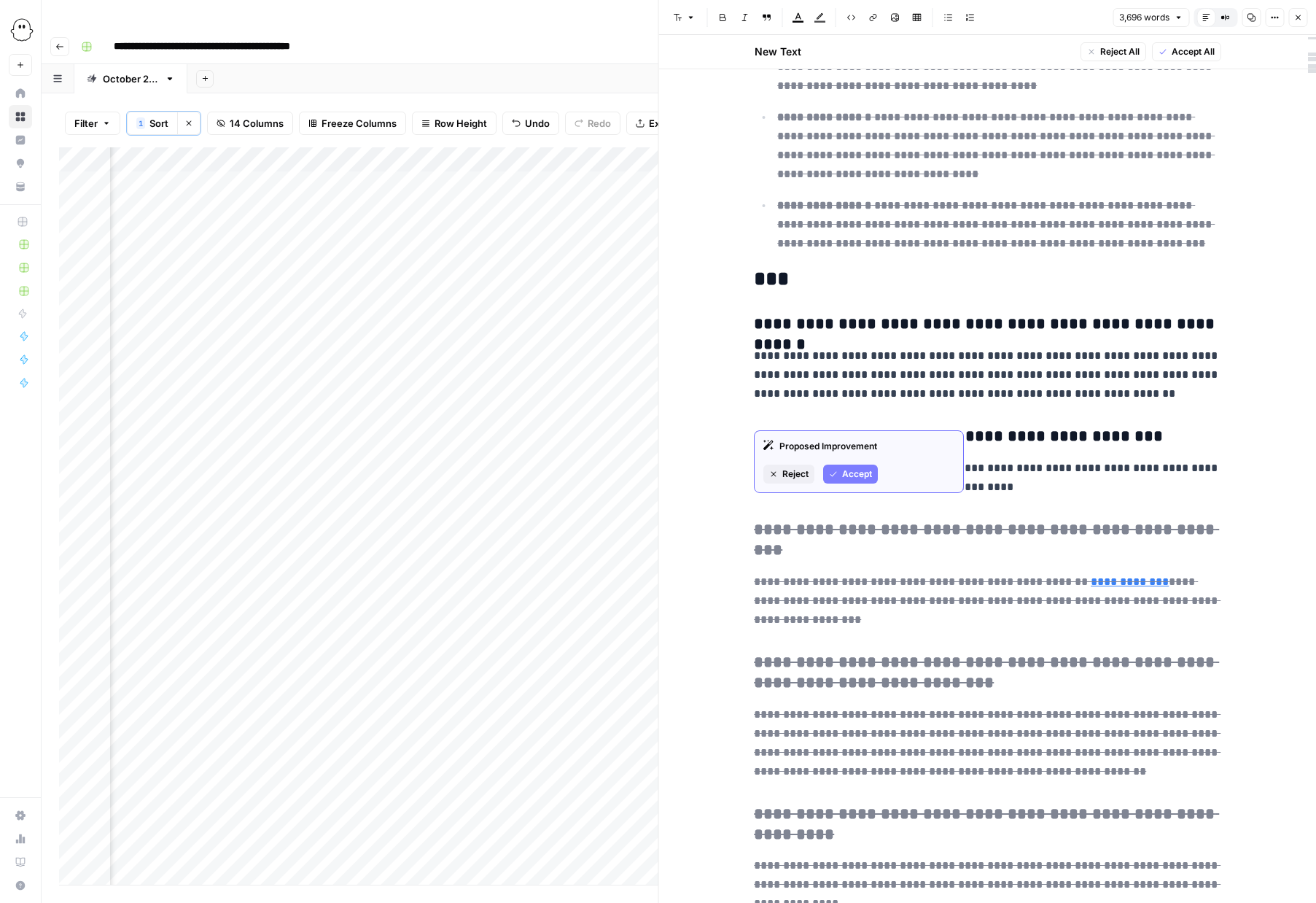
click at [797, 475] on span "Reject" at bounding box center [795, 473] width 26 height 13
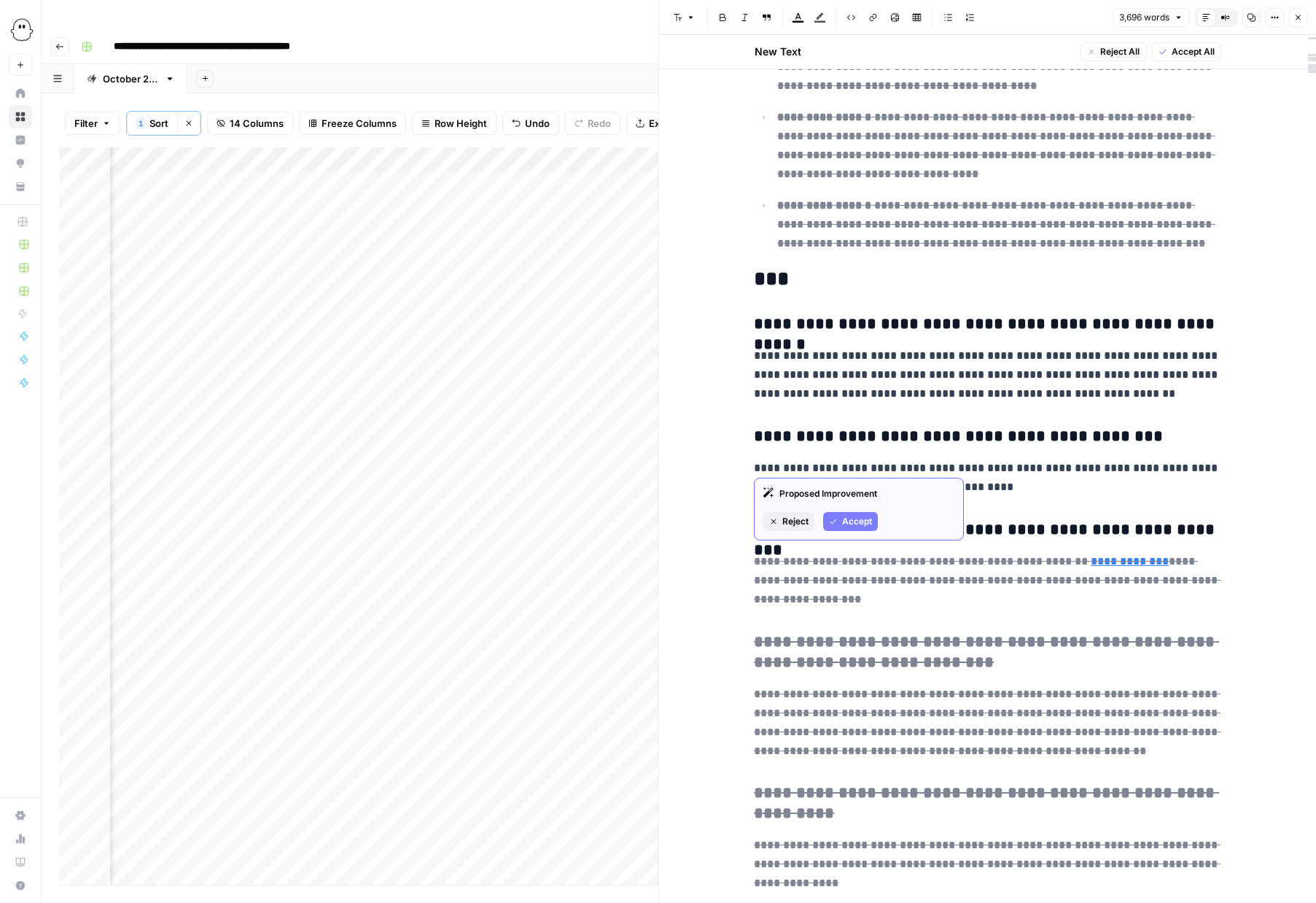
click at [796, 523] on span "Reject" at bounding box center [795, 521] width 26 height 13
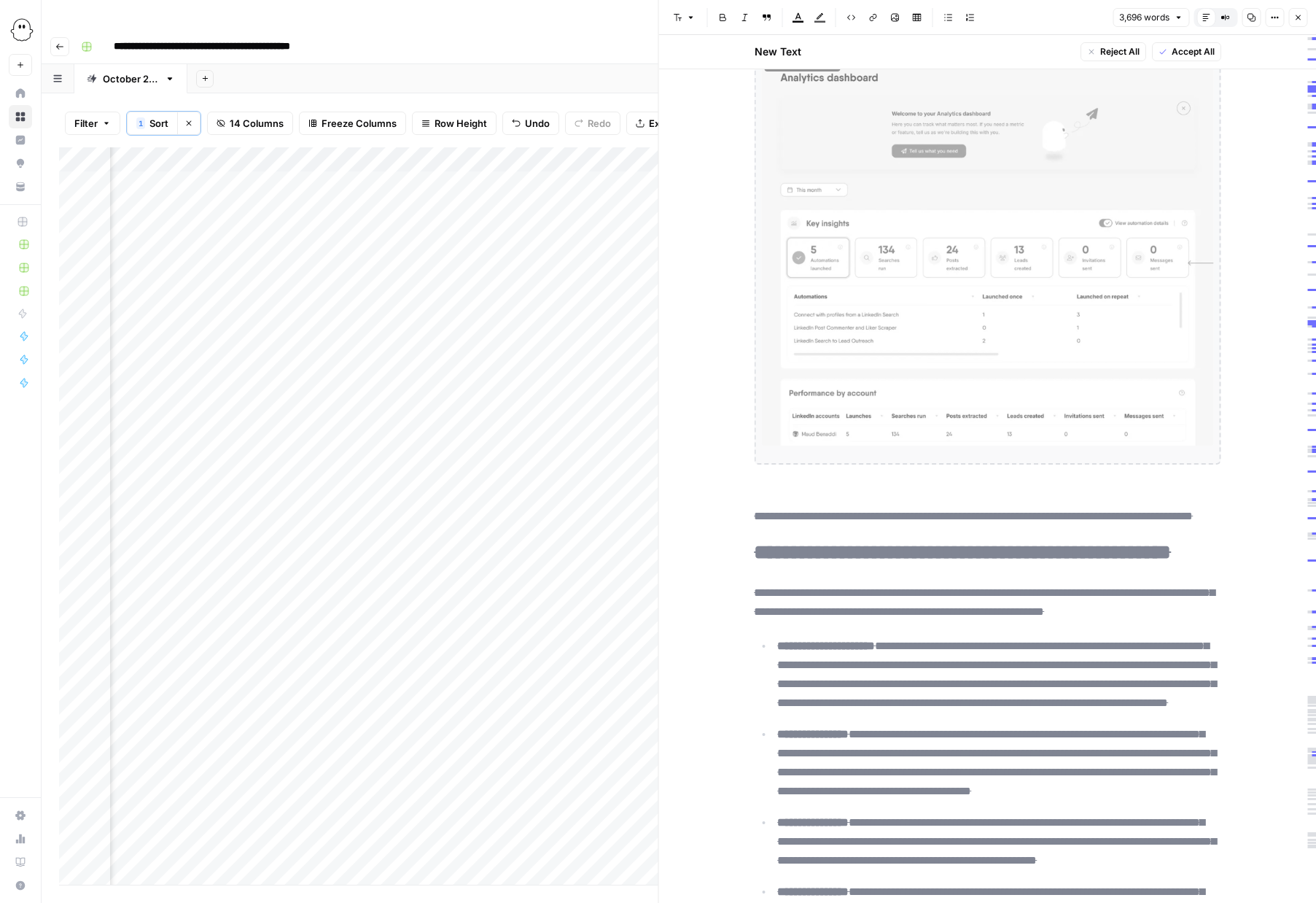
scroll to position [0, 832]
click at [565, 155] on div "Add Column" at bounding box center [359, 515] width 599 height 738
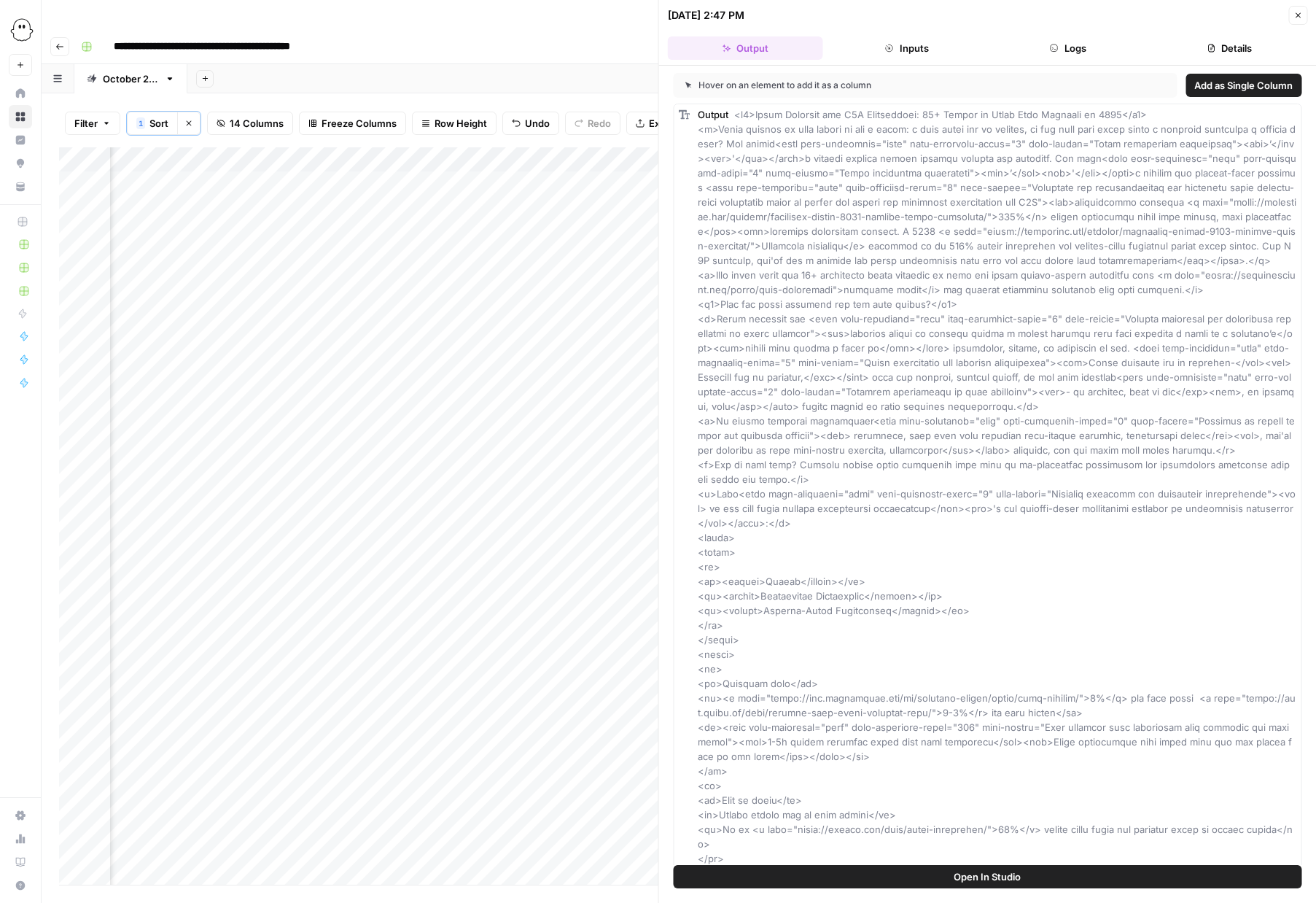
click at [1082, 46] on button "Logs" at bounding box center [1068, 48] width 156 height 24
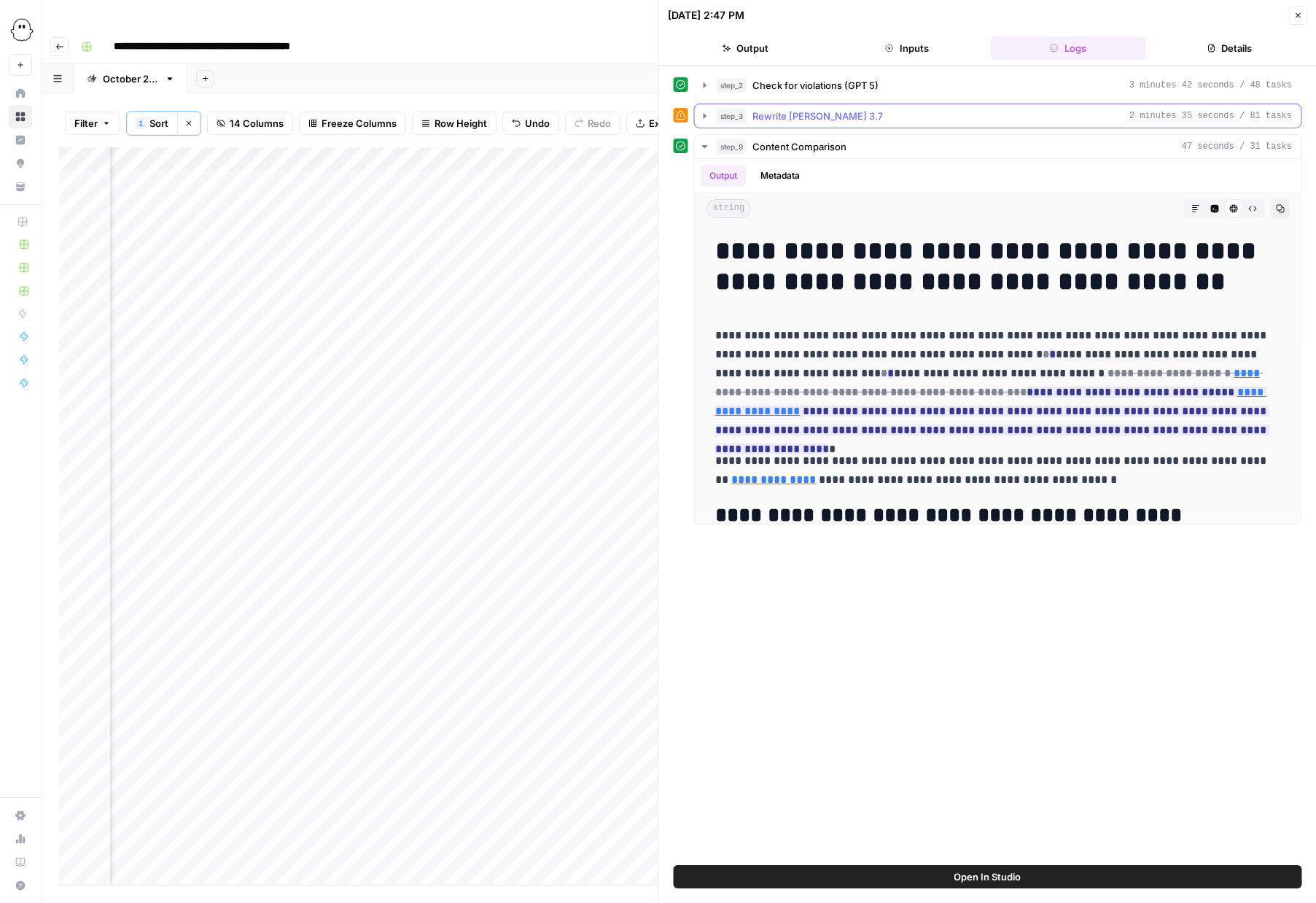
click at [701, 114] on icon "button" at bounding box center [704, 116] width 11 height 11
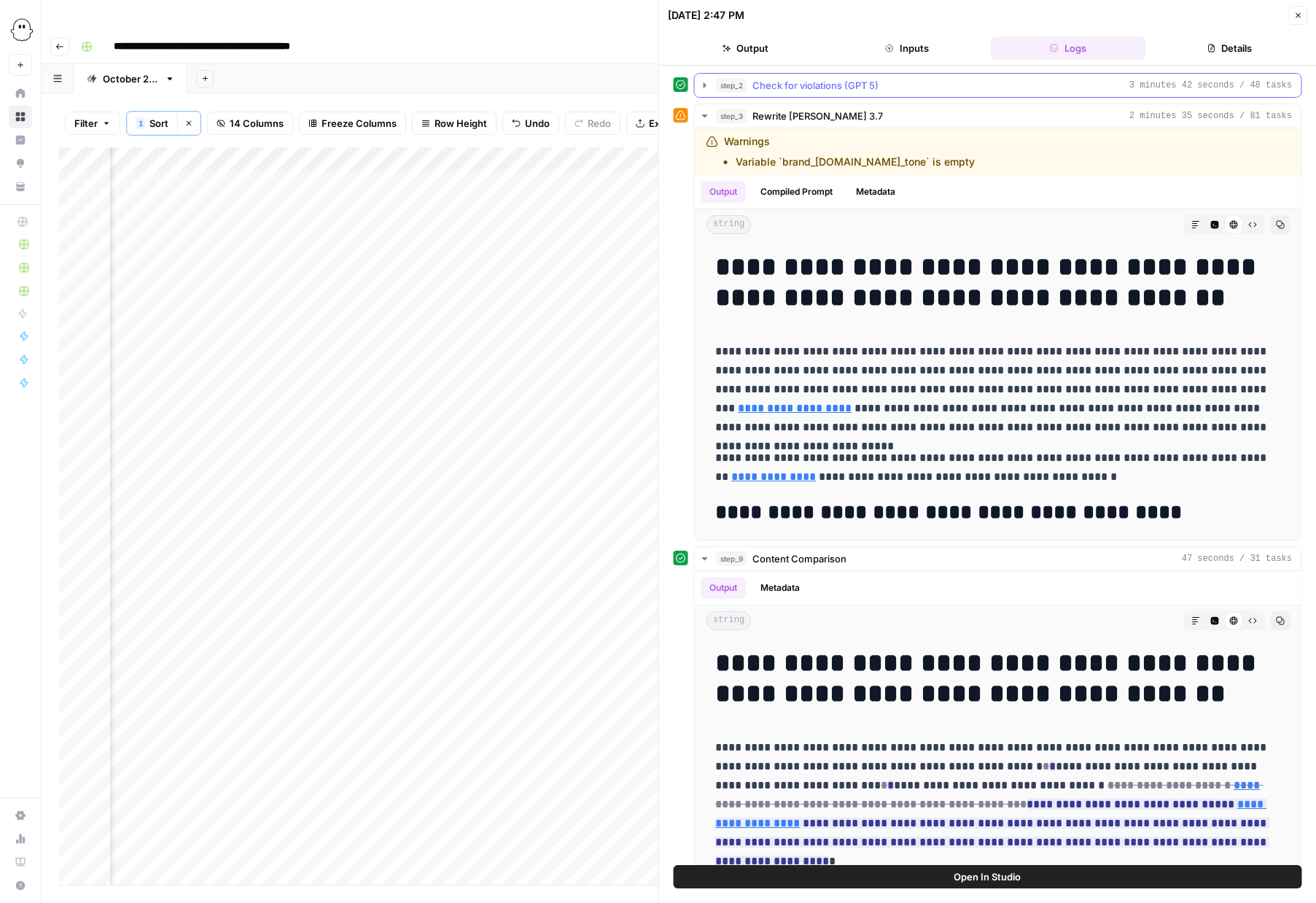
click at [704, 84] on icon "button" at bounding box center [704, 85] width 3 height 5
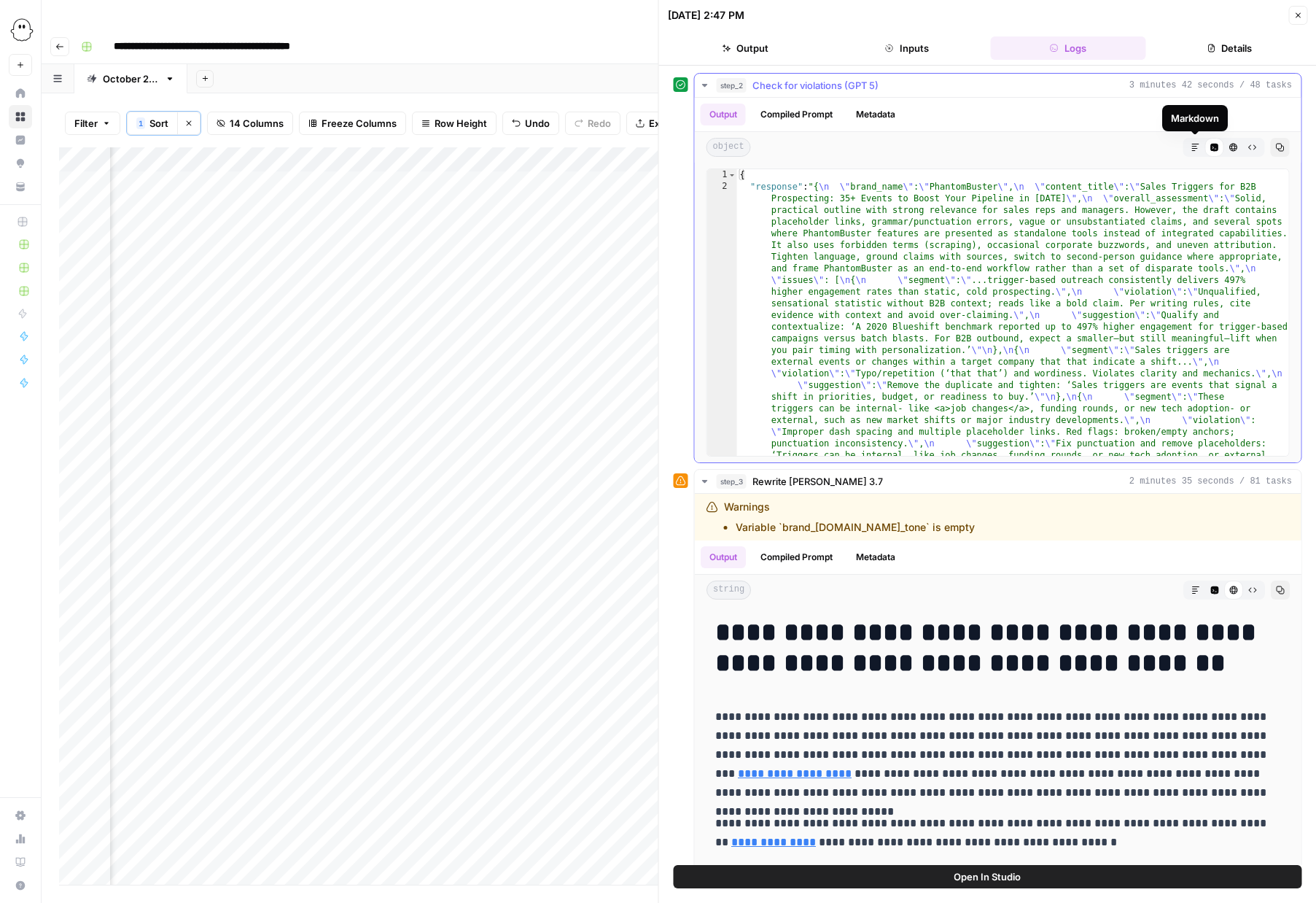
click at [1194, 147] on icon "button" at bounding box center [1195, 147] width 9 height 9
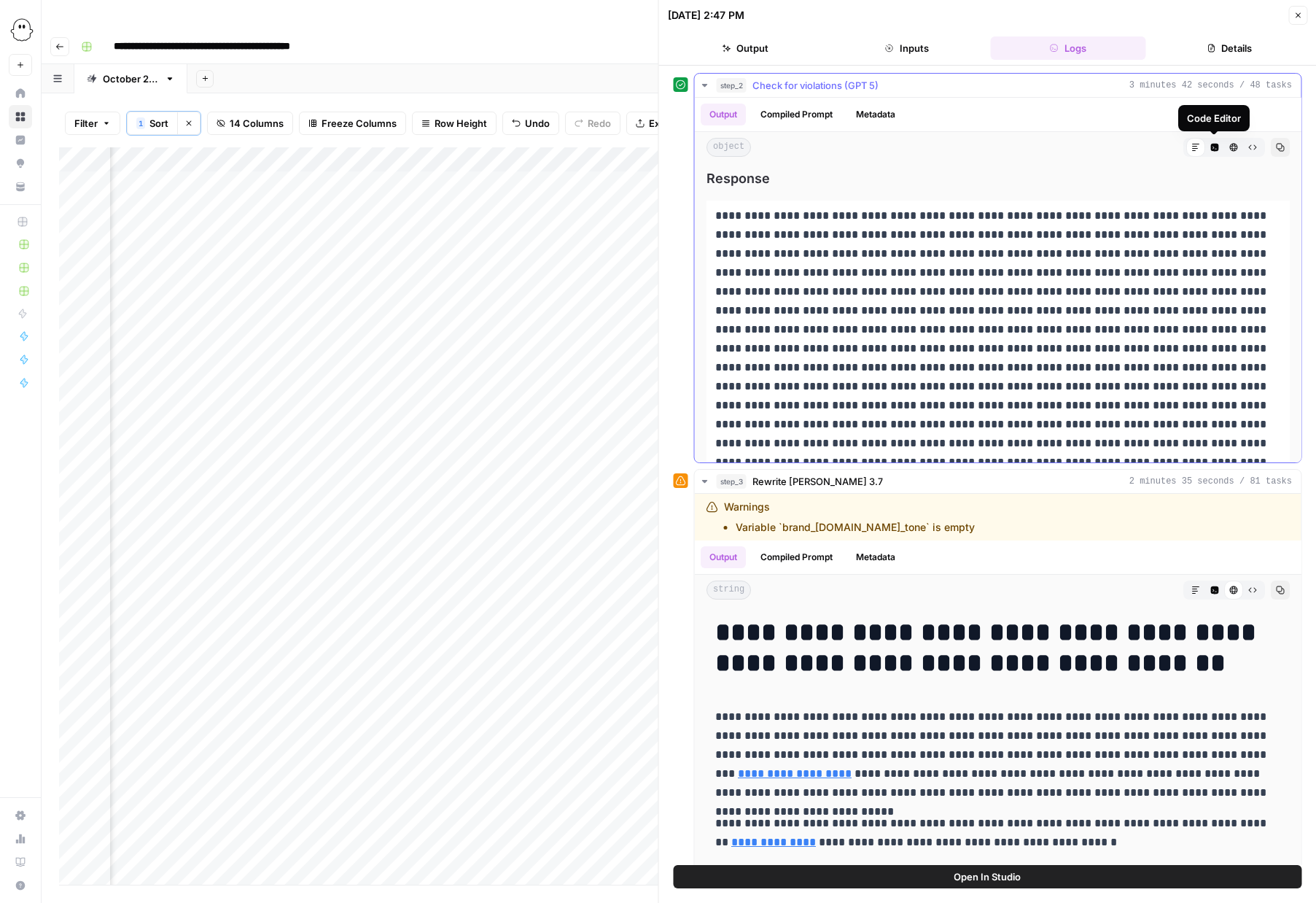
click at [1220, 147] on button "Code Editor" at bounding box center [1214, 148] width 19 height 19
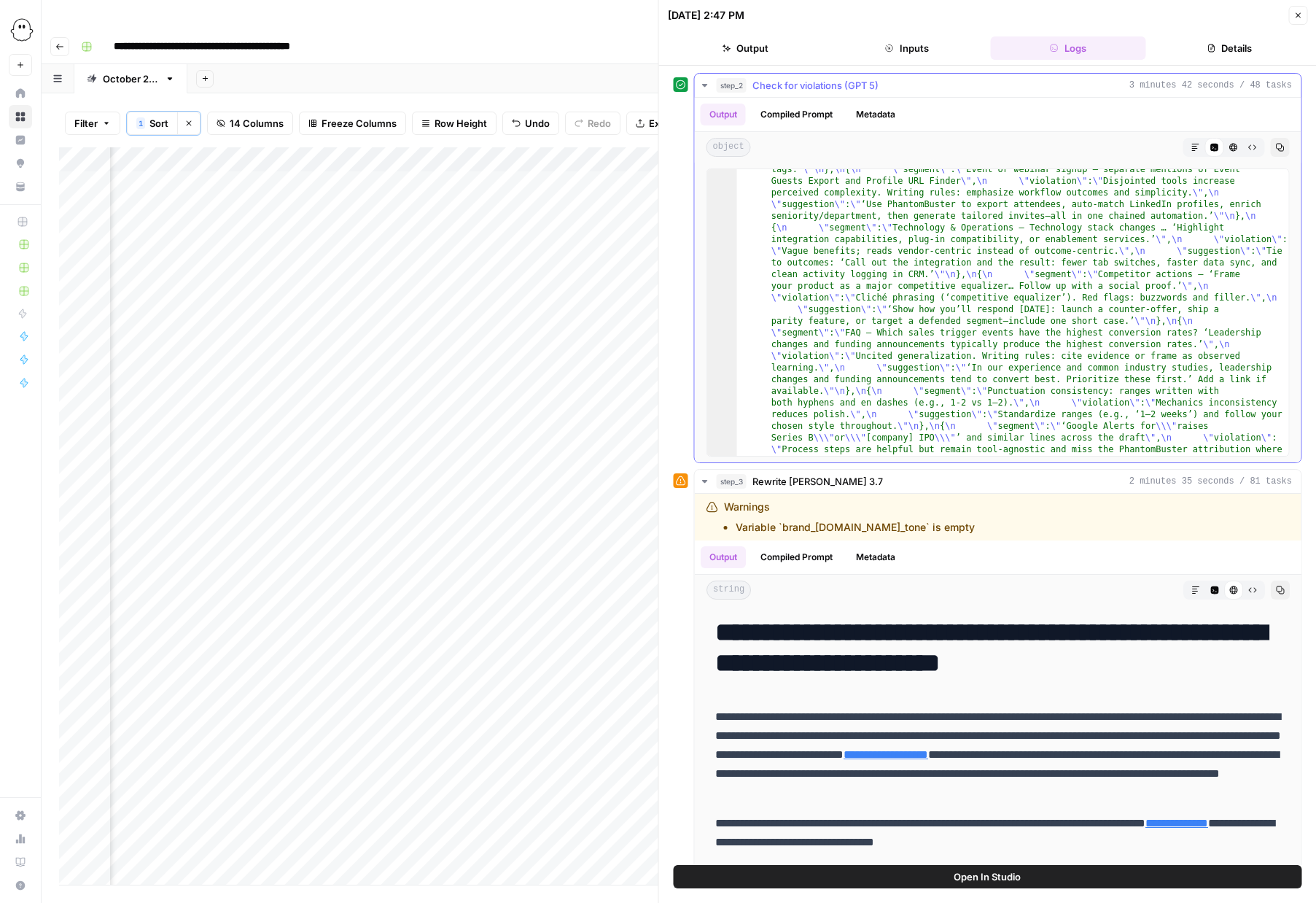
scroll to position [2437, 0]
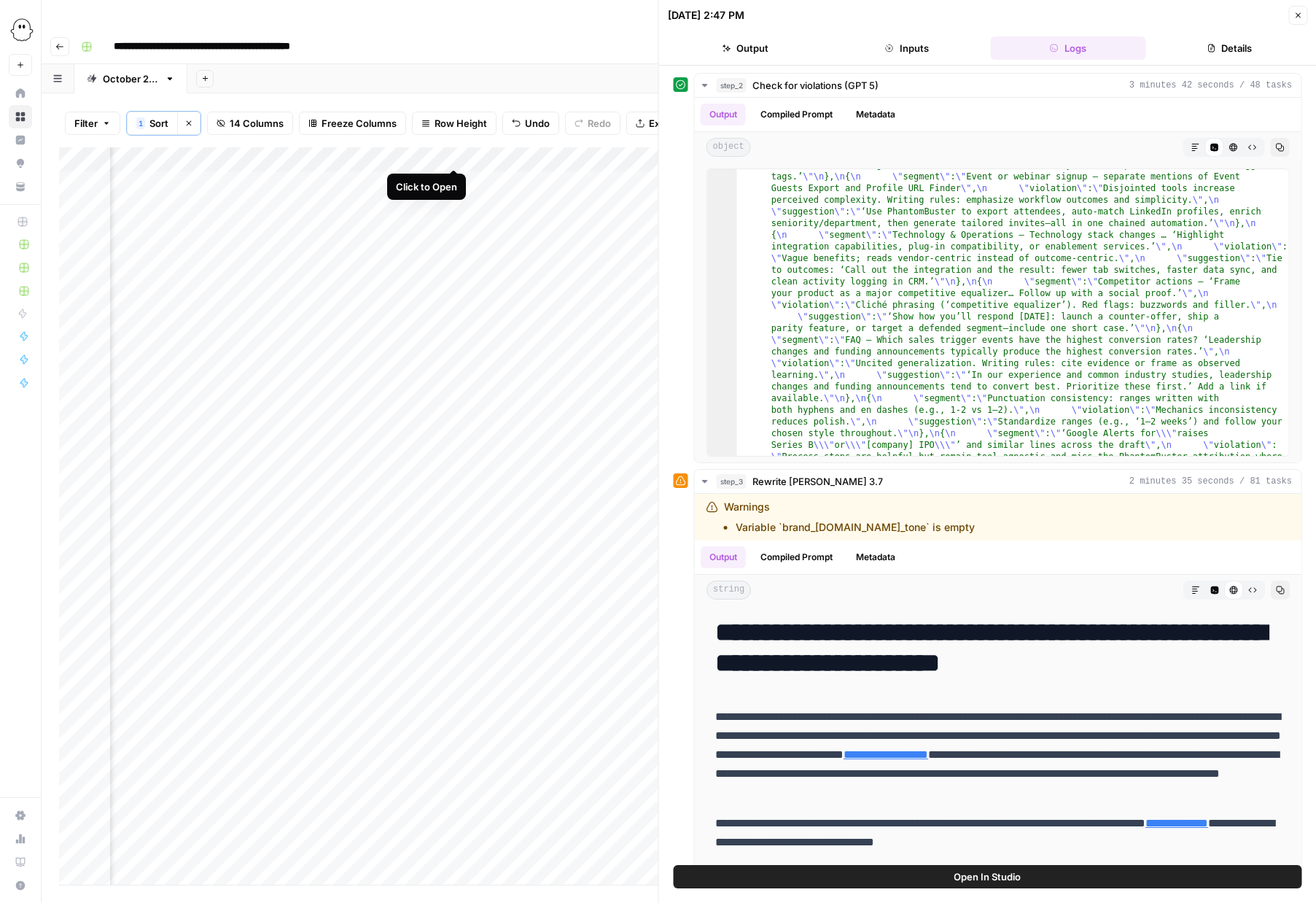
click at [453, 155] on div "Add Column" at bounding box center [359, 515] width 599 height 738
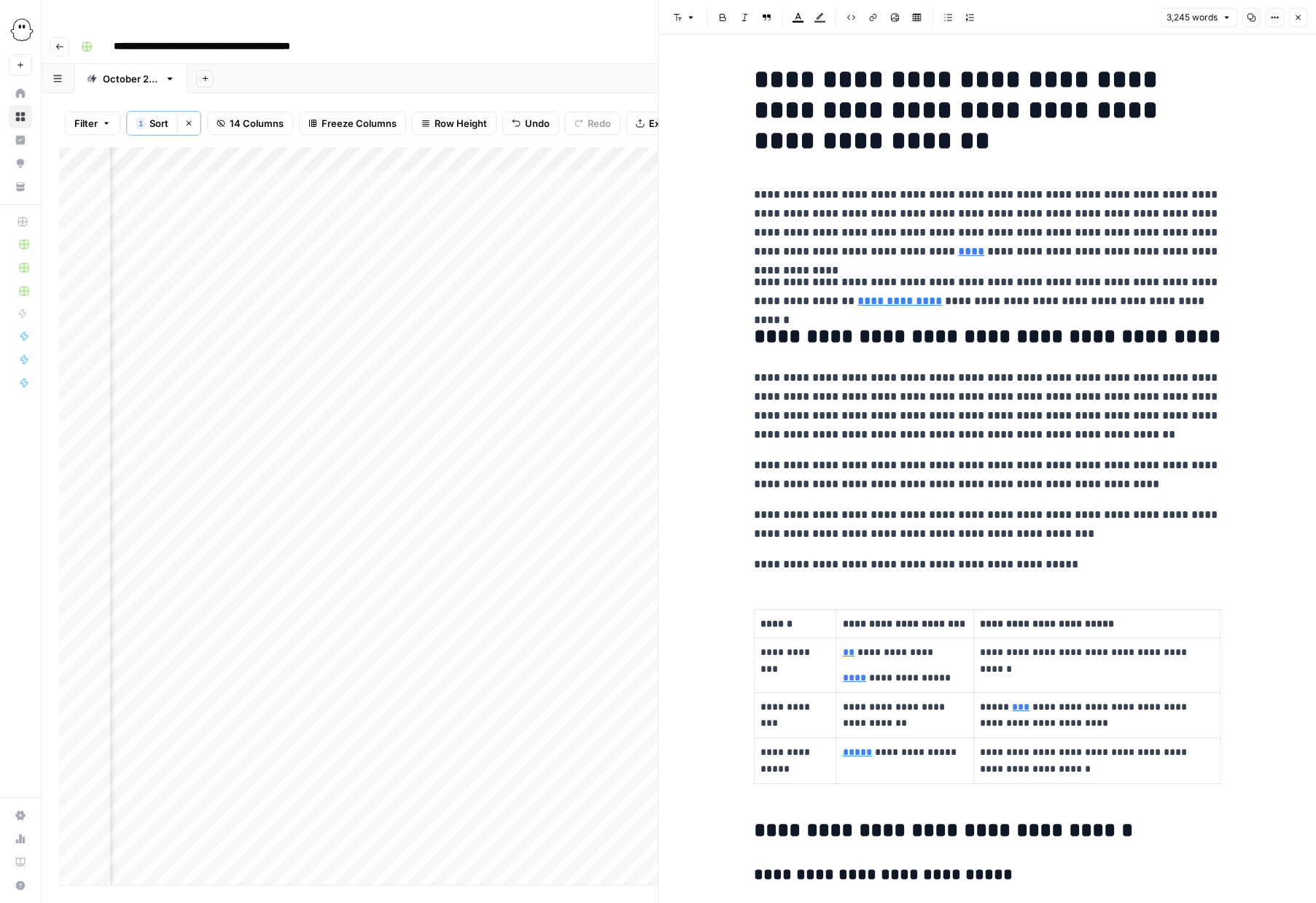
click at [1250, 17] on icon "button" at bounding box center [1251, 18] width 9 height 9
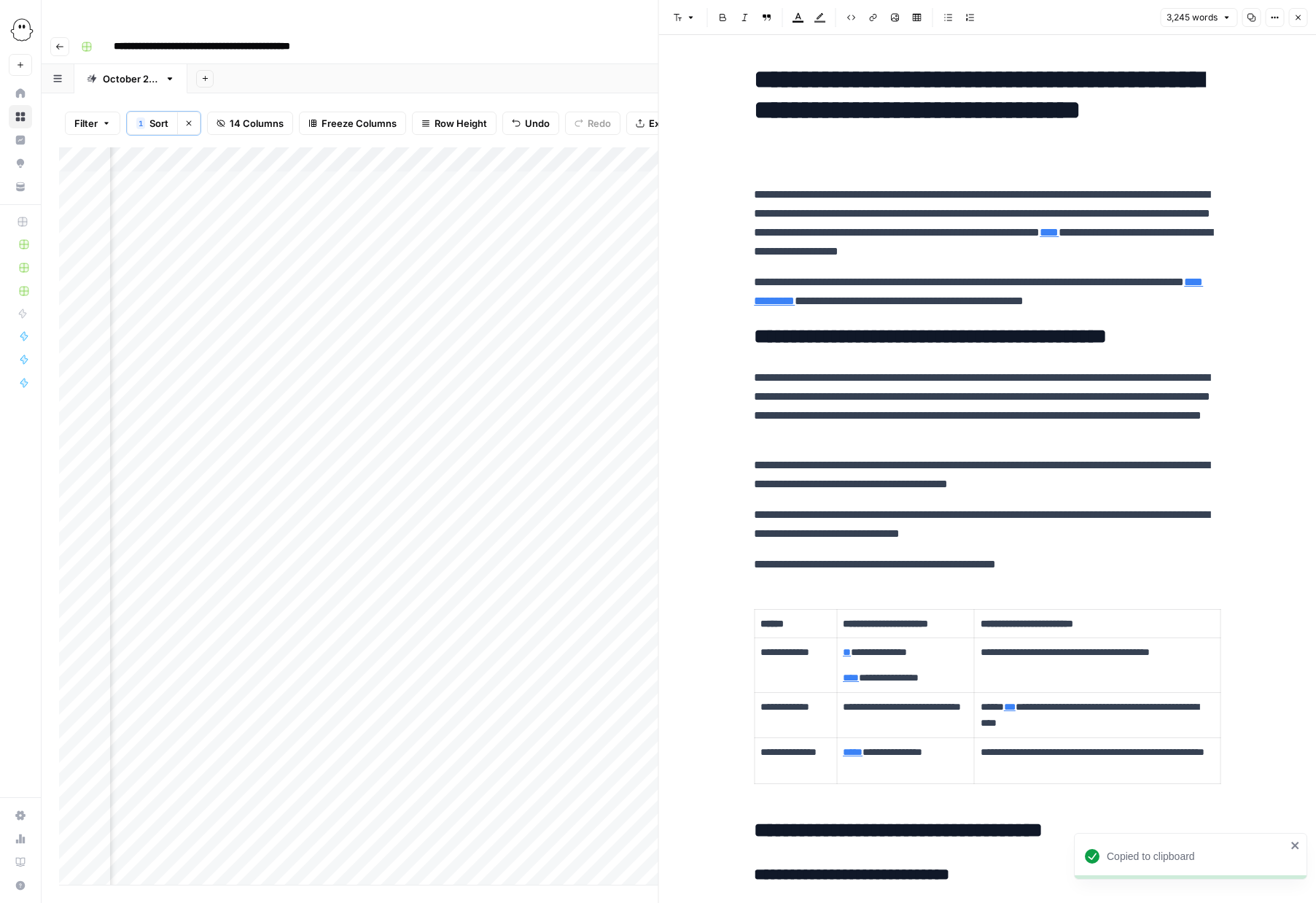
click at [385, 152] on div "Add Column" at bounding box center [359, 515] width 599 height 738
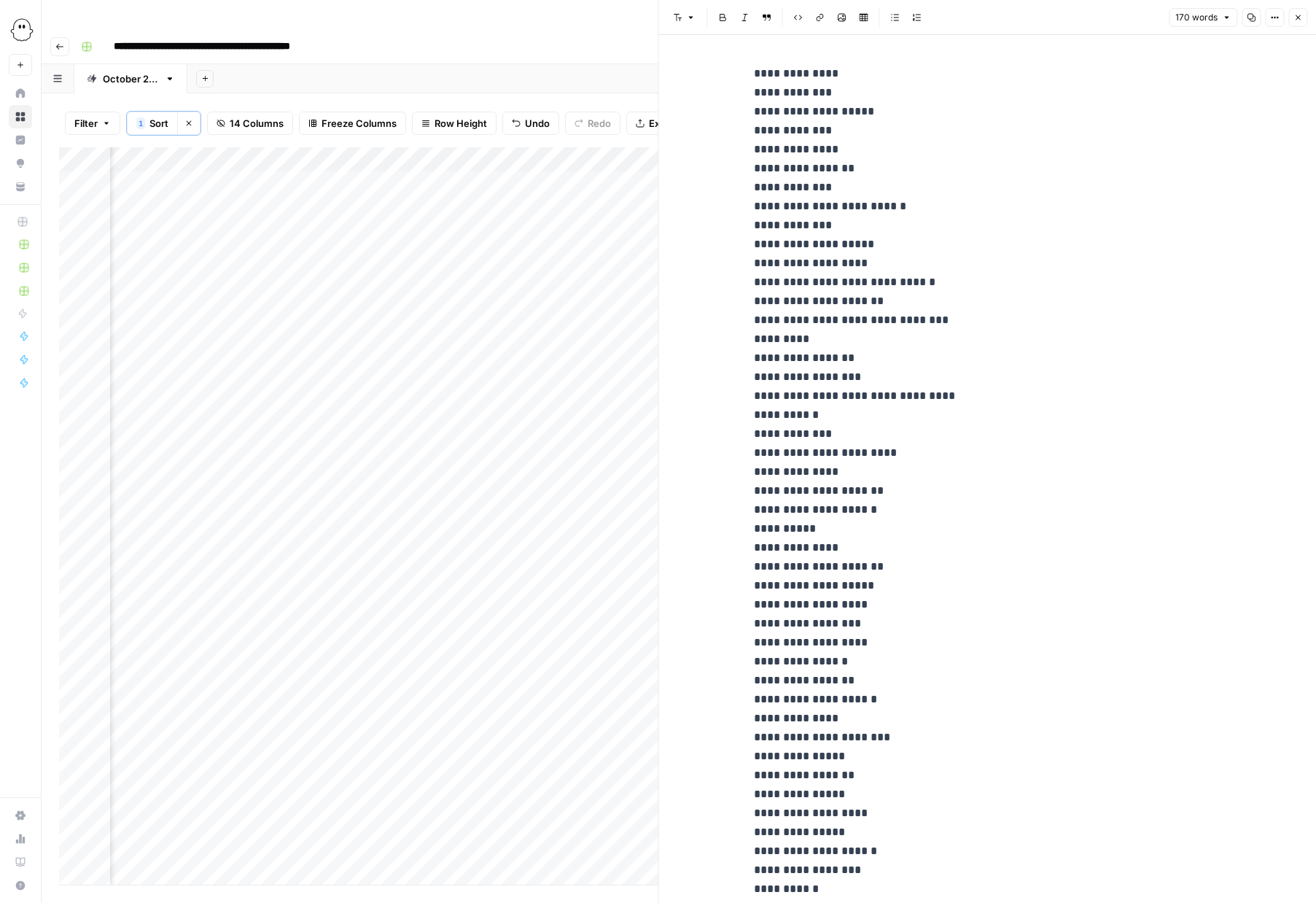
click at [1250, 18] on icon "button" at bounding box center [1251, 18] width 9 height 9
click at [1298, 14] on icon "button" at bounding box center [1298, 18] width 9 height 9
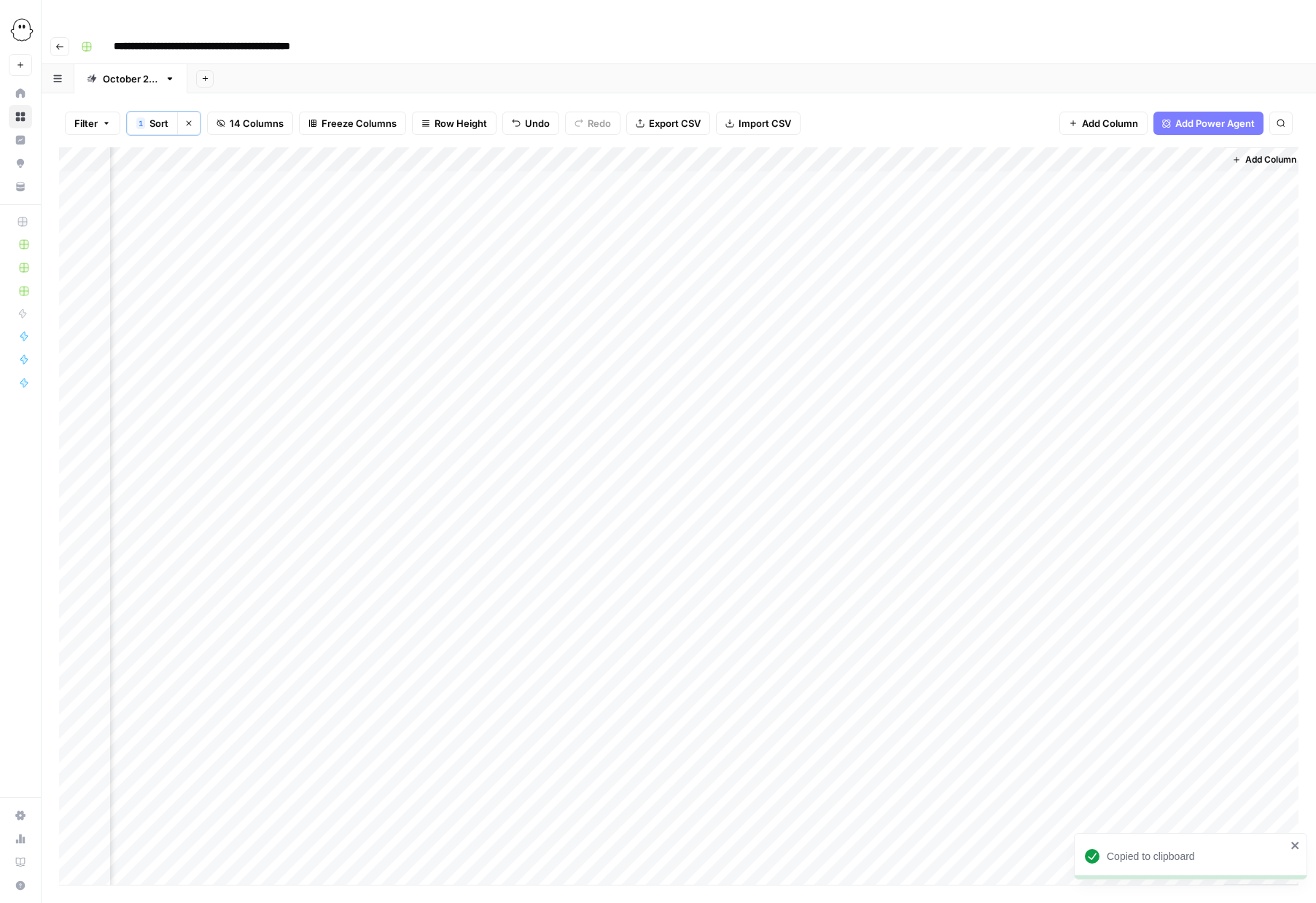
scroll to position [0, 667]
click at [843, 153] on div "Add Column" at bounding box center [679, 515] width 1240 height 738
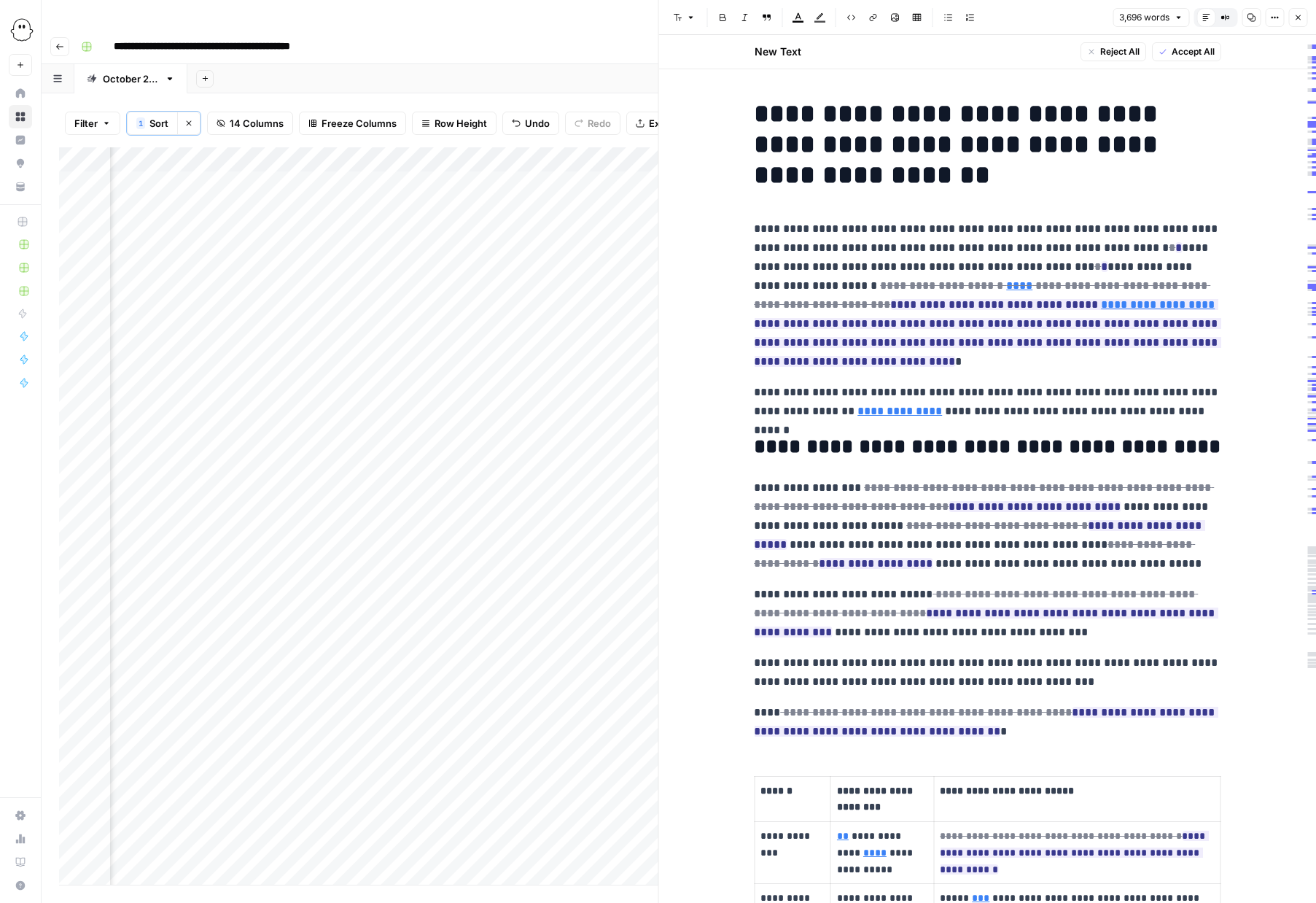
click at [1182, 50] on span "Accept All" at bounding box center [1192, 52] width 43 height 13
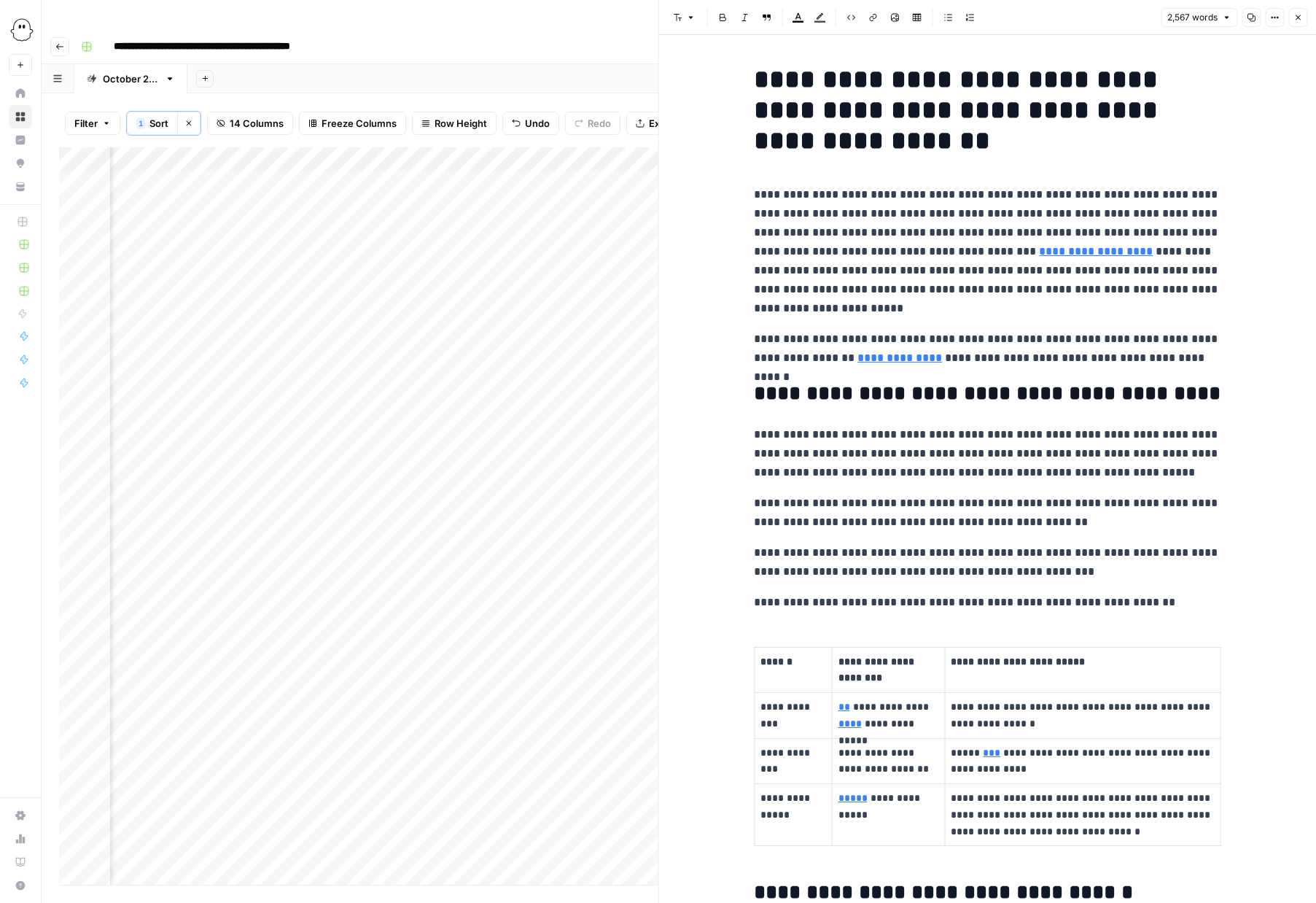
click at [1299, 10] on button "Close" at bounding box center [1298, 18] width 19 height 19
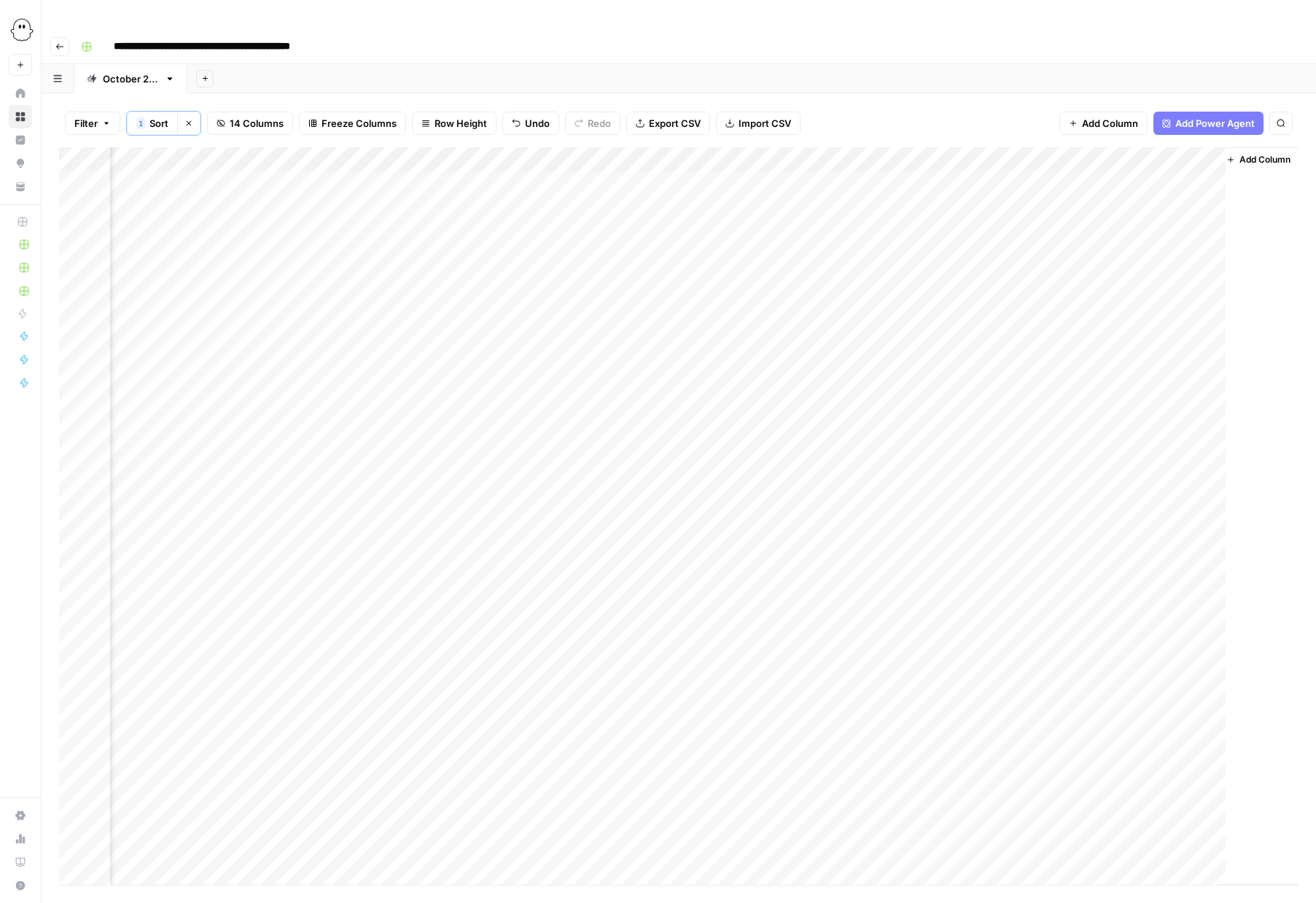
scroll to position [0, 649]
click at [1088, 152] on div "Add Column" at bounding box center [679, 515] width 1240 height 738
click at [766, 152] on div "Add Column" at bounding box center [679, 515] width 1240 height 738
click at [636, 152] on div "Add Column" at bounding box center [679, 515] width 1240 height 738
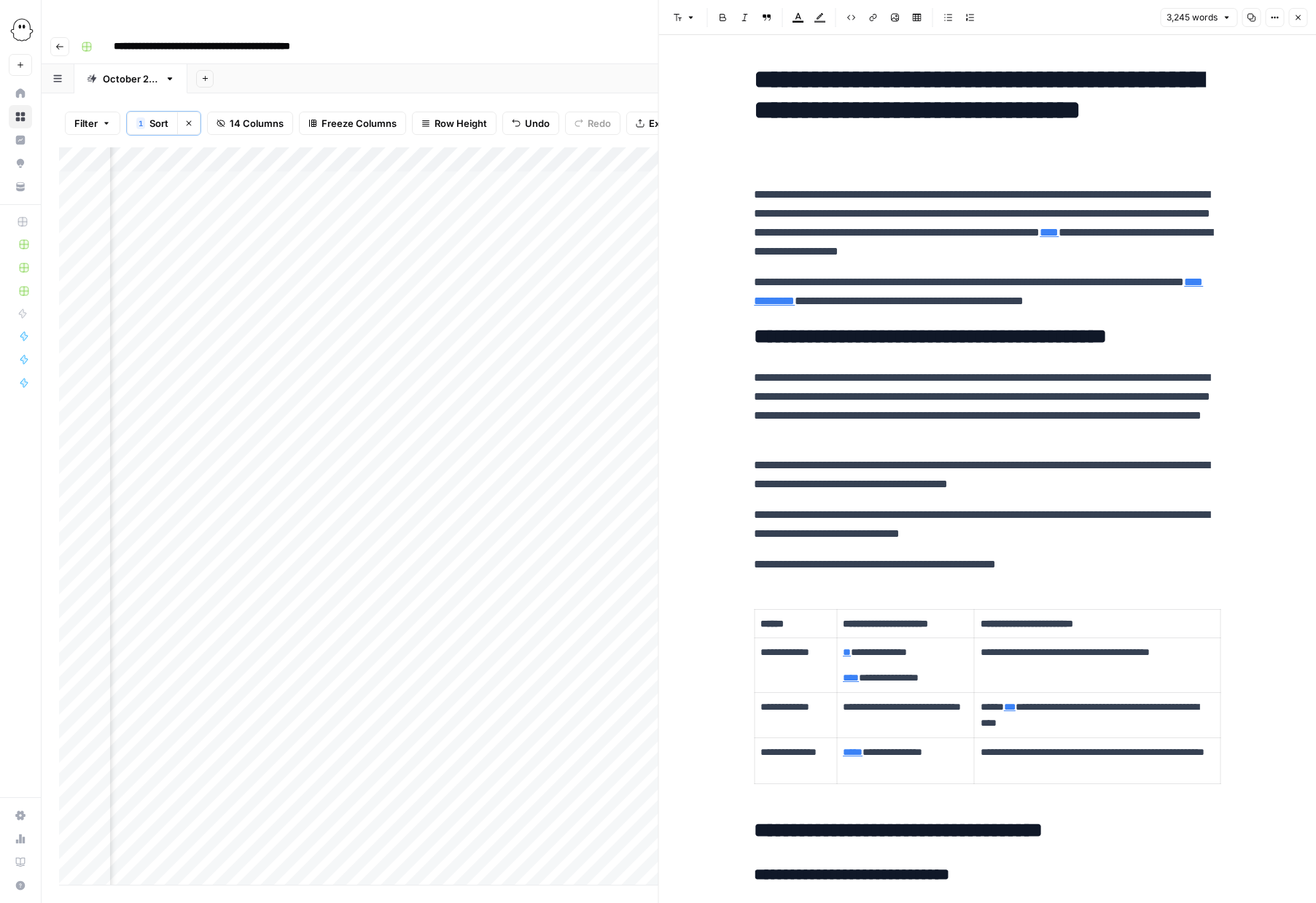
click at [1298, 20] on icon "button" at bounding box center [1298, 18] width 9 height 9
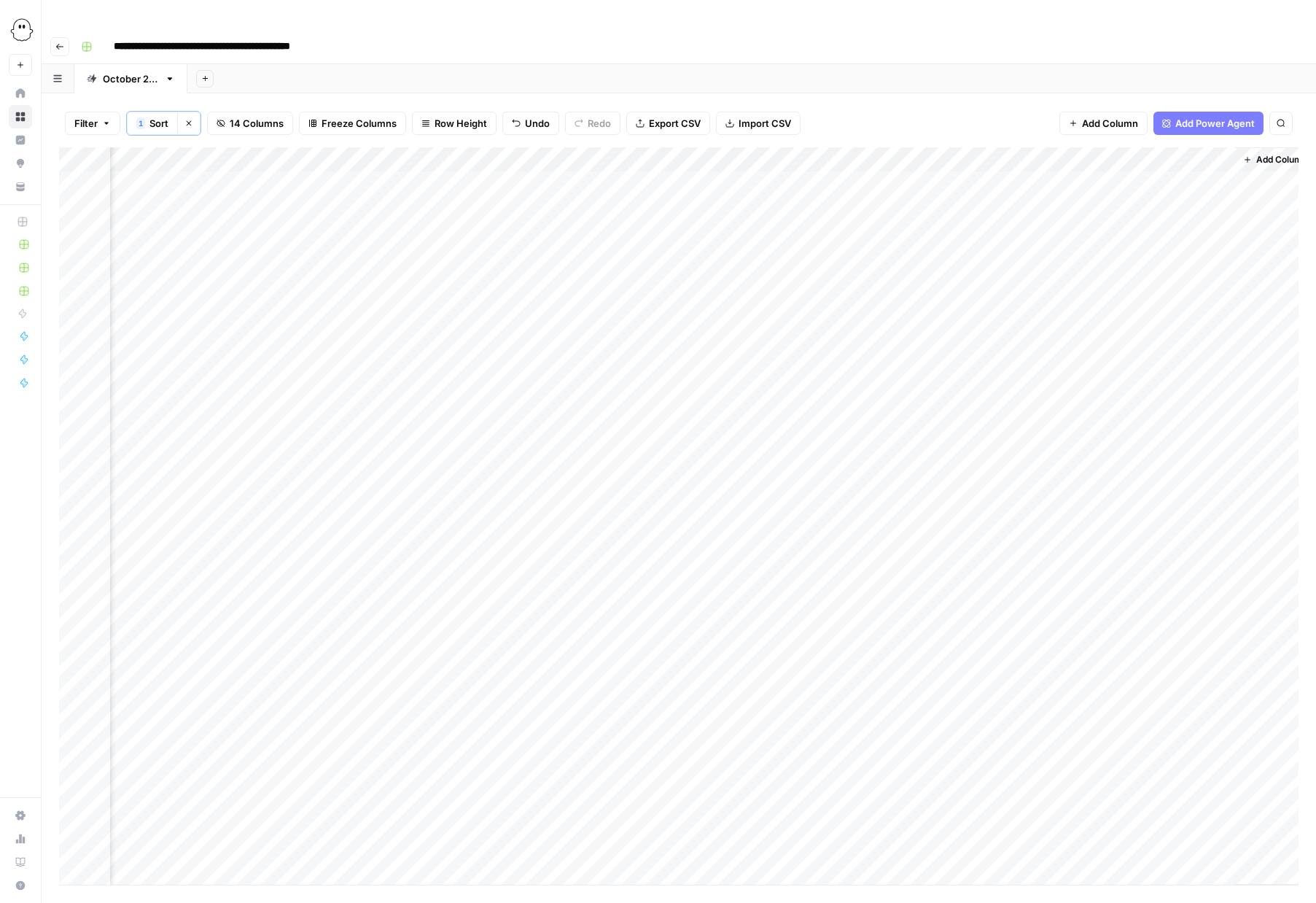
scroll to position [0, 667]
click at [1202, 154] on div "Add Column" at bounding box center [679, 515] width 1240 height 738
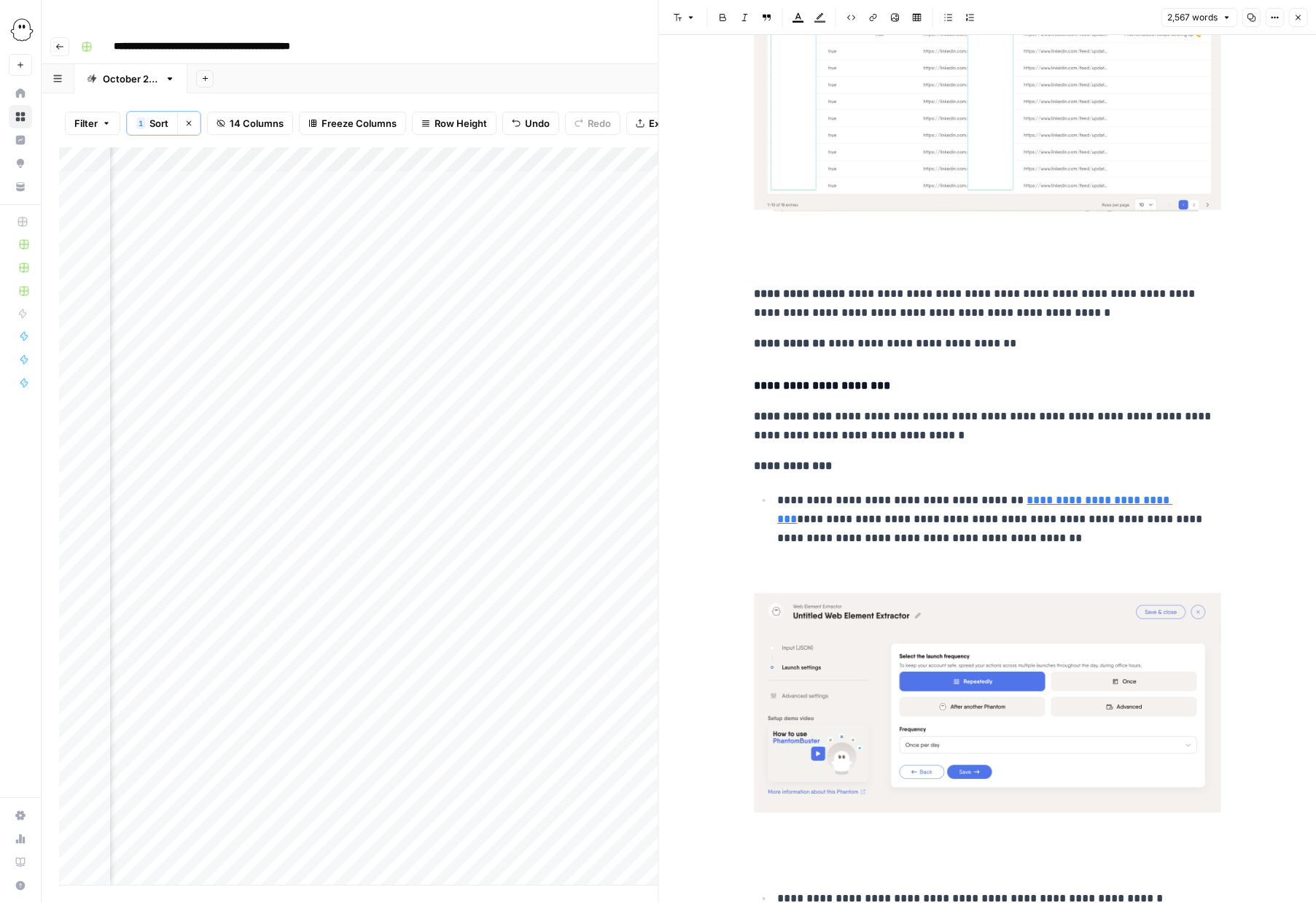
scroll to position [8124, 0]
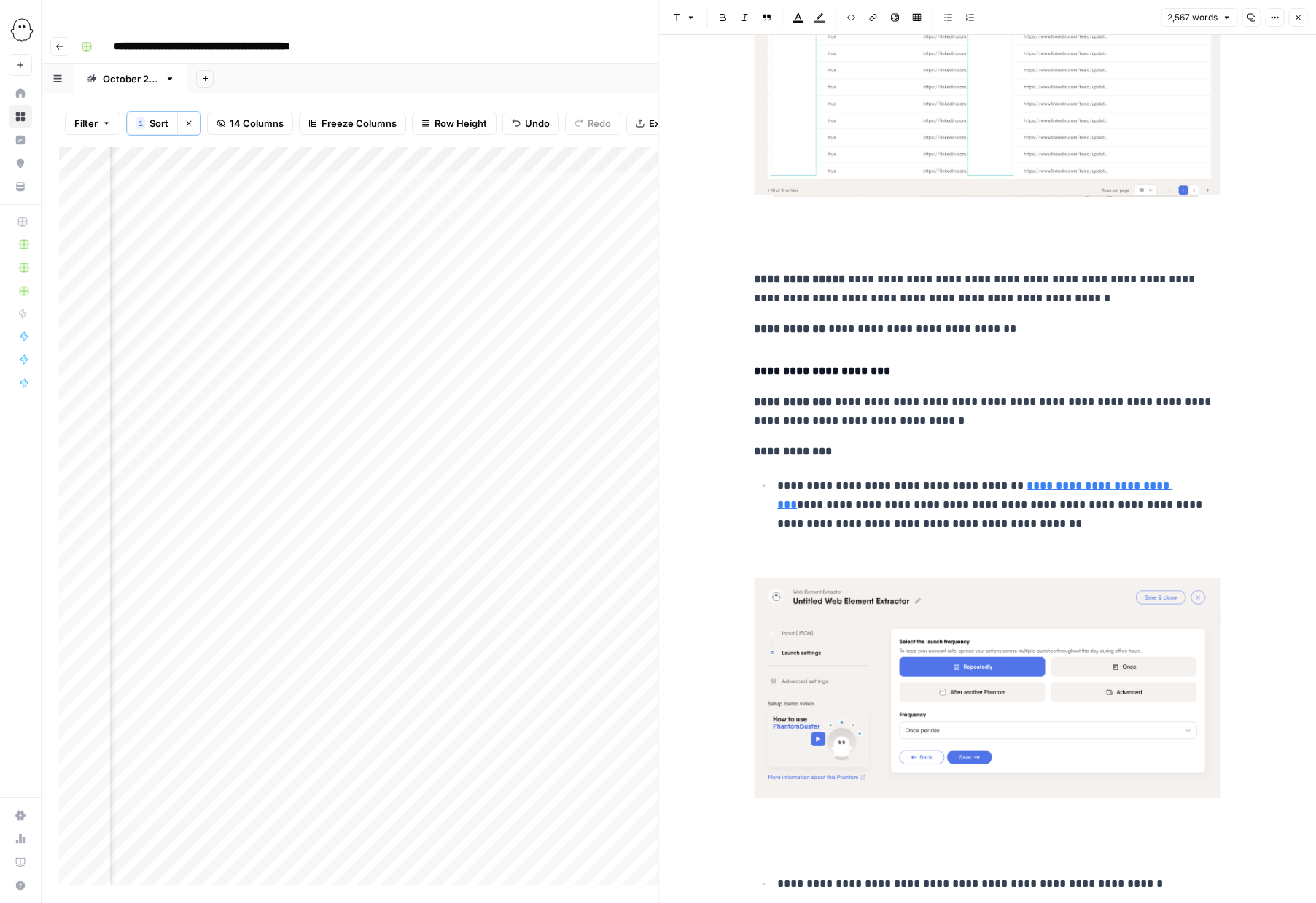
click at [1291, 16] on button "Close" at bounding box center [1298, 18] width 19 height 19
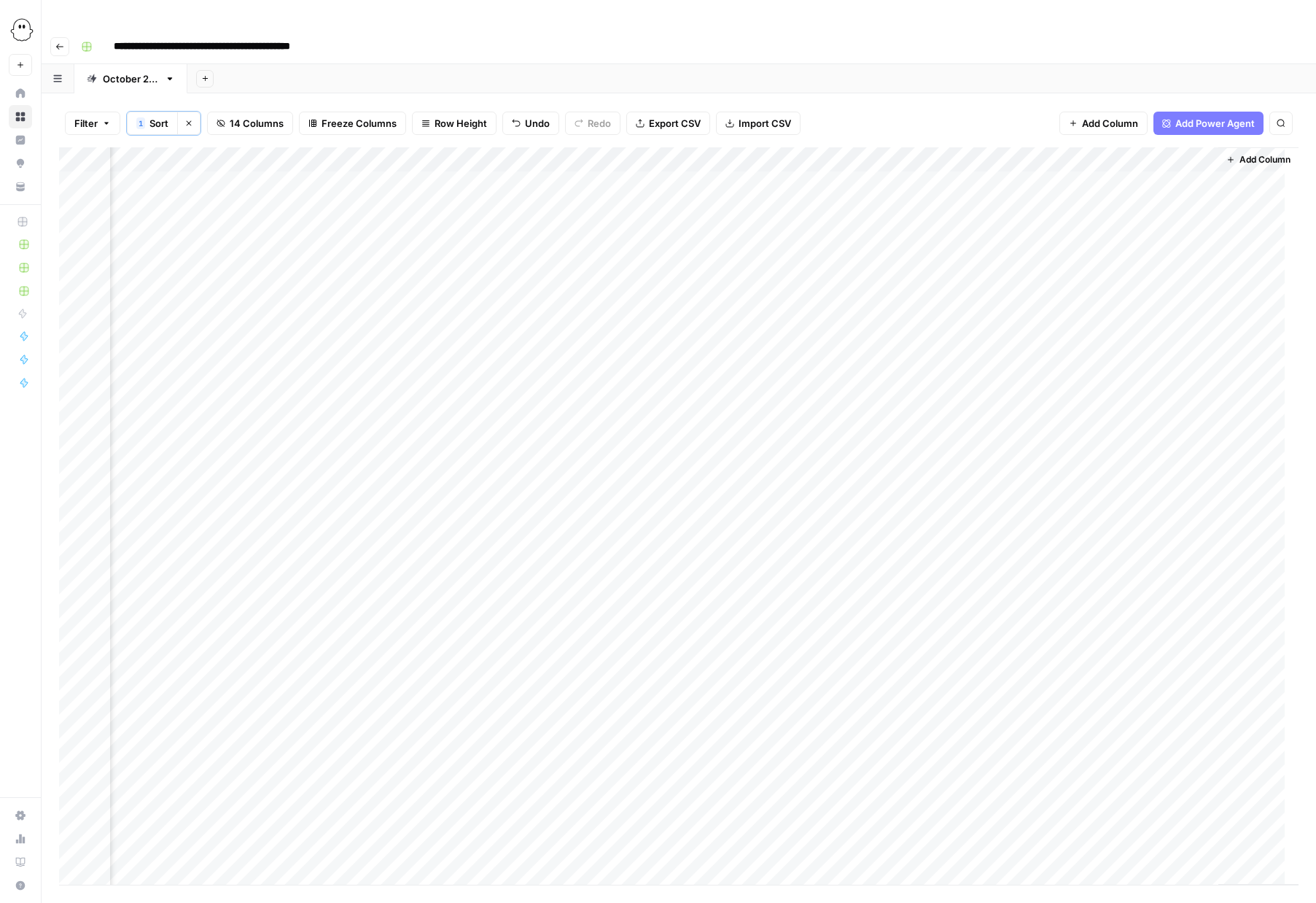
scroll to position [0, 649]
click at [1088, 151] on div "Add Column" at bounding box center [679, 515] width 1240 height 738
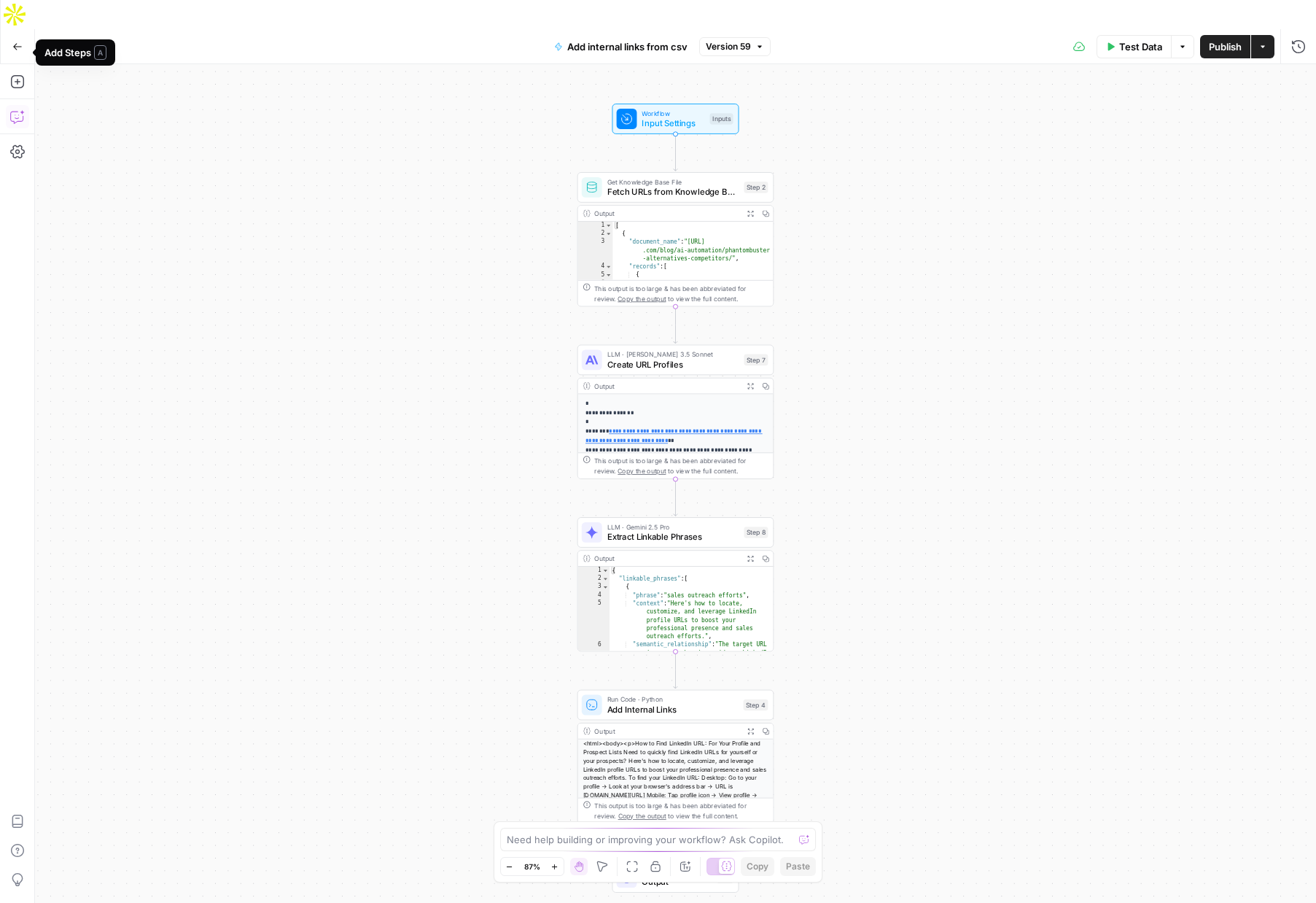
click at [15, 109] on icon "button" at bounding box center [18, 116] width 15 height 15
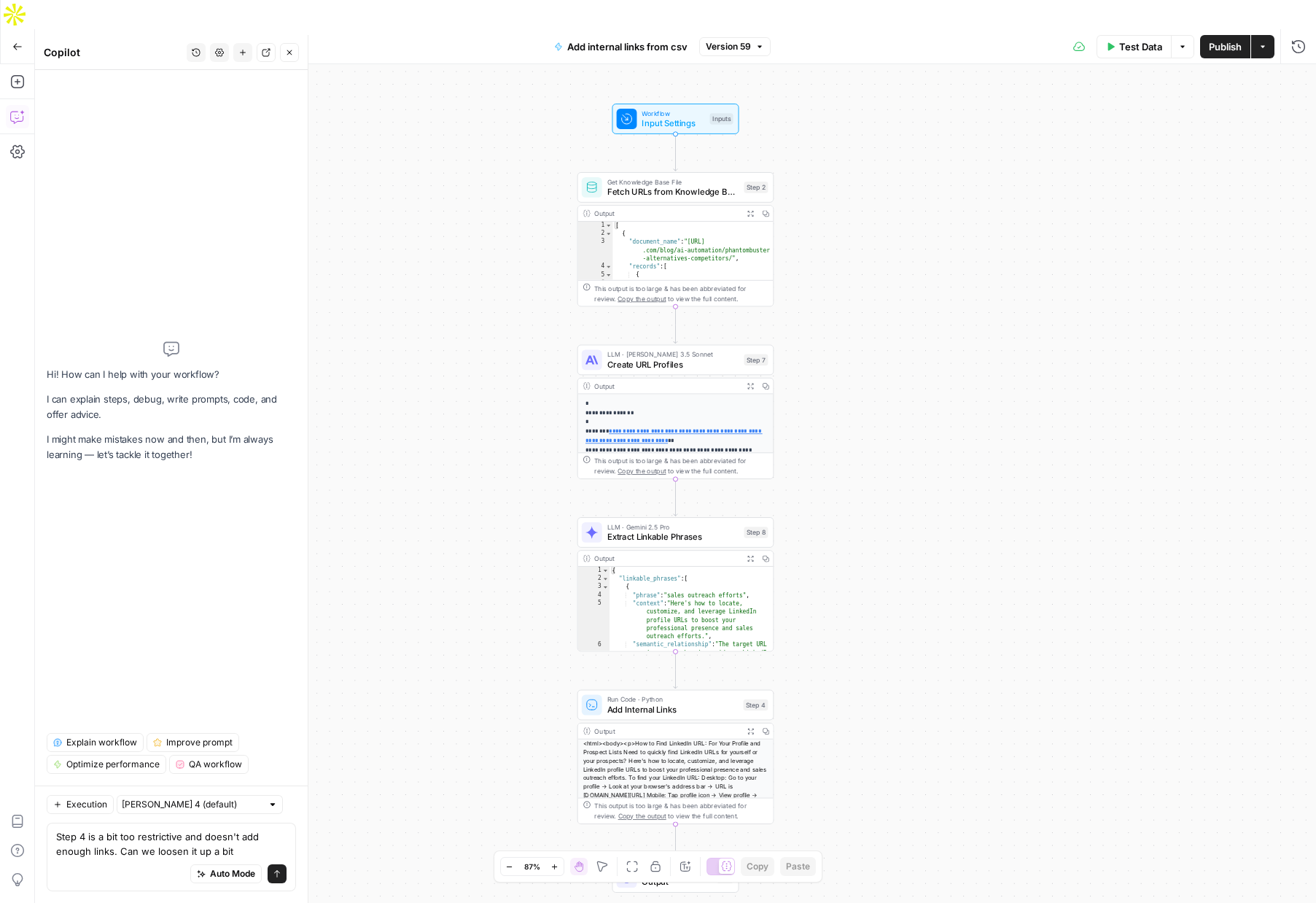
type textarea "Step 4 is a bit too restrictive and doesn't add enough links. Can we loosen it …"
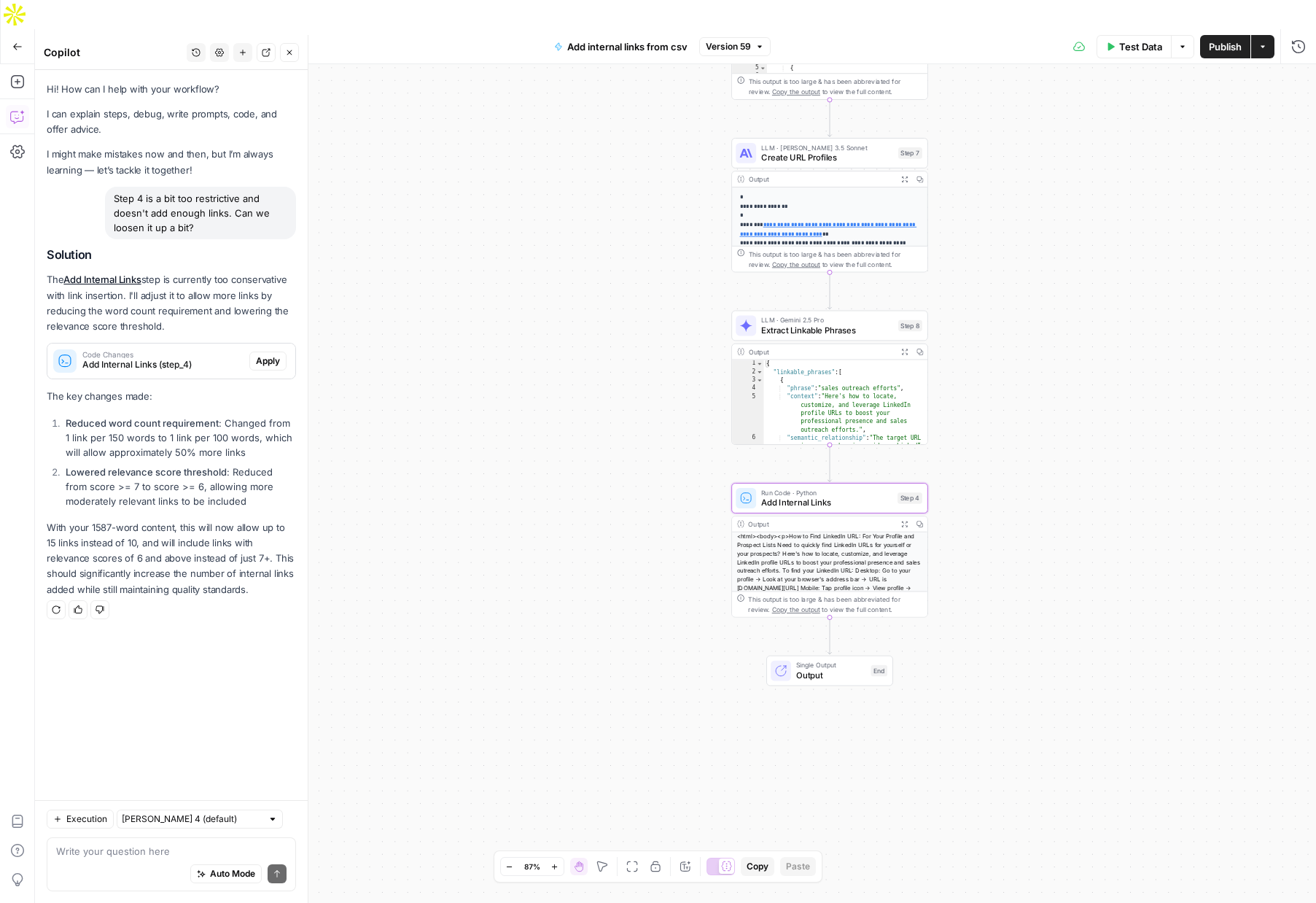
click at [263, 357] on span "Apply" at bounding box center [269, 360] width 24 height 13
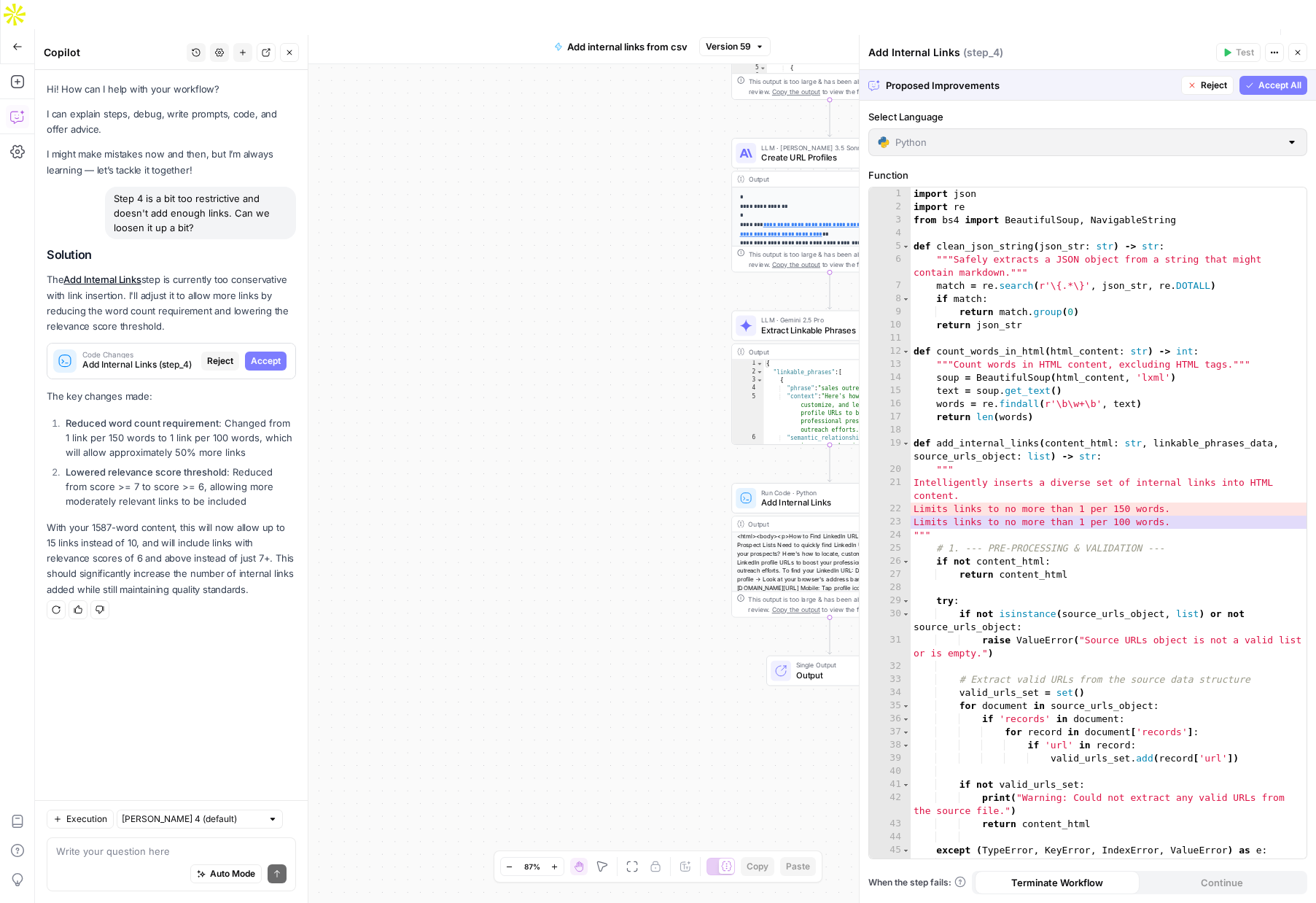
click at [1285, 84] on span "Accept All" at bounding box center [1279, 85] width 43 height 13
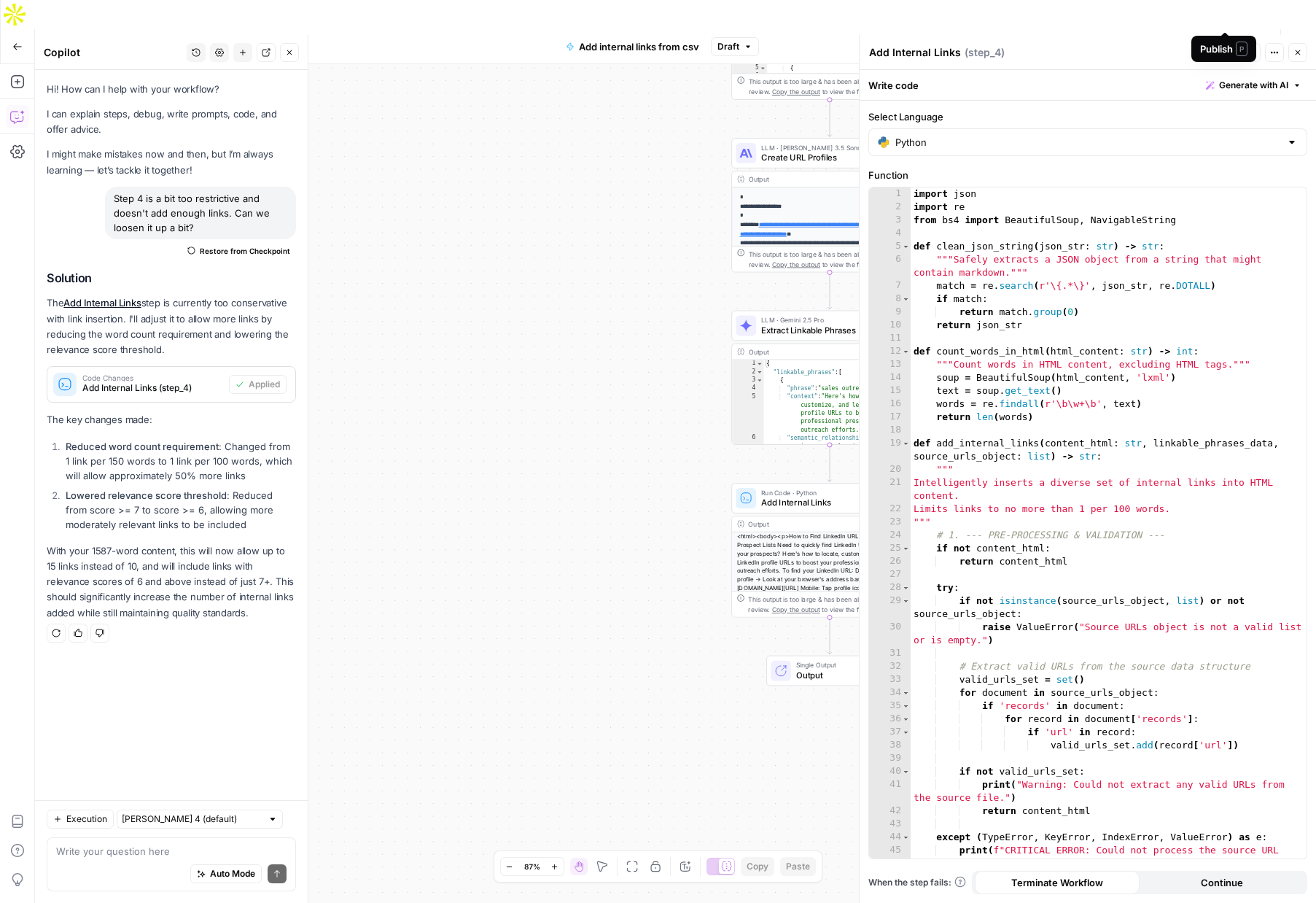
click at [1221, 39] on span "Publish" at bounding box center [1226, 46] width 33 height 15
click at [1216, 39] on span "Publish" at bounding box center [1226, 46] width 33 height 15
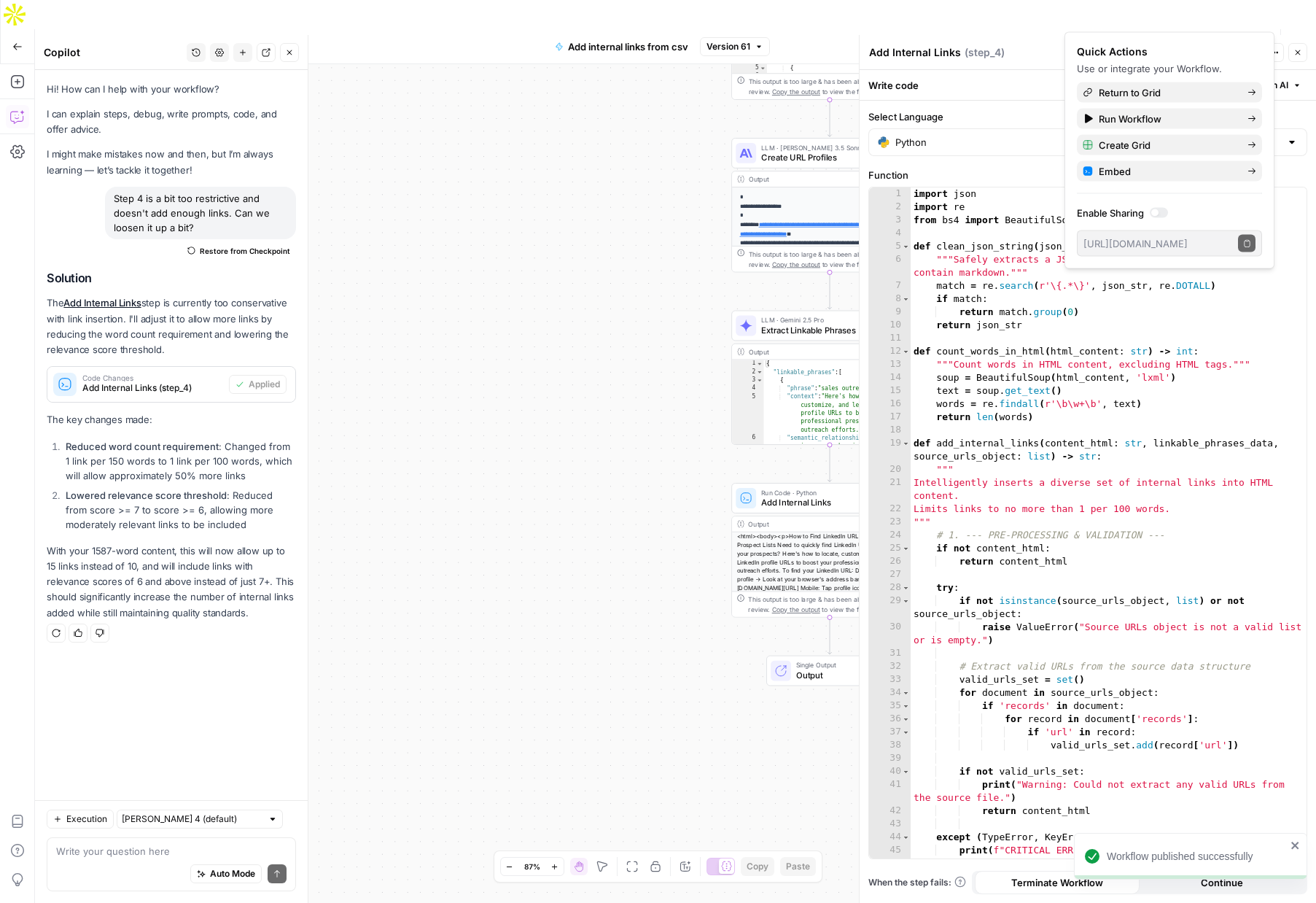
click at [623, 39] on span "Add internal links from csv" at bounding box center [628, 46] width 121 height 15
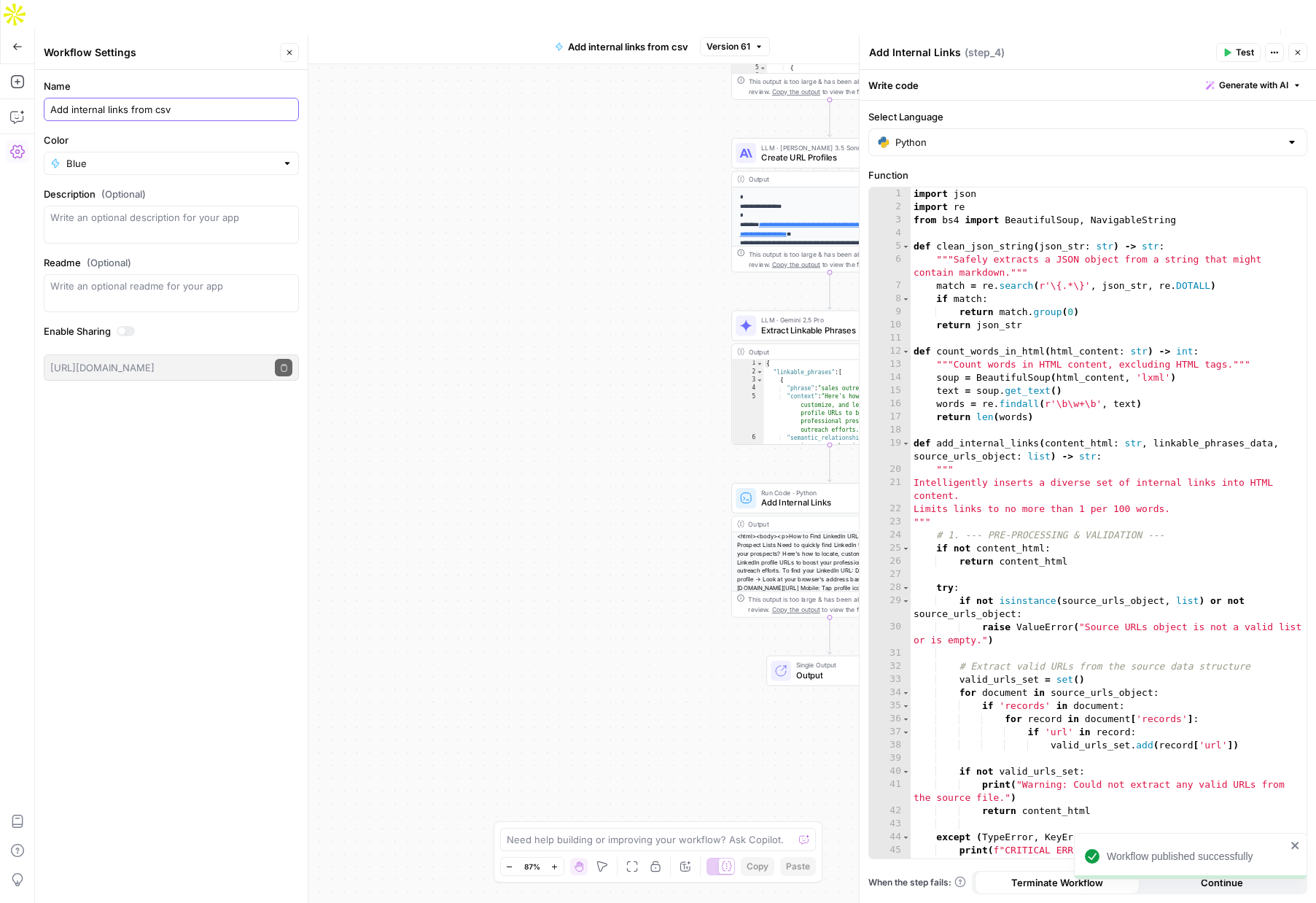
click at [178, 109] on input "Add internal links from csv" at bounding box center [172, 109] width 242 height 15
type input "Add internal links from sitemap [v2]"
click at [372, 140] on div "Workflow Input Settings Inputs Get Knowledge Base File Fetch URLs from Knowledg…" at bounding box center [676, 498] width 1281 height 868
click at [1230, 39] on span "Publish" at bounding box center [1226, 46] width 33 height 15
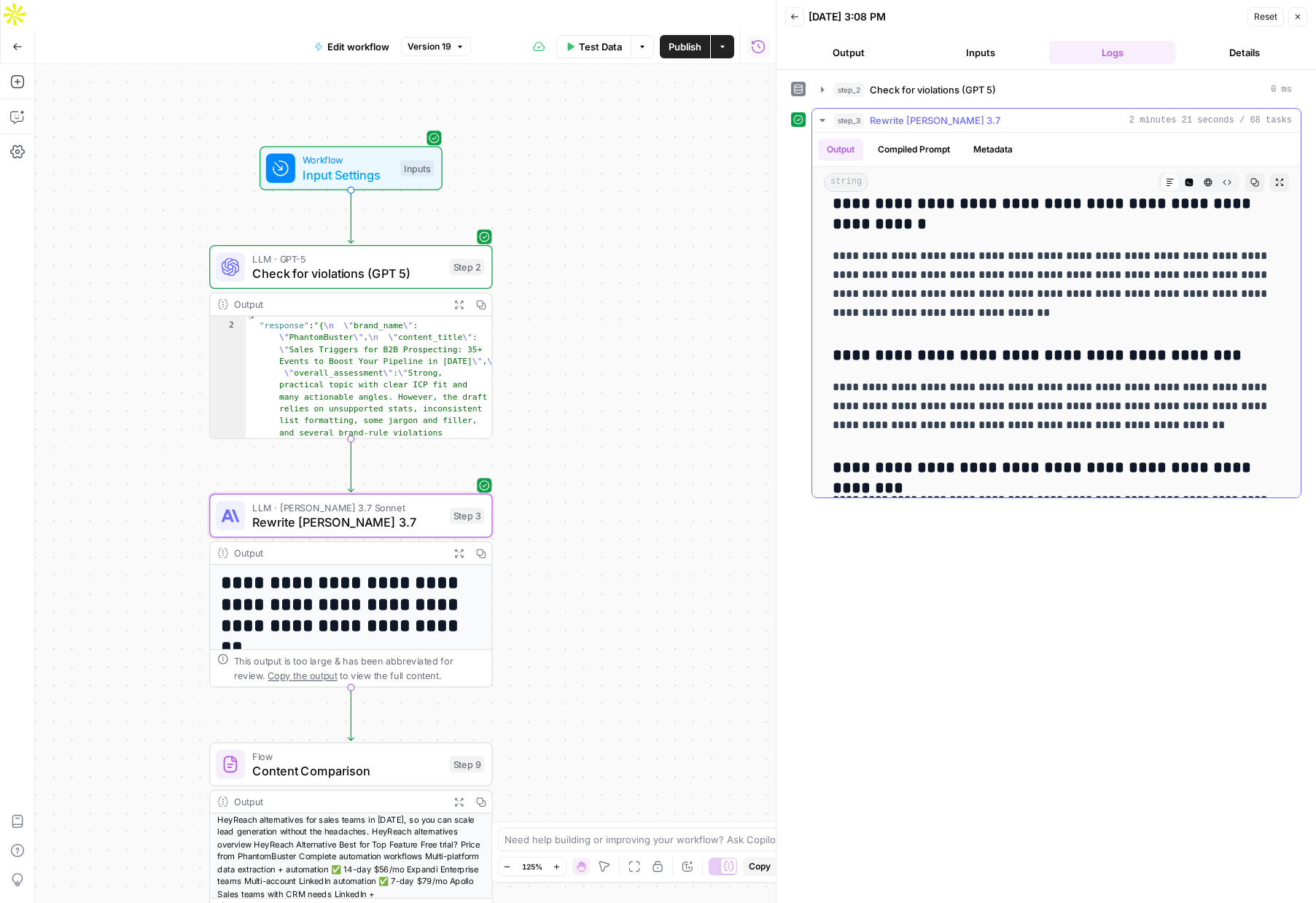
scroll to position [10240, 0]
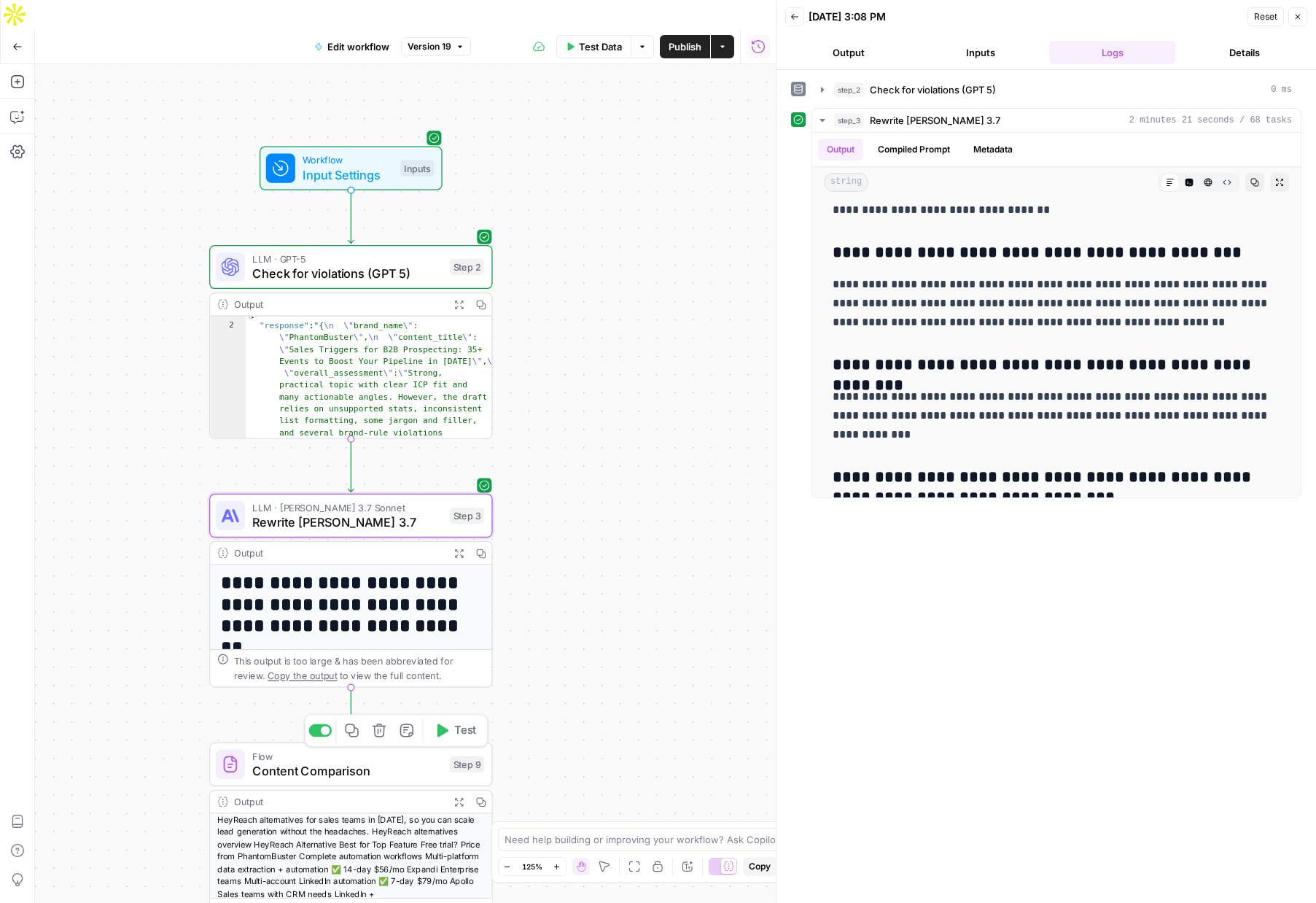
click at [463, 722] on span "Test" at bounding box center [465, 730] width 22 height 17
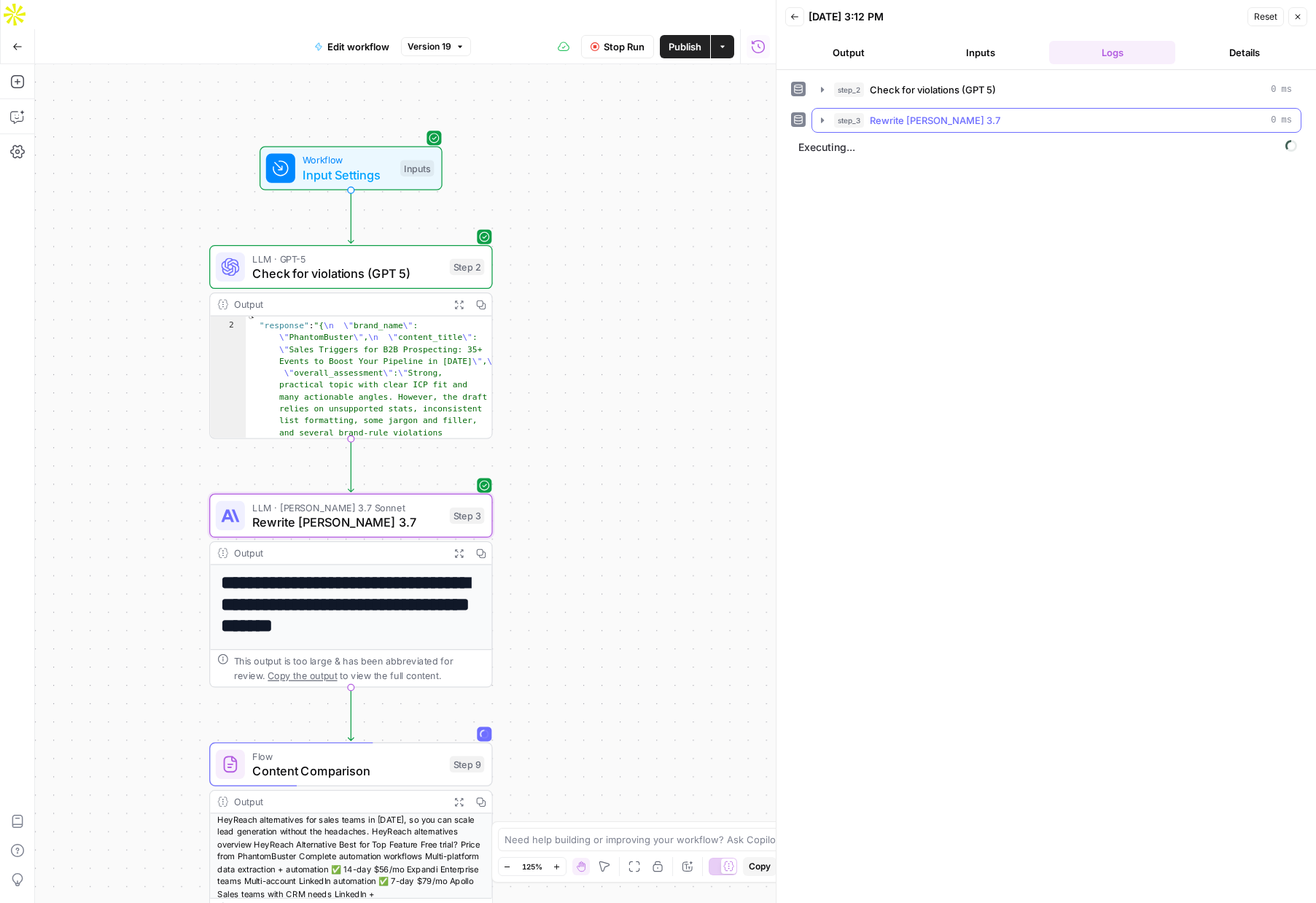
click at [822, 121] on icon "button" at bounding box center [822, 120] width 3 height 5
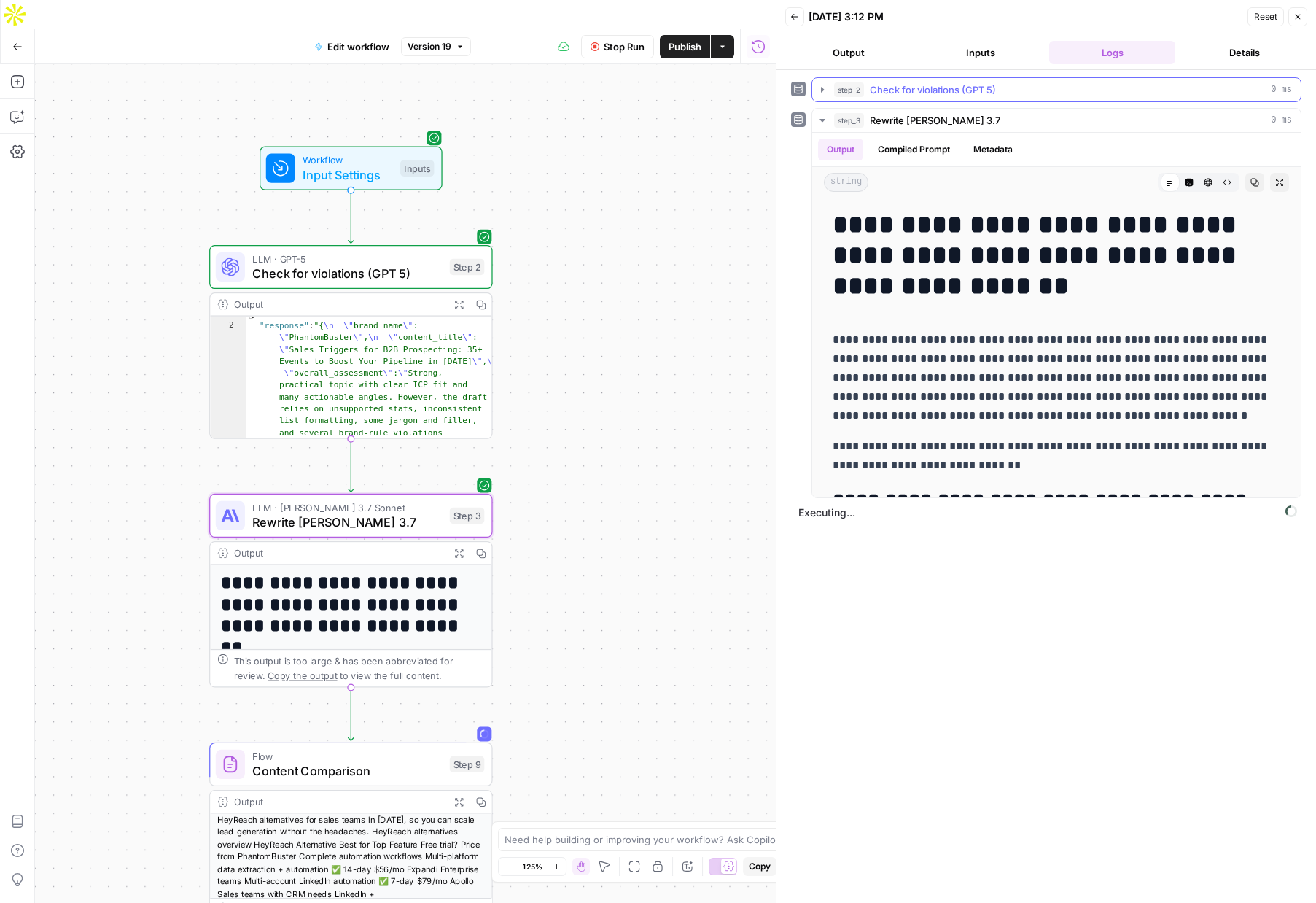
click at [816, 88] on button "step_2 Check for violations (GPT 5) 0 ms" at bounding box center [1056, 89] width 488 height 24
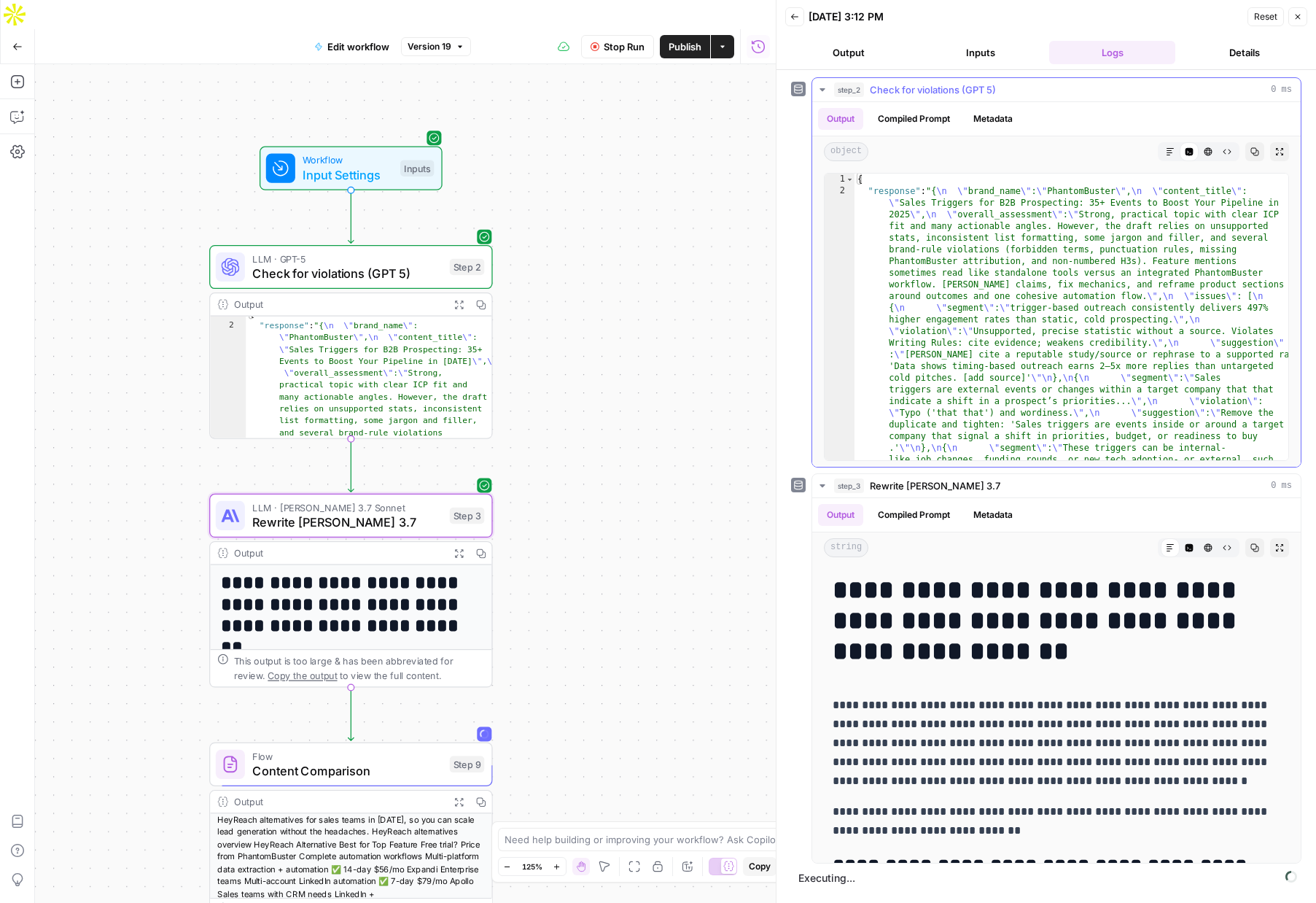
click at [825, 88] on icon "button" at bounding box center [822, 89] width 11 height 11
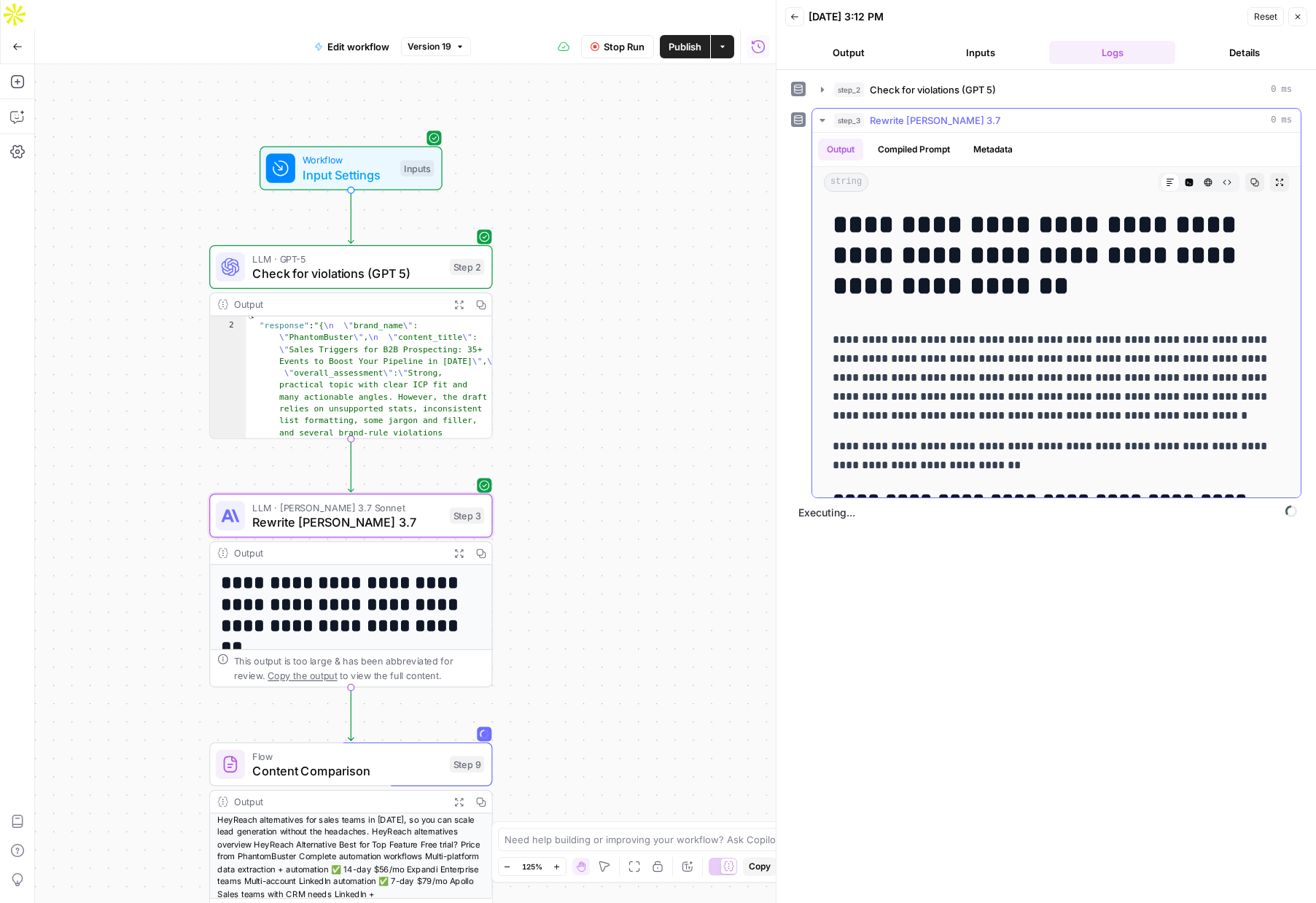
click at [823, 121] on icon "button" at bounding box center [822, 120] width 11 height 11
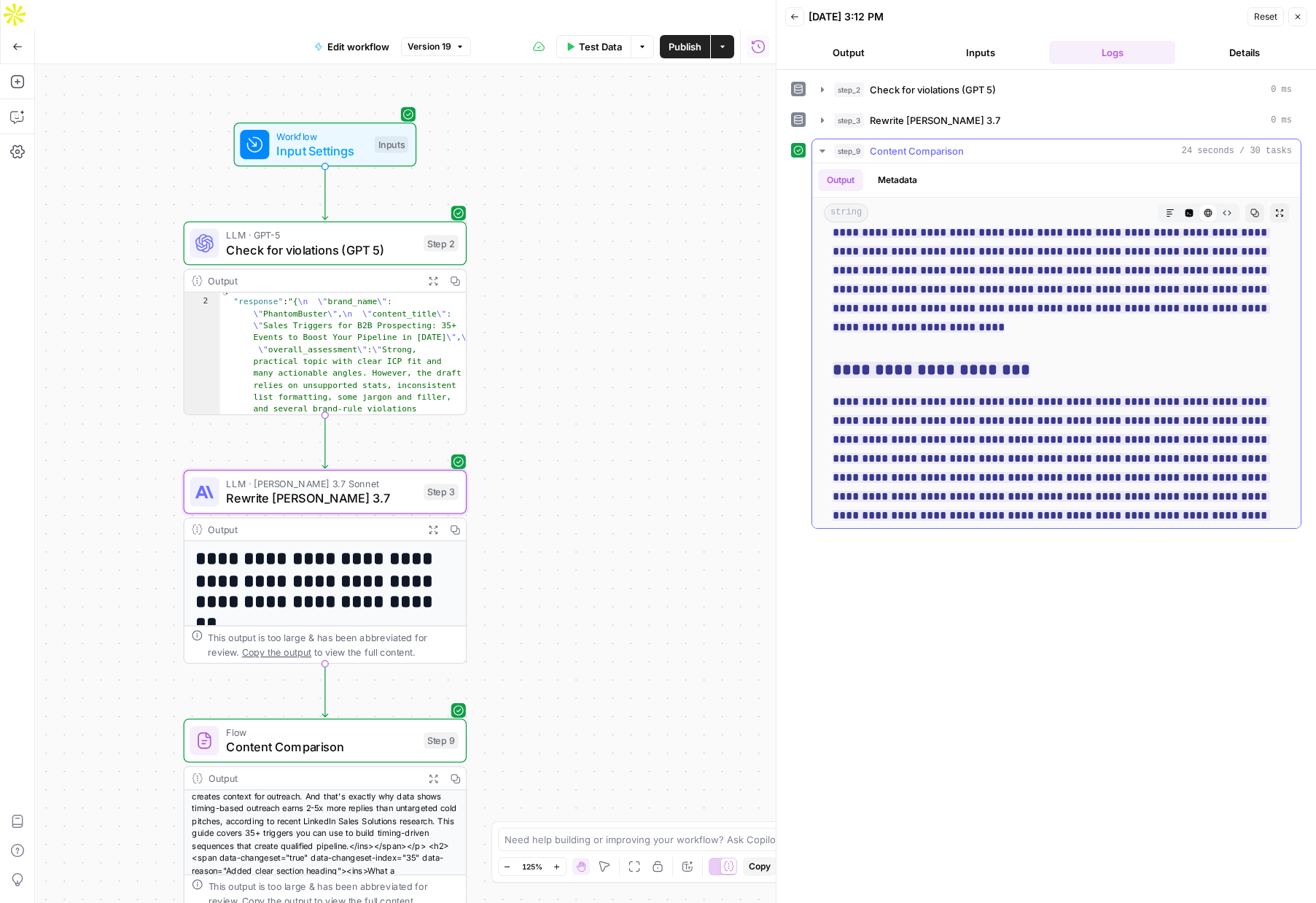
scroll to position [13037, 0]
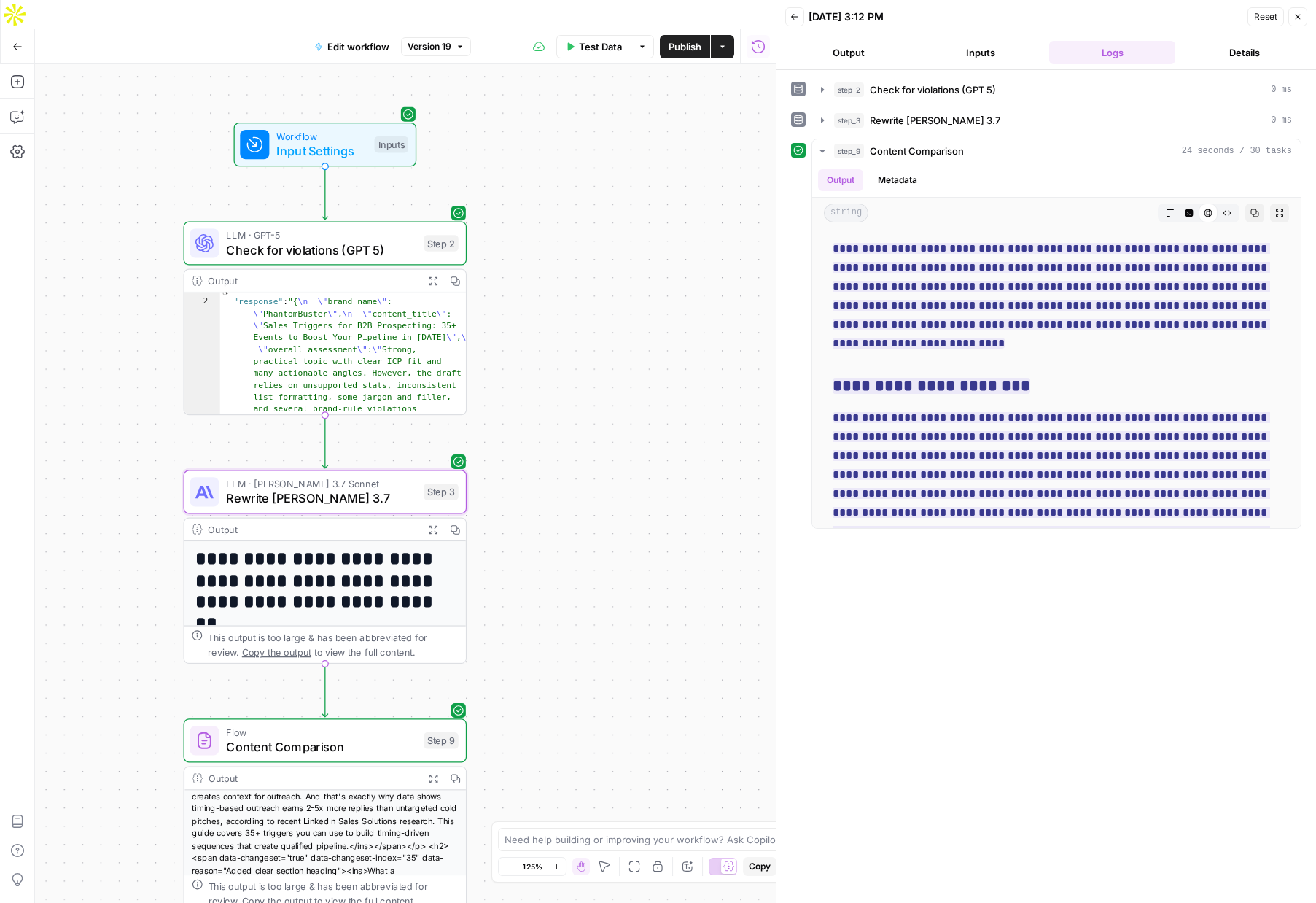
click at [337, 489] on span "Rewrite [PERSON_NAME] 3.7" at bounding box center [321, 498] width 191 height 18
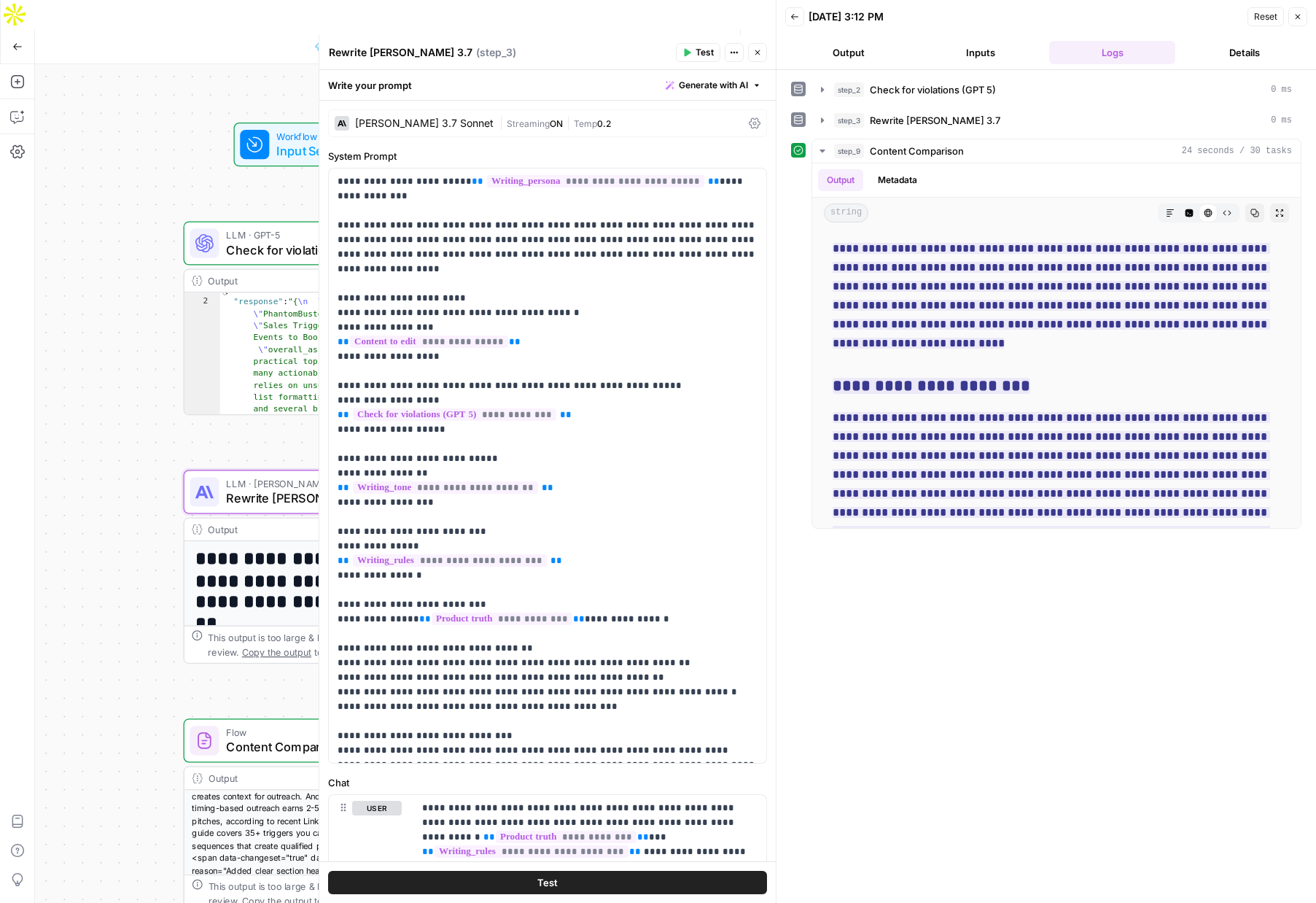
click at [388, 121] on div "[PERSON_NAME] 3.7 Sonnet" at bounding box center [424, 123] width 138 height 10
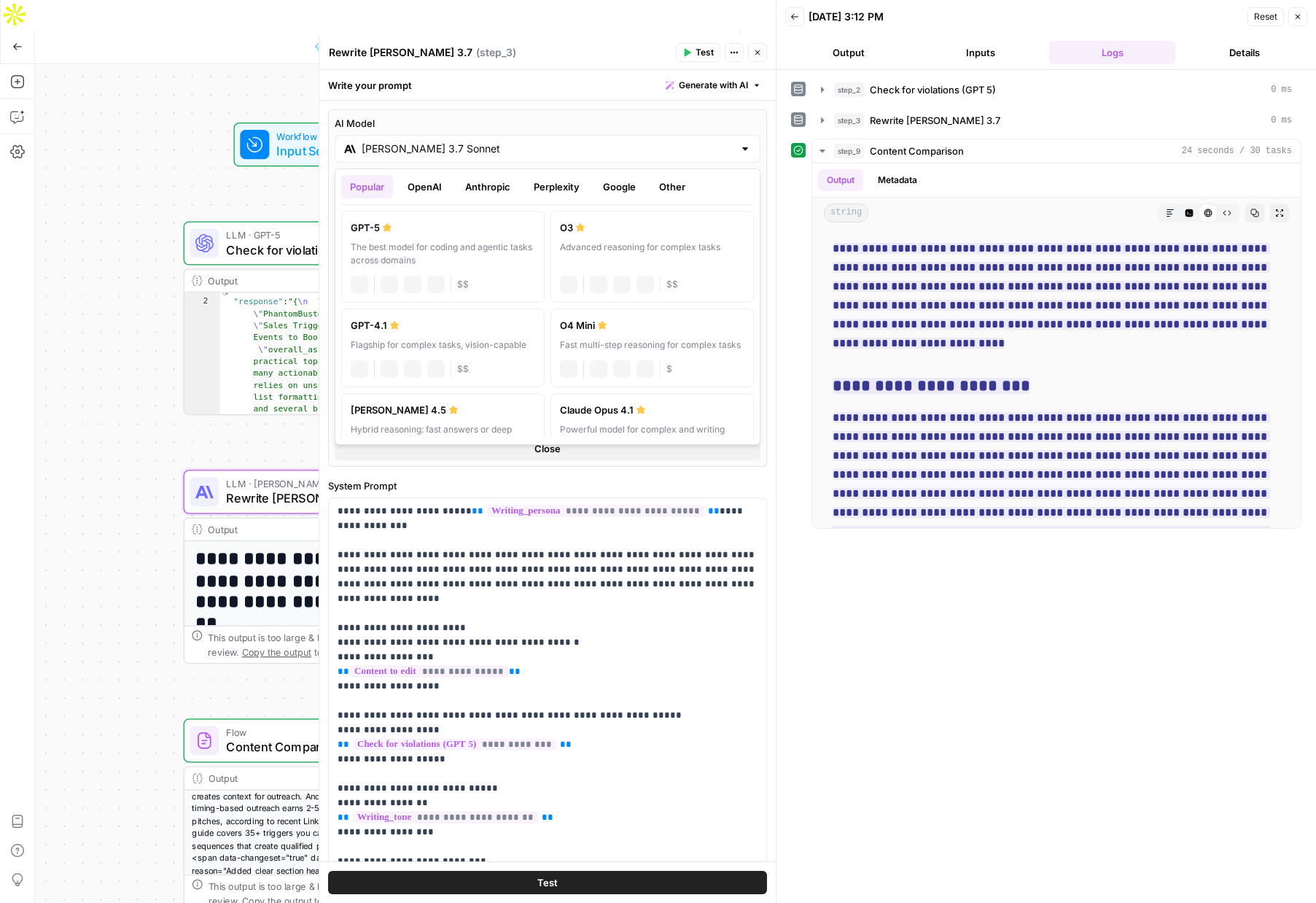
click at [428, 145] on input "[PERSON_NAME] 3.7 Sonnet" at bounding box center [547, 149] width 372 height 15
click at [479, 182] on button "Anthropic" at bounding box center [488, 186] width 63 height 24
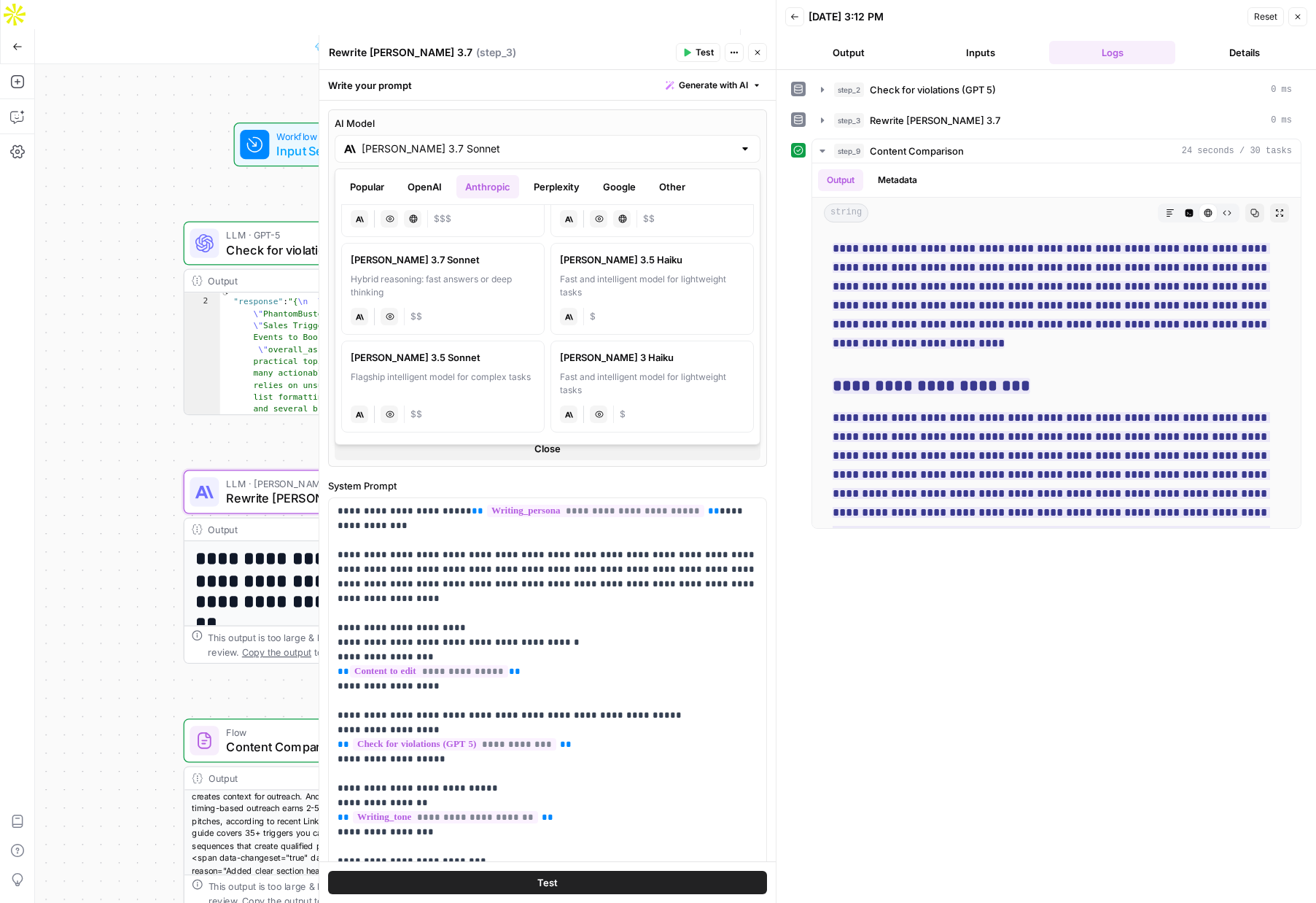
scroll to position [0, 0]
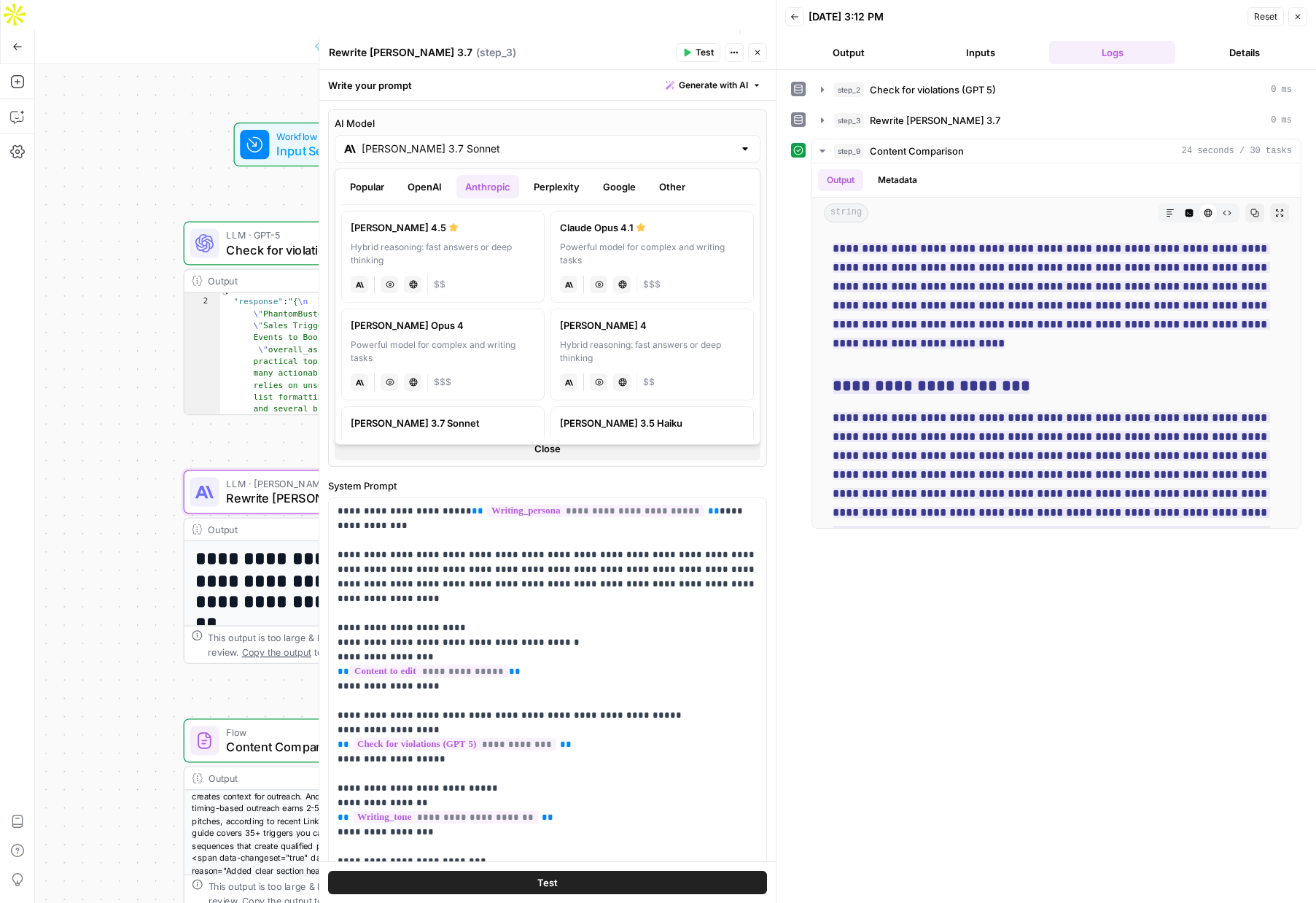
click at [398, 244] on div "Hybrid reasoning: fast answers or deep thinking" at bounding box center [443, 254] width 185 height 26
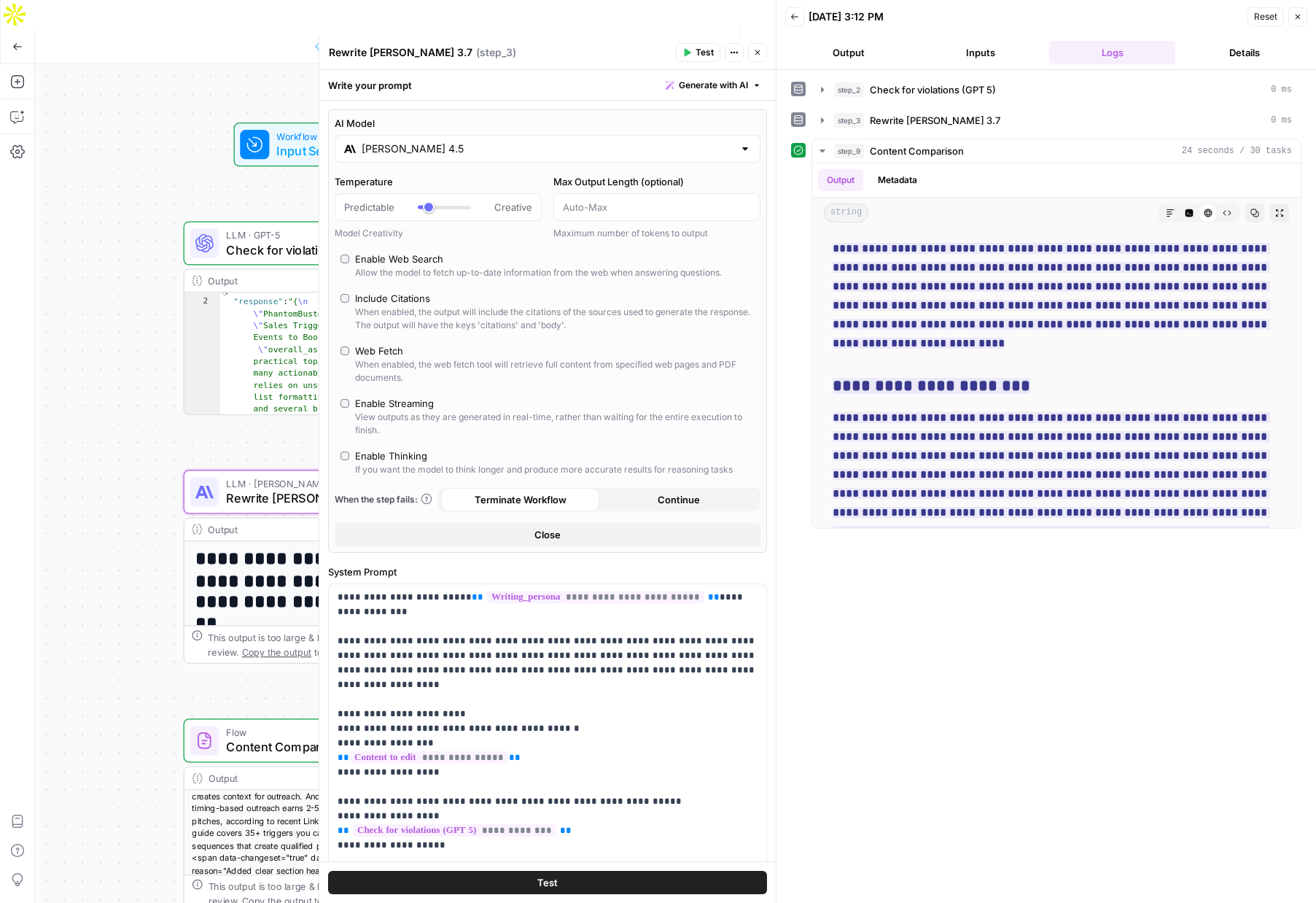
type input "[PERSON_NAME] 4.5"
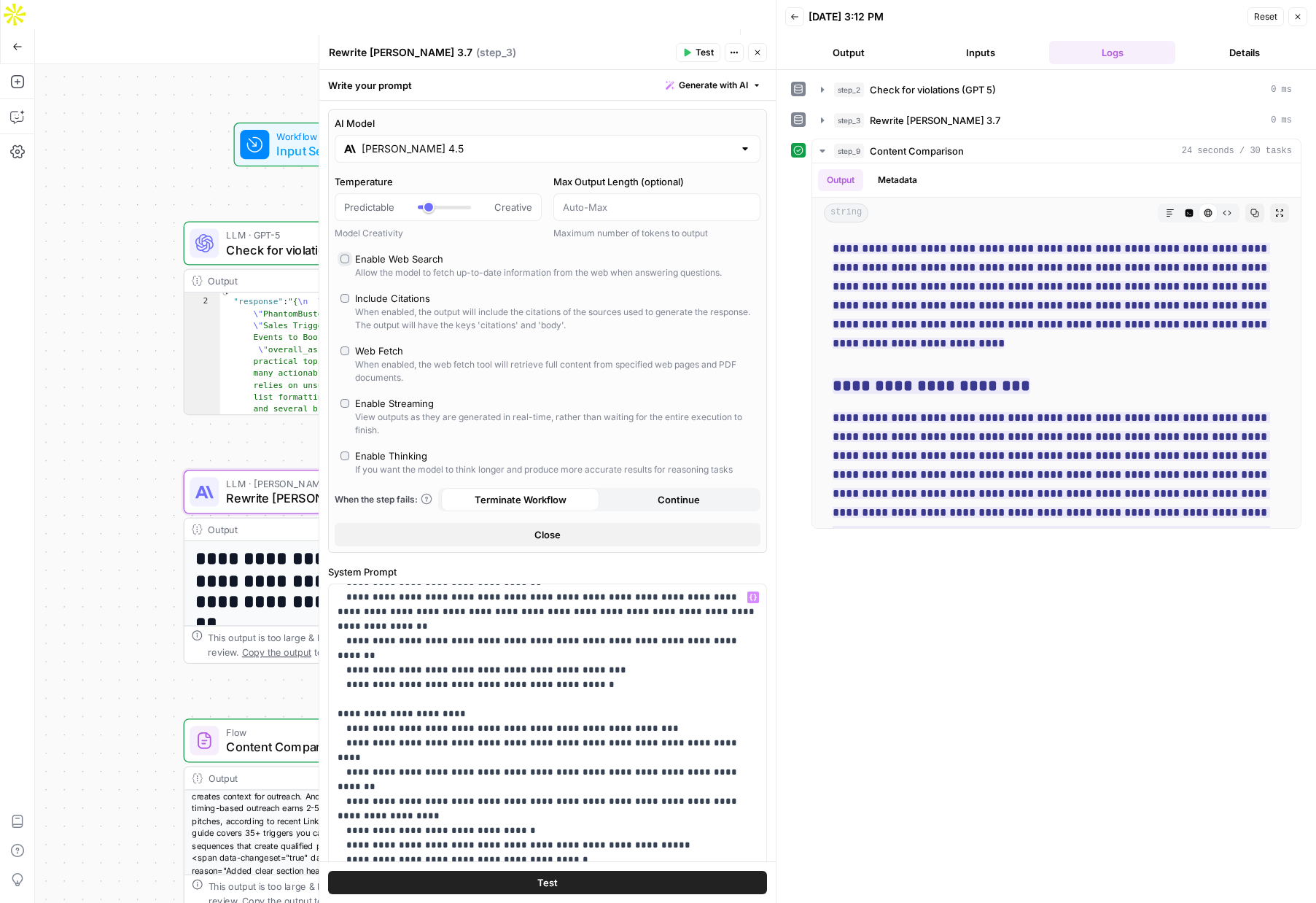
scroll to position [794, 0]
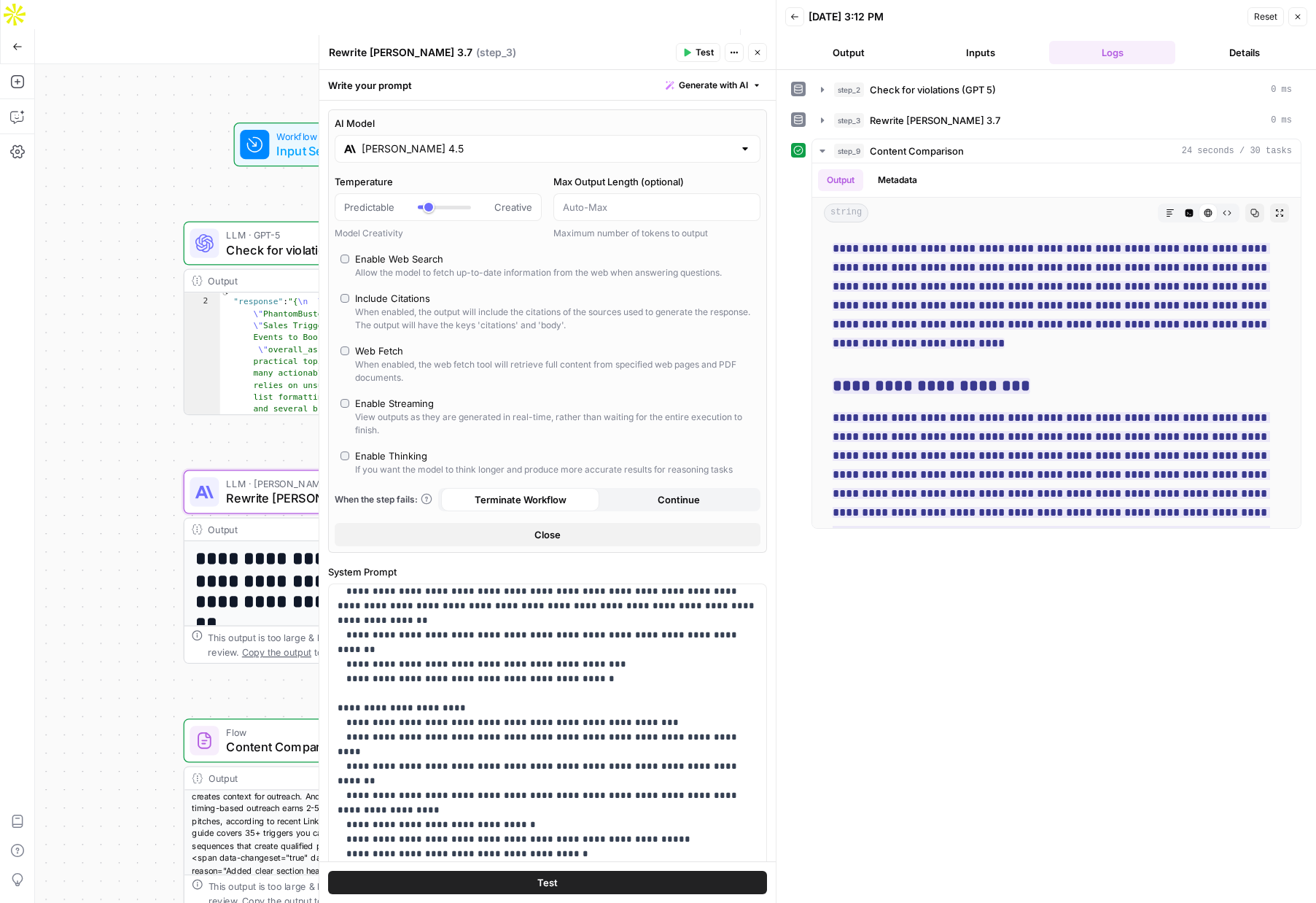
click at [554, 882] on span "Test" at bounding box center [547, 882] width 20 height 15
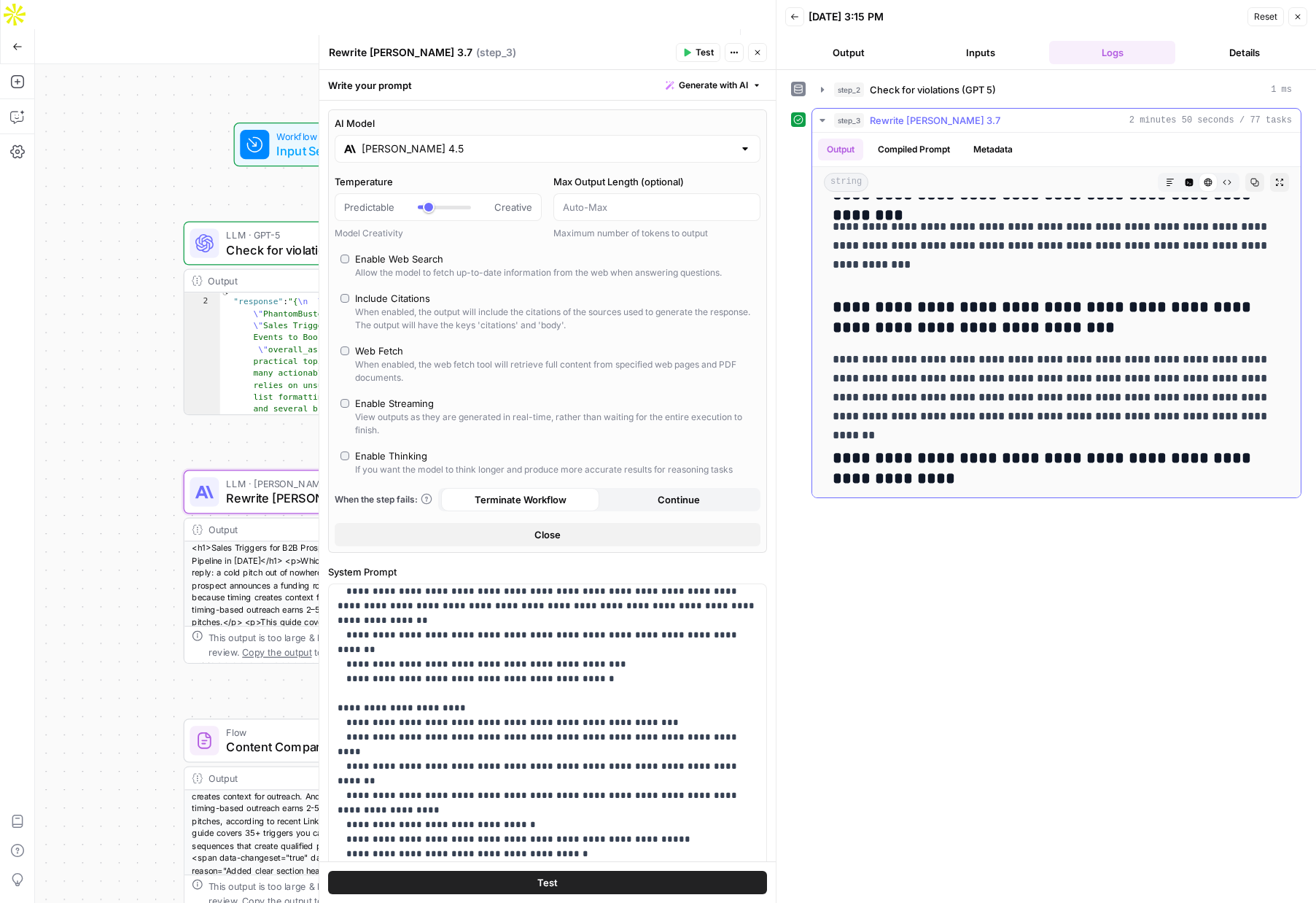
scroll to position [11169, 0]
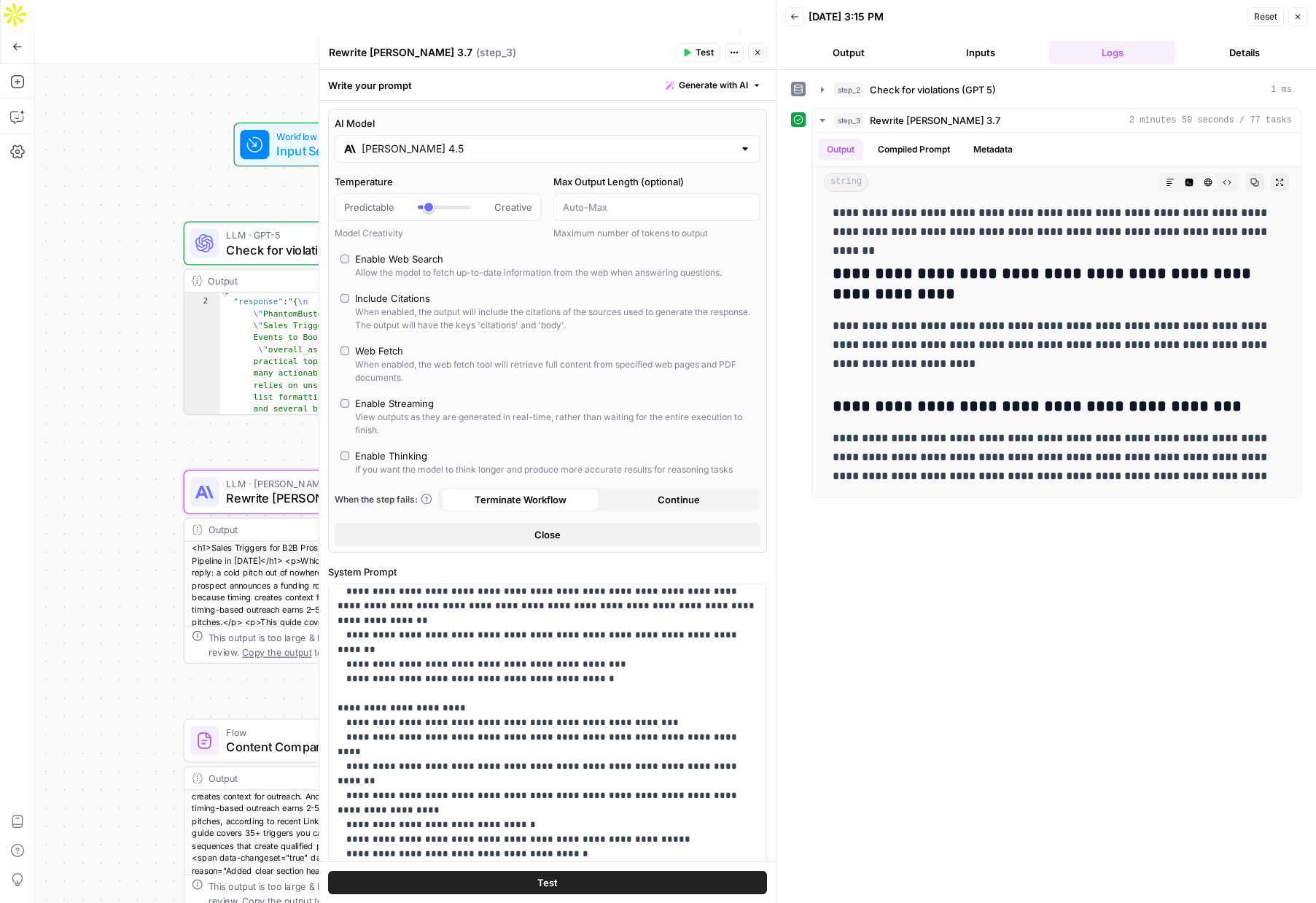
click at [762, 53] on button "Close" at bounding box center [758, 52] width 19 height 19
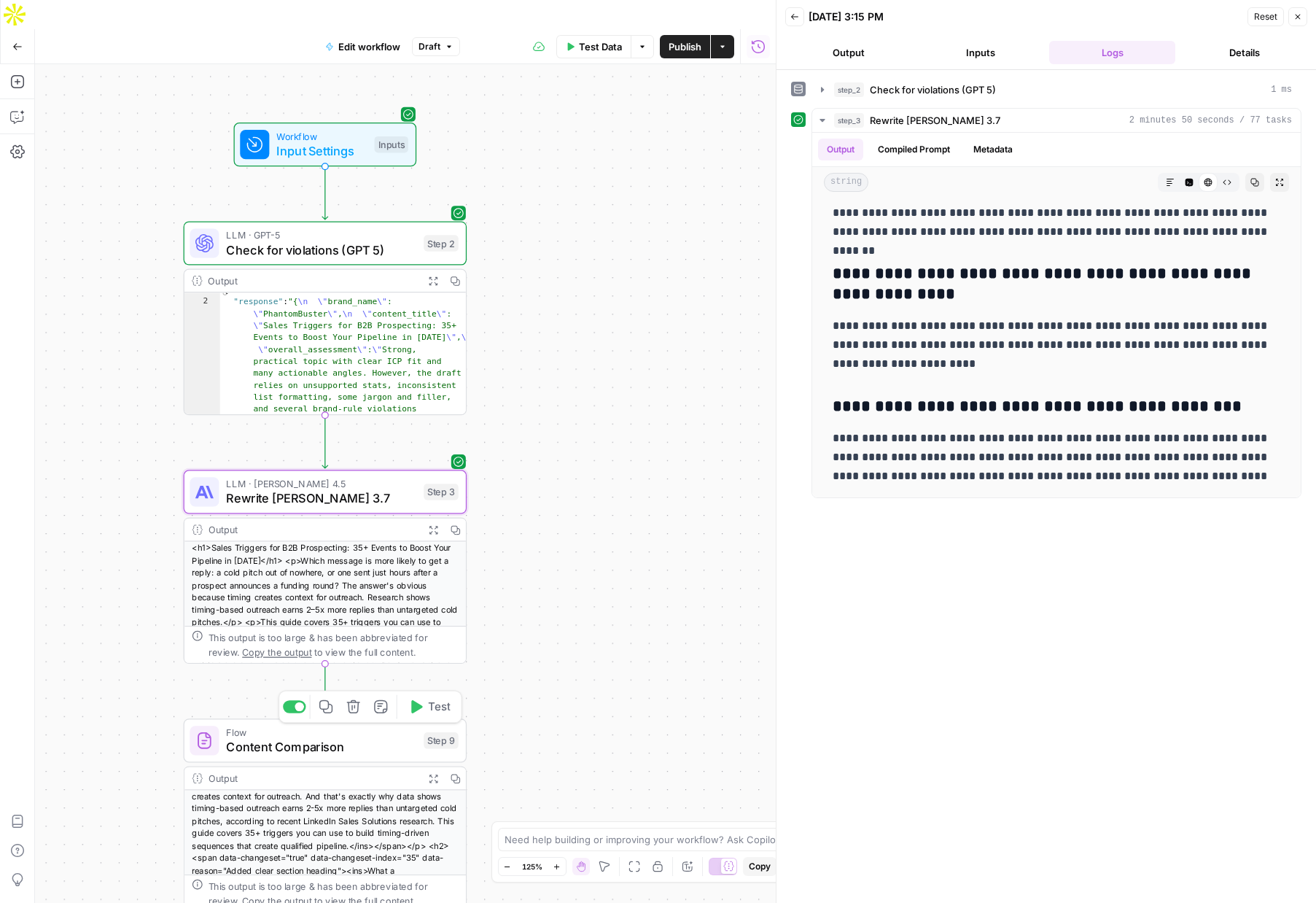
click at [435, 695] on button "Test" at bounding box center [429, 707] width 57 height 24
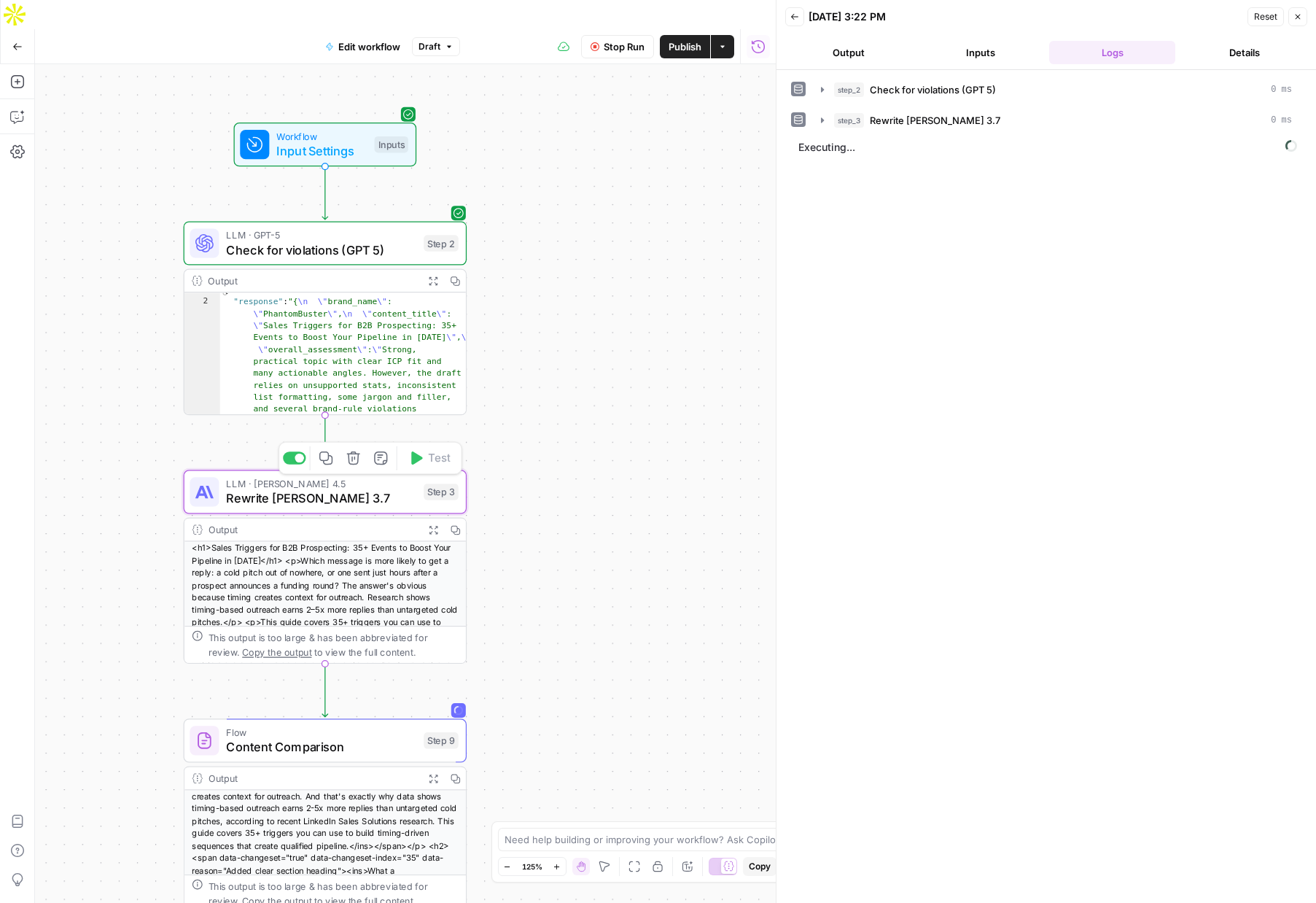
click at [347, 489] on span "Rewrite [PERSON_NAME] 3.7" at bounding box center [321, 498] width 191 height 18
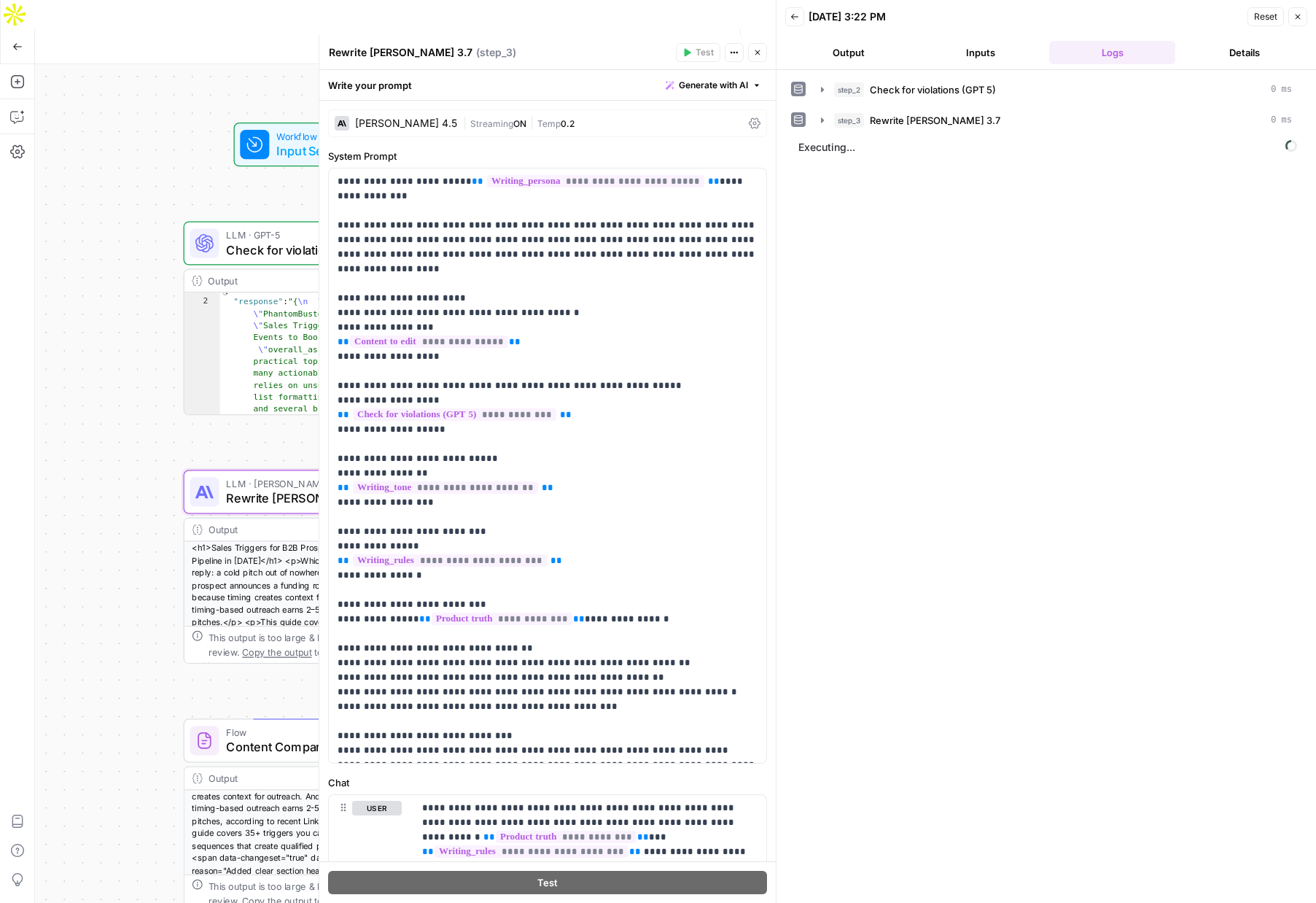
click at [452, 54] on div "Rewrite [PERSON_NAME] 3.7 Rewrite [PERSON_NAME] 3.7" at bounding box center [401, 52] width 151 height 18
drag, startPoint x: 451, startPoint y: 53, endPoint x: 448, endPoint y: 150, distance: 97.0
click at [451, 64] on header "Rewrite [PERSON_NAME] 3.7 Rewrite [PERSON_NAME] 3.7 ( step_3 ) Test Actions Clo…" at bounding box center [548, 52] width 457 height 35
type textarea "Rewrite [PERSON_NAME] 4.5"
click at [622, 55] on div "Rewrite [PERSON_NAME] 4.5 Rewrite [PERSON_NAME] 4.5 ( step_3 )" at bounding box center [500, 52] width 344 height 16
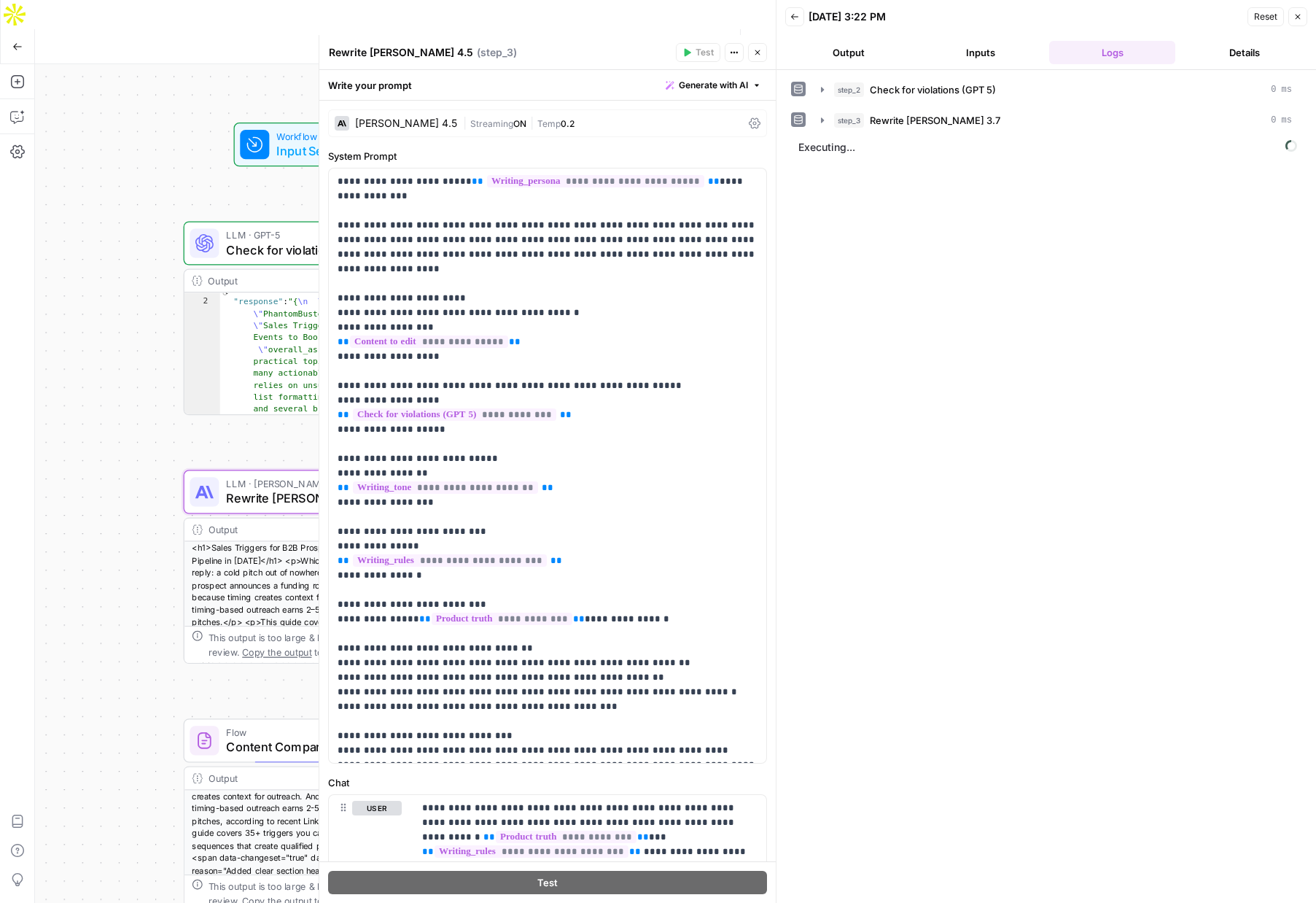
click at [760, 44] on button "Close" at bounding box center [758, 52] width 19 height 19
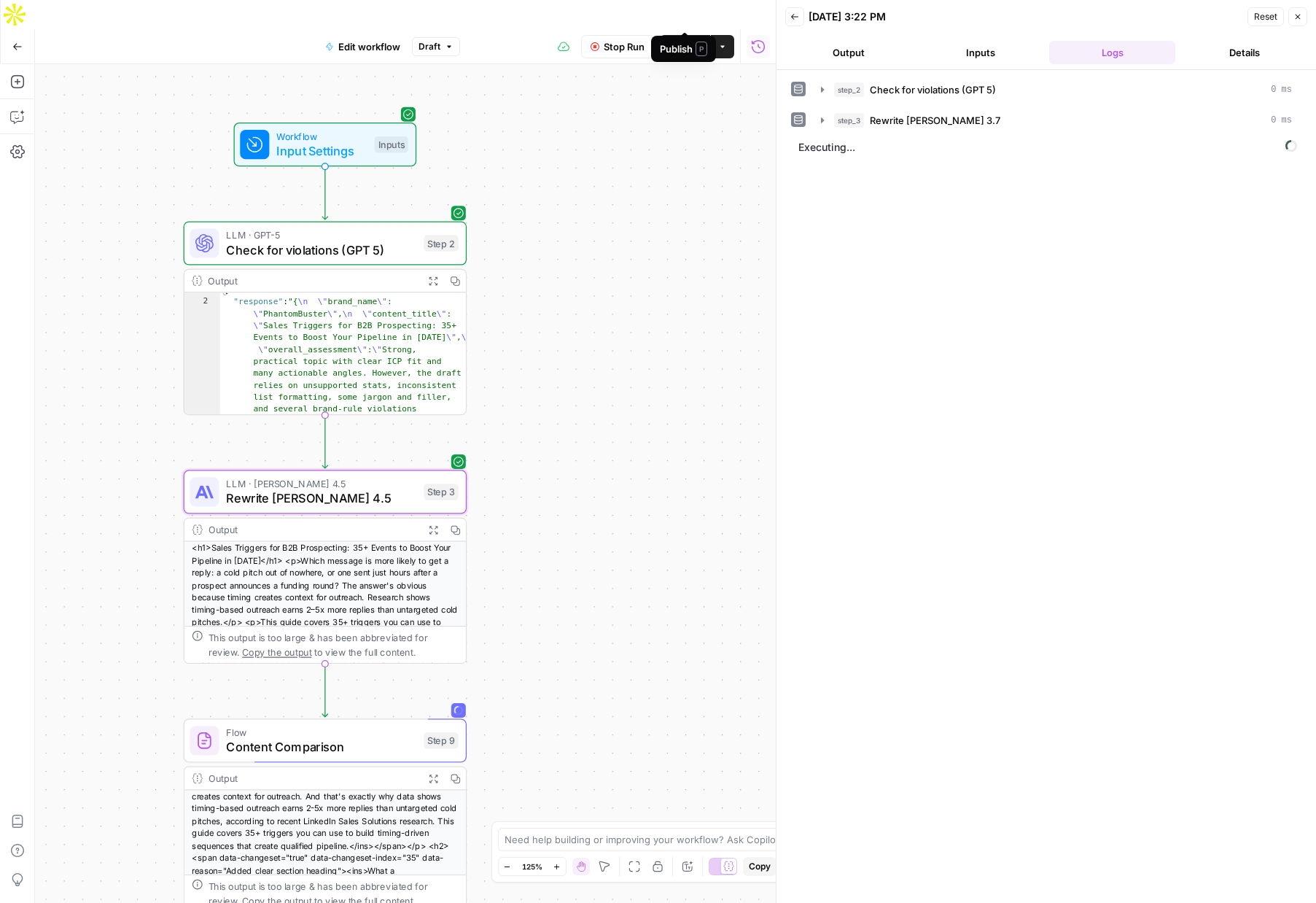
click at [680, 39] on span "Publish" at bounding box center [685, 46] width 33 height 15
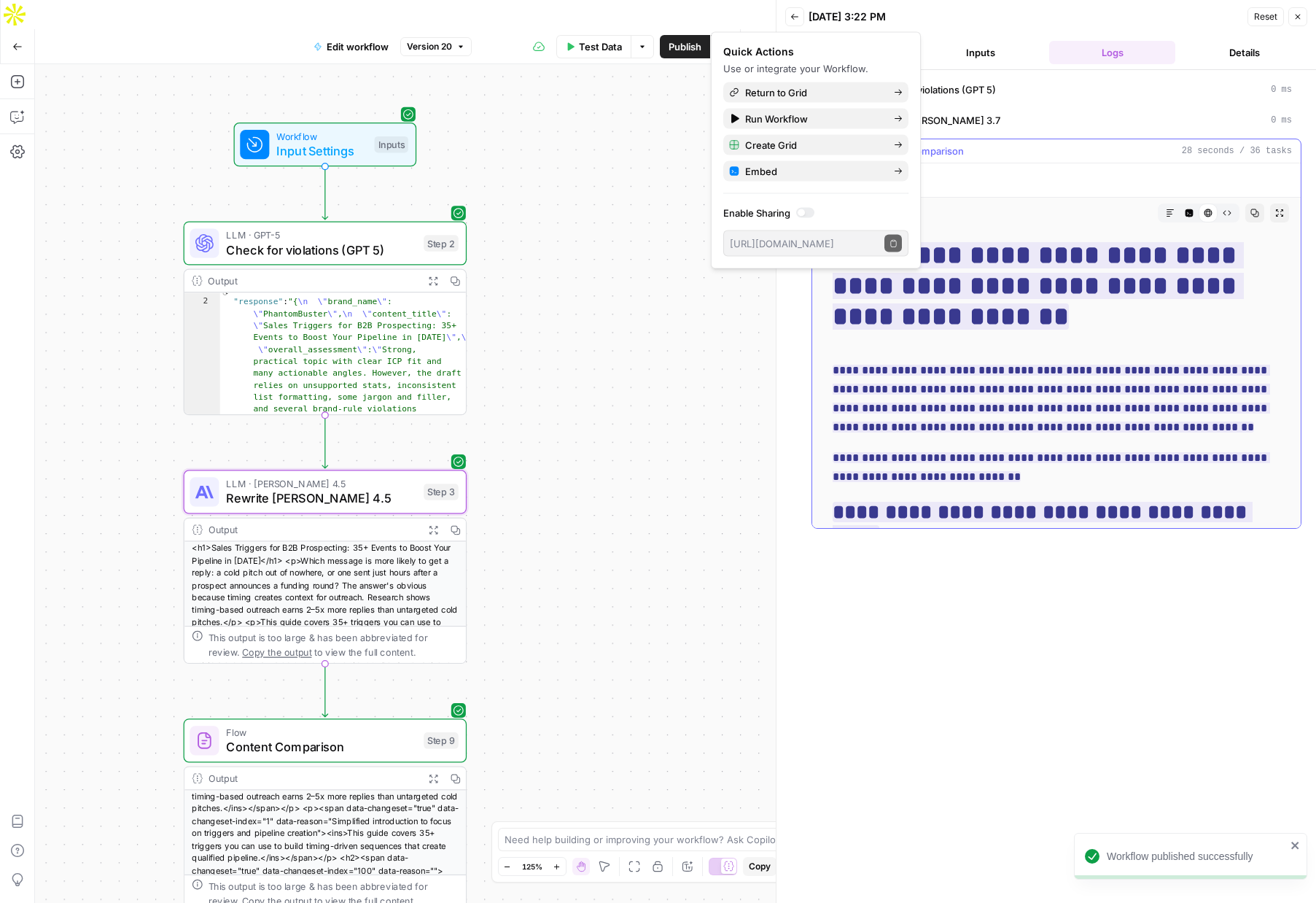
click at [987, 330] on h1 "**********" at bounding box center [1057, 285] width 448 height 92
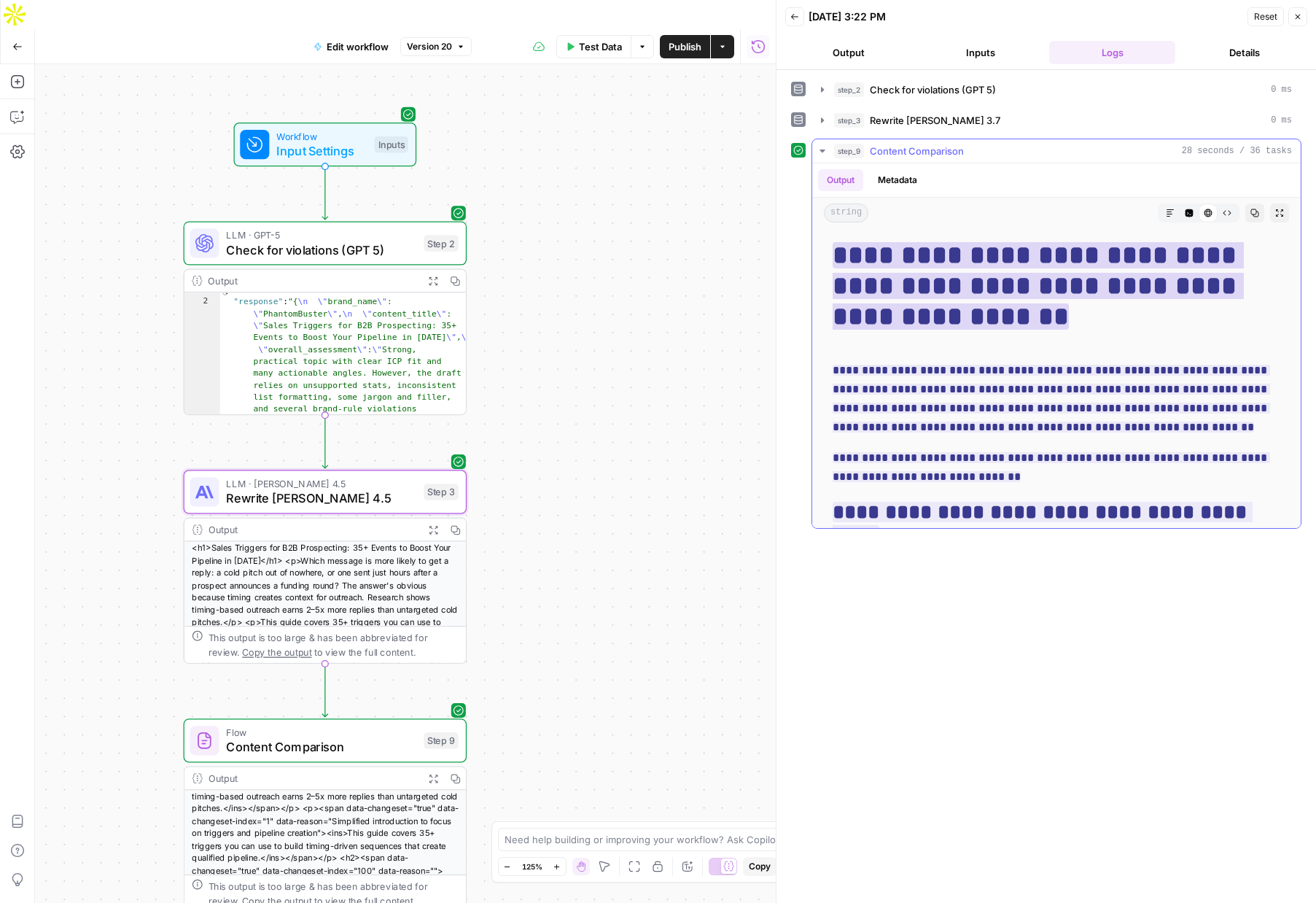
click at [944, 288] on ins "**********" at bounding box center [1039, 286] width 411 height 88
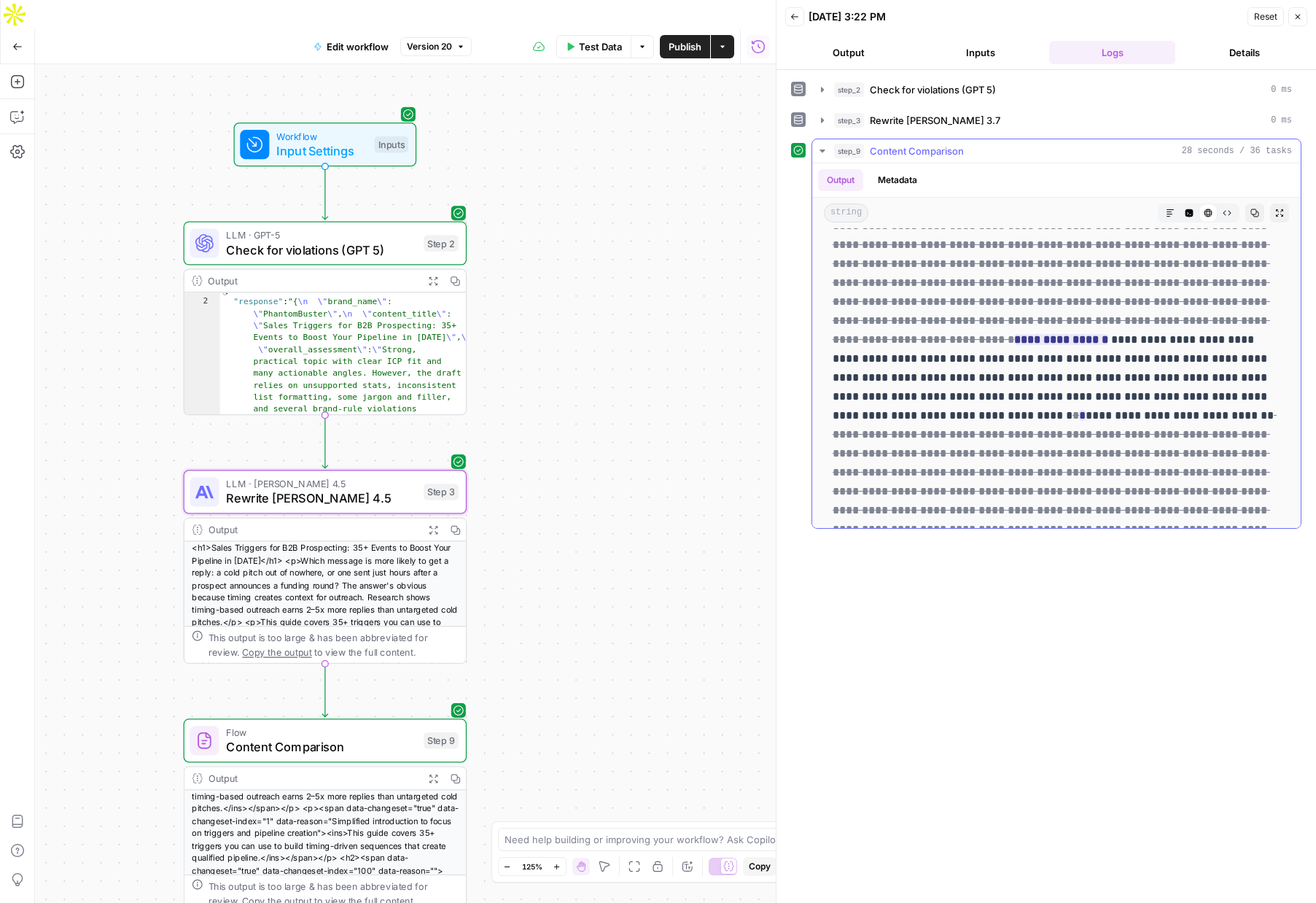
scroll to position [16116, 0]
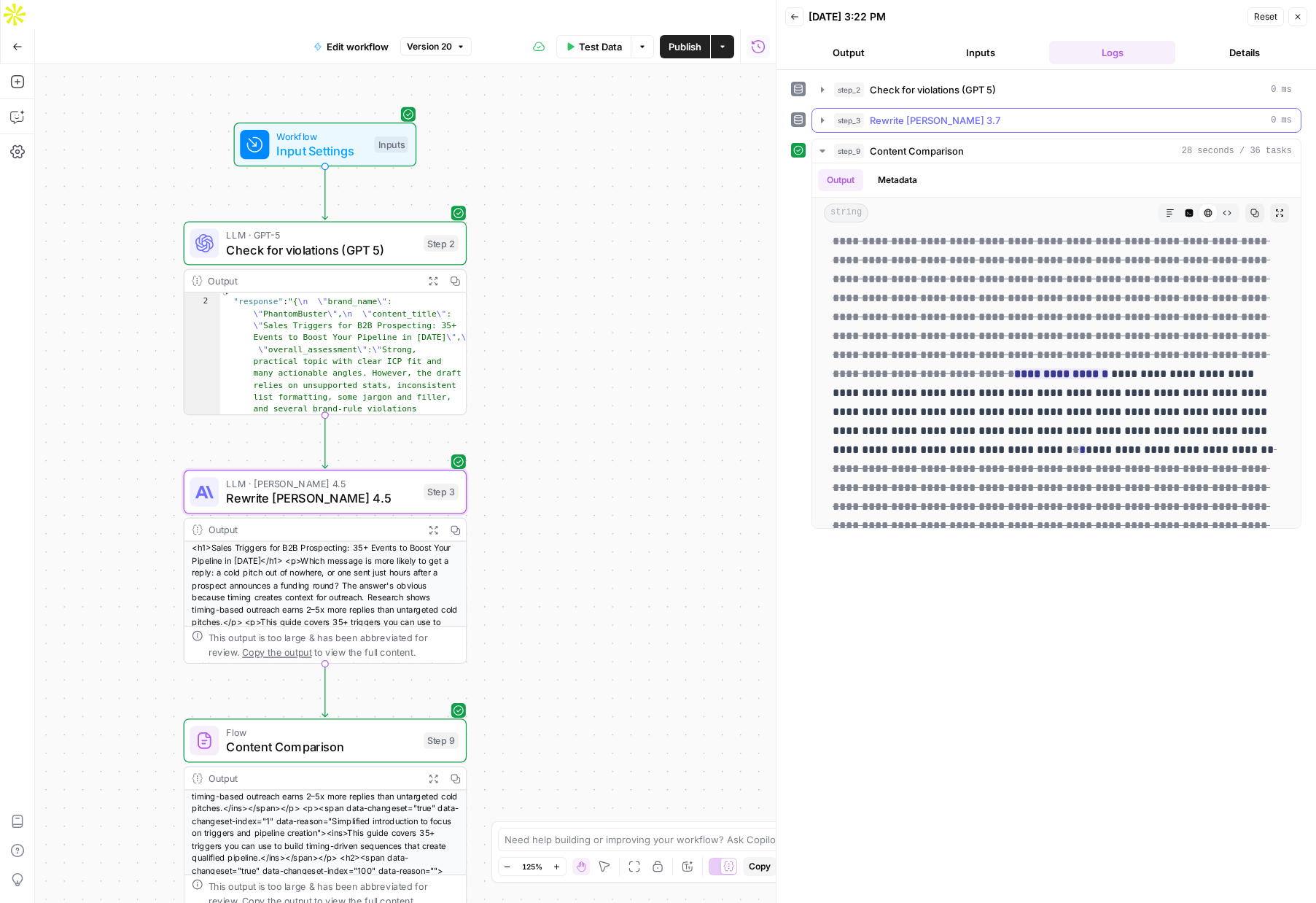
click at [817, 122] on icon "button" at bounding box center [822, 120] width 11 height 11
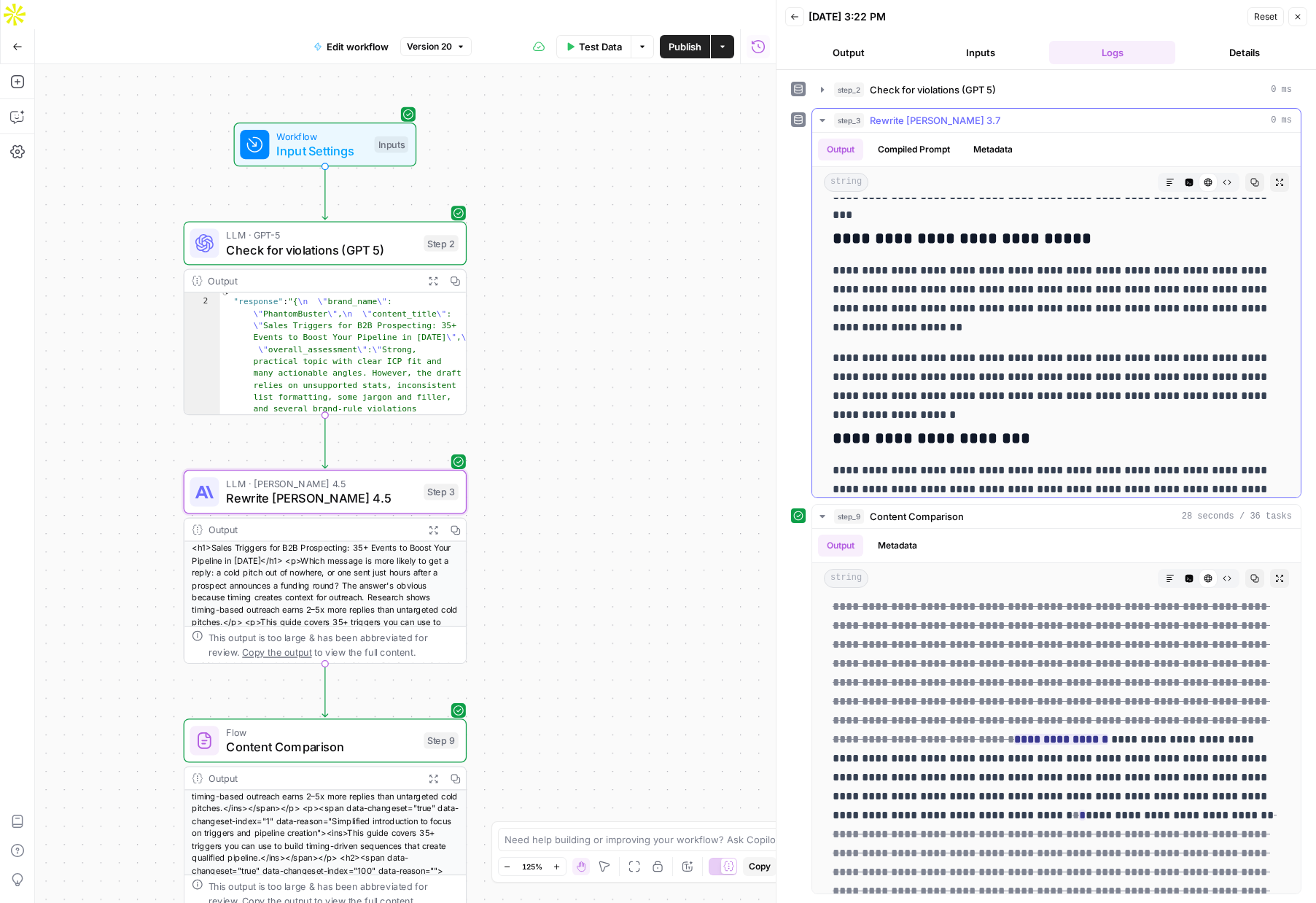
scroll to position [9322, 0]
